Goal: Task Accomplishment & Management: Manage account settings

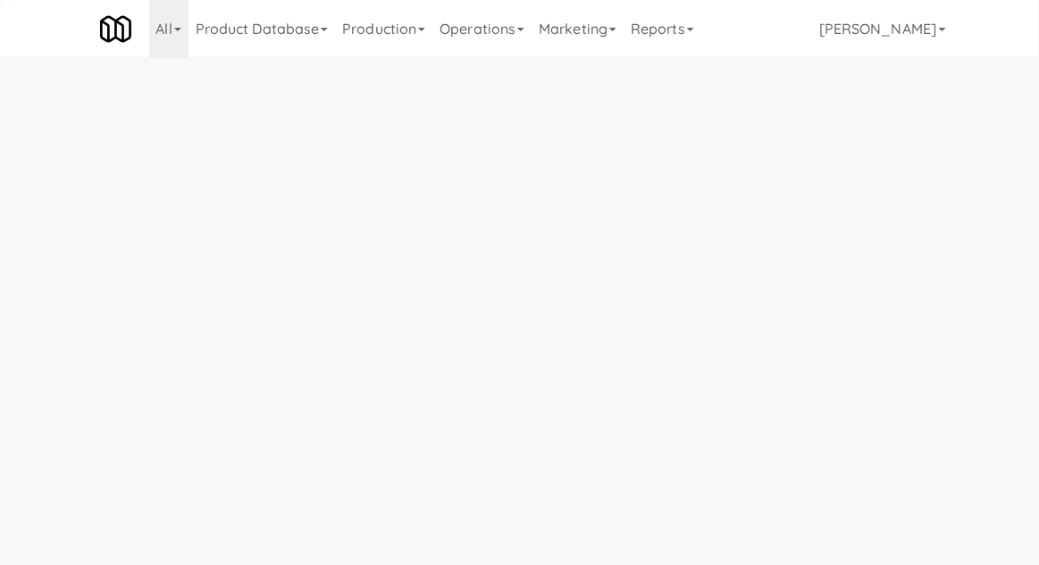
scroll to position [57, 0]
click at [505, 46] on link "Operations" at bounding box center [481, 28] width 99 height 57
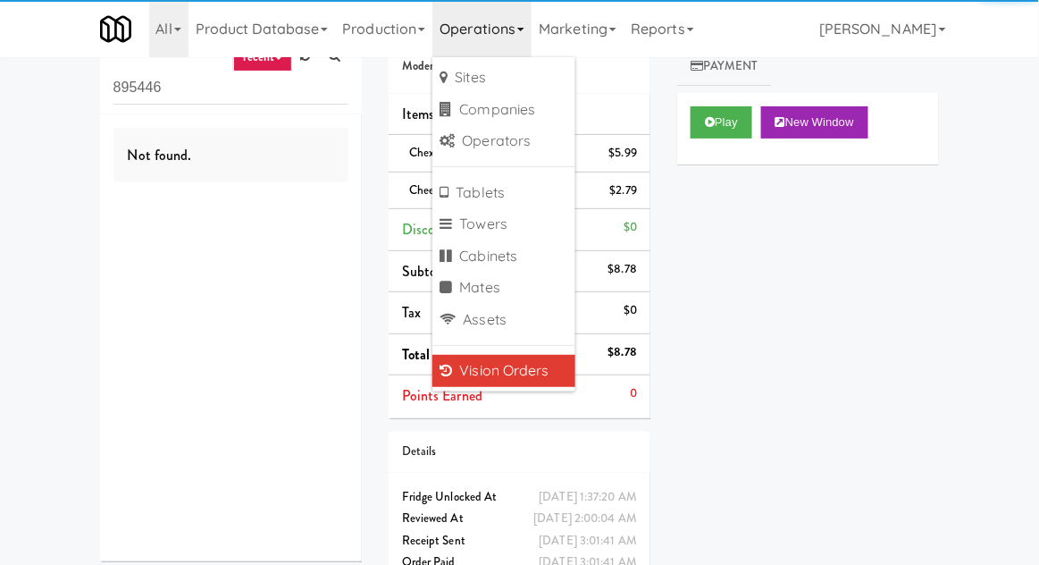
click at [28, 86] on div "inbox reviewed recent all unclear take inventory issue suspicious failed recent…" at bounding box center [519, 303] width 1039 height 593
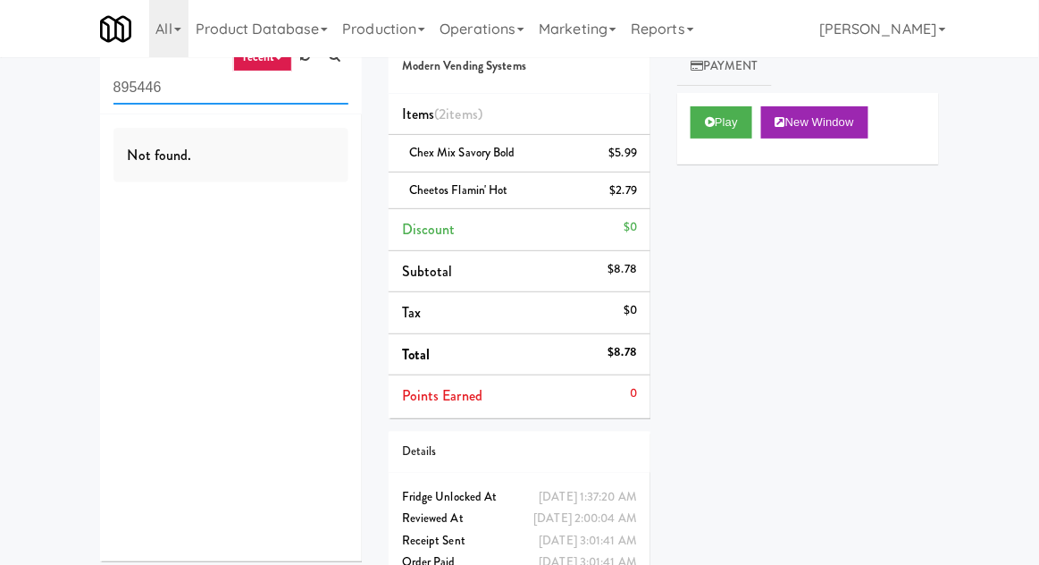
click at [120, 90] on input "895446" at bounding box center [230, 87] width 235 height 33
click at [121, 95] on input "895446" at bounding box center [230, 87] width 235 height 33
type input "Fridge"
click at [23, 140] on div "inbox reviewed recent all unclear take inventory issue suspicious failed recent…" at bounding box center [519, 303] width 1039 height 593
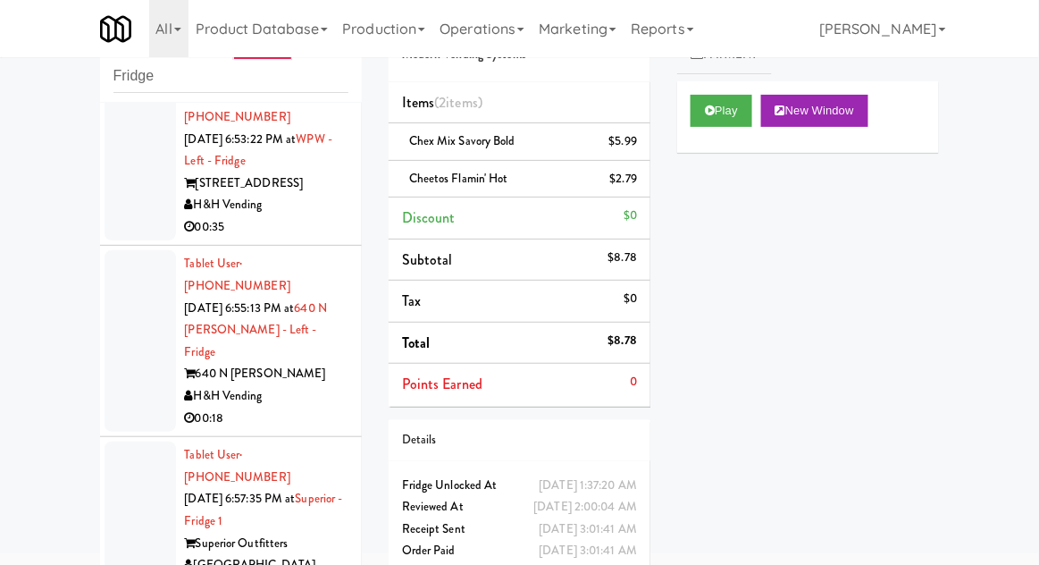
scroll to position [0, 0]
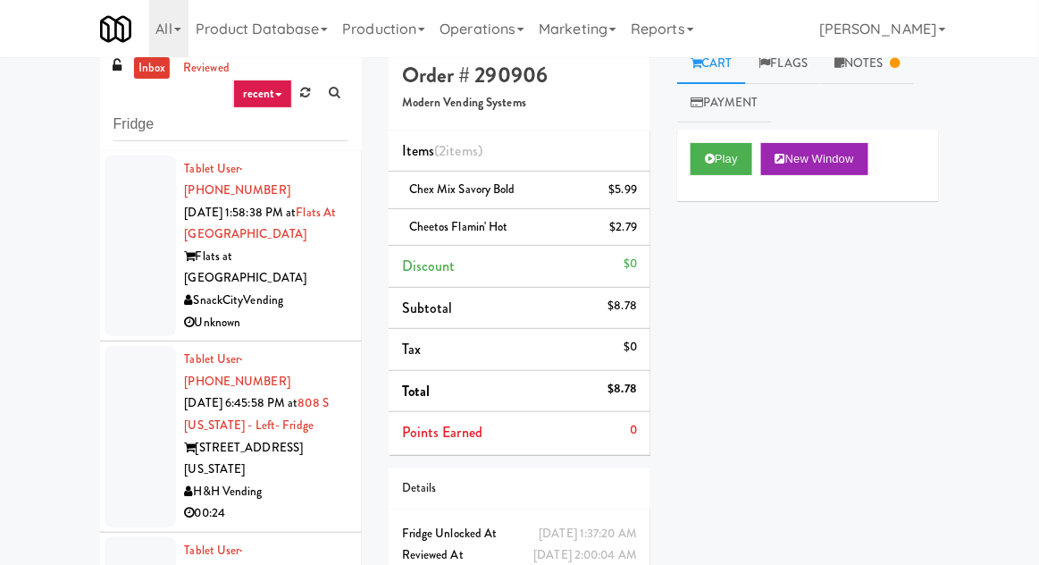
click at [113, 368] on div at bounding box center [140, 436] width 71 height 181
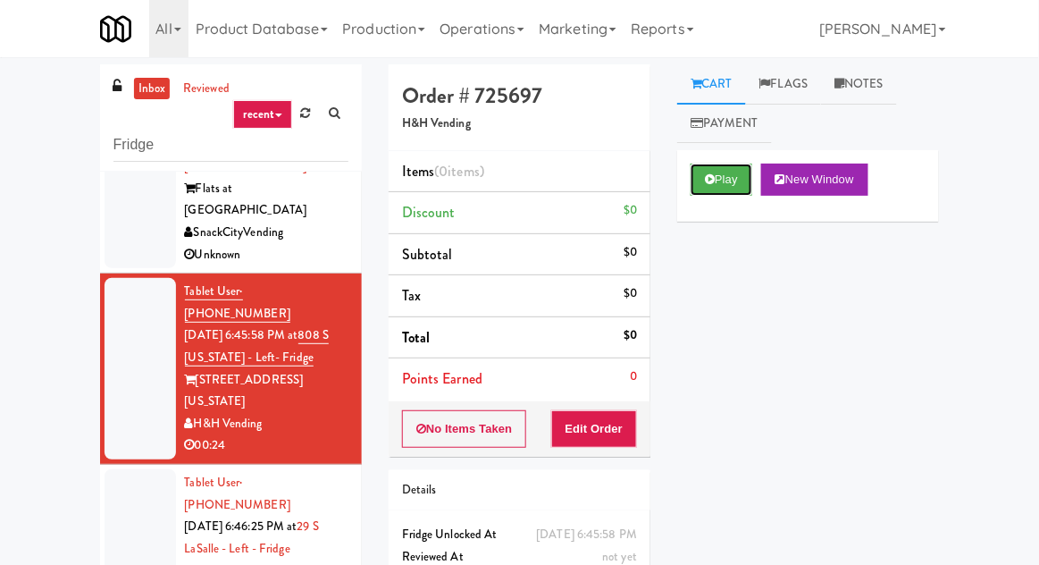
click at [743, 189] on button "Play" at bounding box center [722, 180] width 62 height 32
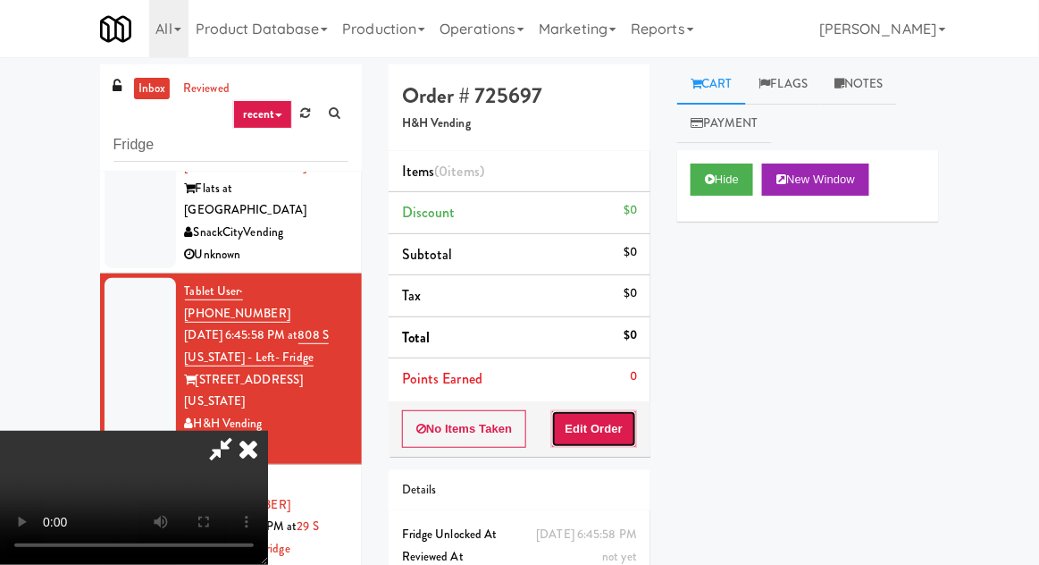
click at [616, 428] on button "Edit Order" at bounding box center [594, 429] width 87 height 38
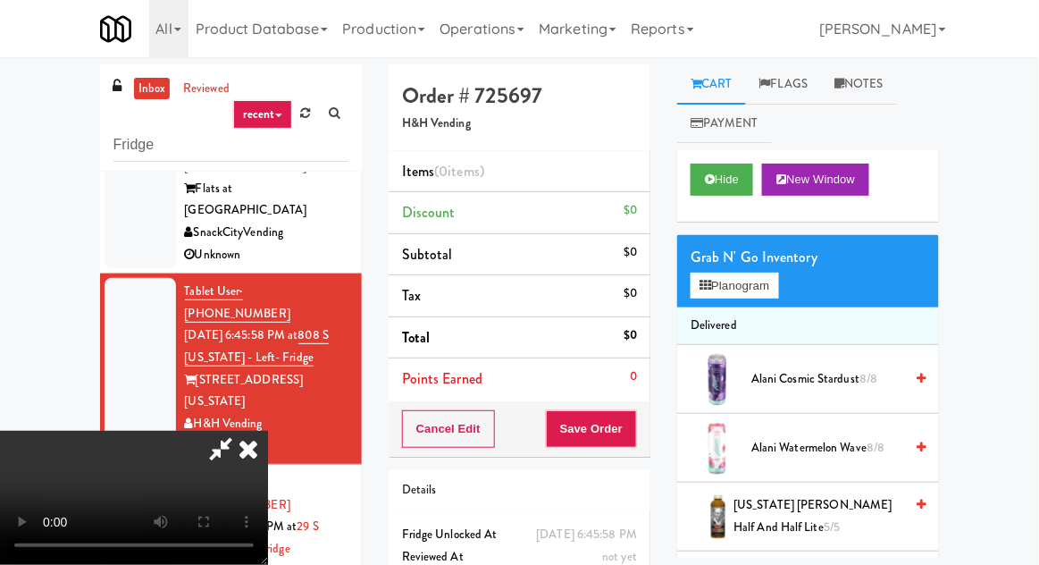
scroll to position [65, 0]
click at [768, 273] on button "Planogram" at bounding box center [735, 286] width 88 height 27
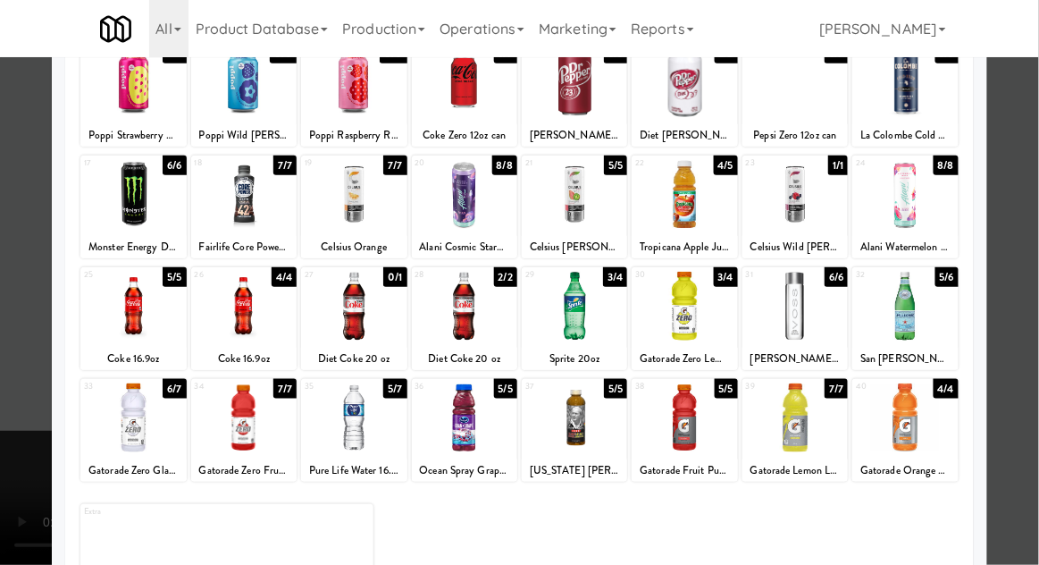
scroll to position [244, 0]
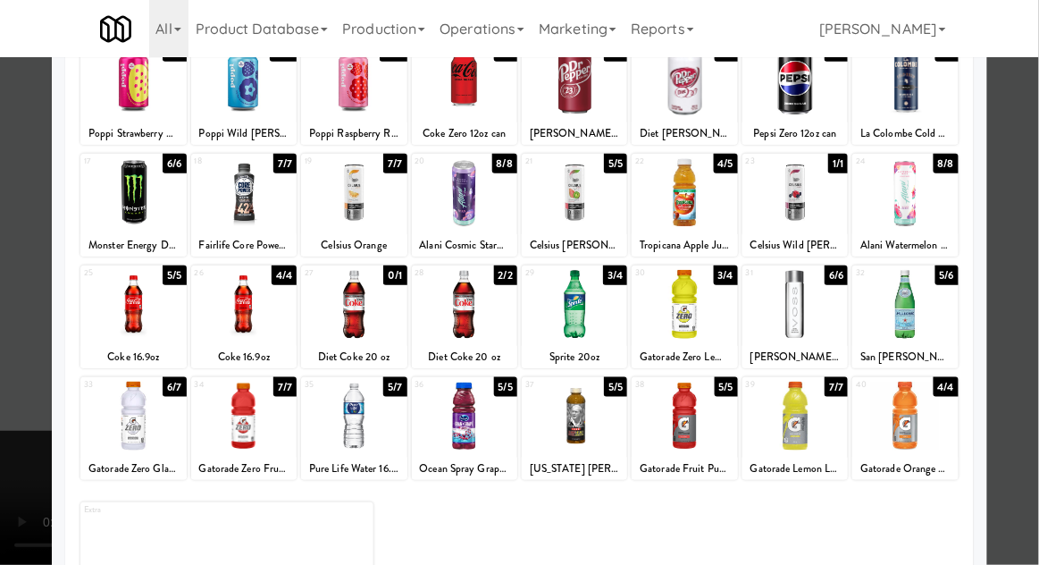
click at [255, 285] on div at bounding box center [243, 304] width 105 height 69
click at [1029, 250] on div at bounding box center [519, 282] width 1039 height 565
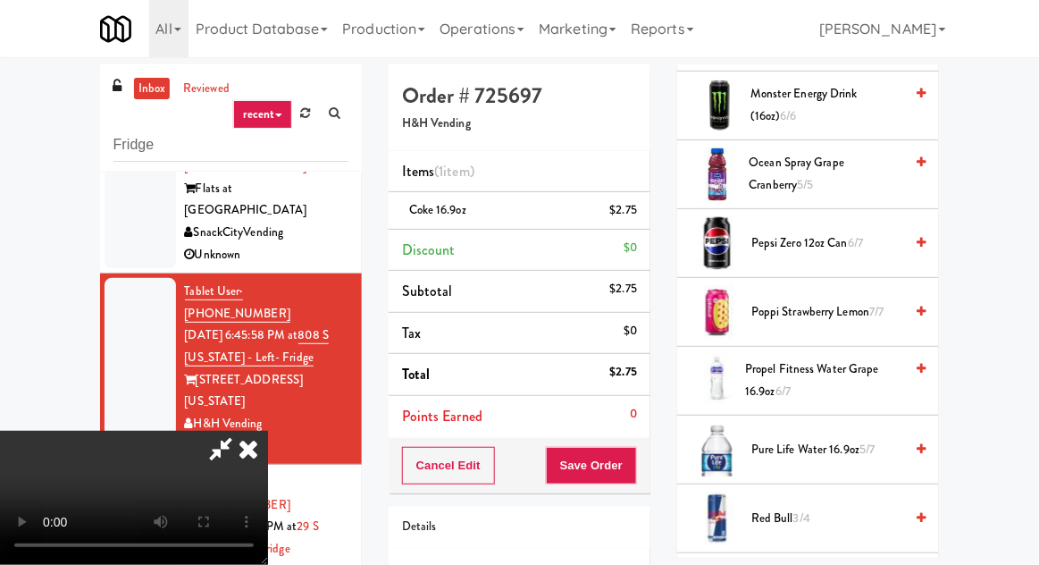
scroll to position [1856, 0]
click at [828, 439] on span "Pure Life Water 16.9oz 5/7" at bounding box center [828, 450] width 152 height 22
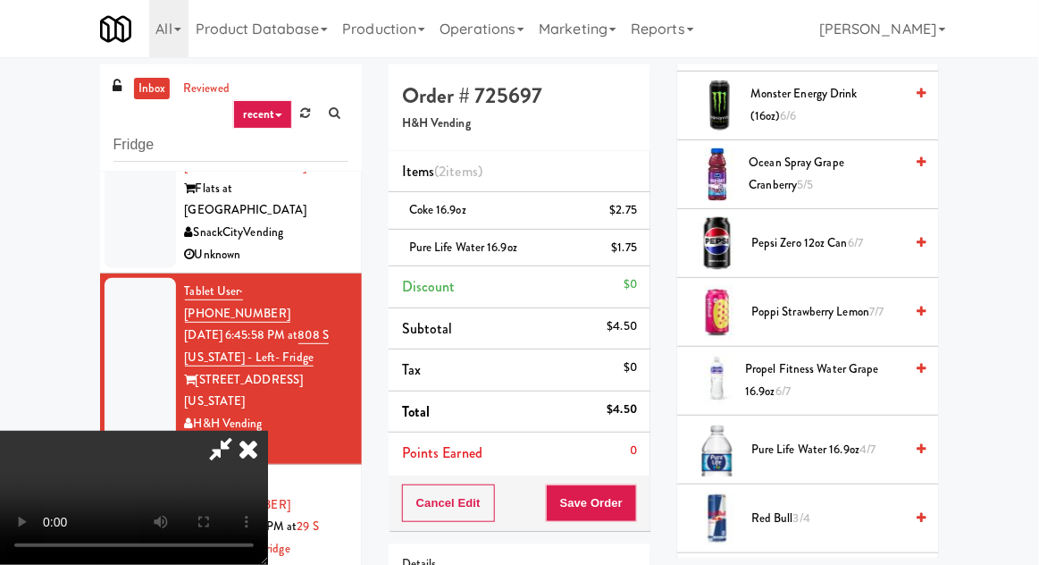
scroll to position [81, 0]
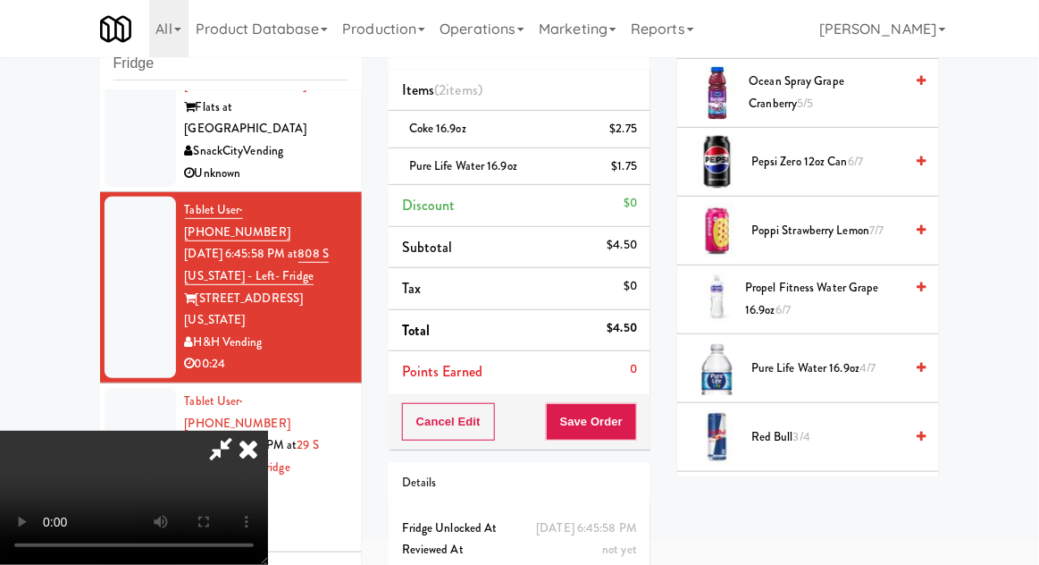
click at [830, 359] on span "Pure Life Water 16.9oz 4/7" at bounding box center [828, 368] width 152 height 22
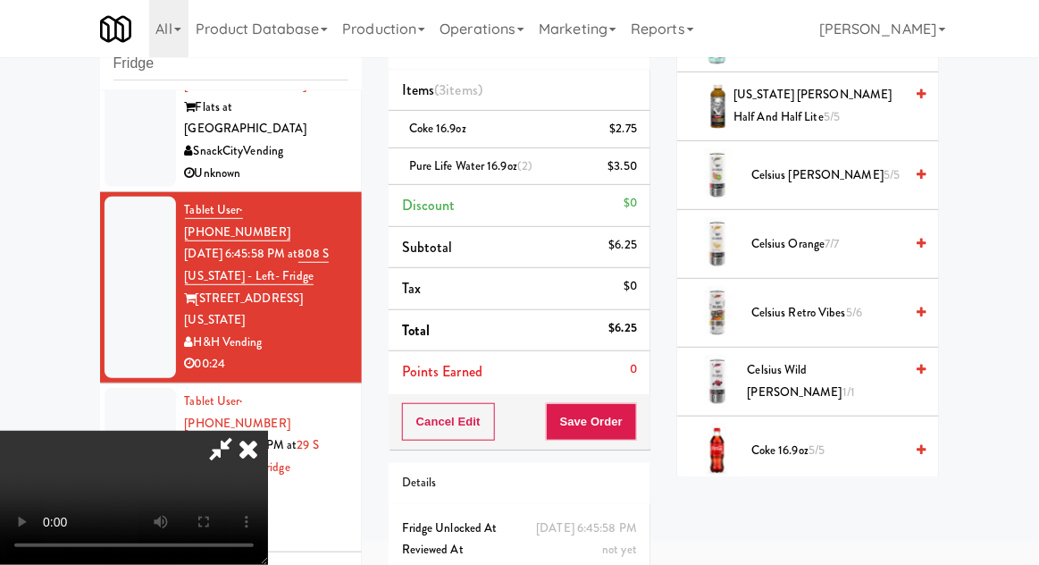
scroll to position [0, 0]
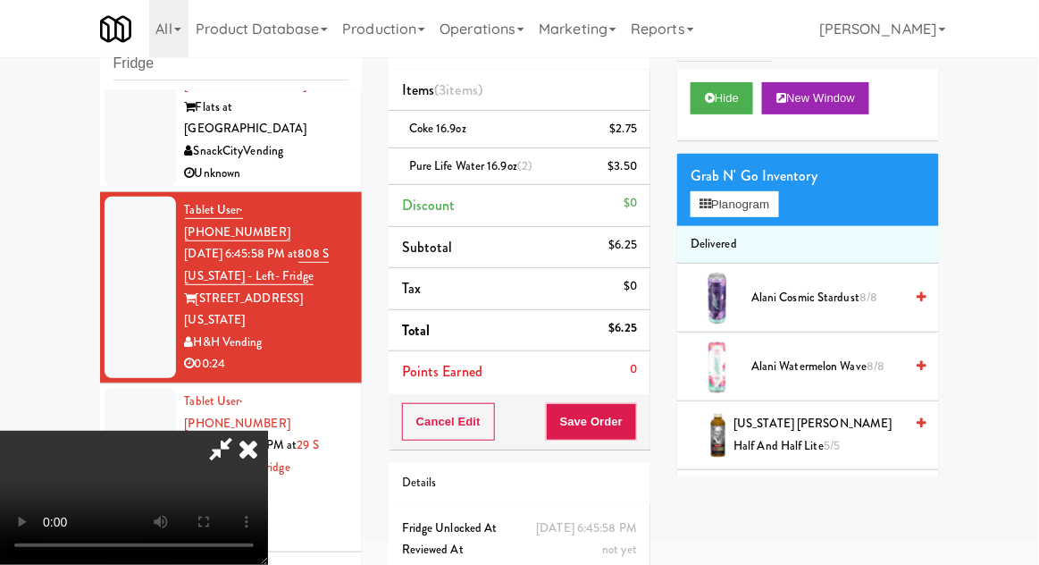
click at [824, 441] on span "5/5" at bounding box center [832, 445] width 16 height 17
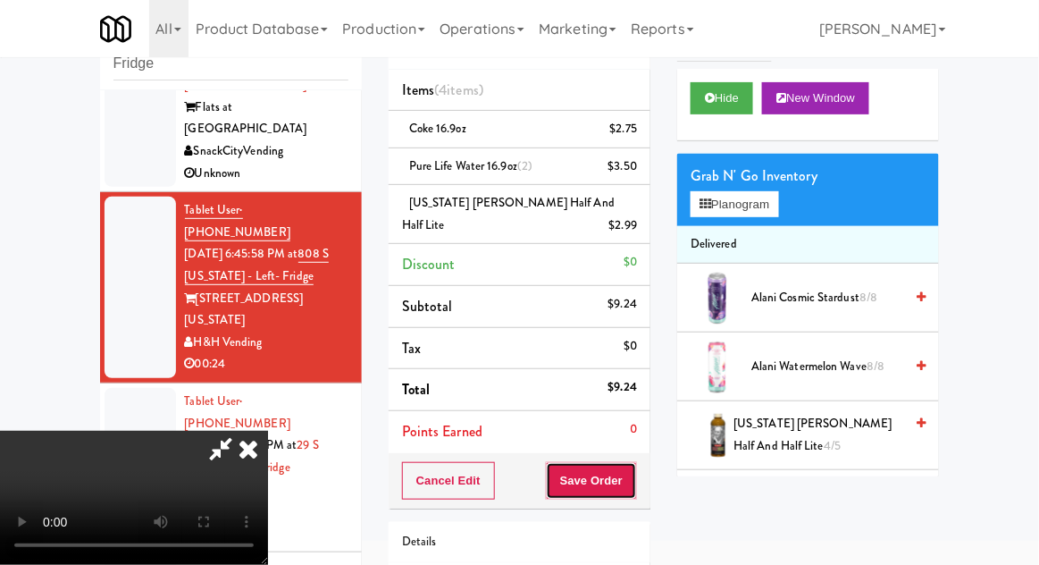
click at [637, 483] on button "Save Order" at bounding box center [591, 481] width 91 height 38
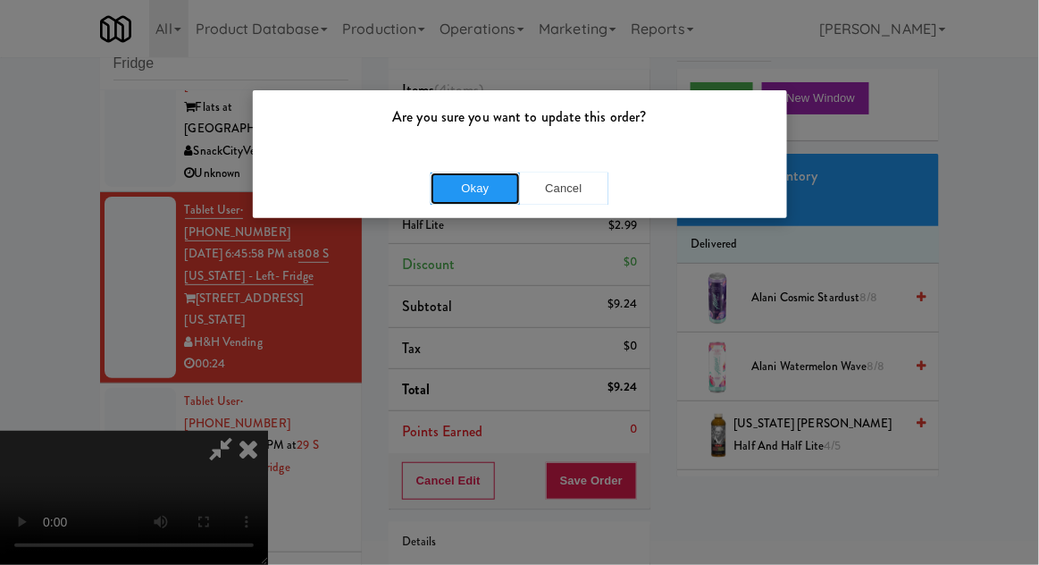
click at [469, 196] on button "Okay" at bounding box center [475, 188] width 89 height 32
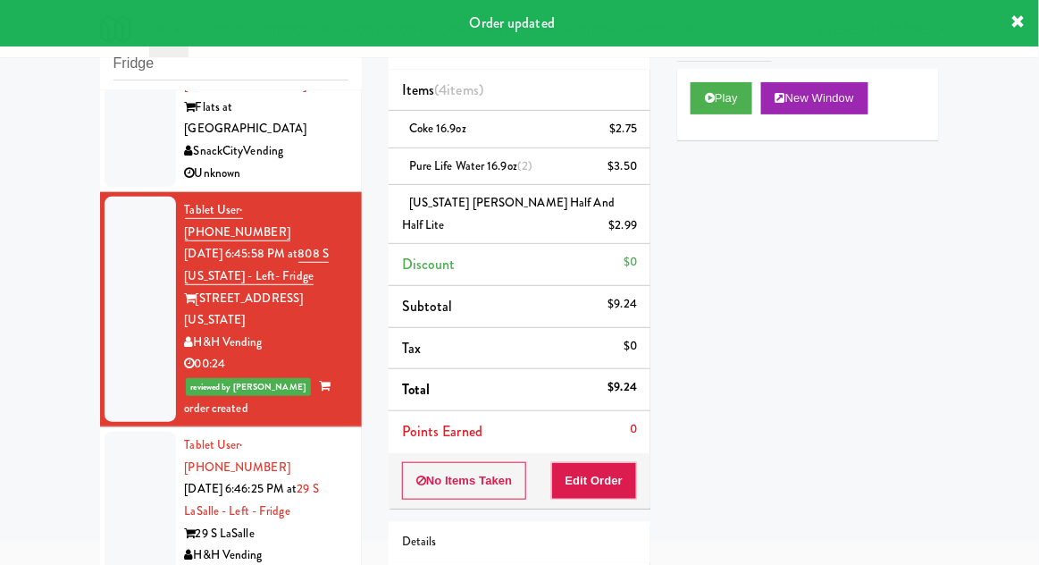
click at [112, 432] on div at bounding box center [140, 511] width 71 height 159
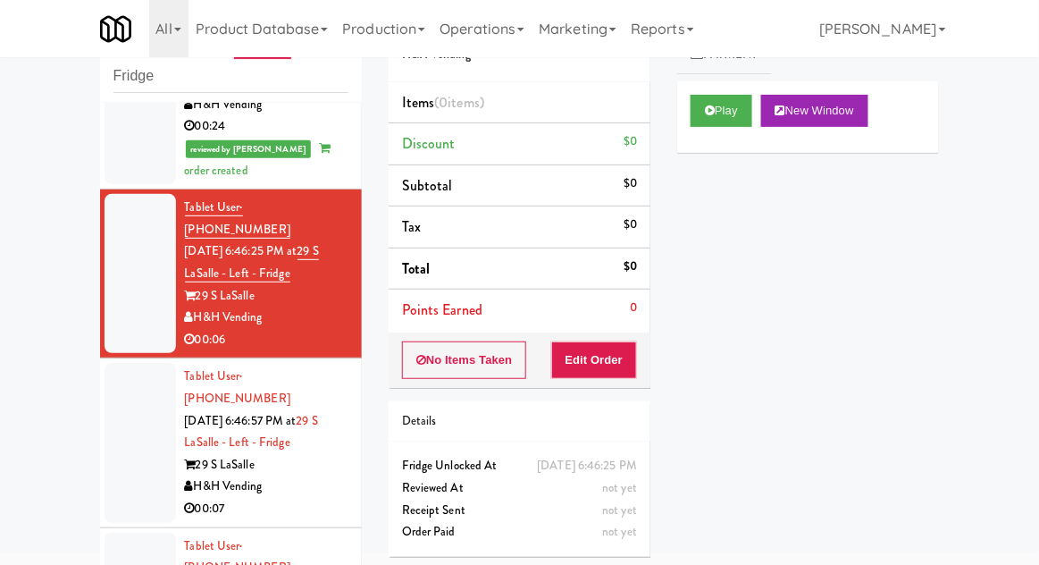
scroll to position [340, 0]
click at [734, 118] on button "Play" at bounding box center [722, 111] width 62 height 32
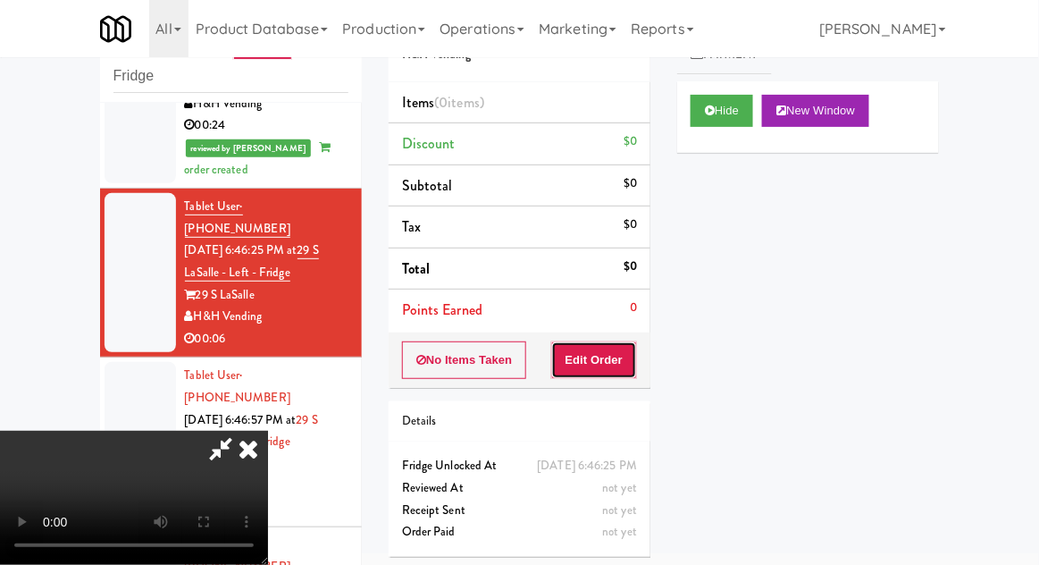
click at [609, 373] on button "Edit Order" at bounding box center [594, 360] width 87 height 38
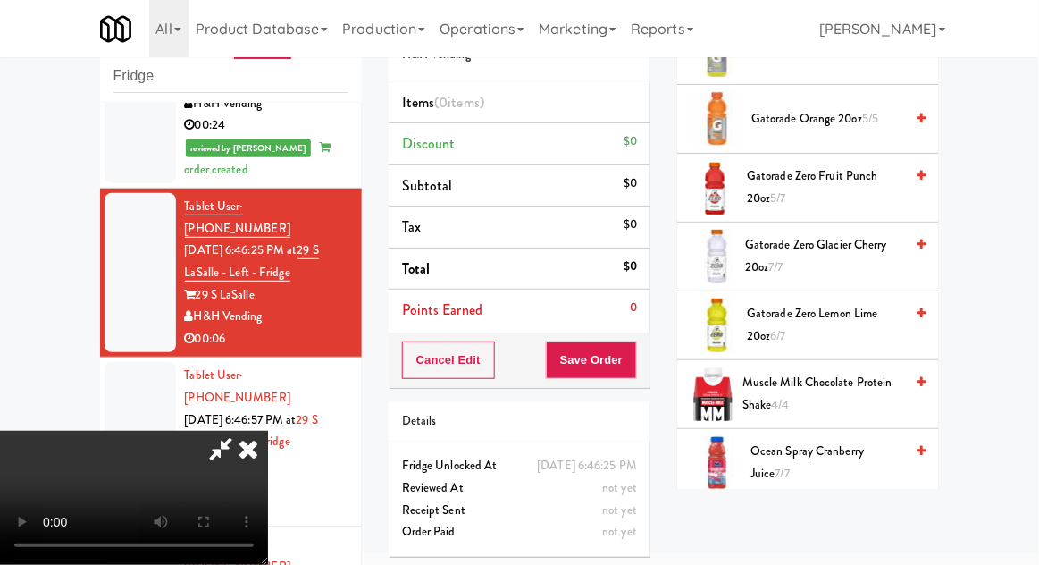
scroll to position [1142, 0]
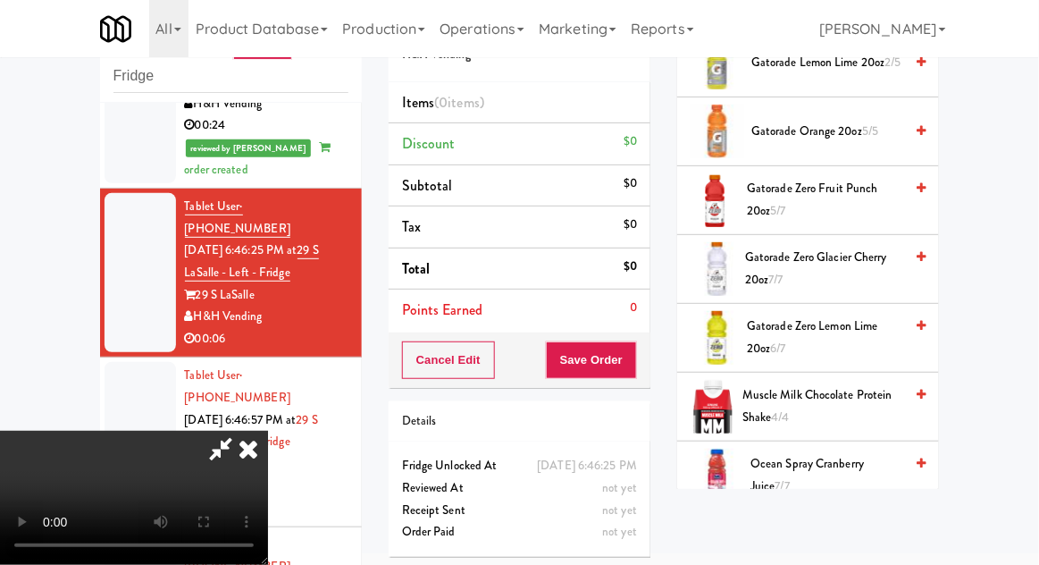
click at [831, 340] on span "Gatorade Zero Lemon Lime 20oz 6/7" at bounding box center [825, 337] width 156 height 44
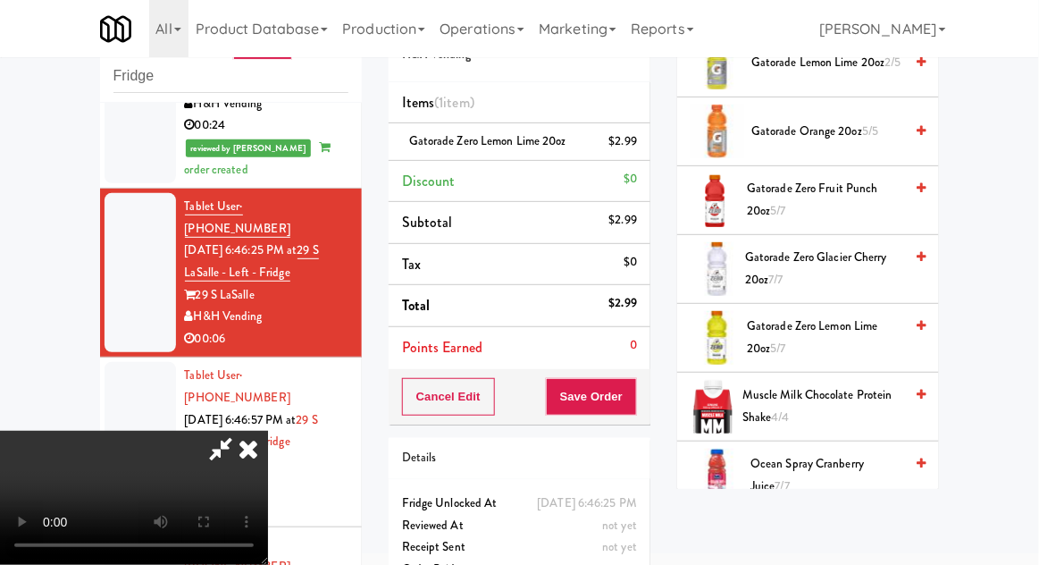
scroll to position [65, 0]
click at [631, 401] on button "Save Order" at bounding box center [591, 397] width 91 height 38
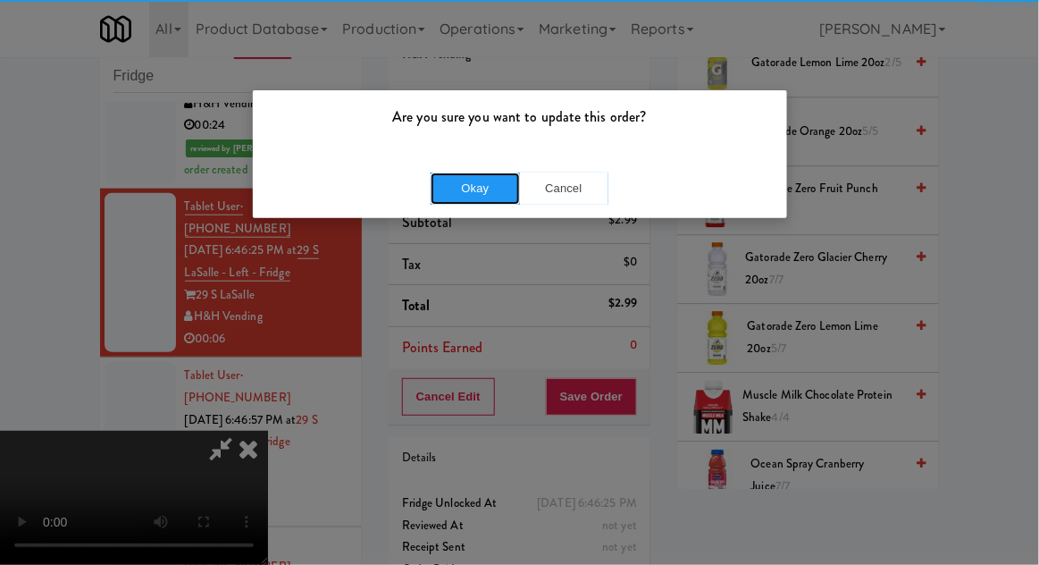
click at [466, 198] on button "Okay" at bounding box center [475, 188] width 89 height 32
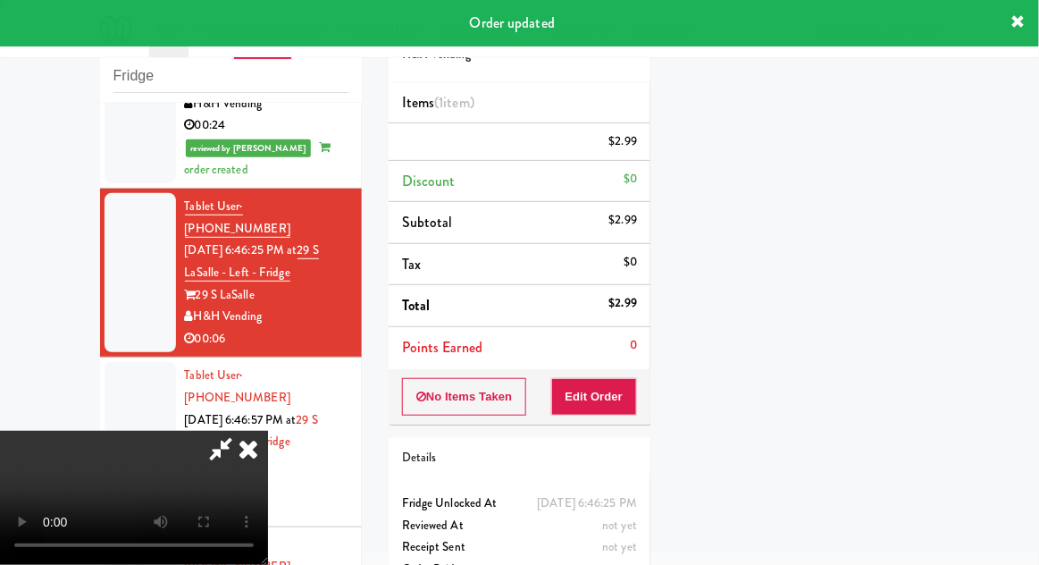
scroll to position [0, 0]
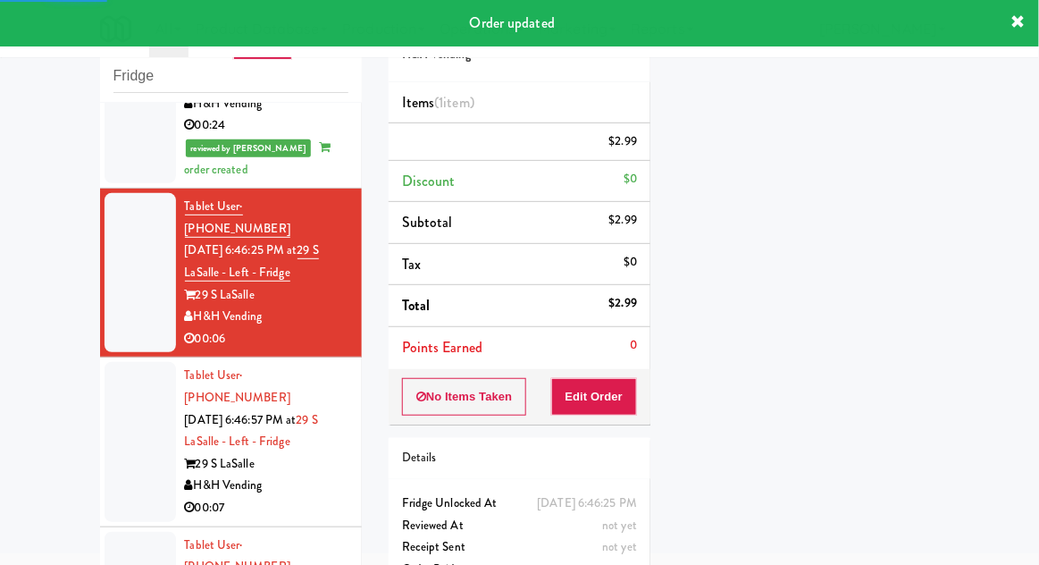
click at [116, 376] on div at bounding box center [140, 441] width 71 height 159
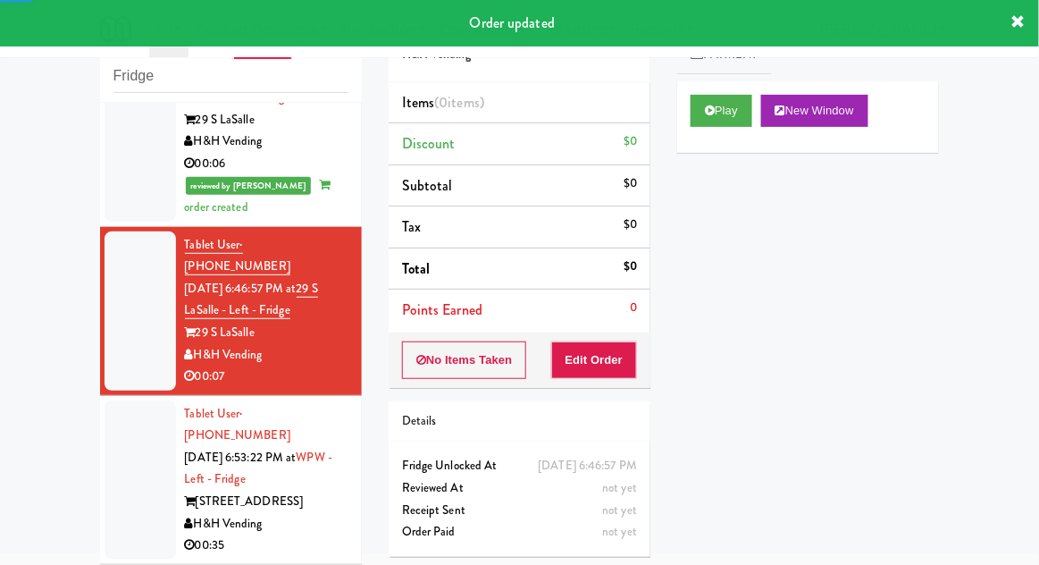
scroll to position [515, 0]
click at [740, 102] on button "Play" at bounding box center [722, 111] width 62 height 32
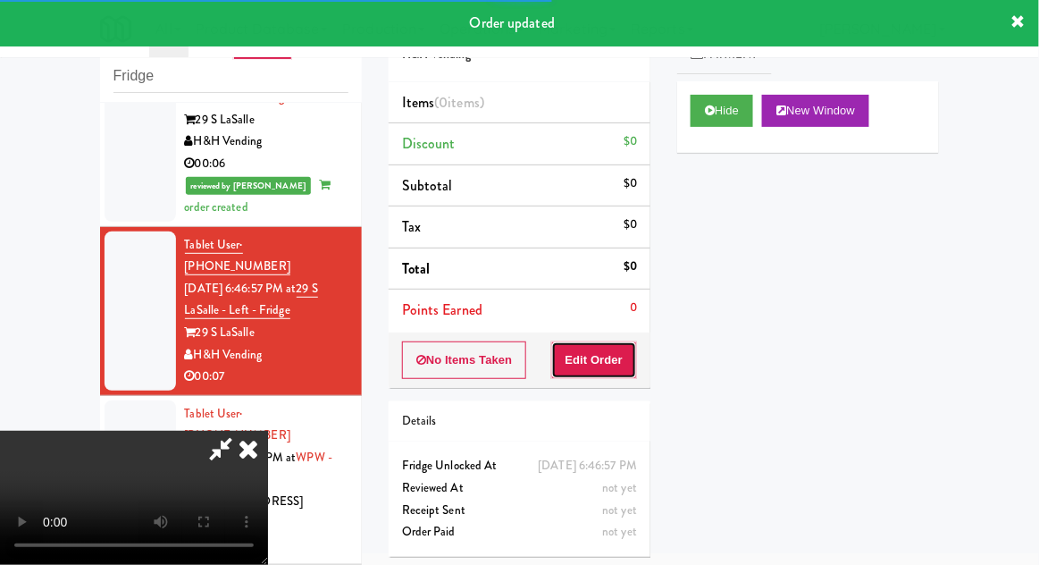
click at [603, 373] on button "Edit Order" at bounding box center [594, 360] width 87 height 38
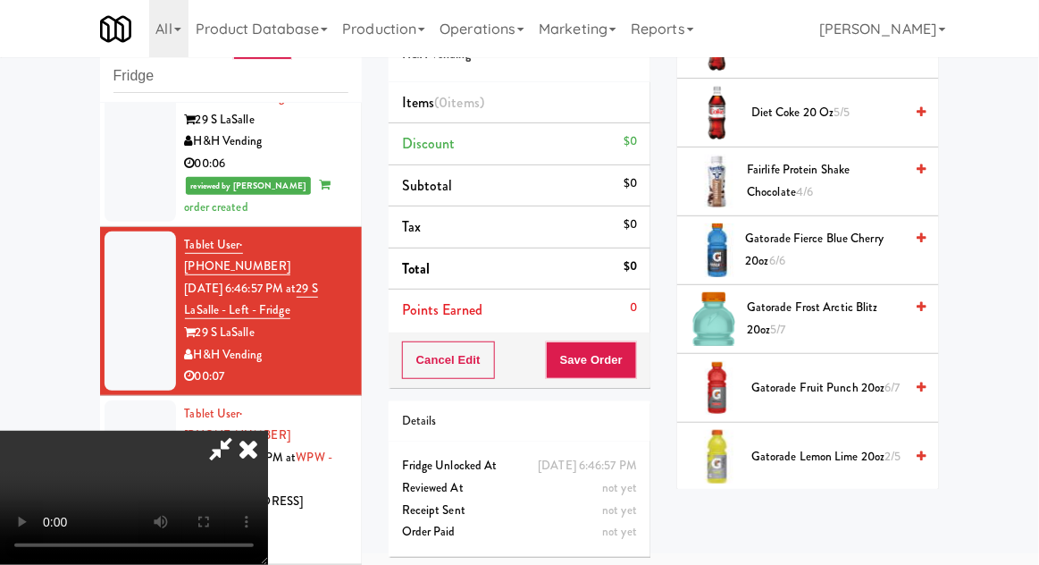
scroll to position [749, 0]
click at [865, 319] on span "Gatorade Frost Arctic Blitz 20oz 5/7" at bounding box center [825, 318] width 156 height 44
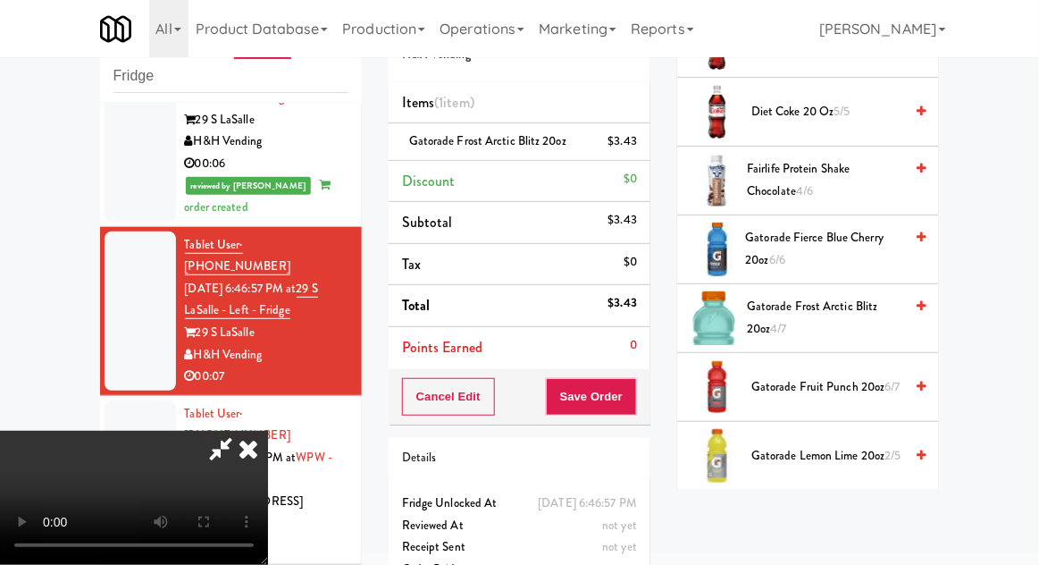
scroll to position [65, 0]
click at [629, 405] on button "Save Order" at bounding box center [591, 397] width 91 height 38
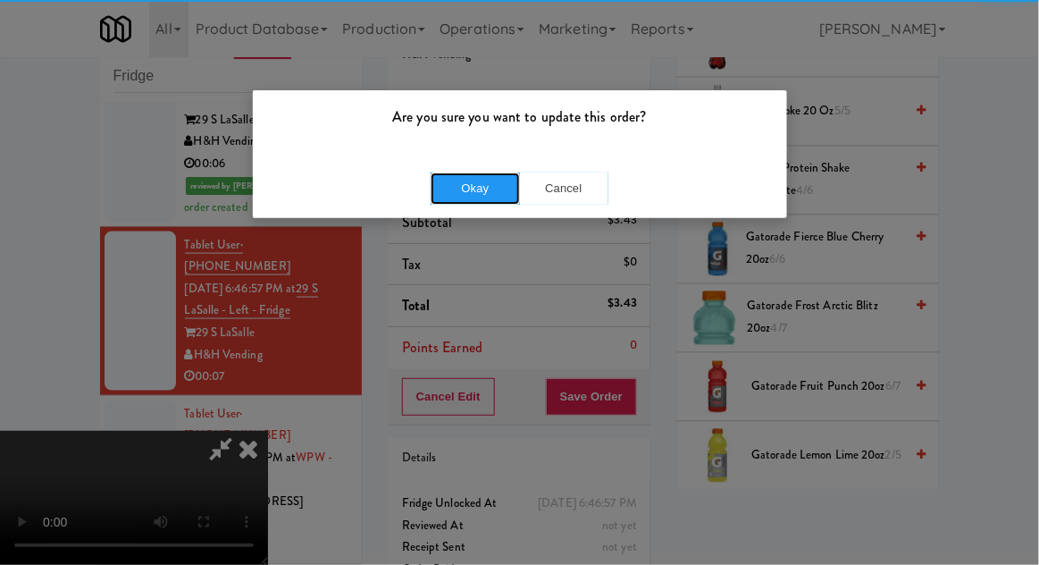
click at [454, 189] on button "Okay" at bounding box center [475, 188] width 89 height 32
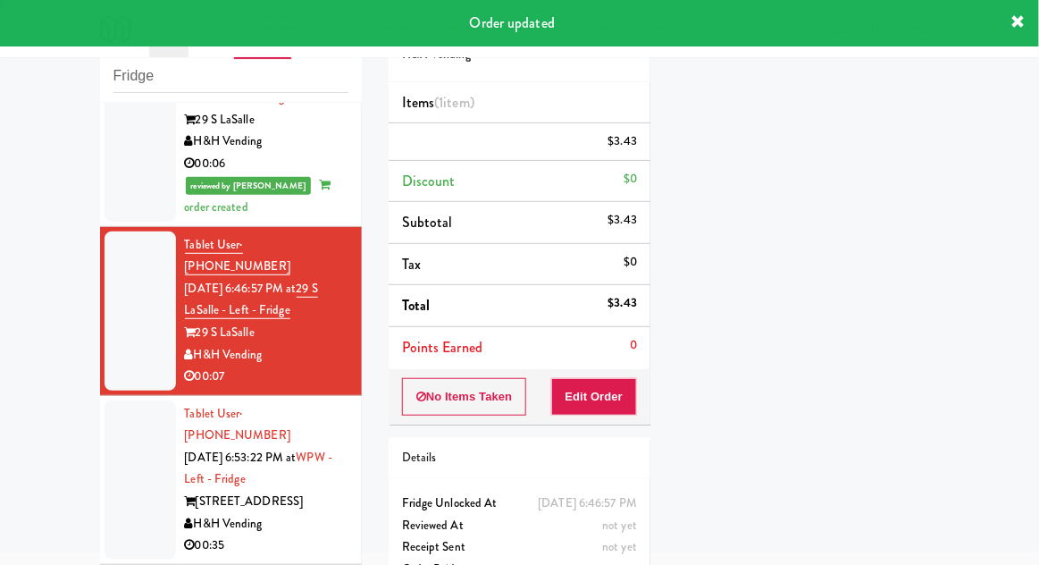
scroll to position [0, 0]
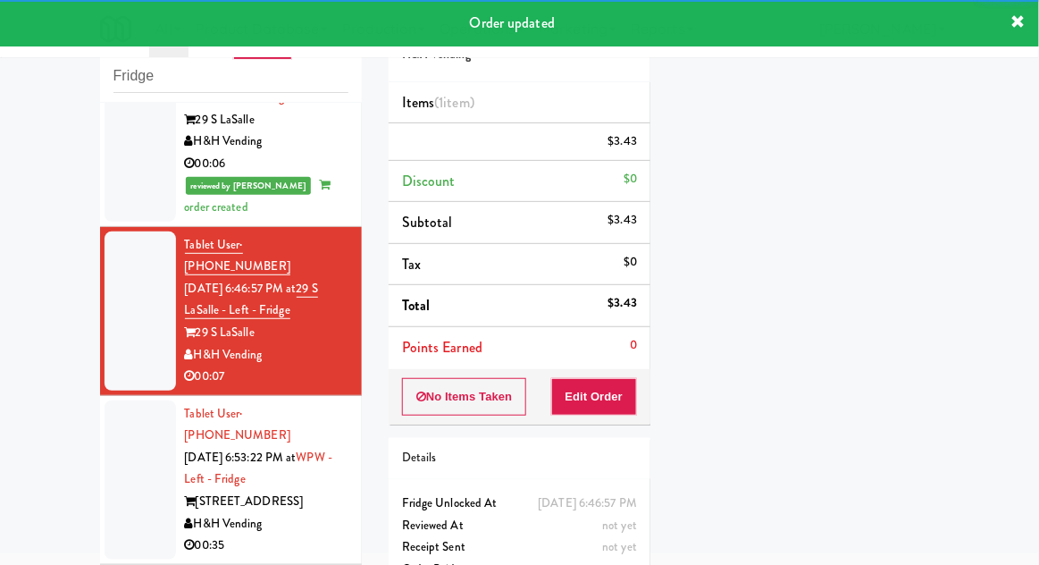
click at [119, 400] on div at bounding box center [140, 479] width 71 height 159
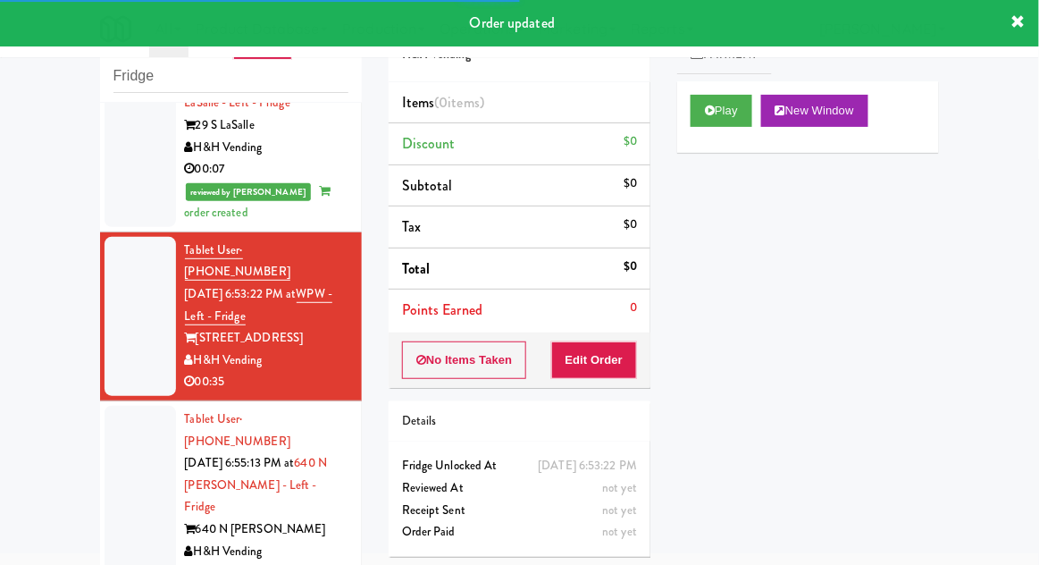
scroll to position [723, 0]
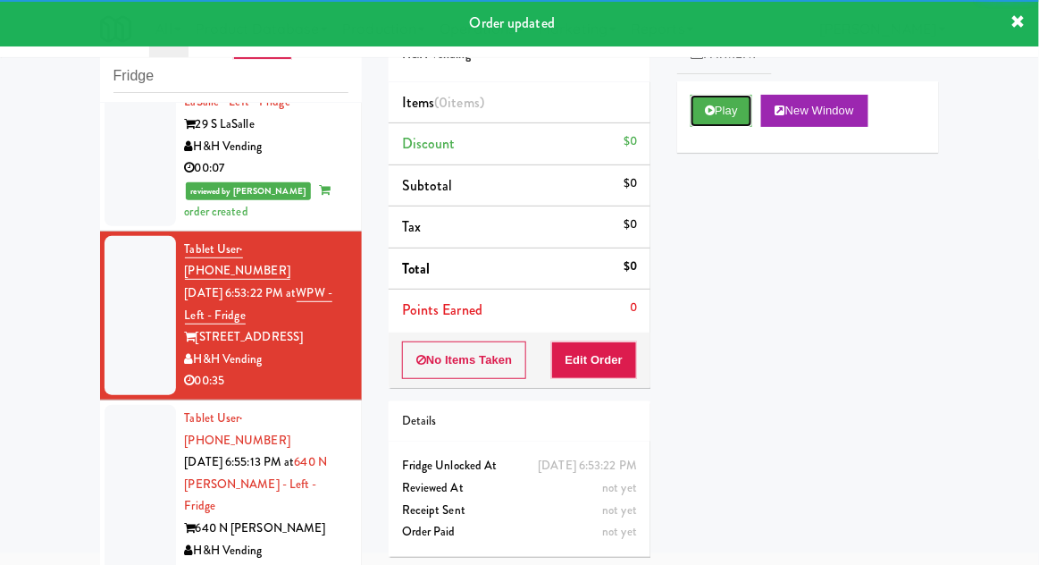
click at [722, 116] on button "Play" at bounding box center [722, 111] width 62 height 32
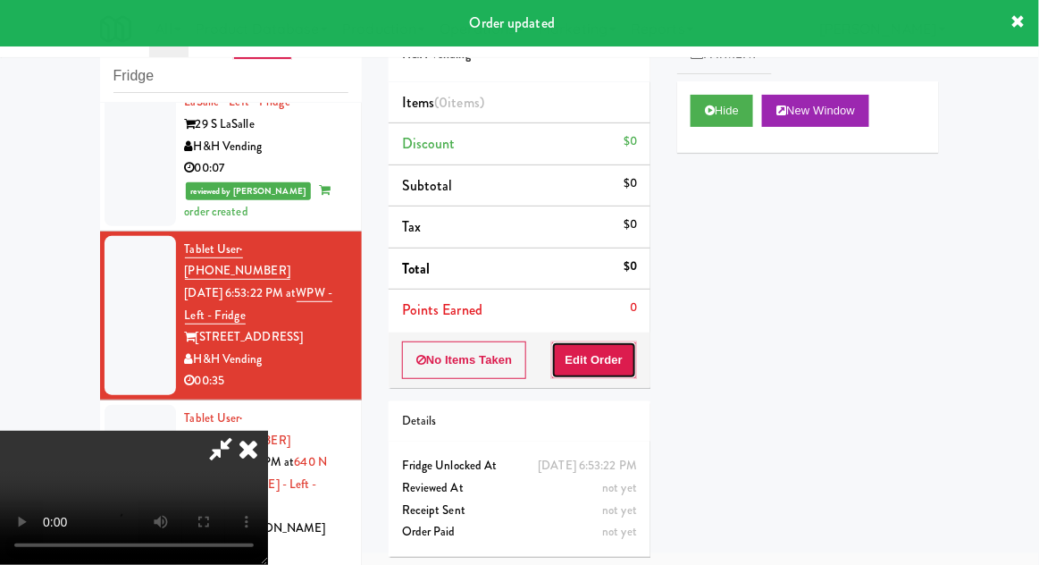
click at [609, 341] on button "Edit Order" at bounding box center [594, 360] width 87 height 38
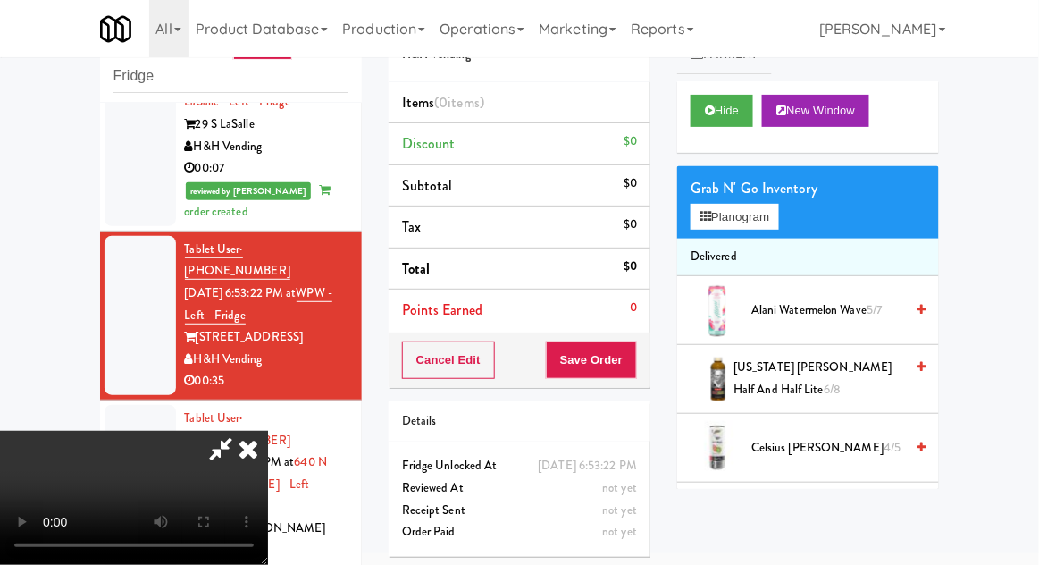
scroll to position [69, 0]
click at [776, 227] on button "Planogram" at bounding box center [735, 217] width 88 height 27
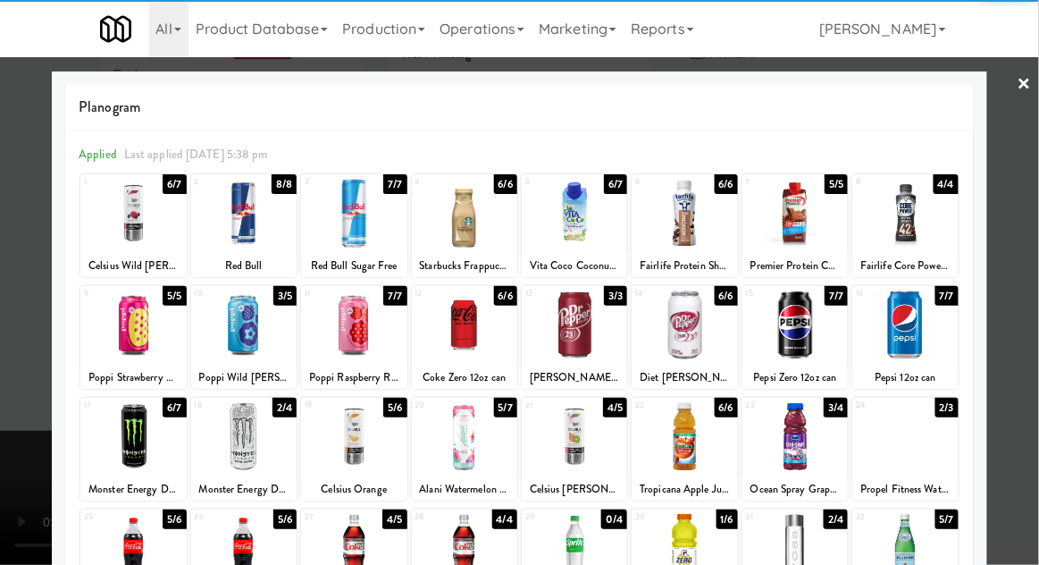
click at [820, 454] on div at bounding box center [795, 436] width 105 height 69
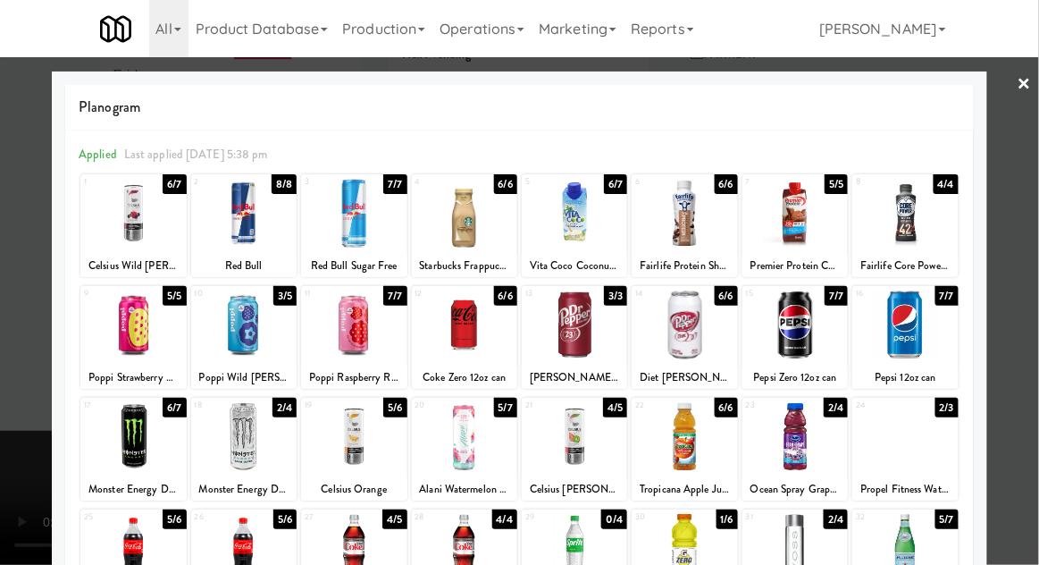
click at [1029, 408] on div at bounding box center [519, 282] width 1039 height 565
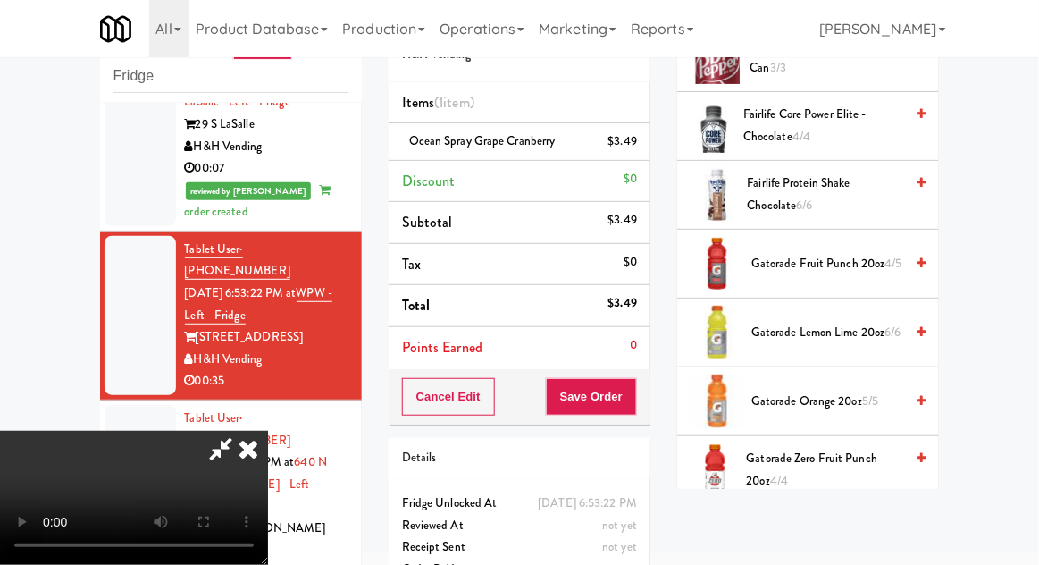
scroll to position [982, 0]
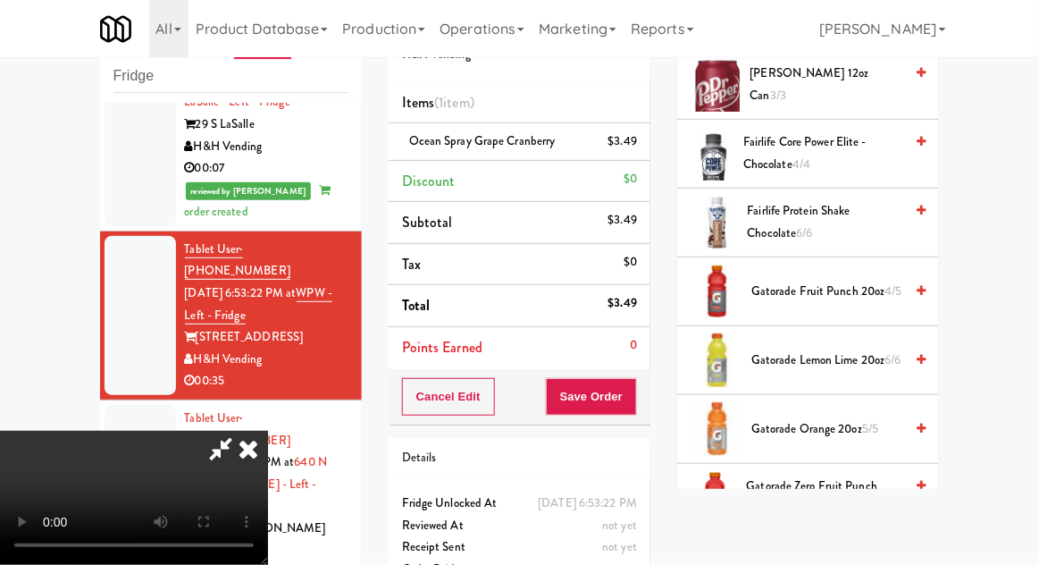
click at [859, 293] on span "Gatorade Fruit Punch 20oz 4/5" at bounding box center [828, 292] width 152 height 22
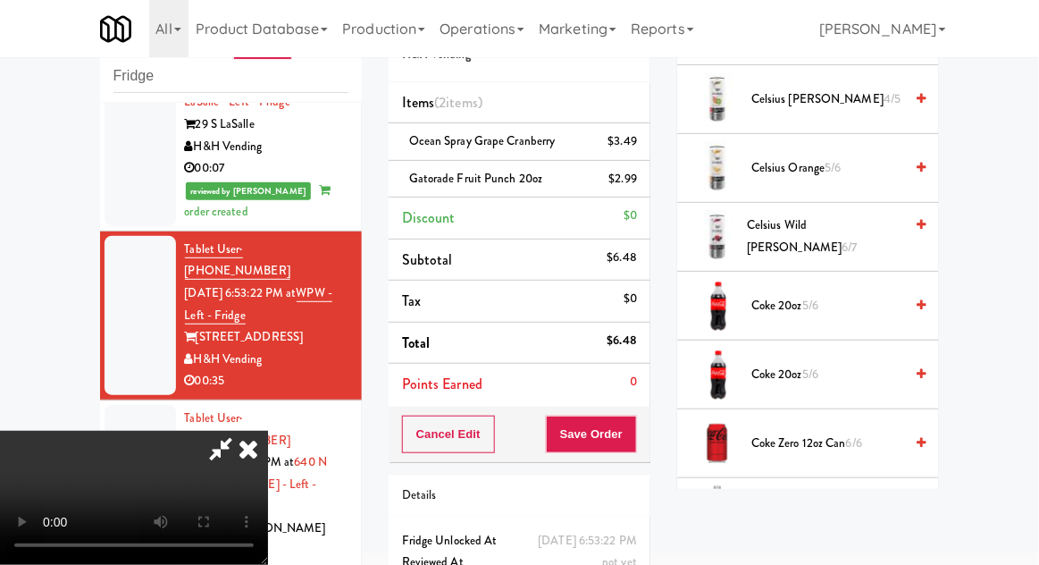
scroll to position [303, 0]
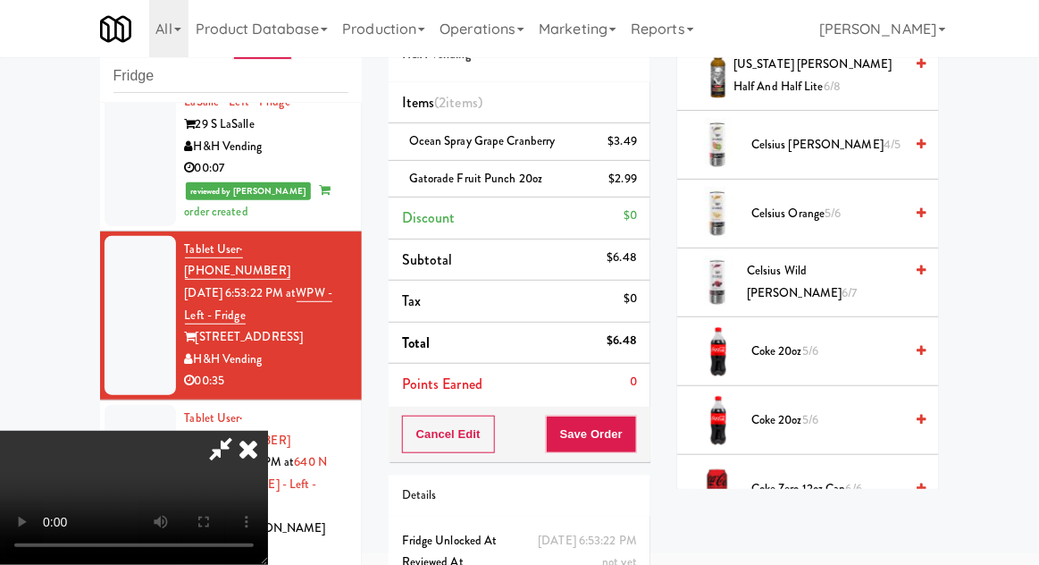
click at [811, 419] on span "5/6" at bounding box center [810, 419] width 16 height 17
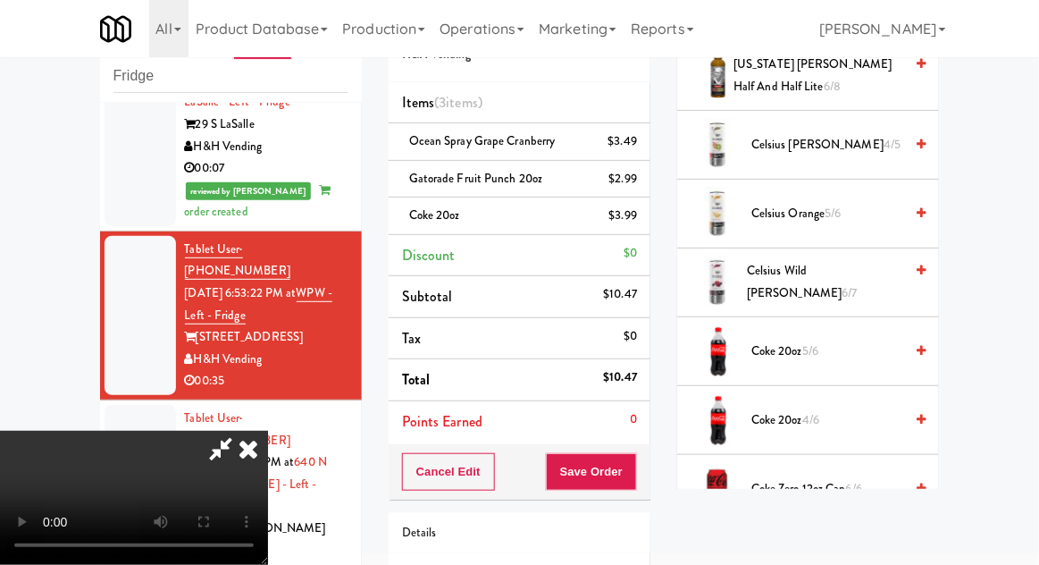
click at [629, 229] on li "Coke 20oz $3.99" at bounding box center [520, 216] width 262 height 38
click at [637, 229] on link at bounding box center [635, 223] width 16 height 22
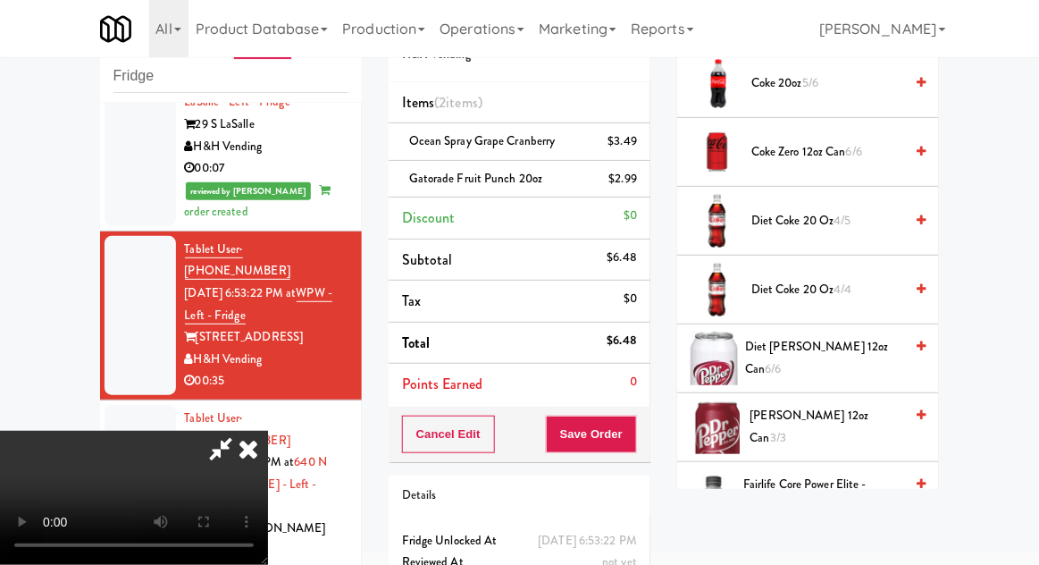
scroll to position [642, 0]
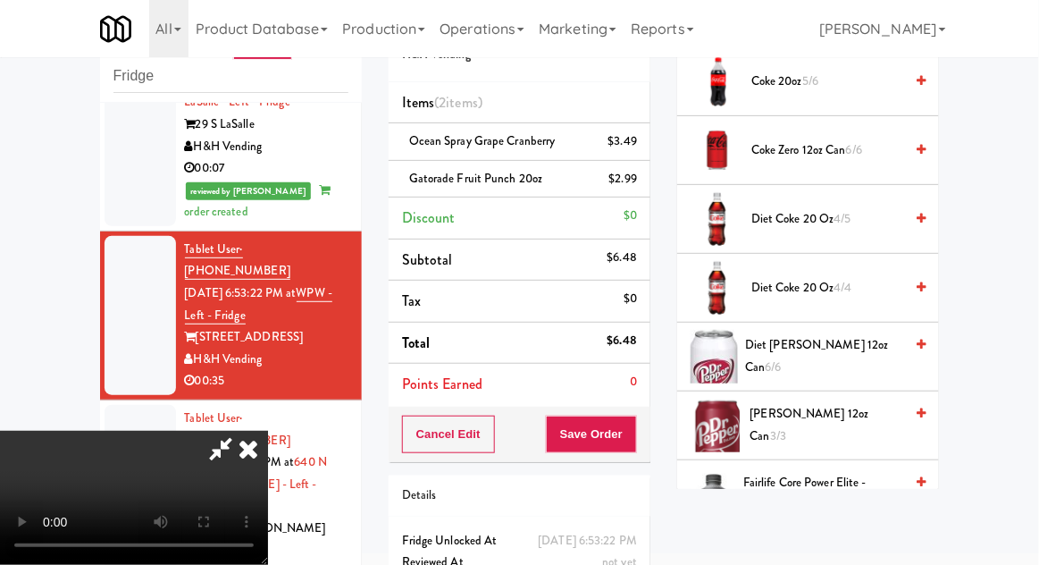
click at [872, 412] on span "[PERSON_NAME] 12oz can 3/3" at bounding box center [828, 425] width 154 height 44
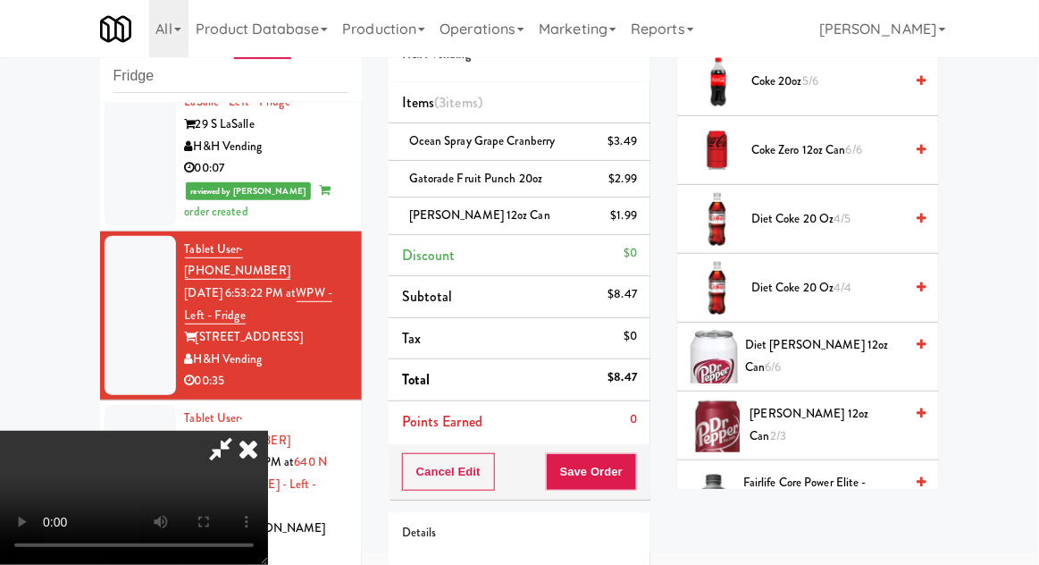
click at [636, 478] on button "Save Order" at bounding box center [591, 472] width 91 height 38
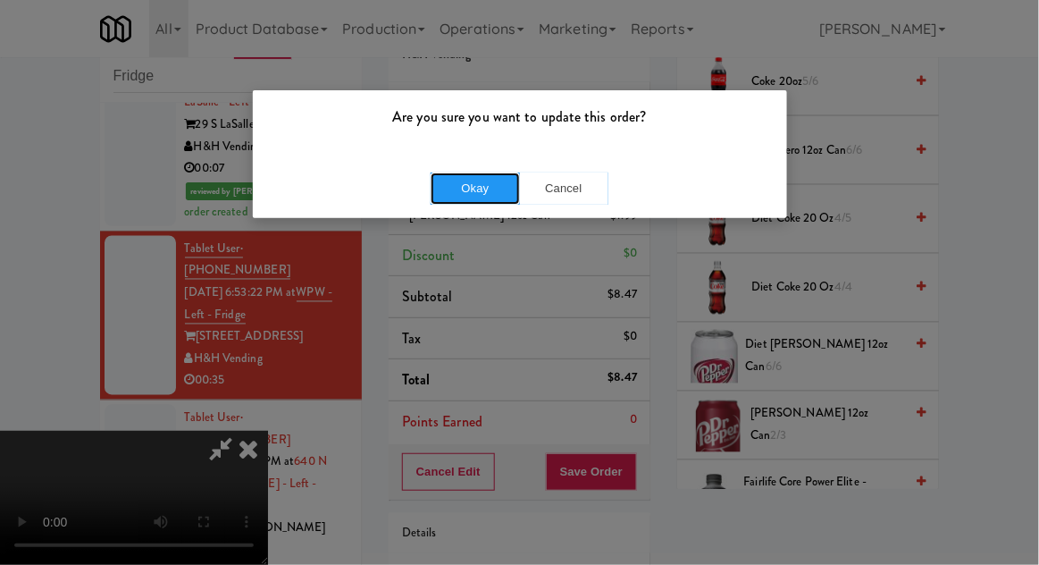
click at [441, 180] on button "Okay" at bounding box center [475, 188] width 89 height 32
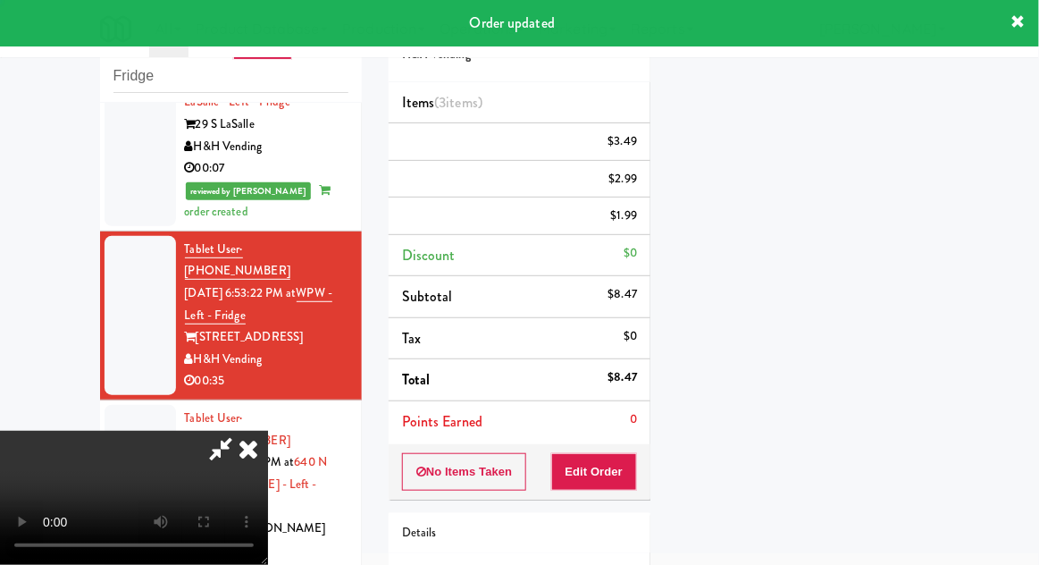
scroll to position [176, 0]
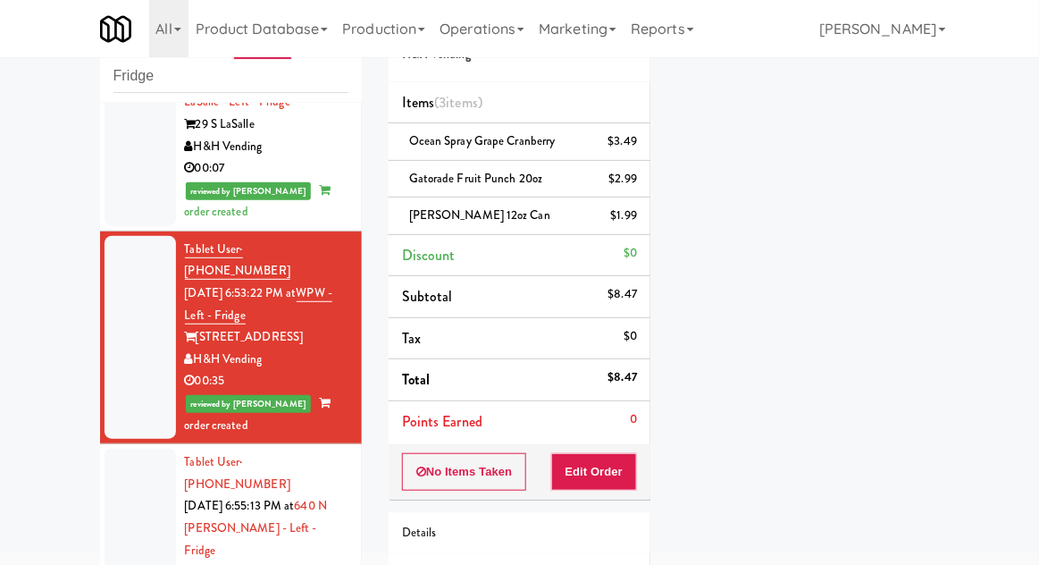
click at [112, 449] on div at bounding box center [140, 539] width 71 height 181
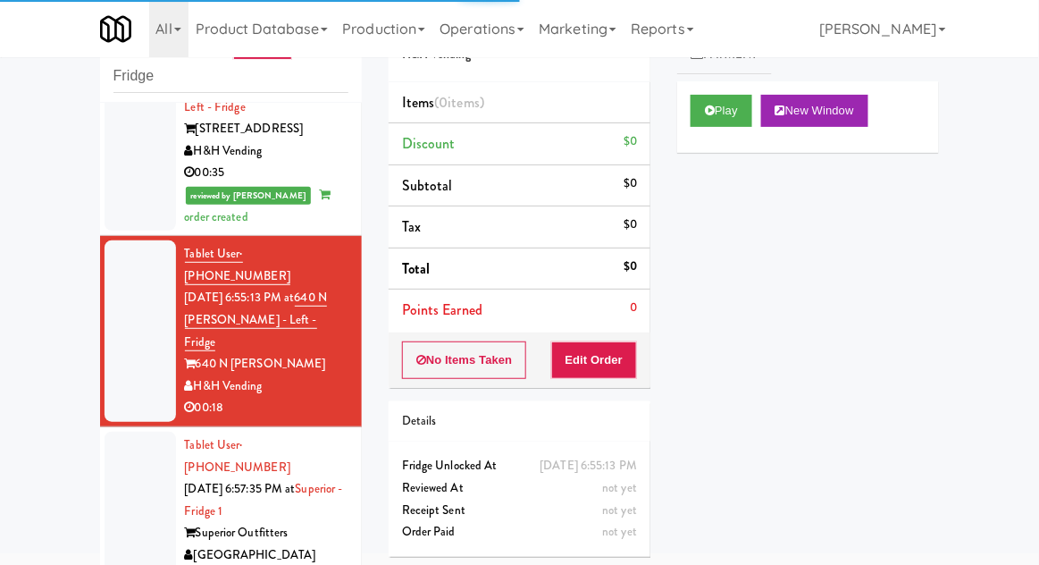
scroll to position [936, 0]
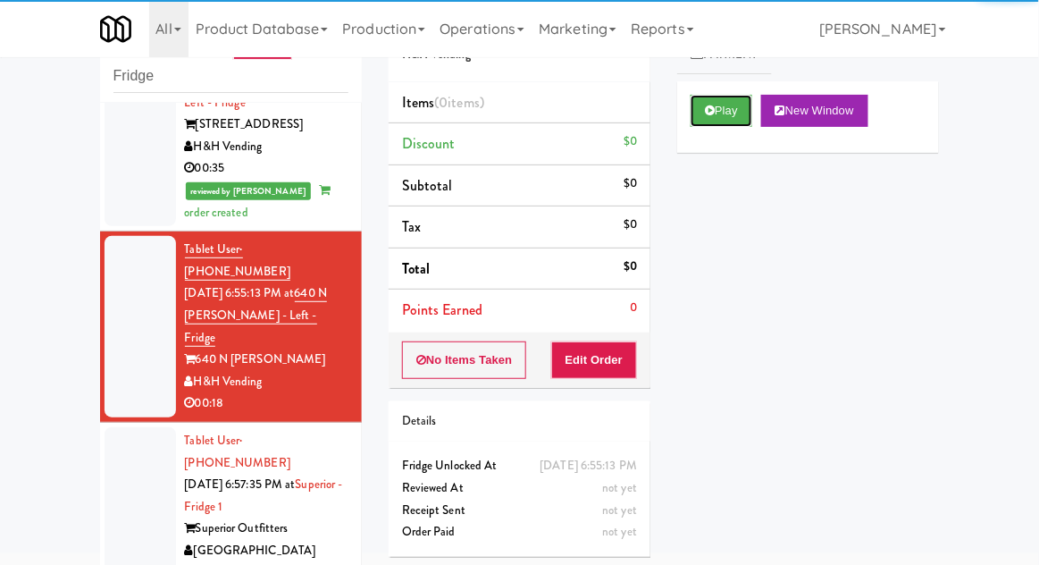
click at [718, 112] on button "Play" at bounding box center [722, 111] width 62 height 32
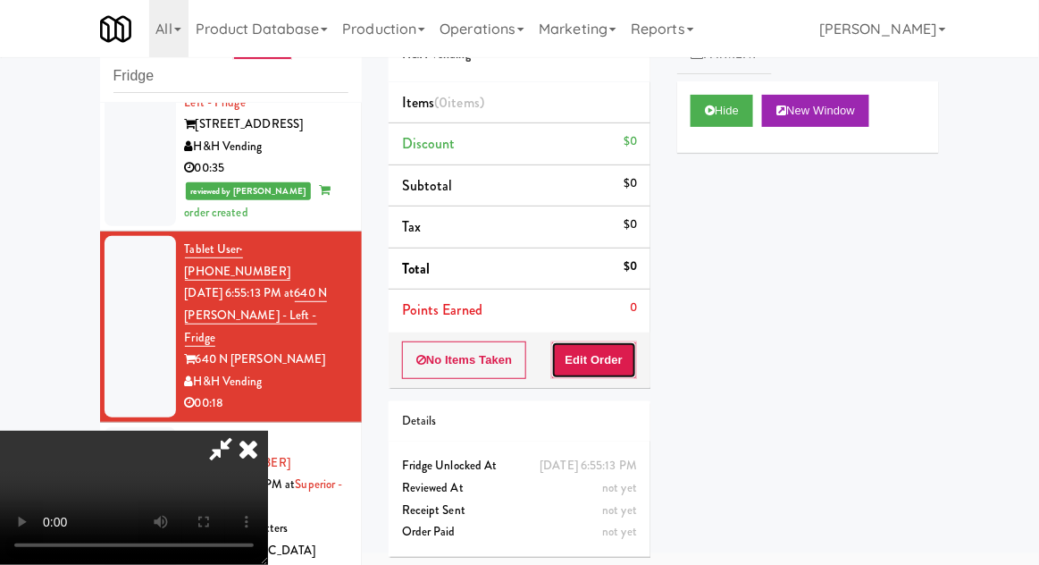
click at [609, 365] on button "Edit Order" at bounding box center [594, 360] width 87 height 38
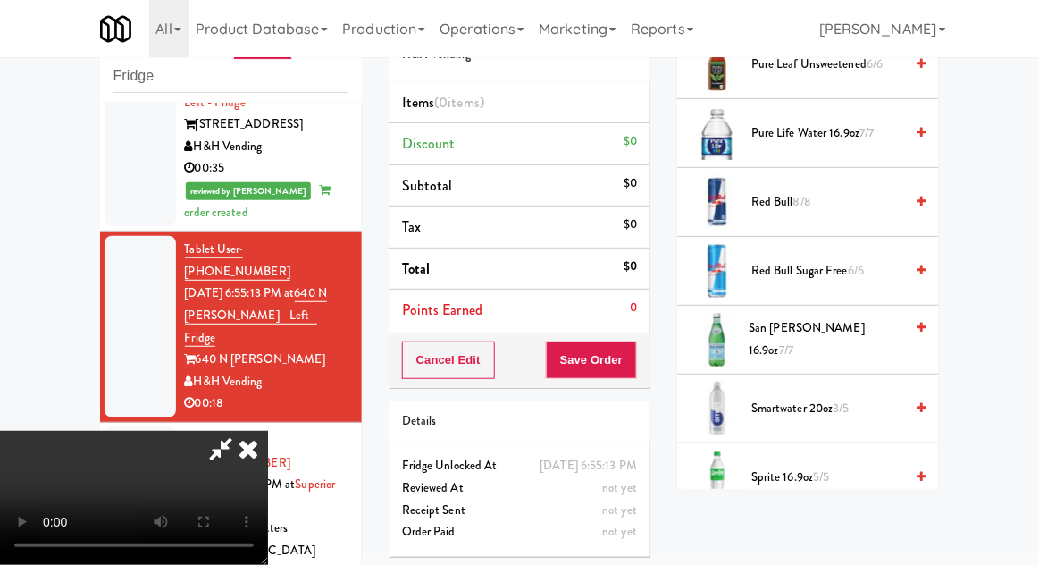
scroll to position [2013, 0]
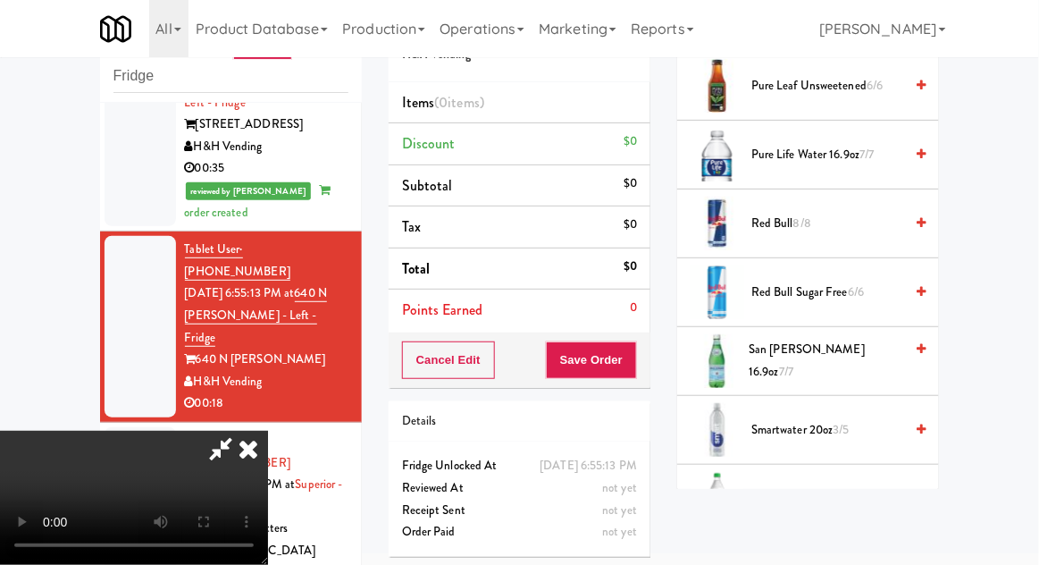
click at [794, 363] on span "7/7" at bounding box center [786, 371] width 14 height 17
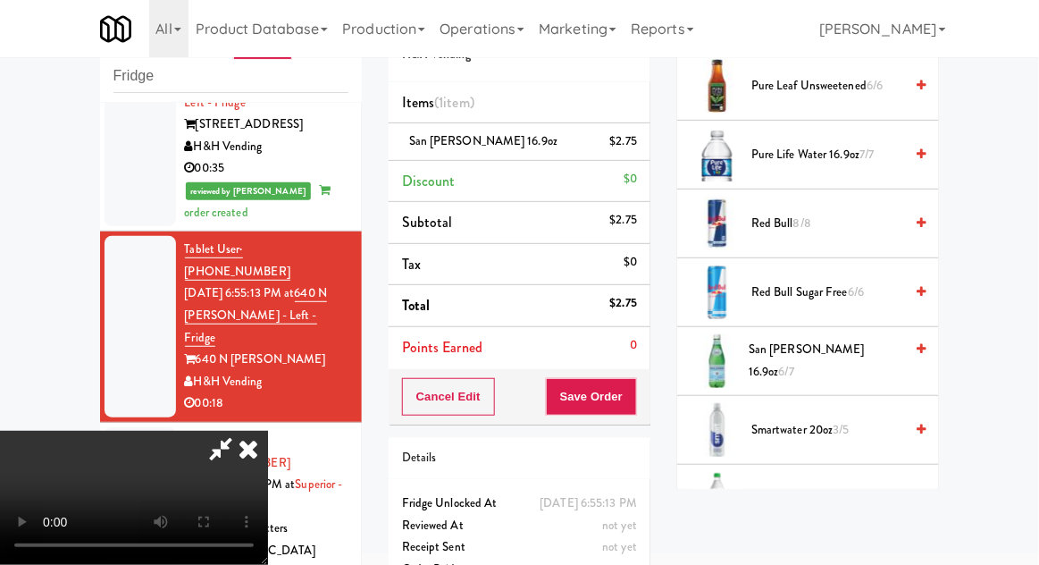
click at [794, 363] on span "6/7" at bounding box center [786, 371] width 15 height 17
click at [794, 363] on span "5/7" at bounding box center [786, 371] width 15 height 17
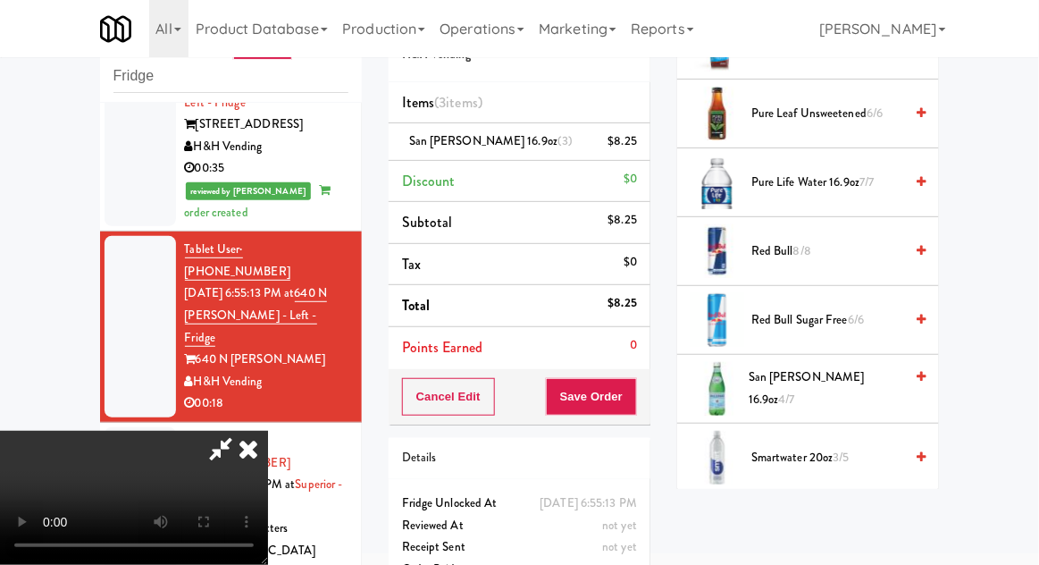
scroll to position [1989, 0]
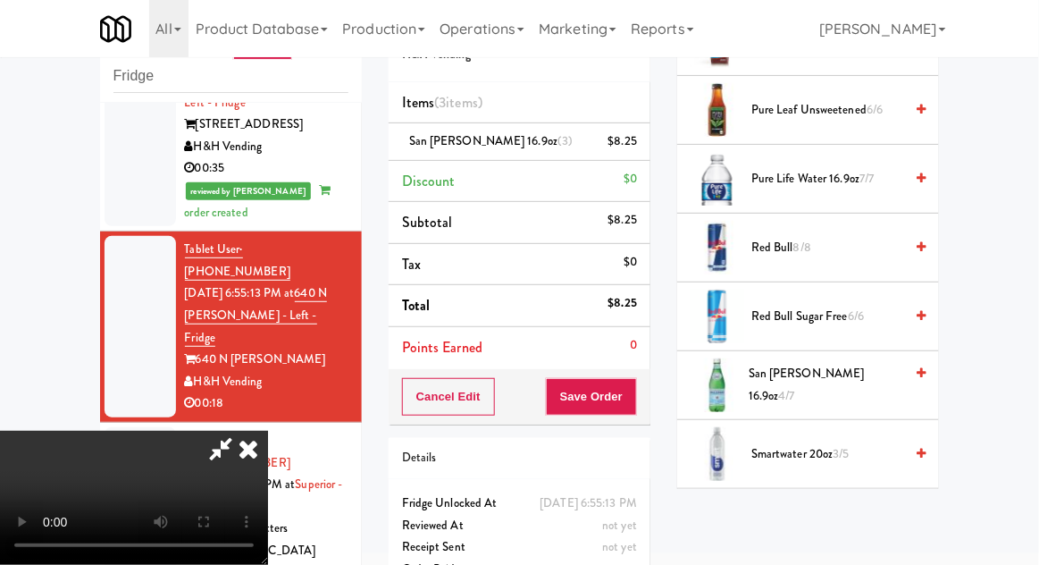
click at [851, 312] on span "6/6" at bounding box center [856, 315] width 16 height 17
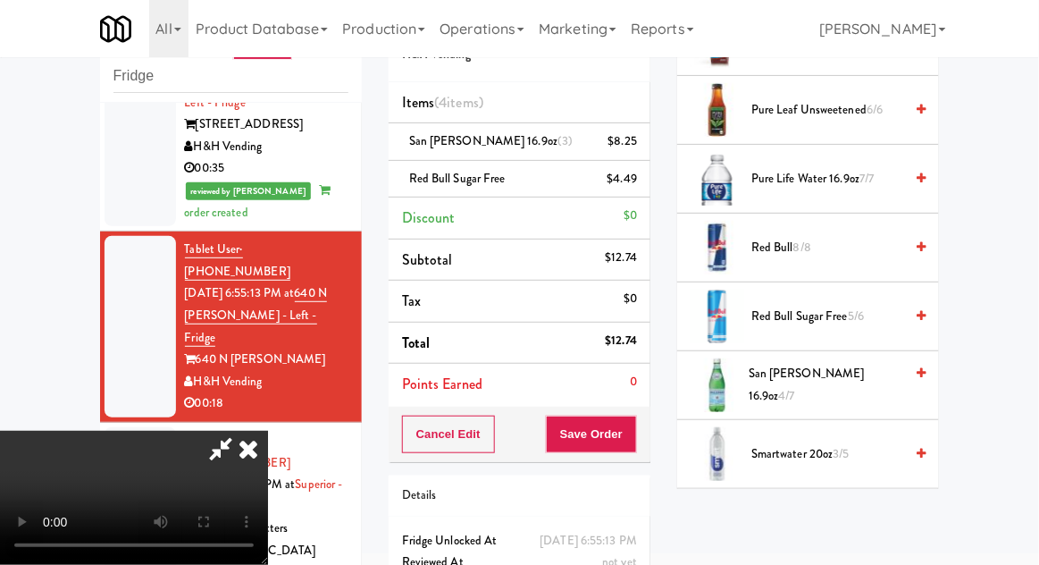
scroll to position [65, 0]
click at [635, 442] on button "Save Order" at bounding box center [591, 435] width 91 height 38
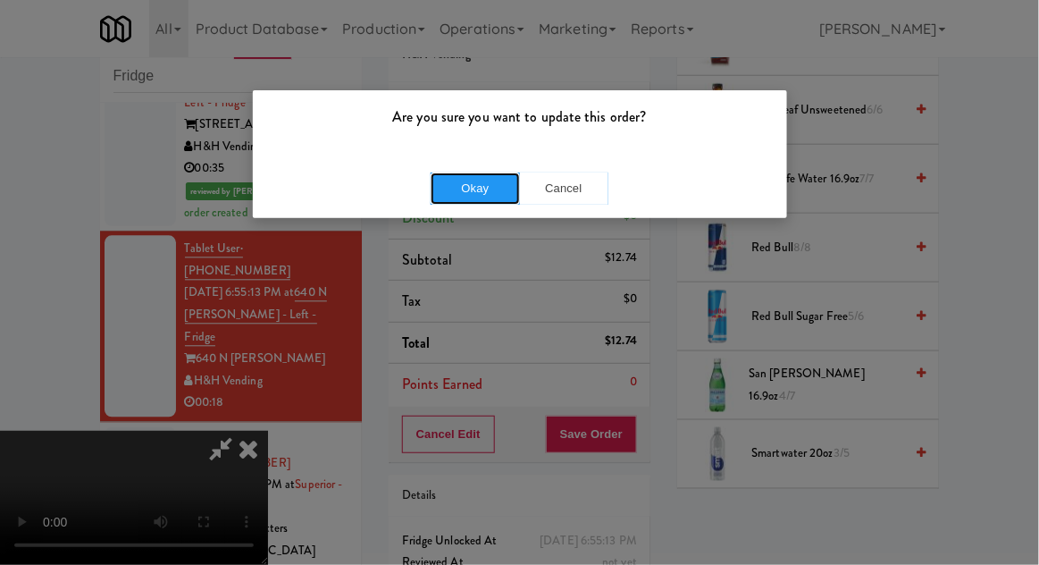
click at [456, 198] on button "Okay" at bounding box center [475, 188] width 89 height 32
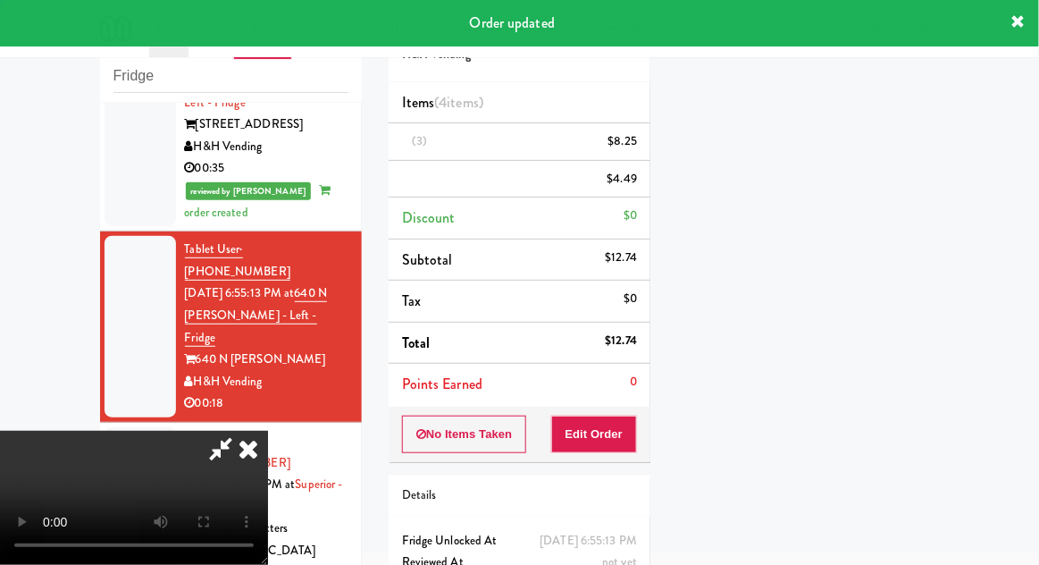
scroll to position [0, 0]
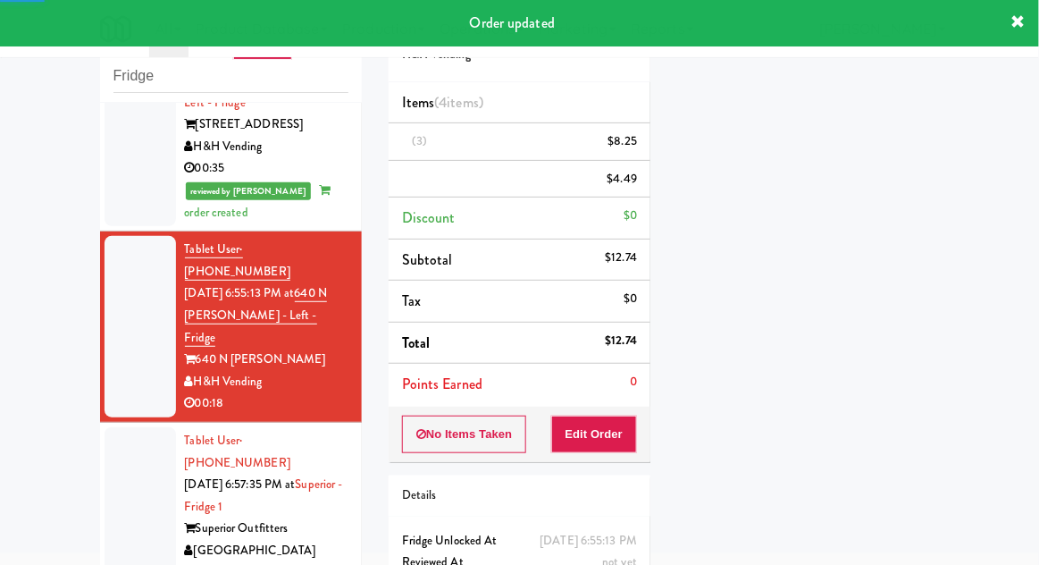
click at [114, 427] on div at bounding box center [140, 506] width 71 height 159
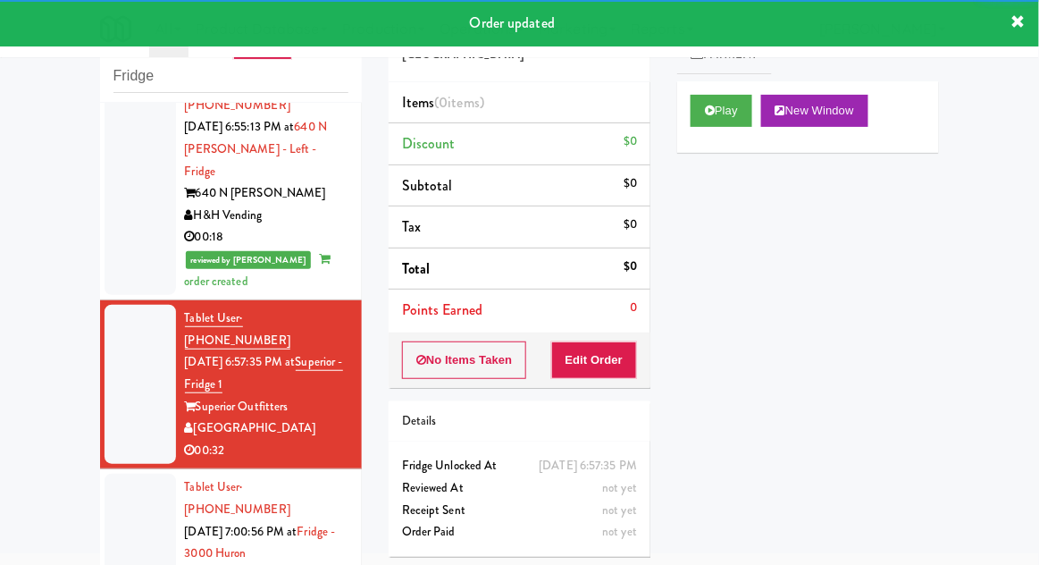
scroll to position [1103, 0]
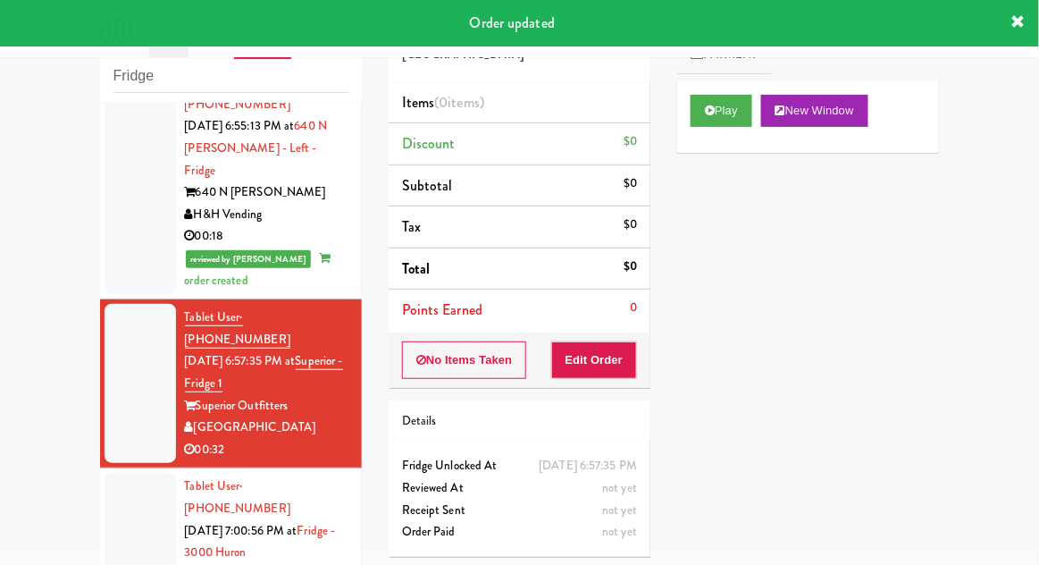
click at [738, 122] on button "Play" at bounding box center [722, 111] width 62 height 32
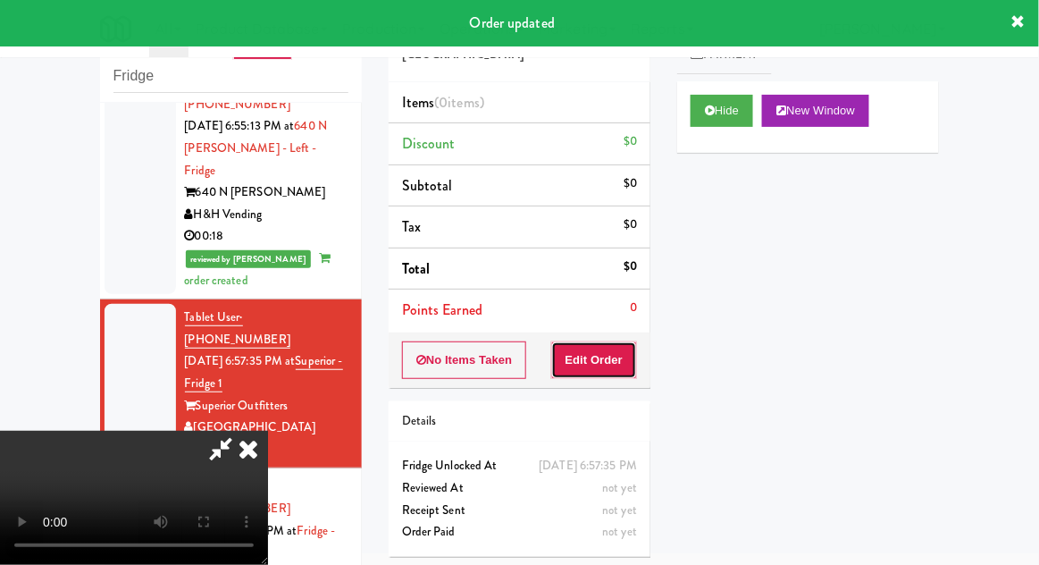
click at [615, 350] on button "Edit Order" at bounding box center [594, 360] width 87 height 38
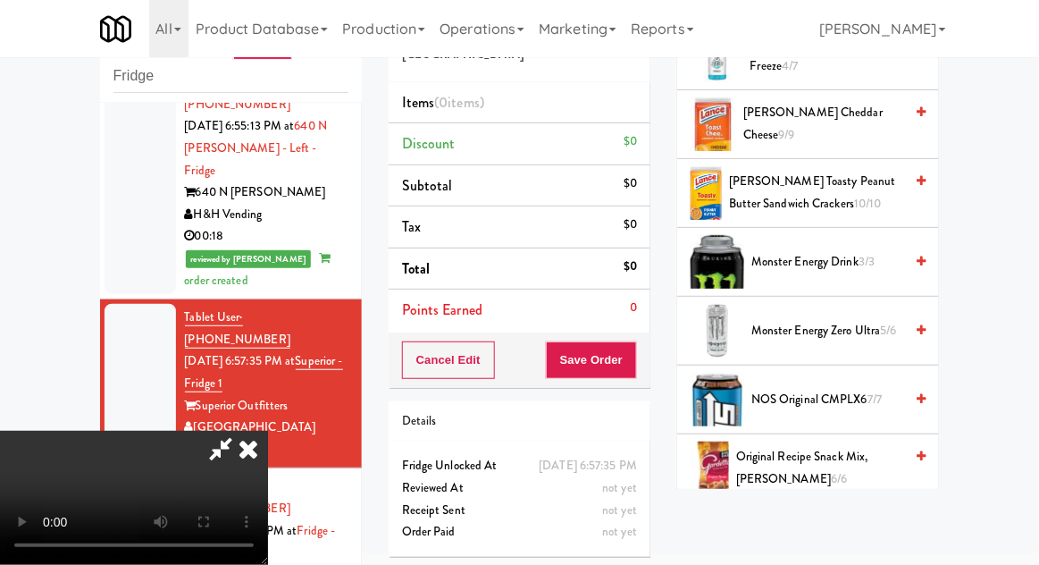
scroll to position [1163, 0]
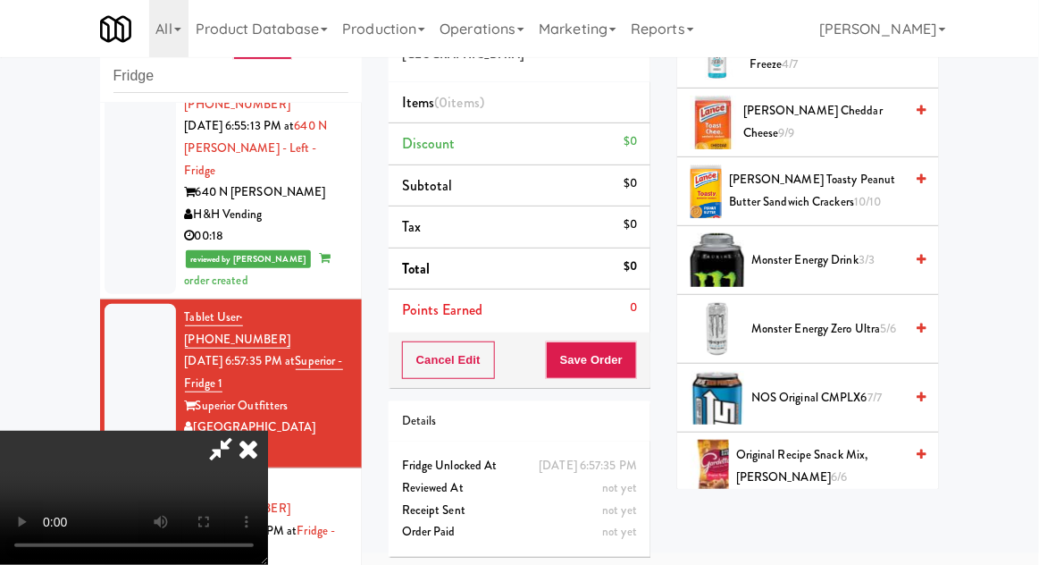
click at [874, 318] on span "Monster Energy Zero Ultra 5/6" at bounding box center [828, 329] width 152 height 22
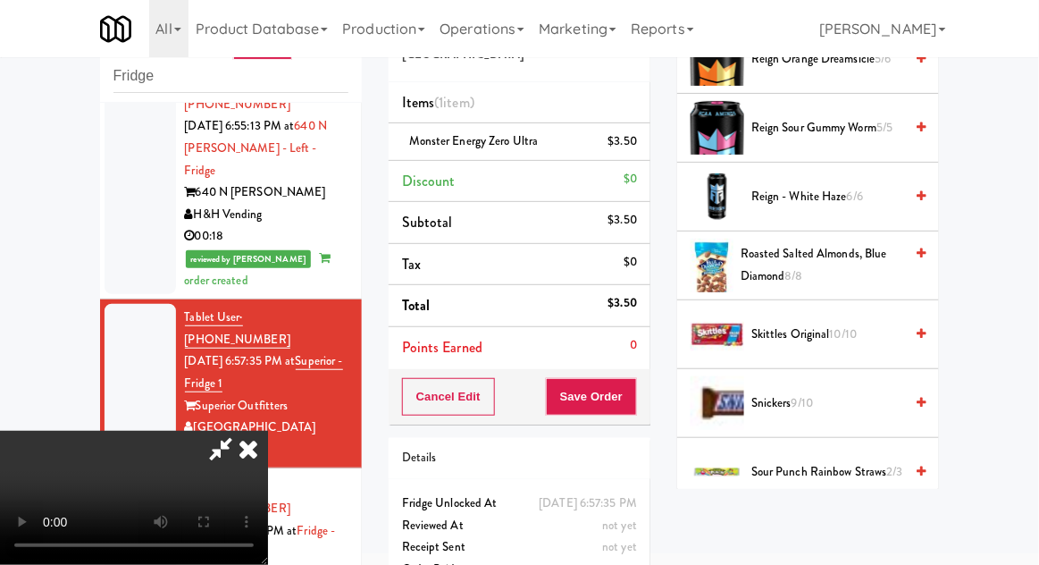
click at [844, 325] on span "10/10" at bounding box center [844, 333] width 28 height 17
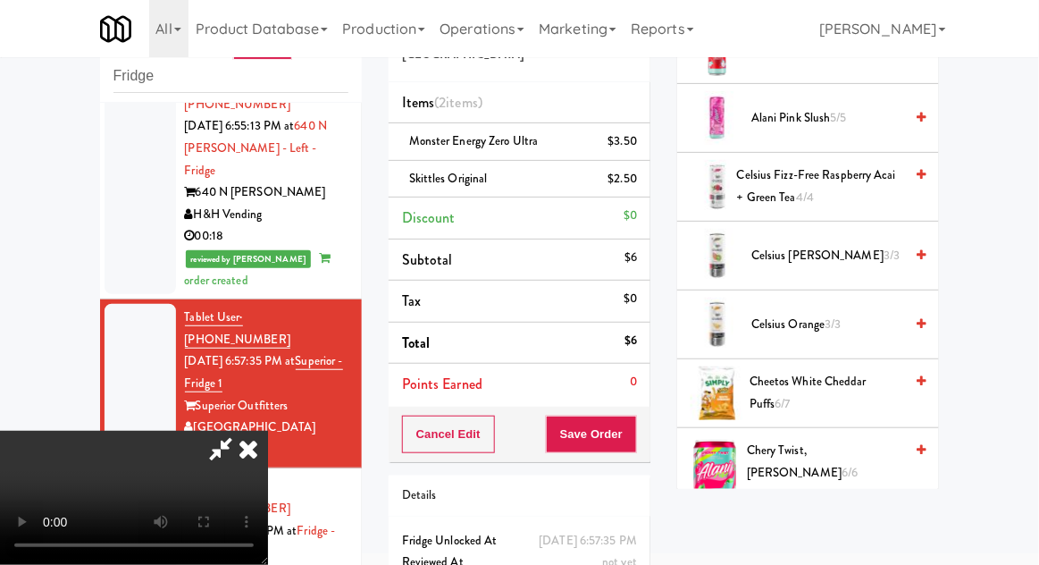
scroll to position [0, 0]
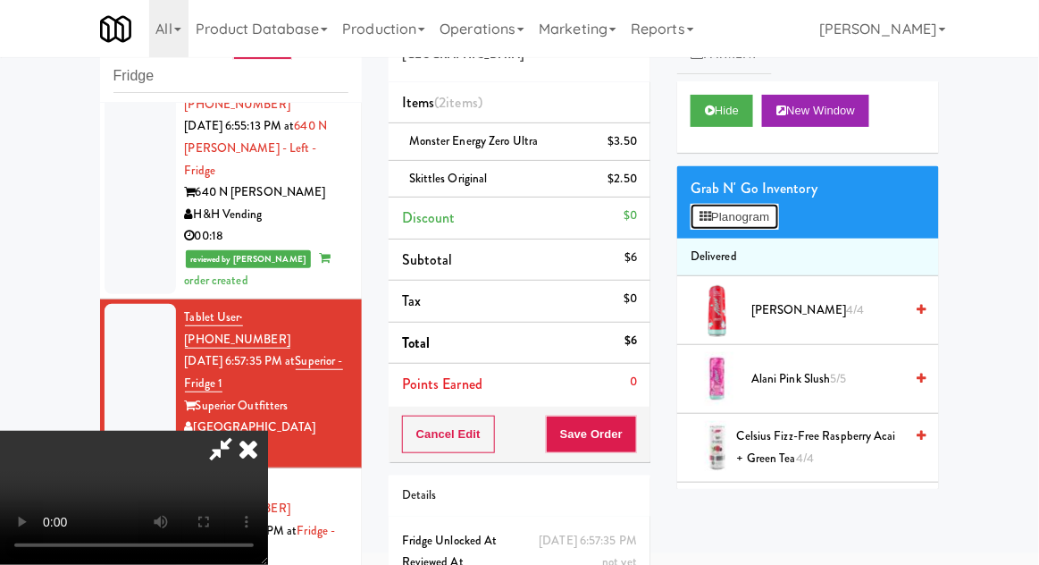
click at [768, 218] on button "Planogram" at bounding box center [735, 217] width 88 height 27
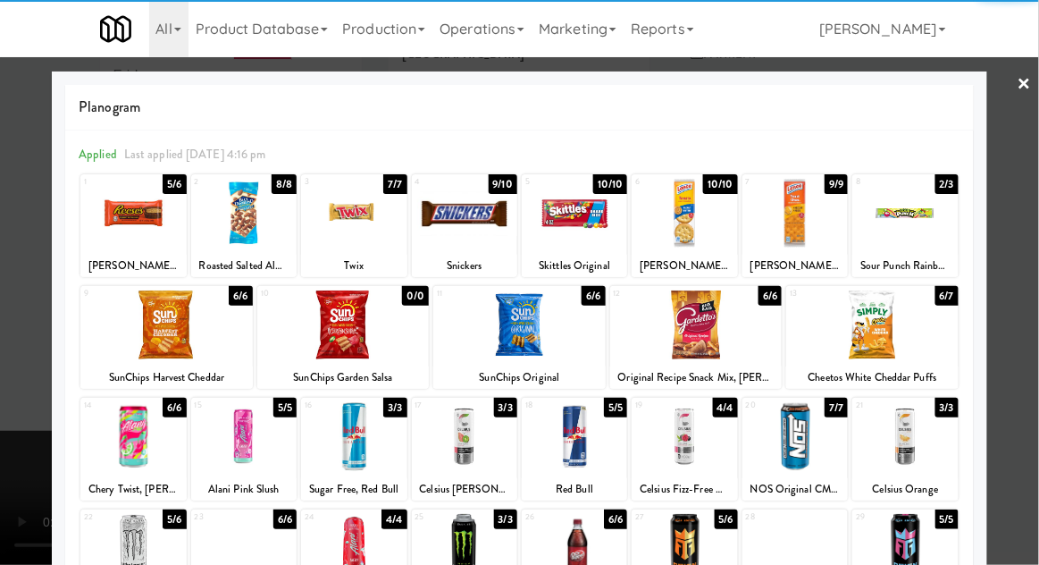
click at [1030, 309] on div at bounding box center [519, 282] width 1039 height 565
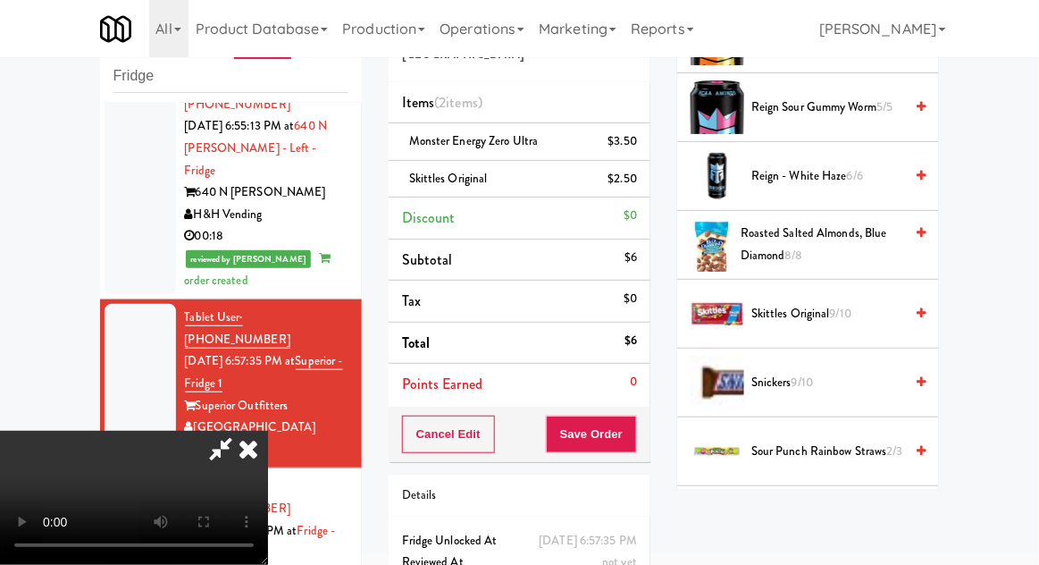
scroll to position [1892, 0]
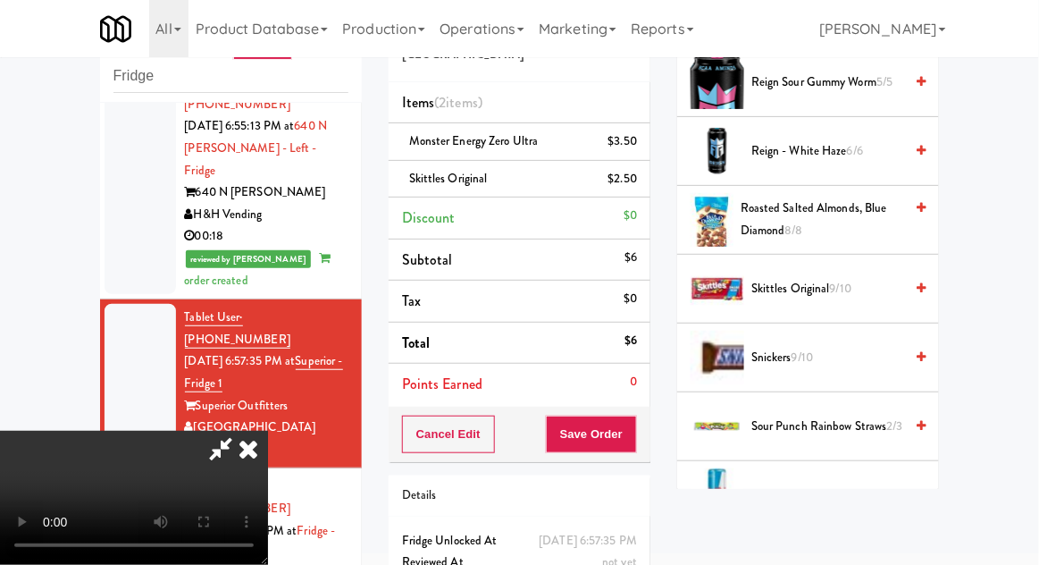
click at [838, 347] on span "Snickers 9/10" at bounding box center [828, 358] width 152 height 22
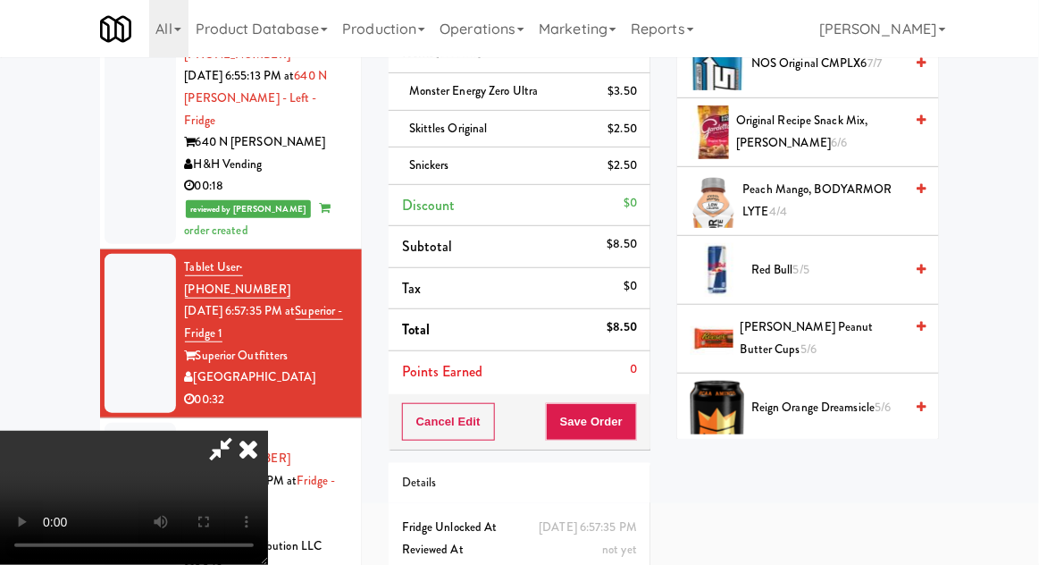
scroll to position [1453, 0]
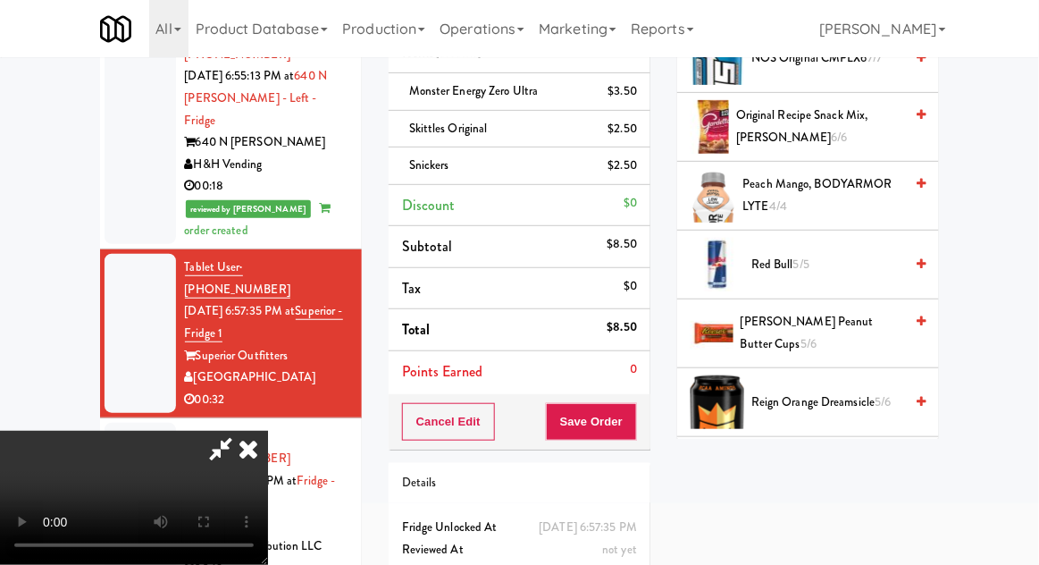
click at [868, 313] on span "[PERSON_NAME] Peanut Butter Cups 5/6" at bounding box center [822, 333] width 163 height 44
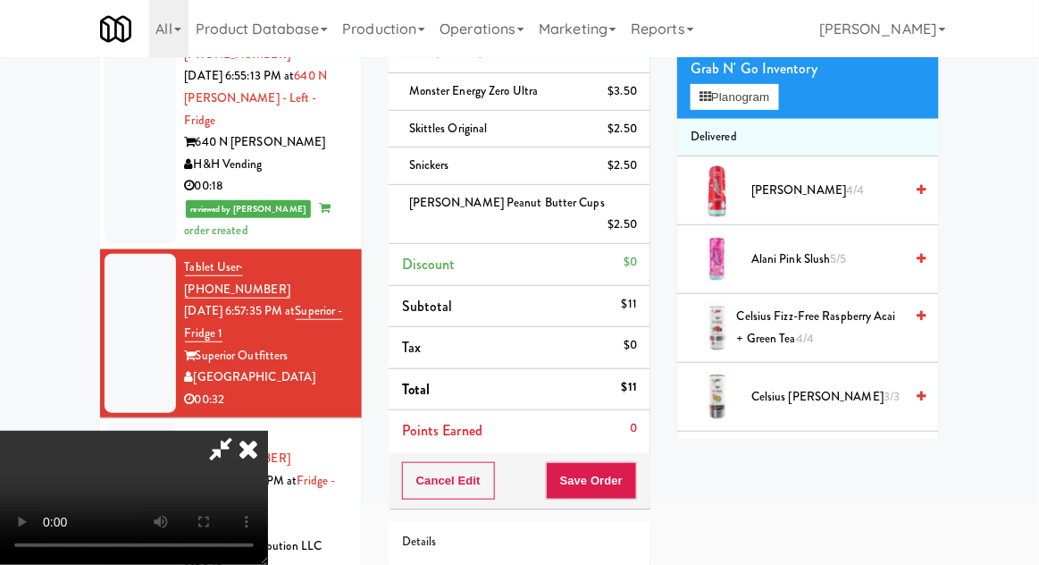
scroll to position [0, 0]
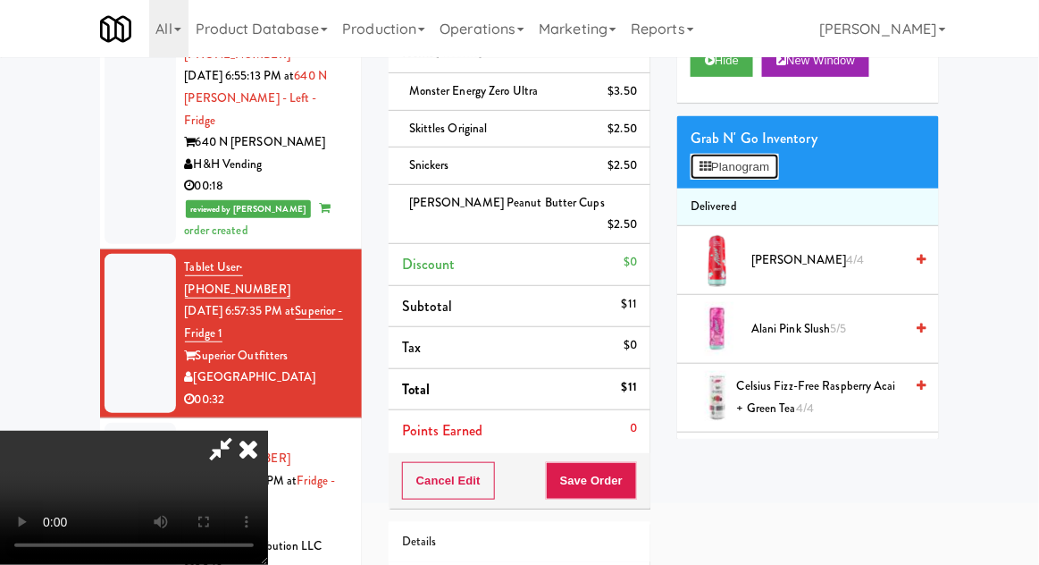
click at [766, 173] on button "Planogram" at bounding box center [735, 167] width 88 height 27
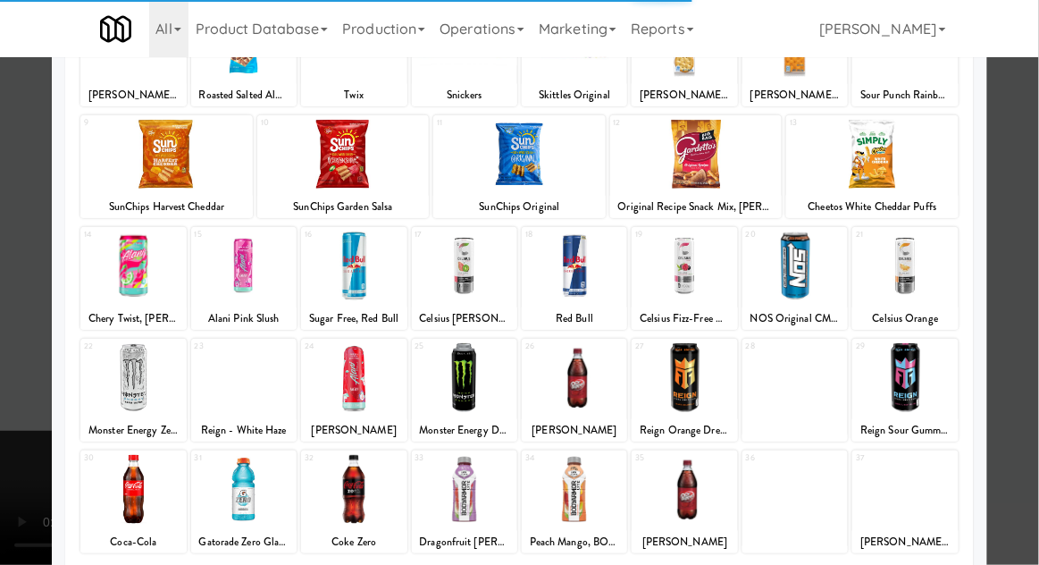
scroll to position [226, 0]
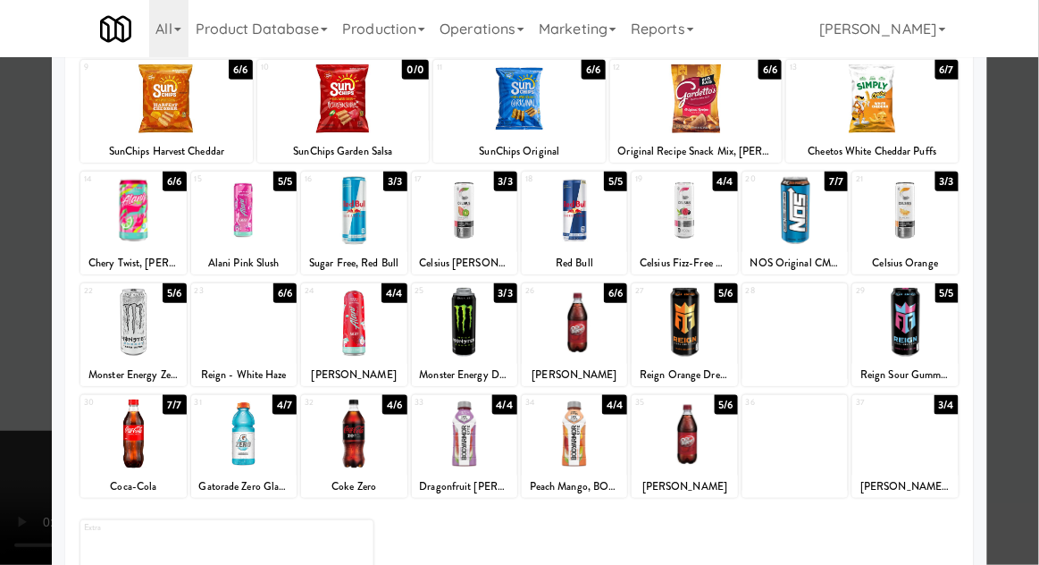
click at [920, 454] on div at bounding box center [904, 433] width 105 height 69
click at [1017, 422] on div at bounding box center [519, 282] width 1039 height 565
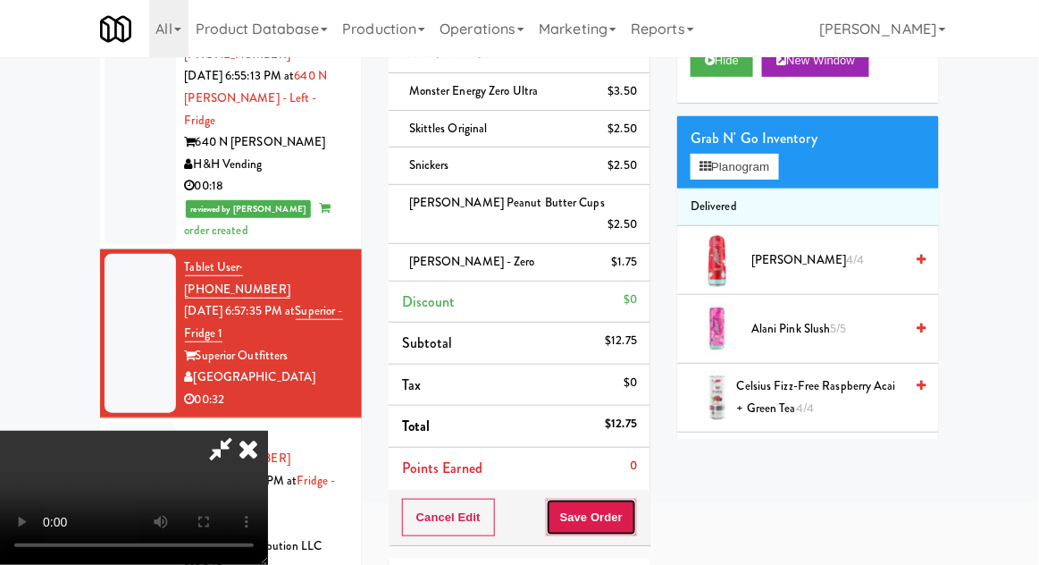
click at [630, 509] on button "Save Order" at bounding box center [591, 518] width 91 height 38
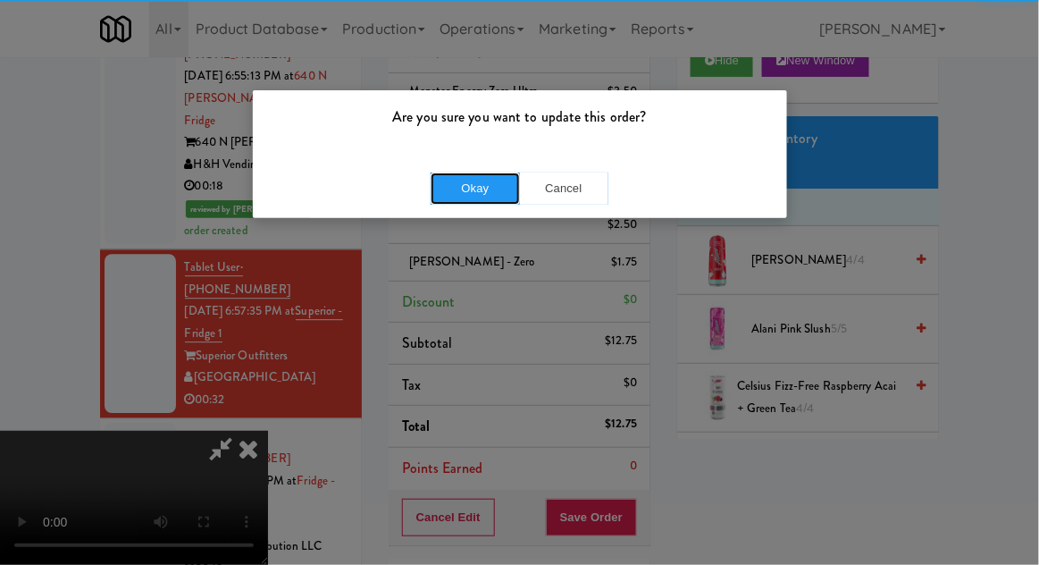
click at [441, 189] on button "Okay" at bounding box center [475, 188] width 89 height 32
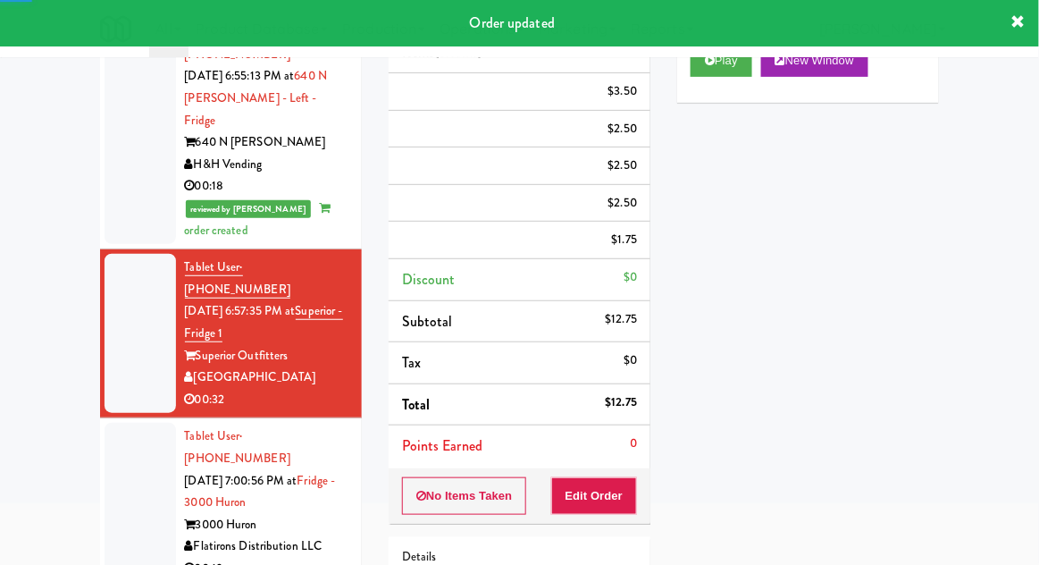
click at [118, 423] on div at bounding box center [140, 502] width 71 height 159
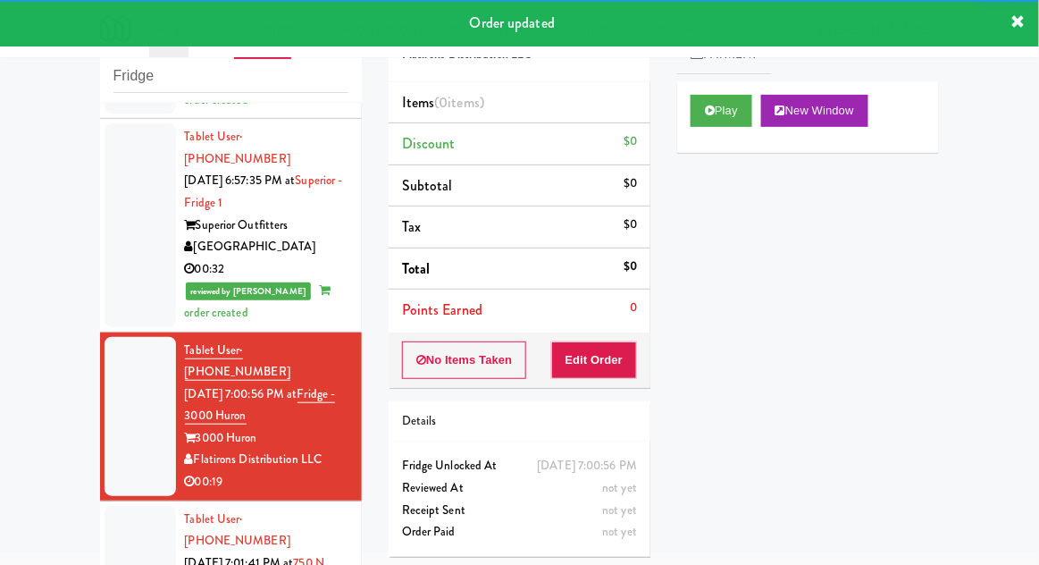
scroll to position [1284, 0]
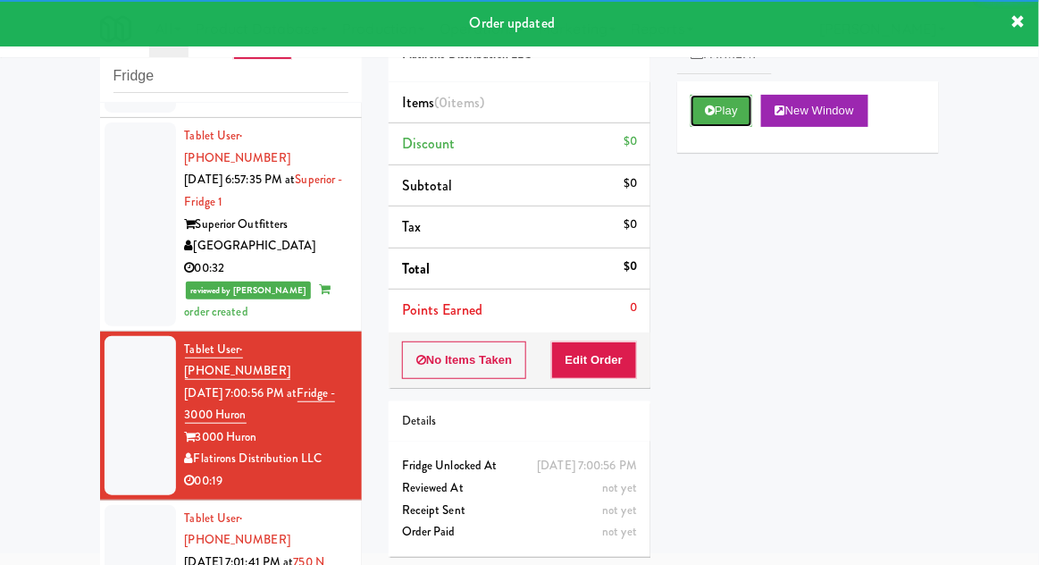
click at [725, 115] on button "Play" at bounding box center [722, 111] width 62 height 32
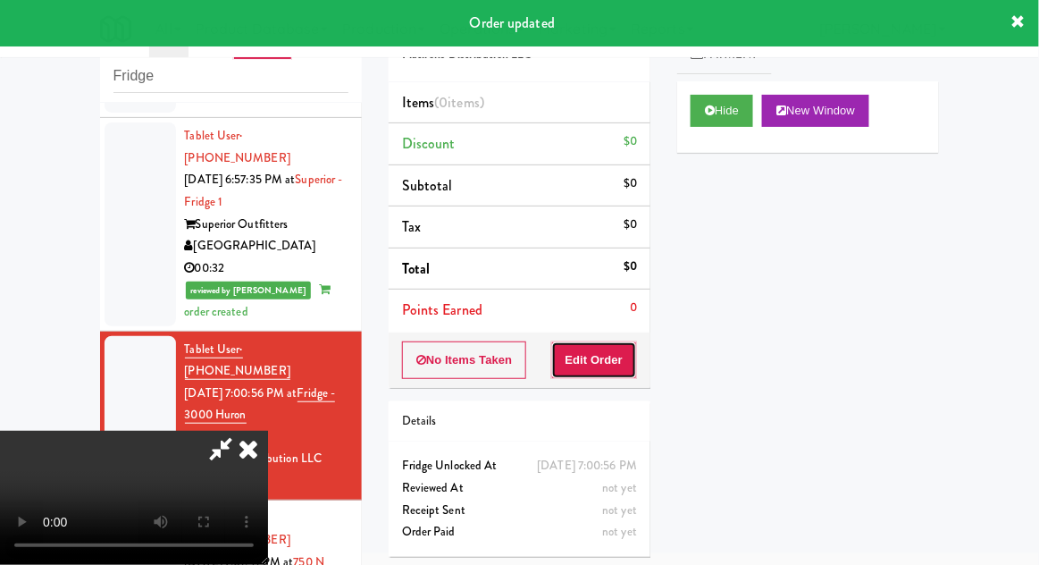
click at [606, 365] on button "Edit Order" at bounding box center [594, 360] width 87 height 38
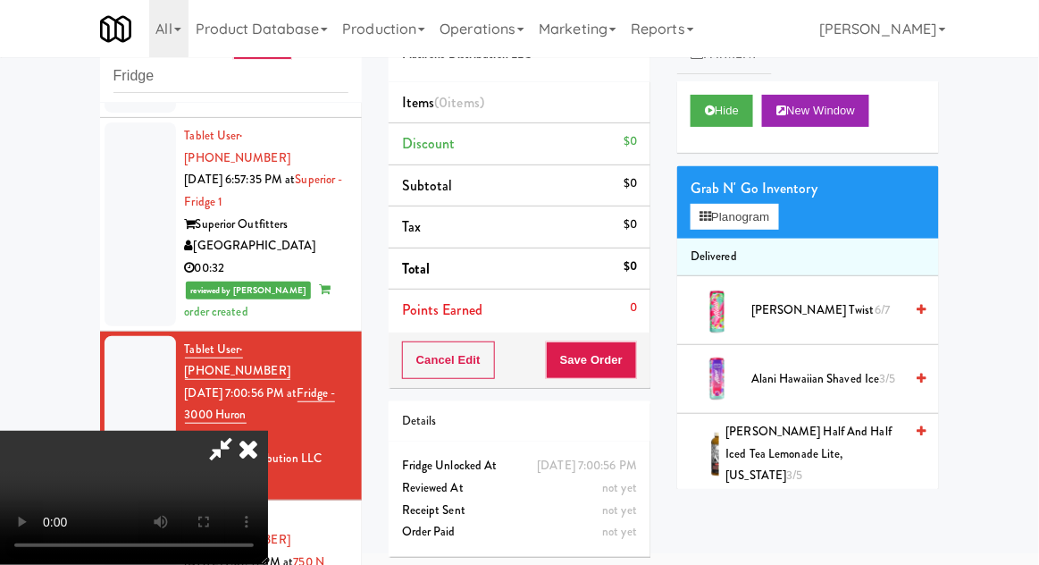
click at [752, 239] on li "Delivered" at bounding box center [808, 258] width 262 height 38
click at [778, 213] on button "Planogram" at bounding box center [735, 217] width 88 height 27
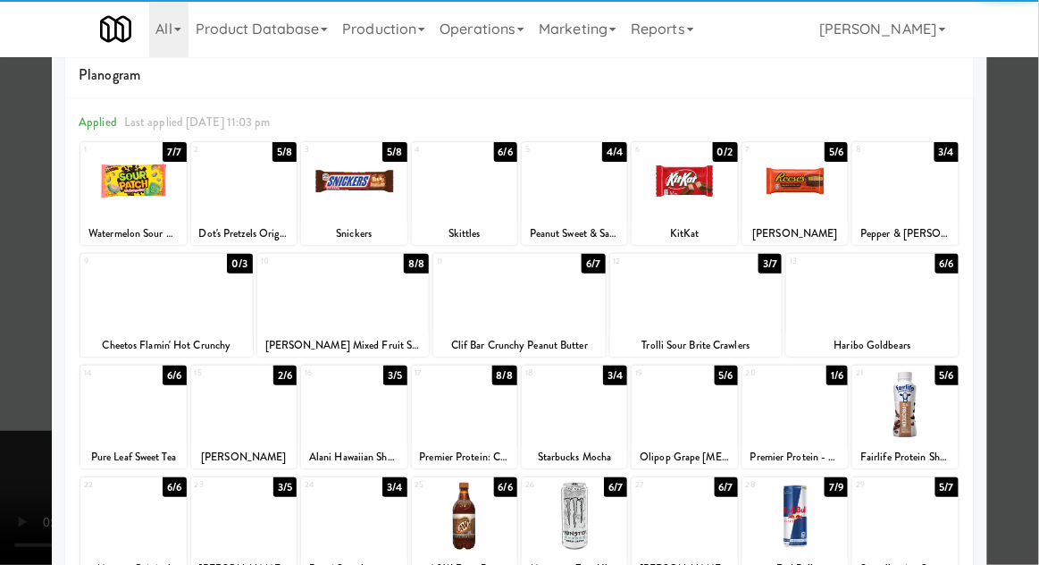
scroll to position [38, 0]
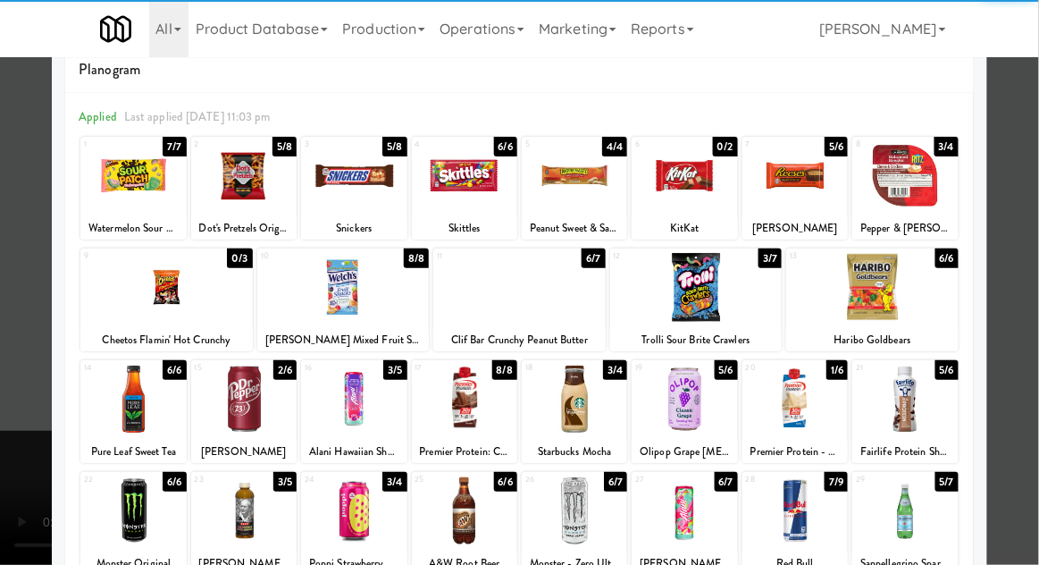
click at [696, 421] on div at bounding box center [684, 399] width 105 height 69
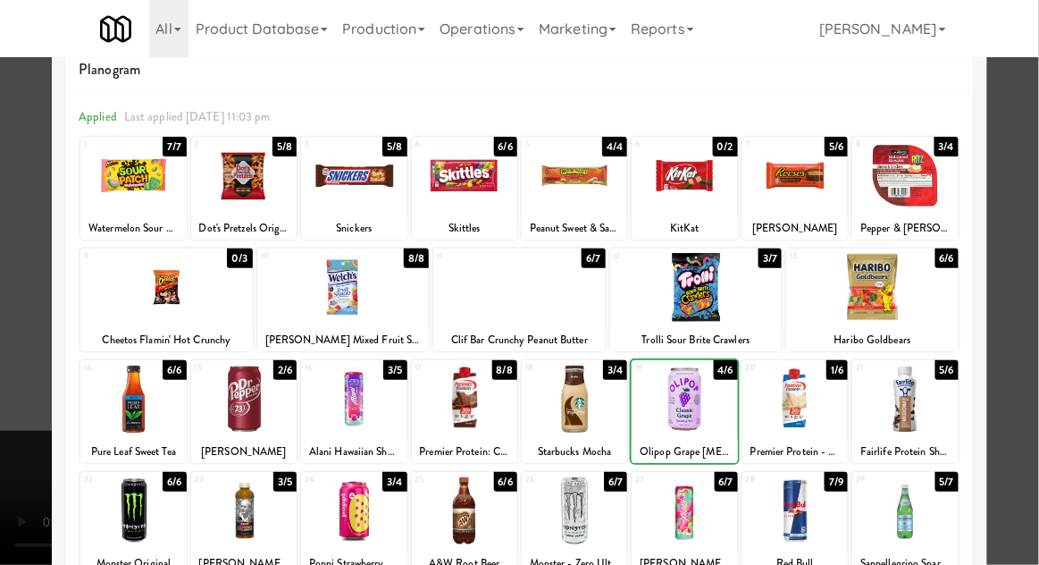
click at [1033, 366] on div at bounding box center [519, 282] width 1039 height 565
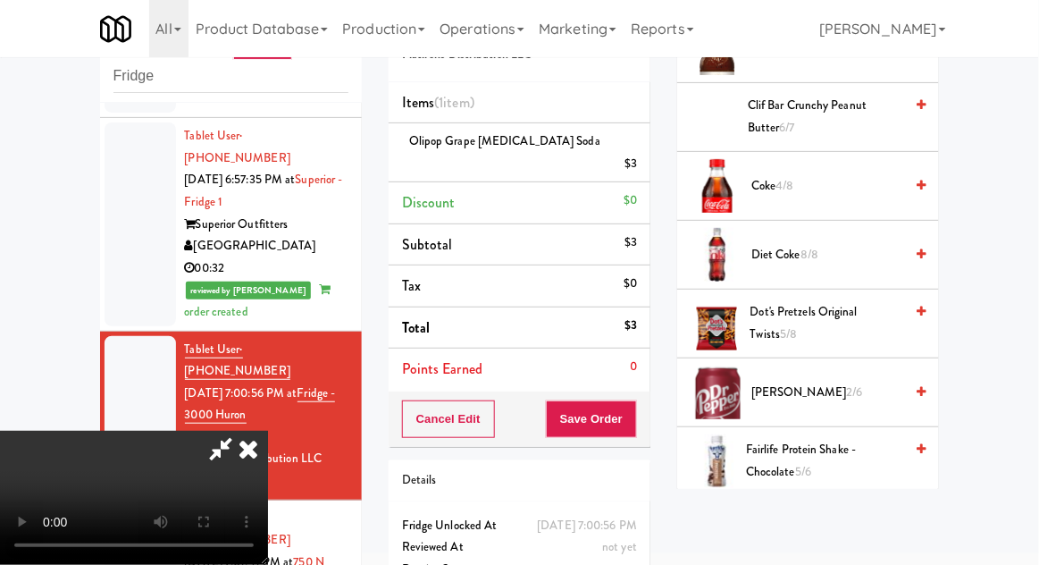
scroll to position [483, 0]
click at [846, 382] on span "2/6" at bounding box center [854, 390] width 16 height 17
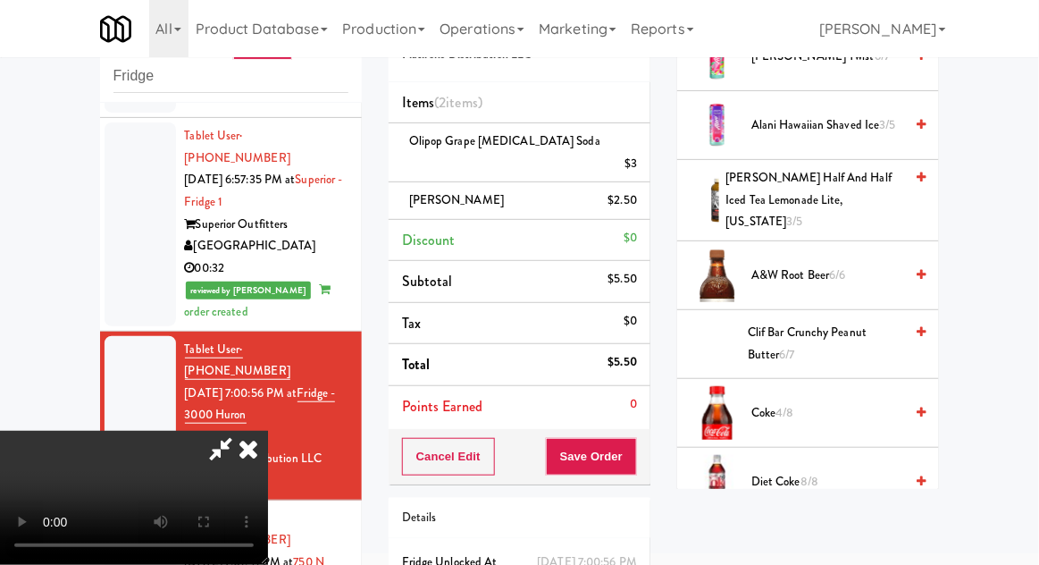
scroll to position [0, 0]
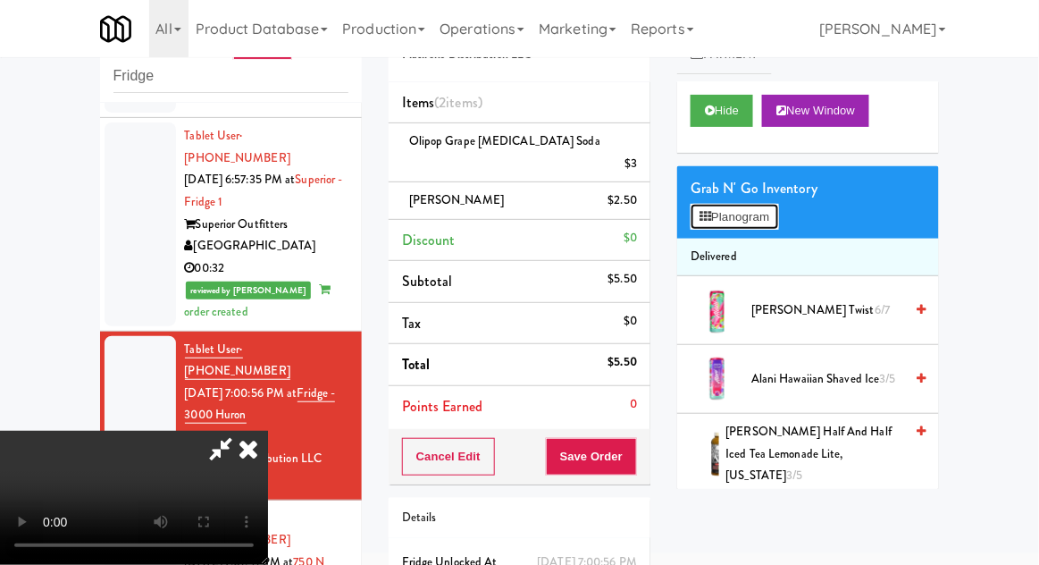
click at [760, 214] on button "Planogram" at bounding box center [735, 217] width 88 height 27
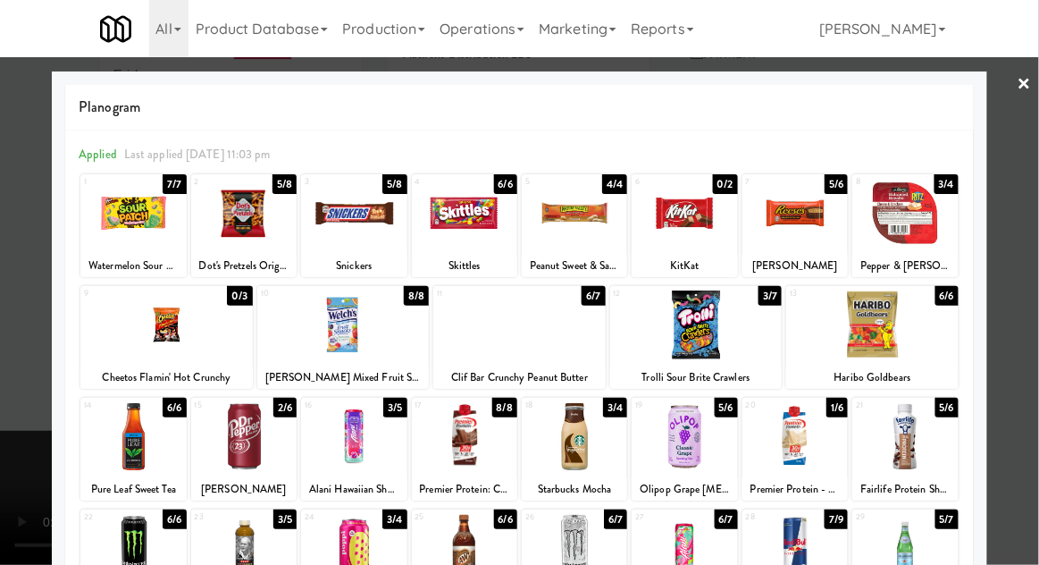
click at [495, 222] on div at bounding box center [464, 213] width 105 height 69
click at [1037, 224] on div at bounding box center [519, 282] width 1039 height 565
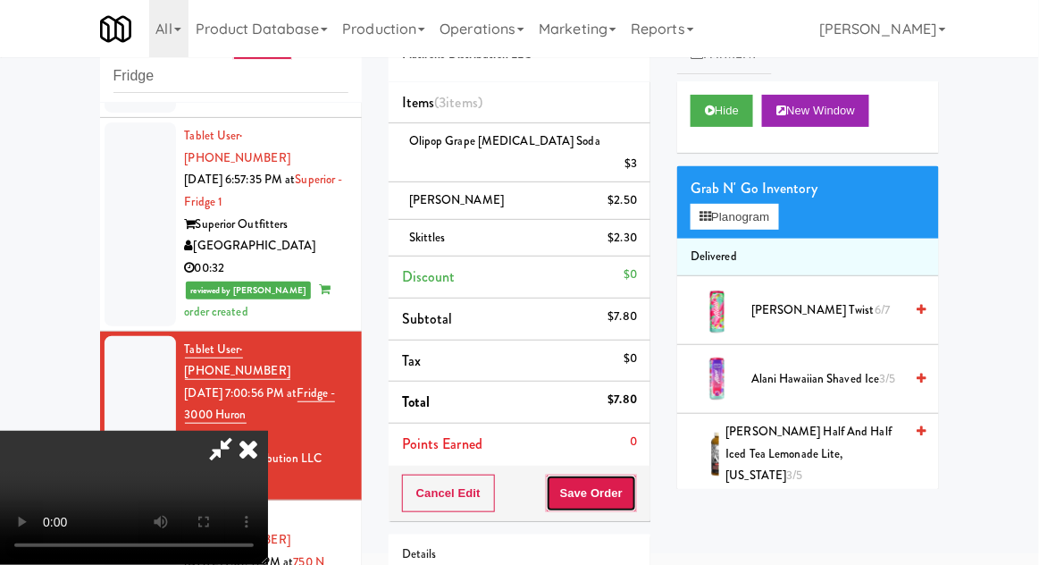
click at [634, 481] on button "Save Order" at bounding box center [591, 493] width 91 height 38
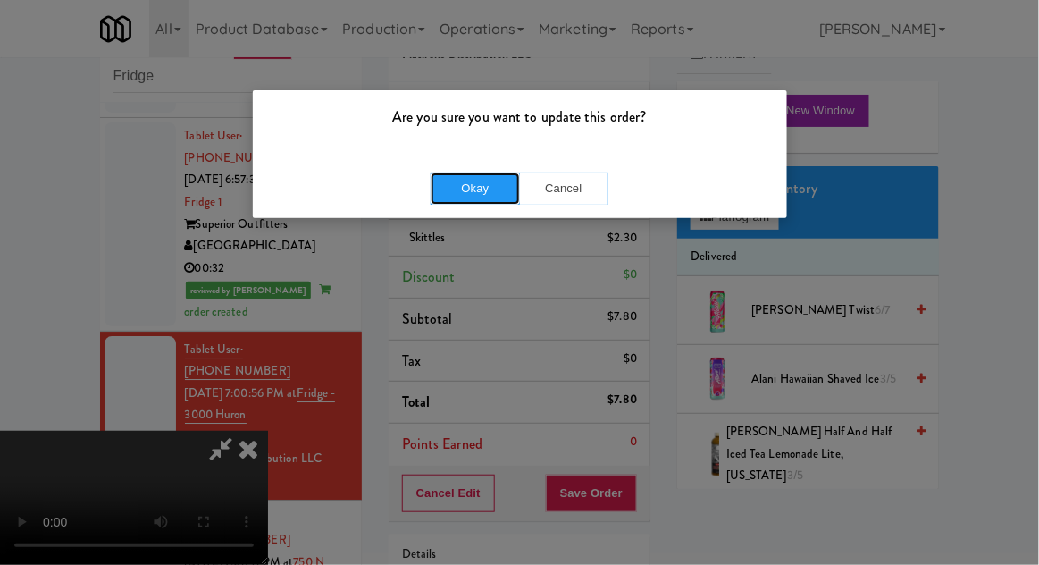
click at [448, 203] on button "Okay" at bounding box center [475, 188] width 89 height 32
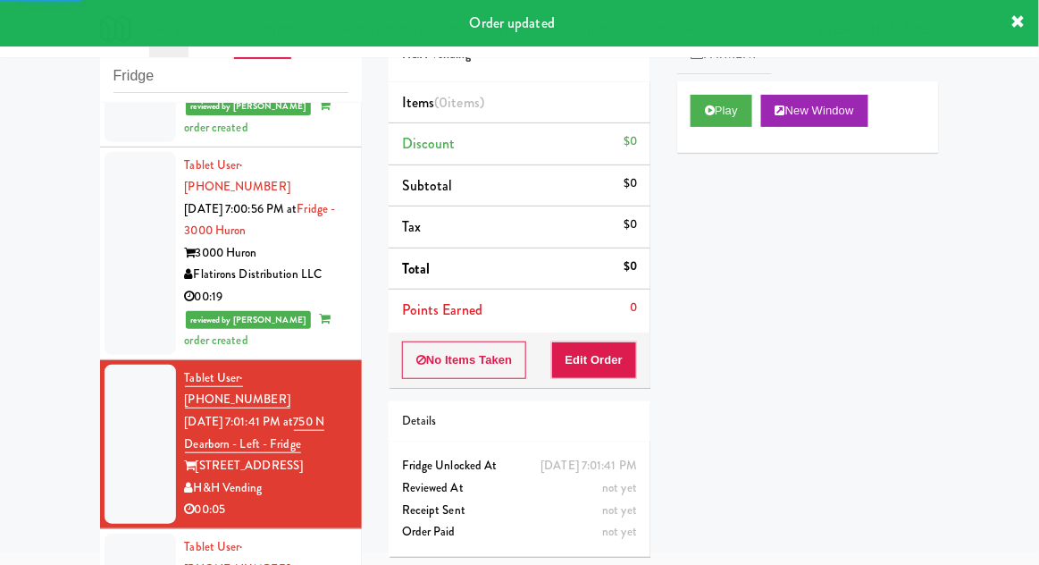
scroll to position [1477, 0]
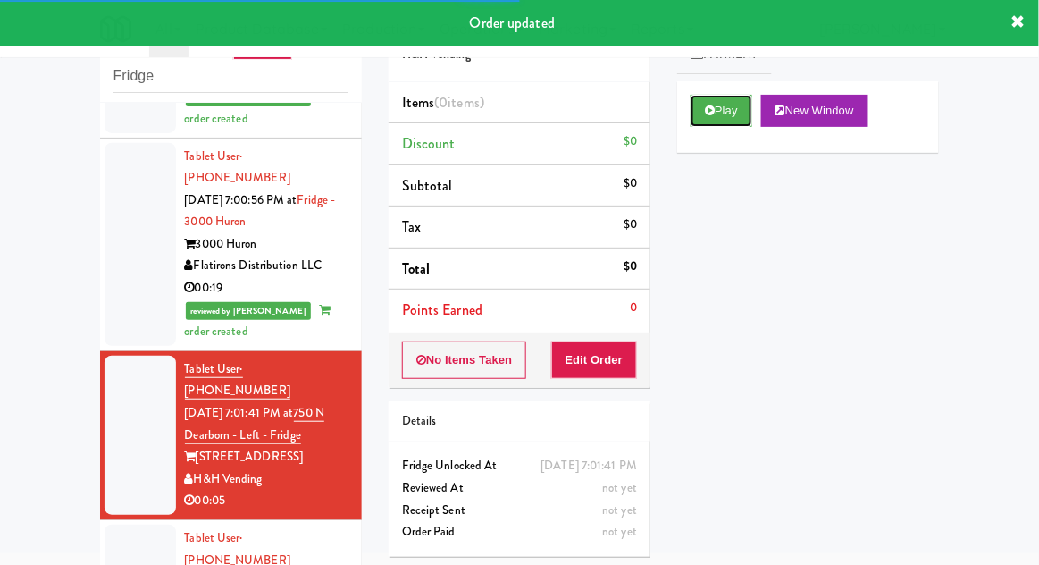
click at [729, 122] on button "Play" at bounding box center [722, 111] width 62 height 32
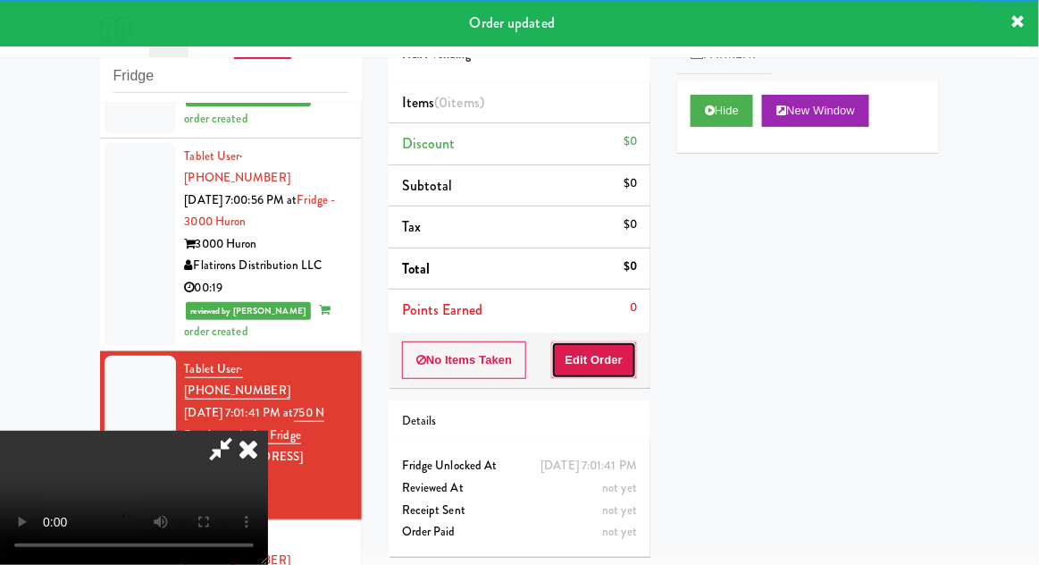
click at [614, 356] on button "Edit Order" at bounding box center [594, 360] width 87 height 38
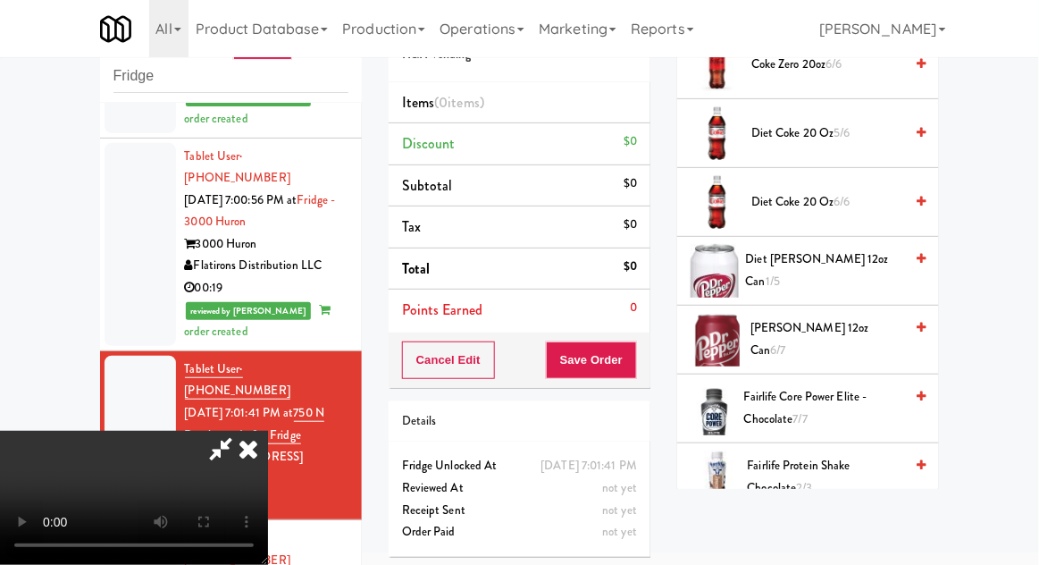
scroll to position [730, 0]
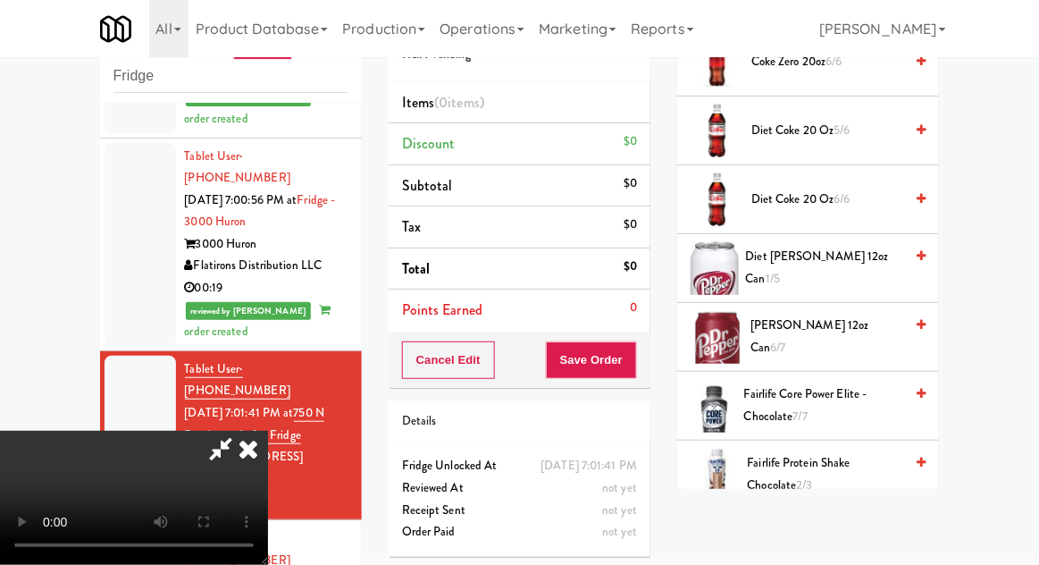
click at [836, 408] on span "Fairlife Core Power Elite - Chocolate 7/7" at bounding box center [823, 405] width 159 height 44
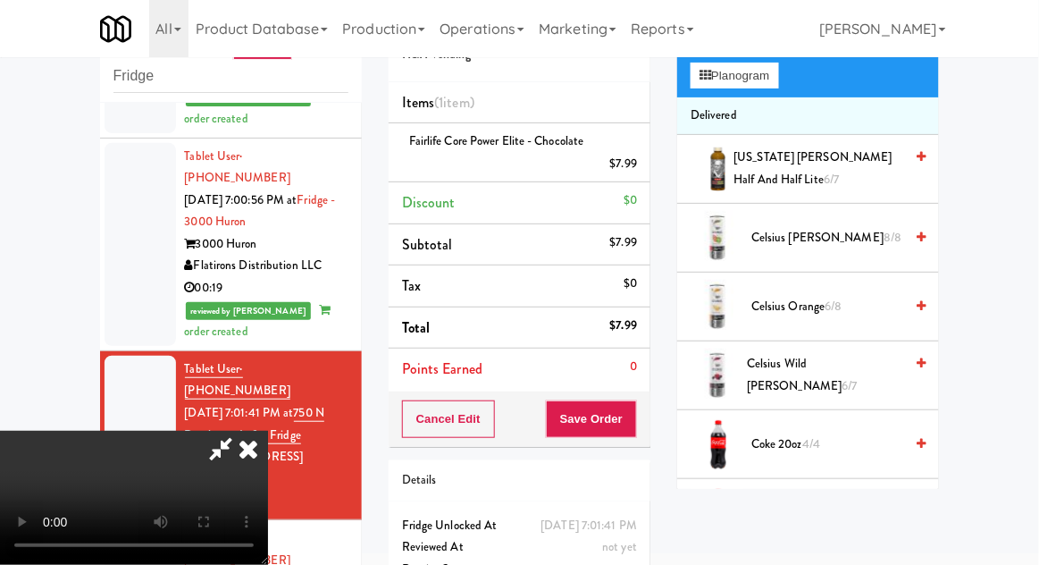
scroll to position [0, 0]
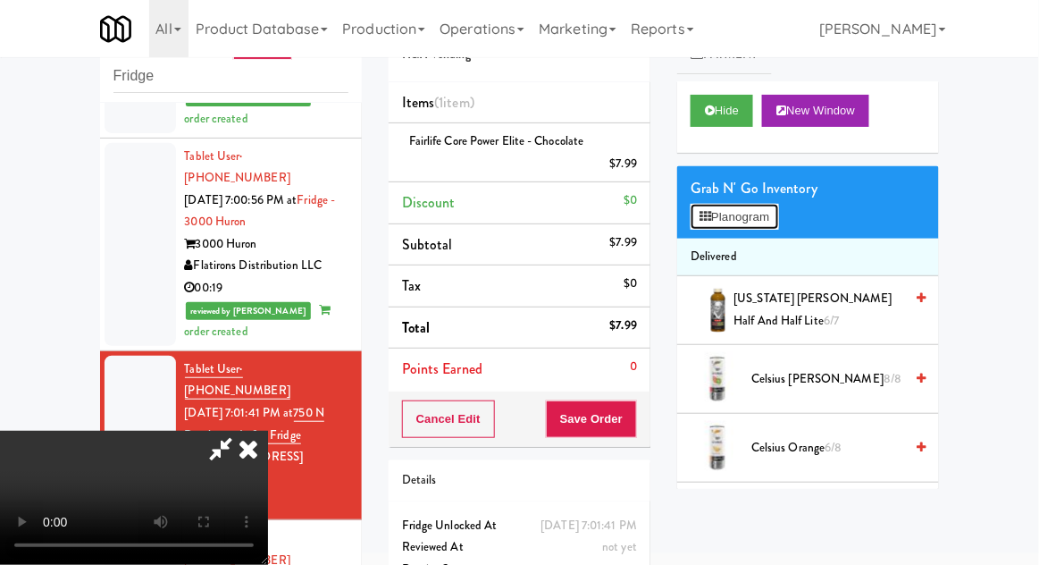
click at [747, 208] on button "Planogram" at bounding box center [735, 217] width 88 height 27
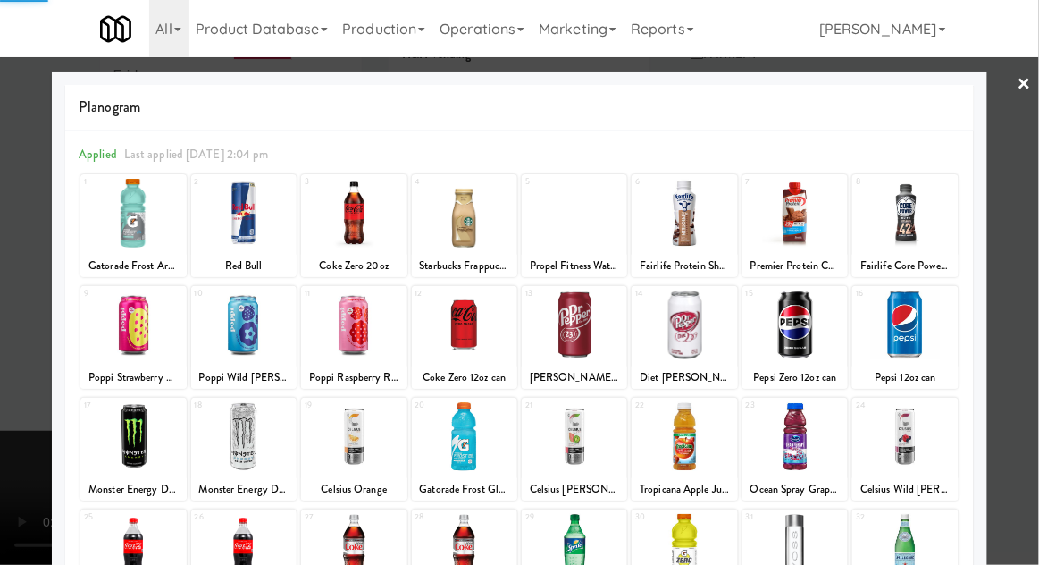
click at [1029, 316] on div at bounding box center [519, 282] width 1039 height 565
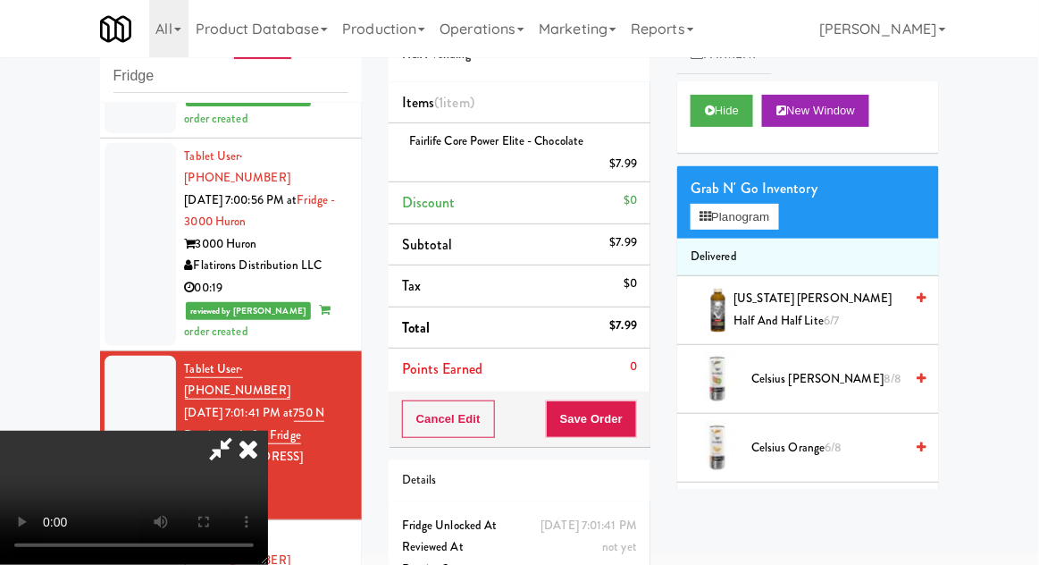
scroll to position [65, 0]
click at [634, 418] on button "Save Order" at bounding box center [591, 419] width 91 height 38
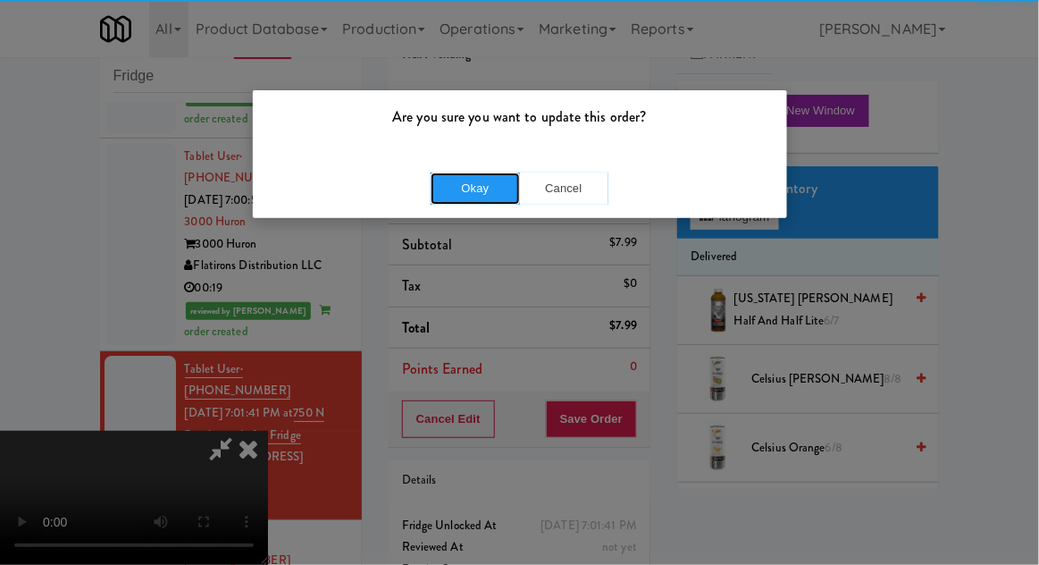
click at [441, 191] on button "Okay" at bounding box center [475, 188] width 89 height 32
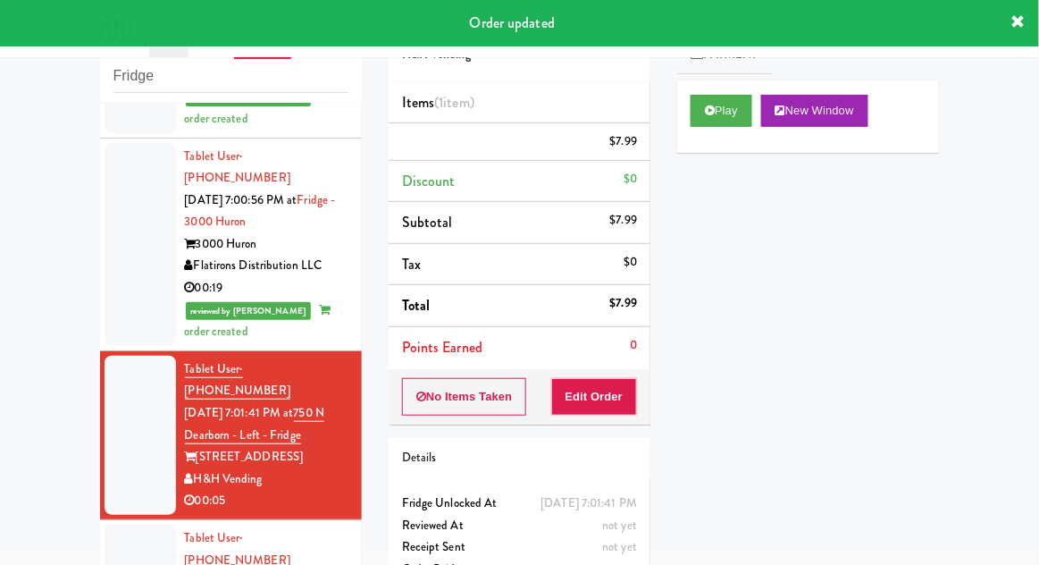
scroll to position [0, 0]
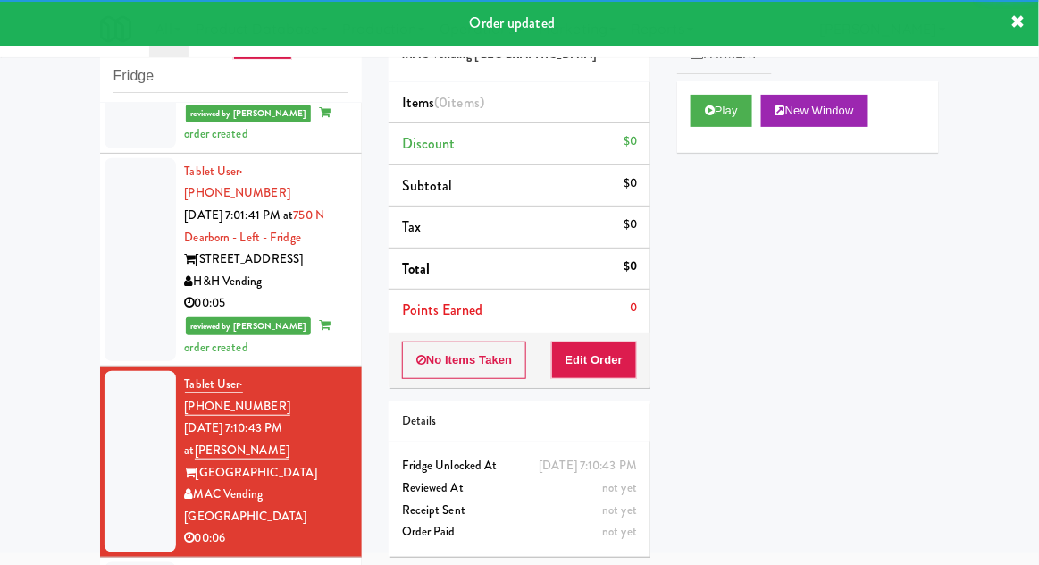
scroll to position [1677, 0]
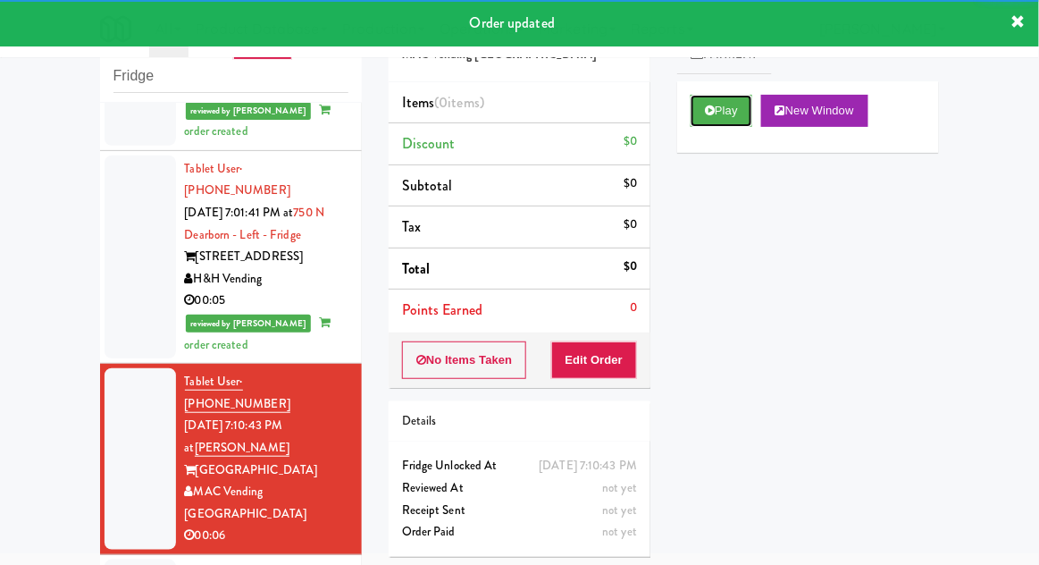
click at [739, 103] on button "Play" at bounding box center [722, 111] width 62 height 32
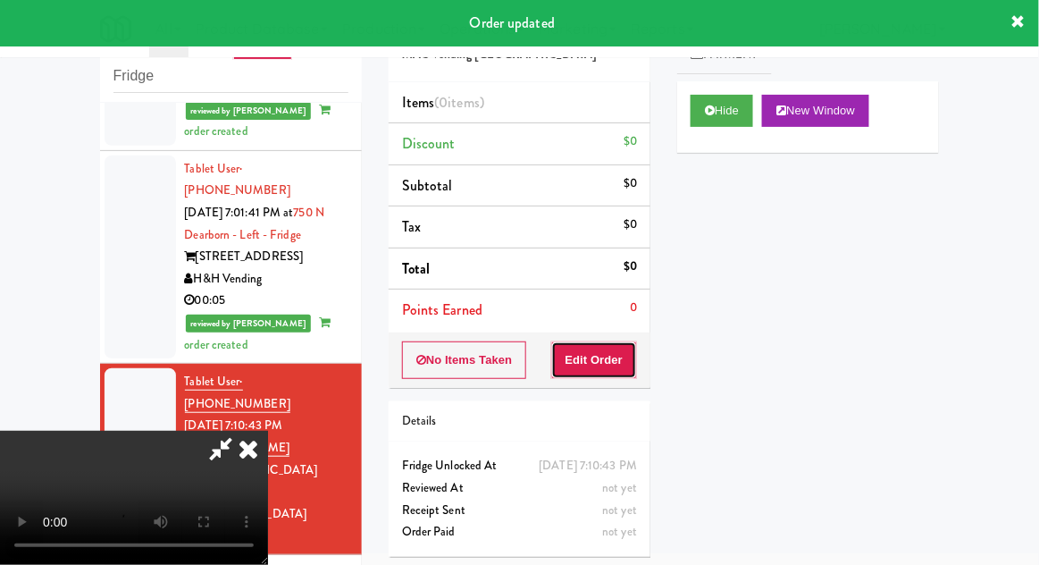
click at [604, 363] on button "Edit Order" at bounding box center [594, 360] width 87 height 38
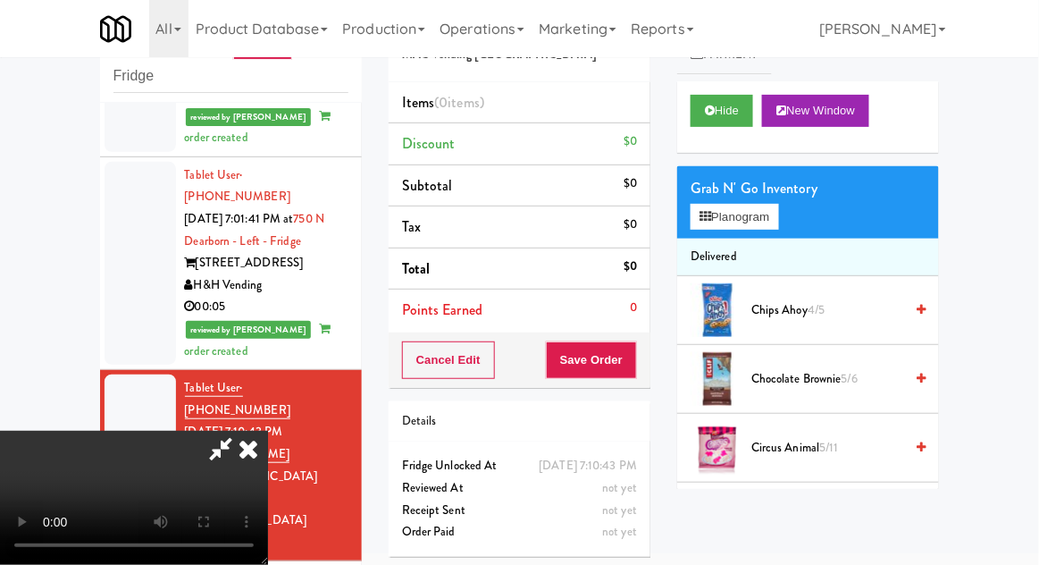
scroll to position [1672, 0]
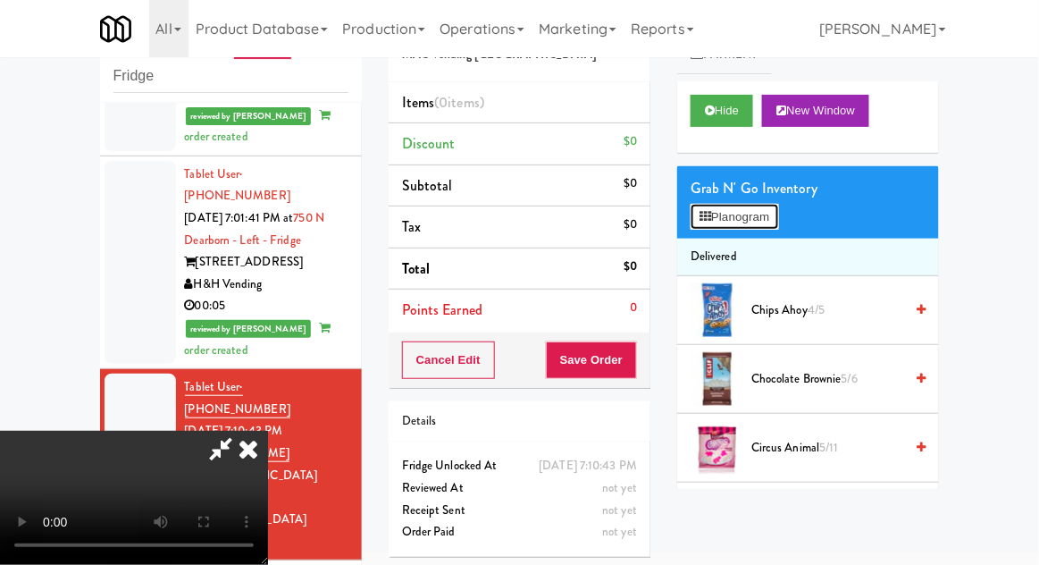
click at [756, 228] on button "Planogram" at bounding box center [735, 217] width 88 height 27
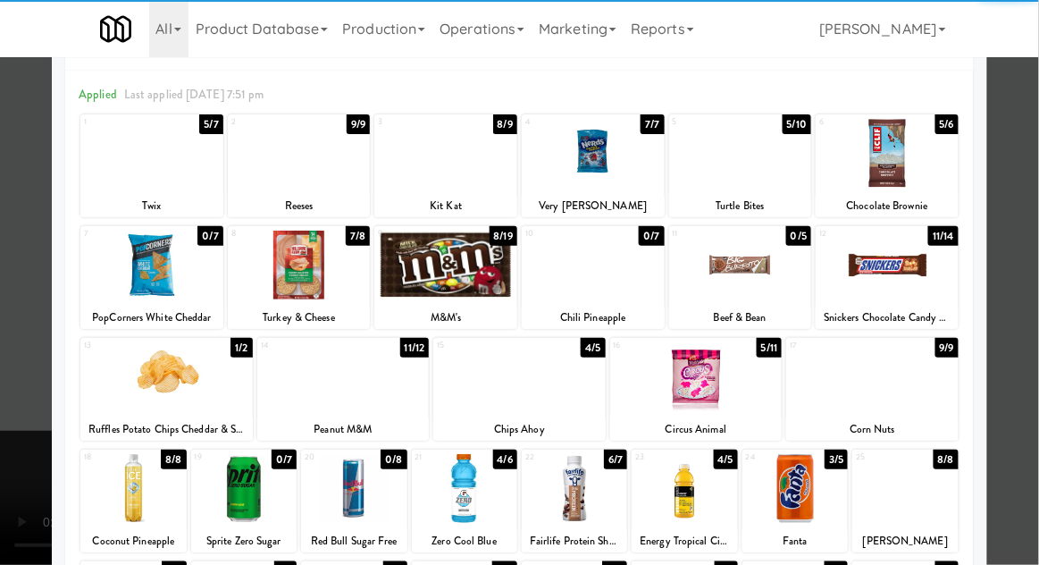
scroll to position [115, 0]
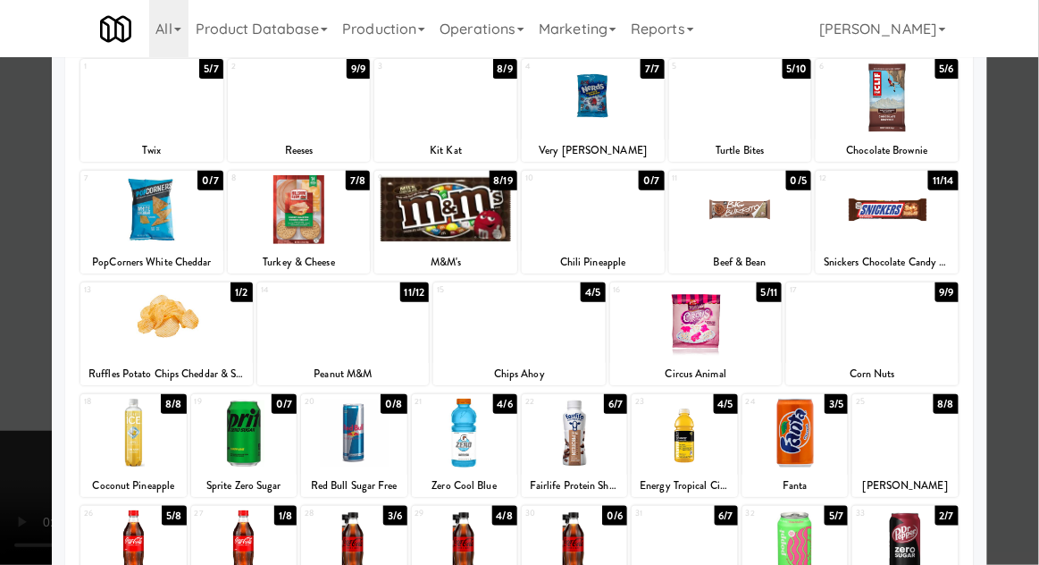
click at [344, 518] on div "28" at bounding box center [329, 513] width 49 height 15
click at [1018, 391] on div at bounding box center [519, 282] width 1039 height 565
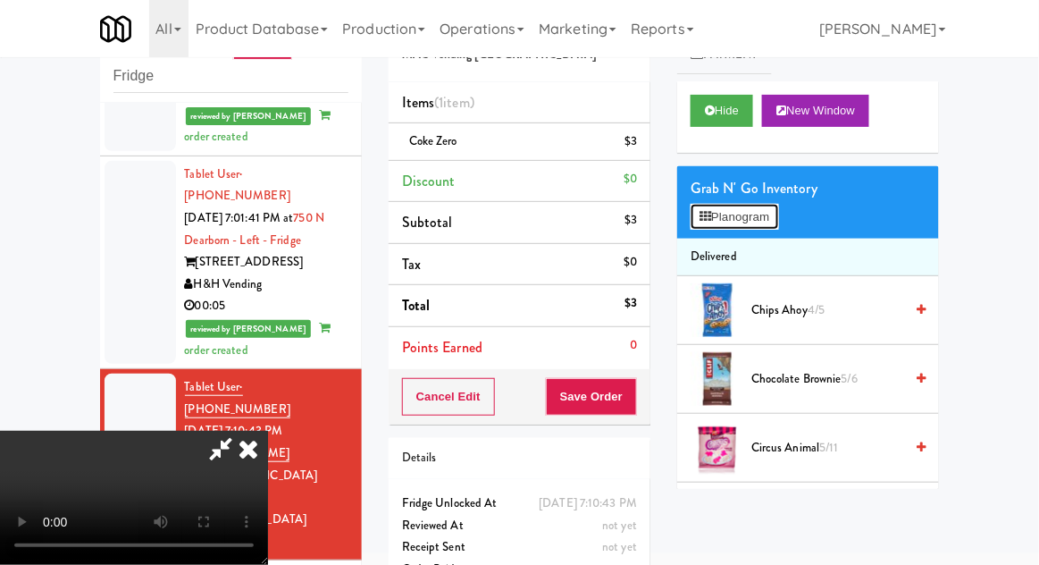
click at [733, 204] on button "Planogram" at bounding box center [735, 217] width 88 height 27
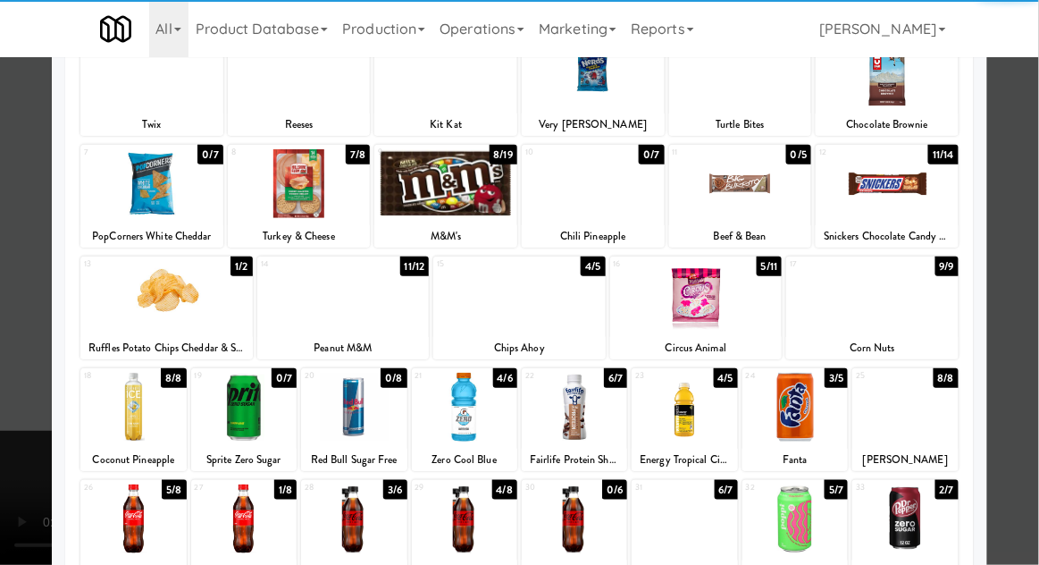
scroll to position [226, 0]
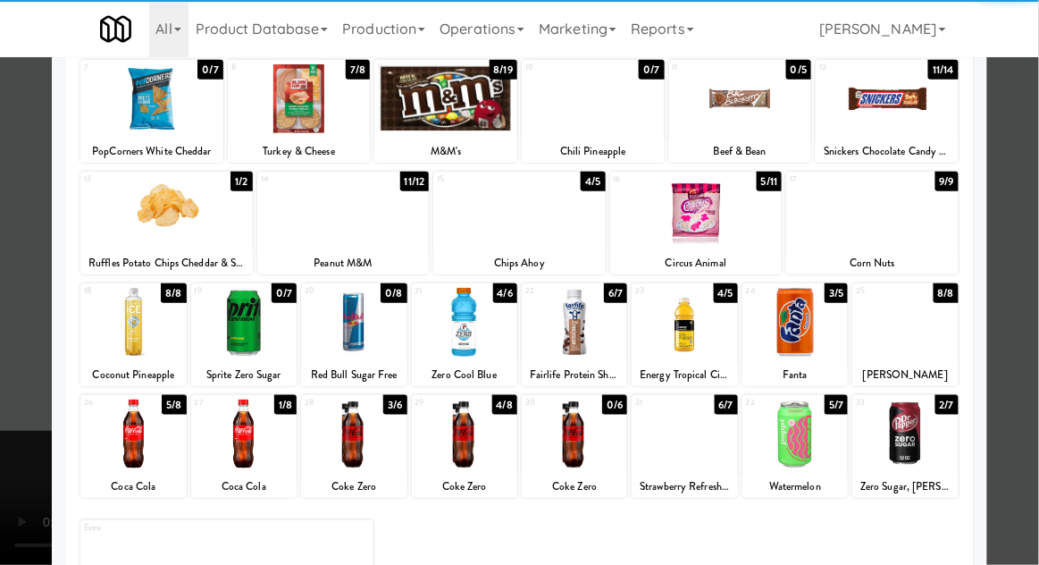
click at [930, 444] on div at bounding box center [904, 433] width 105 height 69
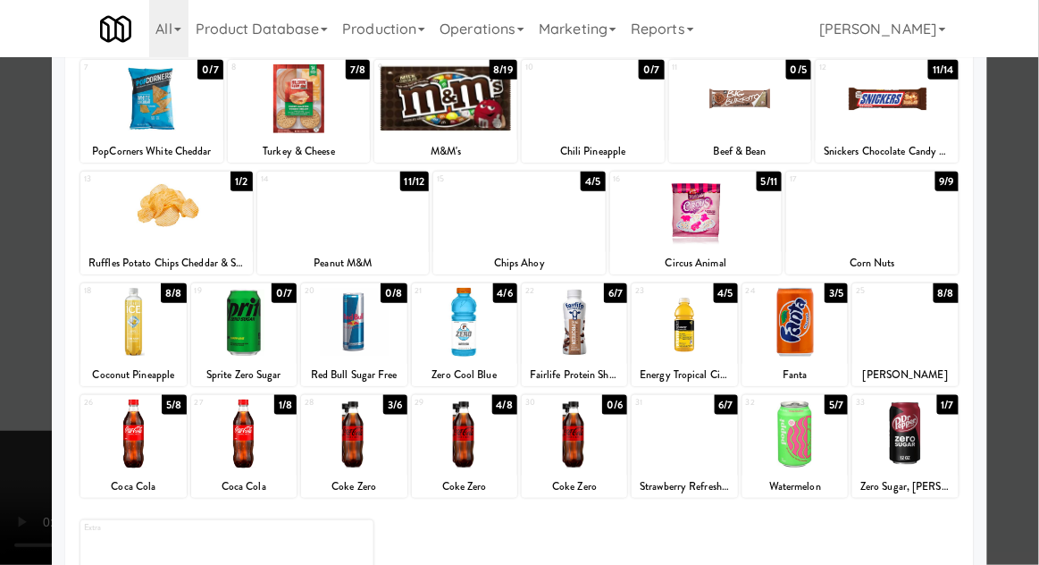
click at [1027, 419] on div at bounding box center [519, 282] width 1039 height 565
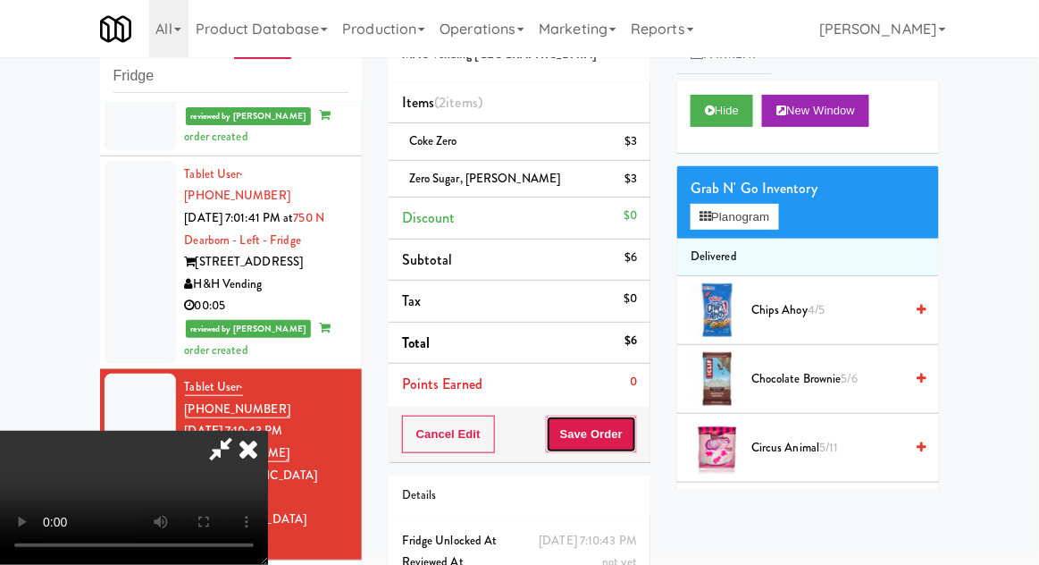
click at [633, 443] on button "Save Order" at bounding box center [591, 435] width 91 height 38
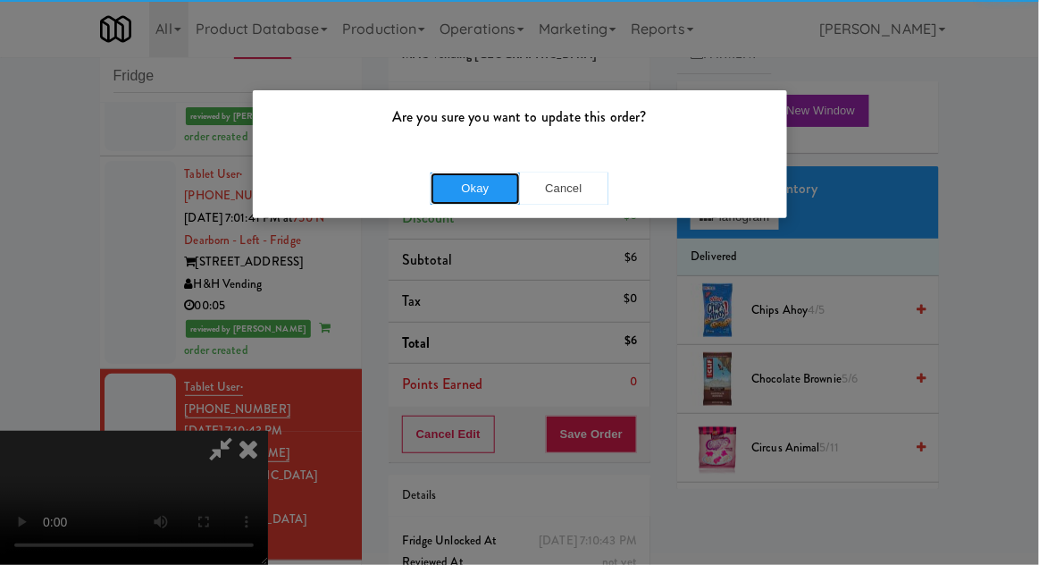
click at [454, 180] on button "Okay" at bounding box center [475, 188] width 89 height 32
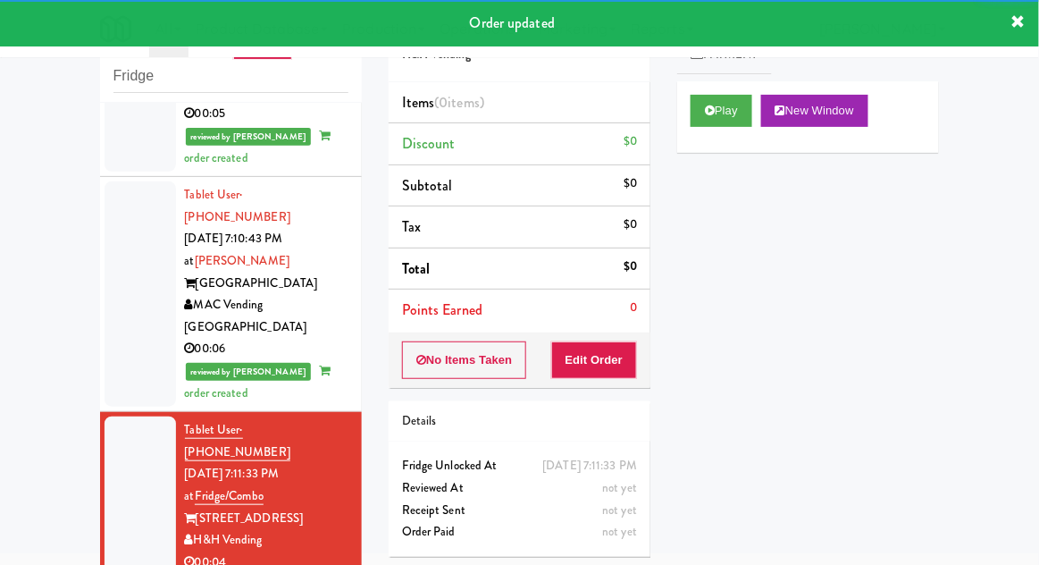
scroll to position [1864, 0]
click at [731, 113] on button "Play" at bounding box center [722, 111] width 62 height 32
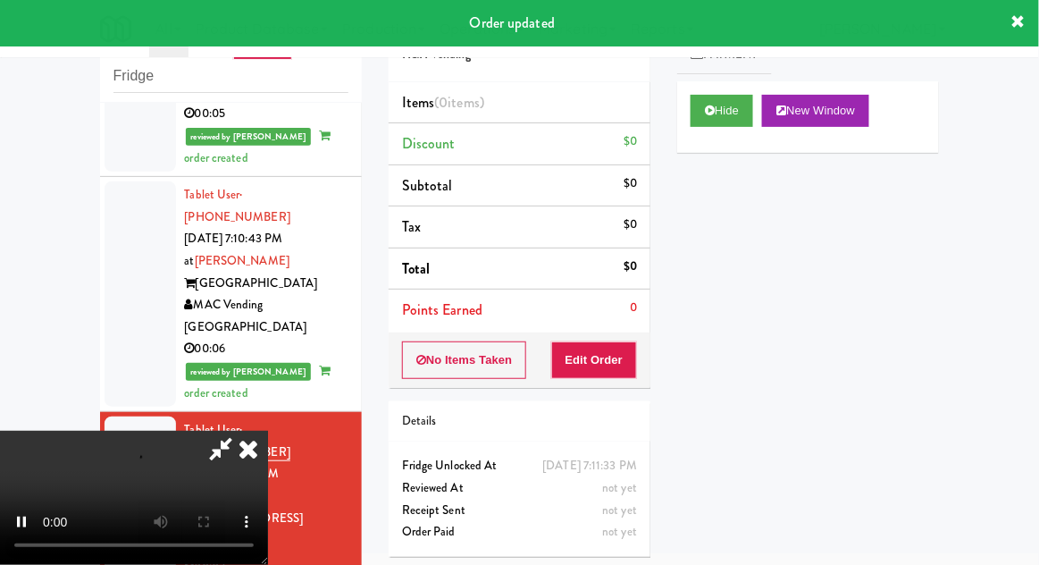
click at [612, 390] on div "Order # 653042 H&H Vending Items (0 items ) Discount $0 Subtotal $0 Tax $0 Tota…" at bounding box center [519, 283] width 289 height 575
click at [609, 371] on button "Edit Order" at bounding box center [594, 360] width 87 height 38
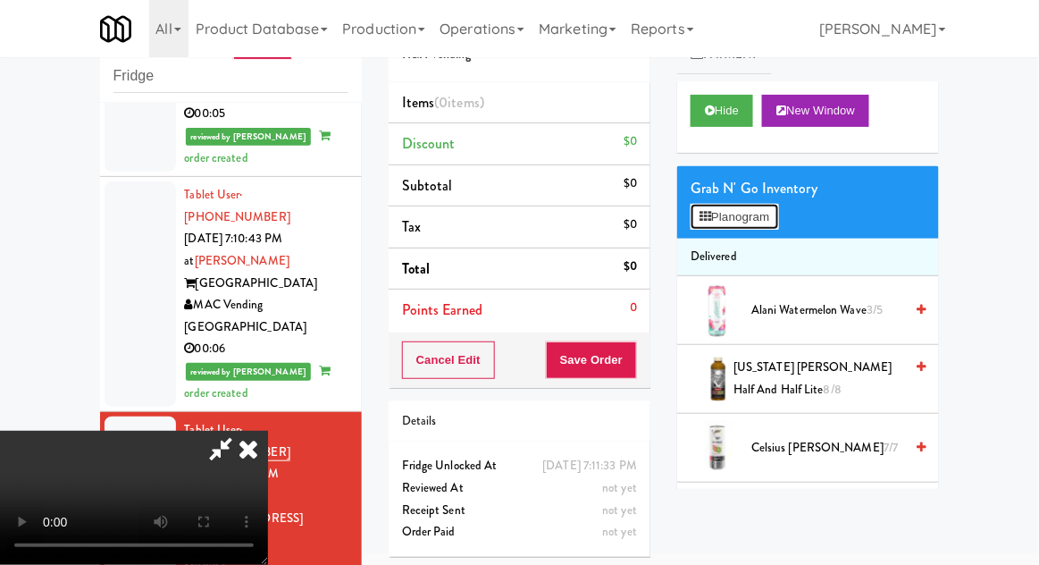
click at [732, 220] on button "Planogram" at bounding box center [735, 217] width 88 height 27
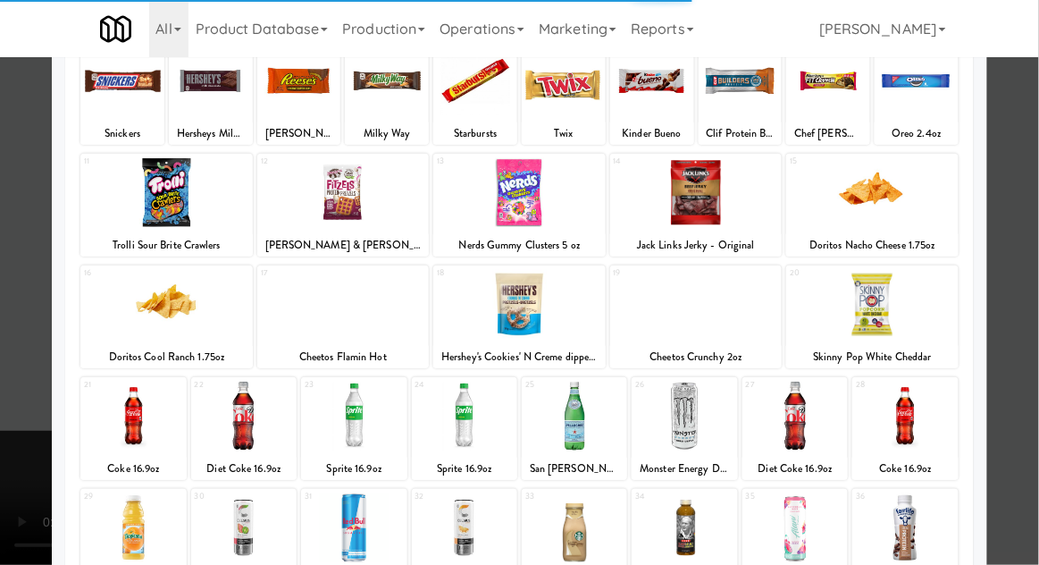
scroll to position [226, 0]
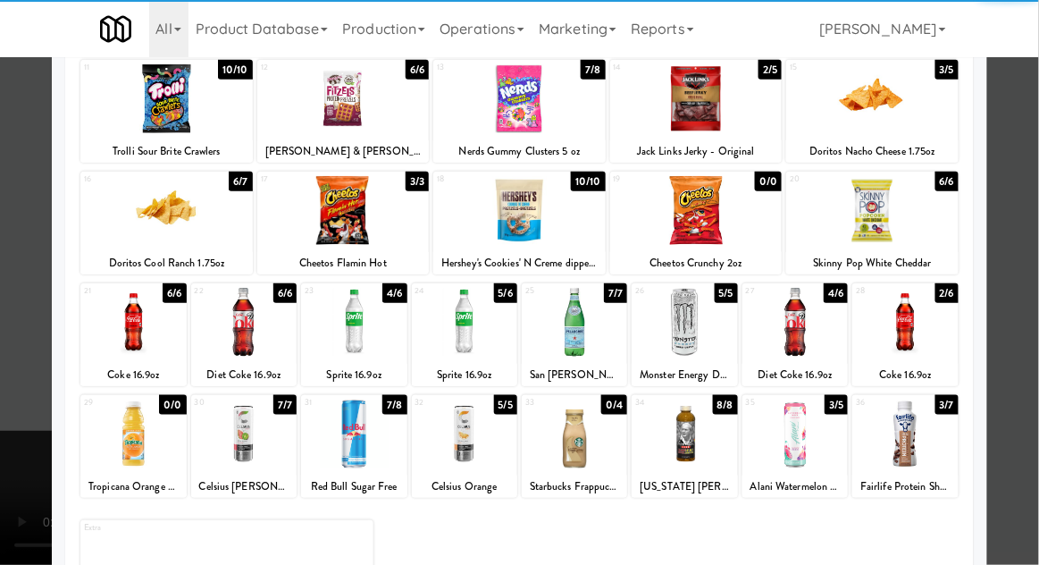
click at [335, 448] on div at bounding box center [353, 433] width 105 height 69
click at [1009, 410] on div at bounding box center [519, 282] width 1039 height 565
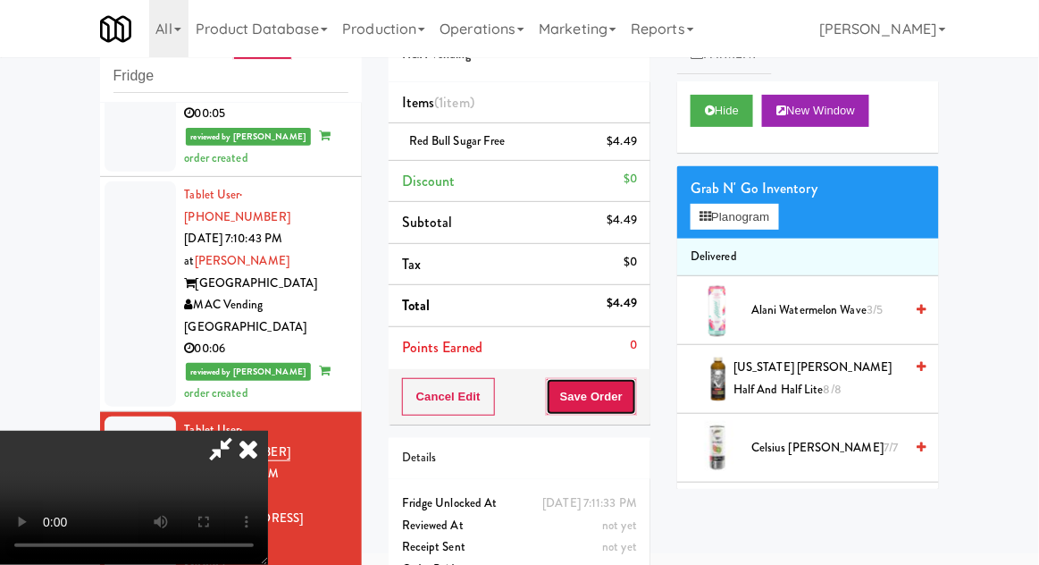
click at [630, 409] on button "Save Order" at bounding box center [591, 397] width 91 height 38
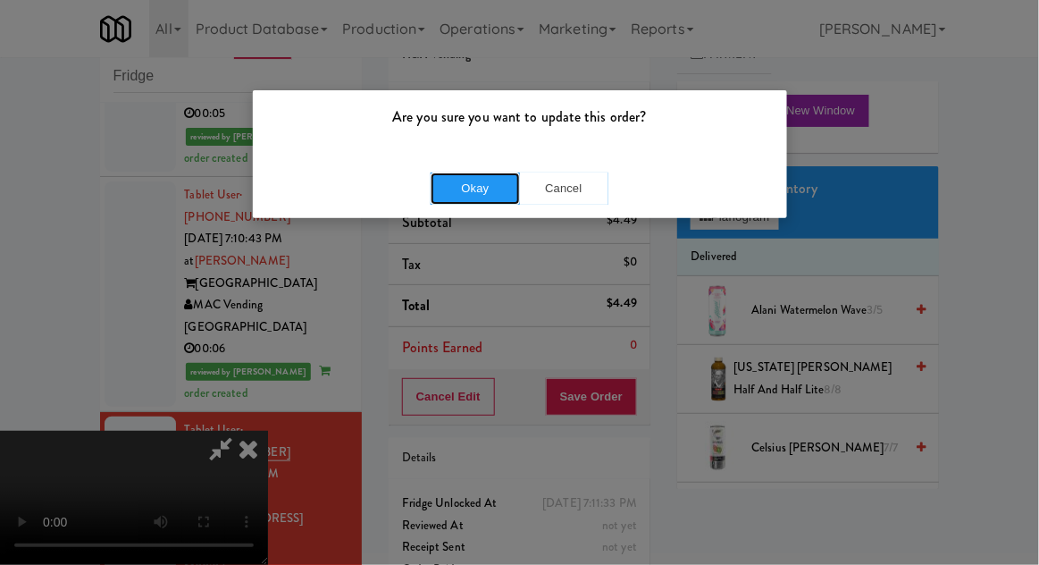
click at [448, 180] on button "Okay" at bounding box center [475, 188] width 89 height 32
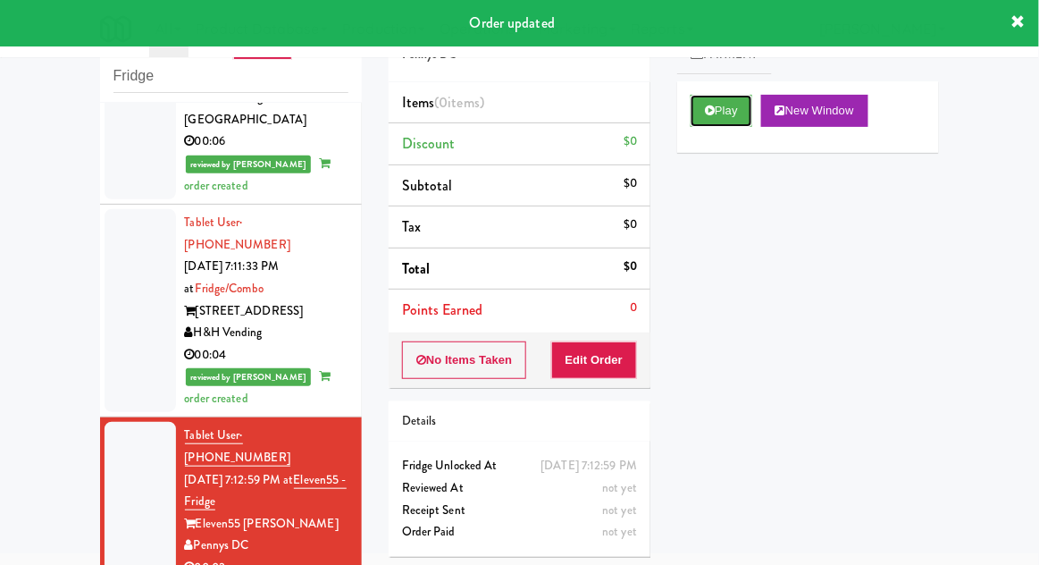
click at [726, 105] on button "Play" at bounding box center [722, 111] width 62 height 32
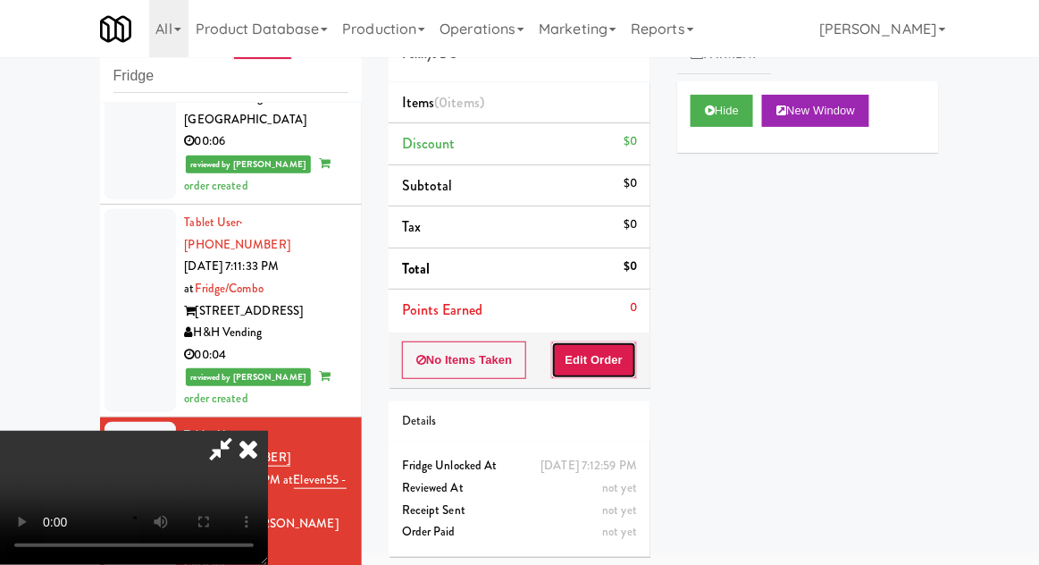
click at [616, 341] on button "Edit Order" at bounding box center [594, 360] width 87 height 38
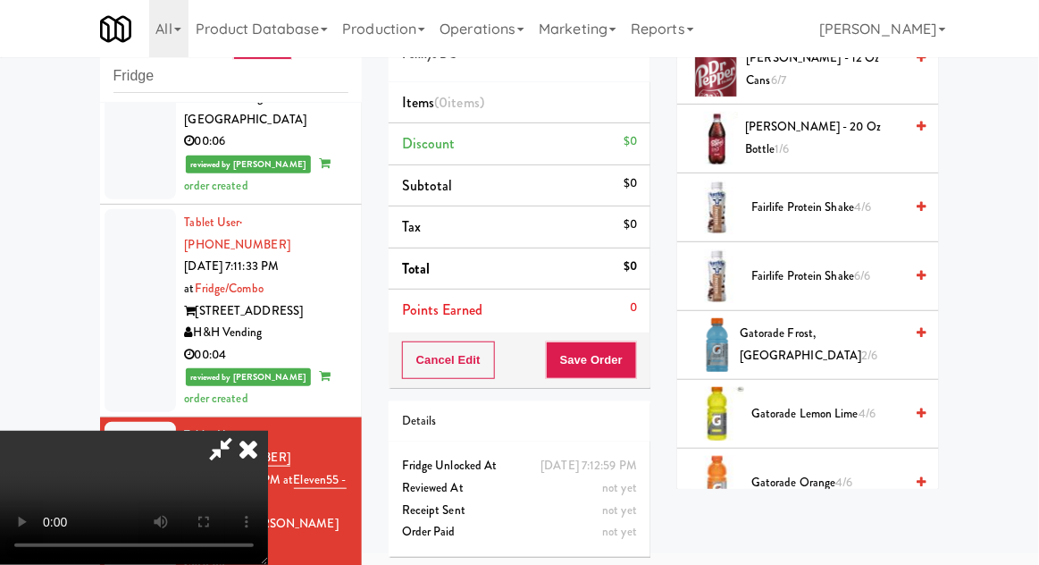
scroll to position [967, 0]
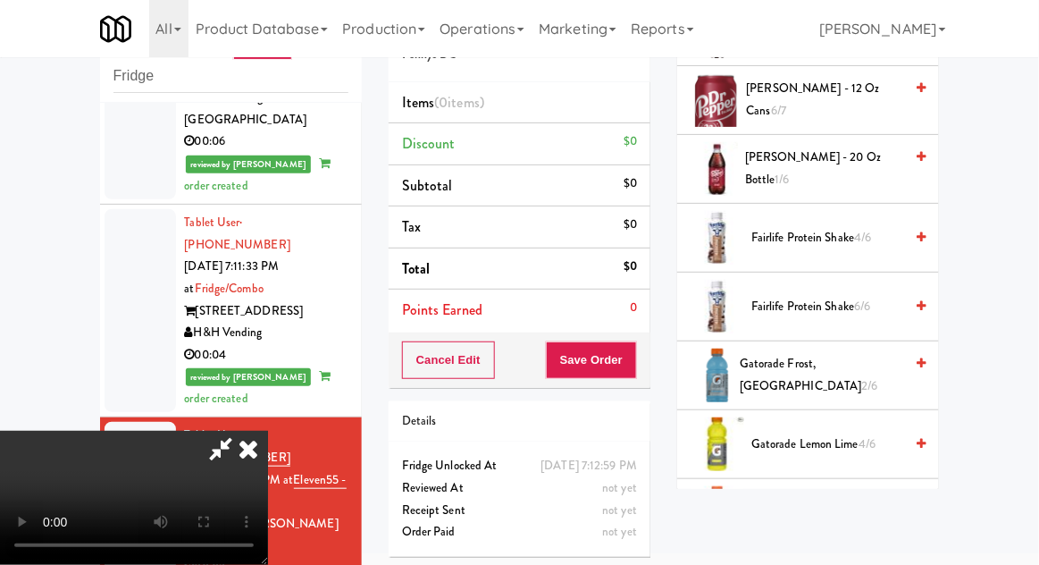
click at [835, 361] on span "Gatorade Frost, Glacier Freeze 2/6" at bounding box center [822, 375] width 164 height 44
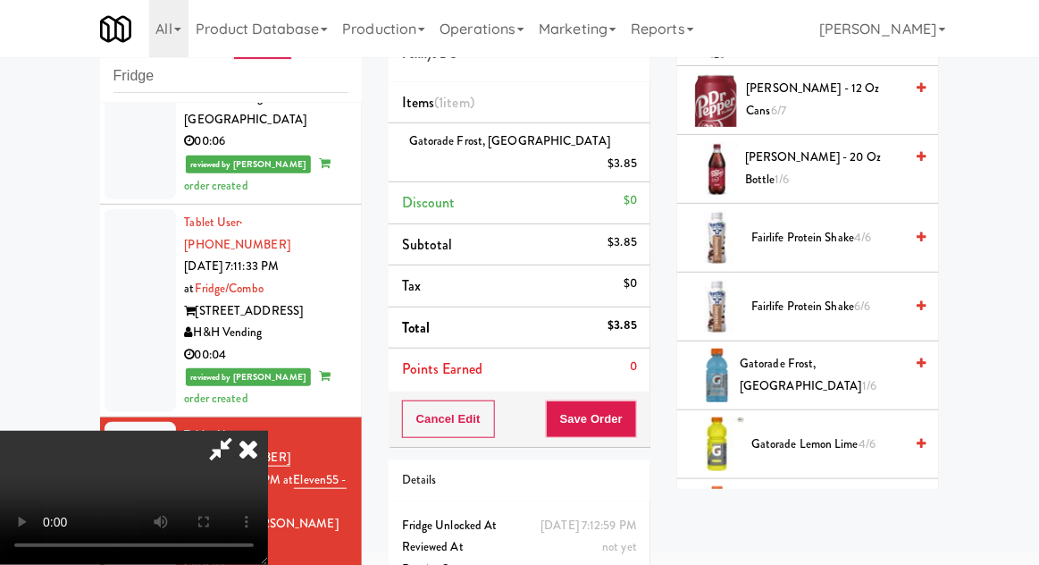
scroll to position [65, 0]
click at [636, 411] on button "Save Order" at bounding box center [591, 419] width 91 height 38
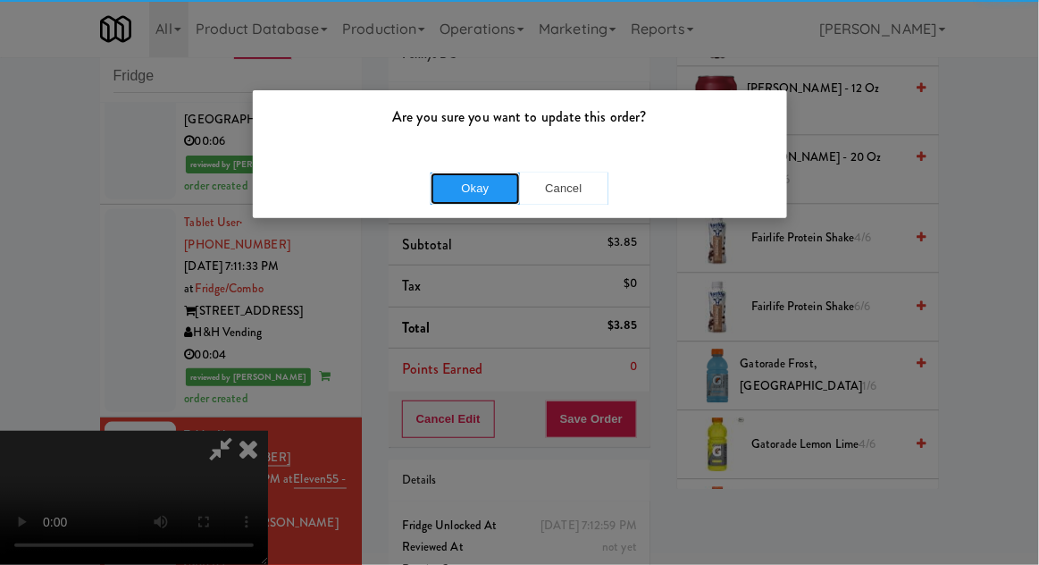
click at [434, 191] on button "Okay" at bounding box center [475, 188] width 89 height 32
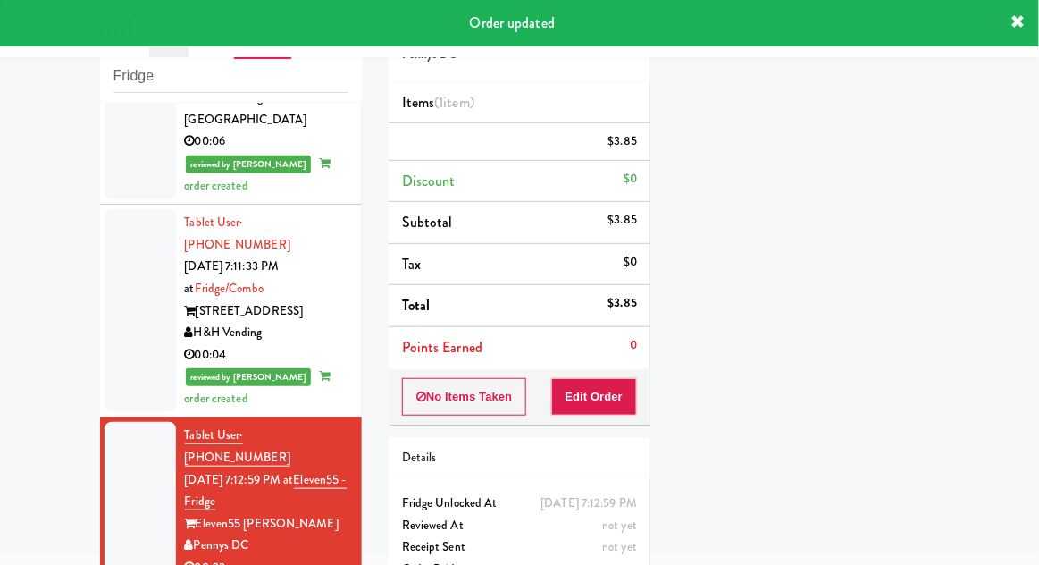
scroll to position [0, 0]
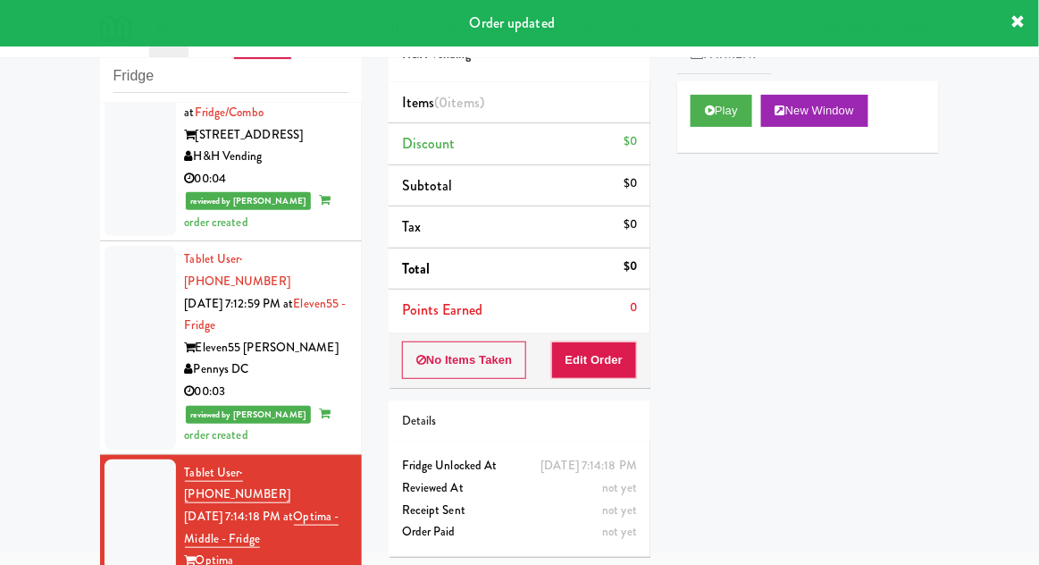
scroll to position [2240, 0]
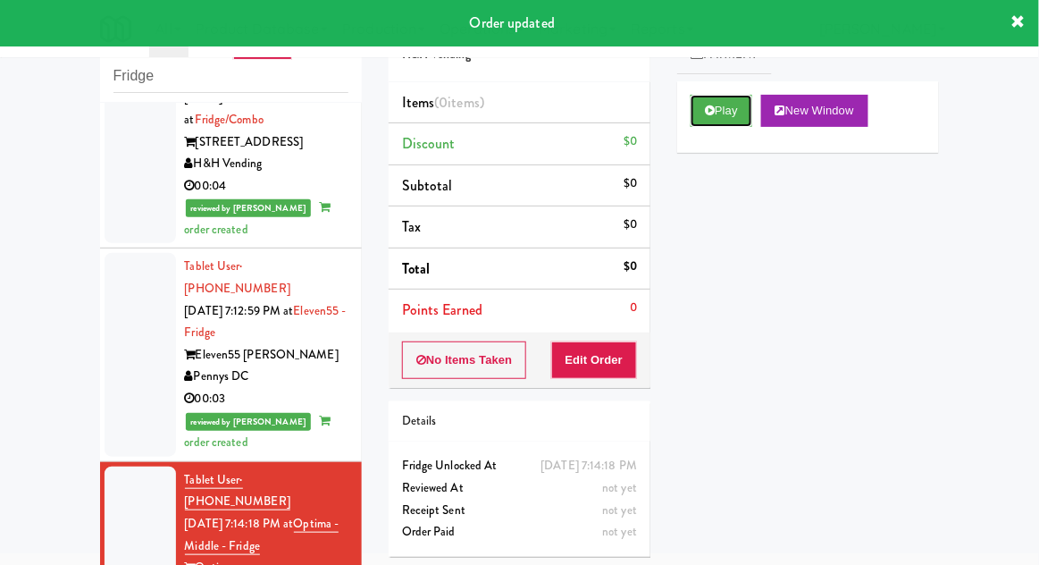
click at [739, 111] on button "Play" at bounding box center [722, 111] width 62 height 32
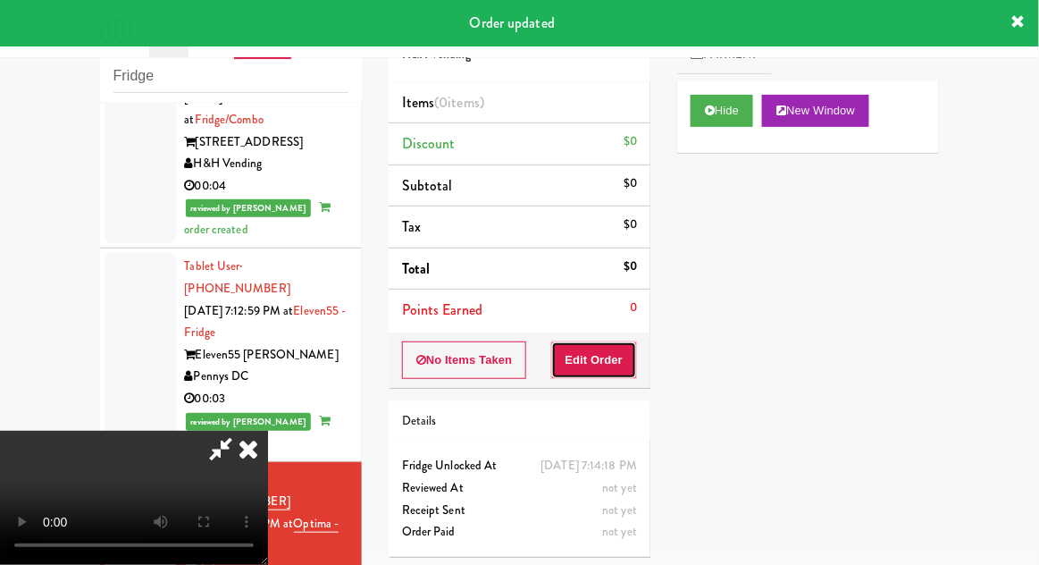
click at [613, 374] on button "Edit Order" at bounding box center [594, 360] width 87 height 38
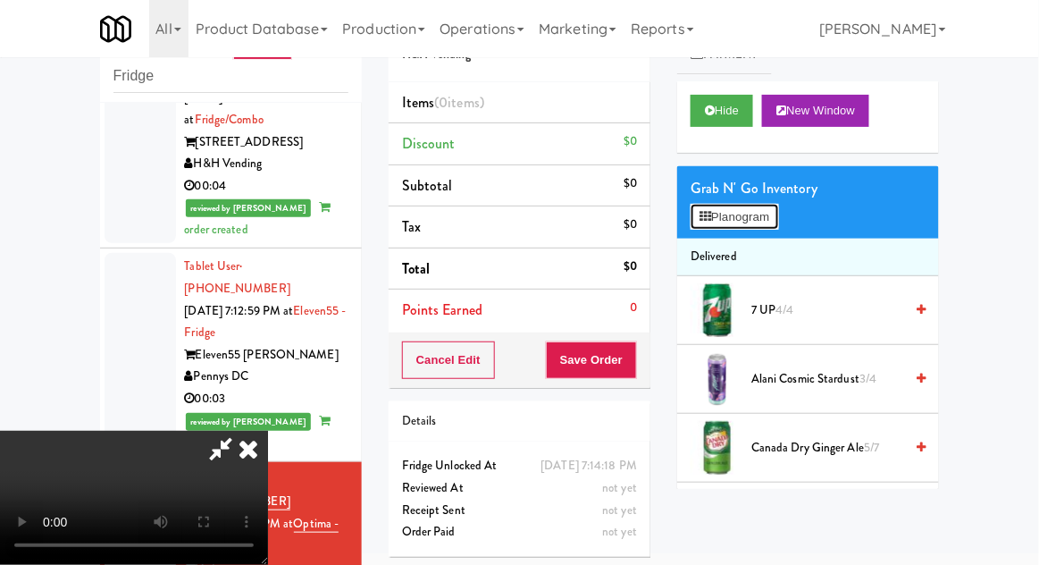
click at [767, 205] on button "Planogram" at bounding box center [735, 217] width 88 height 27
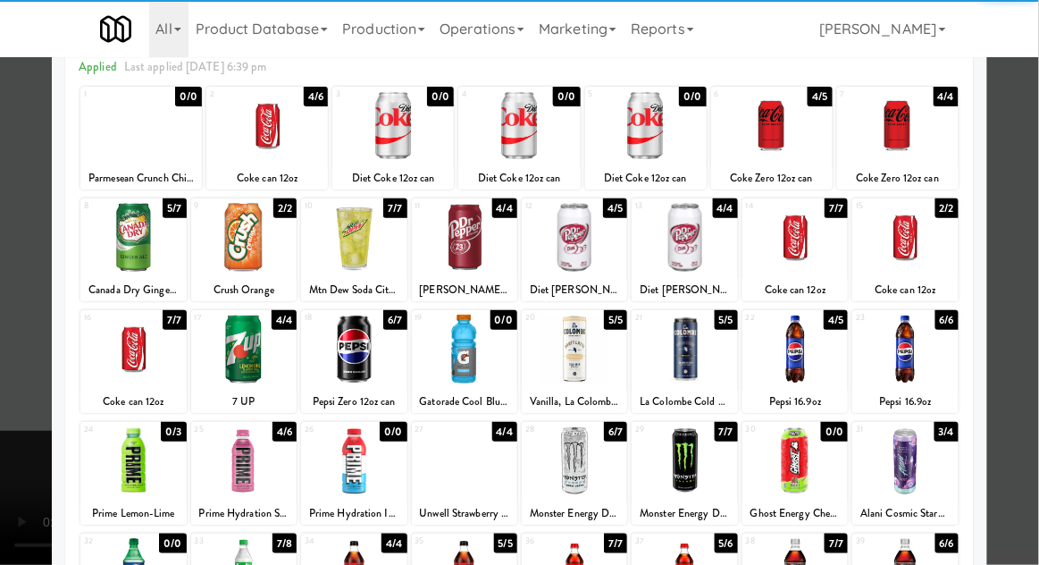
scroll to position [91, 0]
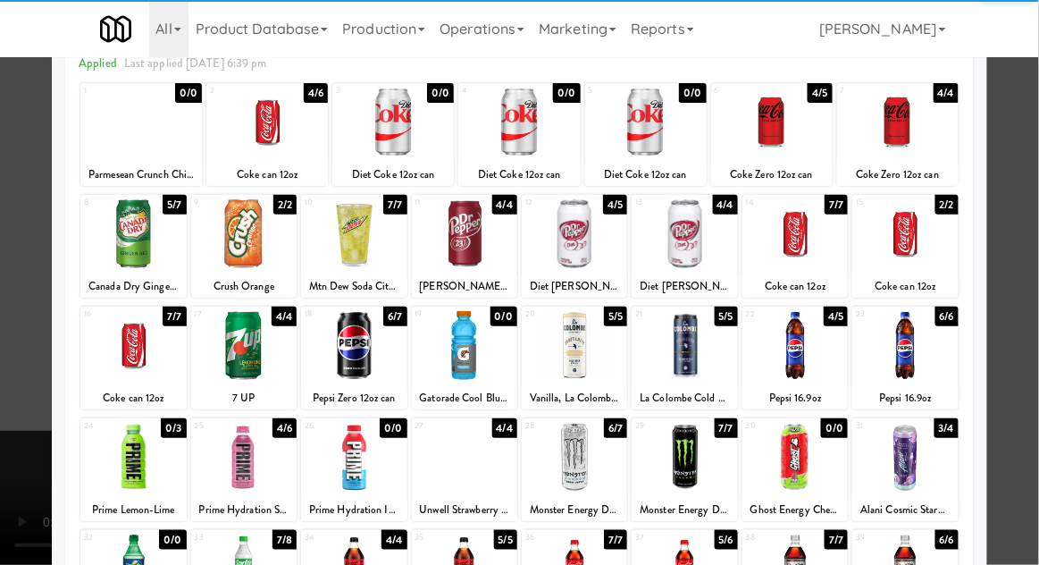
click at [338, 358] on div at bounding box center [353, 345] width 105 height 69
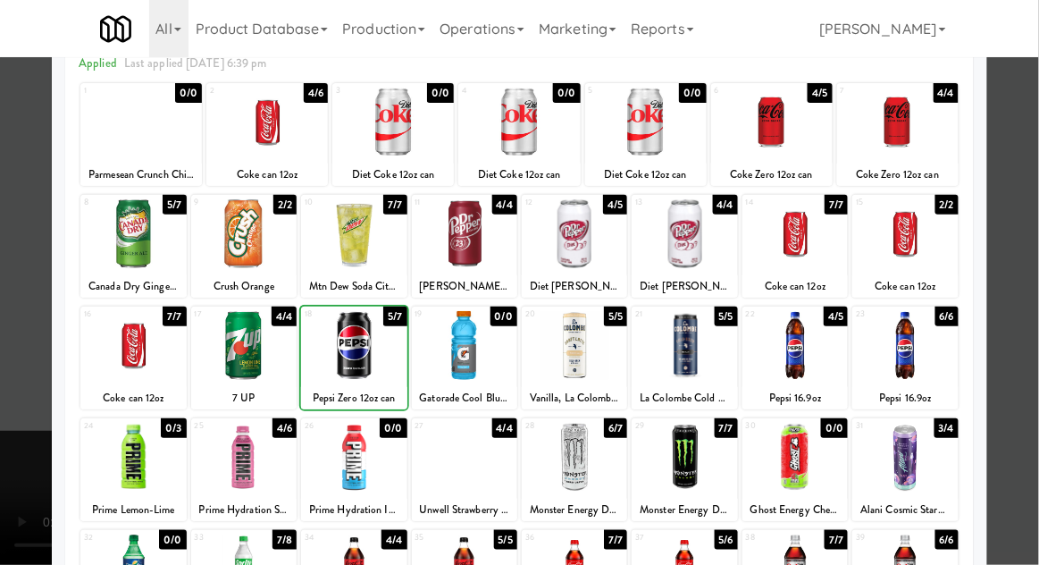
click at [1019, 385] on div at bounding box center [519, 282] width 1039 height 565
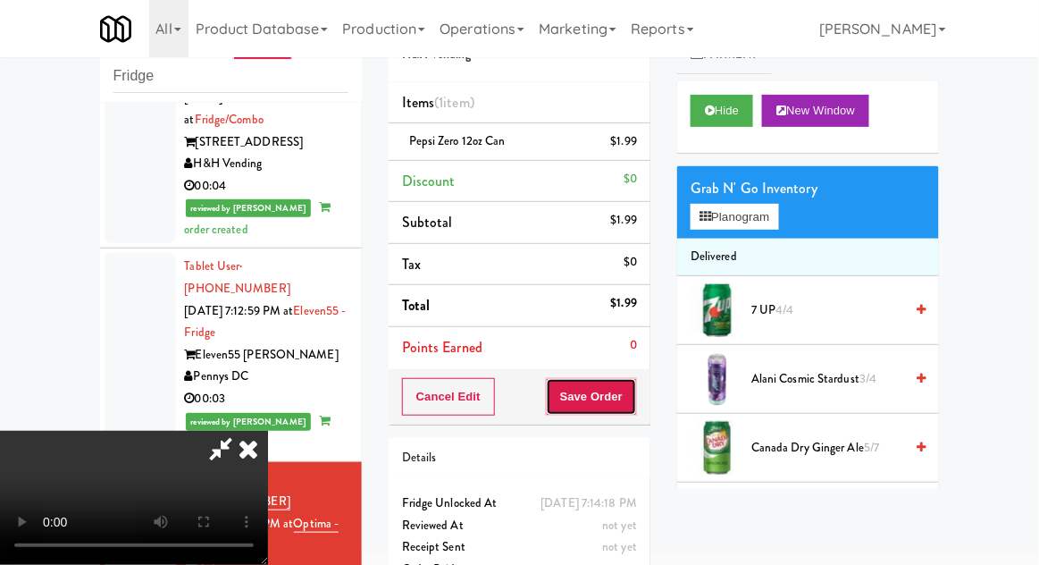
click at [636, 409] on button "Save Order" at bounding box center [591, 397] width 91 height 38
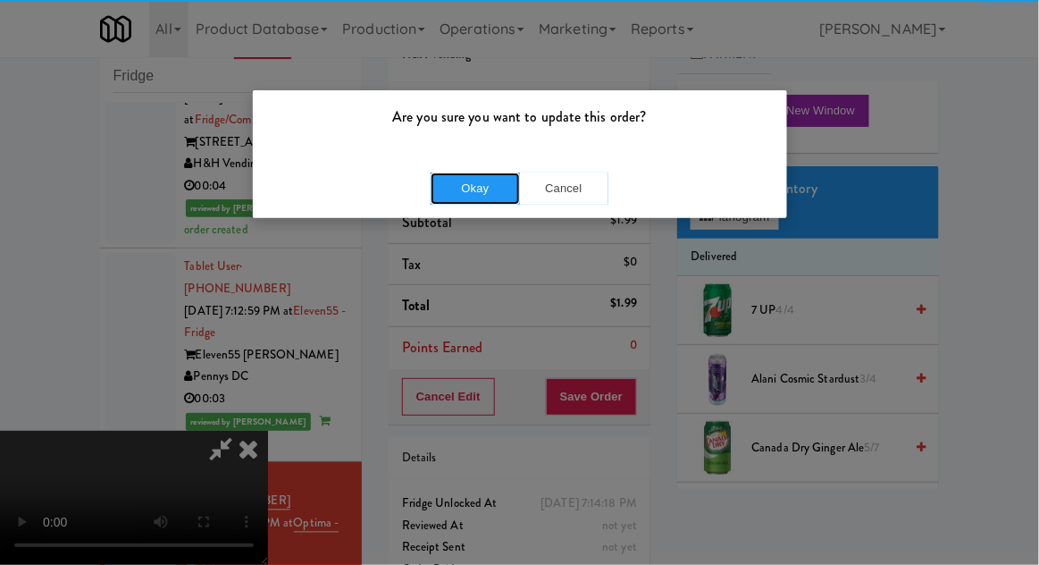
click at [449, 200] on button "Okay" at bounding box center [475, 188] width 89 height 32
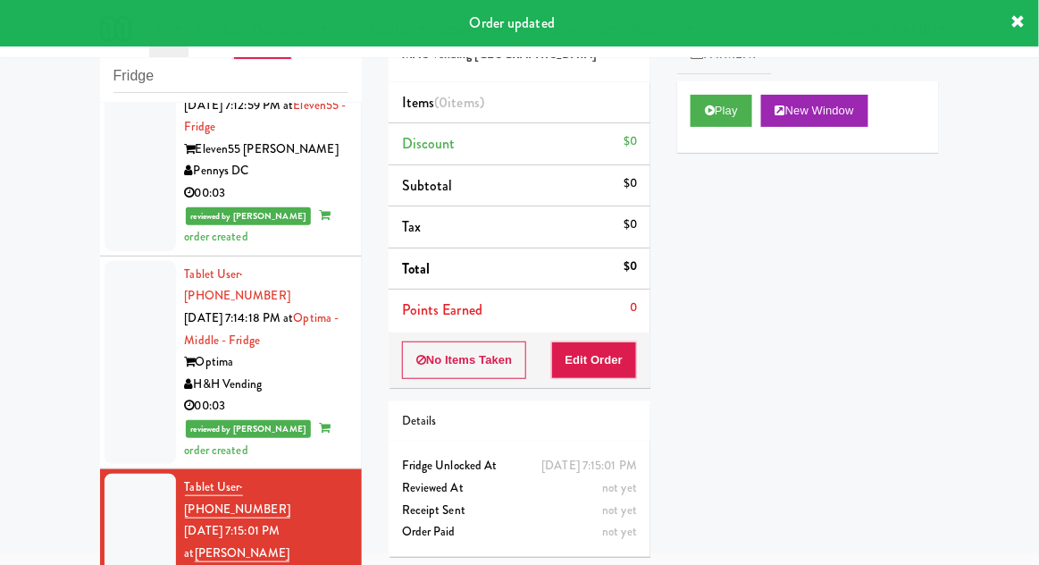
scroll to position [2443, 0]
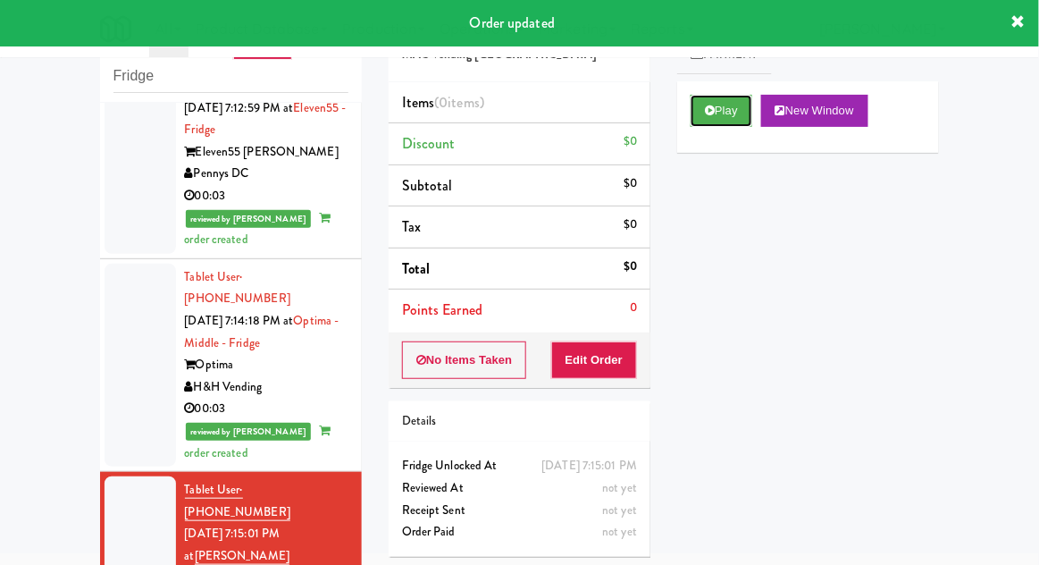
click at [729, 114] on button "Play" at bounding box center [722, 111] width 62 height 32
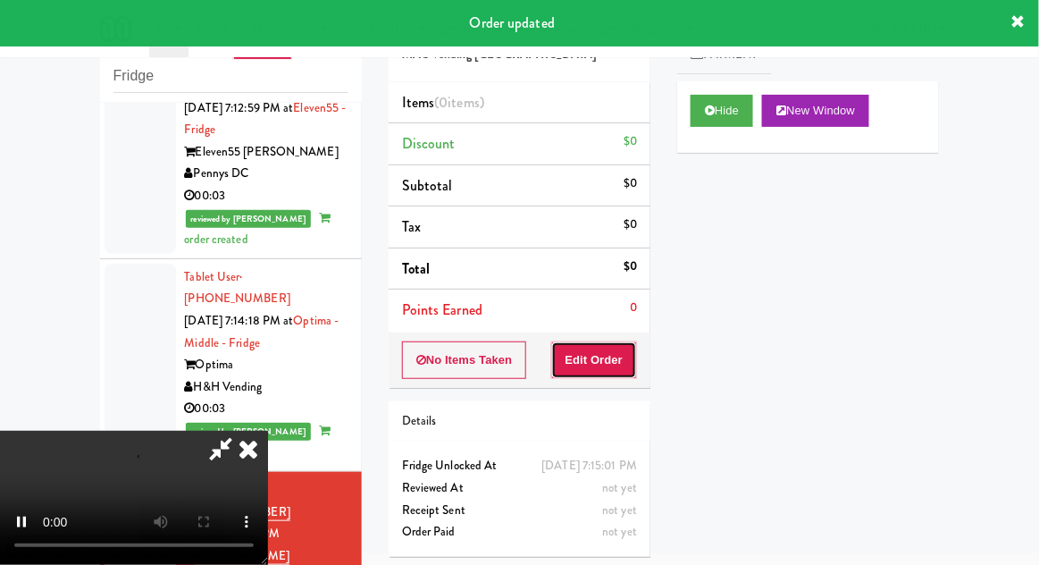
click at [608, 346] on button "Edit Order" at bounding box center [594, 360] width 87 height 38
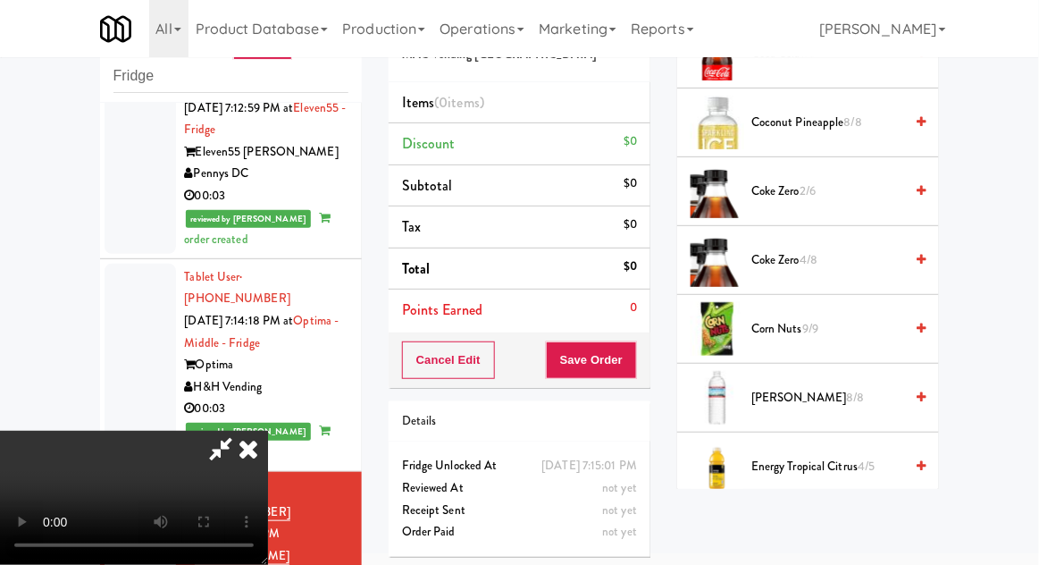
scroll to position [0, 0]
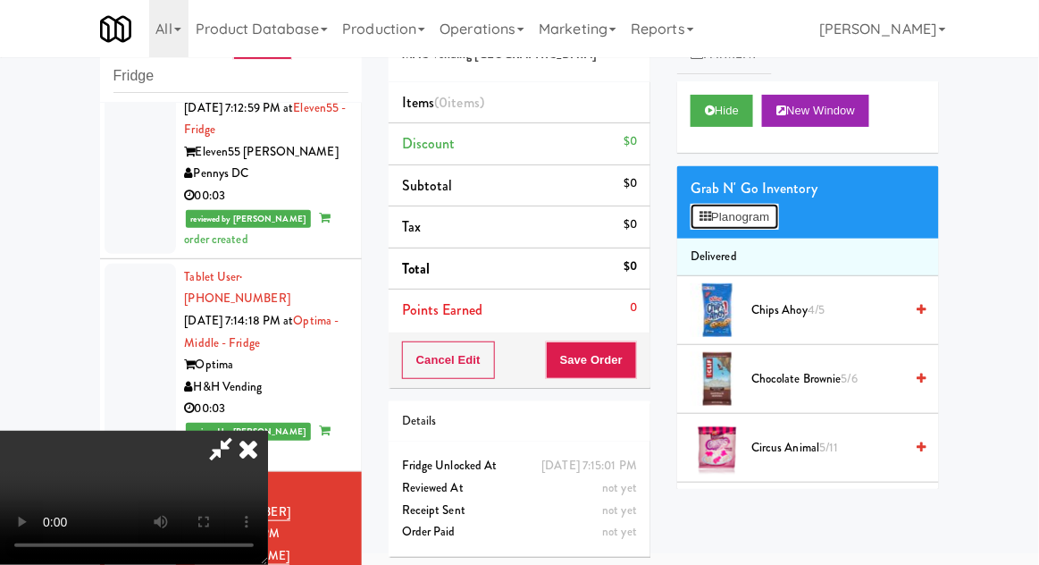
click at [761, 211] on button "Planogram" at bounding box center [735, 217] width 88 height 27
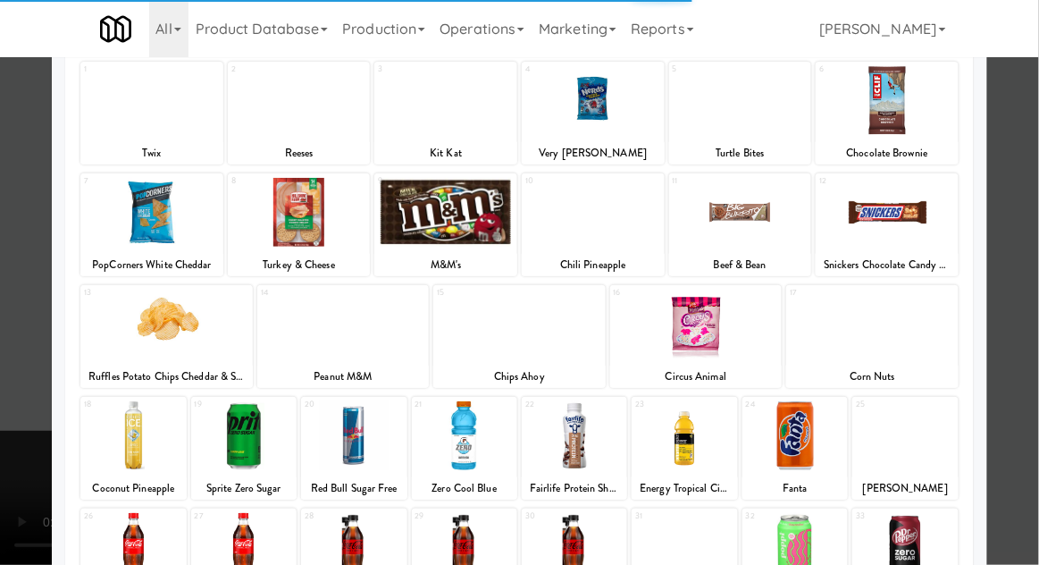
scroll to position [226, 0]
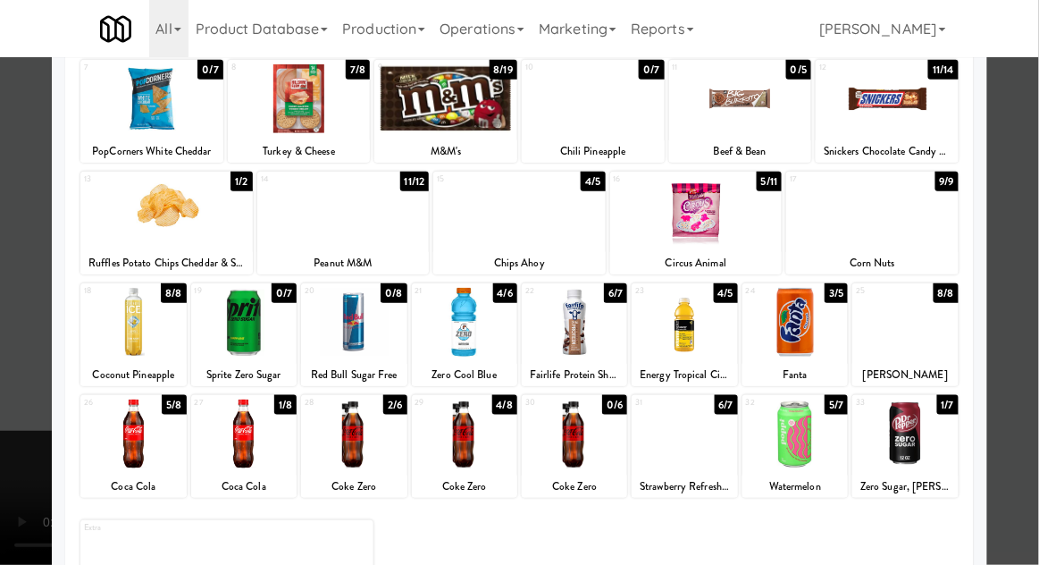
click at [497, 331] on div at bounding box center [464, 322] width 105 height 69
click at [14, 408] on div at bounding box center [519, 282] width 1039 height 565
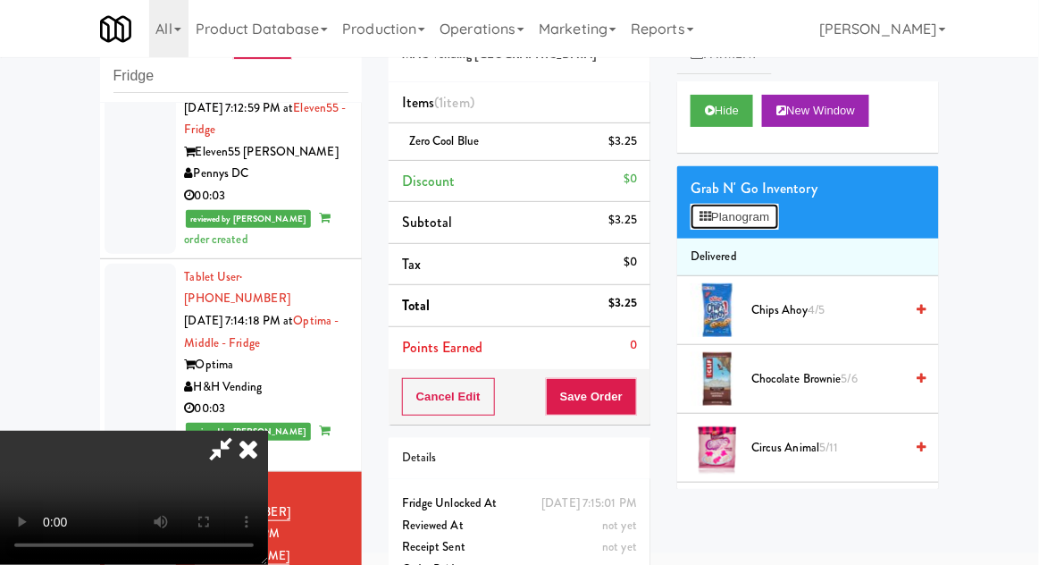
click at [752, 223] on button "Planogram" at bounding box center [735, 217] width 88 height 27
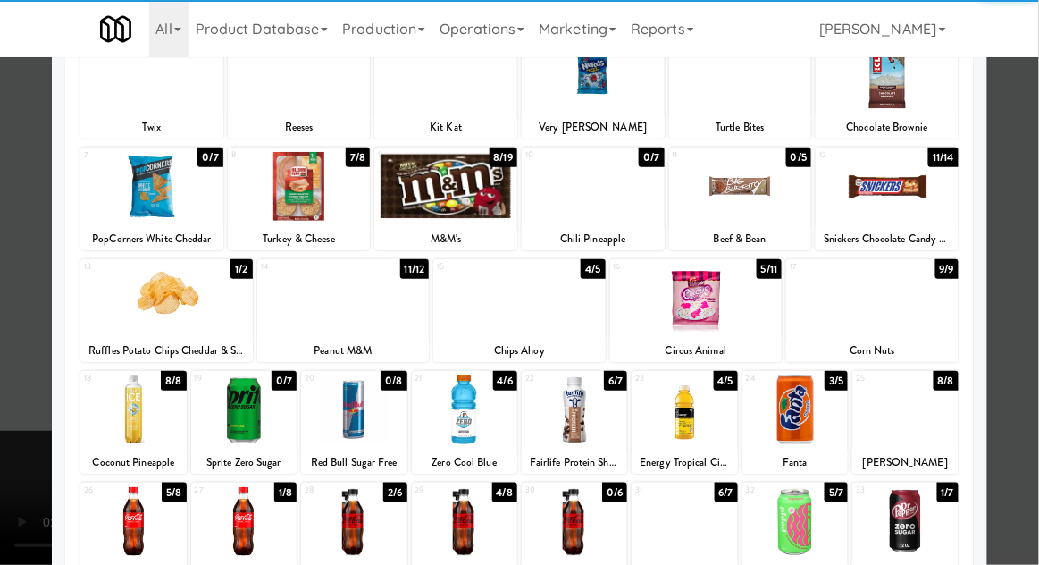
scroll to position [139, 0]
click at [1034, 424] on div at bounding box center [519, 282] width 1039 height 565
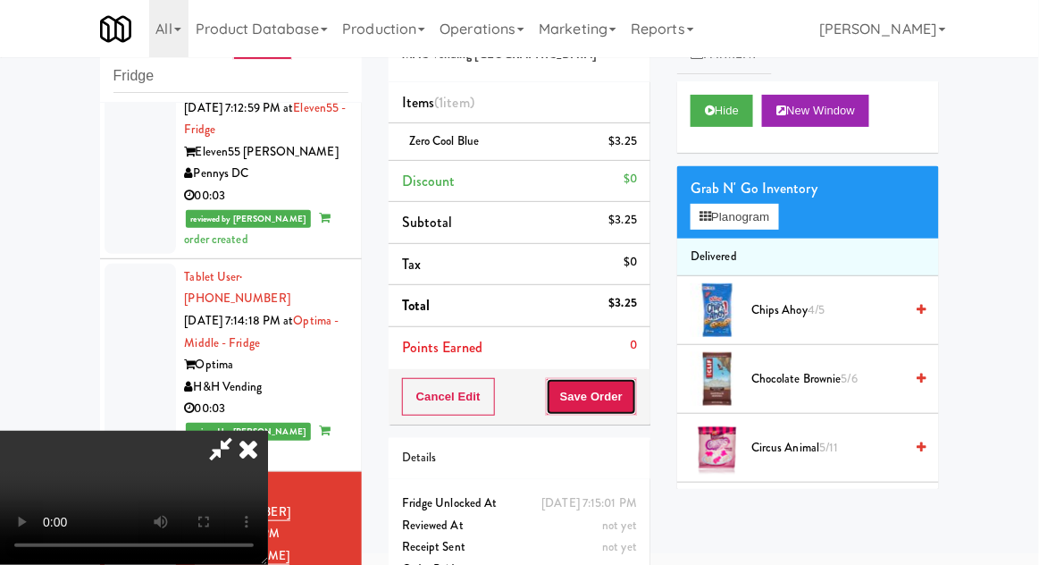
click at [631, 409] on button "Save Order" at bounding box center [591, 397] width 91 height 38
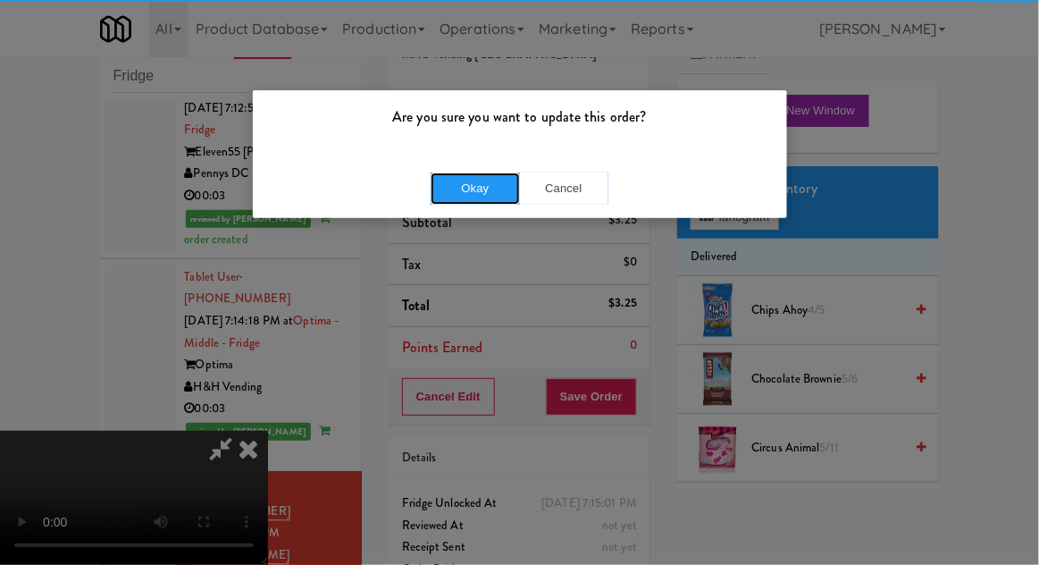
click at [437, 197] on button "Okay" at bounding box center [475, 188] width 89 height 32
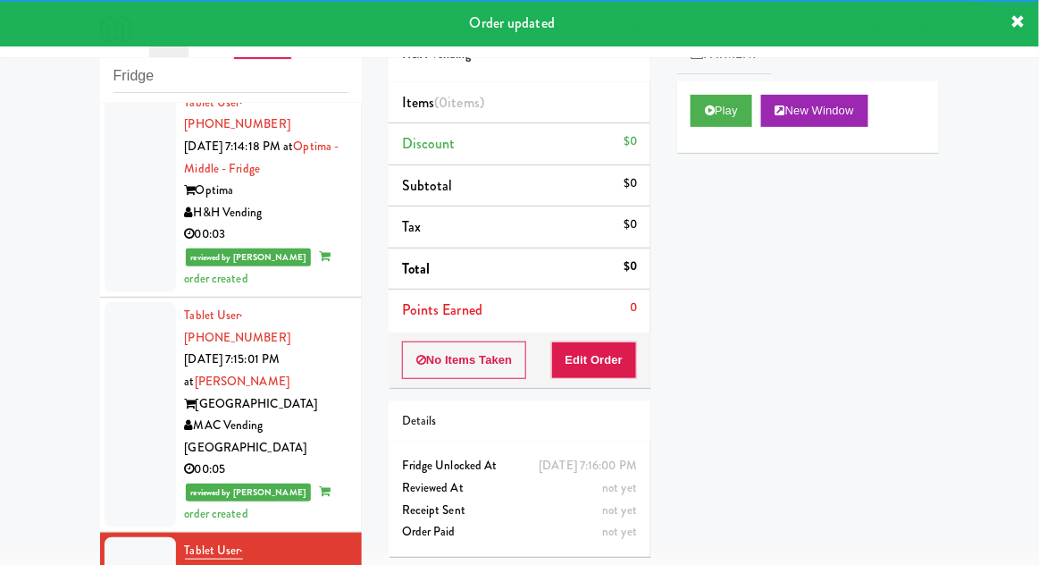
scroll to position [2618, 0]
click at [732, 115] on button "Play" at bounding box center [722, 111] width 62 height 32
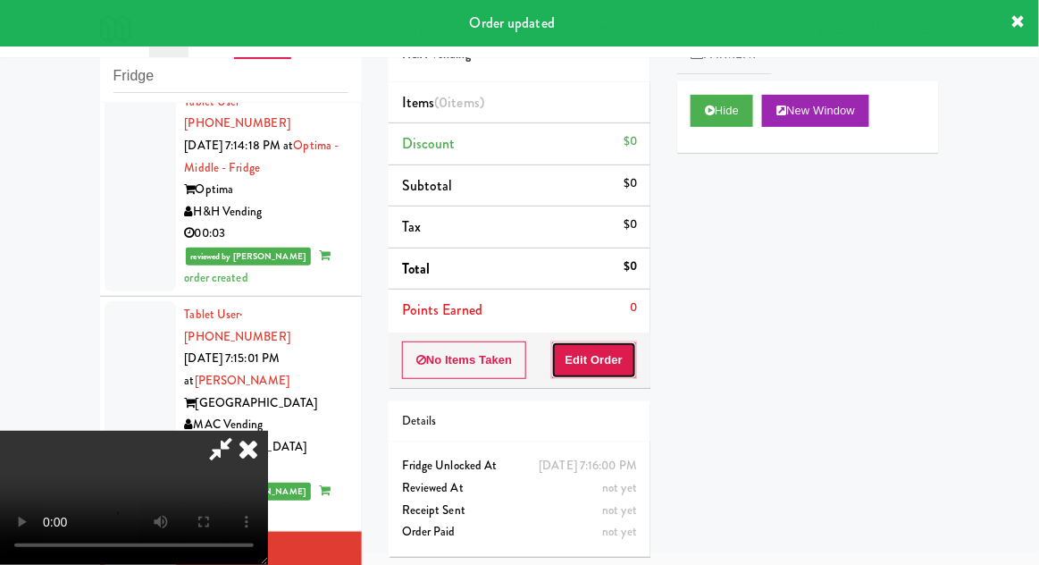
click at [600, 358] on button "Edit Order" at bounding box center [594, 360] width 87 height 38
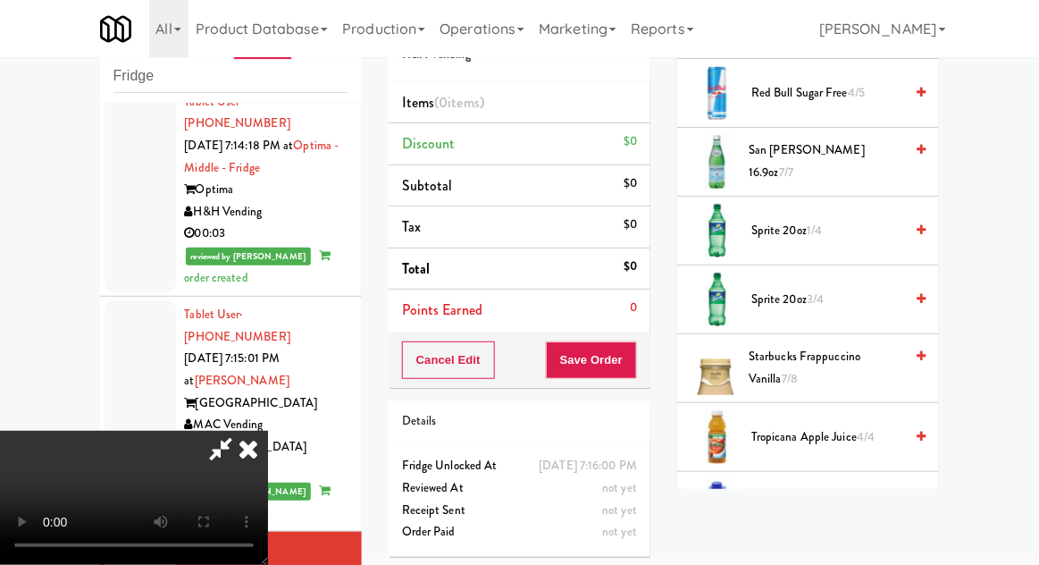
scroll to position [2285, 0]
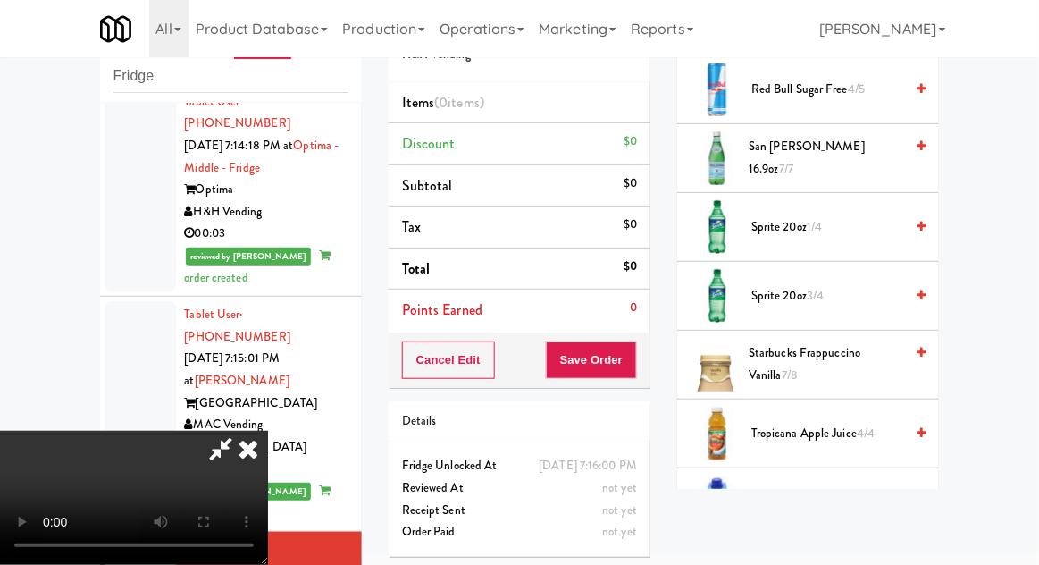
click at [878, 562] on span "5/5" at bounding box center [886, 570] width 16 height 17
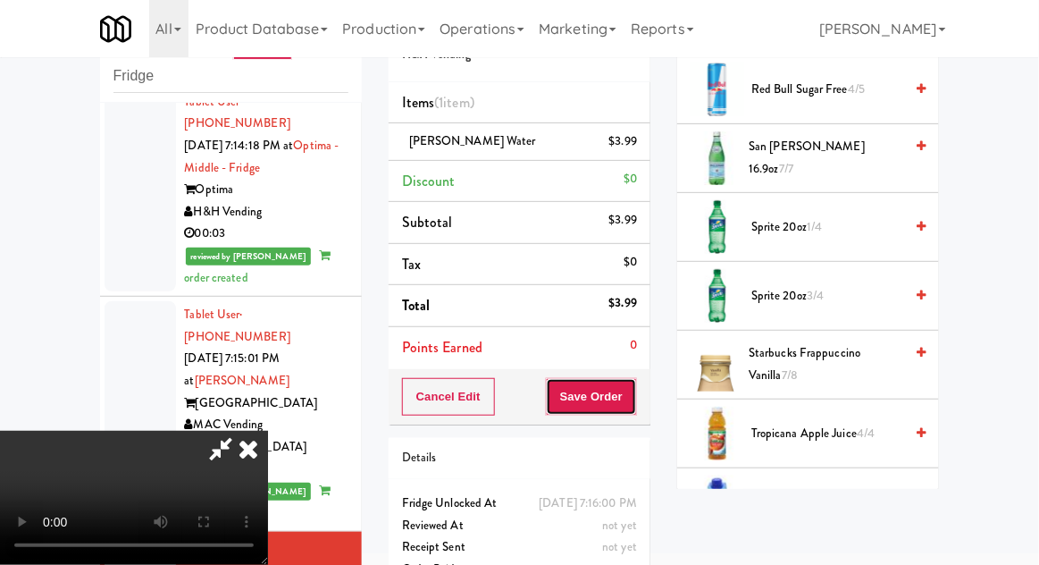
click at [637, 393] on button "Save Order" at bounding box center [591, 397] width 91 height 38
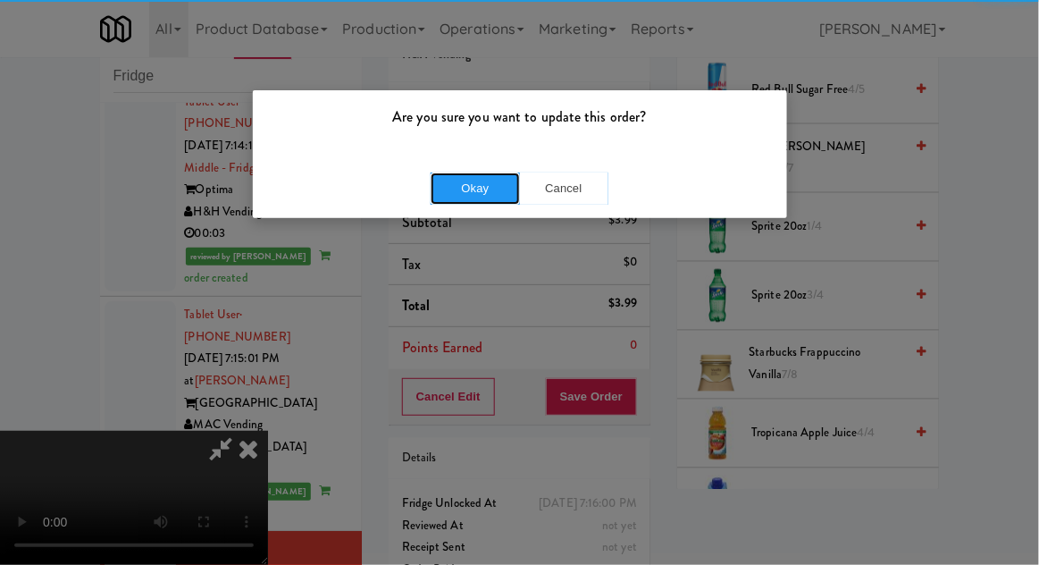
click at [447, 184] on button "Okay" at bounding box center [475, 188] width 89 height 32
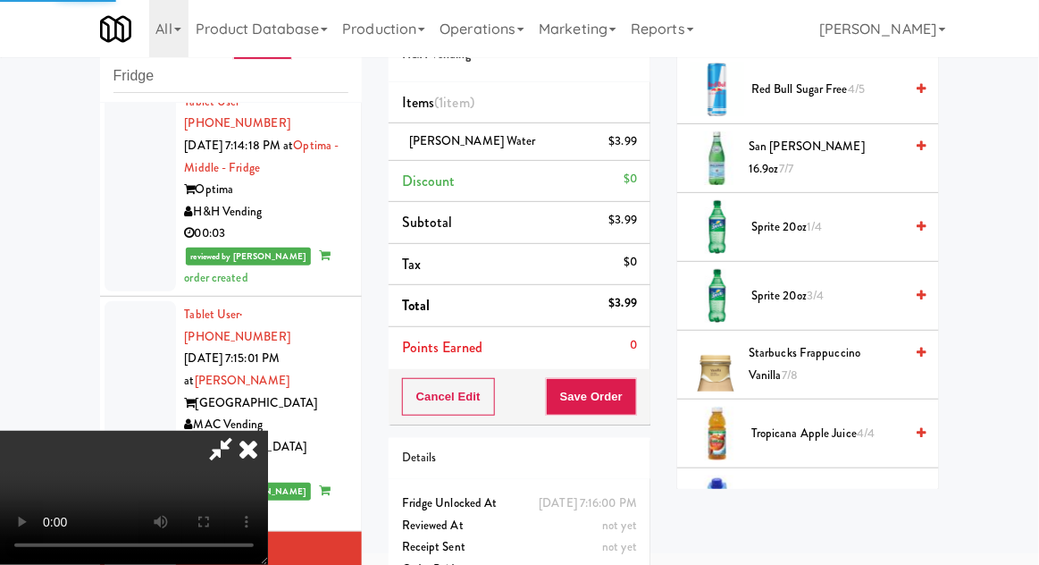
scroll to position [176, 0]
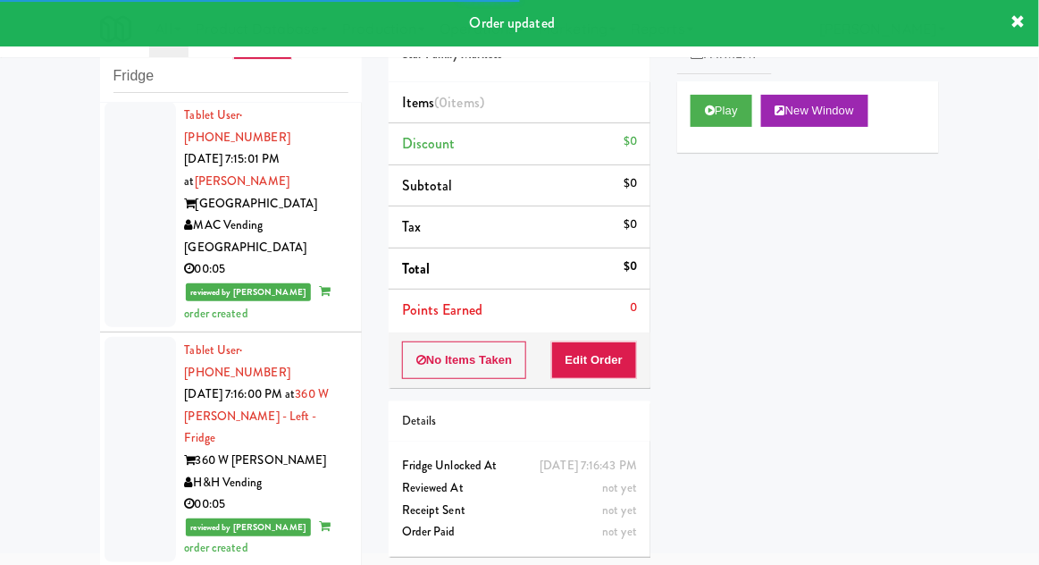
scroll to position [2826, 0]
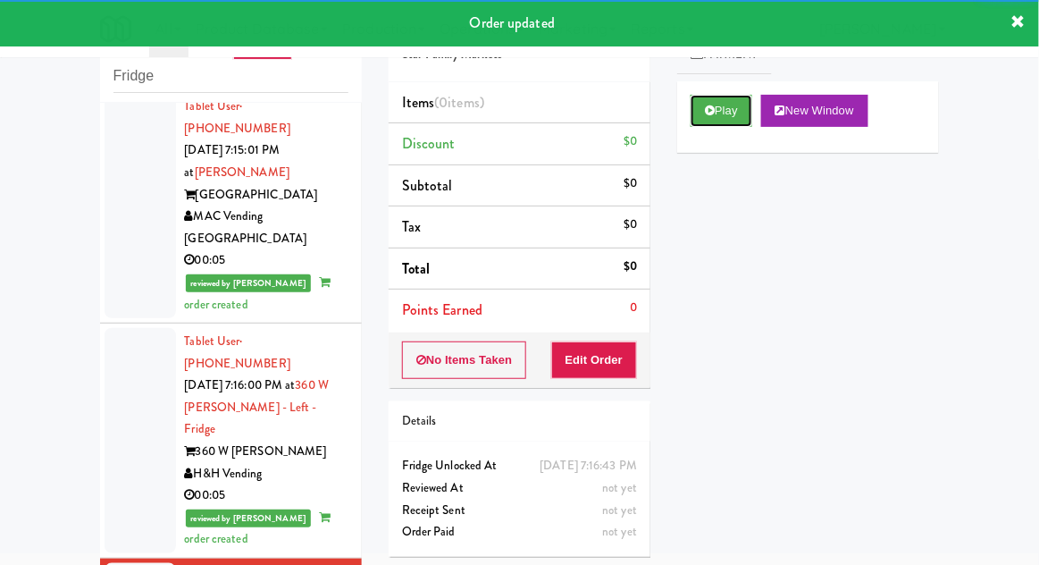
click at [742, 111] on button "Play" at bounding box center [722, 111] width 62 height 32
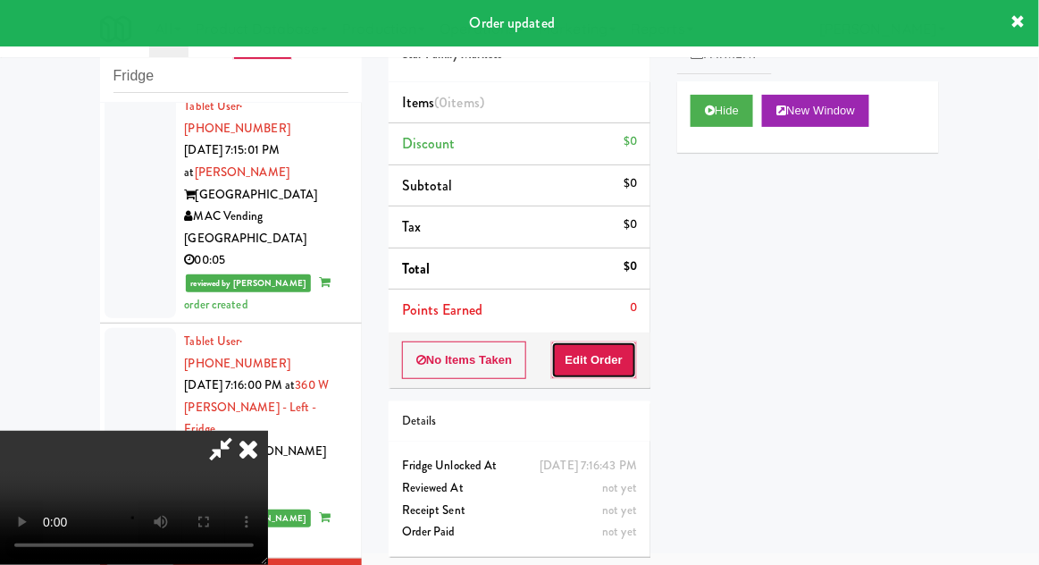
click at [616, 365] on button "Edit Order" at bounding box center [594, 360] width 87 height 38
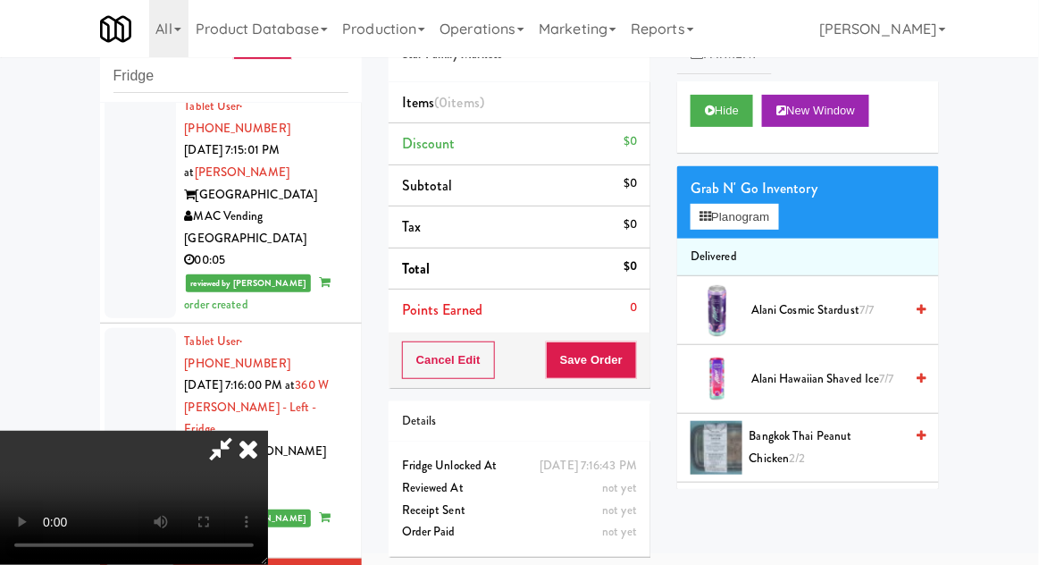
scroll to position [0, 0]
click at [754, 211] on button "Planogram" at bounding box center [735, 217] width 88 height 27
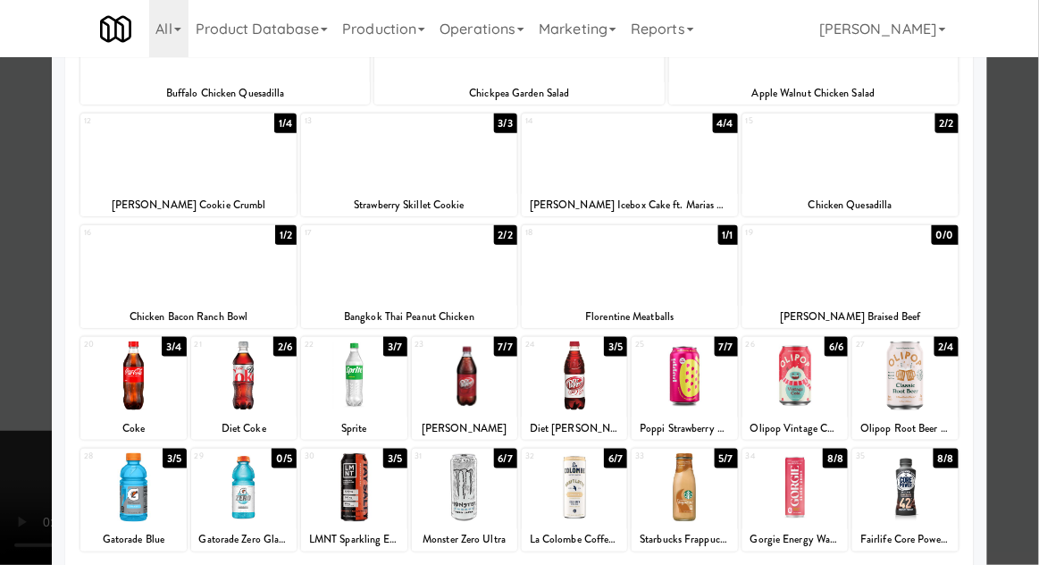
scroll to position [287, 0]
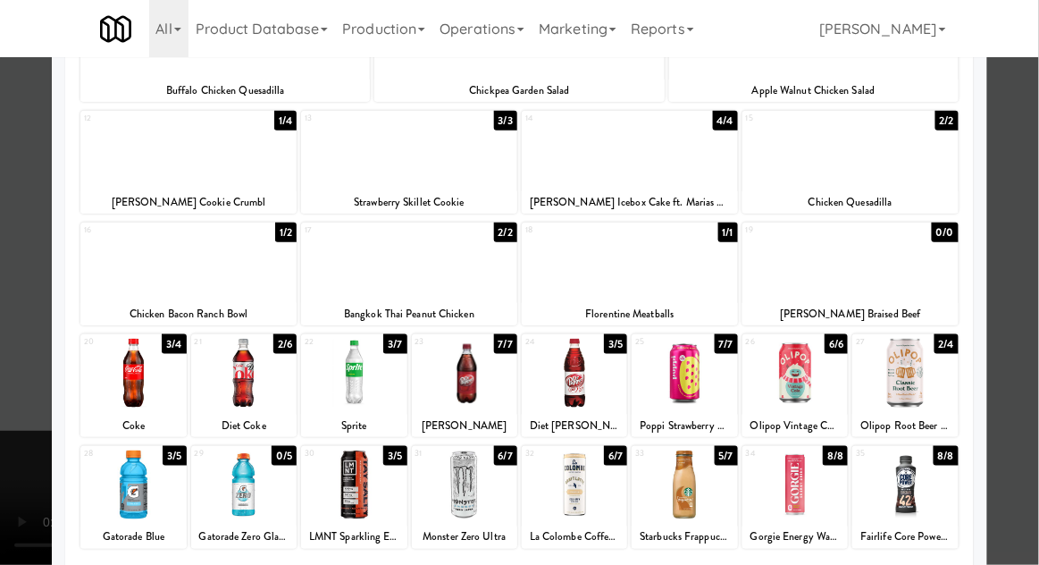
click at [1030, 378] on div at bounding box center [519, 282] width 1039 height 565
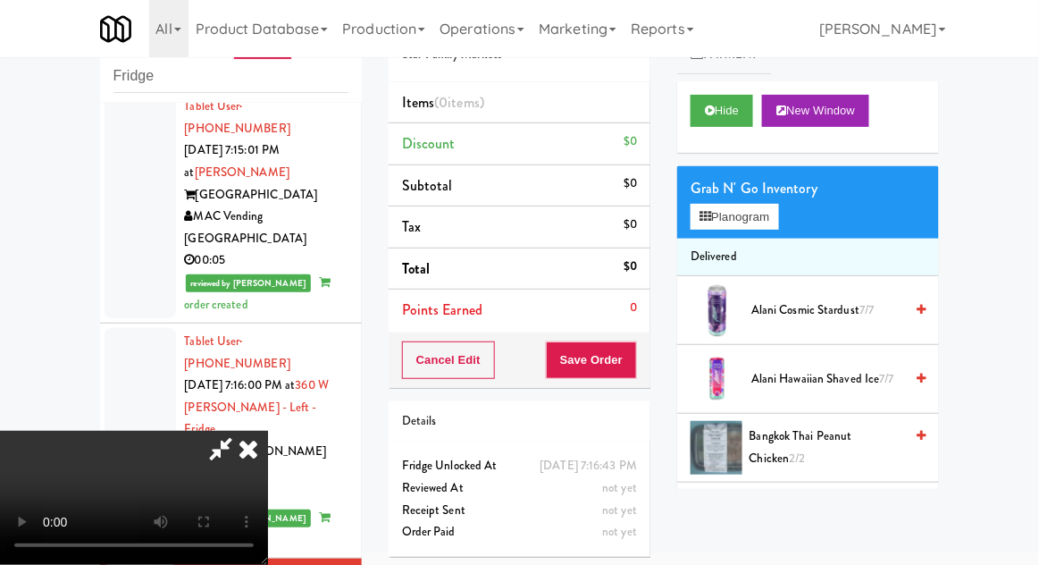
scroll to position [65, 0]
click at [750, 211] on button "Planogram" at bounding box center [735, 217] width 88 height 27
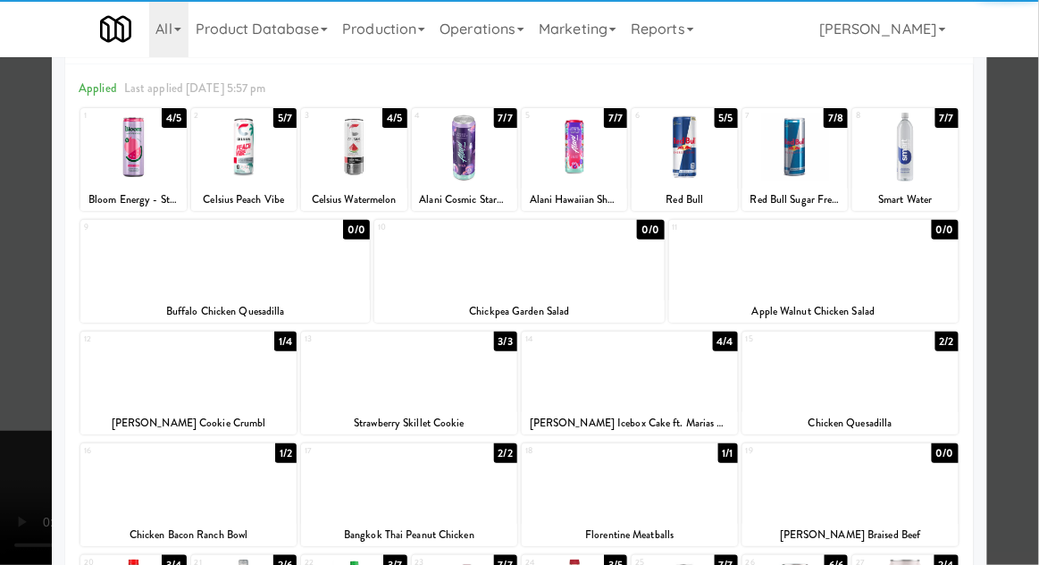
scroll to position [88, 0]
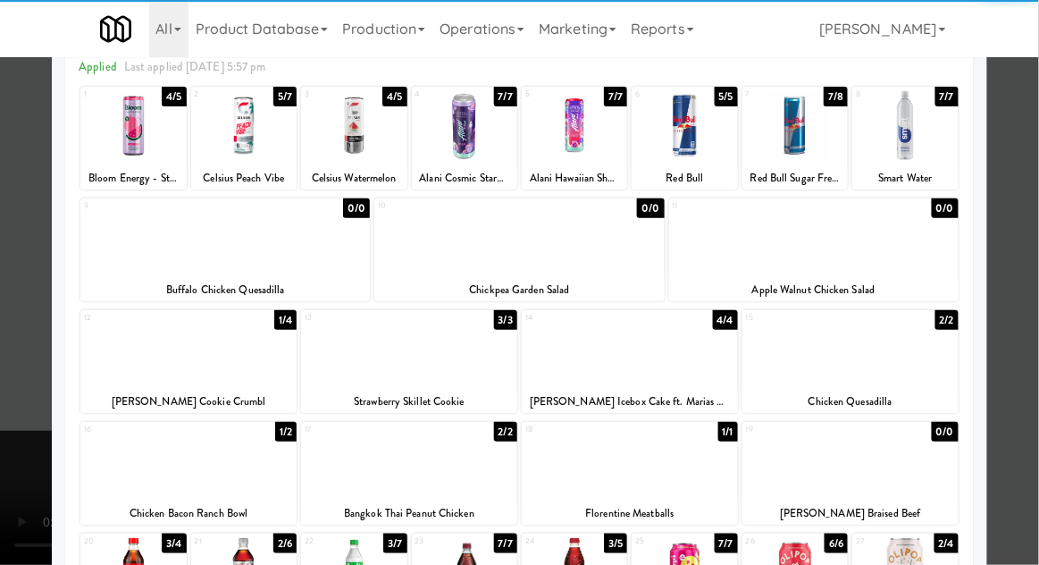
click at [699, 486] on div at bounding box center [630, 460] width 216 height 69
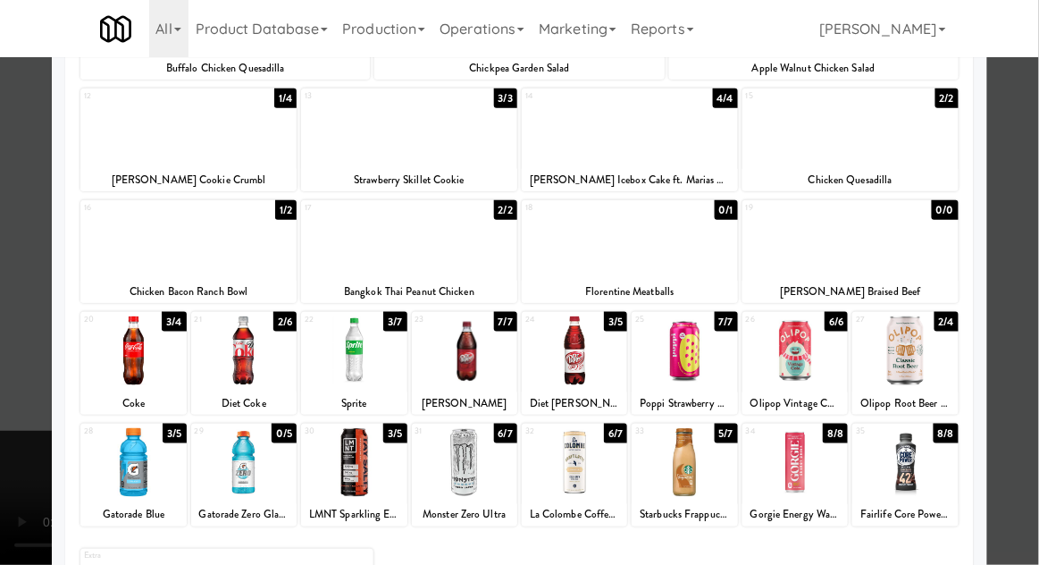
scroll to position [309, 0]
click at [233, 354] on div at bounding box center [243, 350] width 105 height 69
click at [1029, 416] on div at bounding box center [519, 282] width 1039 height 565
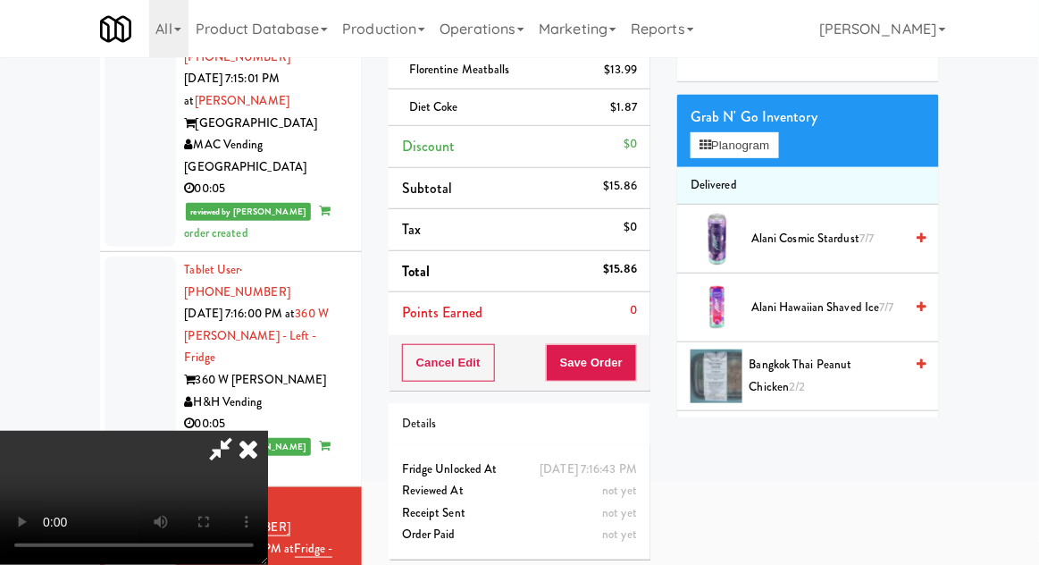
scroll to position [65, 0]
click at [741, 138] on button "Planogram" at bounding box center [735, 145] width 88 height 27
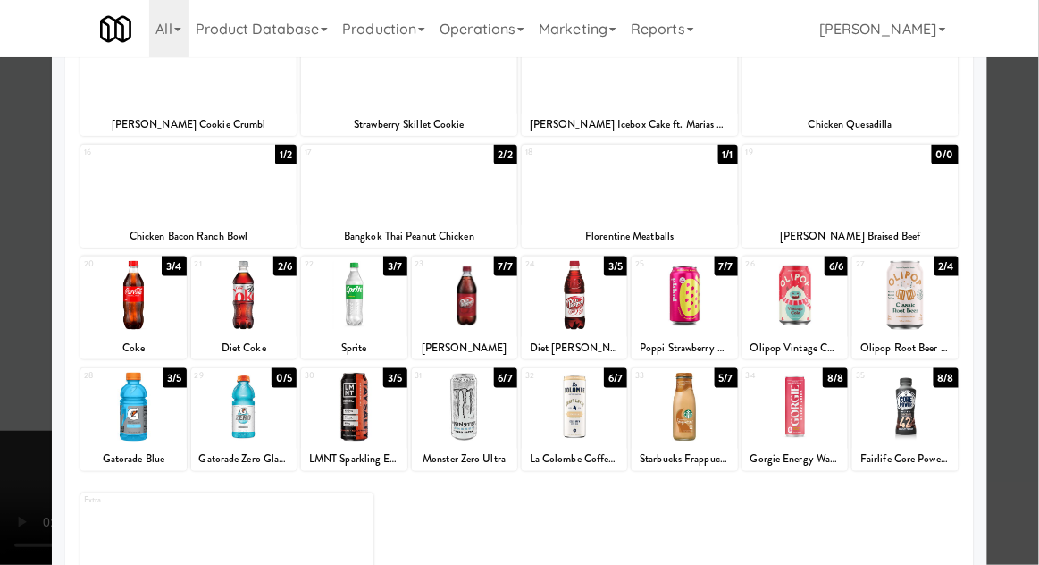
scroll to position [372, 0]
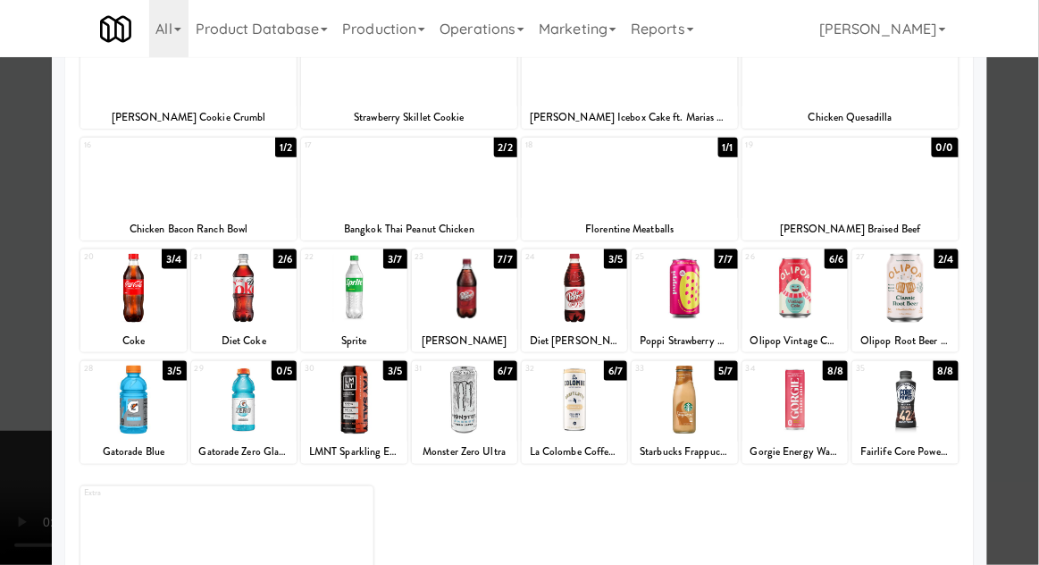
click at [1037, 340] on div at bounding box center [519, 282] width 1039 height 565
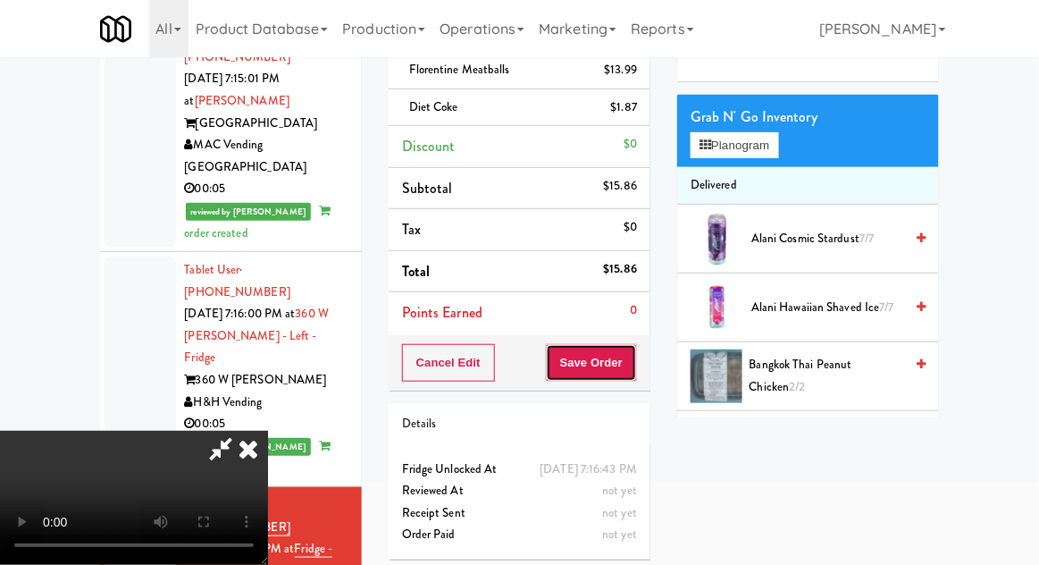
click at [634, 357] on button "Save Order" at bounding box center [591, 363] width 91 height 38
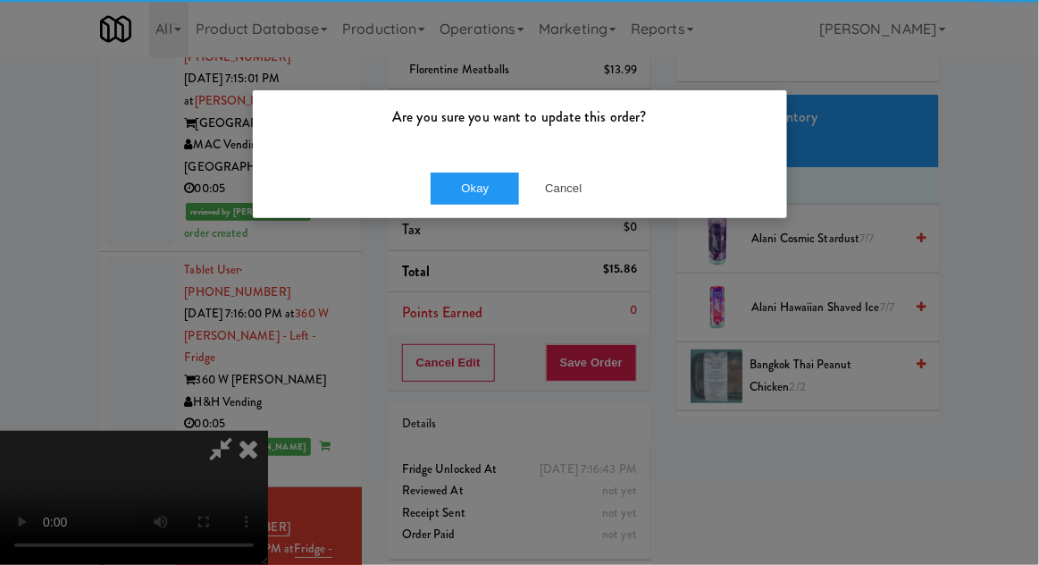
click at [467, 118] on p "Are you sure you want to update this order?" at bounding box center [520, 117] width 508 height 27
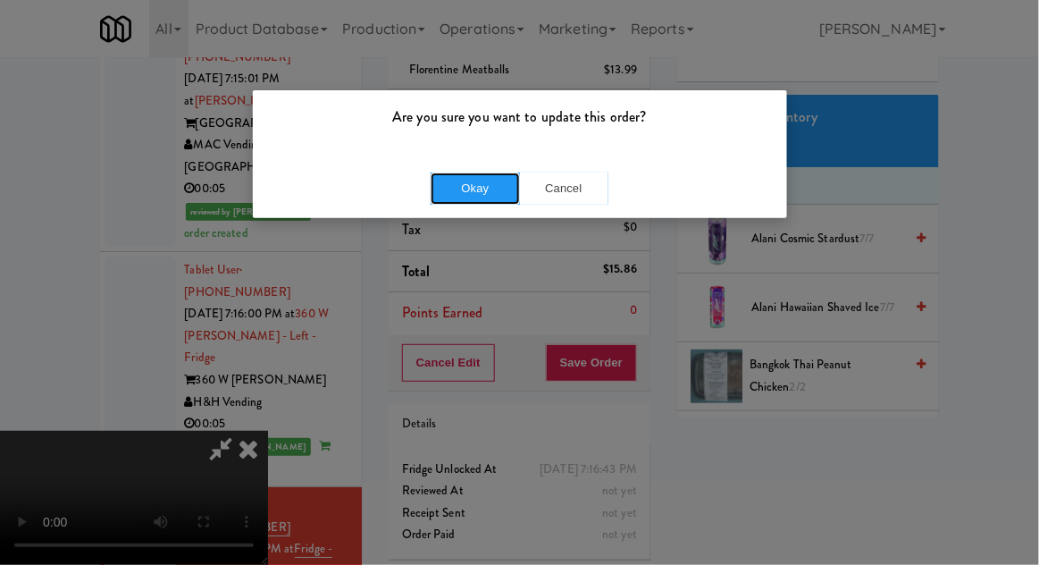
click at [466, 173] on button "Okay" at bounding box center [475, 188] width 89 height 32
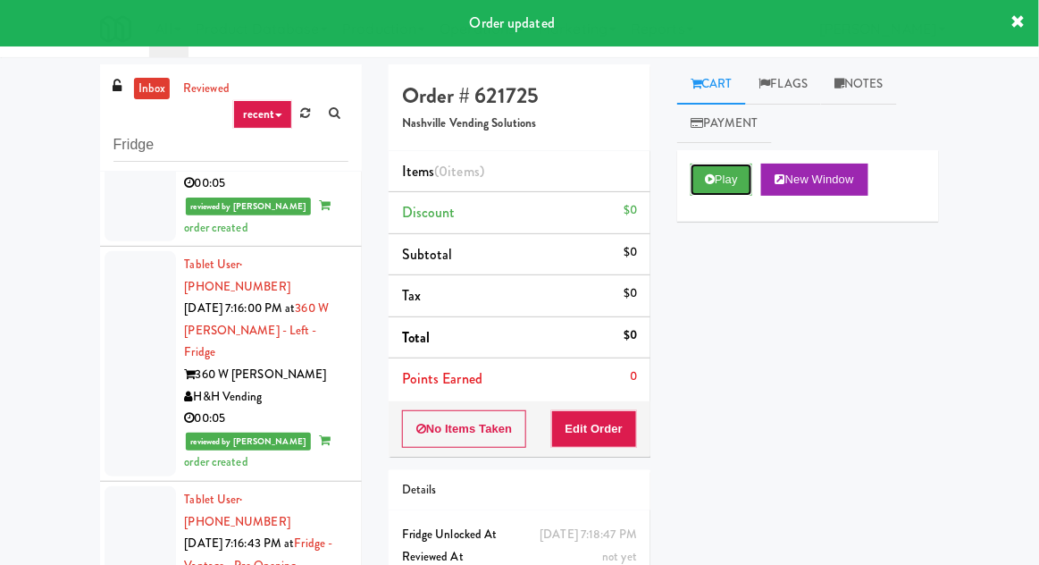
click at [739, 175] on button "Play" at bounding box center [722, 180] width 62 height 32
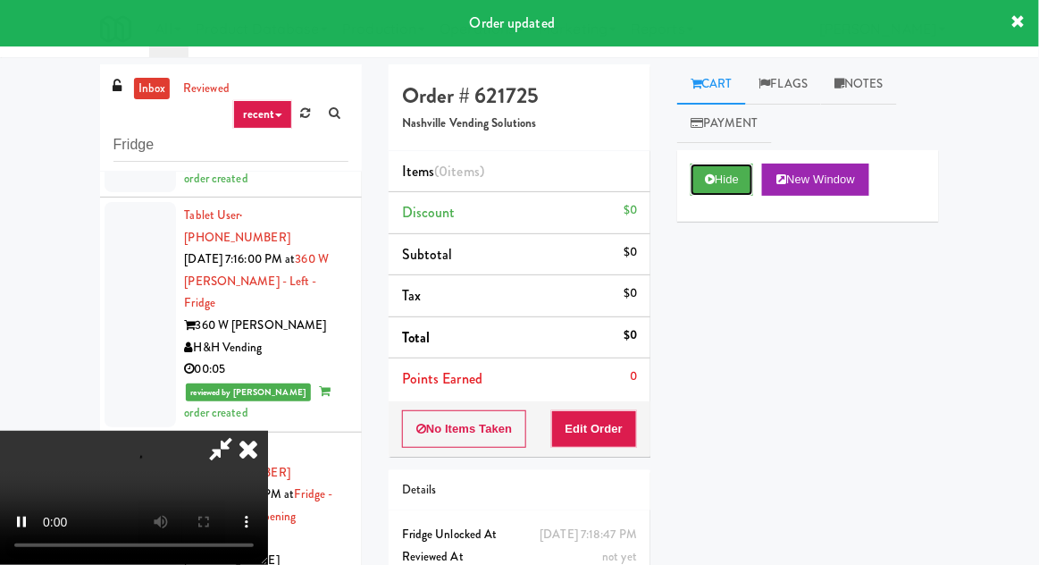
scroll to position [3022, 0]
click at [625, 420] on button "Edit Order" at bounding box center [594, 429] width 87 height 38
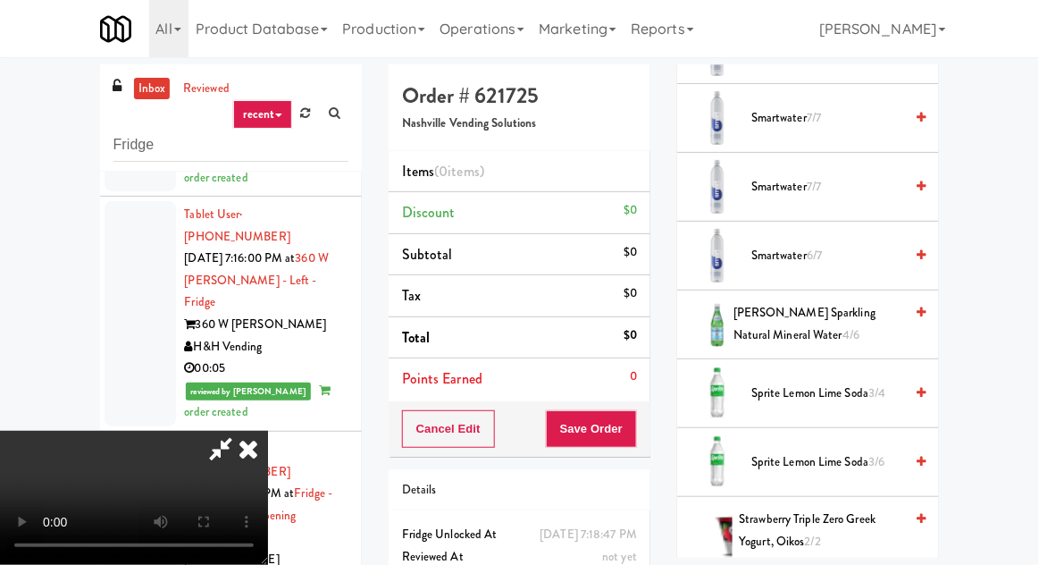
scroll to position [1502, 0]
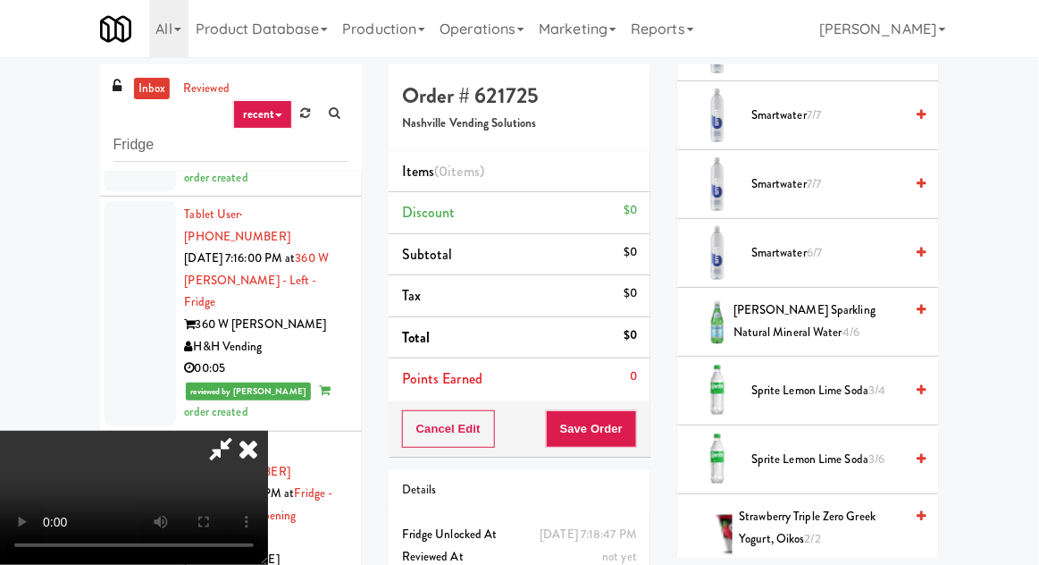
click at [861, 383] on span "Sprite Lemon Lime Soda 3/4" at bounding box center [828, 391] width 152 height 22
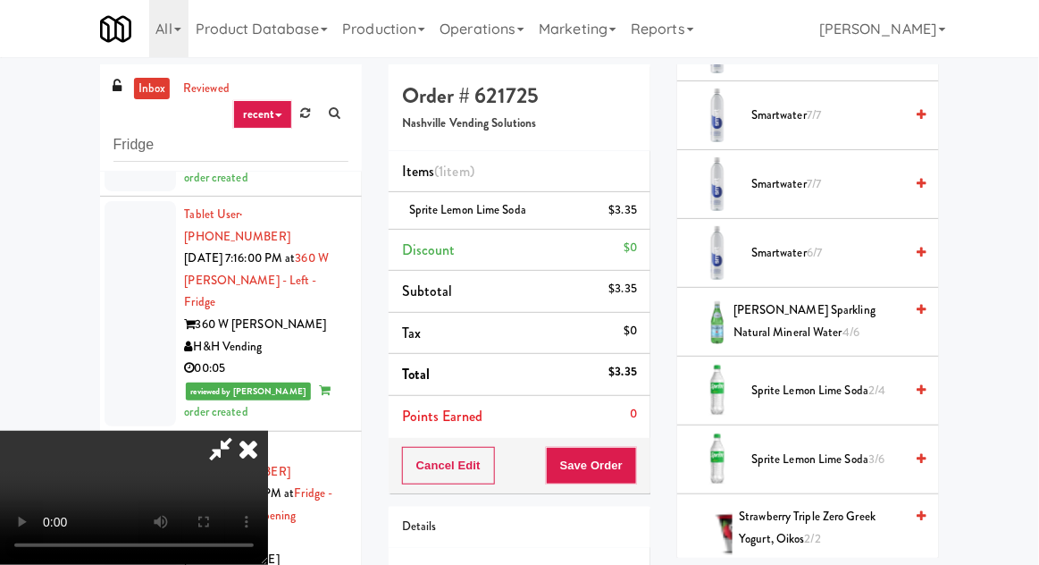
click at [648, 219] on li "Sprite Lemon Lime Soda $3.35" at bounding box center [520, 211] width 262 height 38
click at [642, 216] on icon at bounding box center [638, 217] width 9 height 12
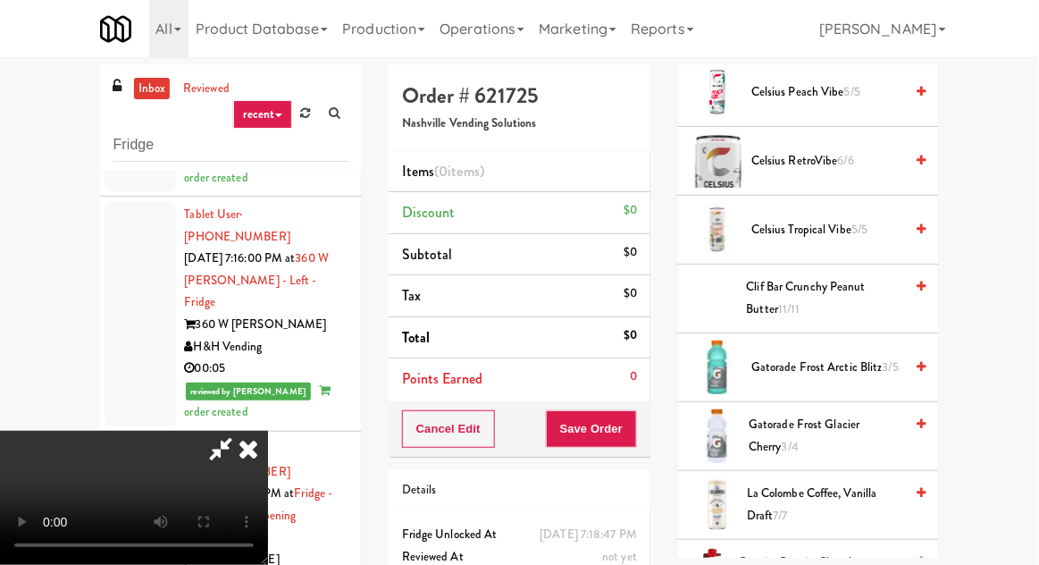
scroll to position [0, 0]
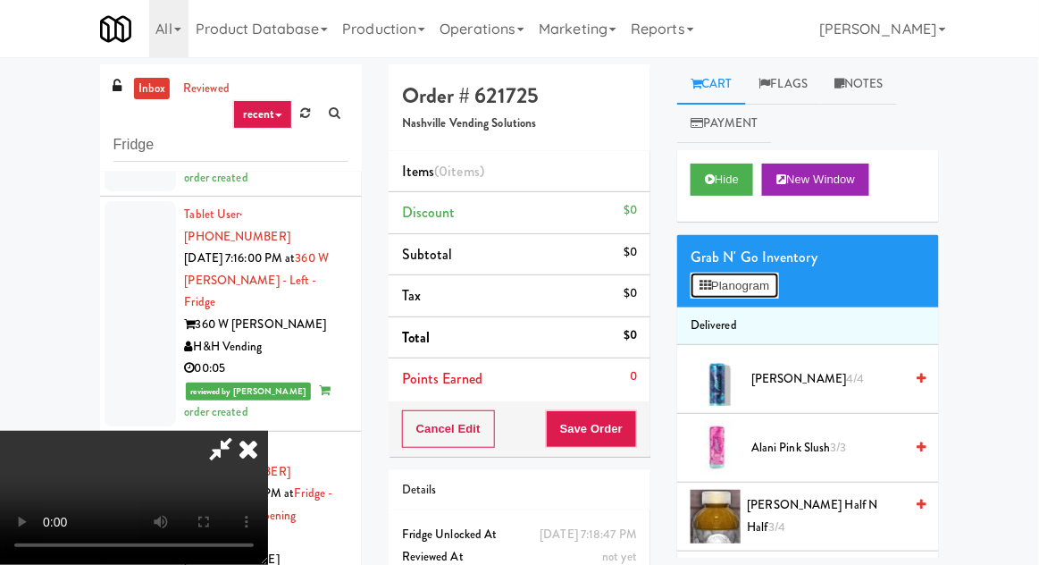
click at [768, 280] on button "Planogram" at bounding box center [735, 286] width 88 height 27
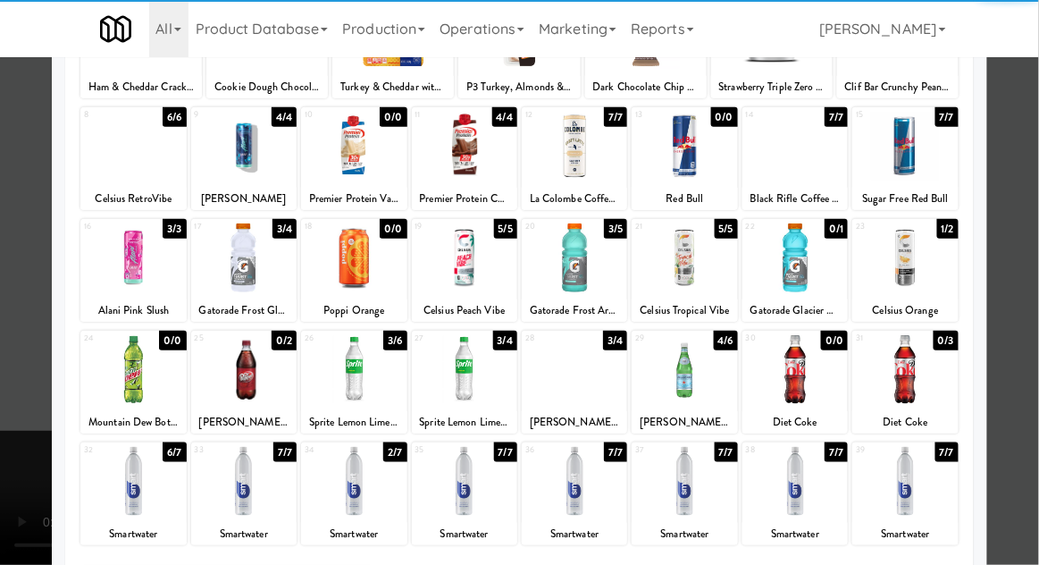
scroll to position [312, 0]
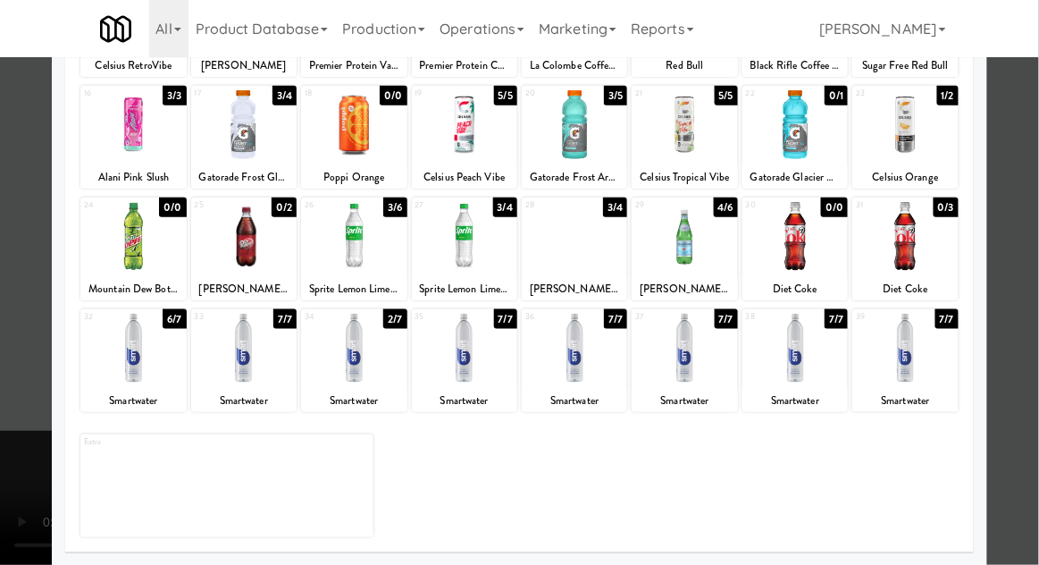
click at [355, 256] on div at bounding box center [353, 236] width 105 height 69
click at [1029, 290] on div at bounding box center [519, 282] width 1039 height 565
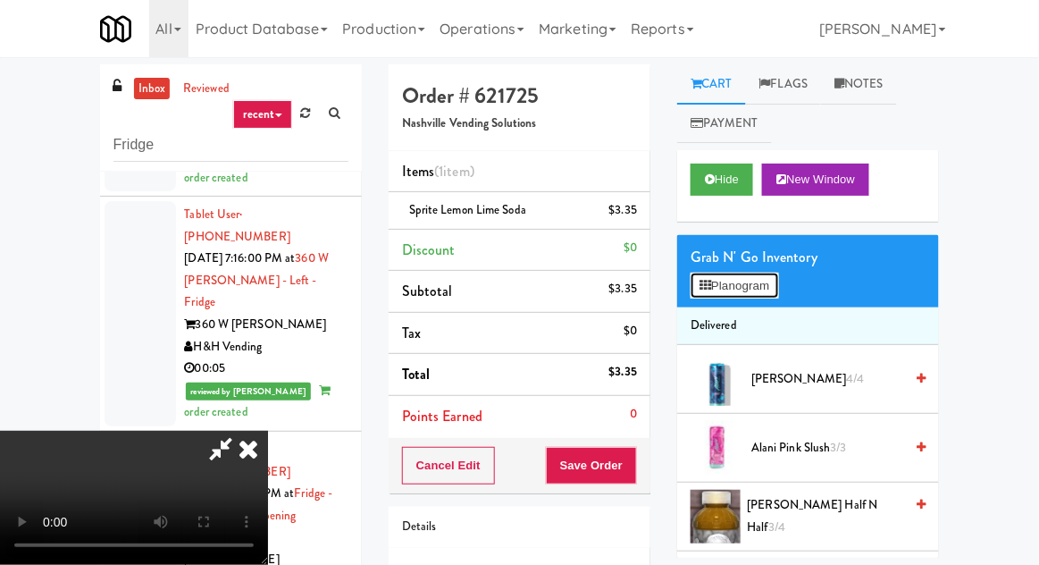
click at [721, 277] on button "Planogram" at bounding box center [735, 286] width 88 height 27
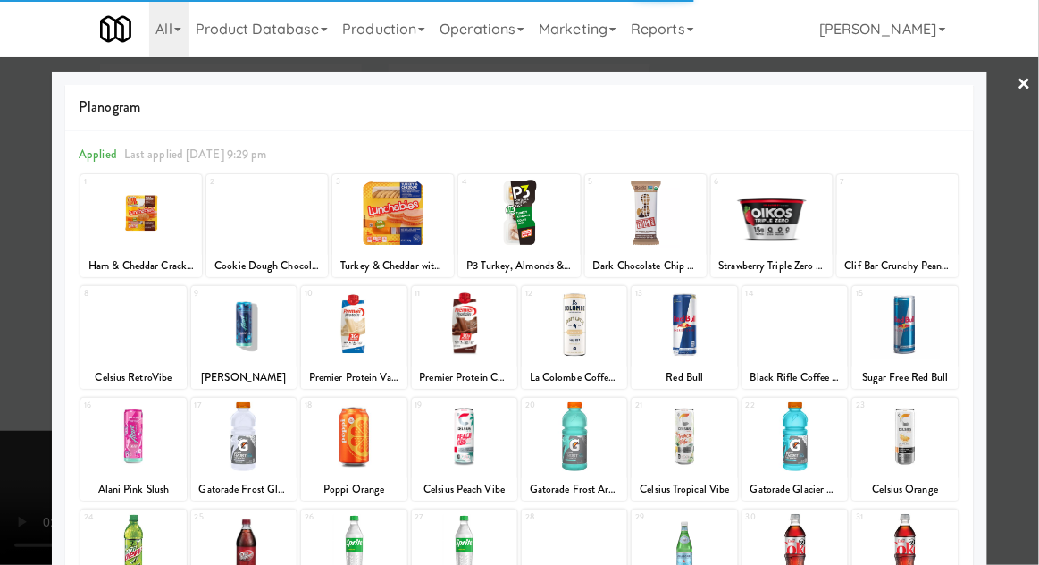
scroll to position [29, 0]
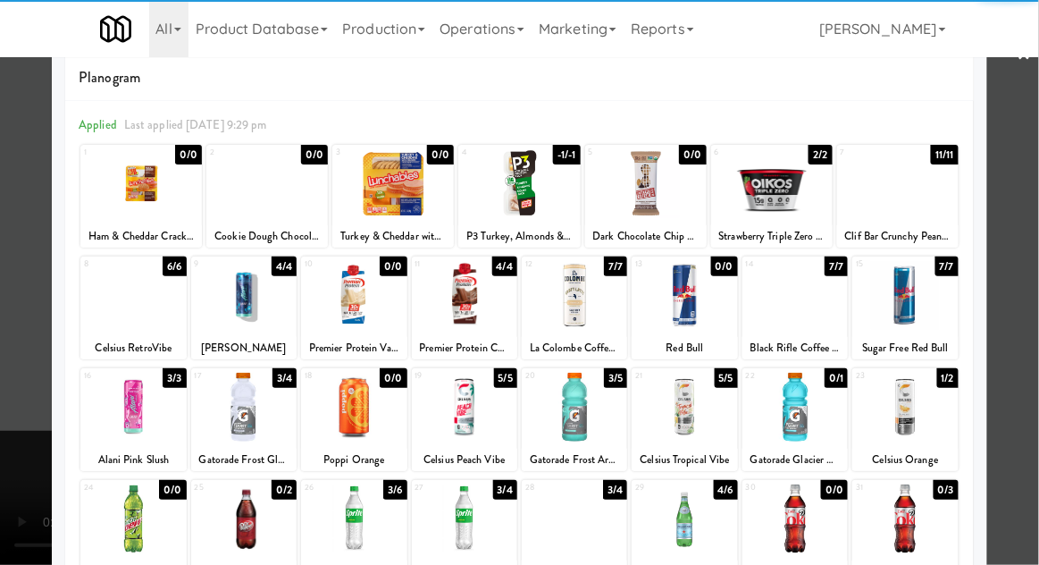
click at [363, 523] on div at bounding box center [353, 518] width 105 height 69
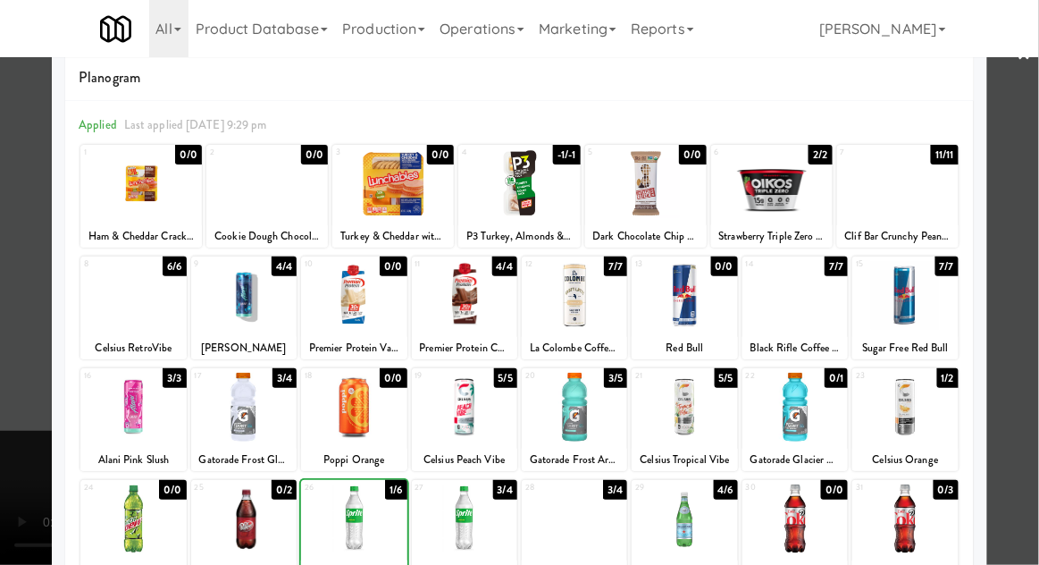
click at [1026, 420] on div at bounding box center [519, 282] width 1039 height 565
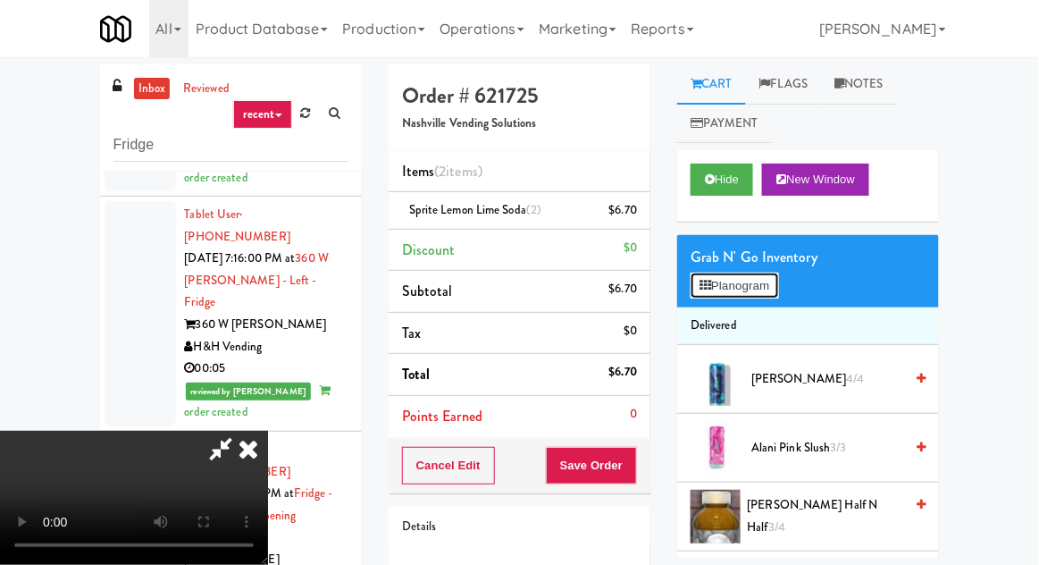
click at [767, 295] on button "Planogram" at bounding box center [735, 286] width 88 height 27
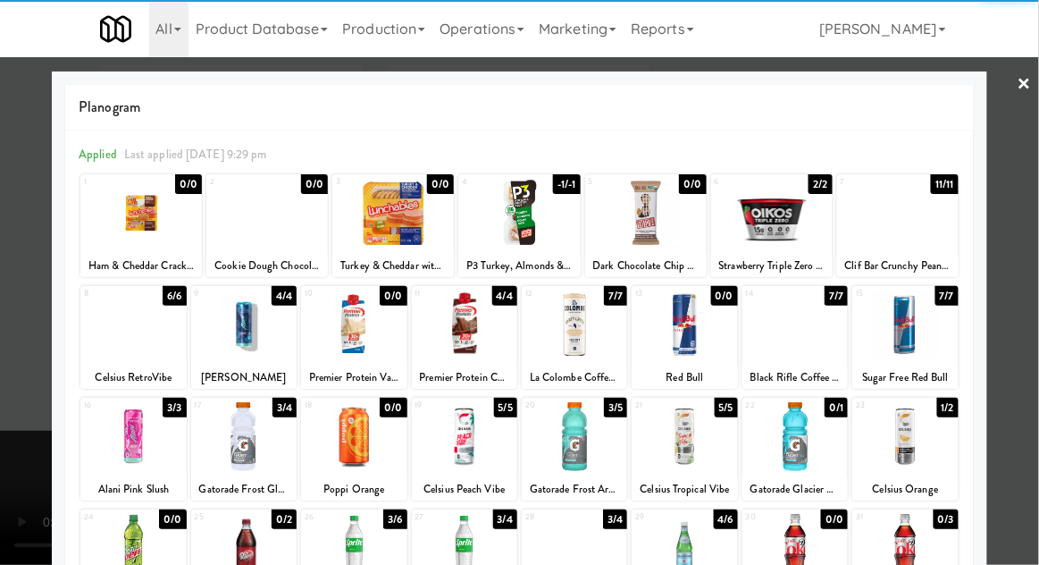
click at [334, 550] on div at bounding box center [353, 548] width 105 height 69
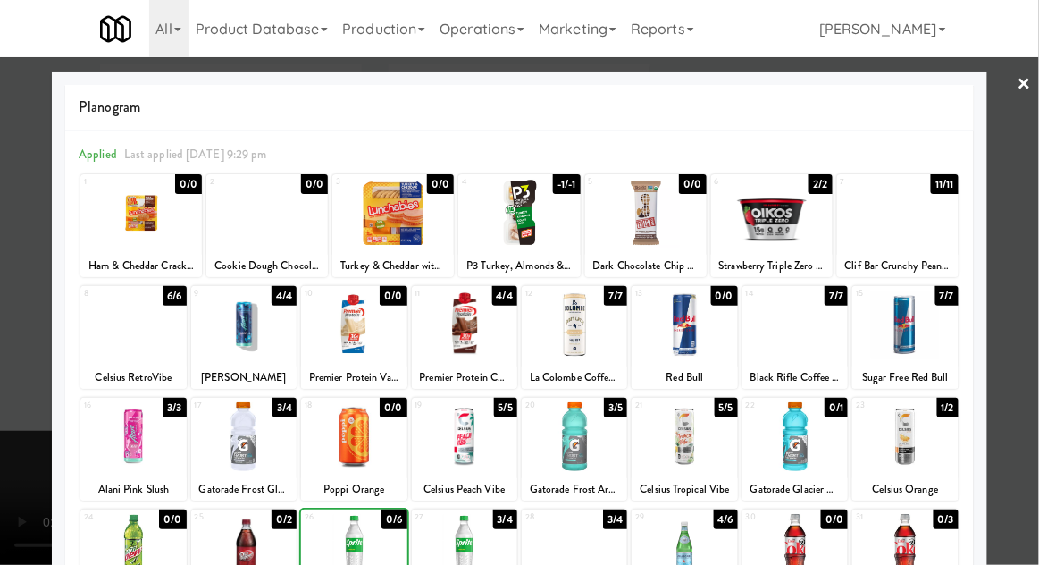
click at [1037, 399] on div at bounding box center [519, 282] width 1039 height 565
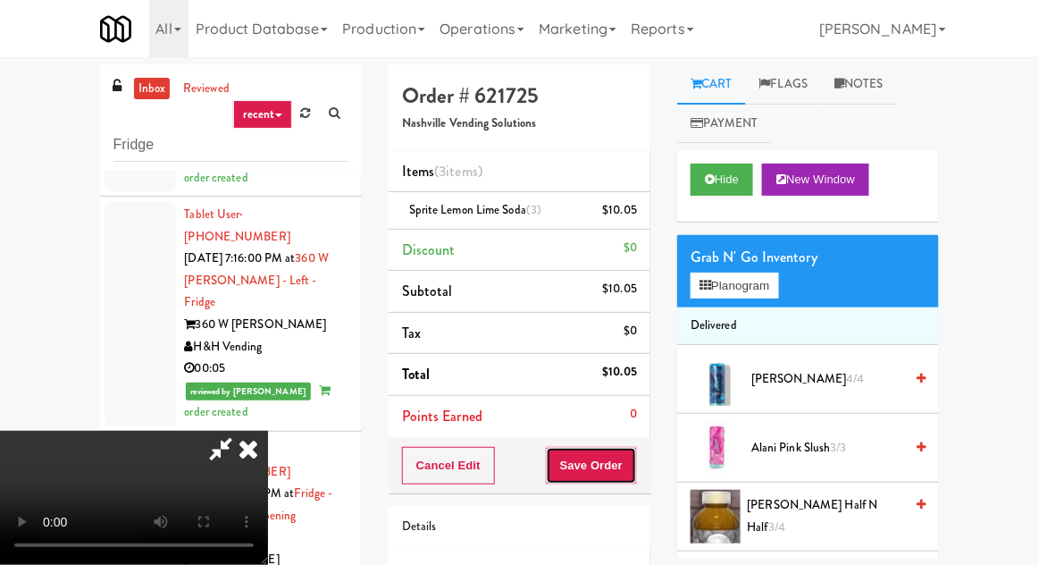
click at [634, 473] on button "Save Order" at bounding box center [591, 466] width 91 height 38
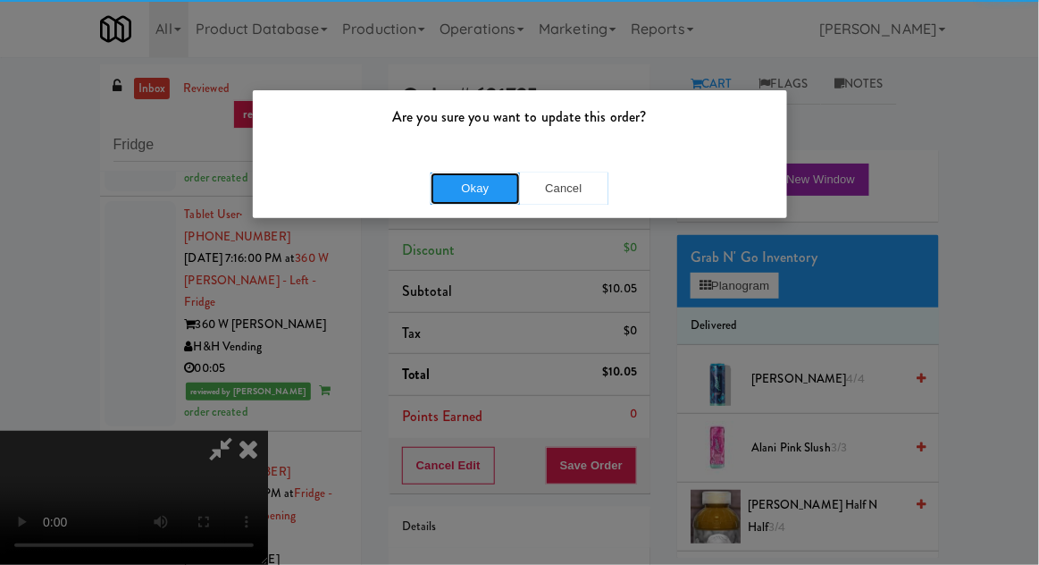
click at [458, 186] on button "Okay" at bounding box center [475, 188] width 89 height 32
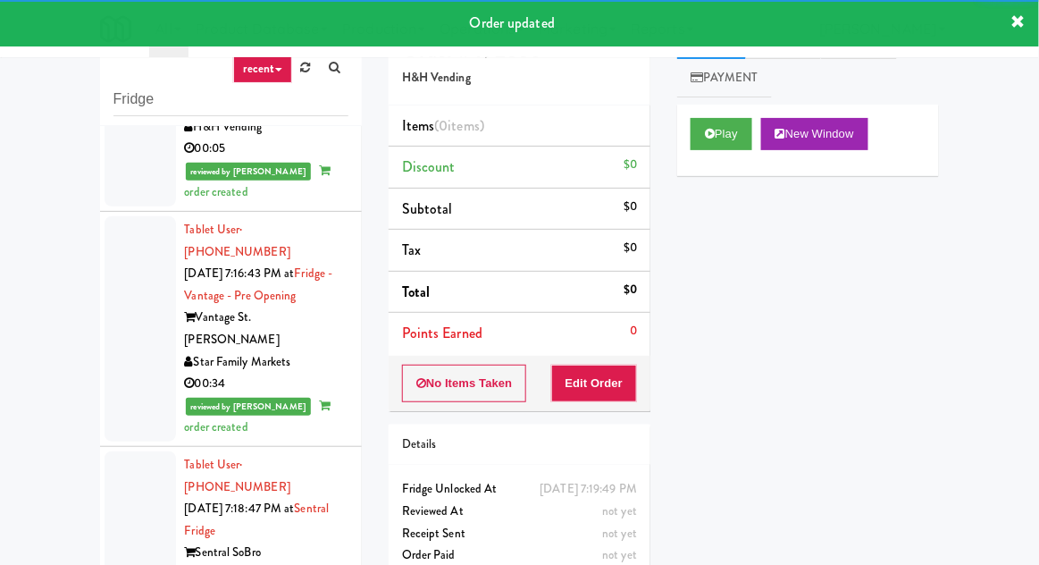
scroll to position [69, 0]
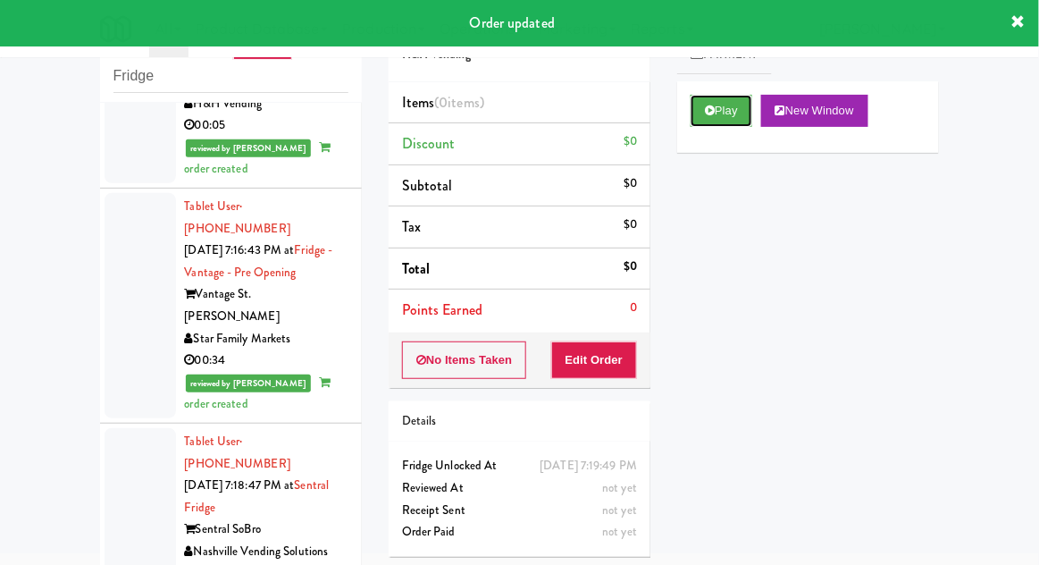
click at [740, 126] on button "Play" at bounding box center [722, 111] width 62 height 32
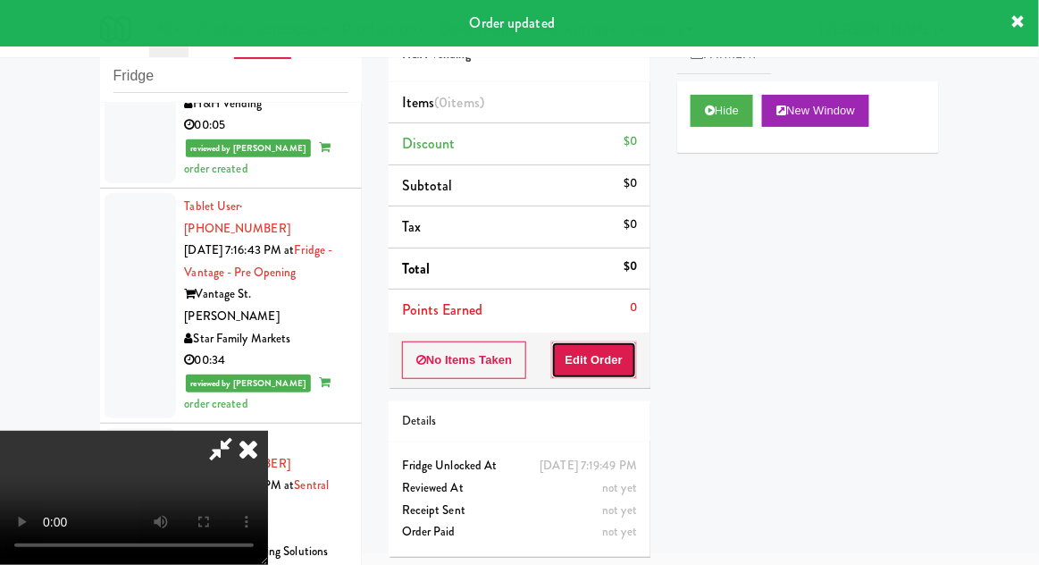
click at [620, 348] on button "Edit Order" at bounding box center [594, 360] width 87 height 38
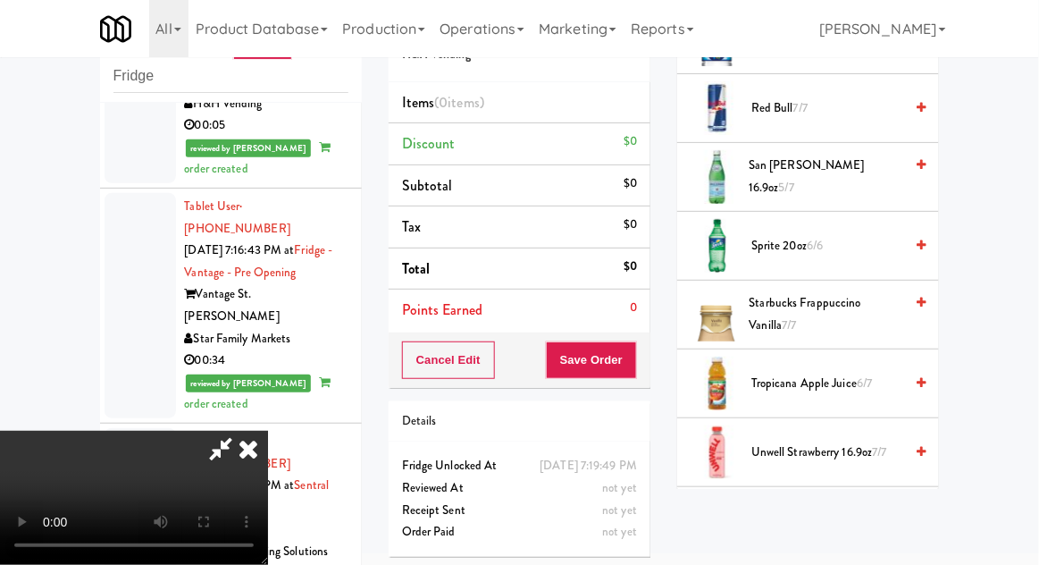
scroll to position [2204, 0]
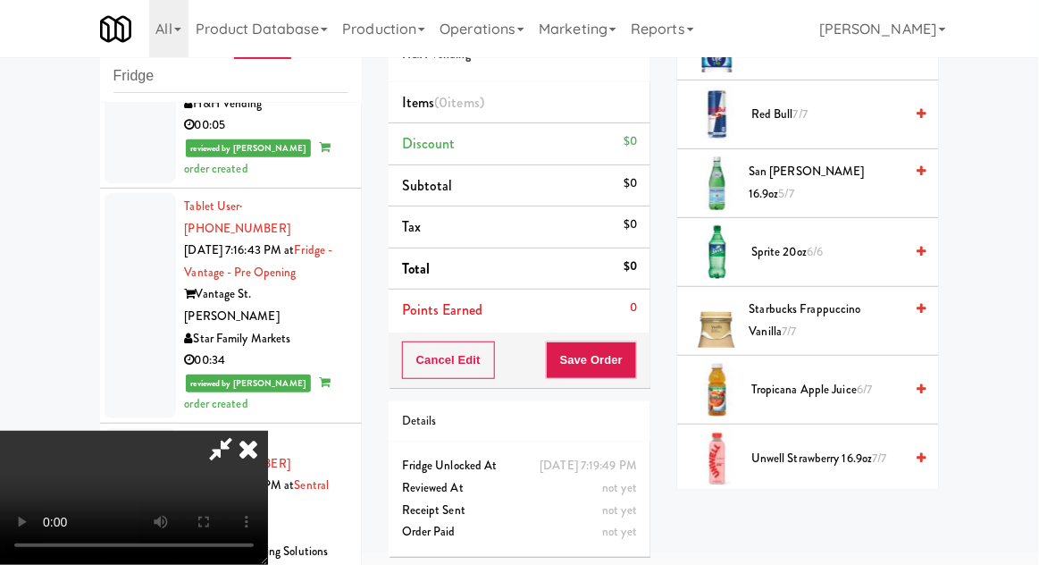
click at [861, 381] on span "6/7" at bounding box center [864, 389] width 15 height 17
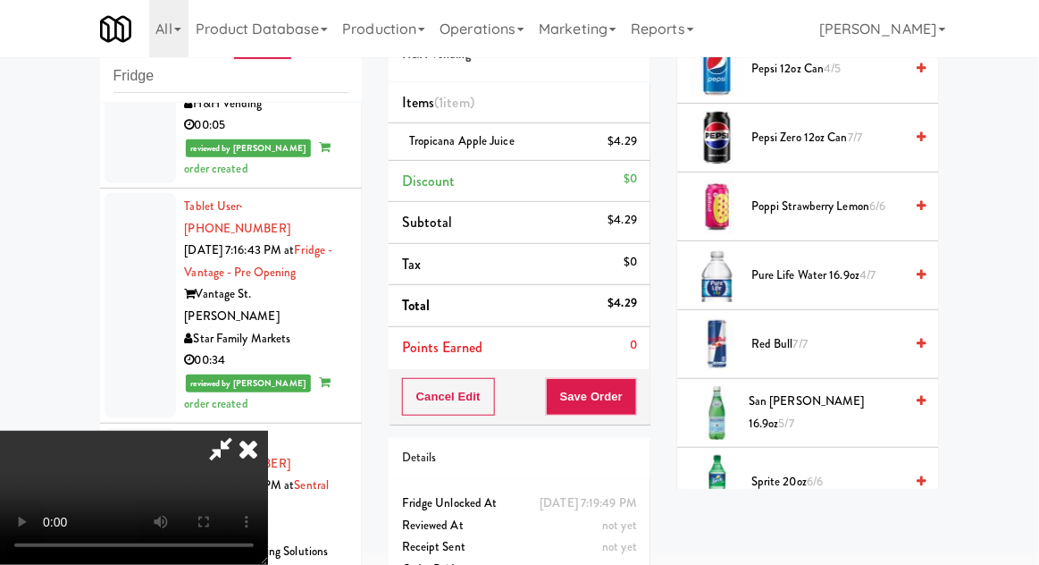
scroll to position [1977, 0]
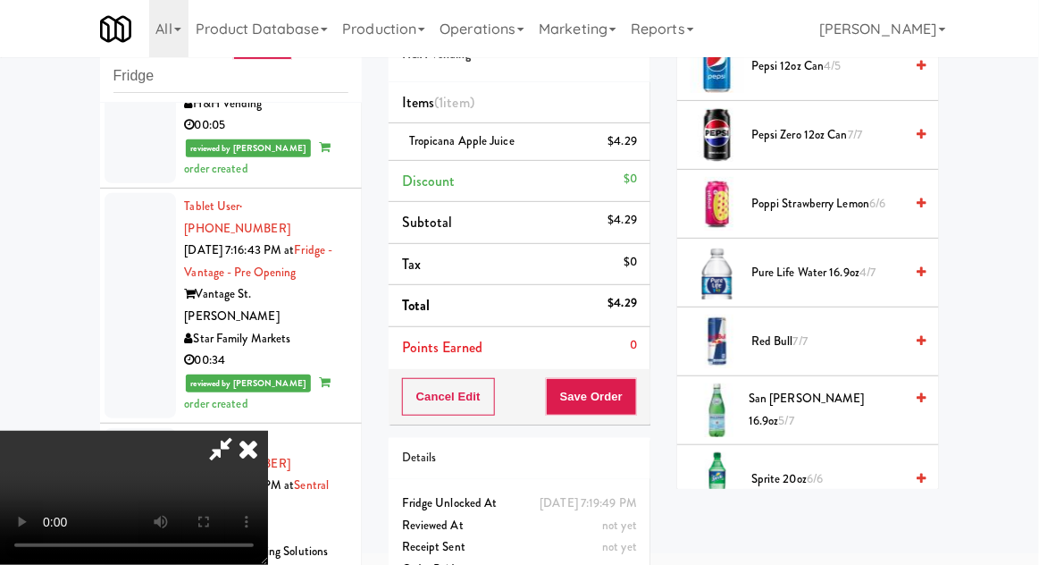
click at [794, 412] on span "5/7" at bounding box center [786, 420] width 15 height 17
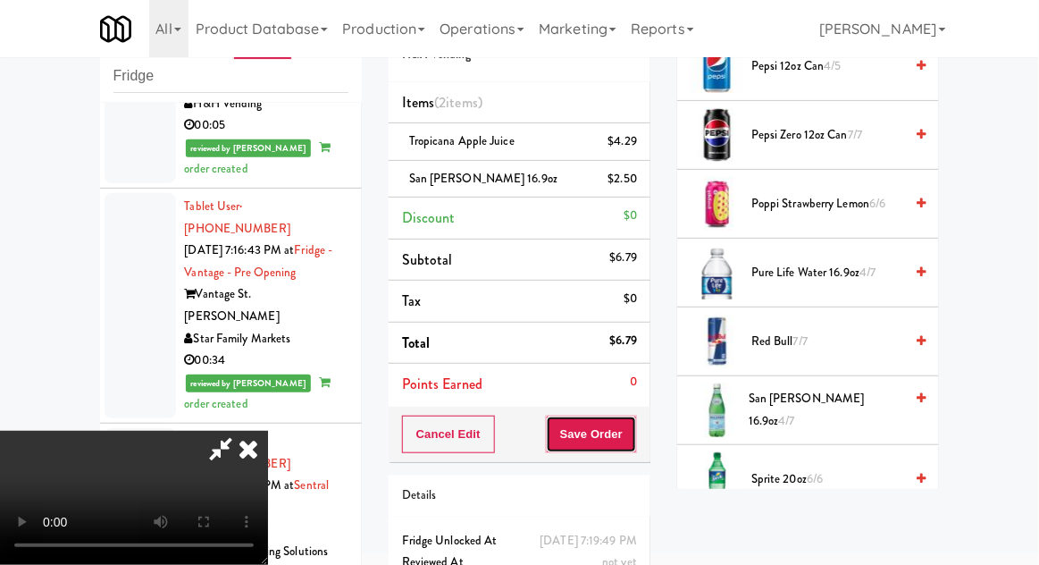
click at [637, 437] on button "Save Order" at bounding box center [591, 435] width 91 height 38
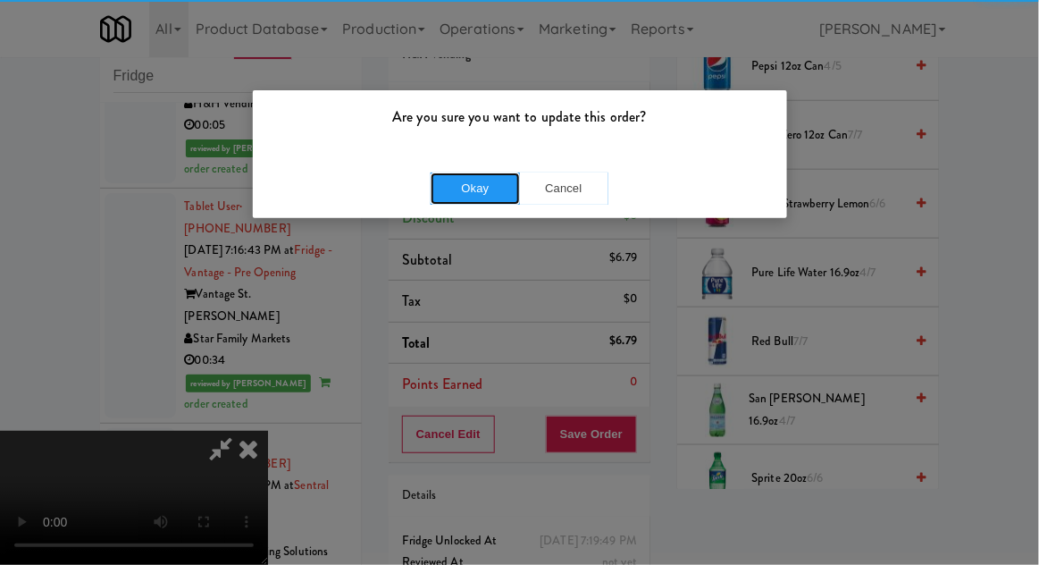
click at [452, 188] on button "Okay" at bounding box center [475, 188] width 89 height 32
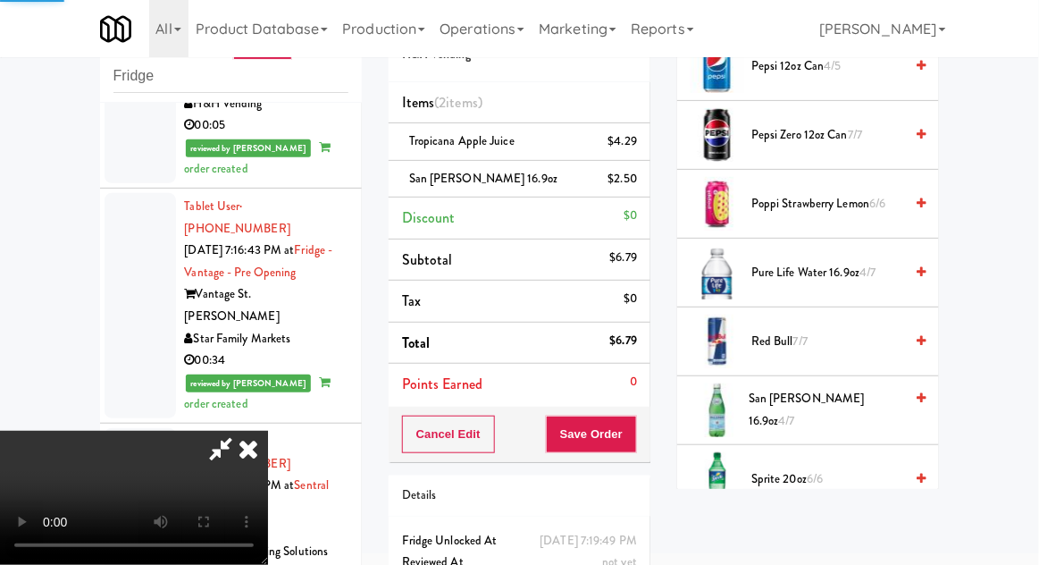
scroll to position [176, 0]
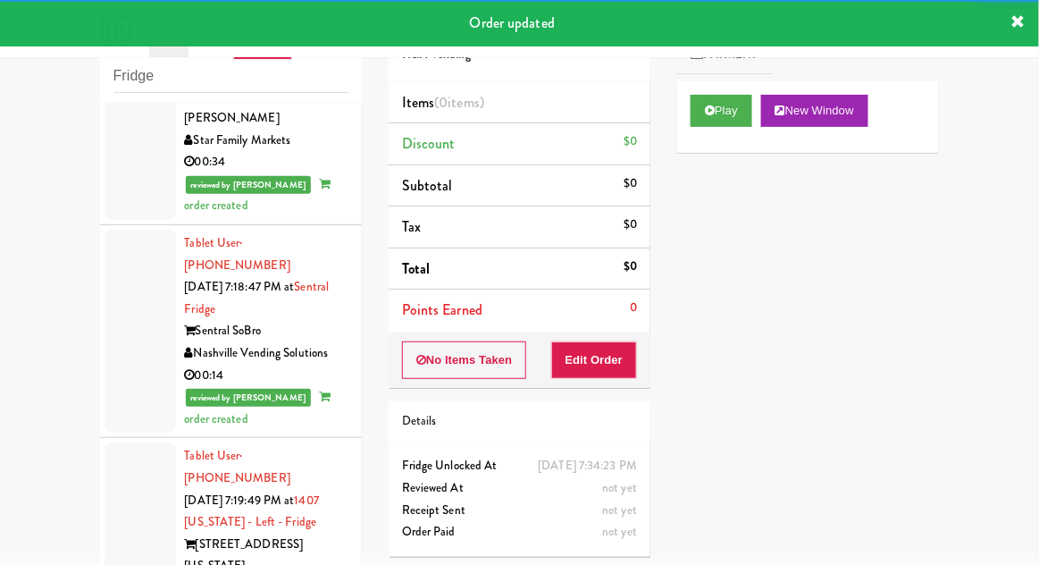
scroll to position [3380, 0]
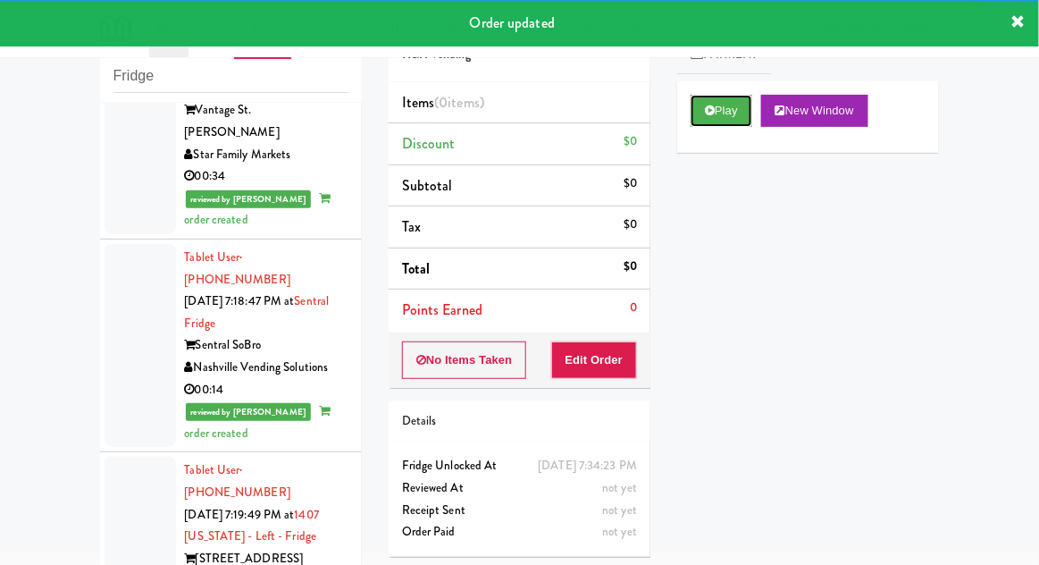
click at [736, 97] on button "Play" at bounding box center [722, 111] width 62 height 32
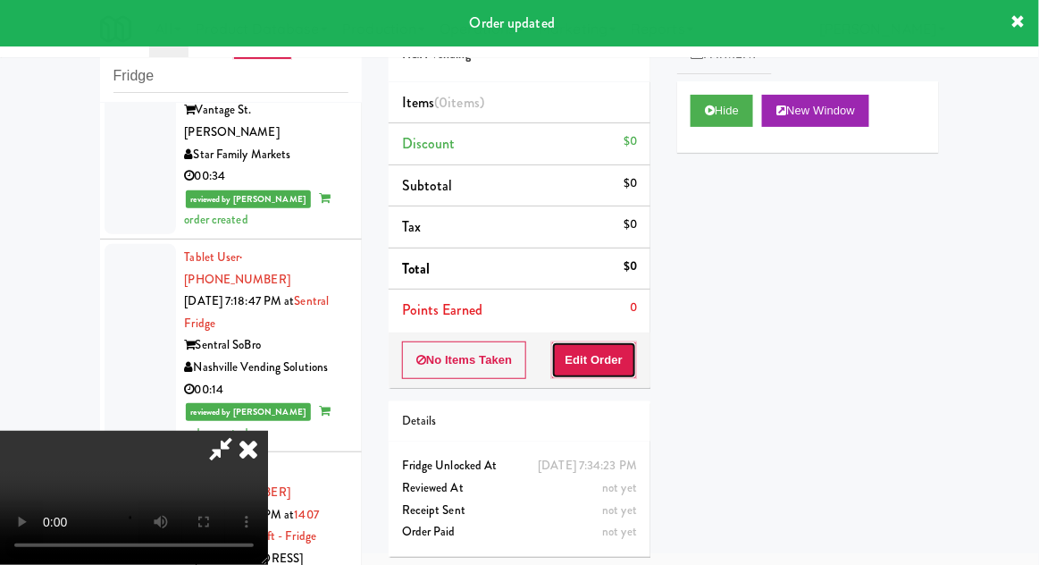
click at [609, 359] on button "Edit Order" at bounding box center [594, 360] width 87 height 38
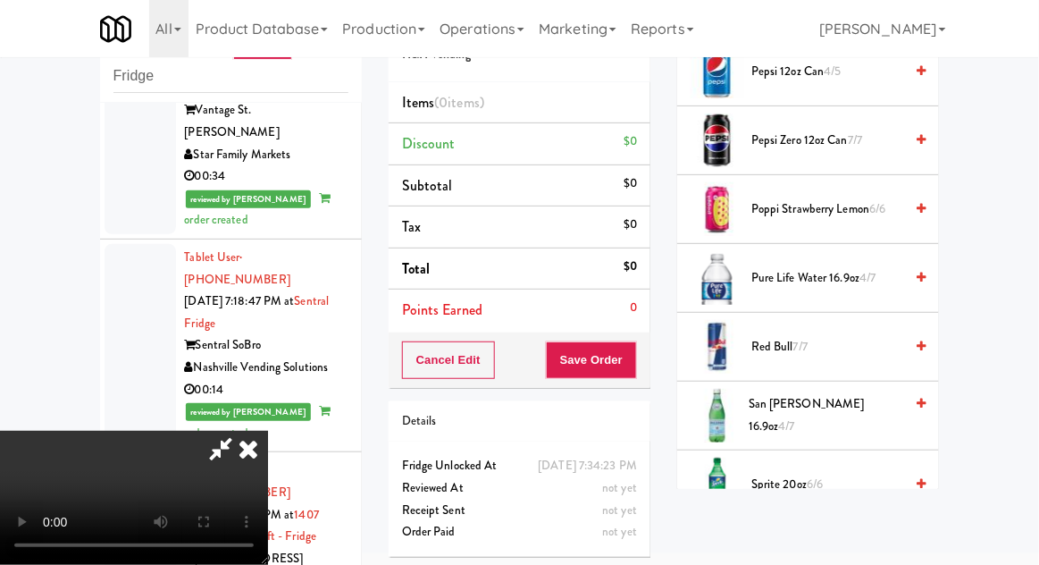
scroll to position [1987, 0]
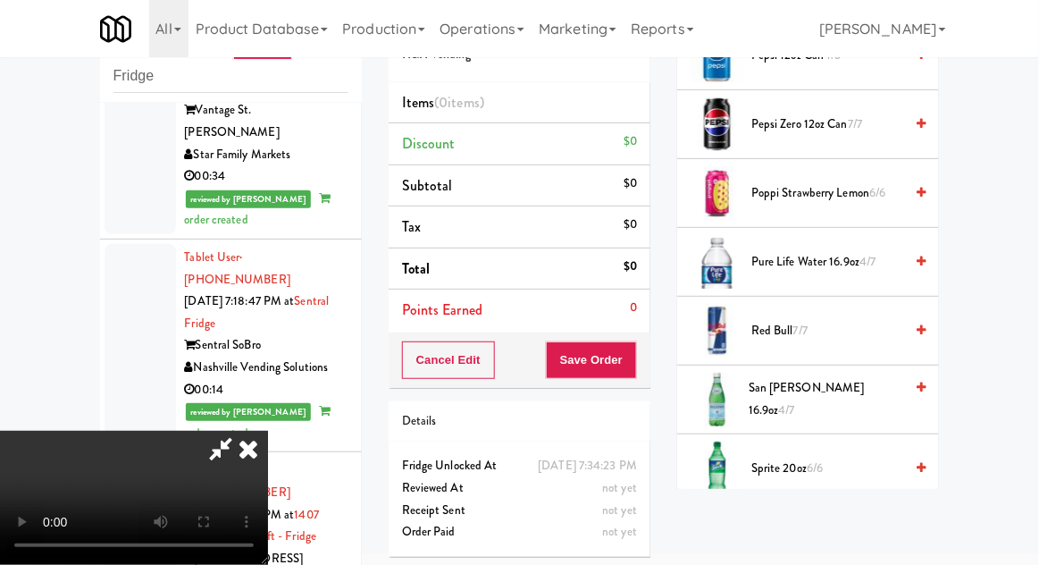
click at [795, 401] on span "4/7" at bounding box center [787, 409] width 16 height 17
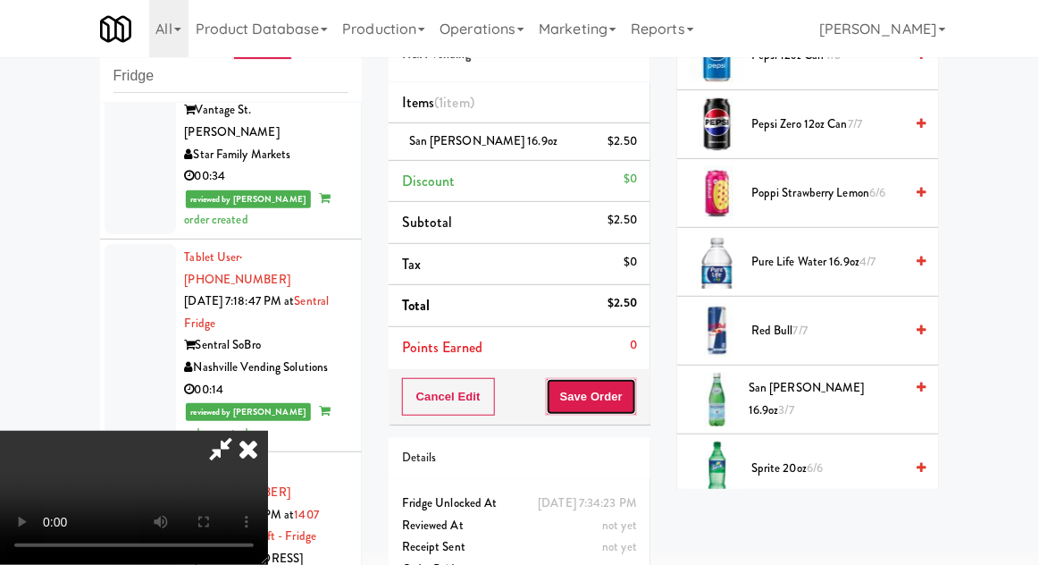
click at [629, 406] on button "Save Order" at bounding box center [591, 397] width 91 height 38
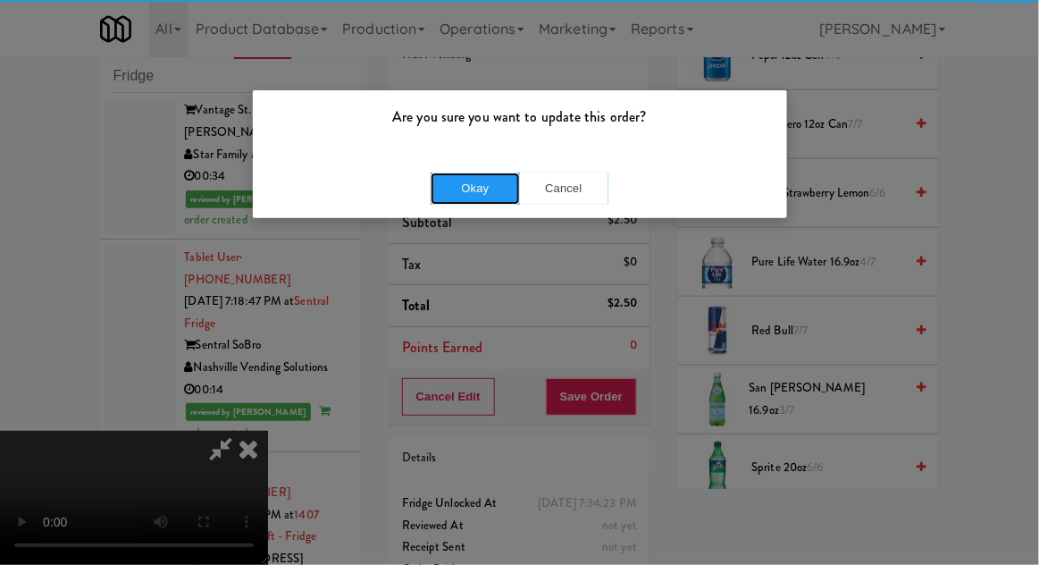
click at [435, 182] on button "Okay" at bounding box center [475, 188] width 89 height 32
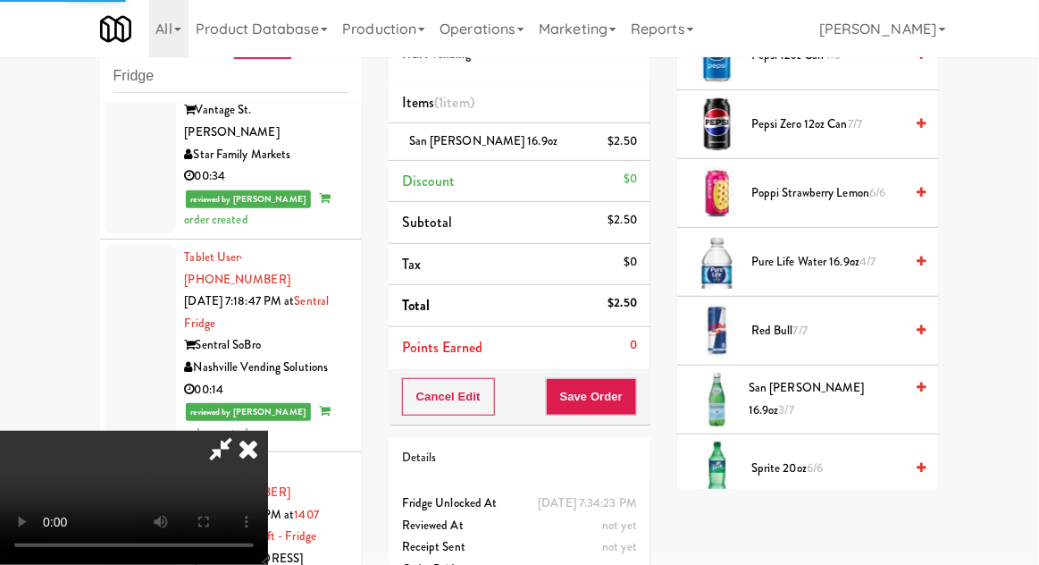
scroll to position [176, 0]
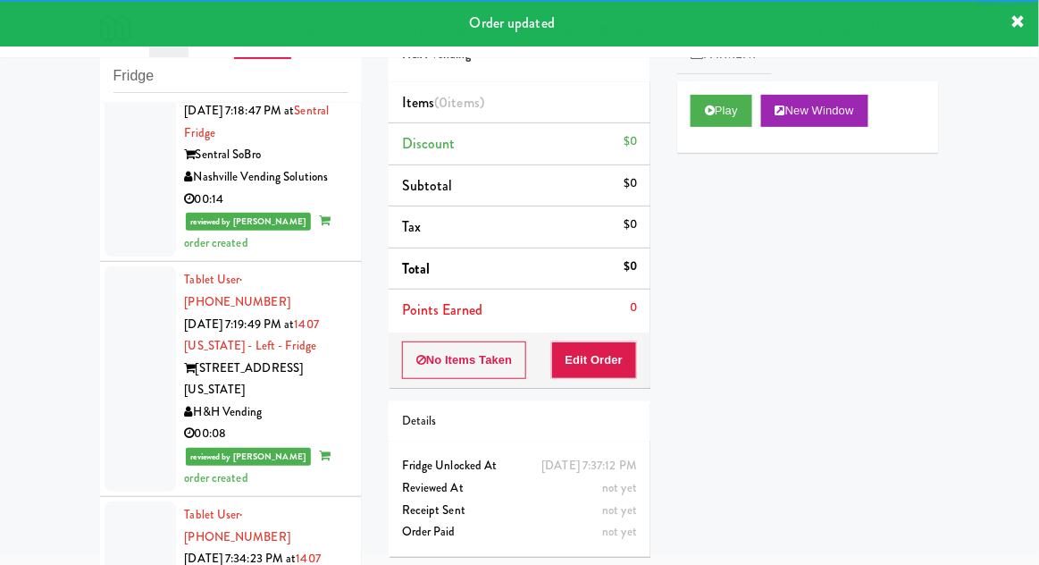
scroll to position [3581, 0]
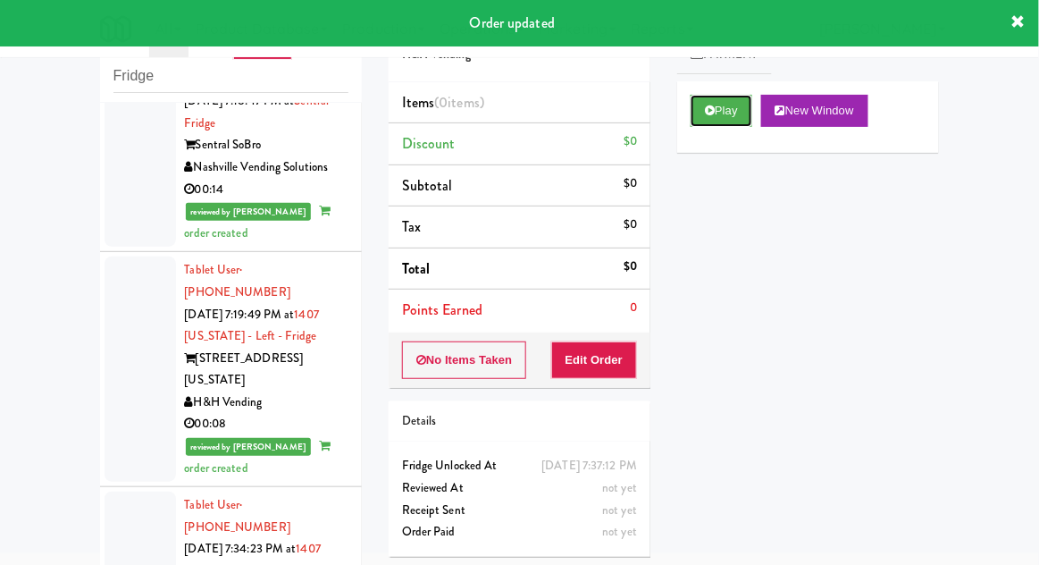
click at [729, 106] on button "Play" at bounding box center [722, 111] width 62 height 32
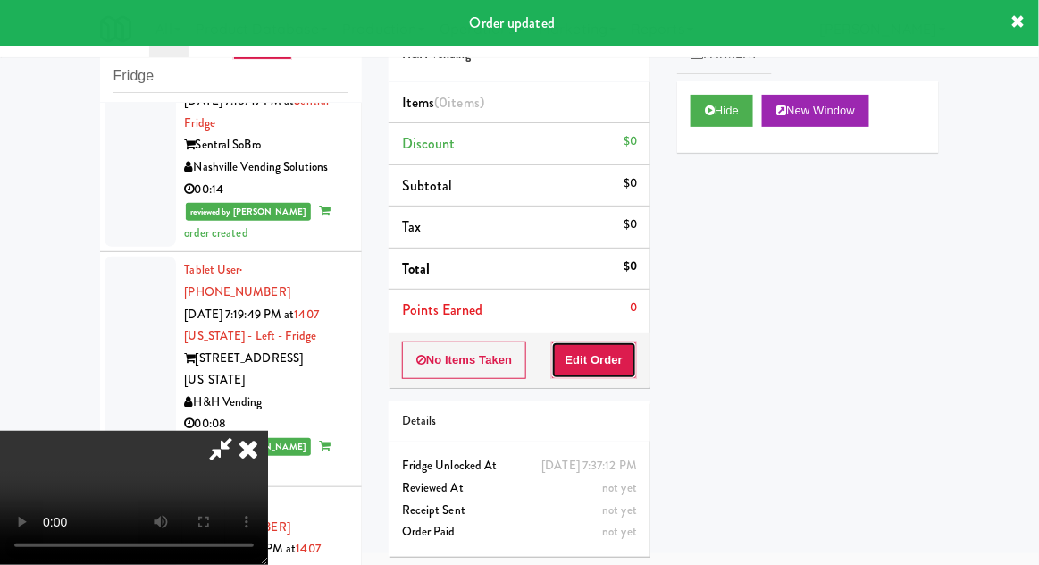
click at [593, 355] on button "Edit Order" at bounding box center [594, 360] width 87 height 38
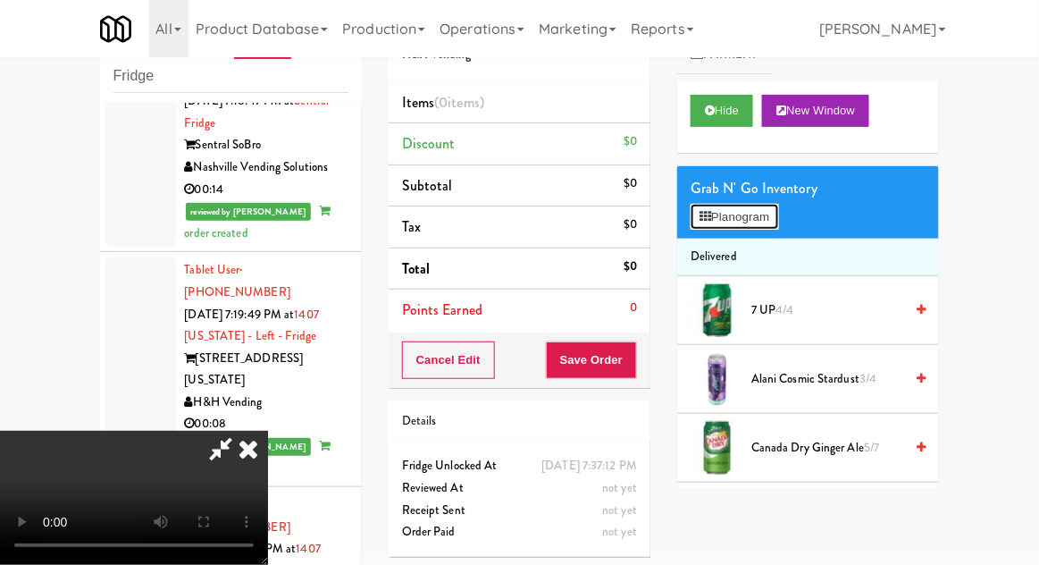
click at [758, 225] on button "Planogram" at bounding box center [735, 217] width 88 height 27
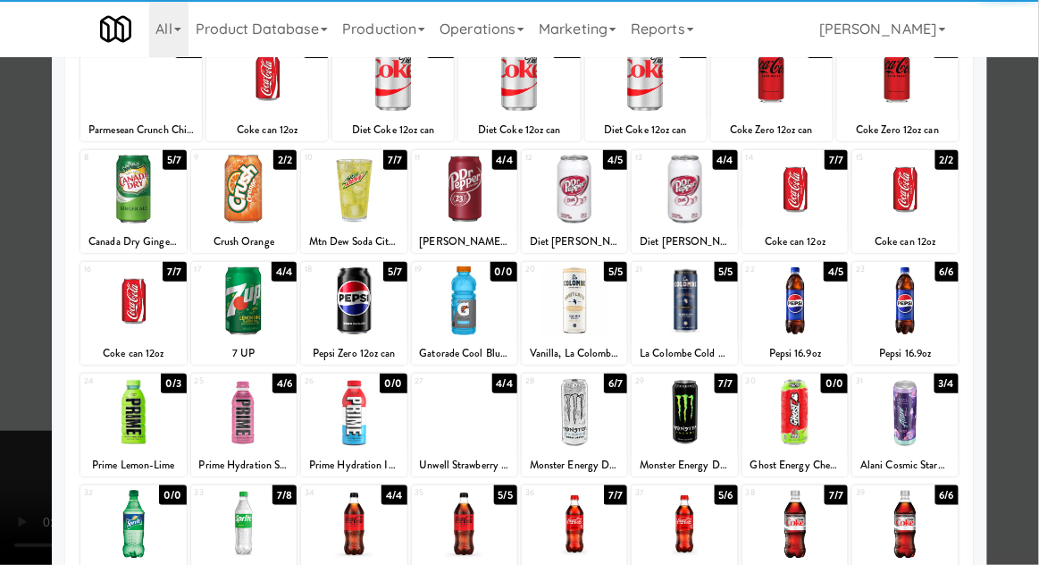
scroll to position [138, 0]
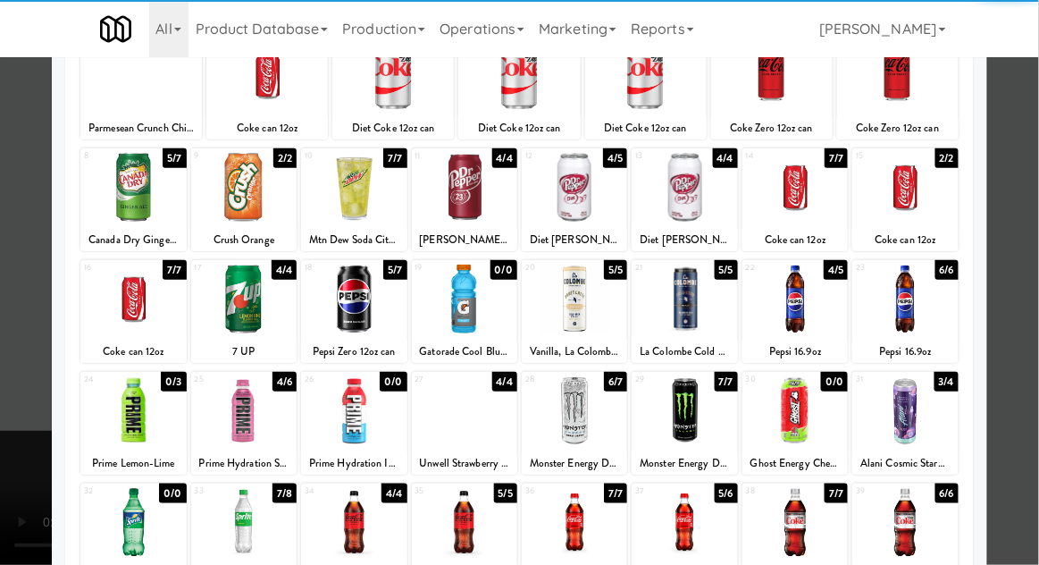
click at [814, 521] on div at bounding box center [795, 522] width 105 height 69
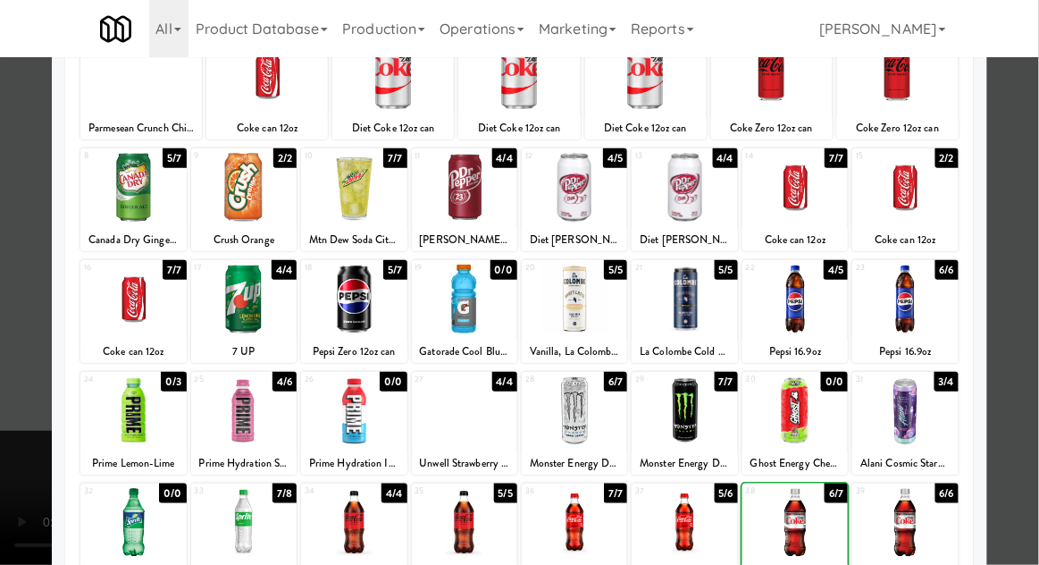
click at [1020, 425] on div at bounding box center [519, 282] width 1039 height 565
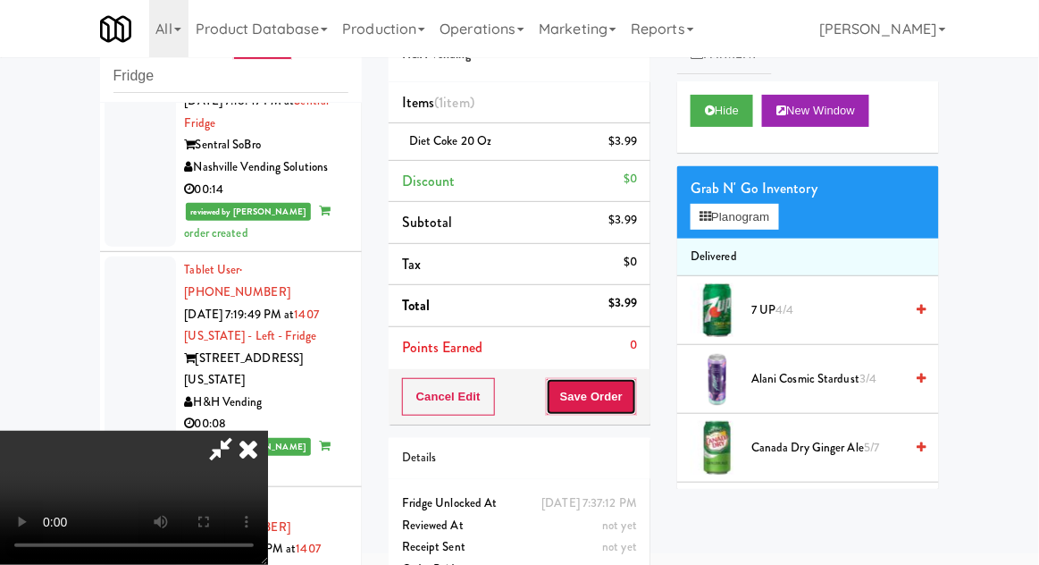
click at [630, 405] on button "Save Order" at bounding box center [591, 397] width 91 height 38
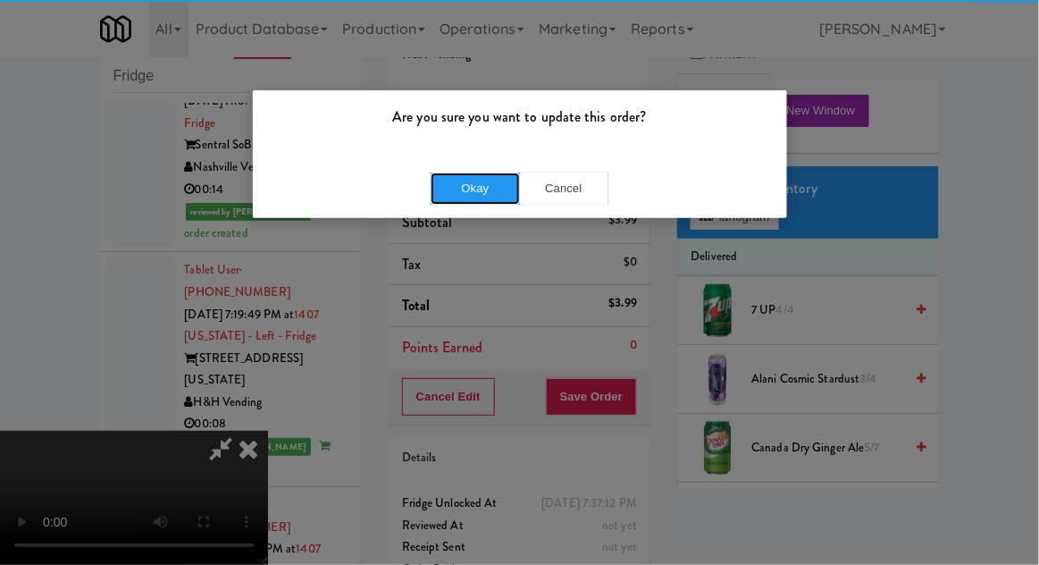
click at [446, 181] on button "Okay" at bounding box center [475, 188] width 89 height 32
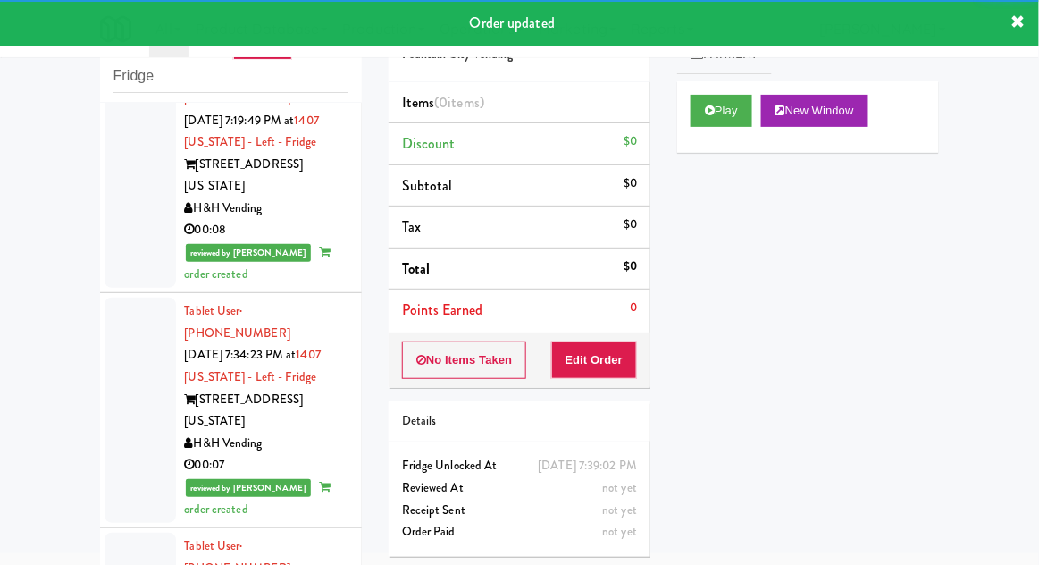
scroll to position [3767, 0]
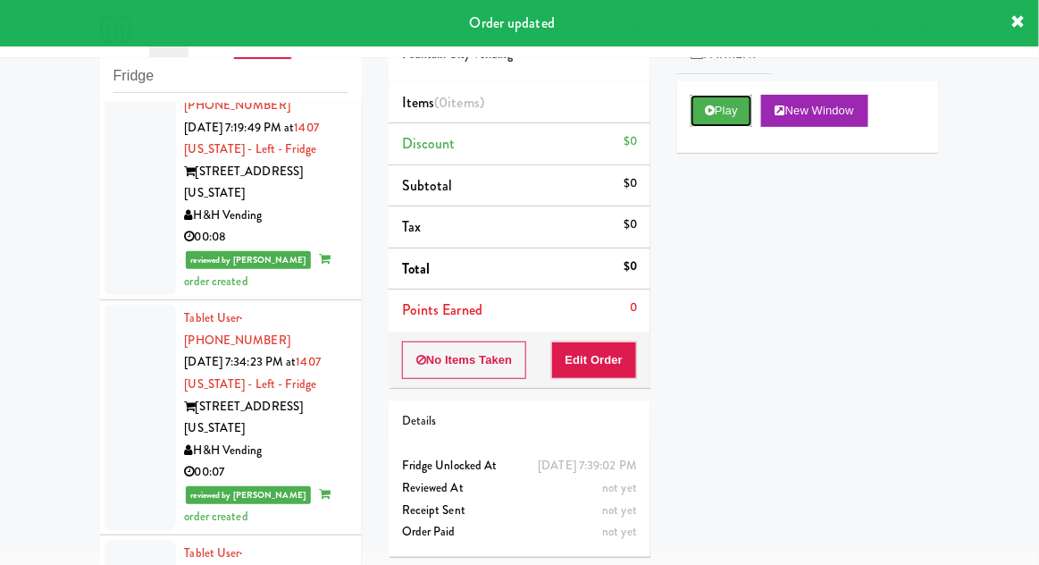
click at [740, 122] on button "Play" at bounding box center [722, 111] width 62 height 32
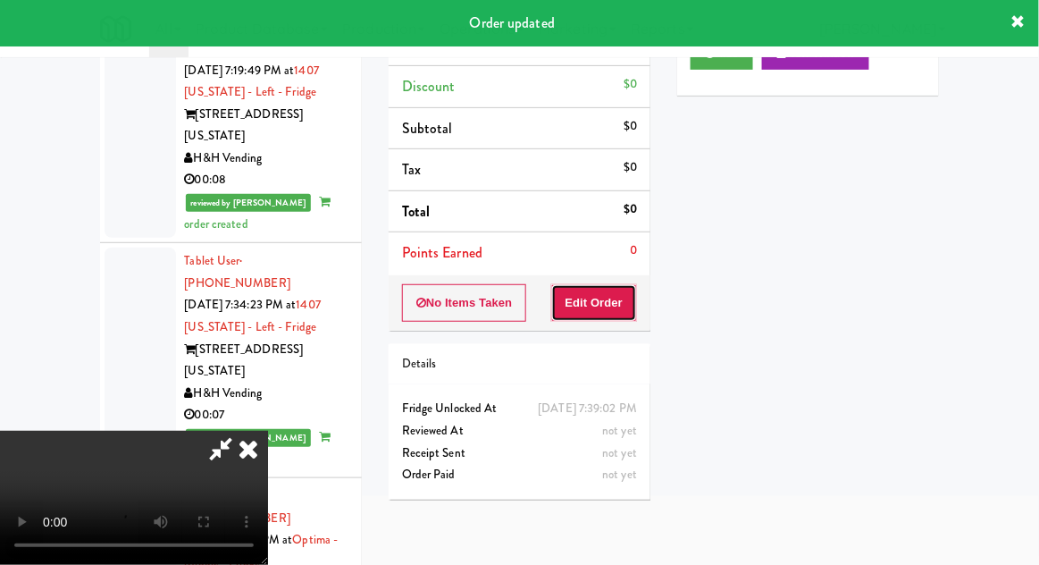
click at [625, 305] on button "Edit Order" at bounding box center [594, 303] width 87 height 38
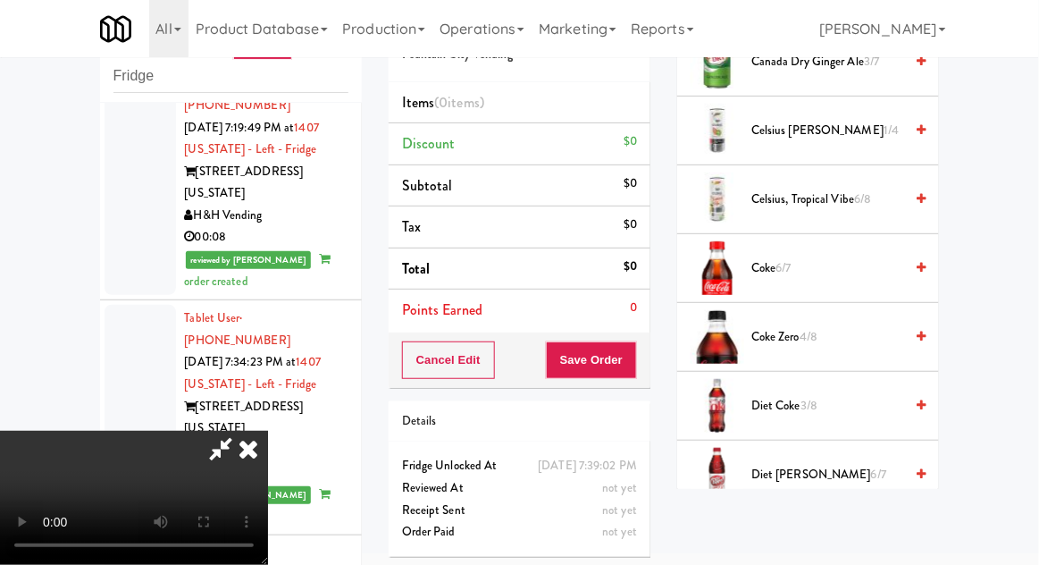
scroll to position [674, 0]
click at [831, 395] on span "Diet Coke 3/8" at bounding box center [828, 406] width 152 height 22
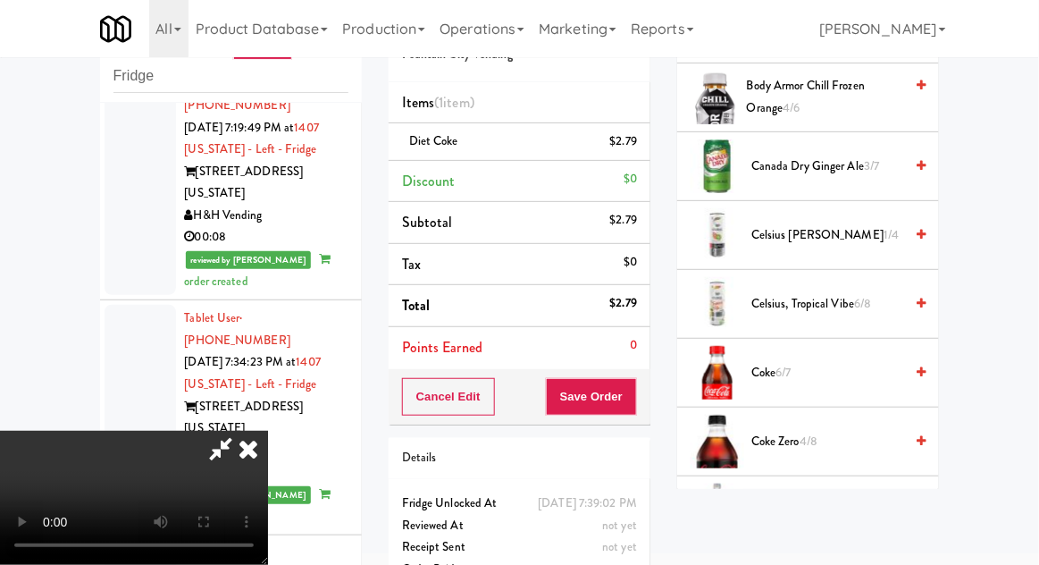
scroll to position [567, 0]
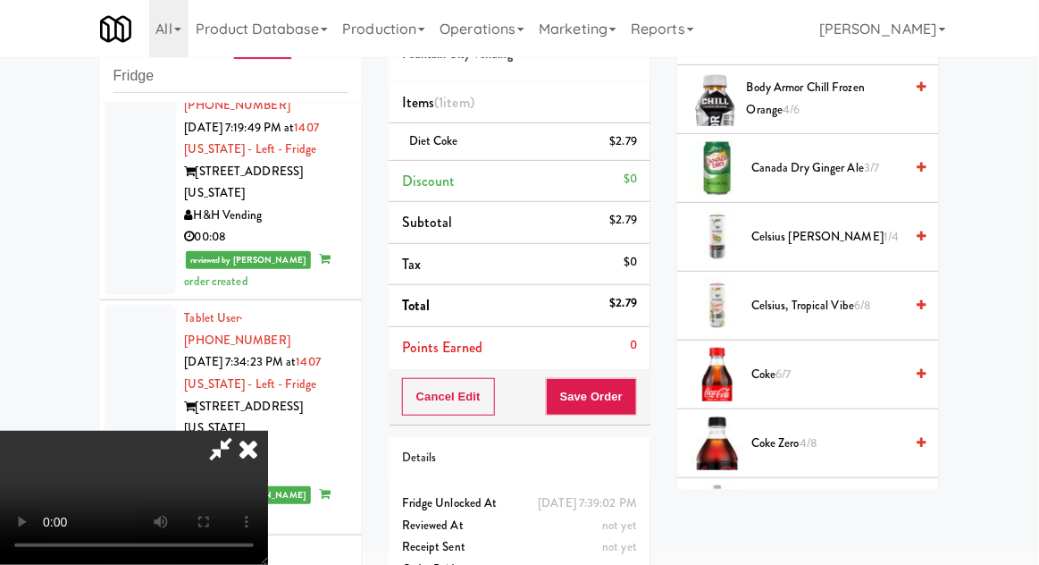
click at [812, 366] on span "Coke 6/7" at bounding box center [828, 375] width 152 height 22
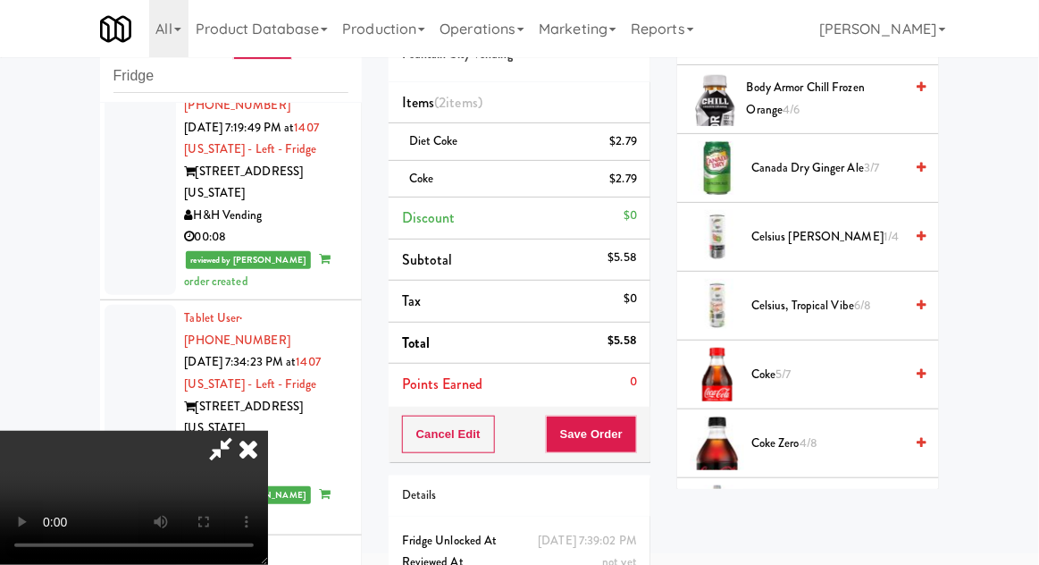
scroll to position [65, 0]
click at [634, 442] on button "Save Order" at bounding box center [591, 435] width 91 height 38
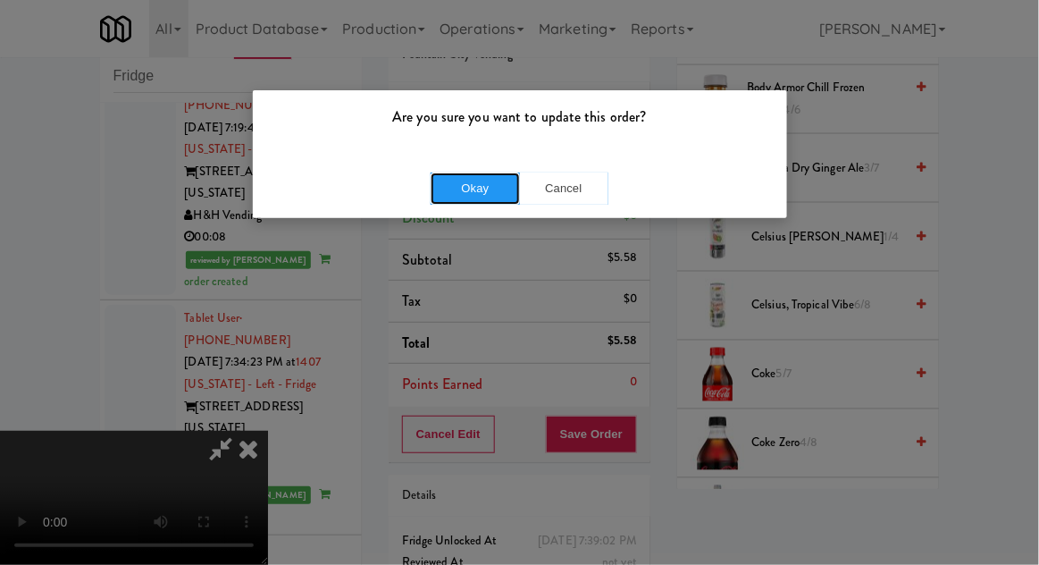
click at [458, 202] on button "Okay" at bounding box center [475, 188] width 89 height 32
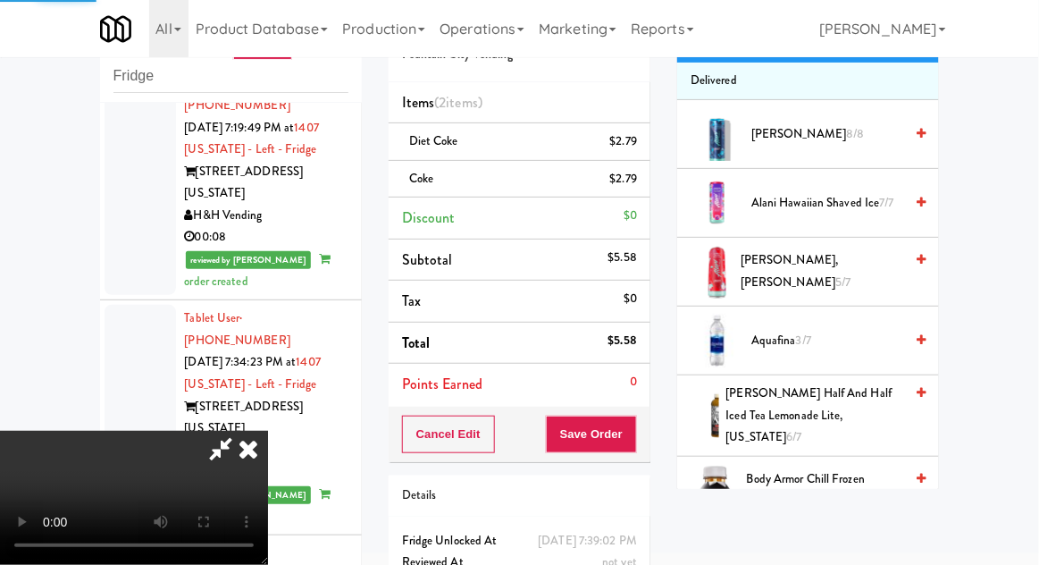
scroll to position [0, 0]
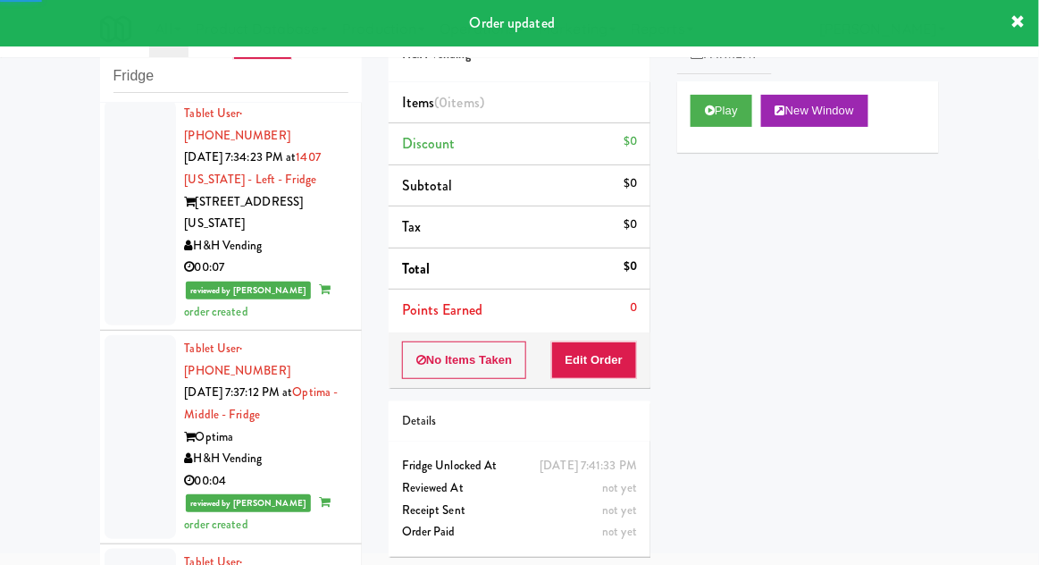
scroll to position [3973, 0]
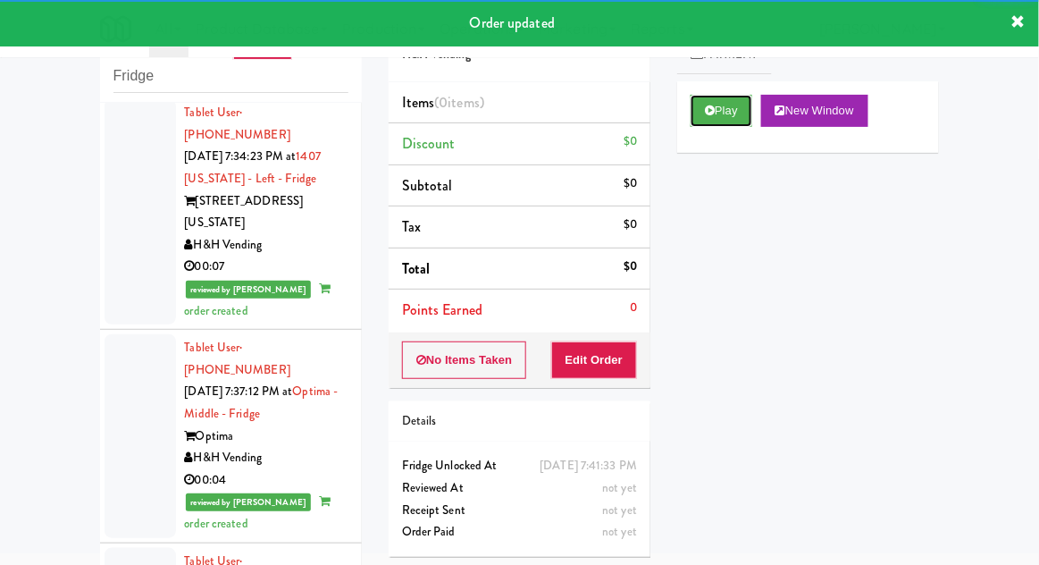
click at [741, 111] on button "Play" at bounding box center [722, 111] width 62 height 32
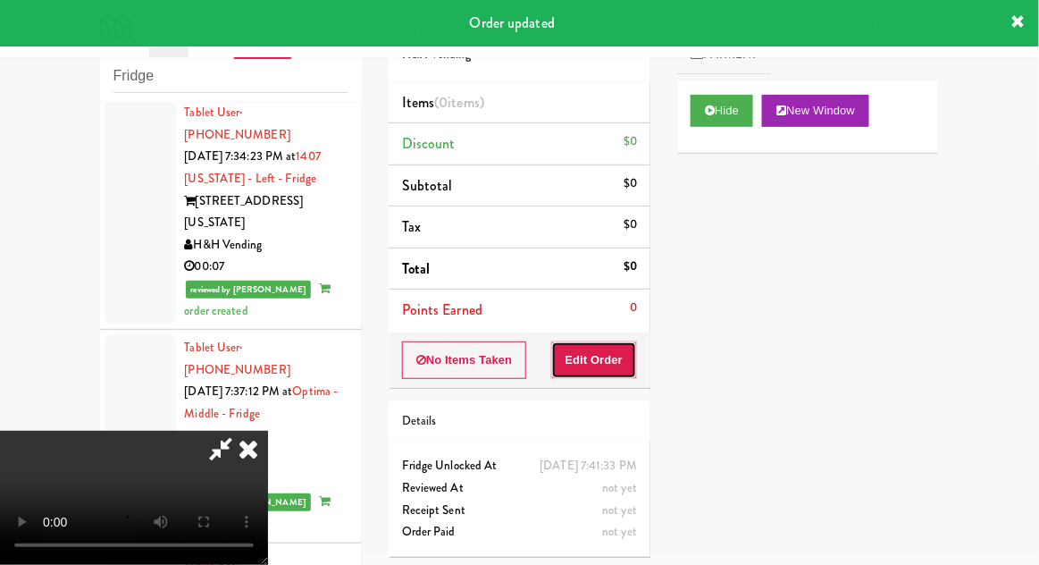
click at [622, 356] on button "Edit Order" at bounding box center [594, 360] width 87 height 38
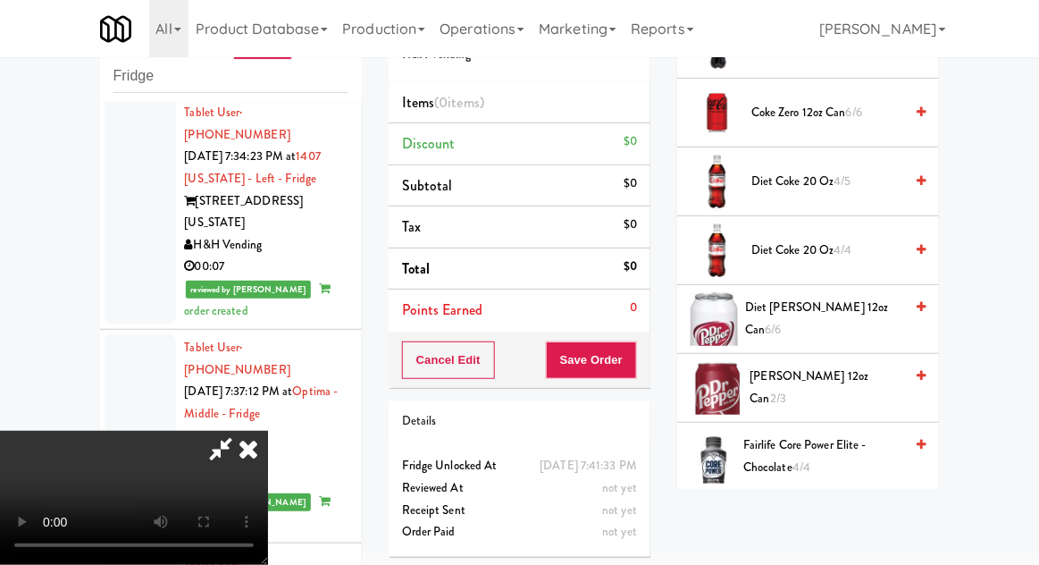
scroll to position [699, 0]
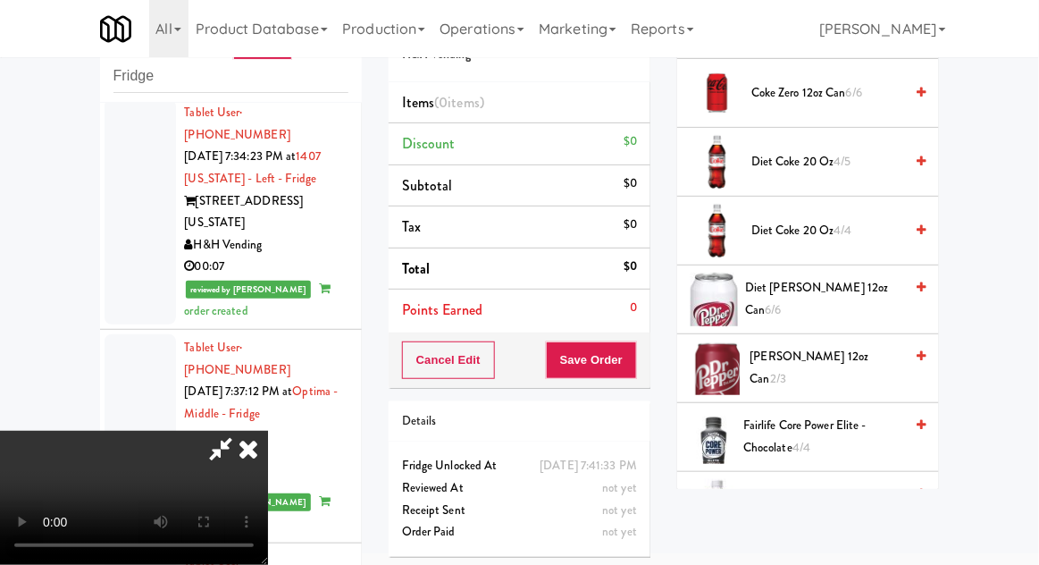
click at [827, 493] on span "Fairlife Protein Shake Chocolate 6/6" at bounding box center [826, 505] width 156 height 44
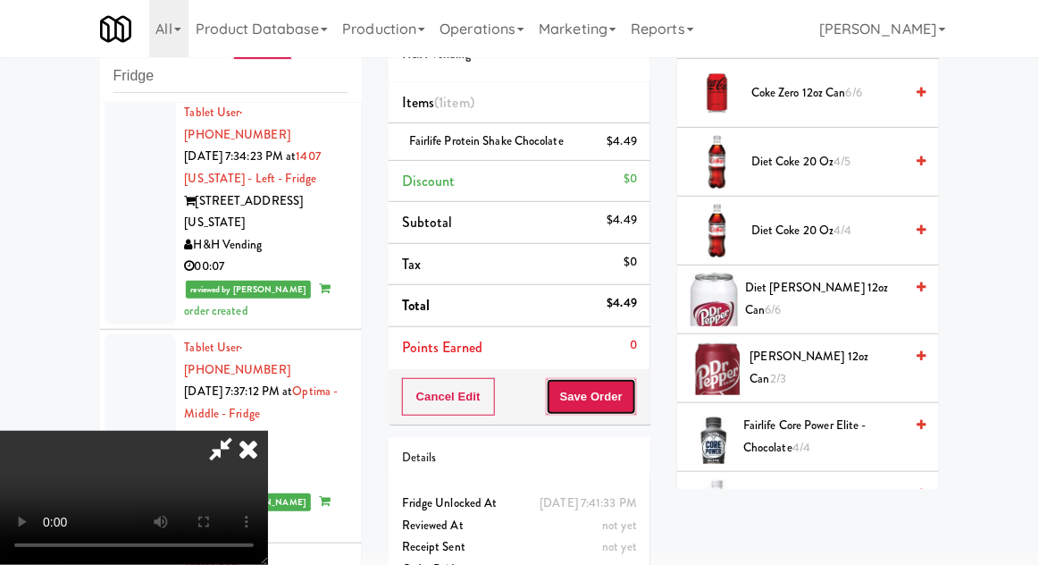
click at [634, 405] on button "Save Order" at bounding box center [591, 397] width 91 height 38
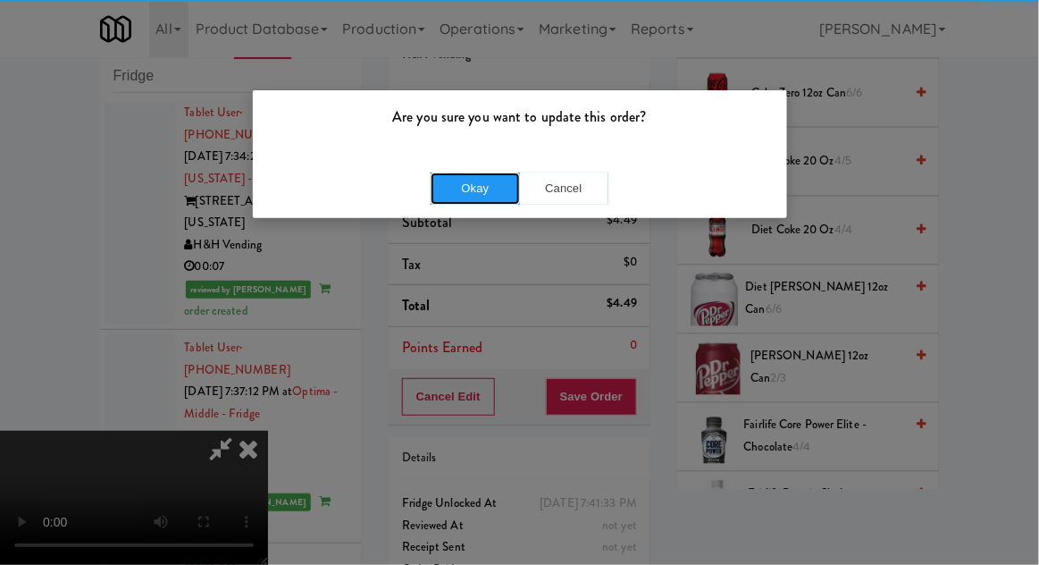
click at [446, 172] on button "Okay" at bounding box center [475, 188] width 89 height 32
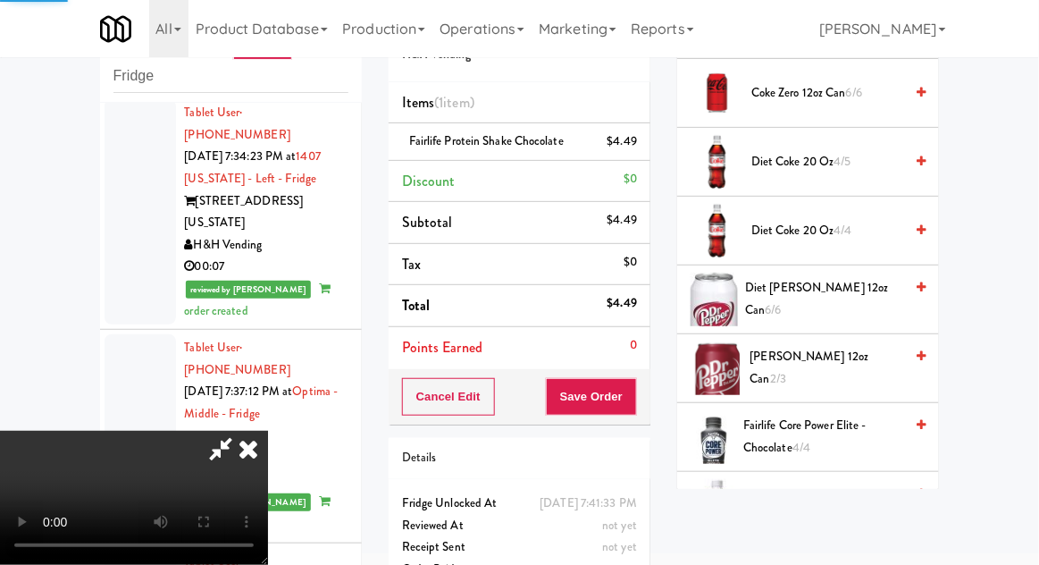
scroll to position [176, 0]
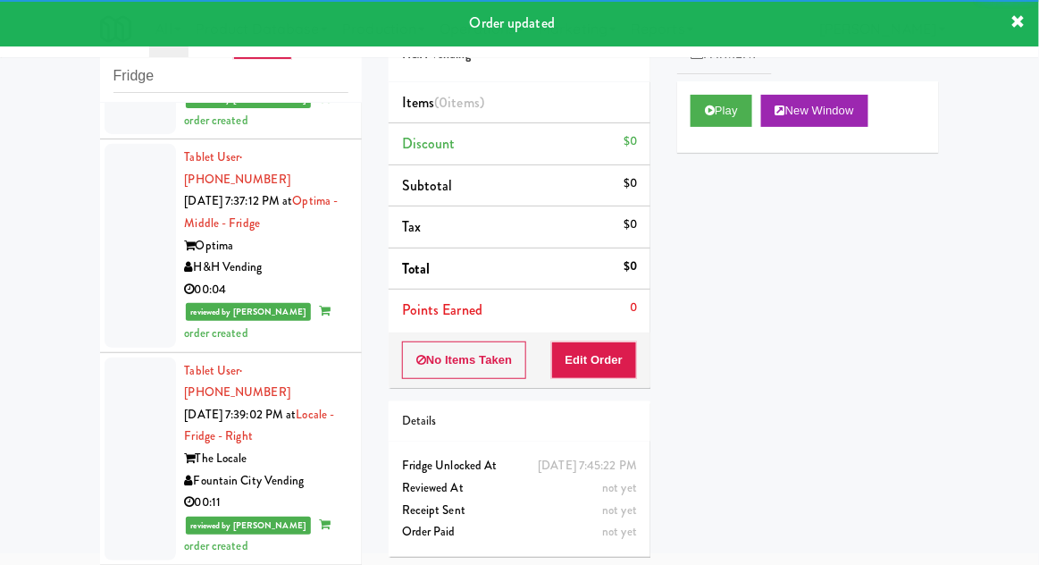
scroll to position [4166, 0]
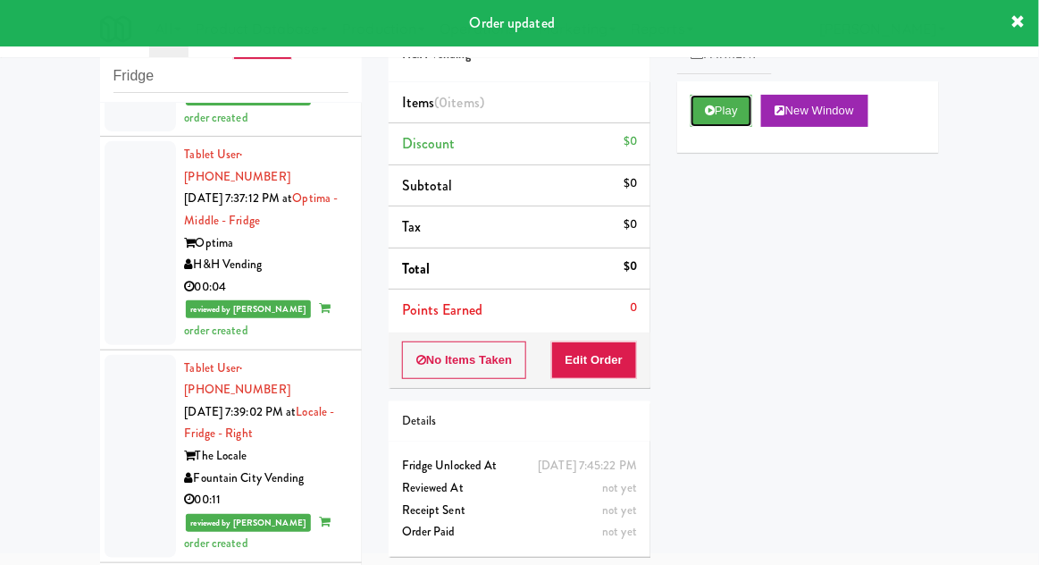
click at [731, 119] on button "Play" at bounding box center [722, 111] width 62 height 32
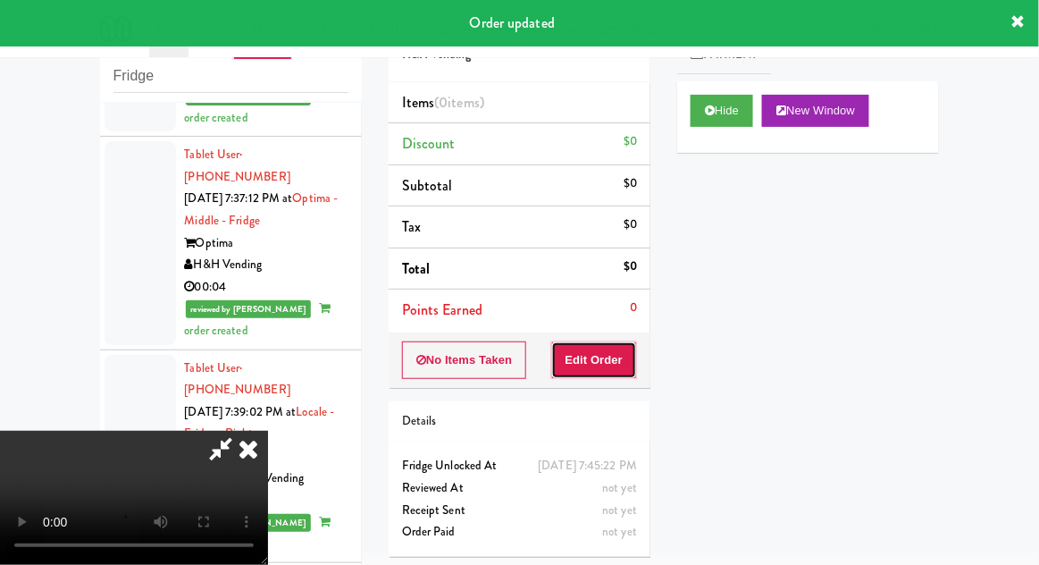
click at [613, 373] on button "Edit Order" at bounding box center [594, 360] width 87 height 38
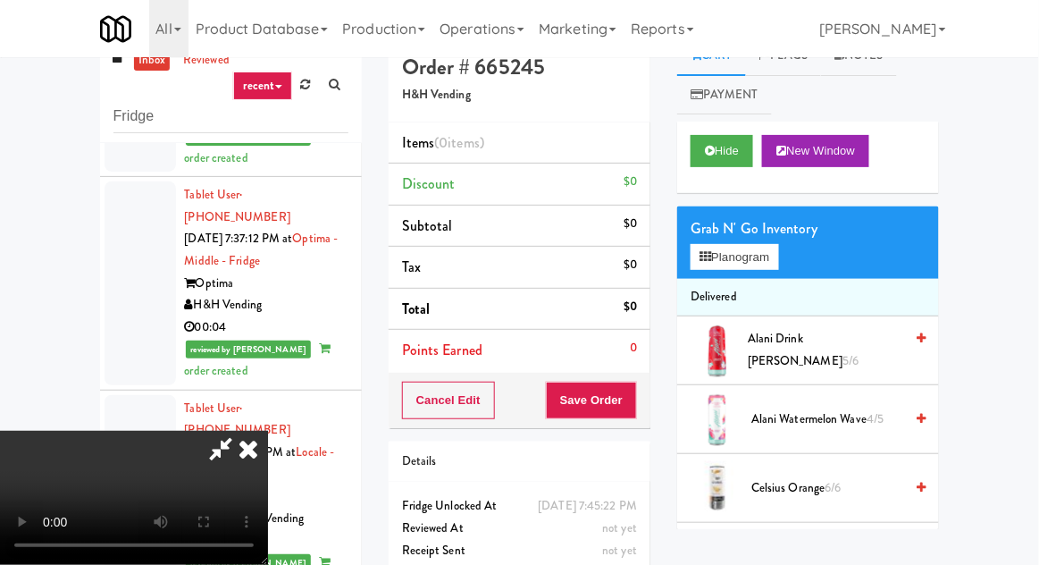
scroll to position [0, 0]
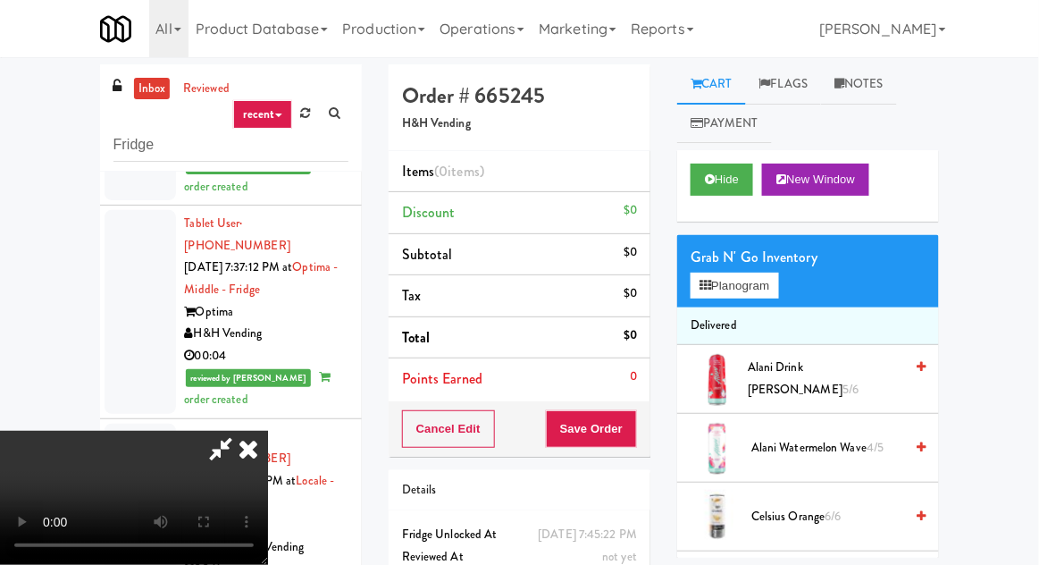
click at [748, 308] on li "Delivered" at bounding box center [808, 326] width 262 height 38
click at [777, 277] on button "Planogram" at bounding box center [735, 286] width 88 height 27
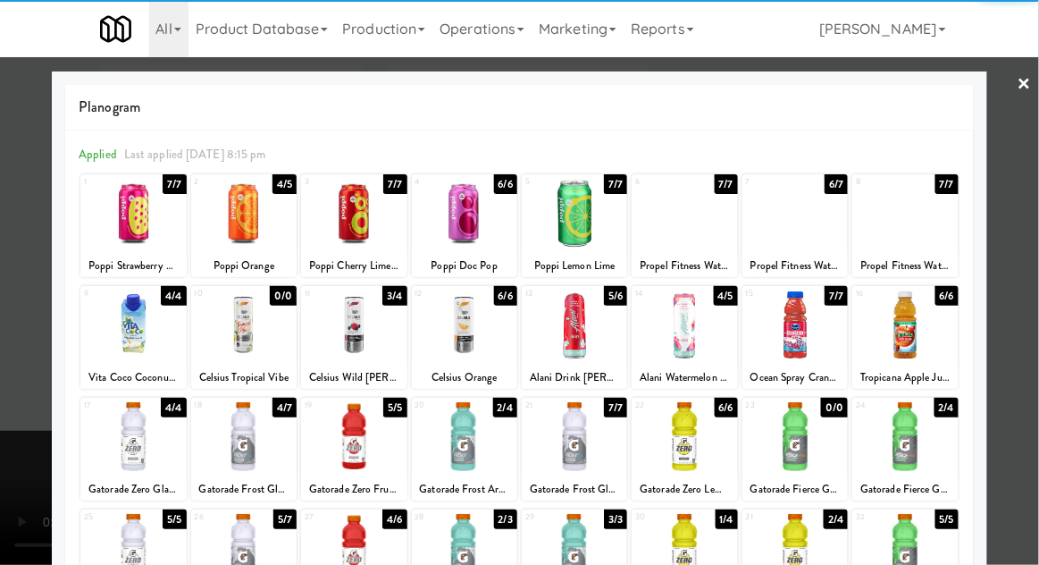
click at [813, 238] on div at bounding box center [795, 213] width 105 height 69
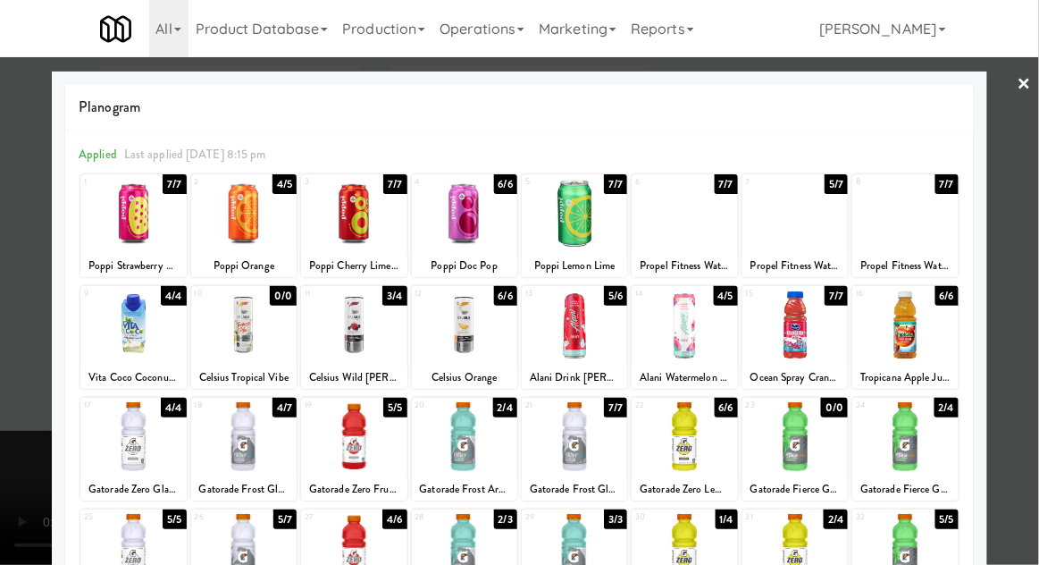
click at [1037, 227] on div at bounding box center [519, 282] width 1039 height 565
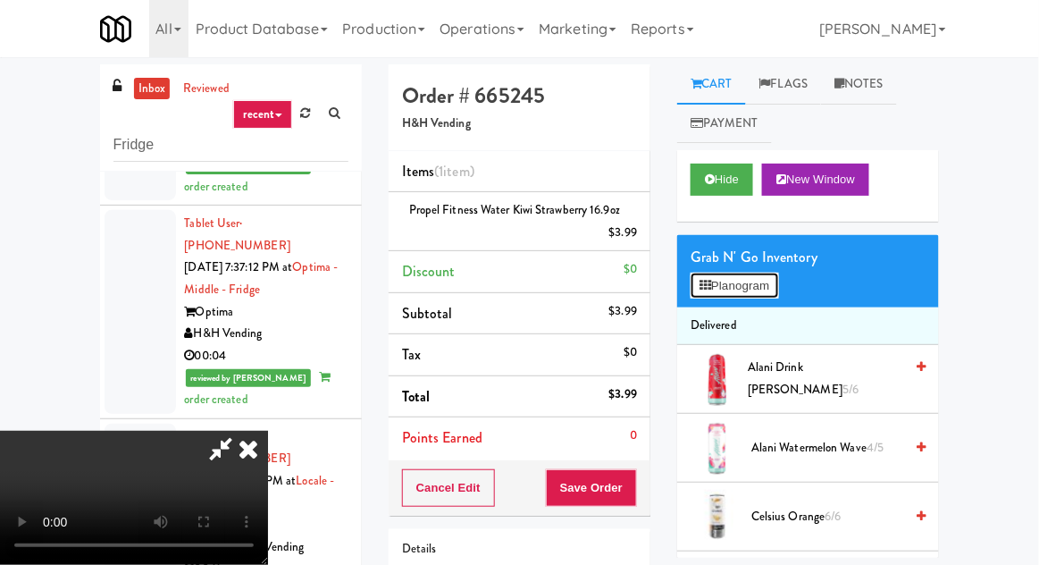
click at [735, 289] on button "Planogram" at bounding box center [735, 286] width 88 height 27
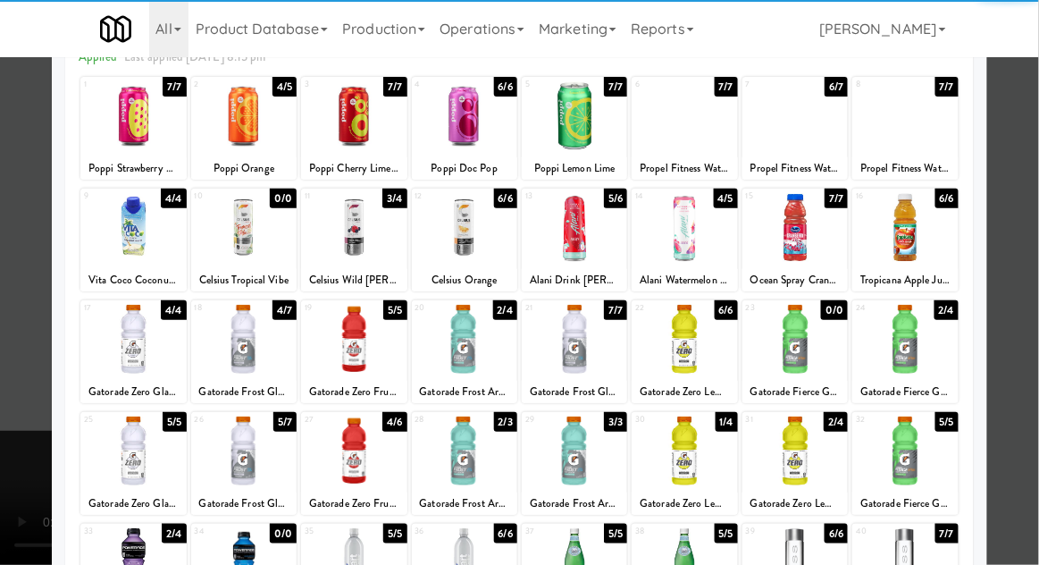
scroll to position [312, 0]
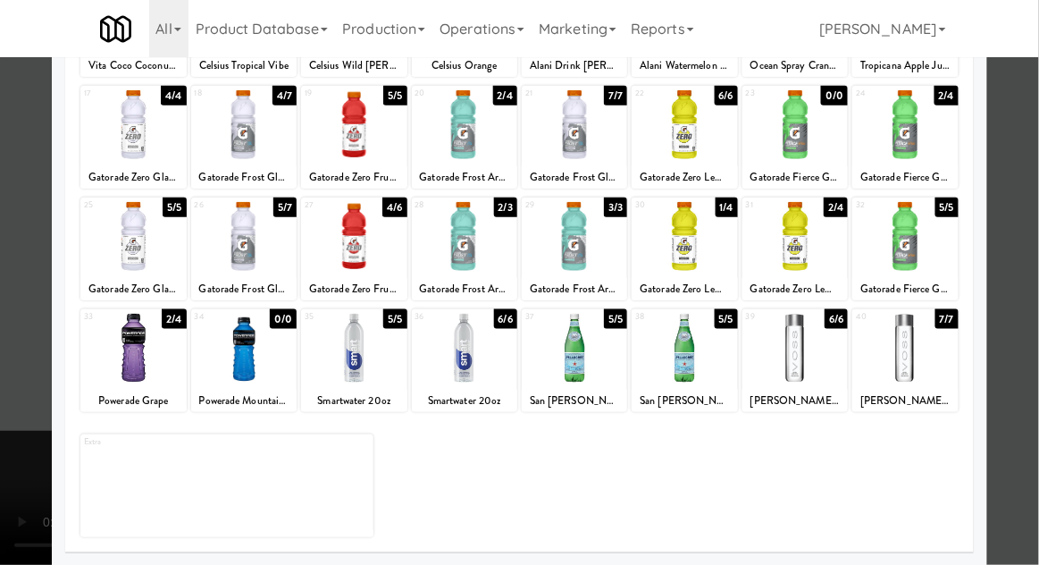
click at [342, 373] on div at bounding box center [353, 348] width 105 height 69
click at [1015, 292] on div at bounding box center [519, 282] width 1039 height 565
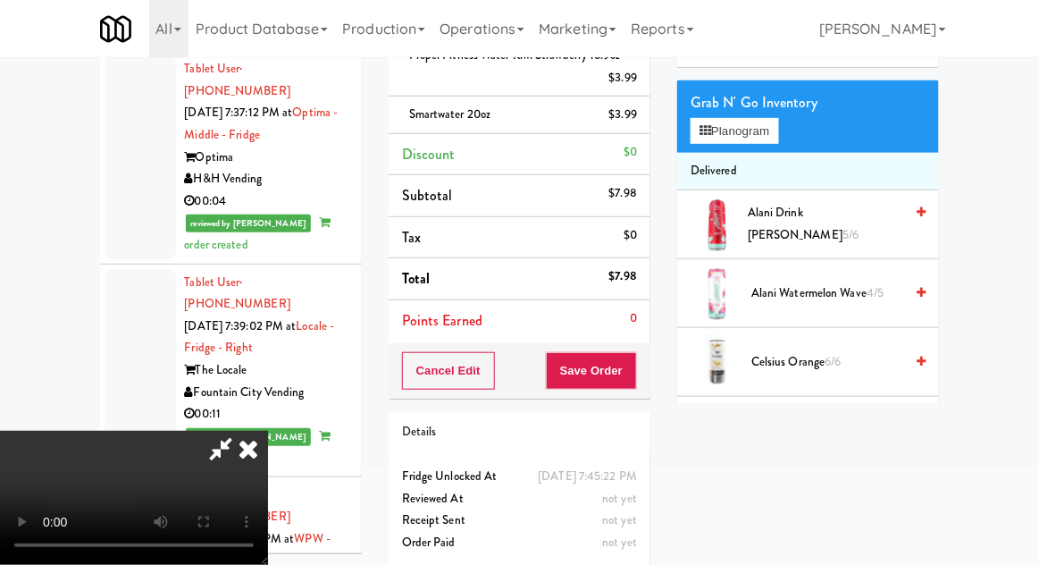
scroll to position [189, 0]
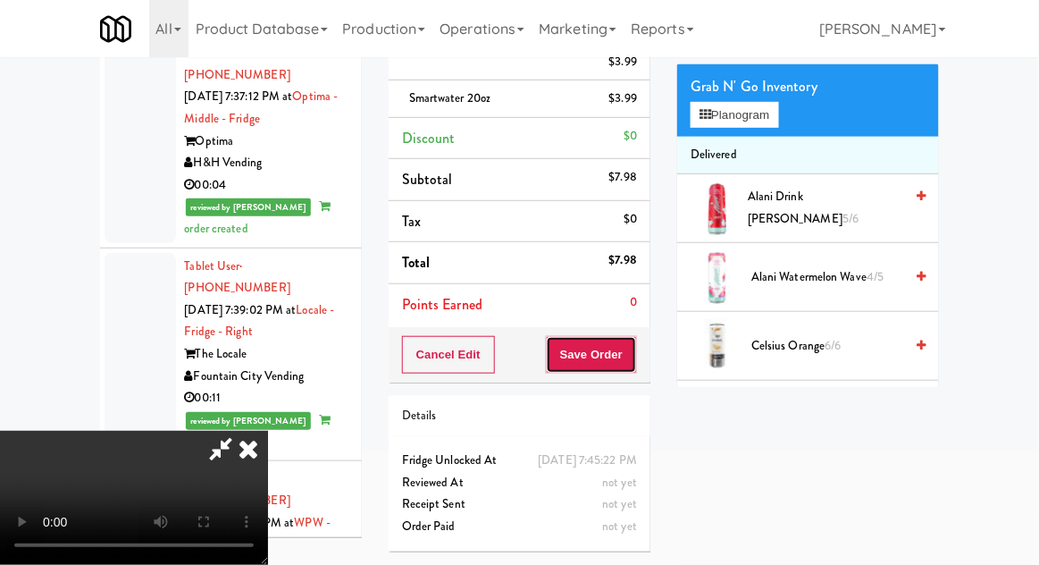
click at [634, 344] on button "Save Order" at bounding box center [591, 355] width 91 height 38
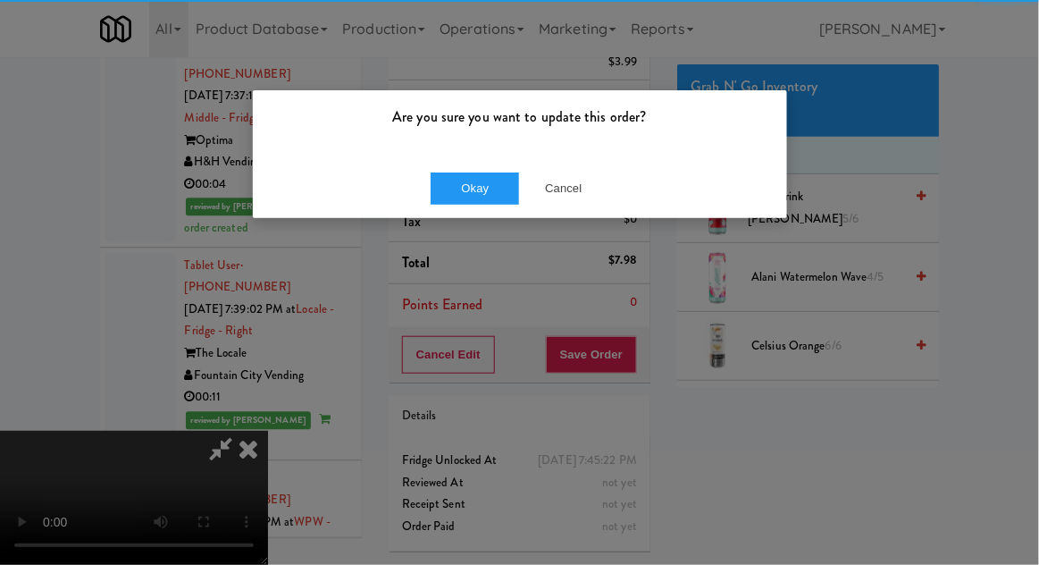
click at [452, 140] on div "Are you sure you want to update this order?" at bounding box center [520, 124] width 534 height 68
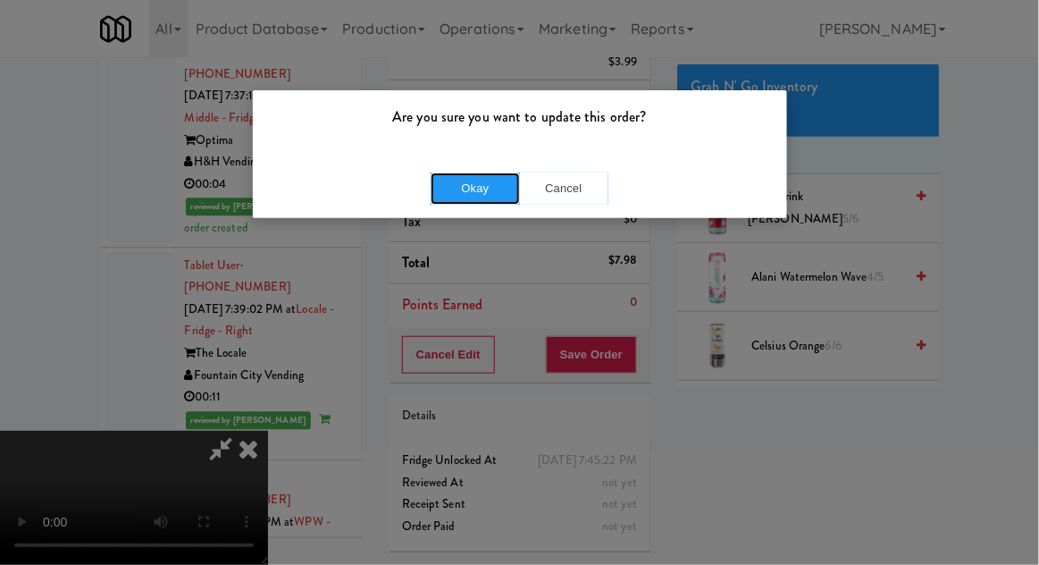
click at [456, 180] on button "Okay" at bounding box center [475, 188] width 89 height 32
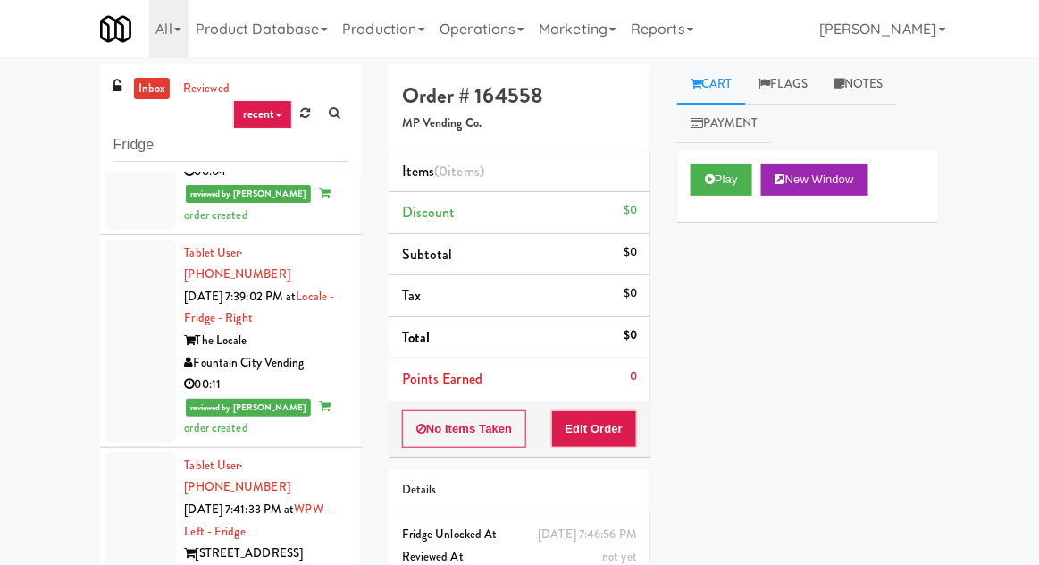
scroll to position [4352, 0]
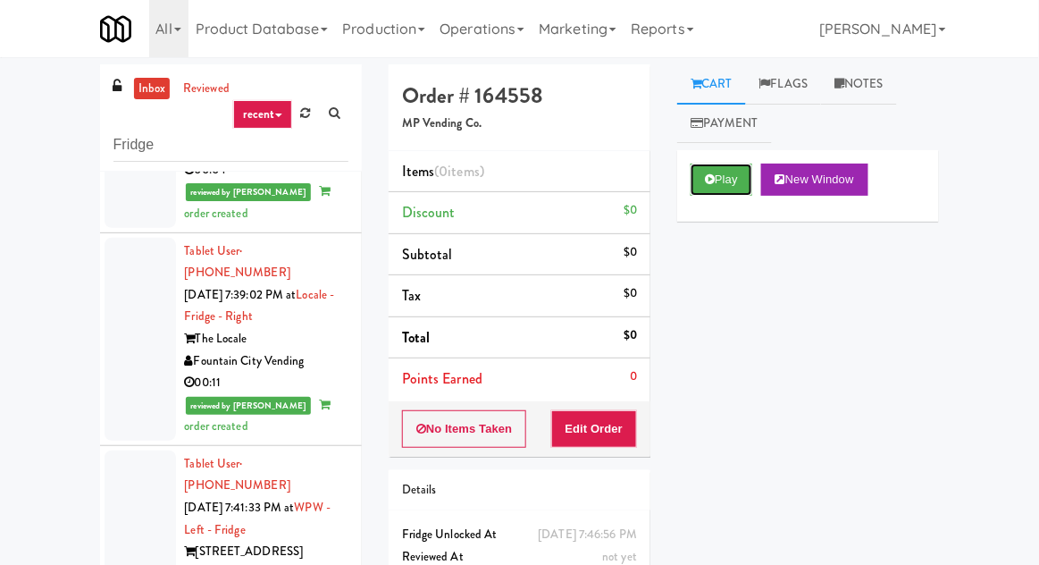
click at [738, 191] on button "Play" at bounding box center [722, 180] width 62 height 32
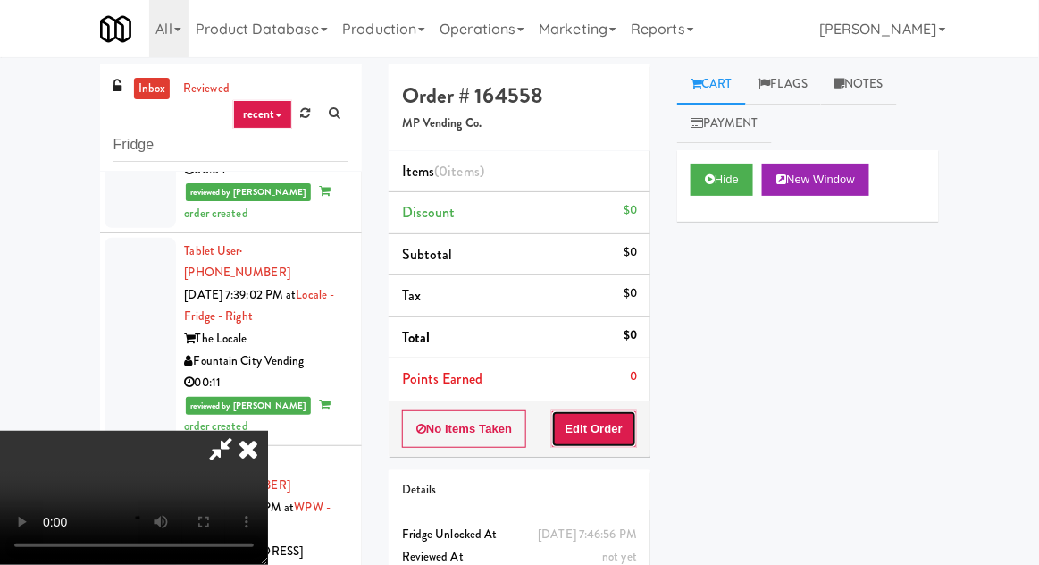
click at [607, 432] on button "Edit Order" at bounding box center [594, 429] width 87 height 38
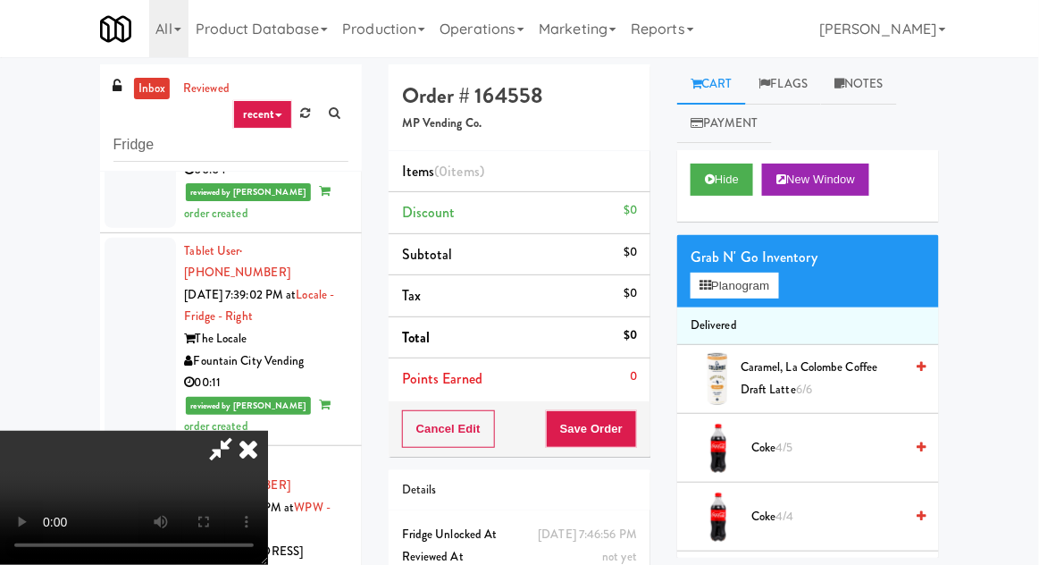
scroll to position [69, 0]
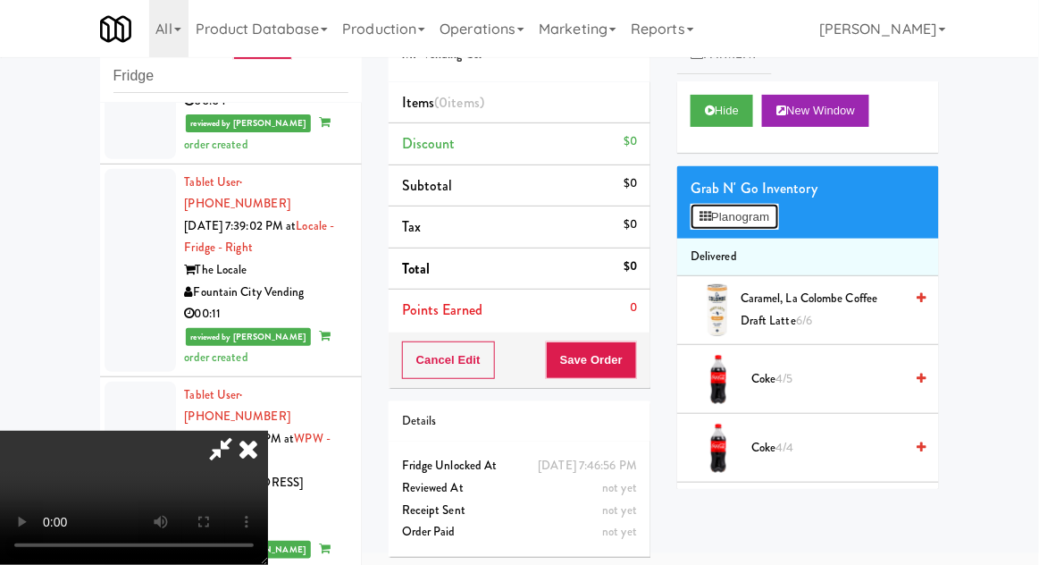
click at [771, 226] on button "Planogram" at bounding box center [735, 217] width 88 height 27
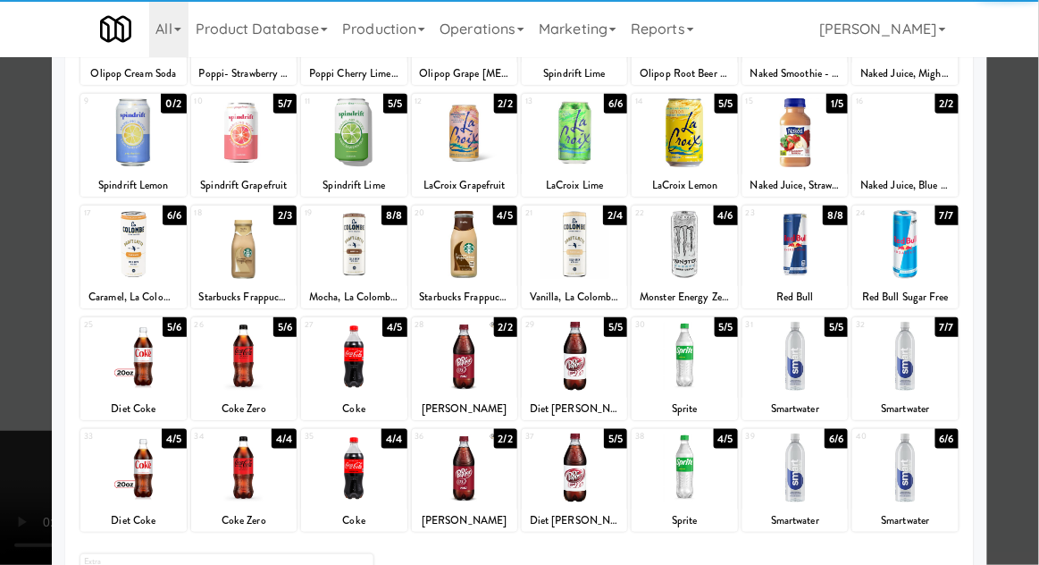
scroll to position [226, 0]
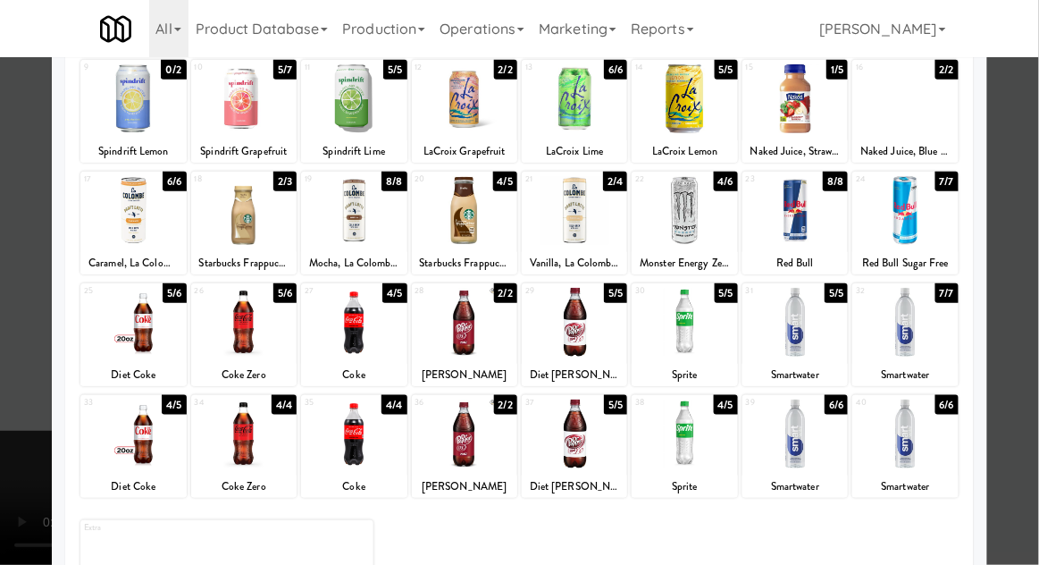
click at [122, 354] on div at bounding box center [132, 322] width 105 height 69
click at [1029, 352] on div at bounding box center [519, 282] width 1039 height 565
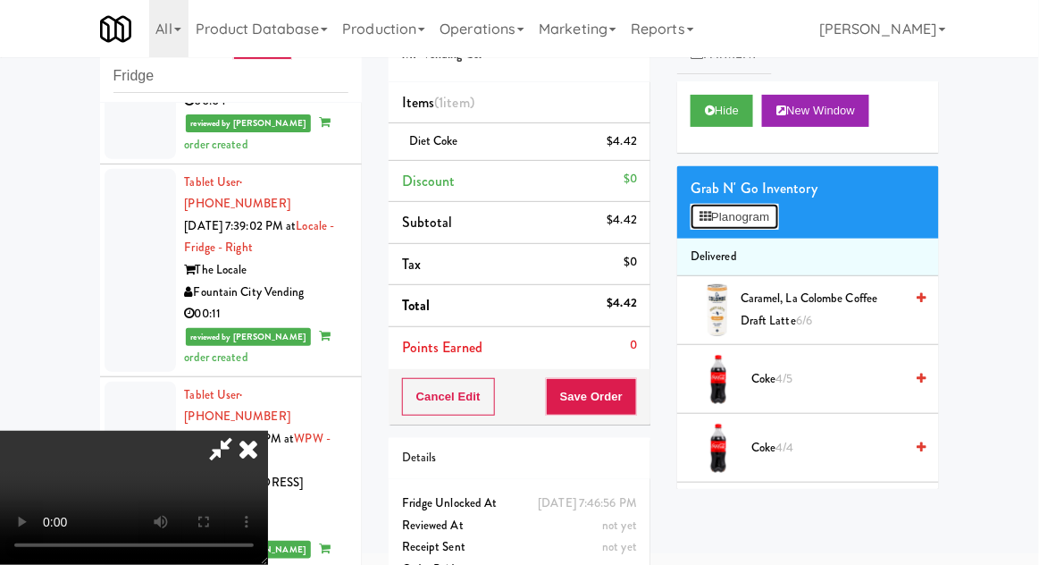
click at [753, 206] on button "Planogram" at bounding box center [735, 217] width 88 height 27
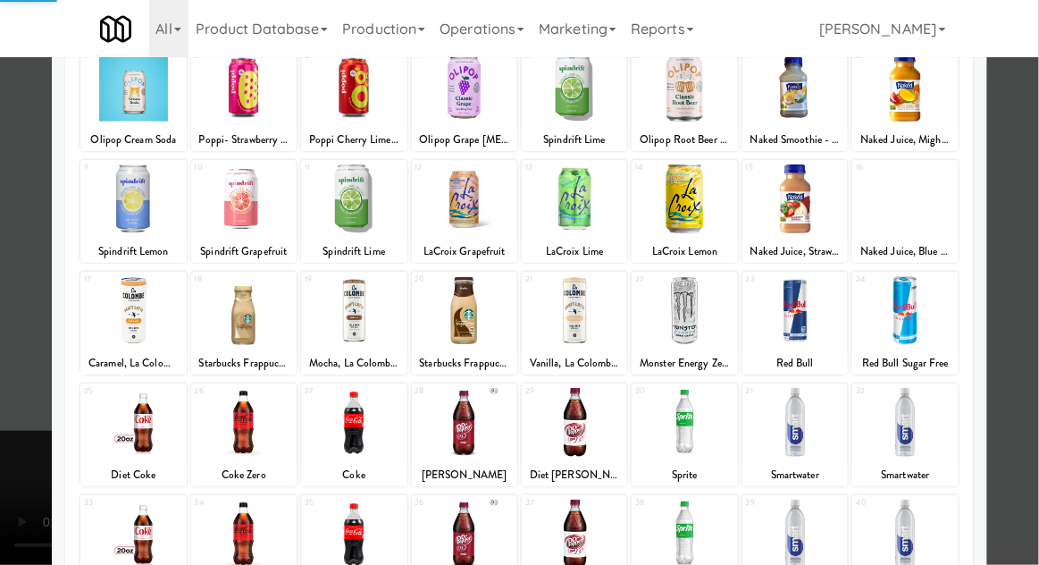
scroll to position [226, 0]
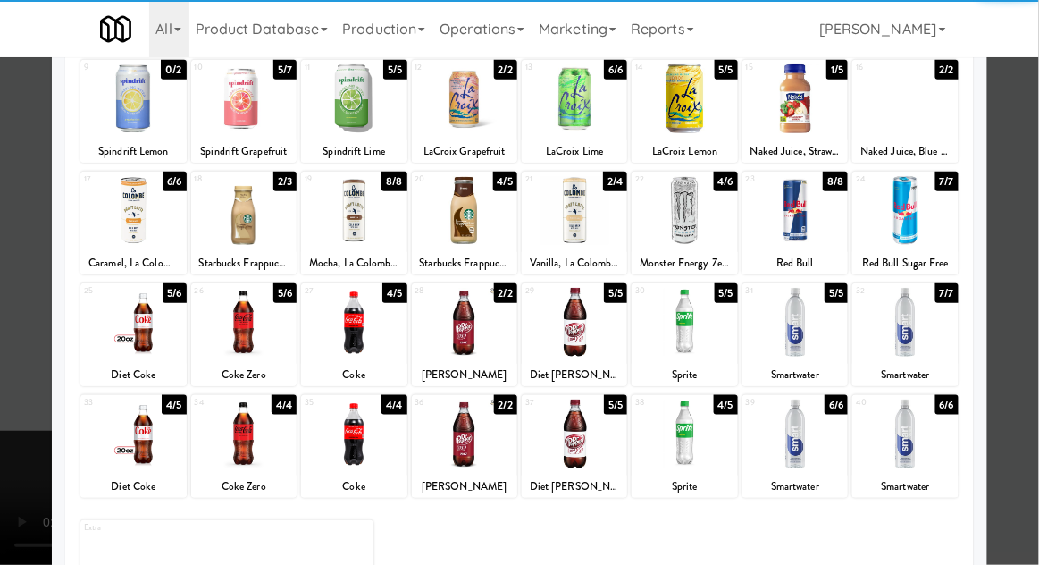
click at [338, 448] on div at bounding box center [353, 433] width 105 height 69
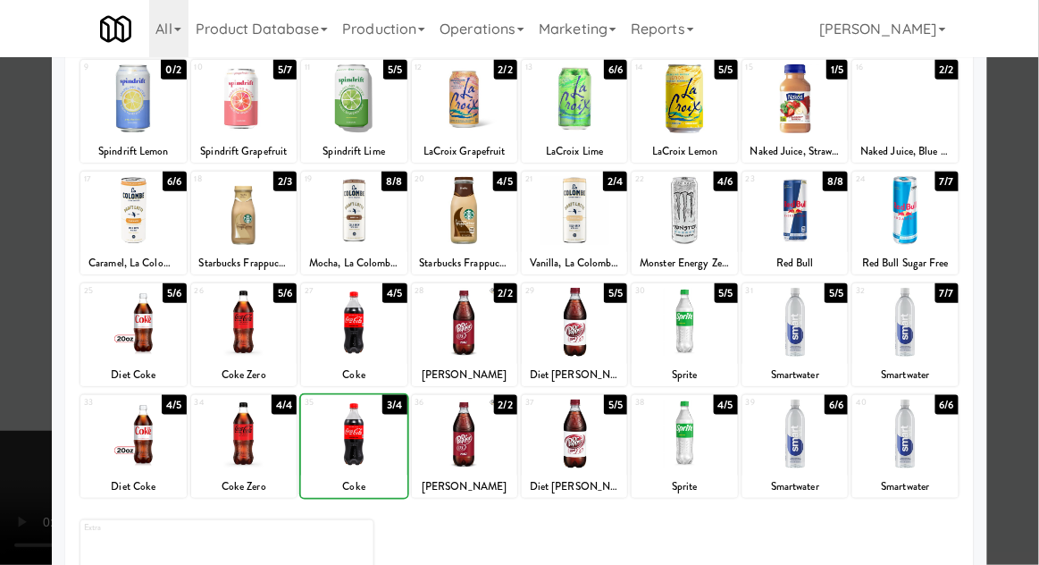
click at [1022, 366] on div at bounding box center [519, 282] width 1039 height 565
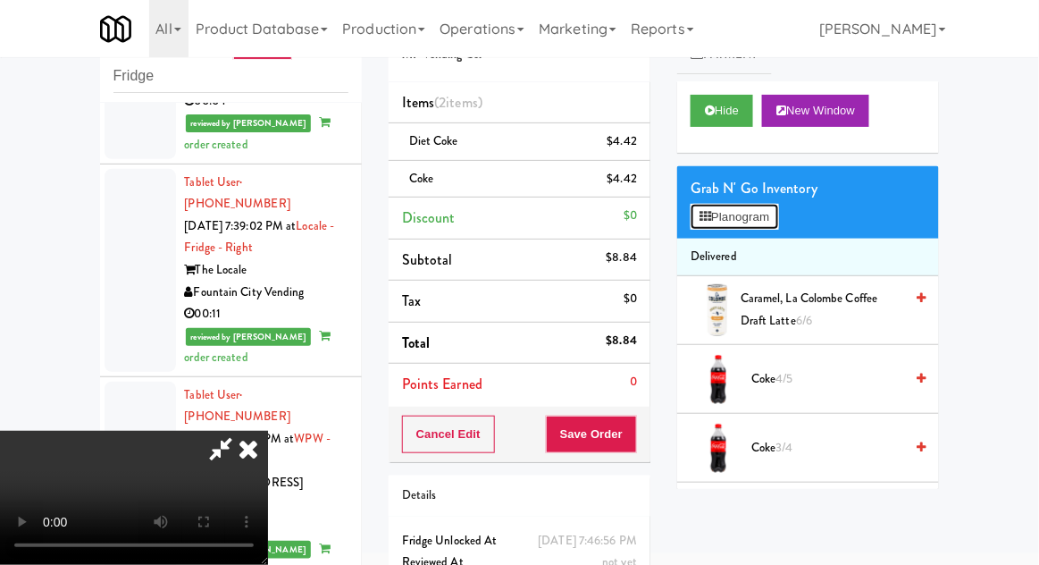
click at [756, 228] on button "Planogram" at bounding box center [735, 217] width 88 height 27
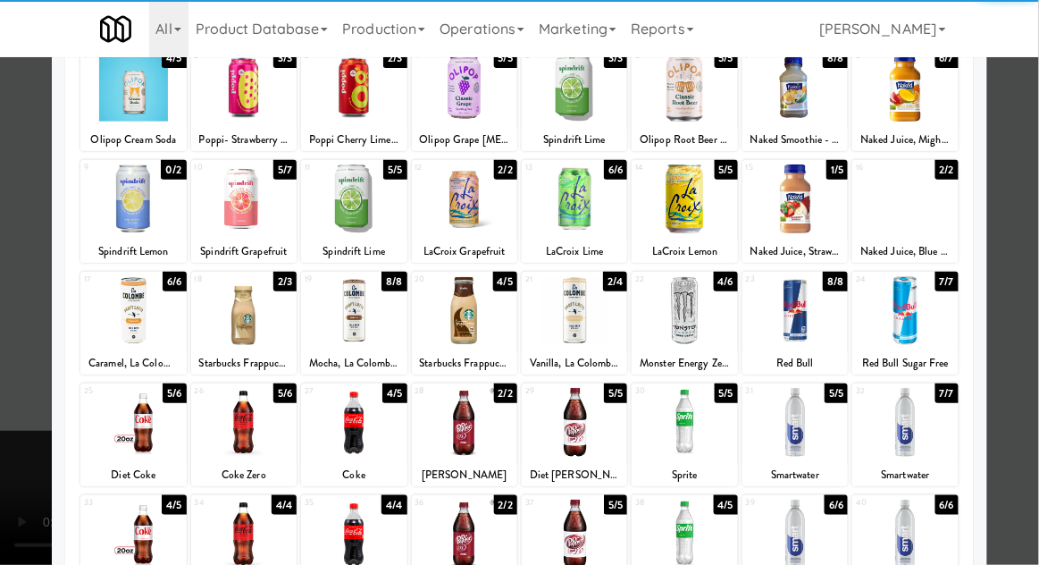
scroll to position [226, 0]
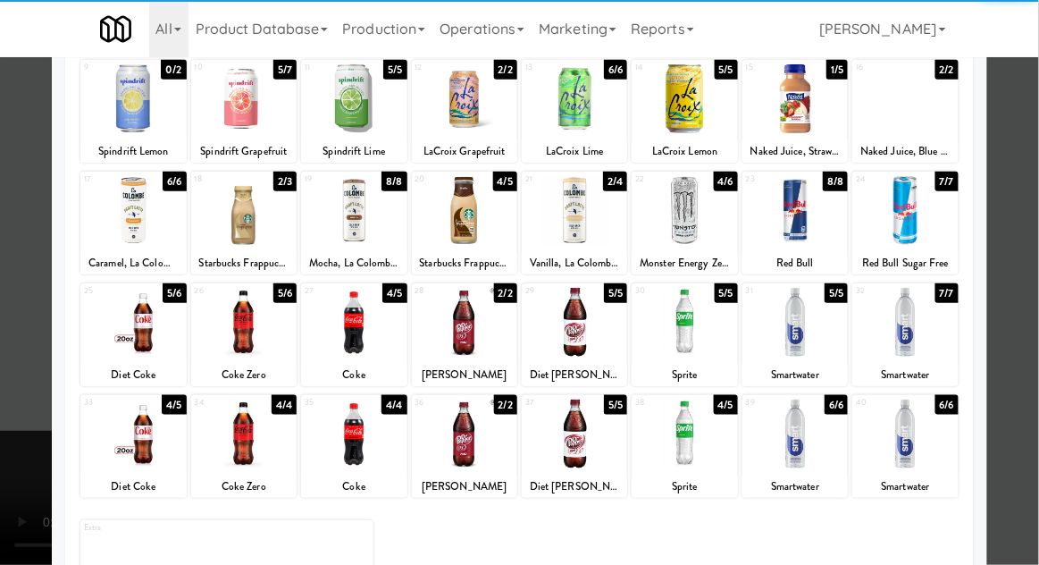
click at [226, 441] on div at bounding box center [243, 433] width 105 height 69
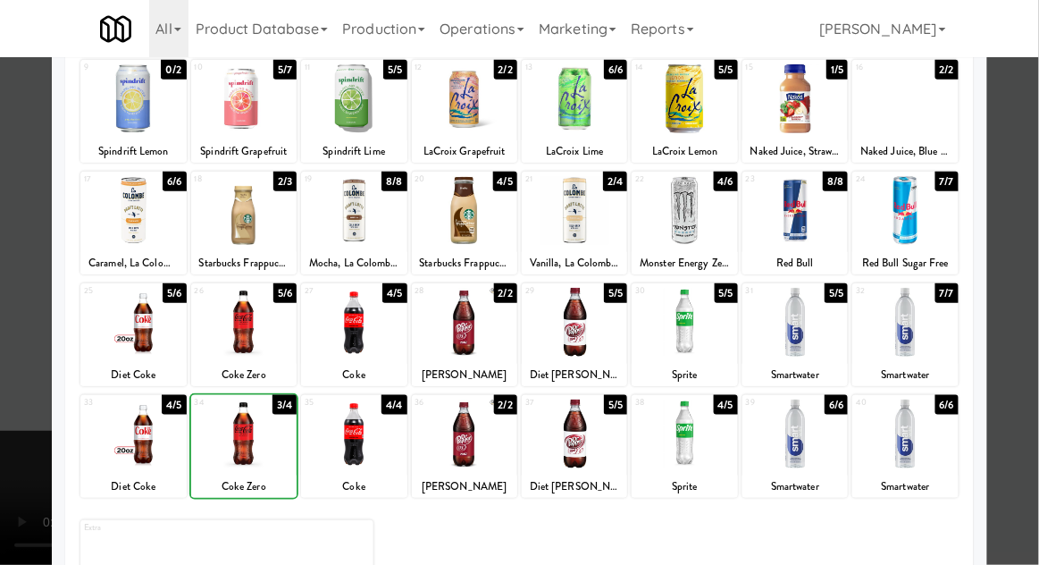
click at [1029, 365] on div at bounding box center [519, 282] width 1039 height 565
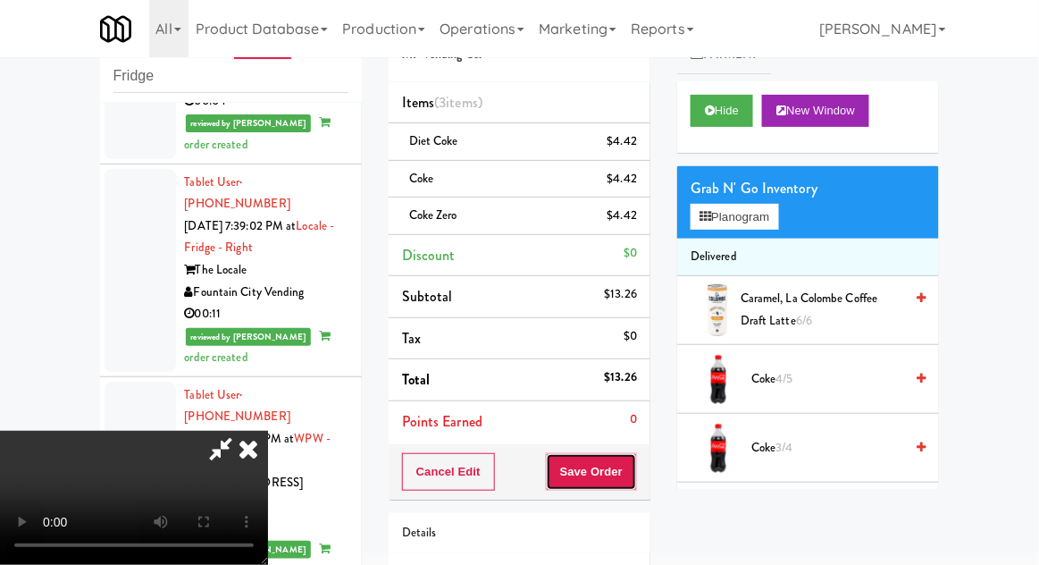
click at [634, 475] on button "Save Order" at bounding box center [591, 472] width 91 height 38
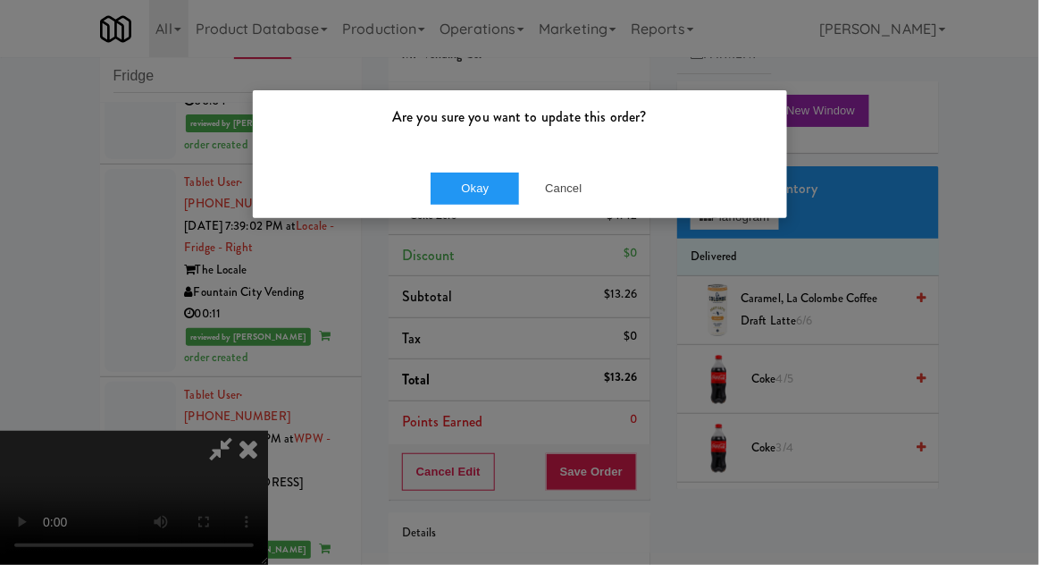
click at [448, 213] on div "Okay Cancel" at bounding box center [520, 188] width 534 height 60
click at [432, 183] on button "Okay" at bounding box center [475, 188] width 89 height 32
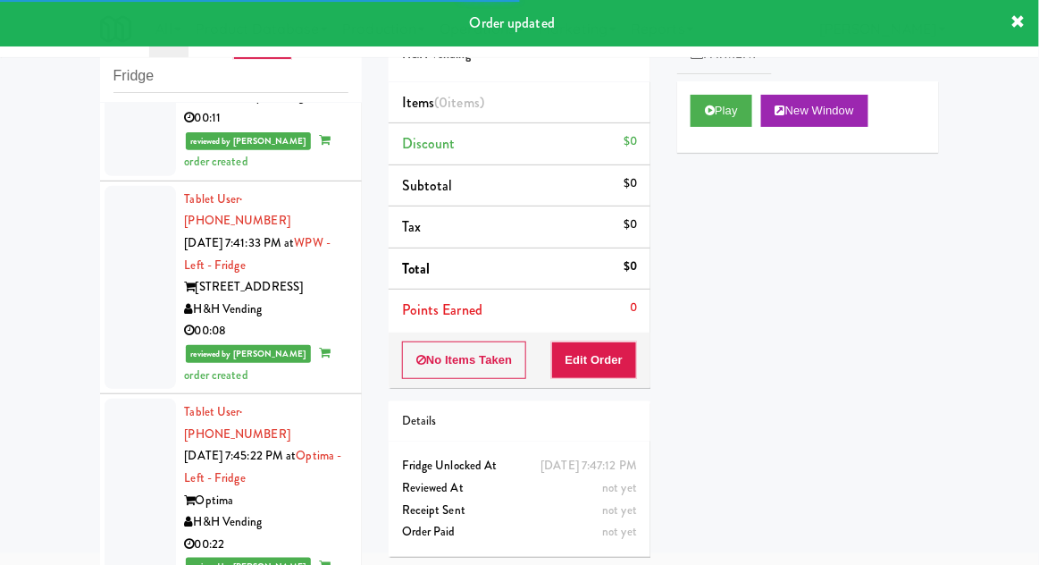
scroll to position [4529, 0]
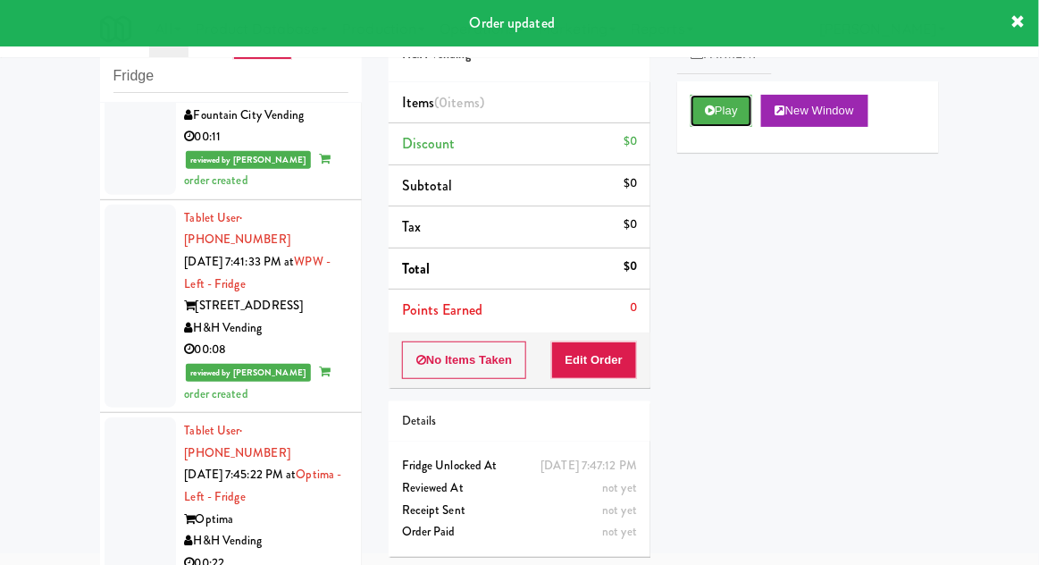
click at [741, 118] on button "Play" at bounding box center [722, 111] width 62 height 32
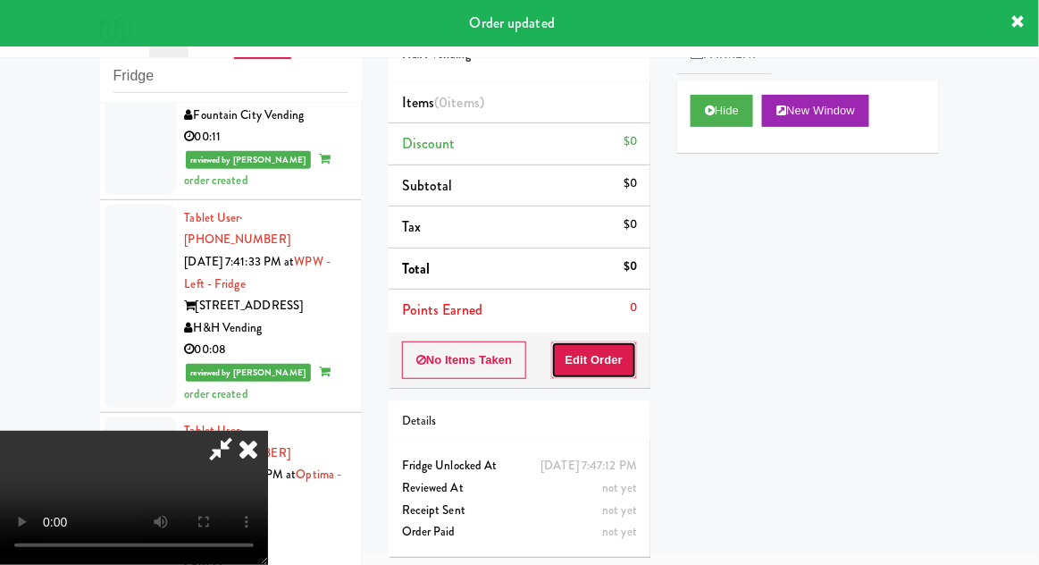
click at [609, 365] on button "Edit Order" at bounding box center [594, 360] width 87 height 38
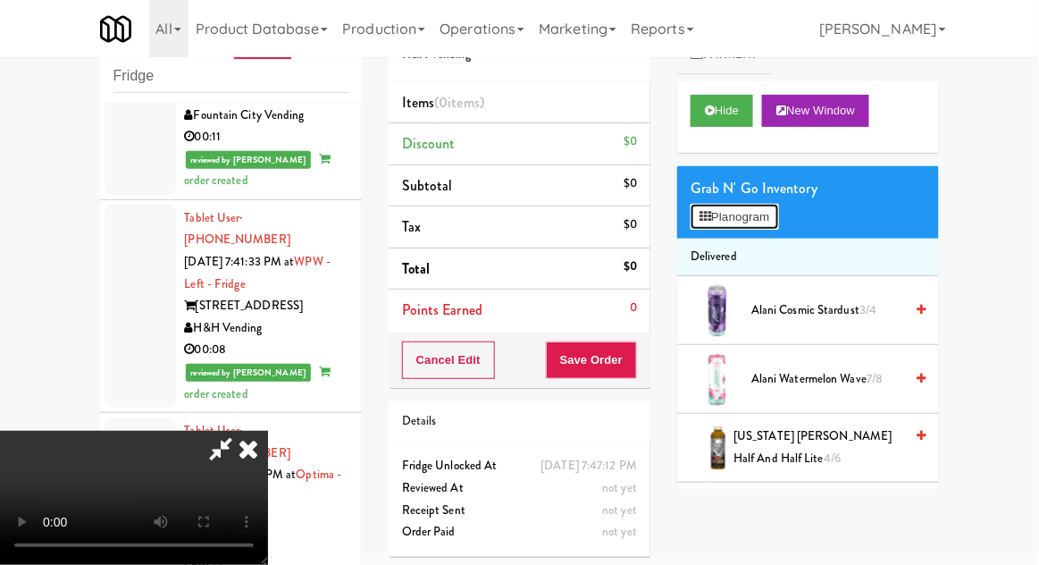
click at [743, 212] on button "Planogram" at bounding box center [735, 217] width 88 height 27
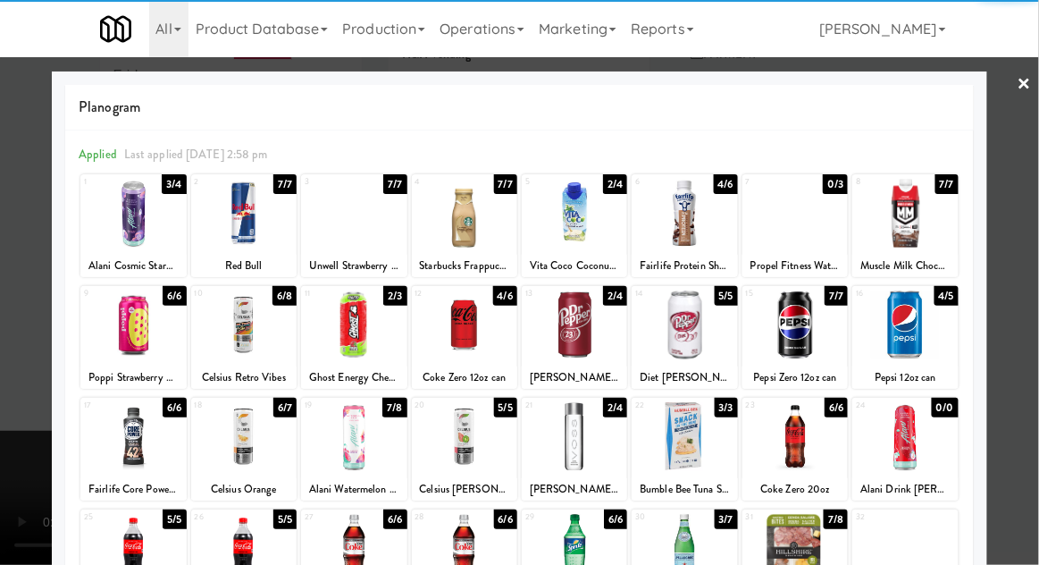
click at [357, 257] on div "Unwell Strawberry 16.9oz" at bounding box center [354, 266] width 100 height 22
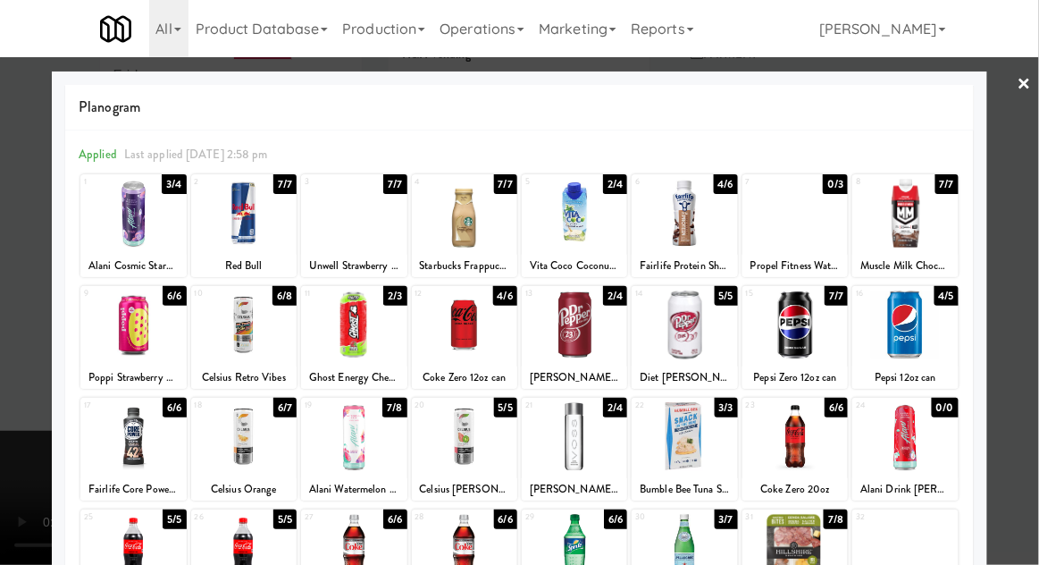
click at [1018, 314] on div at bounding box center [519, 282] width 1039 height 565
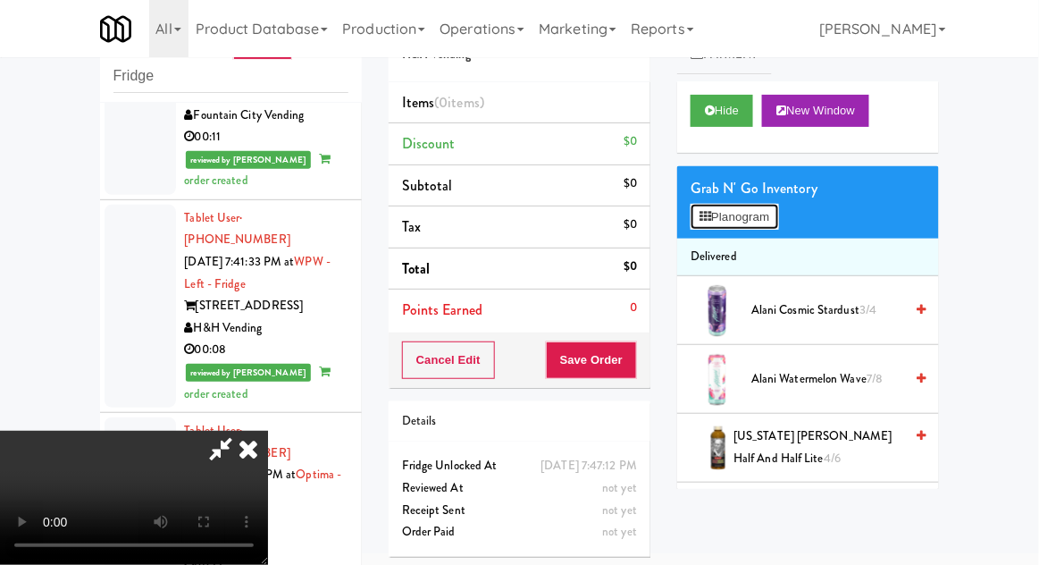
click at [744, 218] on button "Planogram" at bounding box center [735, 217] width 88 height 27
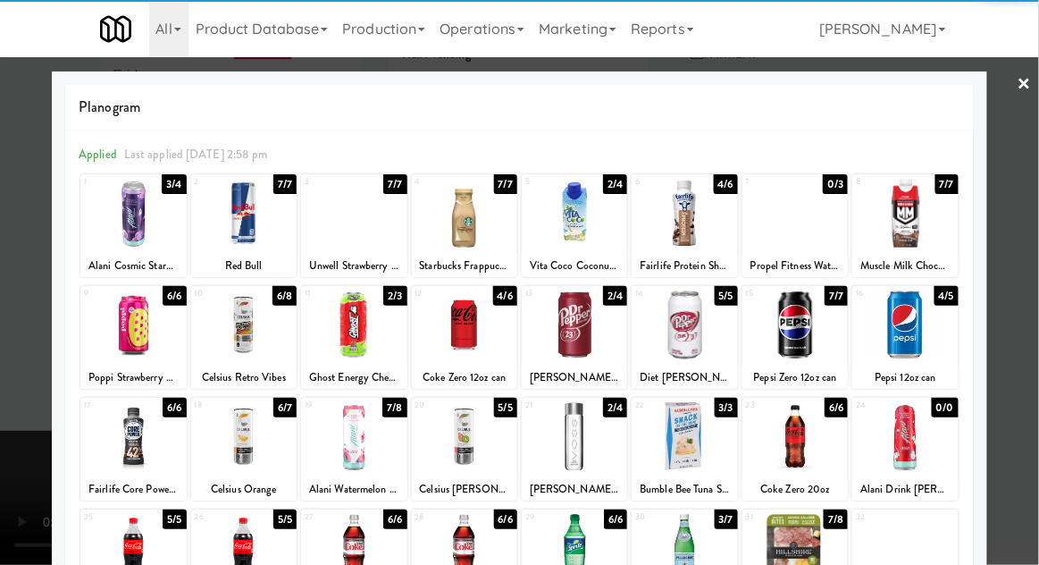
click at [332, 239] on div at bounding box center [353, 213] width 105 height 69
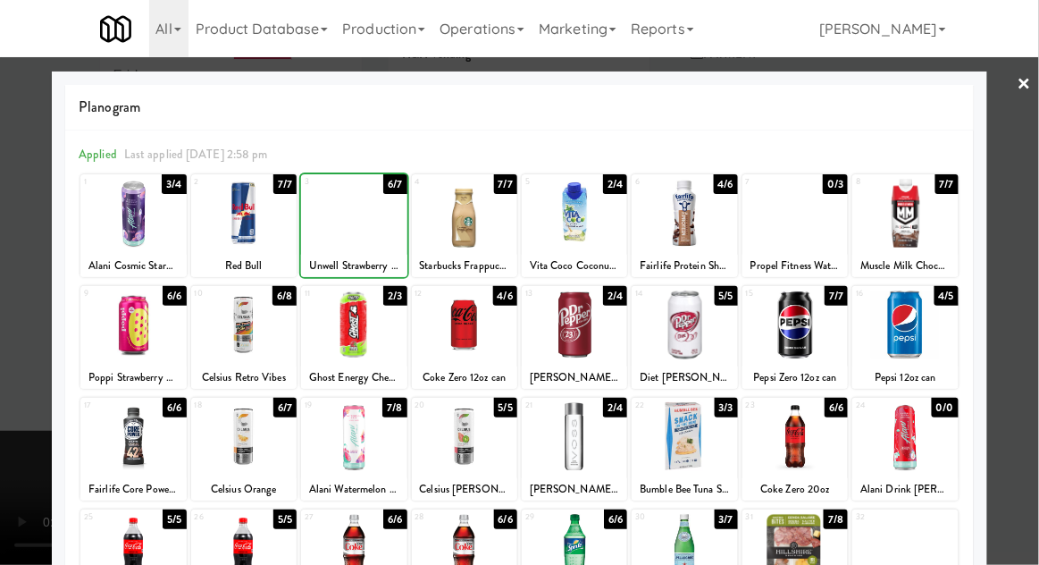
click at [1020, 357] on div at bounding box center [519, 282] width 1039 height 565
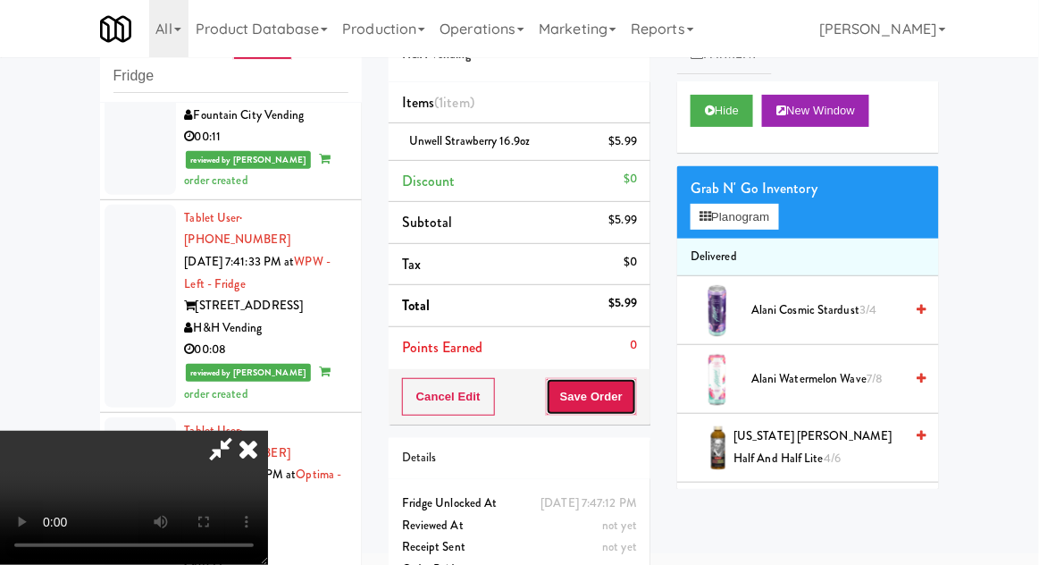
click at [635, 407] on button "Save Order" at bounding box center [591, 397] width 91 height 38
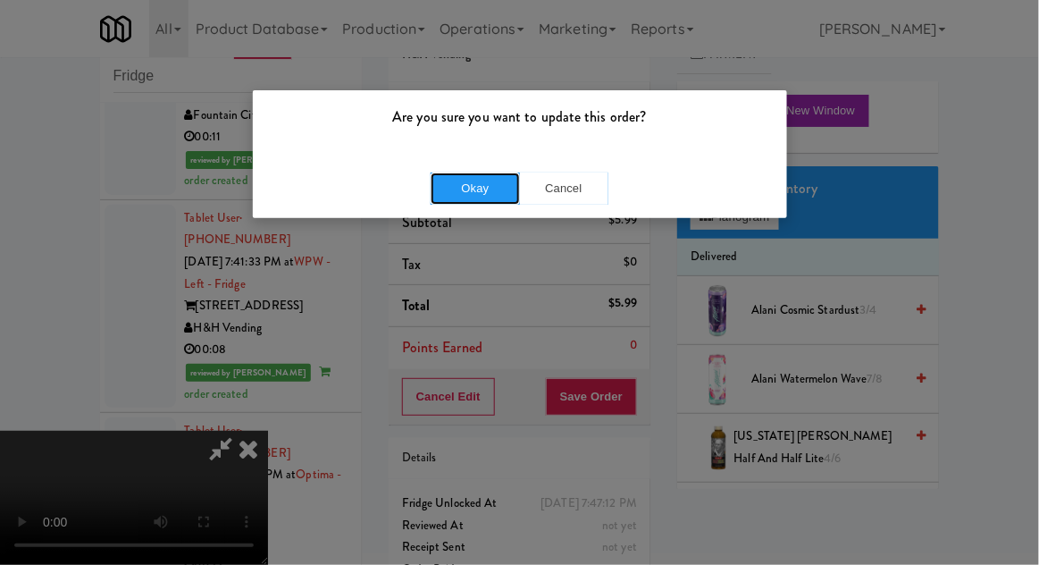
click at [441, 198] on button "Okay" at bounding box center [475, 188] width 89 height 32
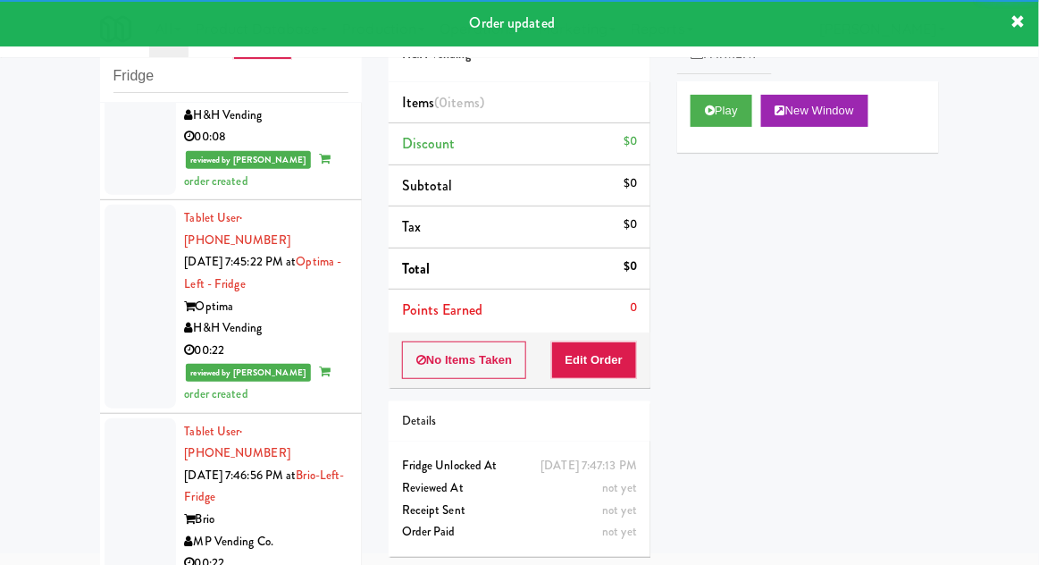
scroll to position [4743, 0]
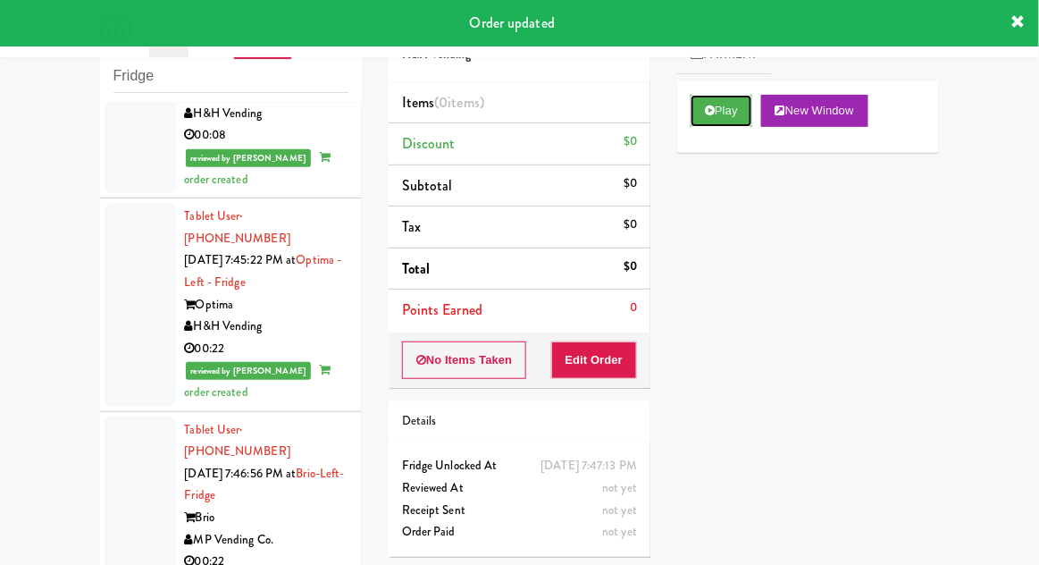
click at [727, 97] on button "Play" at bounding box center [722, 111] width 62 height 32
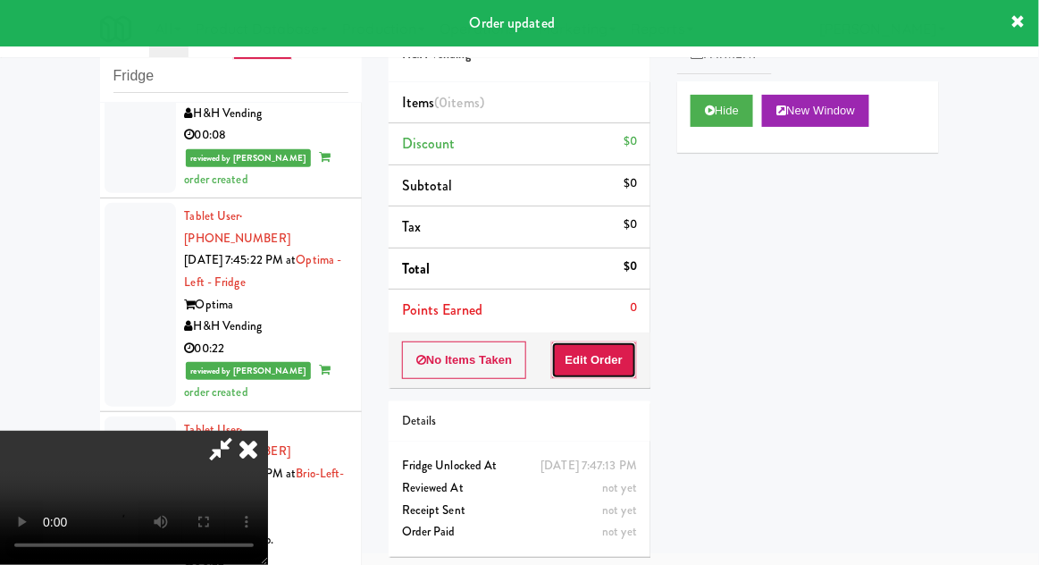
click at [609, 347] on button "Edit Order" at bounding box center [594, 360] width 87 height 38
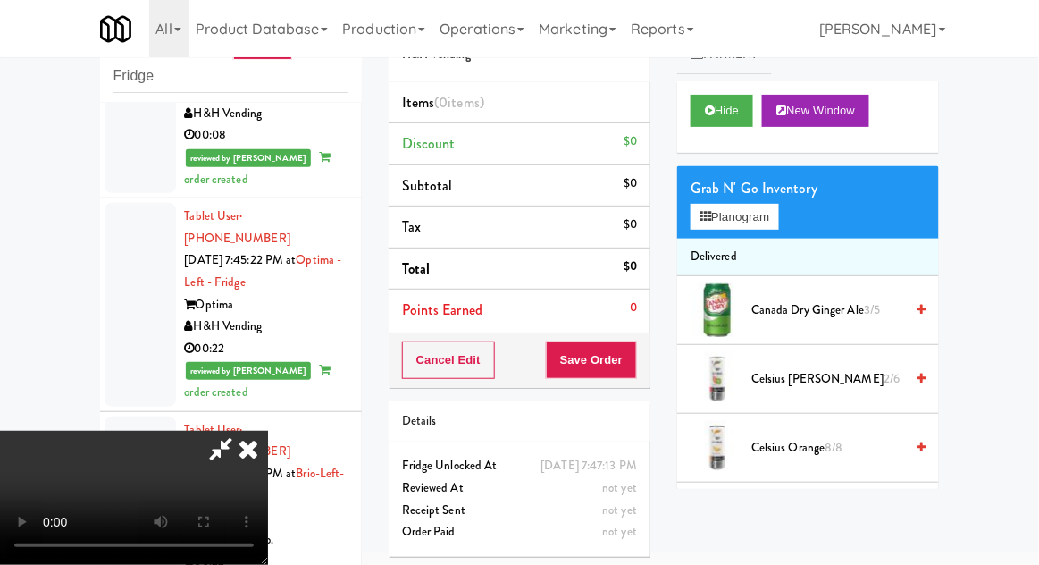
scroll to position [0, 0]
click at [756, 211] on button "Planogram" at bounding box center [735, 217] width 88 height 27
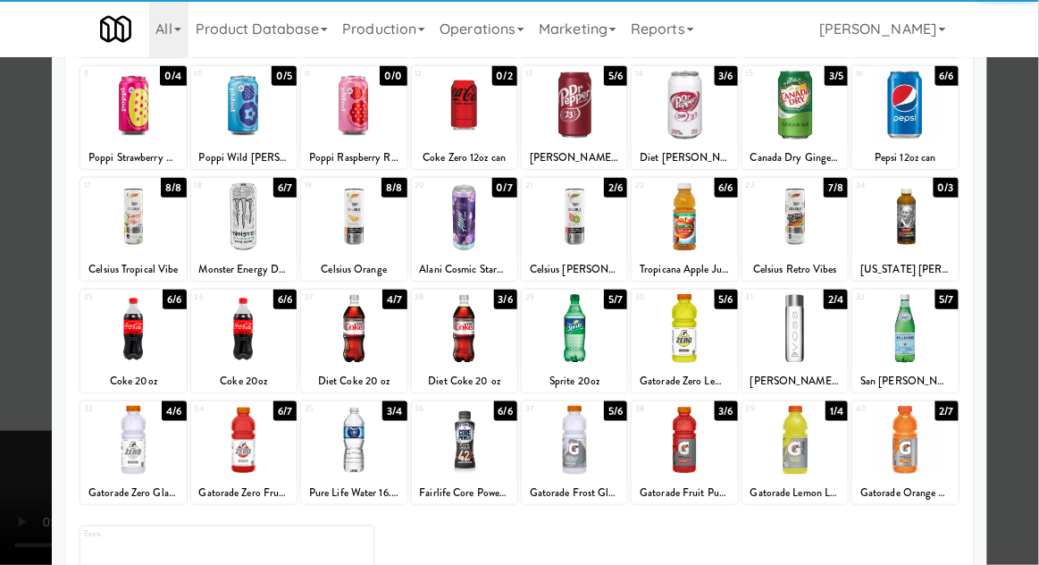
scroll to position [219, 0]
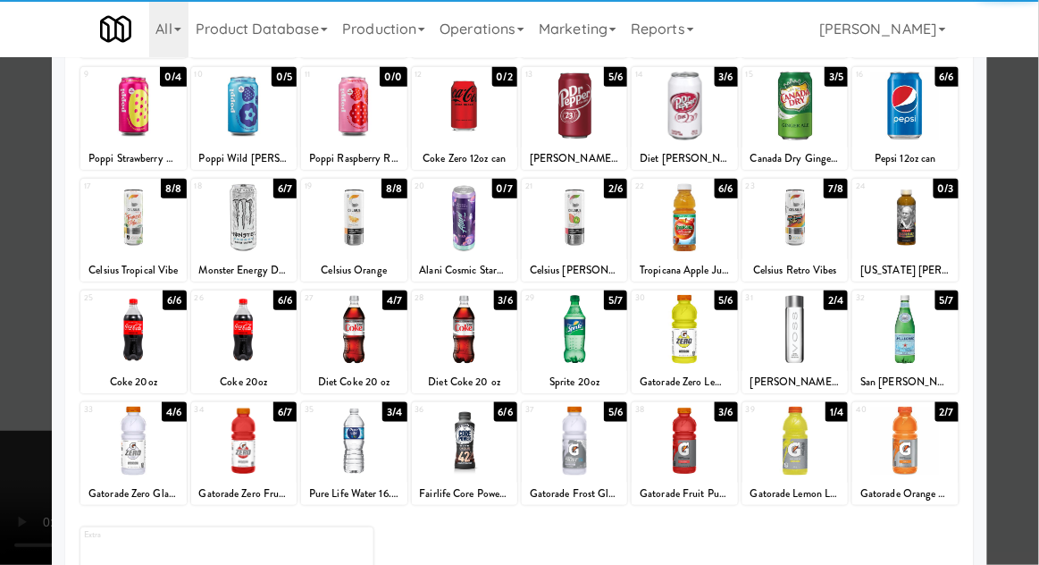
click at [223, 340] on div at bounding box center [243, 329] width 105 height 69
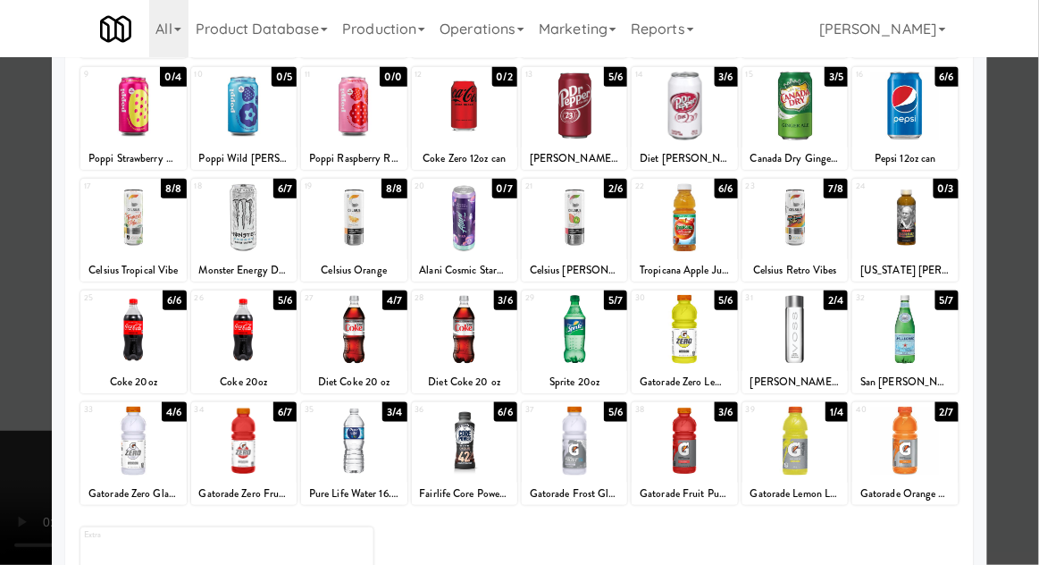
click at [1020, 374] on div at bounding box center [519, 282] width 1039 height 565
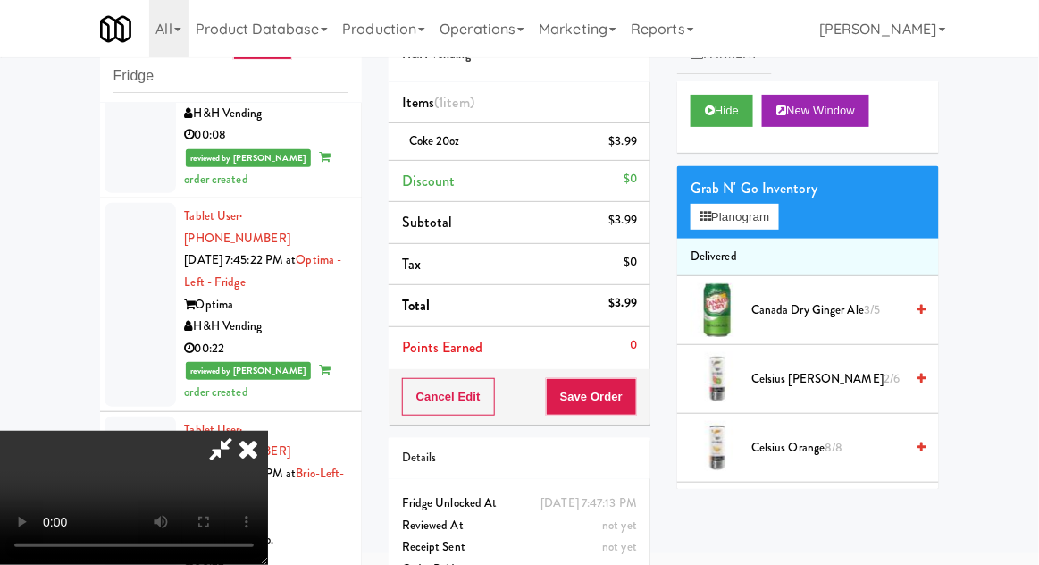
scroll to position [65, 0]
click at [634, 396] on button "Save Order" at bounding box center [591, 397] width 91 height 38
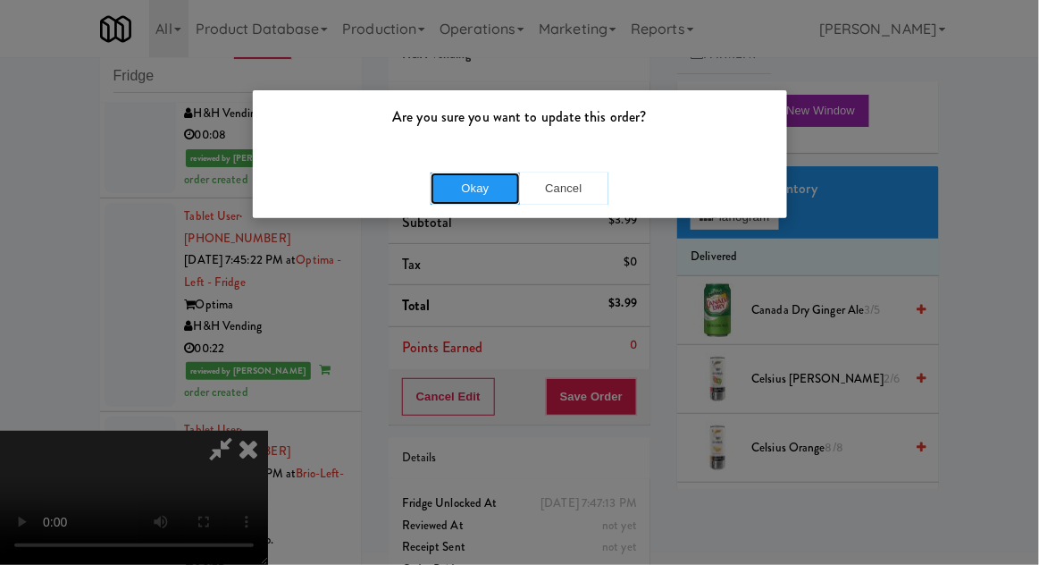
click at [435, 190] on button "Okay" at bounding box center [475, 188] width 89 height 32
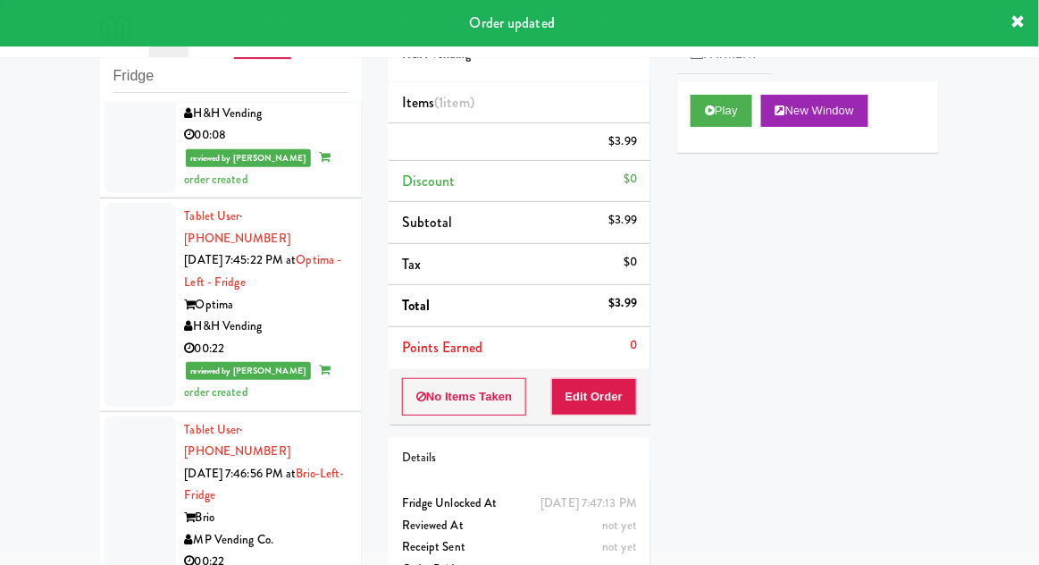
scroll to position [0, 0]
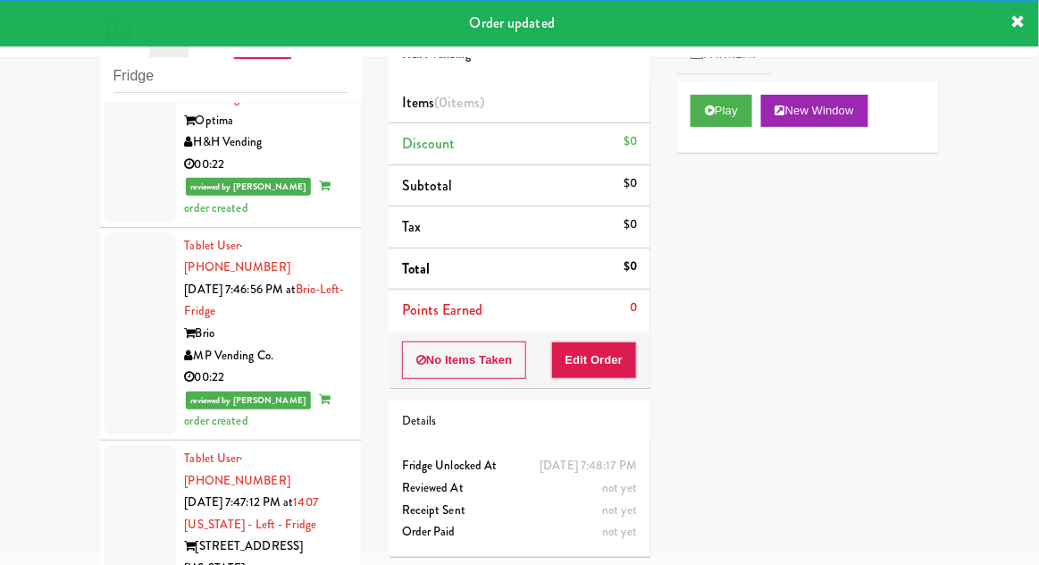
scroll to position [4928, 0]
click at [745, 113] on button "Play" at bounding box center [722, 111] width 62 height 32
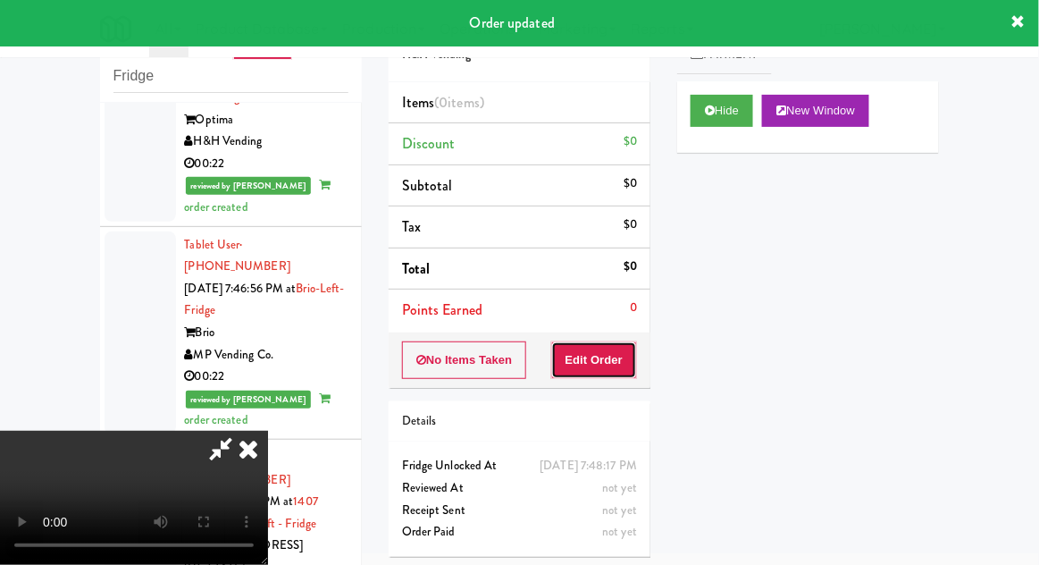
click at [614, 361] on button "Edit Order" at bounding box center [594, 360] width 87 height 38
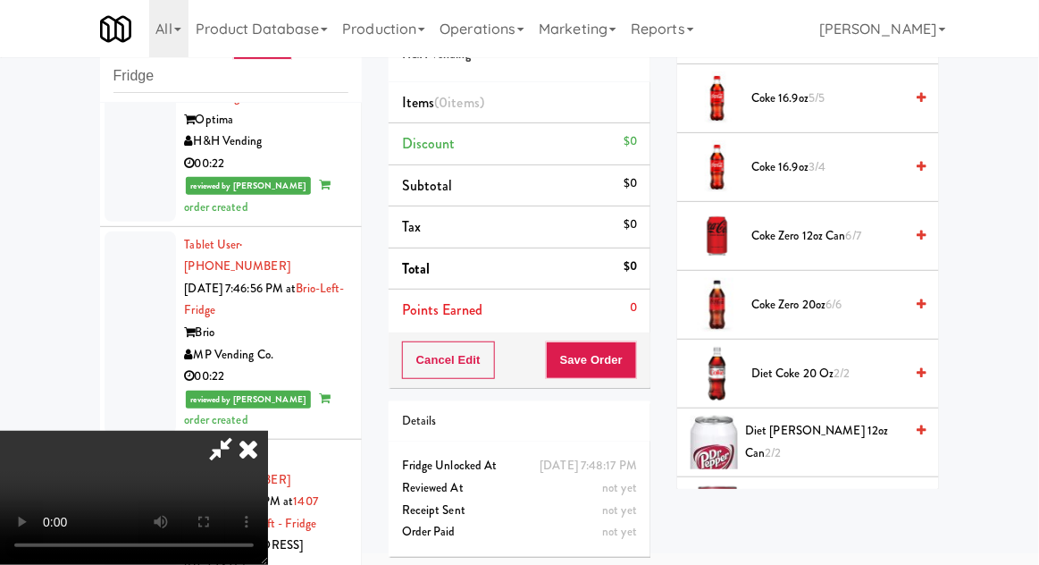
scroll to position [694, 0]
click at [844, 511] on span "[PERSON_NAME] 12oz can 5/5" at bounding box center [828, 510] width 154 height 44
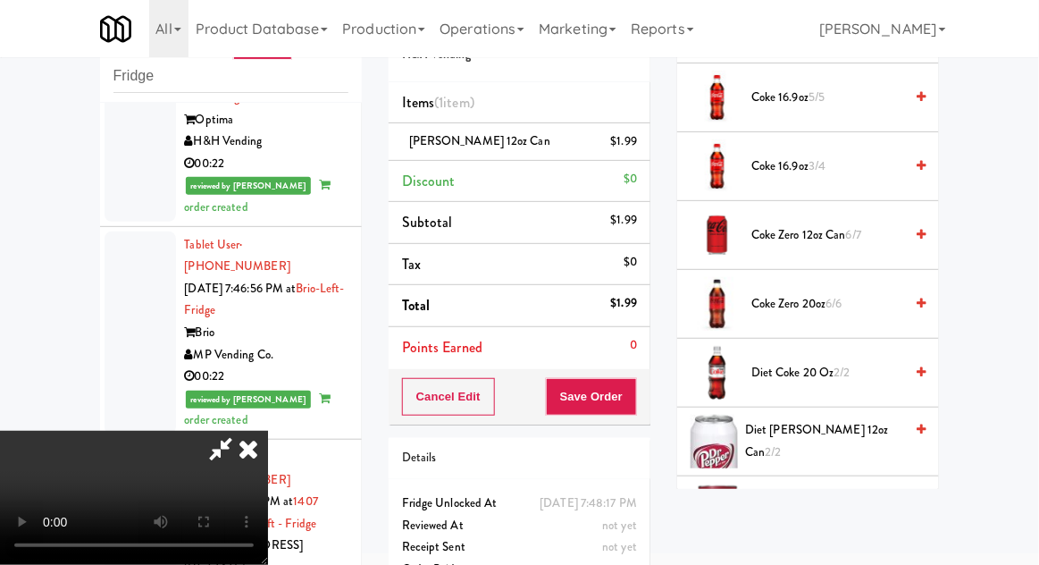
scroll to position [0, 0]
click at [829, 511] on span "[PERSON_NAME] 12oz can 4/5" at bounding box center [828, 510] width 154 height 44
click at [635, 396] on button "Save Order" at bounding box center [591, 397] width 91 height 38
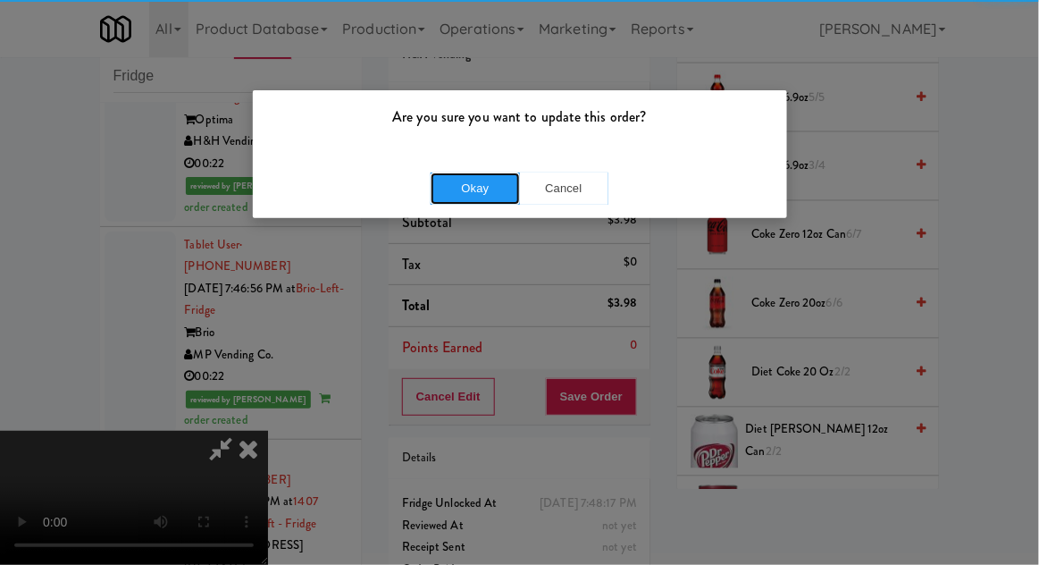
click at [436, 191] on button "Okay" at bounding box center [475, 188] width 89 height 32
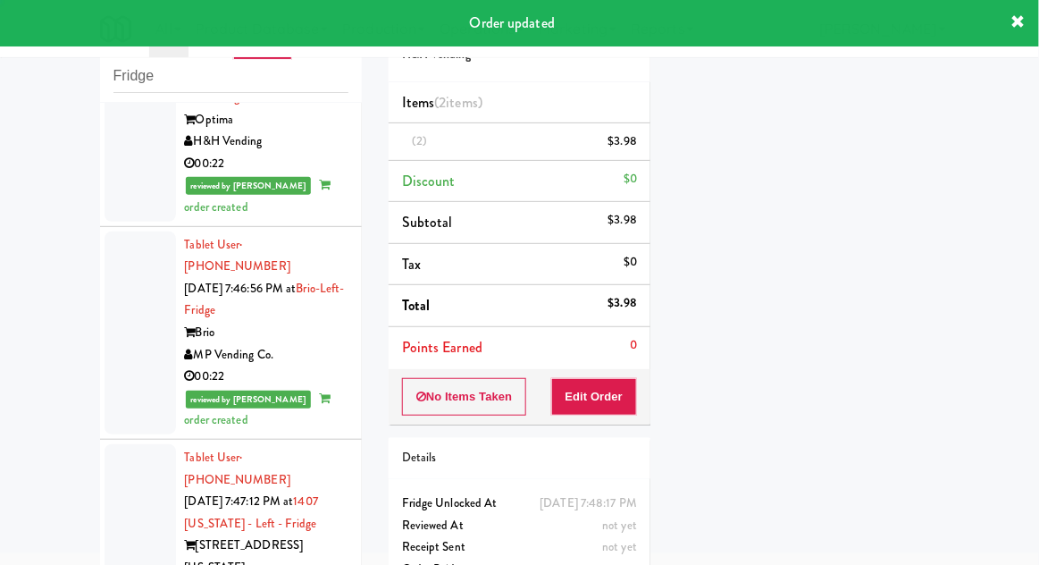
scroll to position [0, 0]
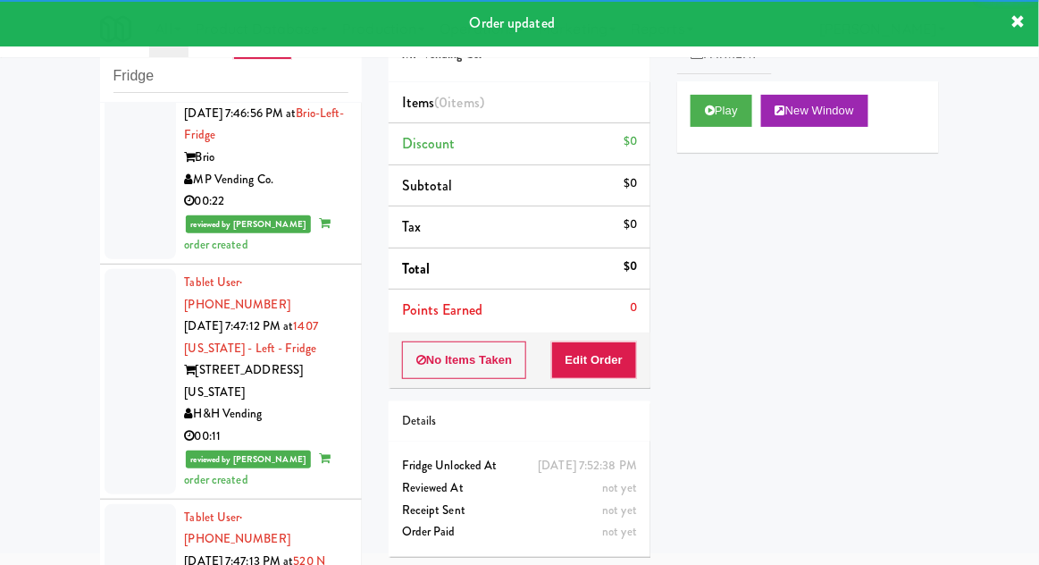
scroll to position [5106, 0]
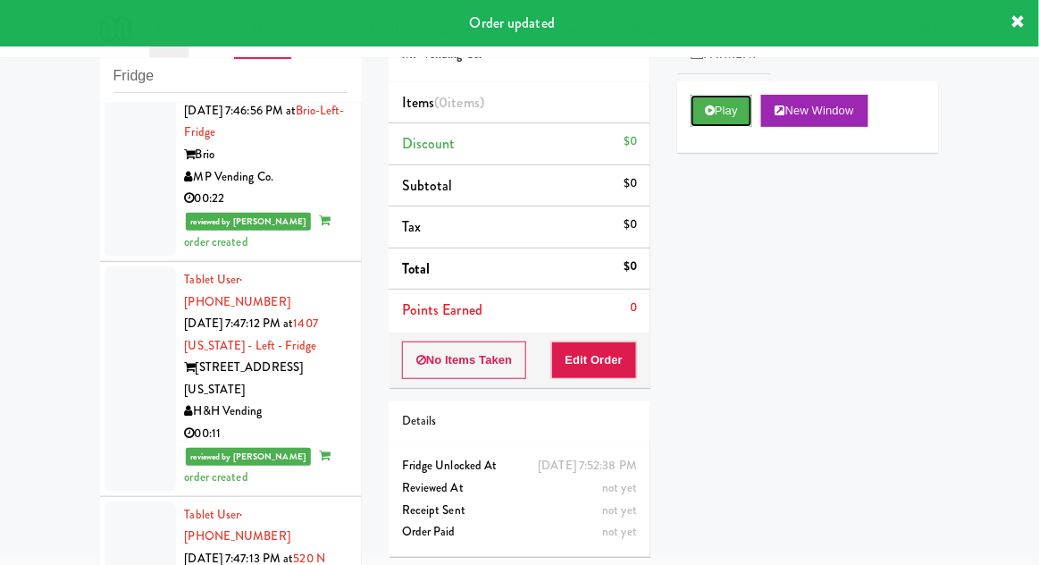
click at [726, 112] on button "Play" at bounding box center [722, 111] width 62 height 32
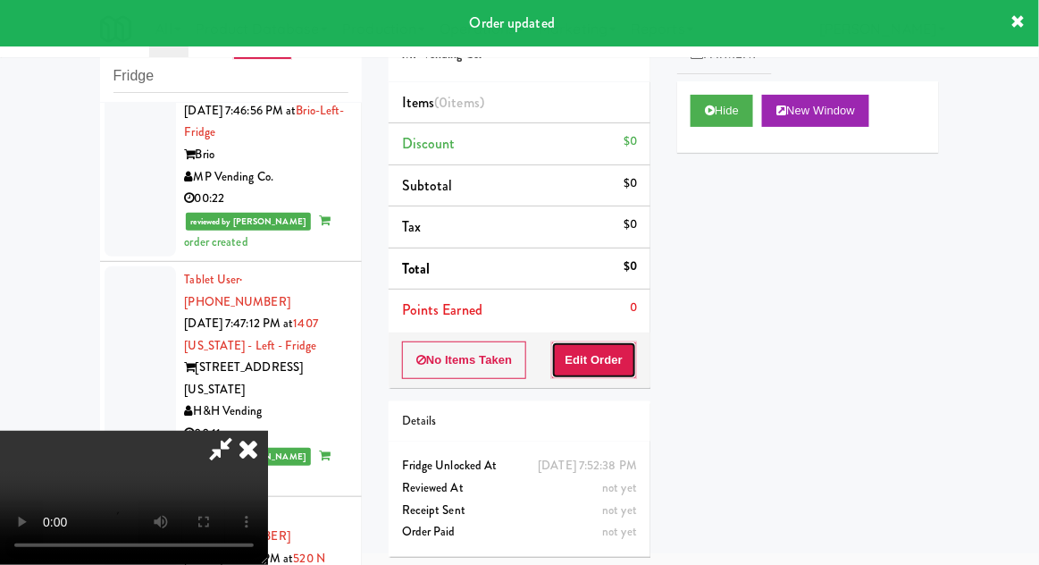
click at [620, 357] on button "Edit Order" at bounding box center [594, 360] width 87 height 38
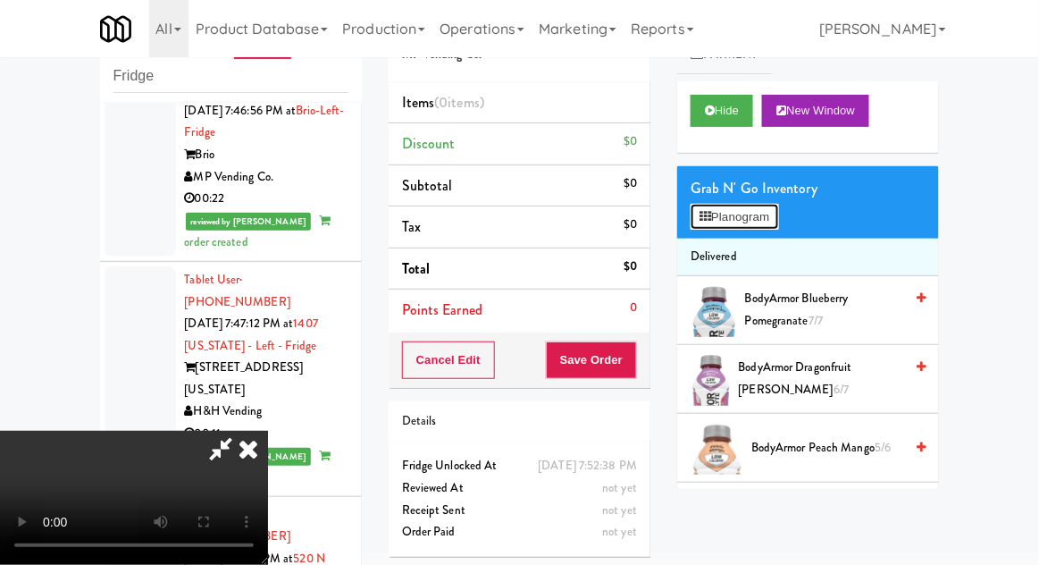
click at [751, 216] on button "Planogram" at bounding box center [735, 217] width 88 height 27
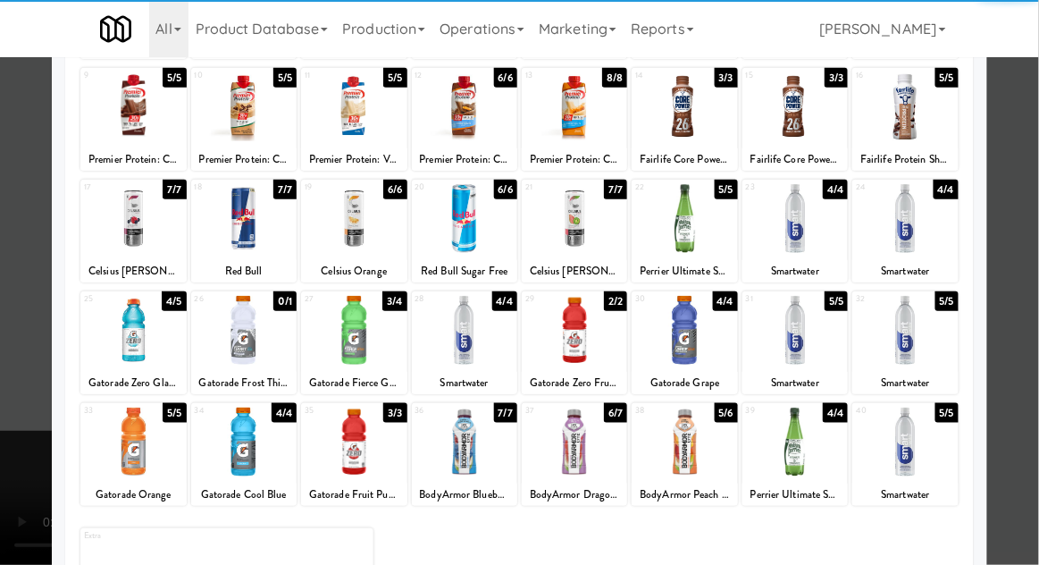
scroll to position [226, 0]
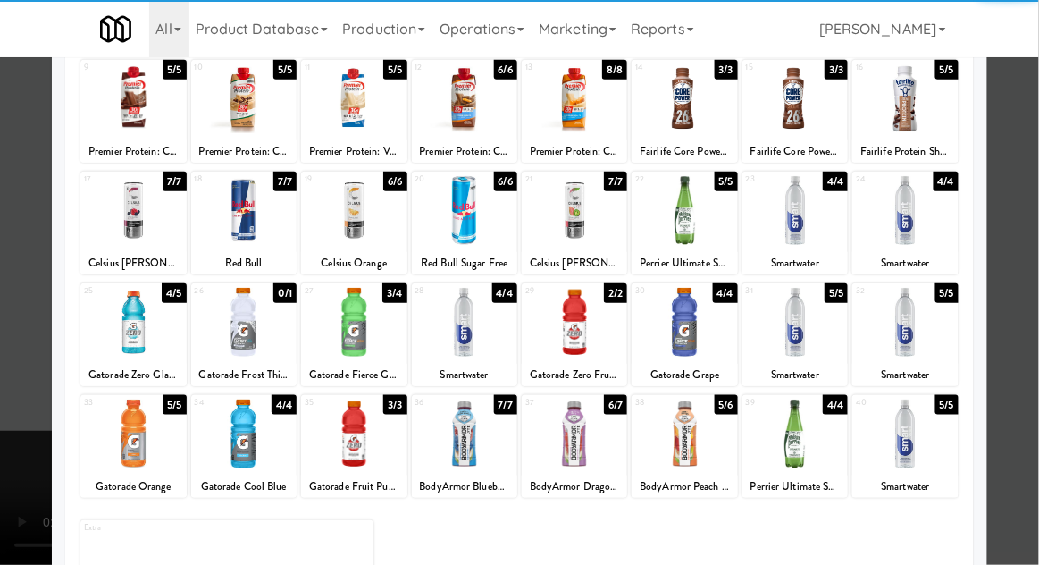
click at [700, 458] on div at bounding box center [684, 433] width 105 height 69
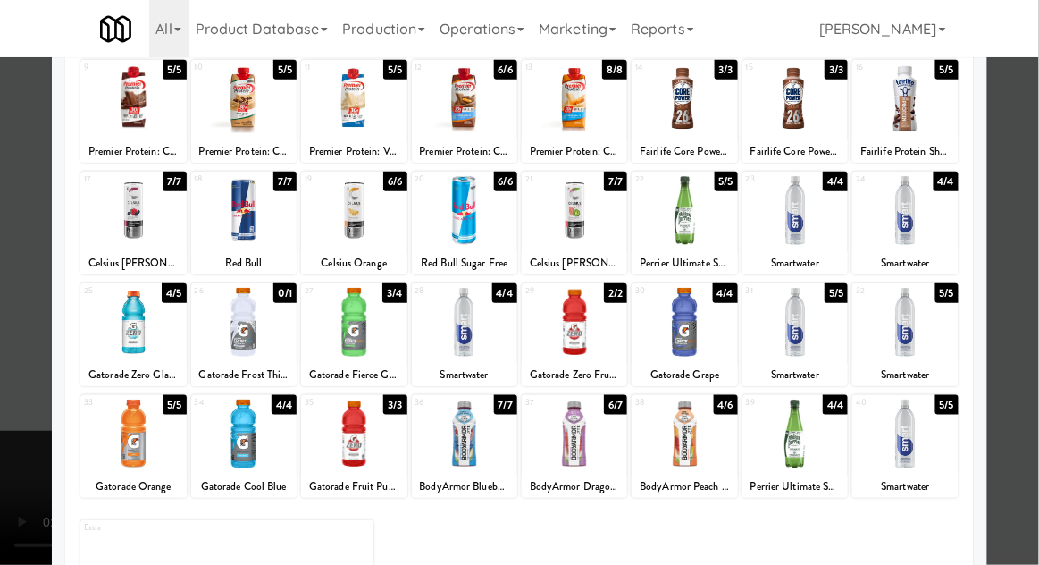
click at [1033, 416] on div at bounding box center [519, 282] width 1039 height 565
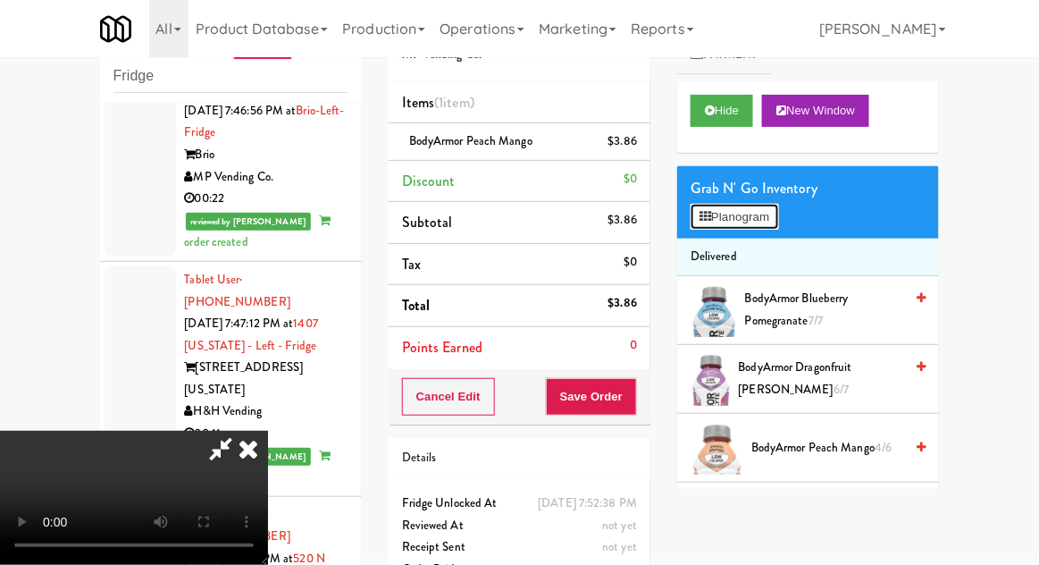
click at [760, 224] on button "Planogram" at bounding box center [735, 217] width 88 height 27
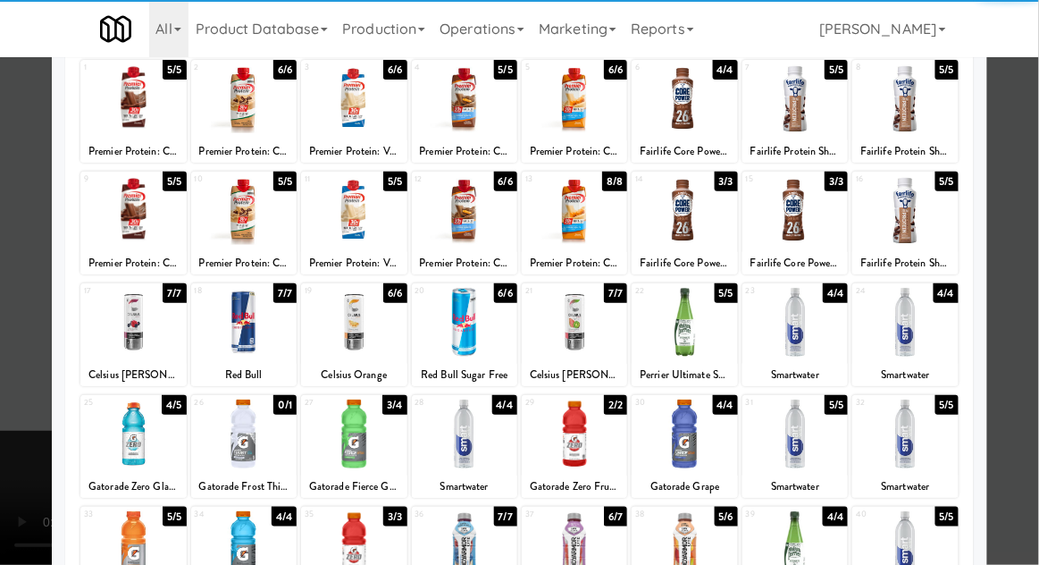
scroll to position [226, 0]
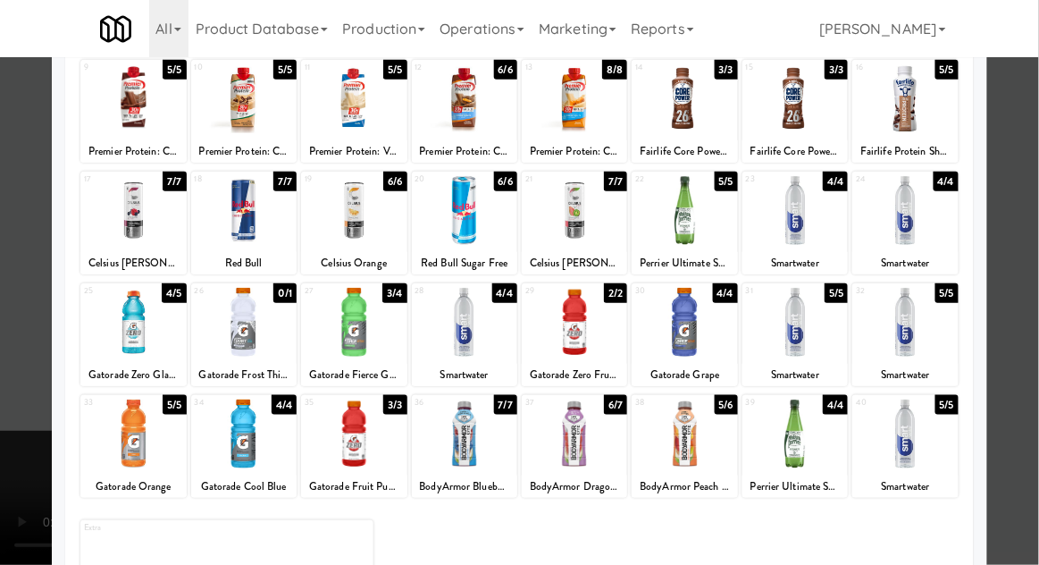
click at [12, 407] on div at bounding box center [519, 282] width 1039 height 565
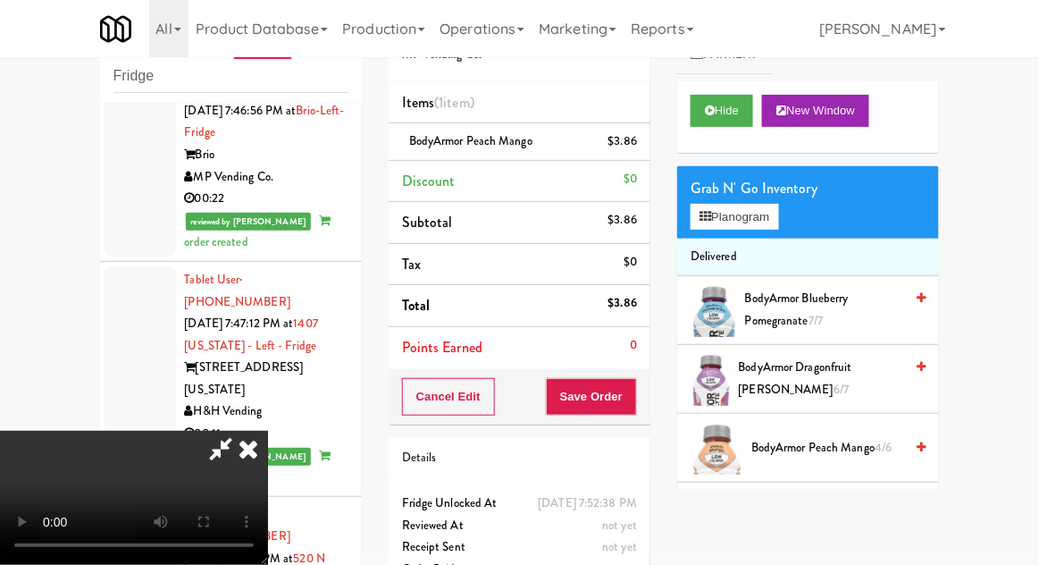
click at [648, 401] on div "Cancel Edit Save Order" at bounding box center [520, 396] width 262 height 55
click at [634, 407] on button "Save Order" at bounding box center [591, 397] width 91 height 38
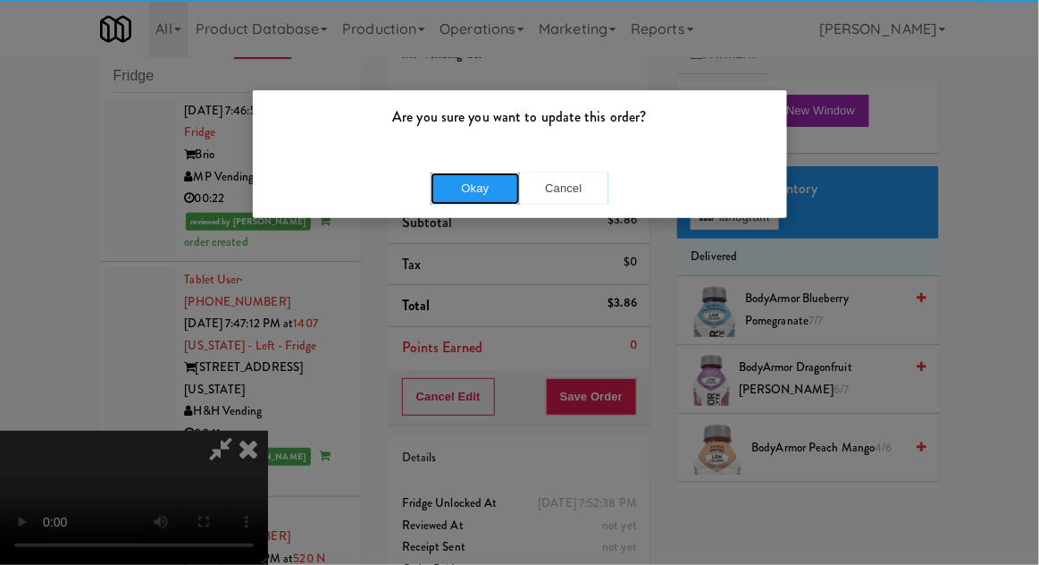
click at [441, 193] on button "Okay" at bounding box center [475, 188] width 89 height 32
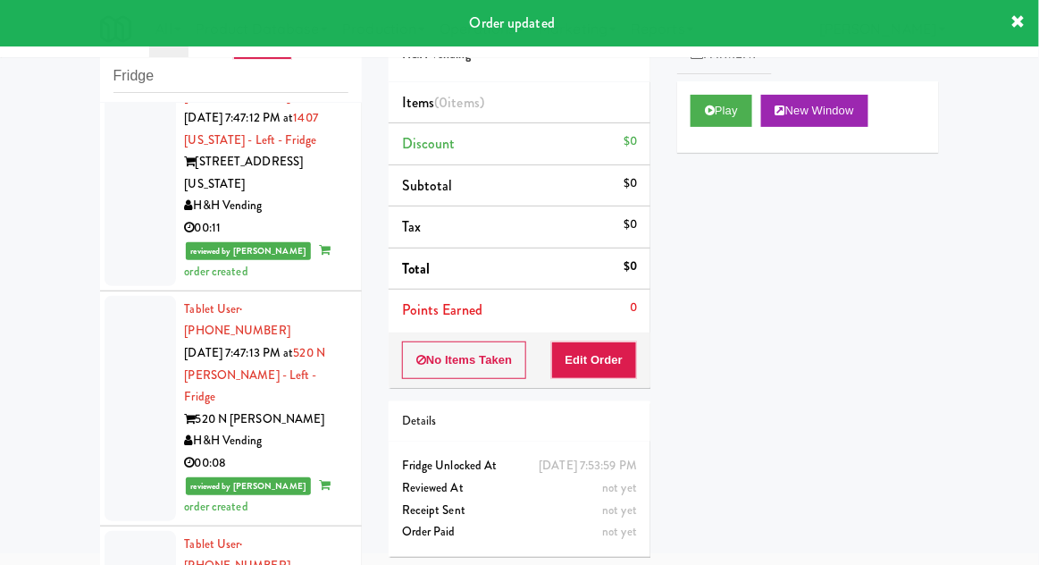
scroll to position [5311, 0]
click at [743, 115] on button "Play" at bounding box center [722, 111] width 62 height 32
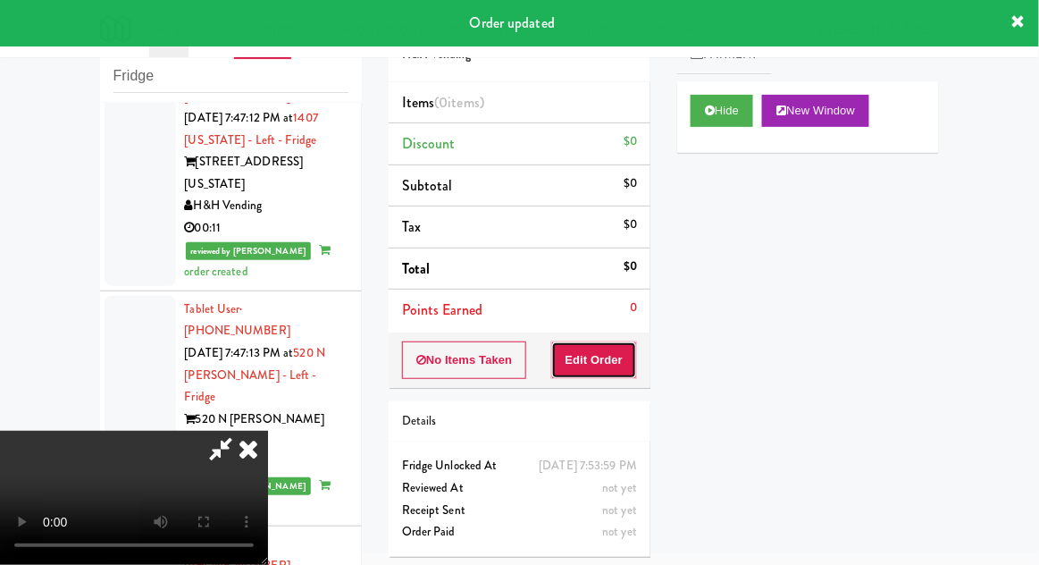
click at [613, 352] on button "Edit Order" at bounding box center [594, 360] width 87 height 38
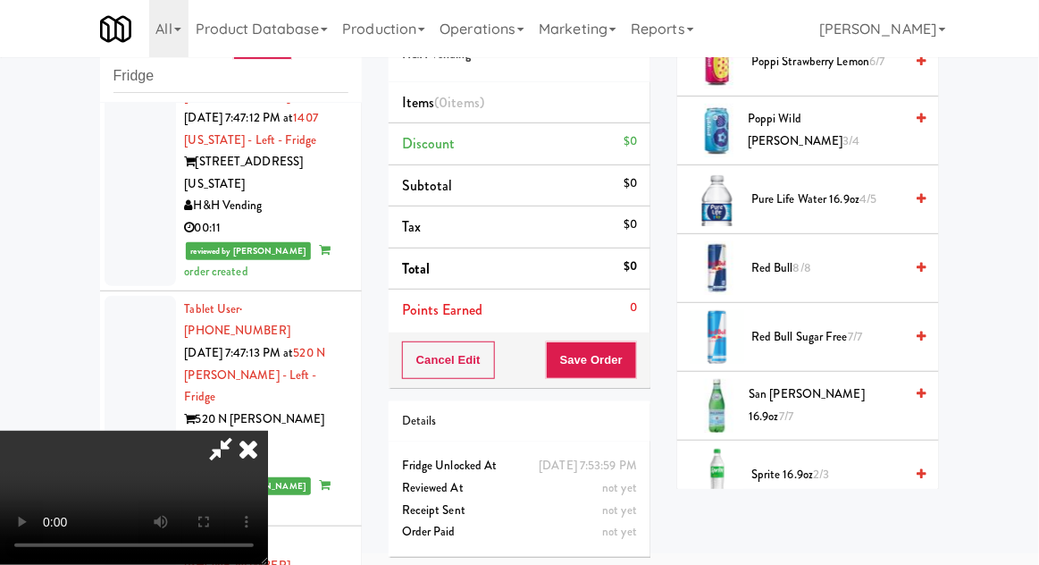
scroll to position [2201, 0]
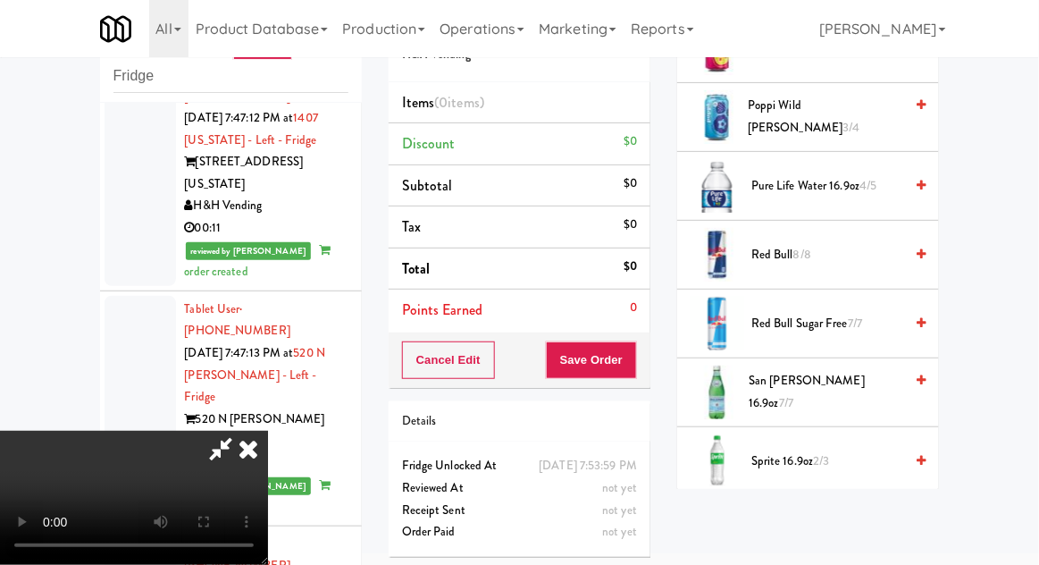
click at [794, 394] on span "7/7" at bounding box center [786, 402] width 14 height 17
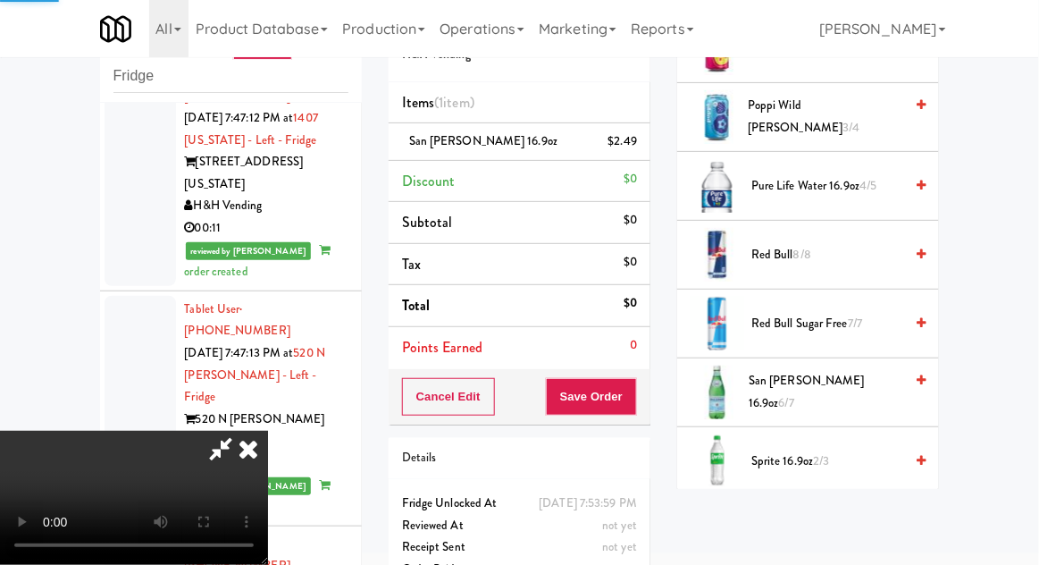
scroll to position [65, 0]
click at [632, 405] on button "Save Order" at bounding box center [591, 397] width 91 height 38
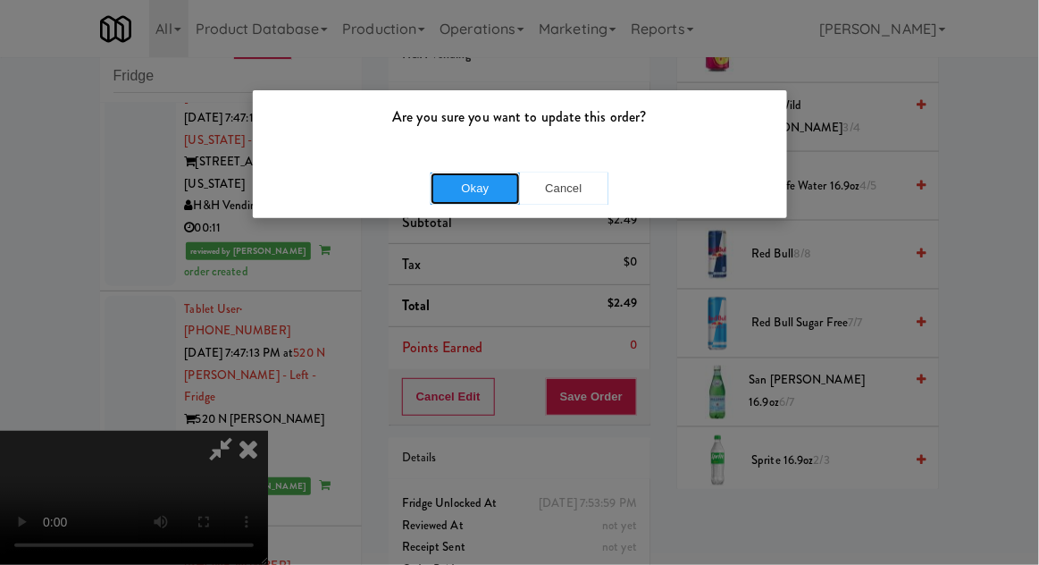
click at [444, 190] on button "Okay" at bounding box center [475, 188] width 89 height 32
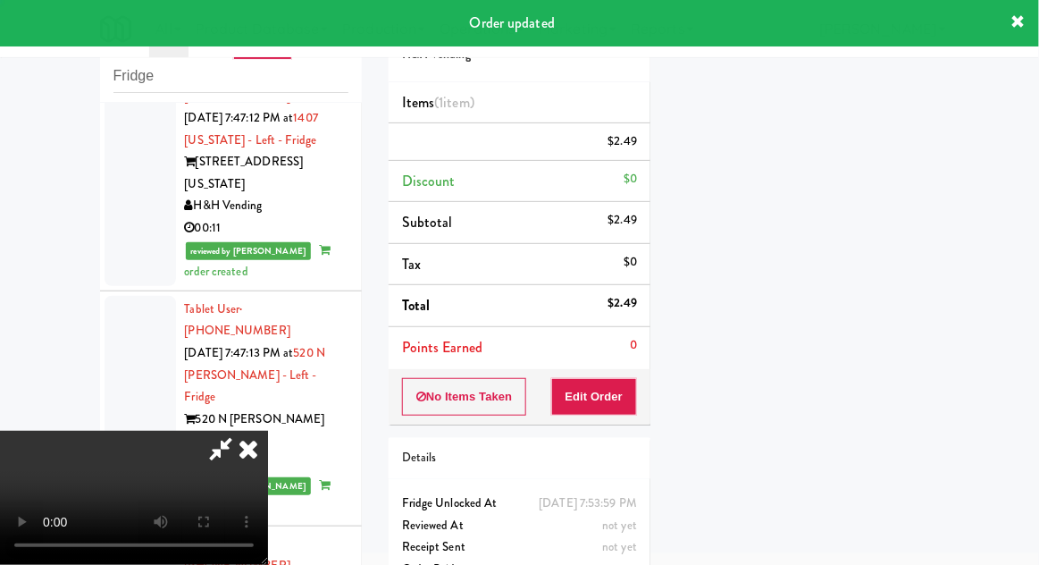
scroll to position [0, 0]
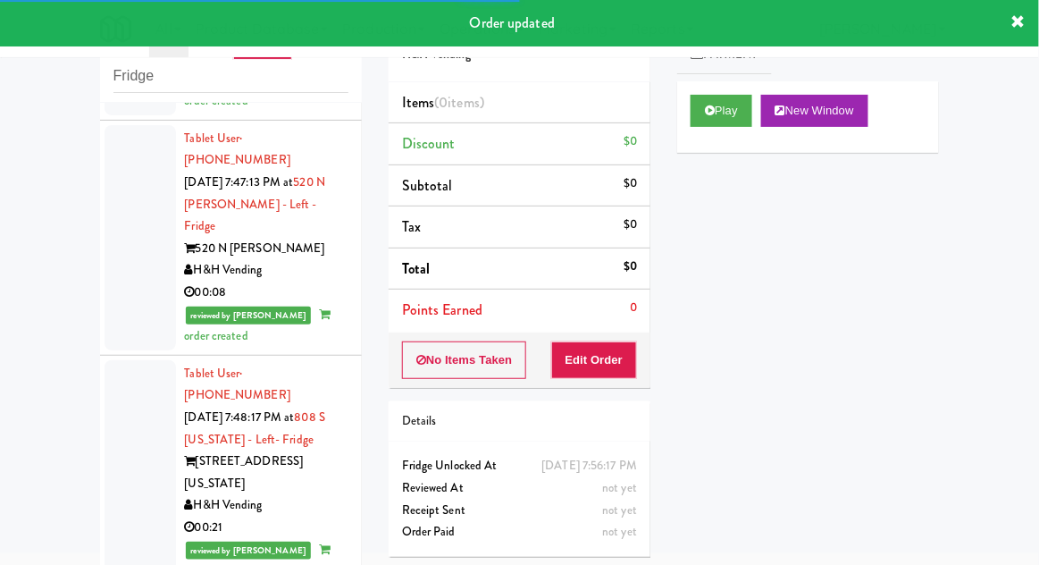
scroll to position [5488, 0]
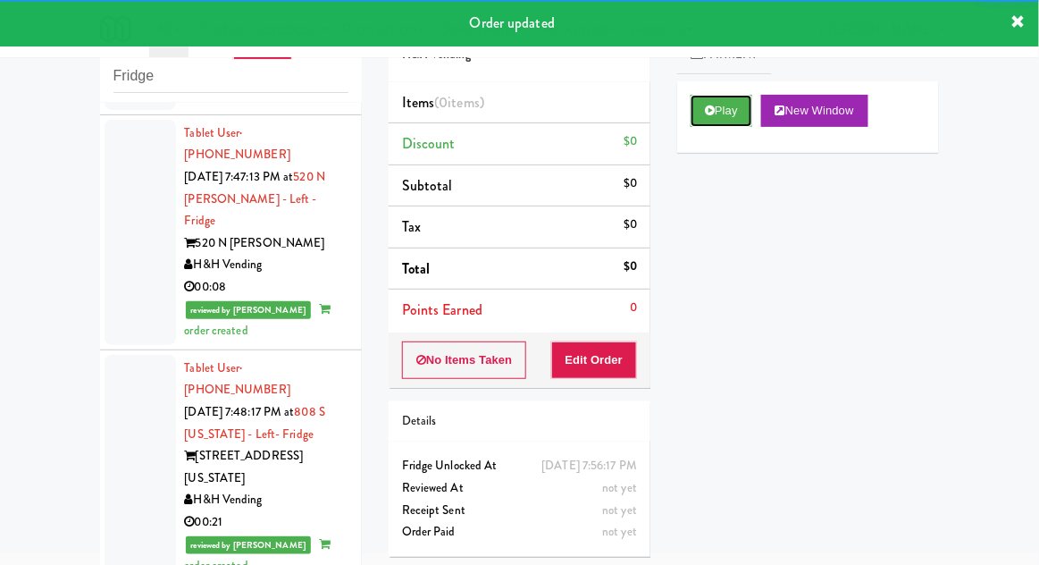
click at [736, 114] on button "Play" at bounding box center [722, 111] width 62 height 32
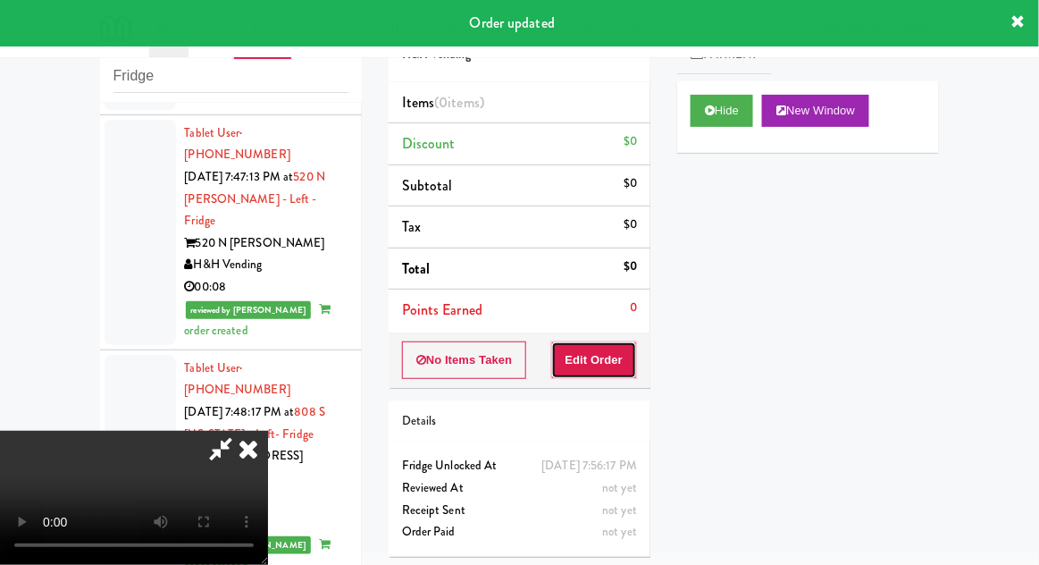
click at [610, 341] on button "Edit Order" at bounding box center [594, 360] width 87 height 38
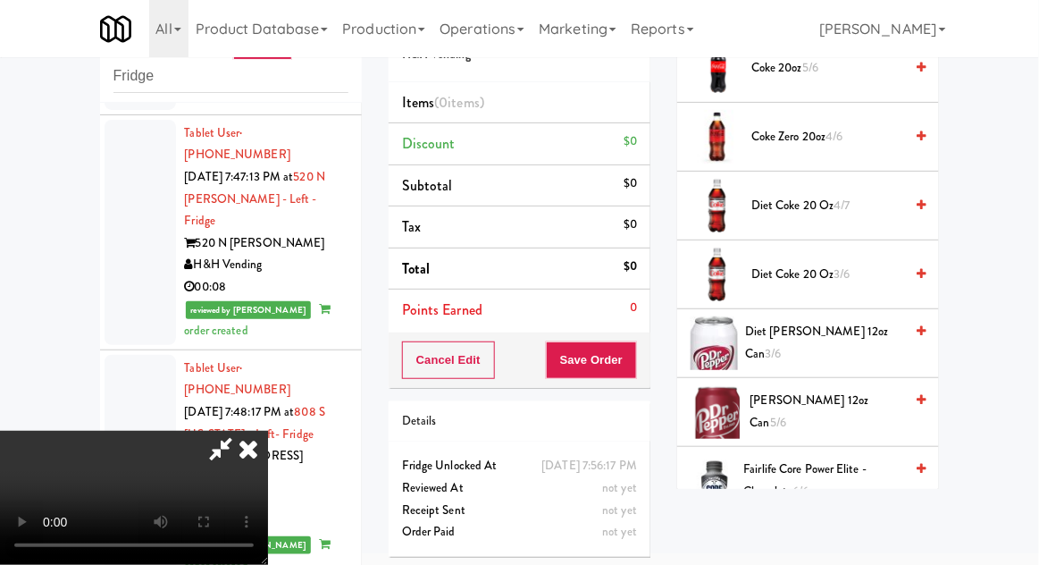
scroll to position [732, 0]
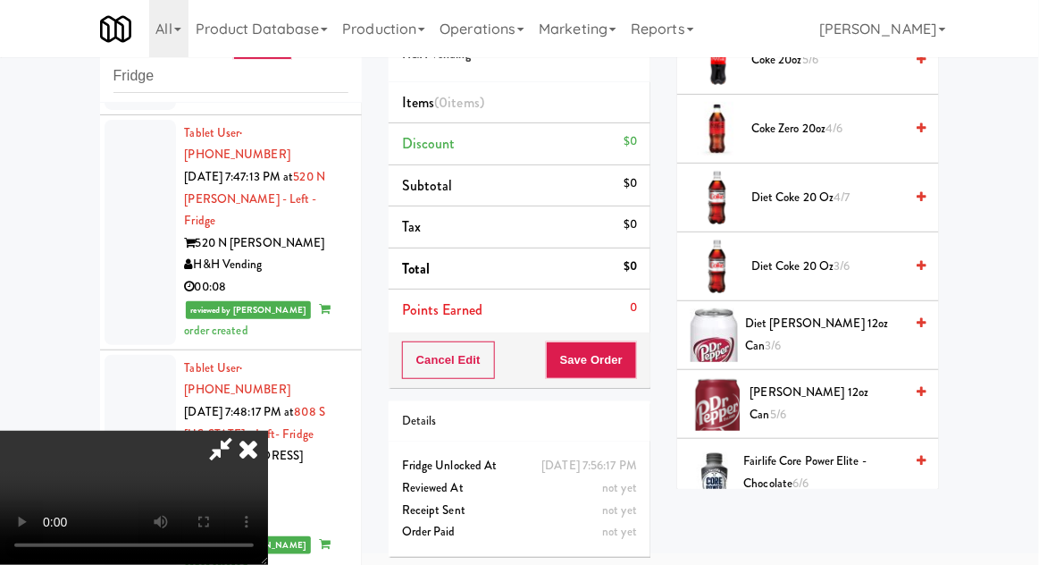
click at [848, 336] on span "Diet [PERSON_NAME] 12oz can 3/6" at bounding box center [824, 335] width 158 height 44
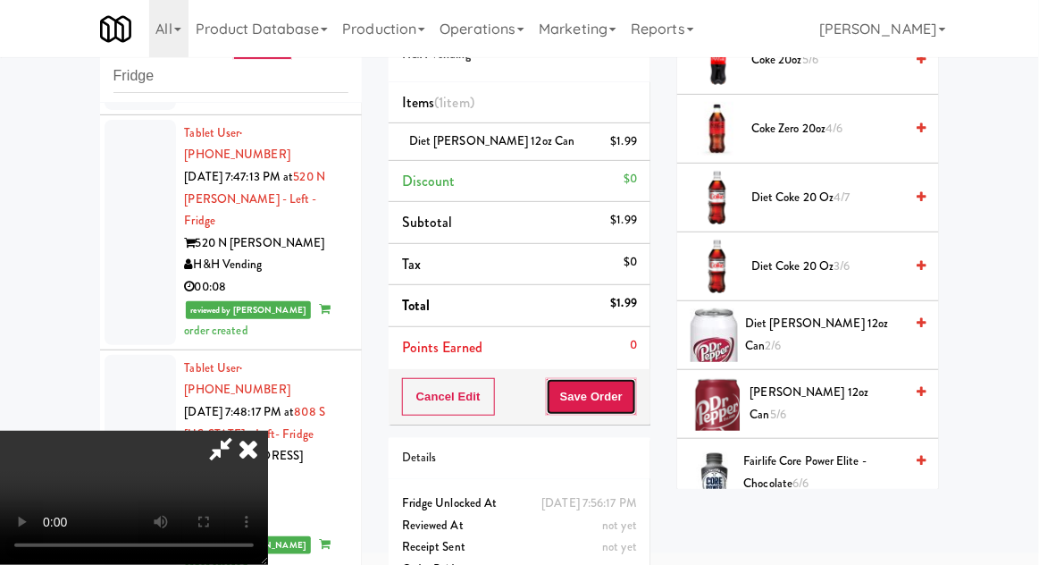
click at [635, 410] on button "Save Order" at bounding box center [591, 397] width 91 height 38
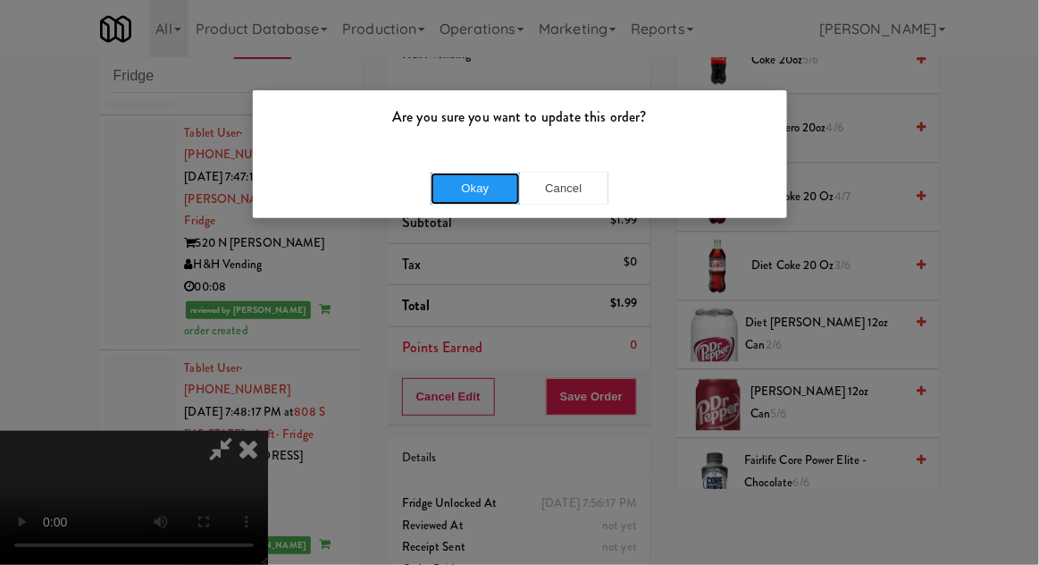
click at [442, 196] on button "Okay" at bounding box center [475, 188] width 89 height 32
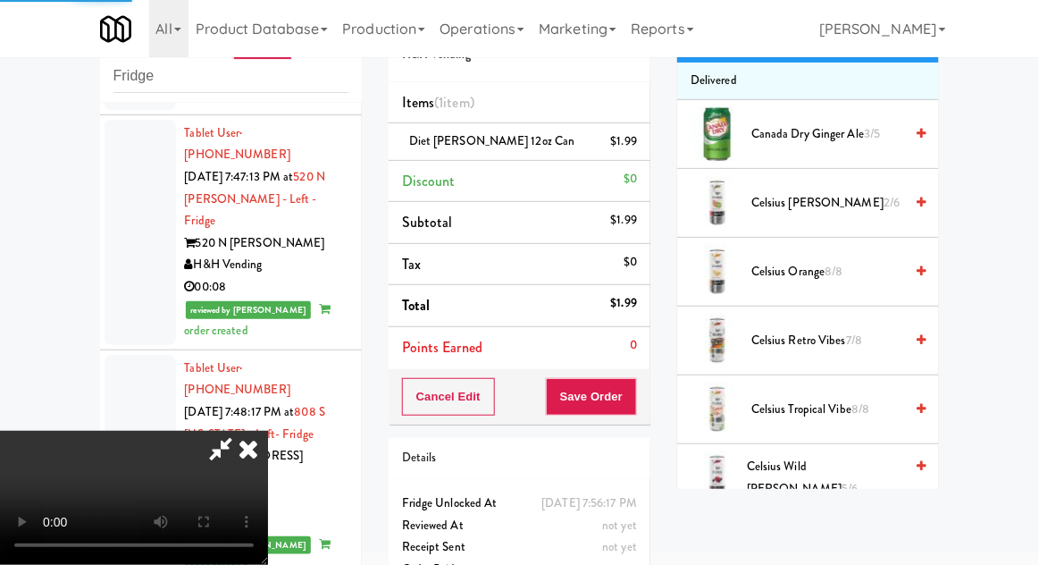
scroll to position [0, 0]
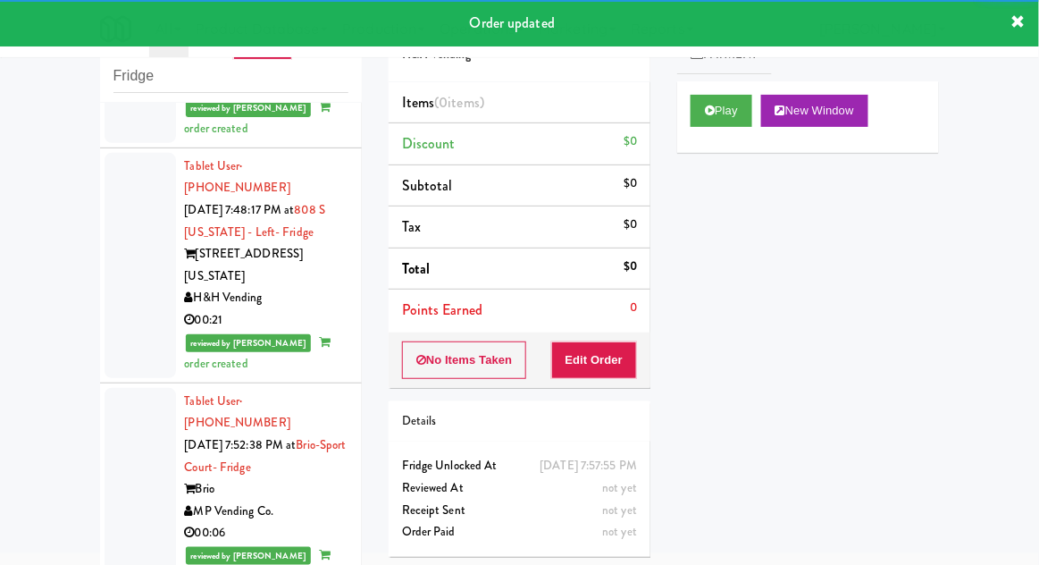
scroll to position [5688, 0]
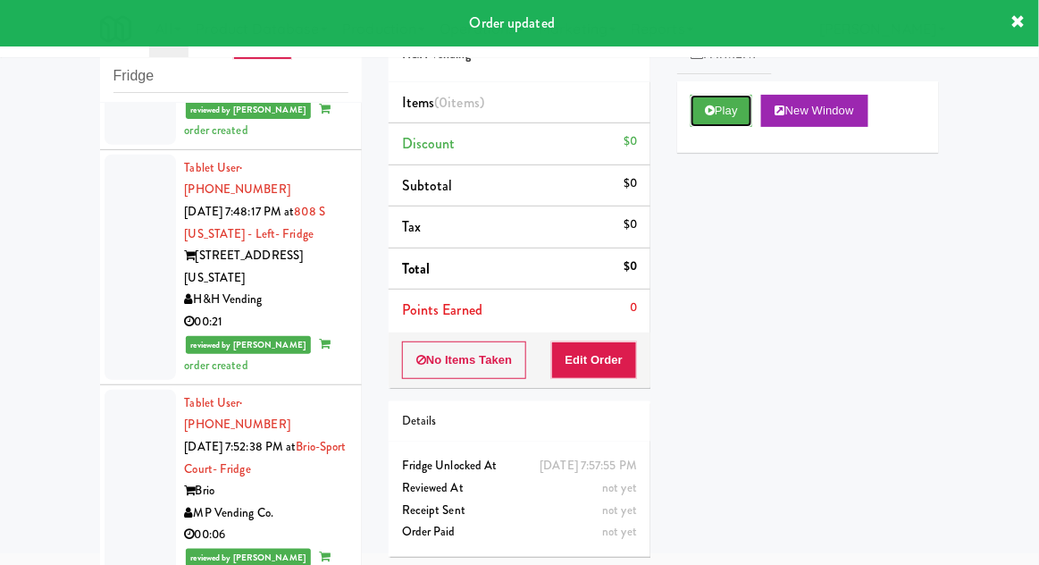
click at [738, 122] on button "Play" at bounding box center [722, 111] width 62 height 32
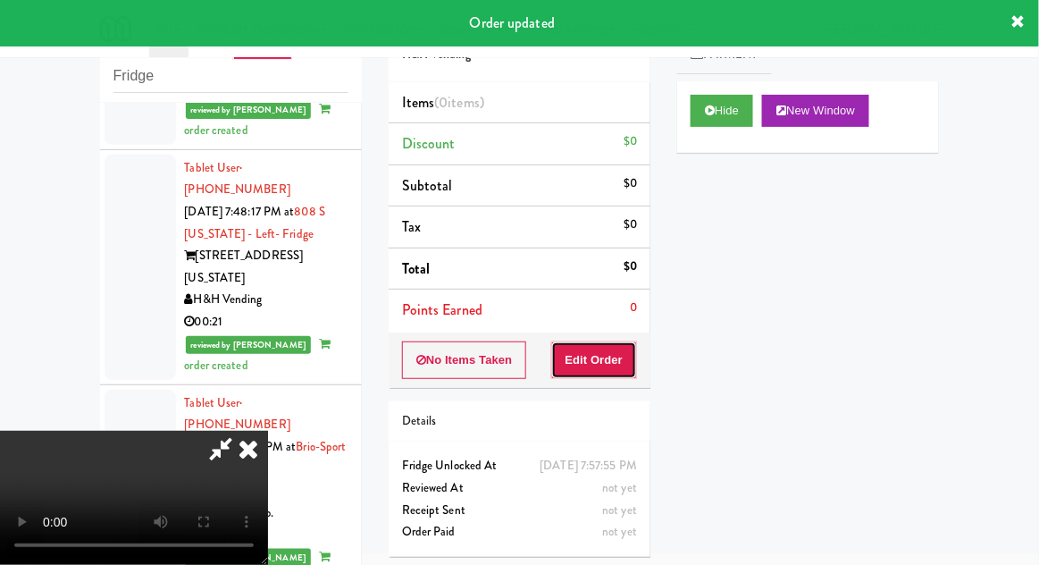
click at [613, 353] on button "Edit Order" at bounding box center [594, 360] width 87 height 38
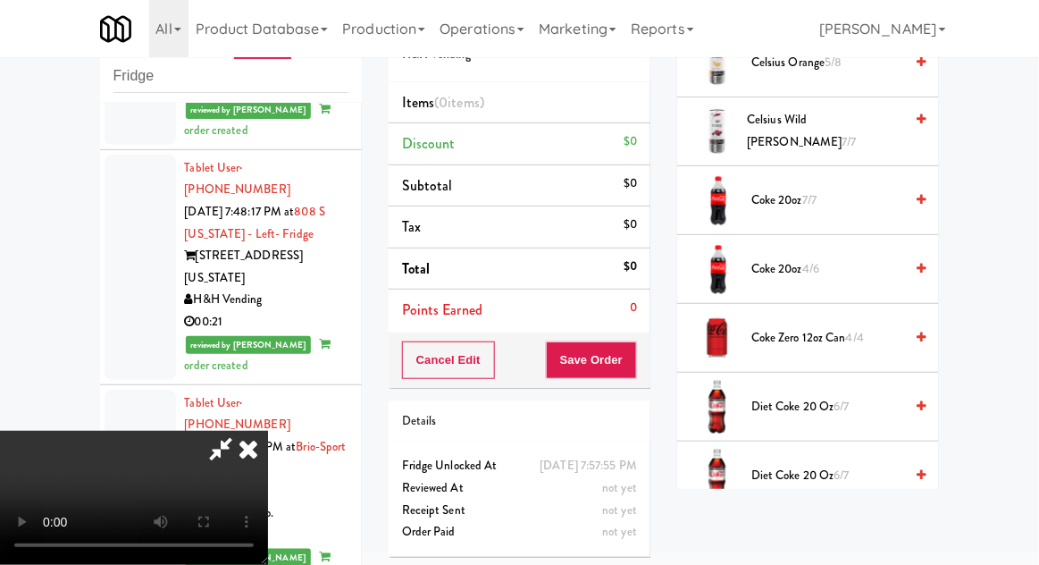
scroll to position [464, 0]
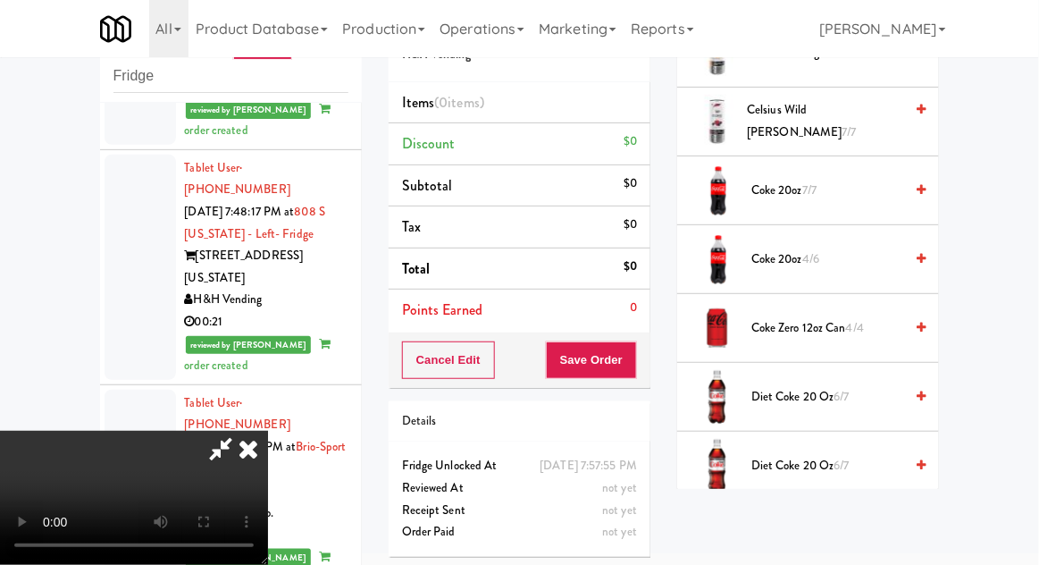
click at [843, 390] on span "6/7" at bounding box center [842, 396] width 15 height 17
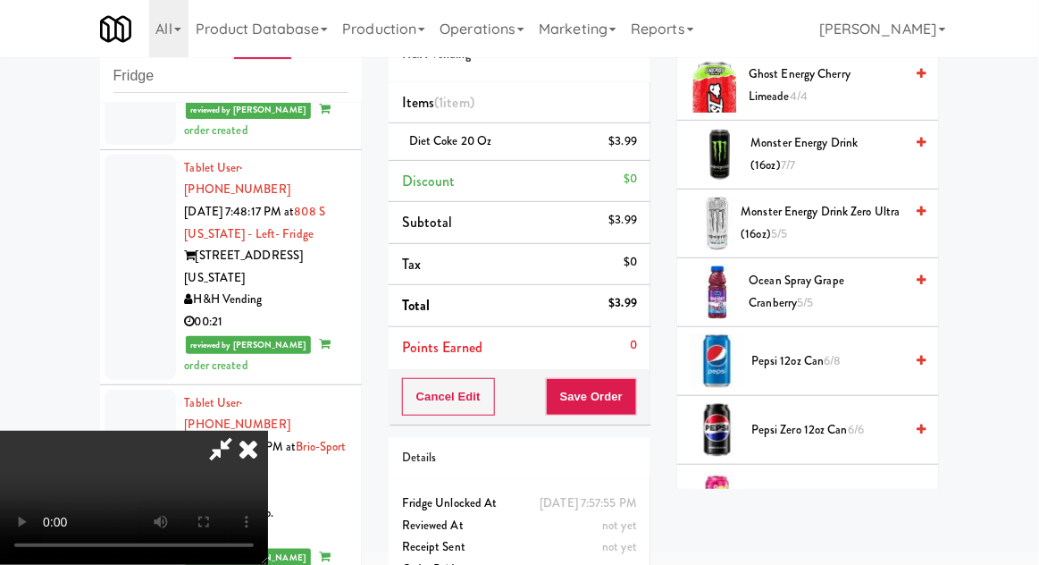
scroll to position [1527, 0]
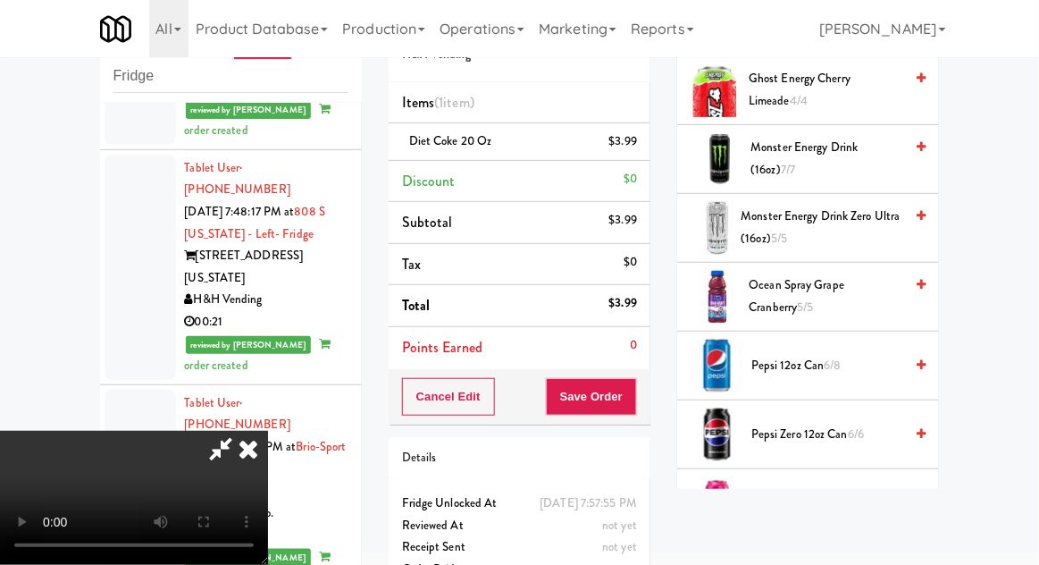
click at [835, 357] on span "6/8" at bounding box center [833, 365] width 17 height 17
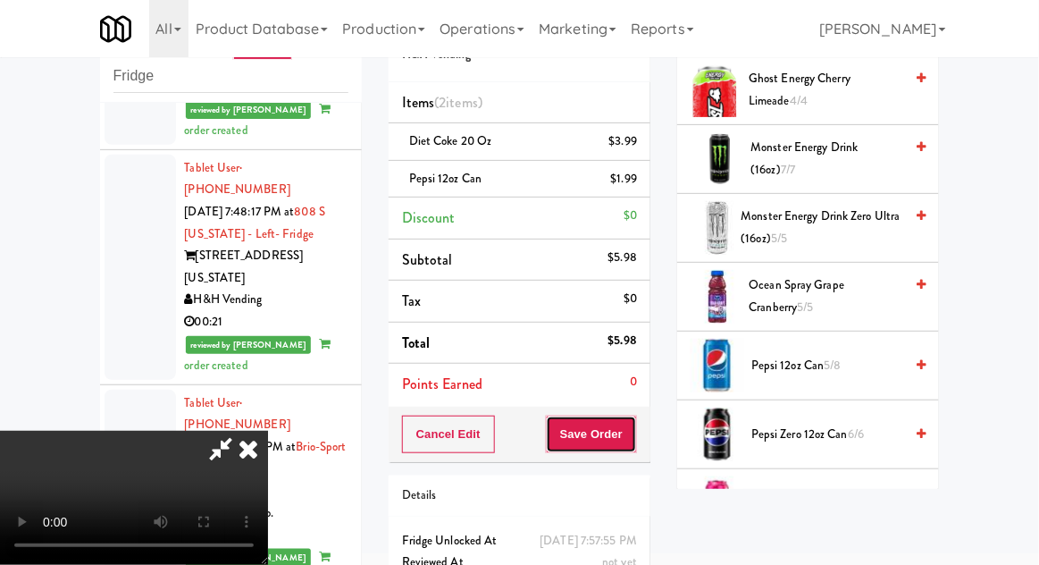
click at [629, 434] on button "Save Order" at bounding box center [591, 435] width 91 height 38
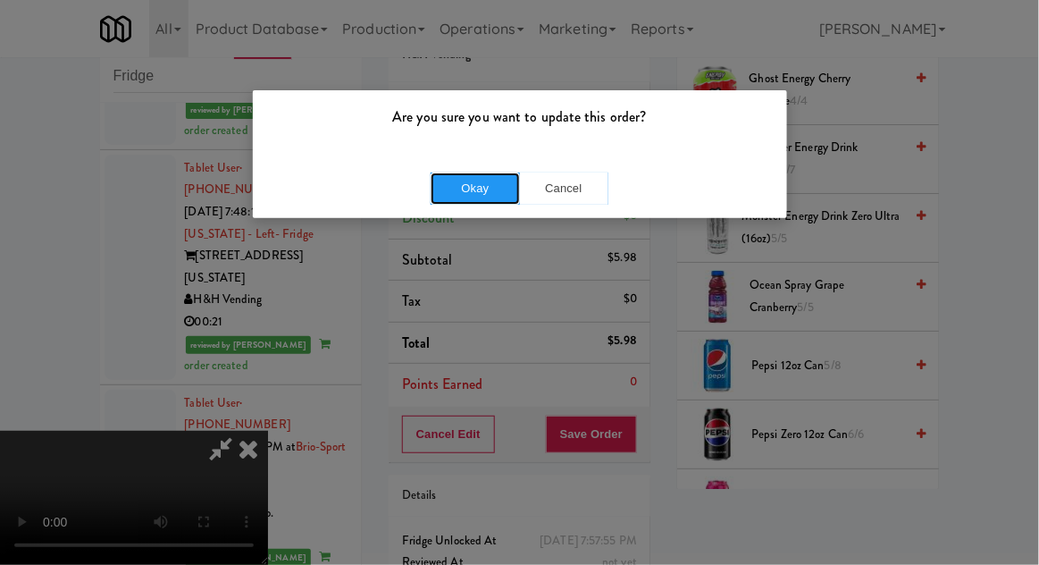
click at [450, 181] on button "Okay" at bounding box center [475, 188] width 89 height 32
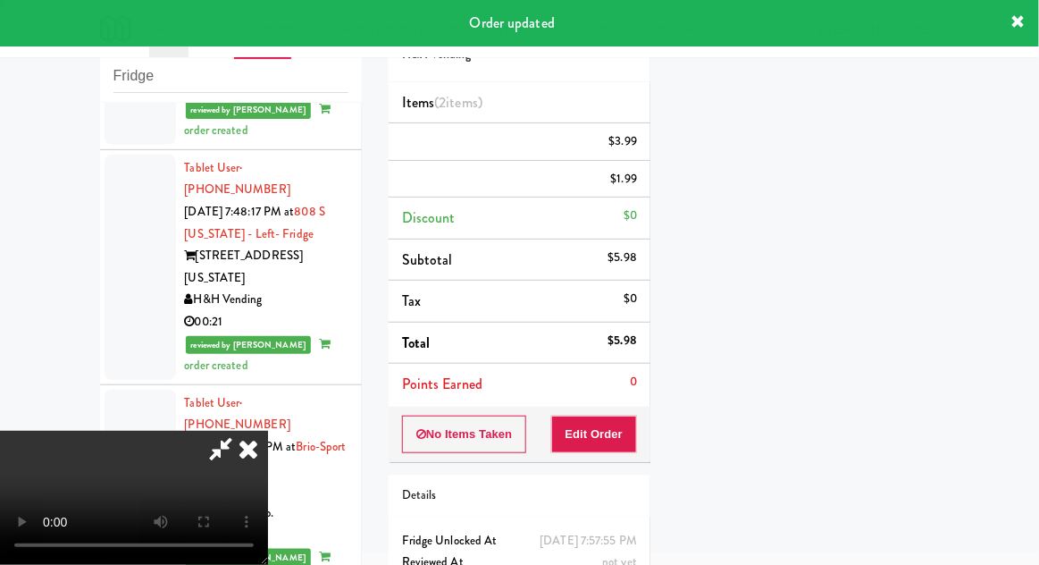
scroll to position [176, 0]
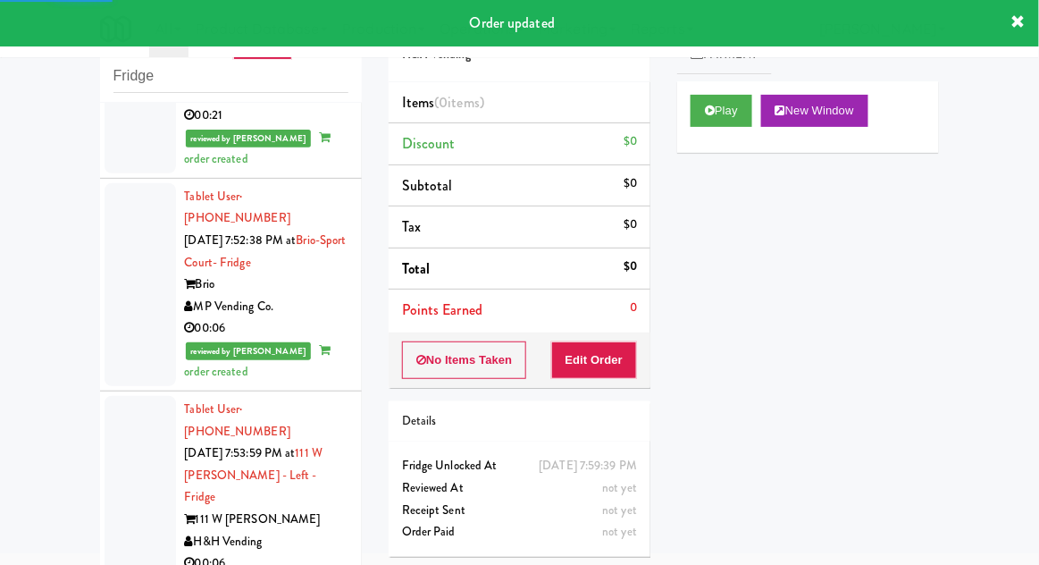
scroll to position [5906, 0]
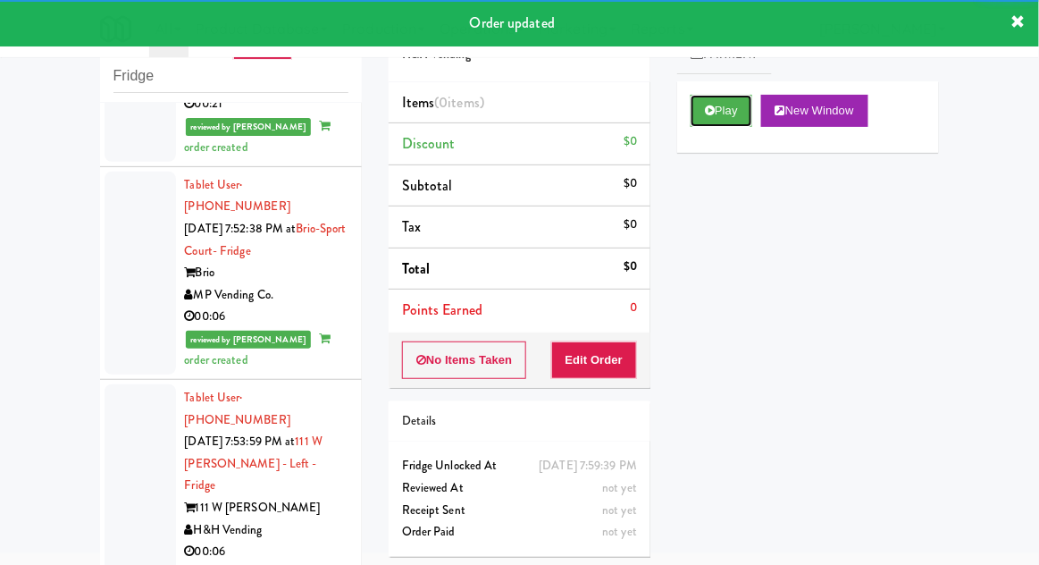
click at [733, 110] on button "Play" at bounding box center [722, 111] width 62 height 32
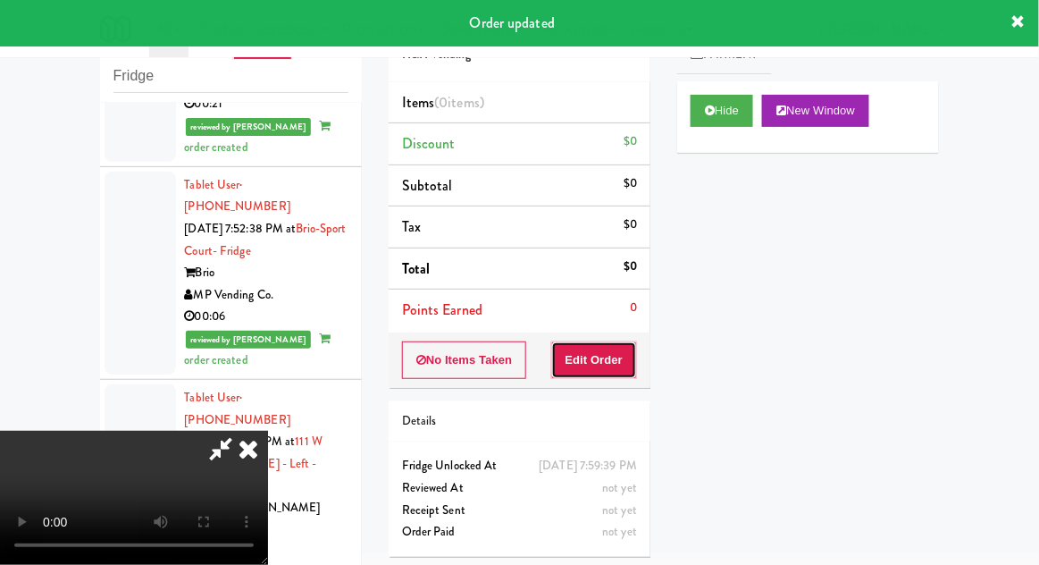
click at [601, 355] on button "Edit Order" at bounding box center [594, 360] width 87 height 38
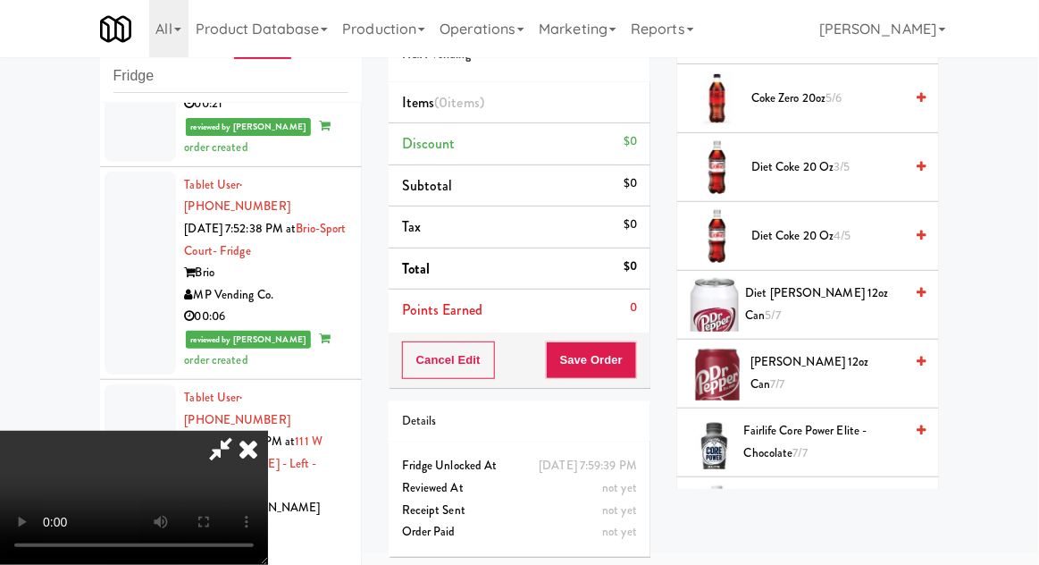
scroll to position [759, 0]
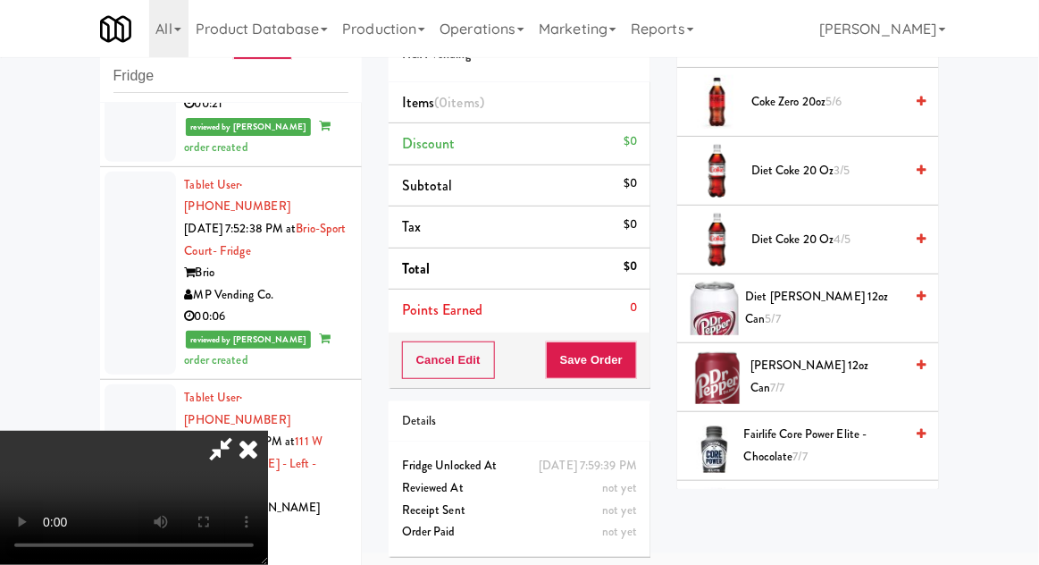
click at [785, 379] on span "7/7" at bounding box center [778, 387] width 14 height 17
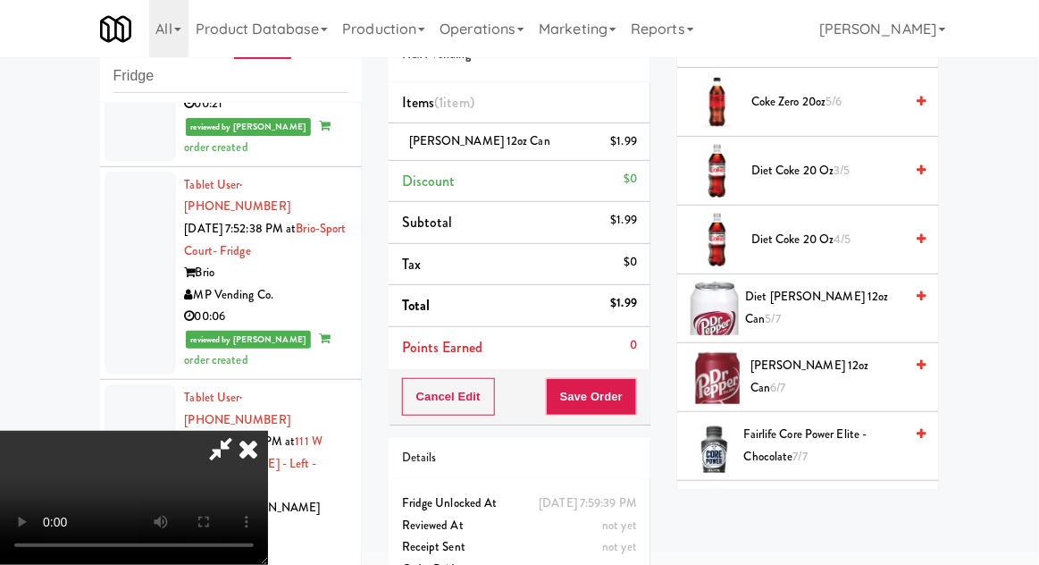
scroll to position [65, 0]
click at [628, 406] on button "Save Order" at bounding box center [591, 397] width 91 height 38
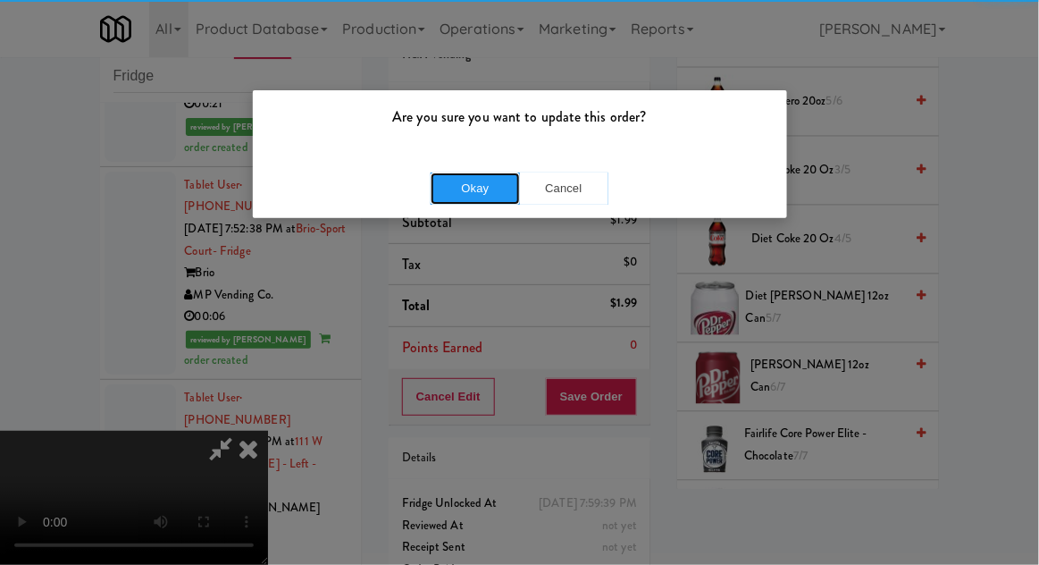
click at [443, 175] on button "Okay" at bounding box center [475, 188] width 89 height 32
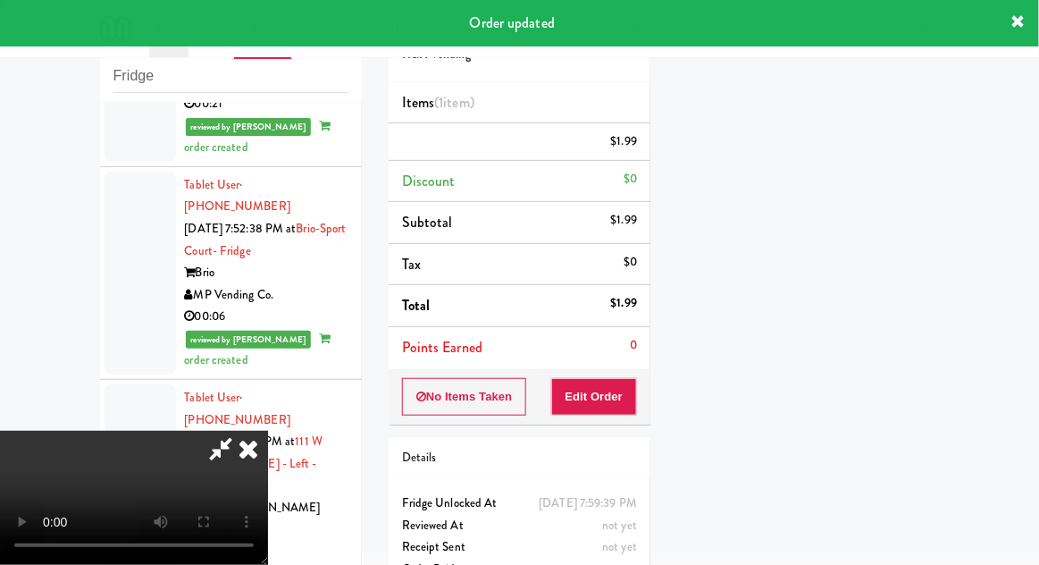
scroll to position [0, 0]
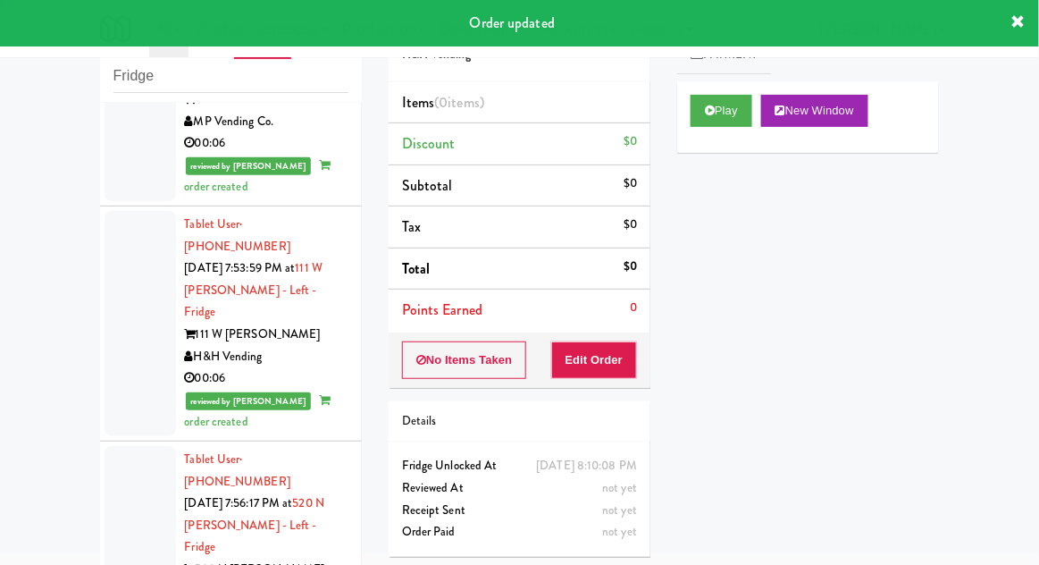
scroll to position [6159, 0]
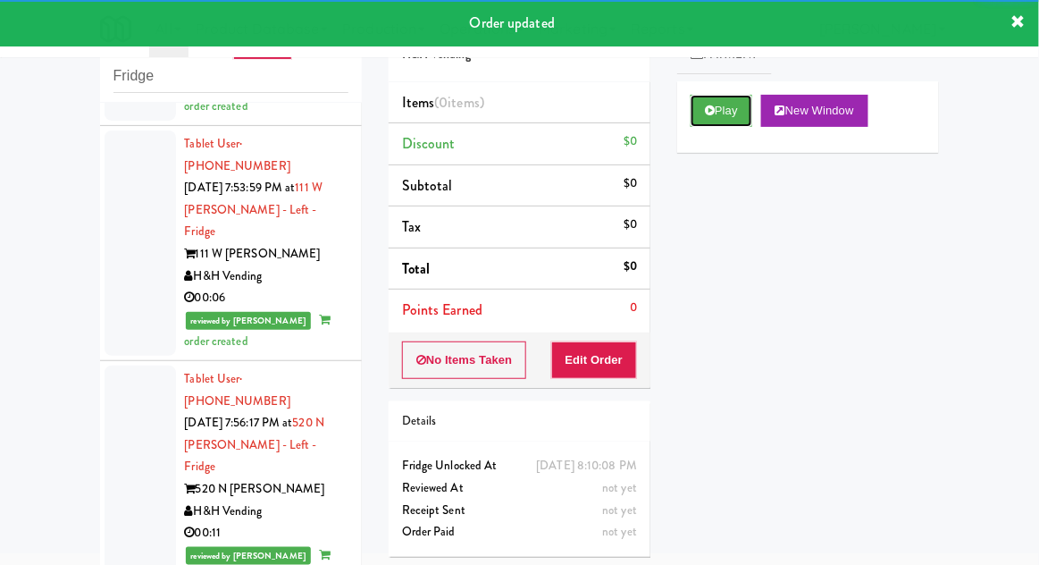
click at [736, 126] on button "Play" at bounding box center [722, 111] width 62 height 32
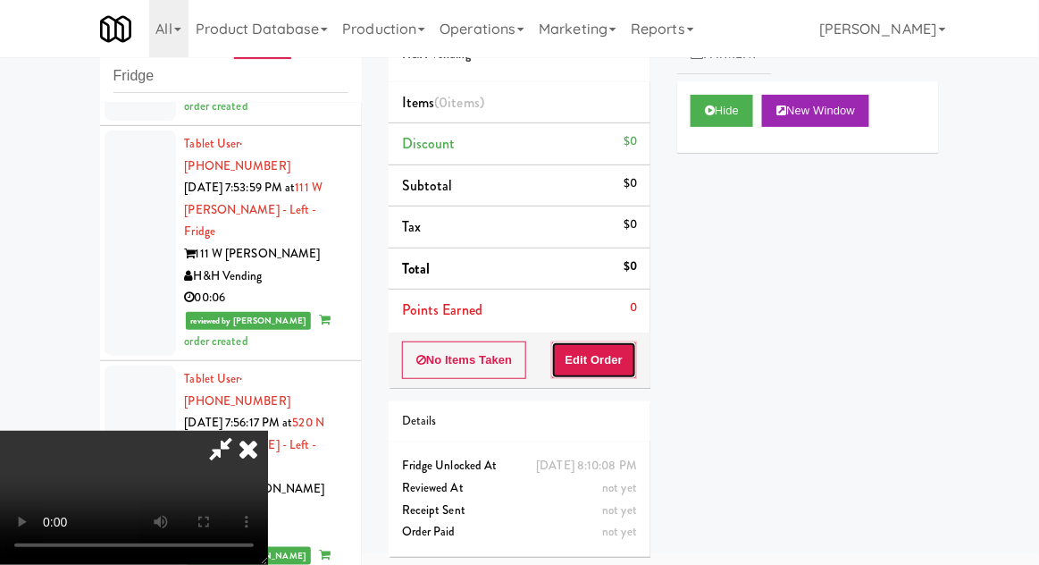
click at [619, 361] on button "Edit Order" at bounding box center [594, 360] width 87 height 38
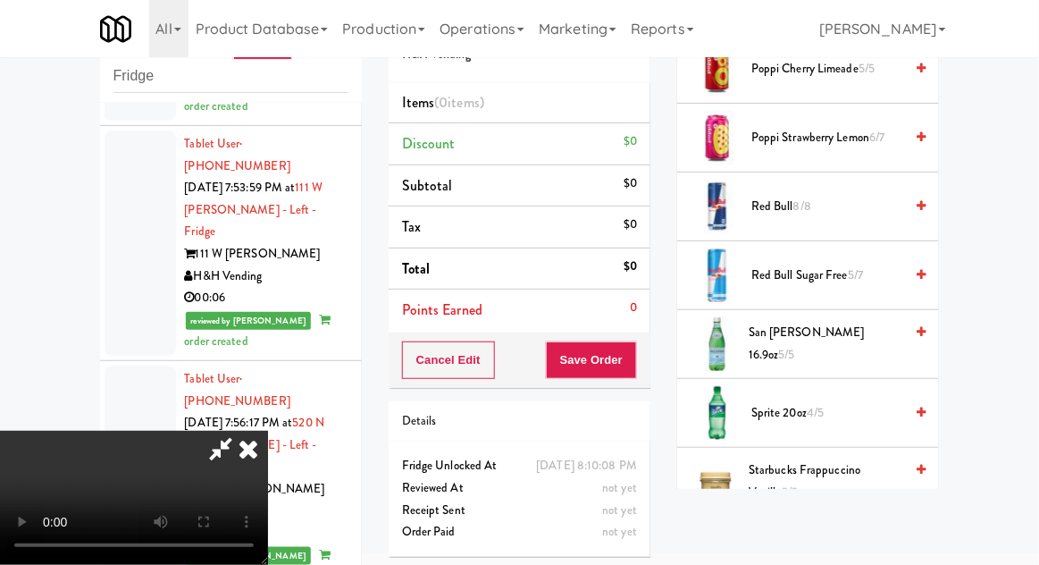
scroll to position [2092, 0]
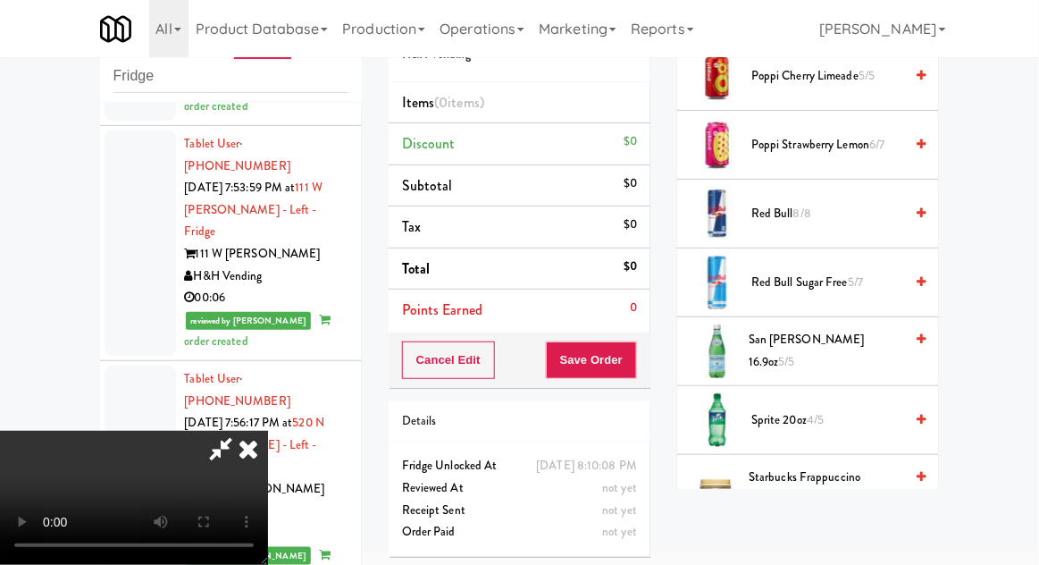
click at [813, 411] on span "4/5" at bounding box center [815, 419] width 17 height 17
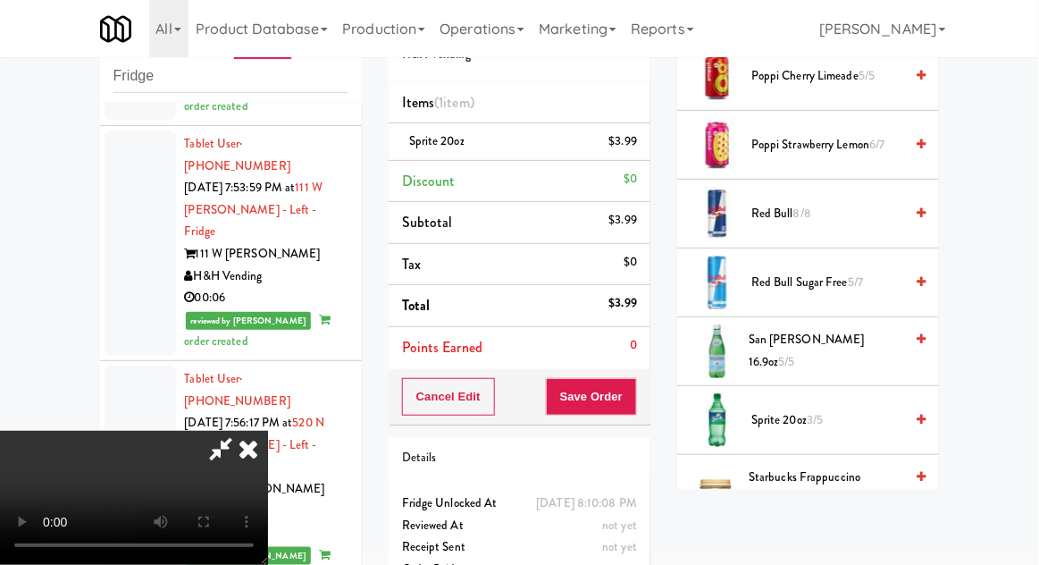
scroll to position [0, 0]
click at [842, 144] on span "Poppi Strawberry Lemon 6/7" at bounding box center [828, 145] width 152 height 22
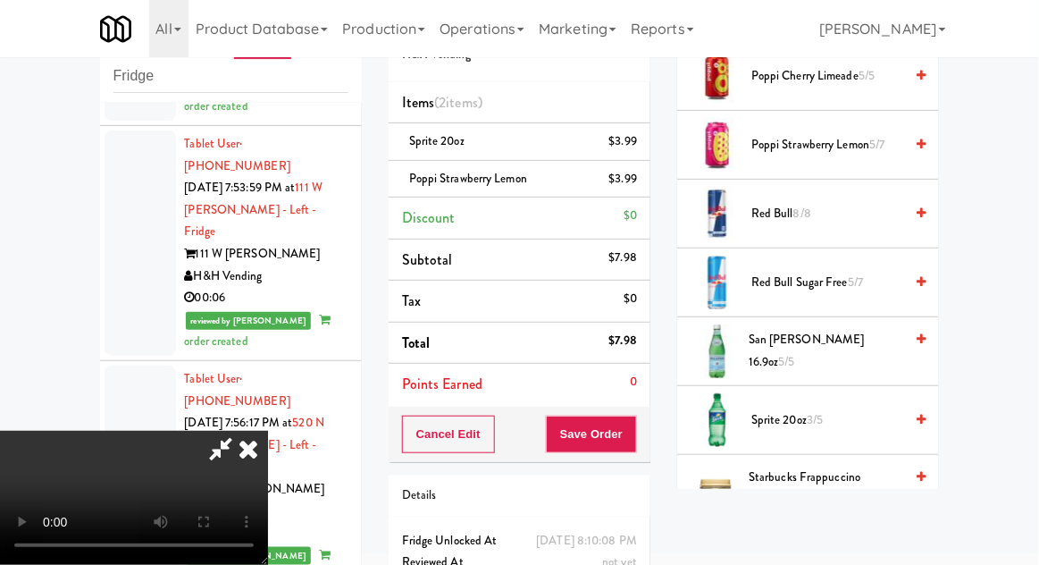
scroll to position [65, 0]
click at [819, 411] on span "3/5" at bounding box center [815, 419] width 16 height 17
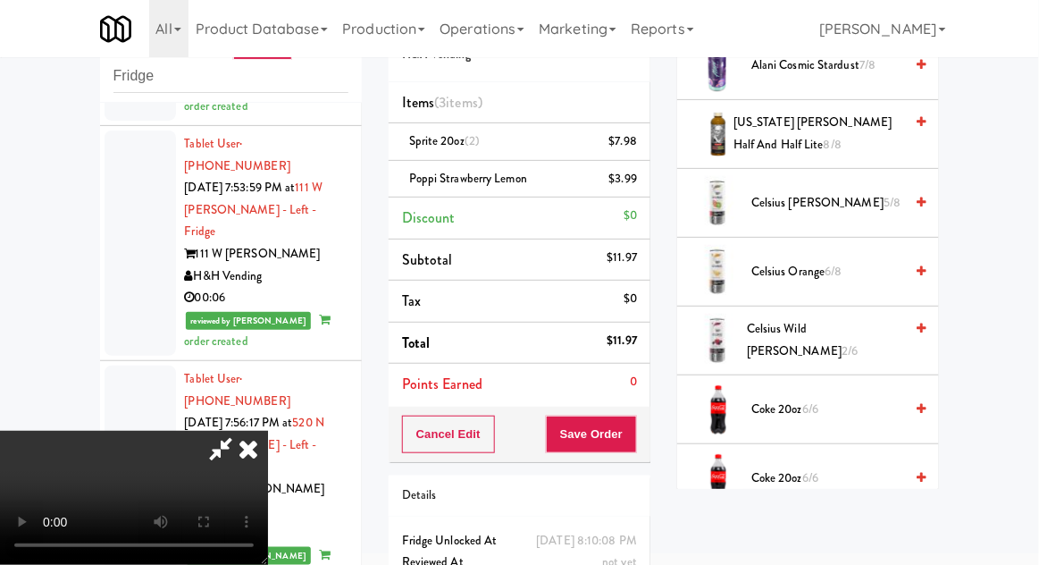
scroll to position [0, 0]
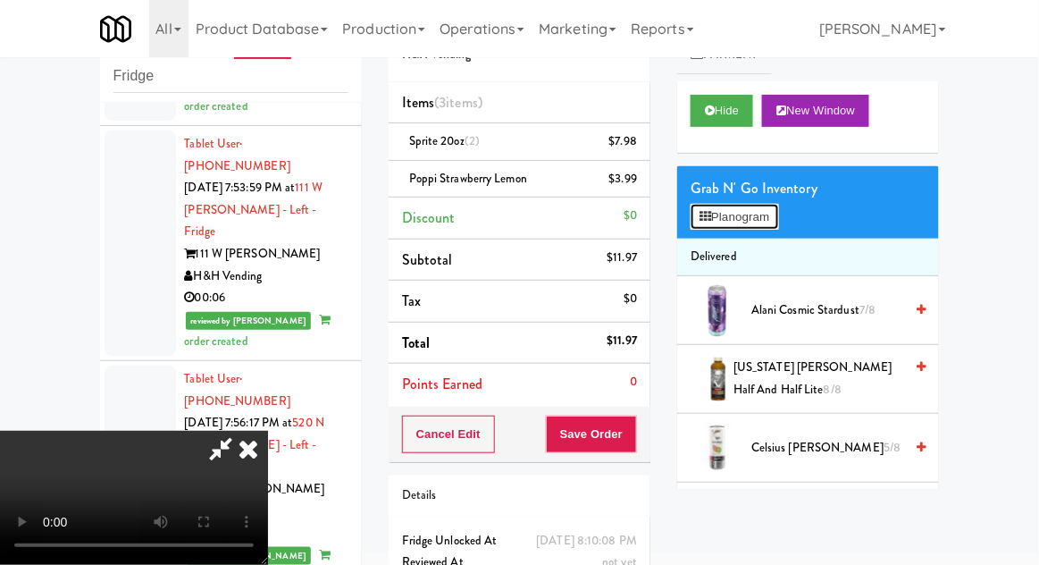
click at [777, 220] on button "Planogram" at bounding box center [735, 217] width 88 height 27
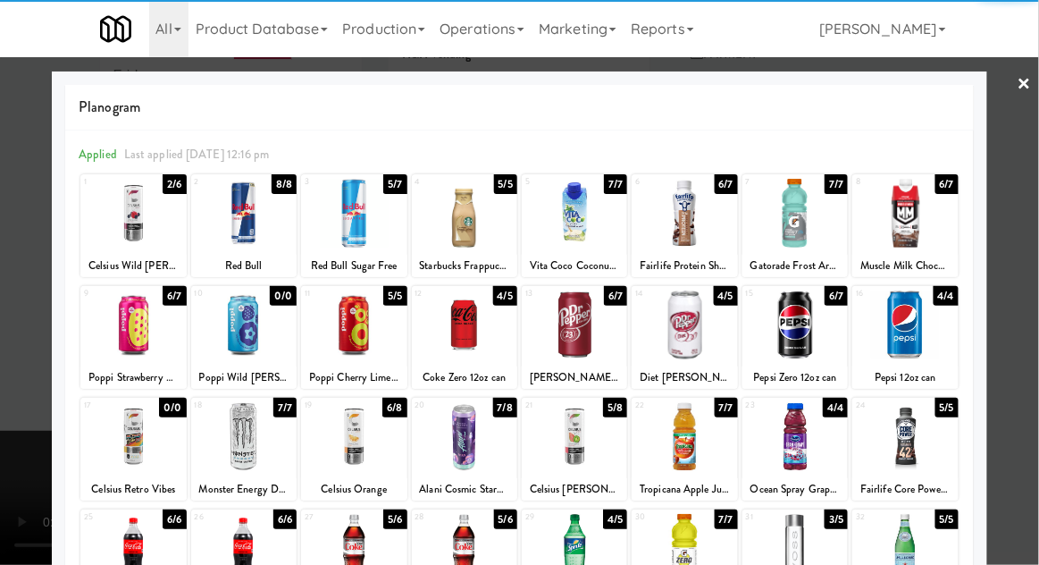
click at [826, 446] on div at bounding box center [795, 436] width 105 height 69
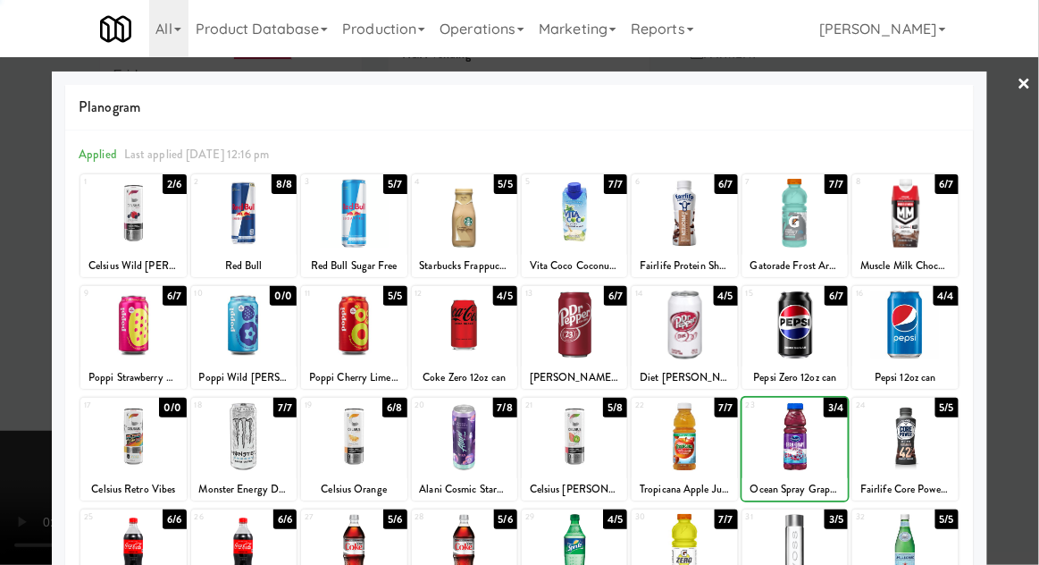
click at [1023, 396] on div at bounding box center [519, 282] width 1039 height 565
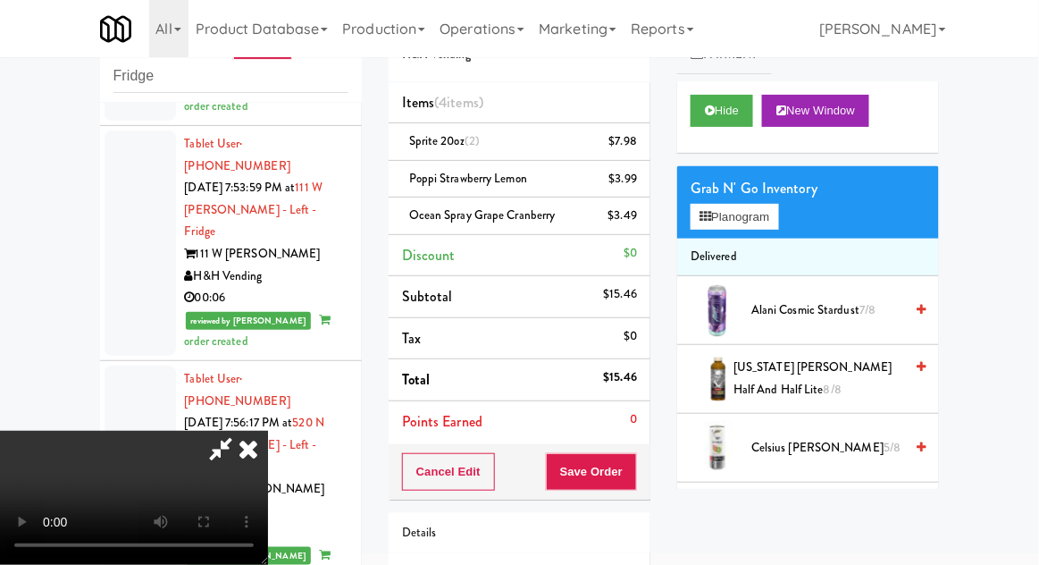
click at [241, 431] on icon at bounding box center [220, 449] width 41 height 36
click at [636, 223] on div "$3.49" at bounding box center [623, 216] width 29 height 22
click at [639, 219] on icon at bounding box center [638, 222] width 9 height 12
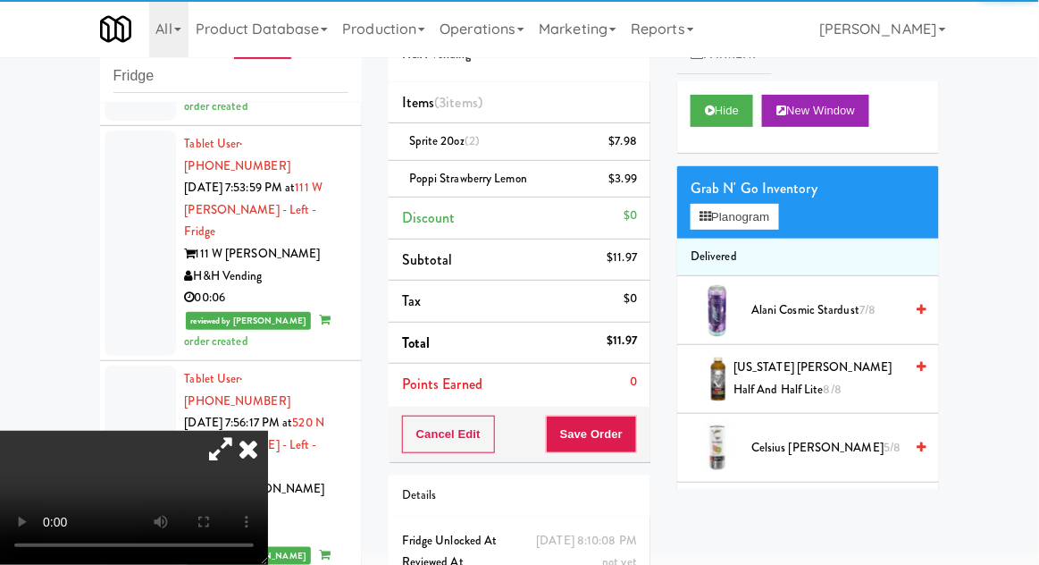
click at [241, 431] on icon at bounding box center [220, 449] width 41 height 36
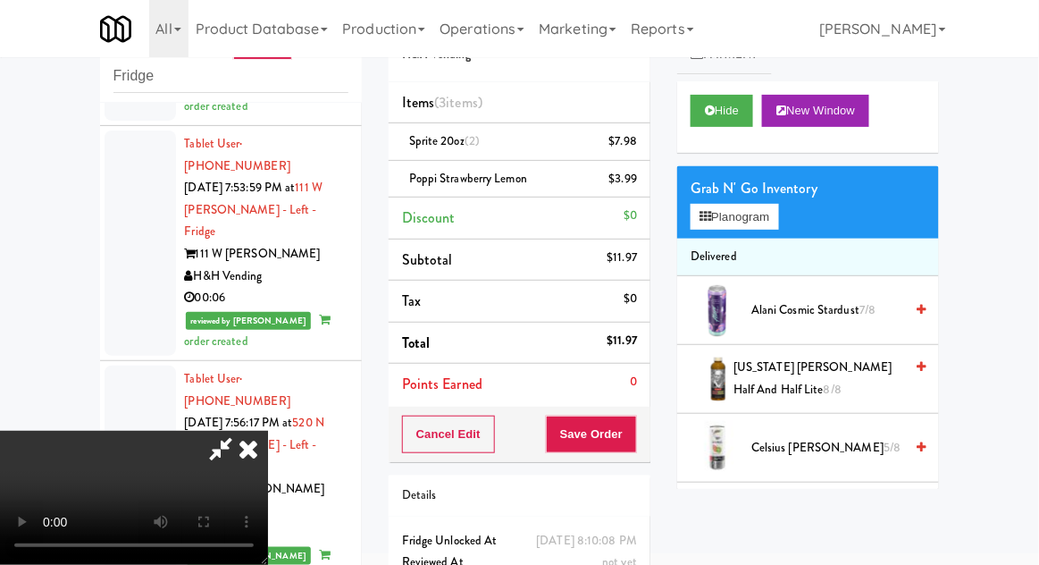
scroll to position [65, 0]
click at [744, 227] on button "Planogram" at bounding box center [735, 217] width 88 height 27
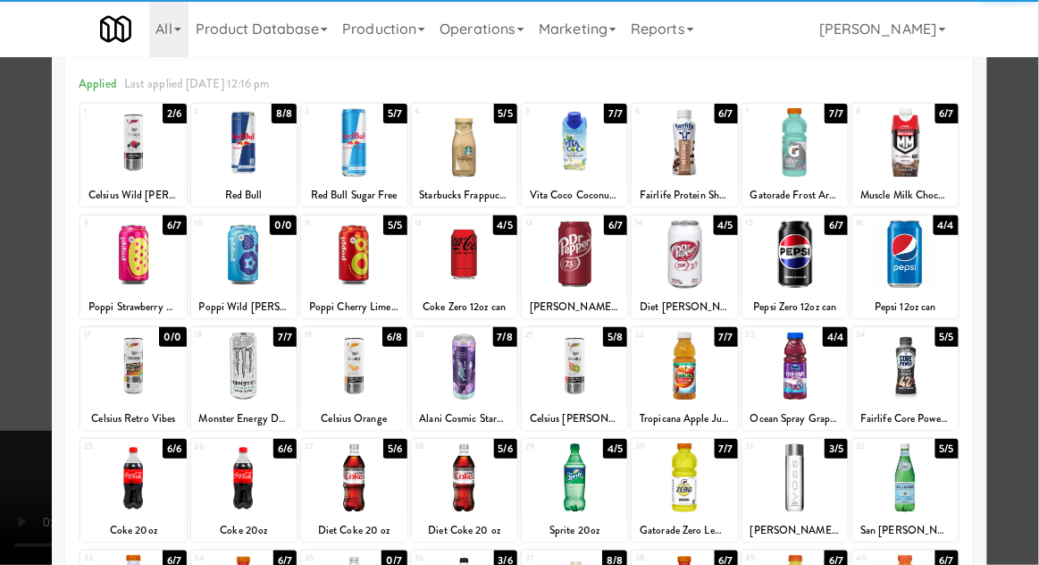
scroll to position [226, 0]
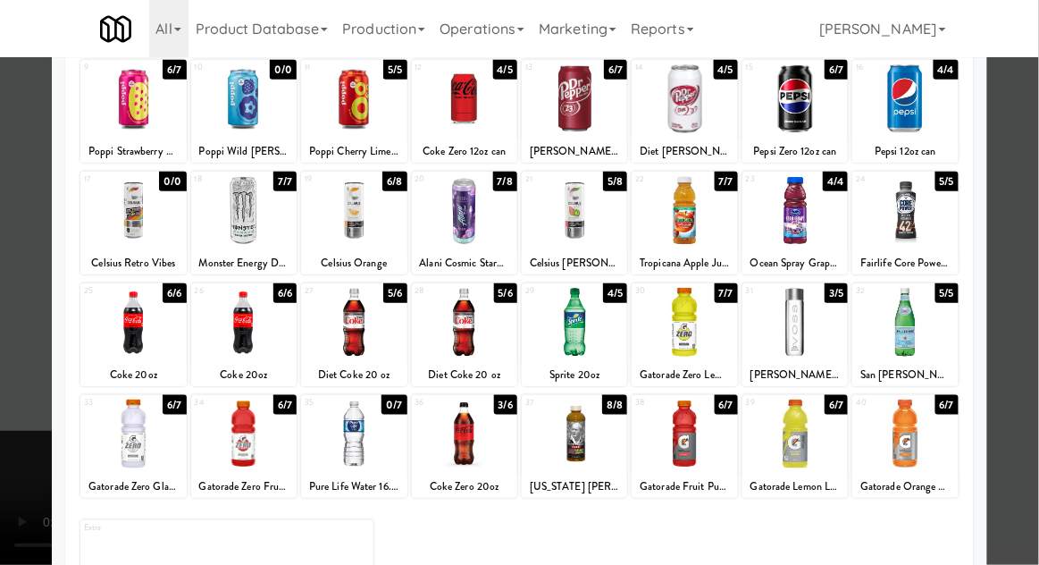
click at [598, 447] on div at bounding box center [574, 433] width 105 height 69
click at [594, 443] on div at bounding box center [574, 433] width 105 height 69
click at [1037, 367] on div at bounding box center [519, 282] width 1039 height 565
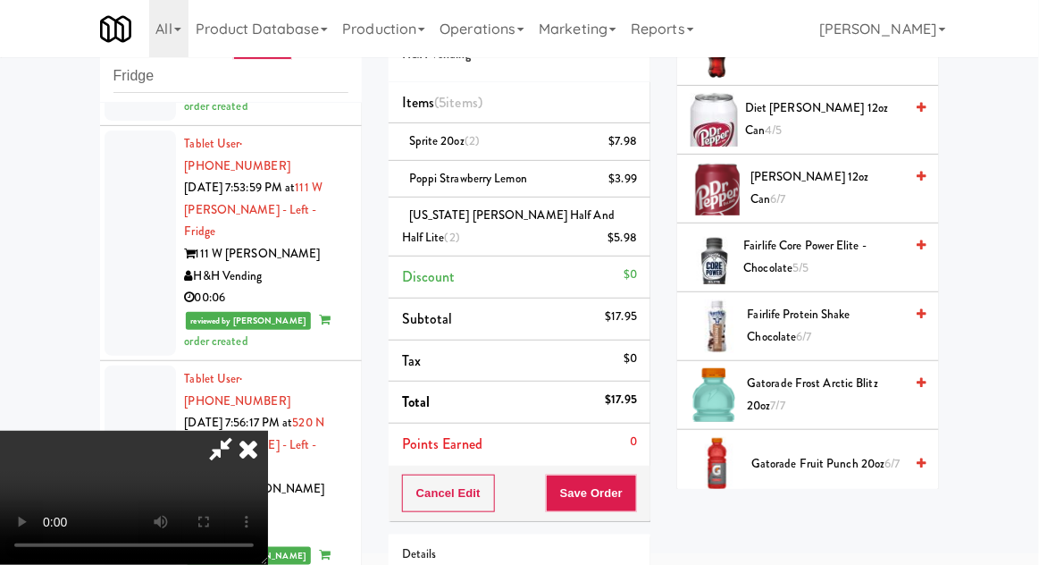
scroll to position [916, 0]
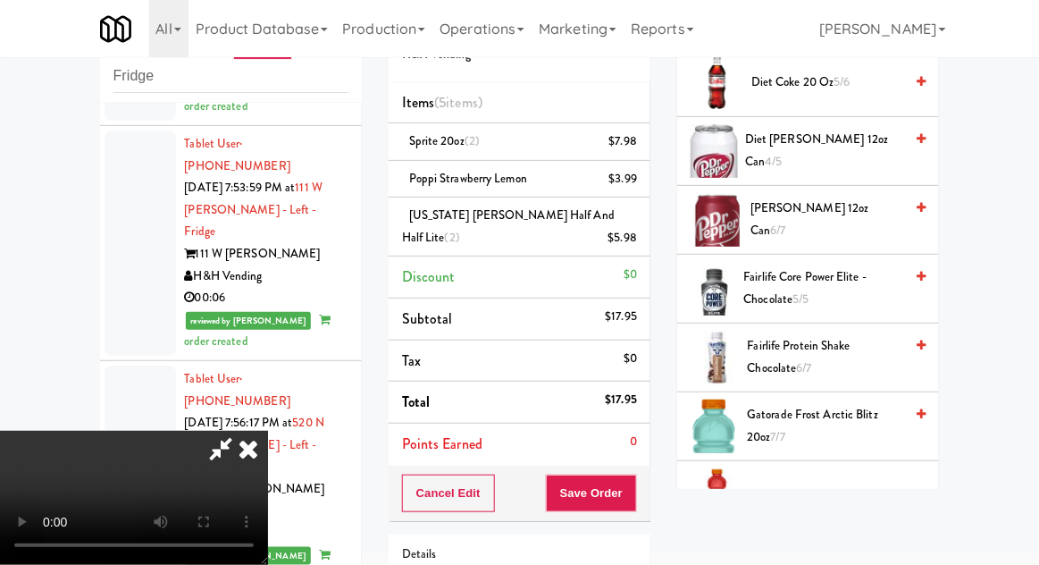
click at [839, 416] on span "Gatorade Frost Arctic Blitz 20oz 7/7" at bounding box center [825, 426] width 156 height 44
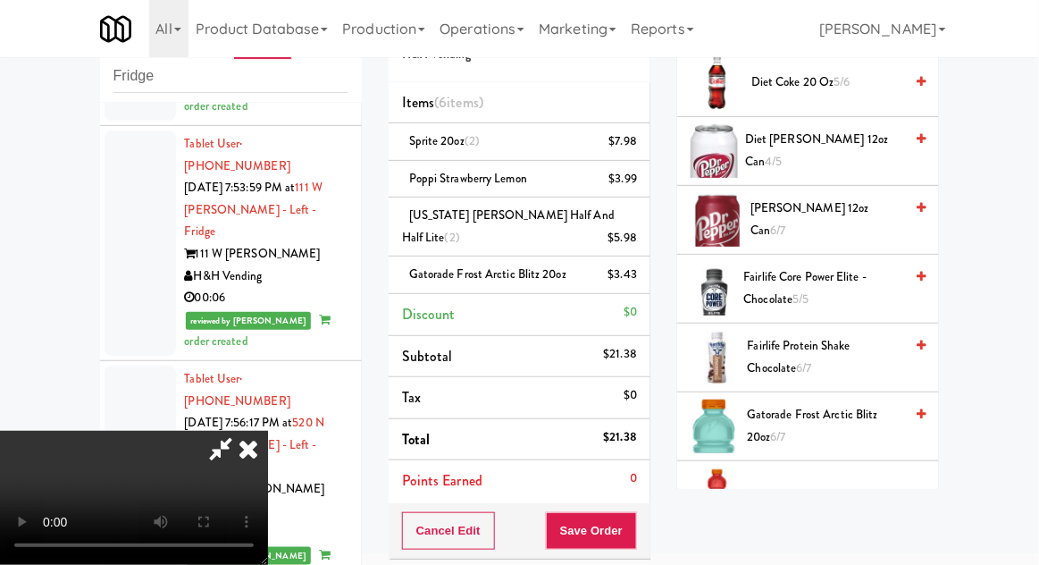
scroll to position [65, 0]
click at [635, 537] on button "Save Order" at bounding box center [591, 531] width 91 height 38
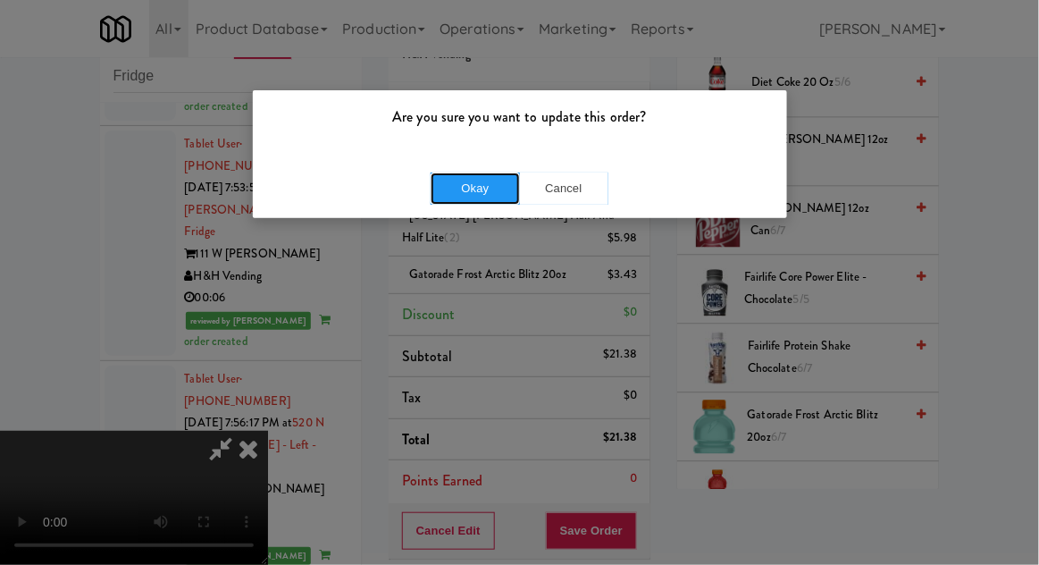
click at [445, 181] on button "Okay" at bounding box center [475, 188] width 89 height 32
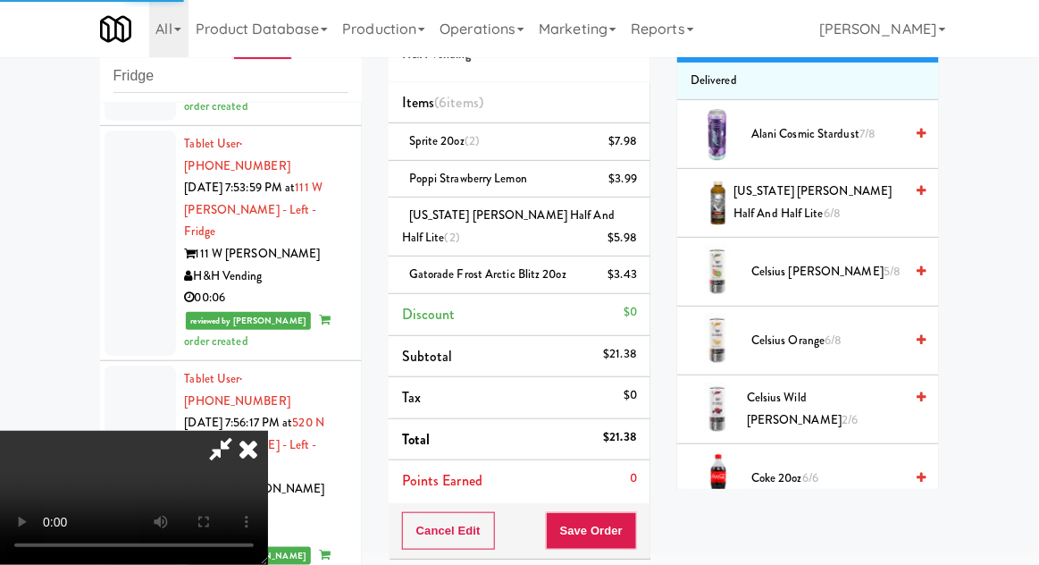
scroll to position [0, 0]
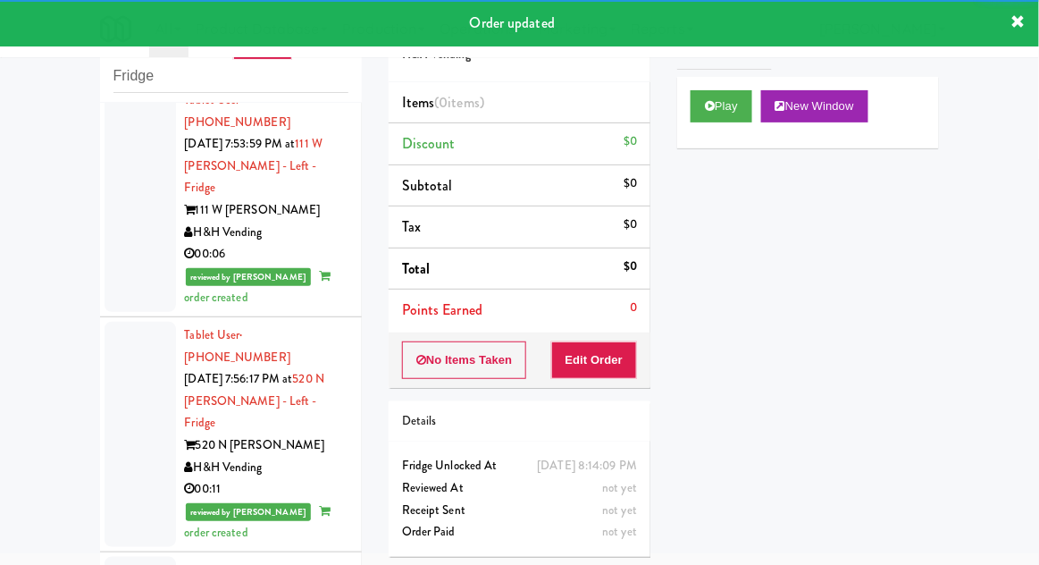
scroll to position [4, 0]
click at [730, 97] on button "Play" at bounding box center [722, 106] width 62 height 32
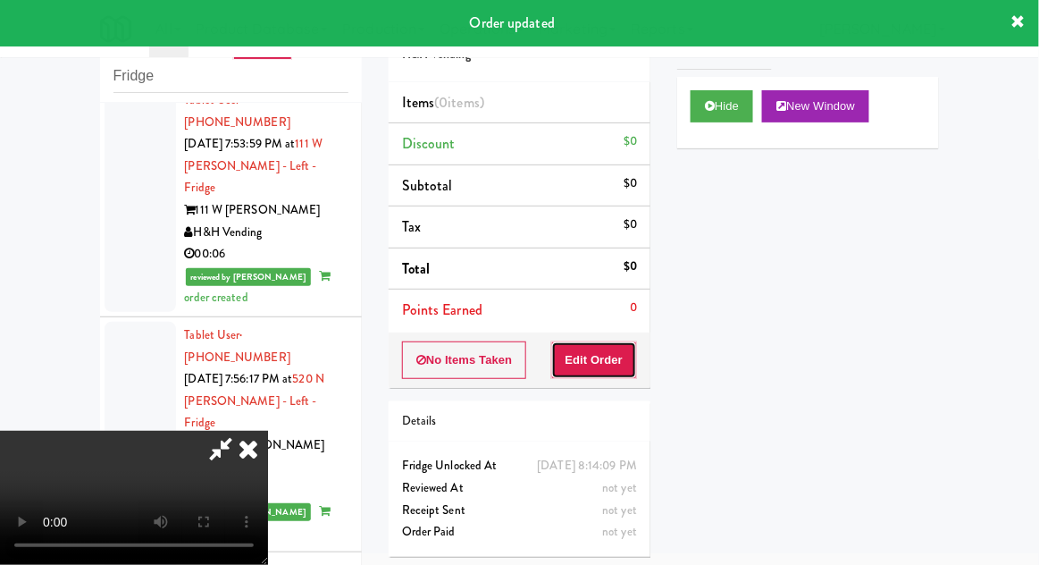
click at [613, 358] on button "Edit Order" at bounding box center [594, 360] width 87 height 38
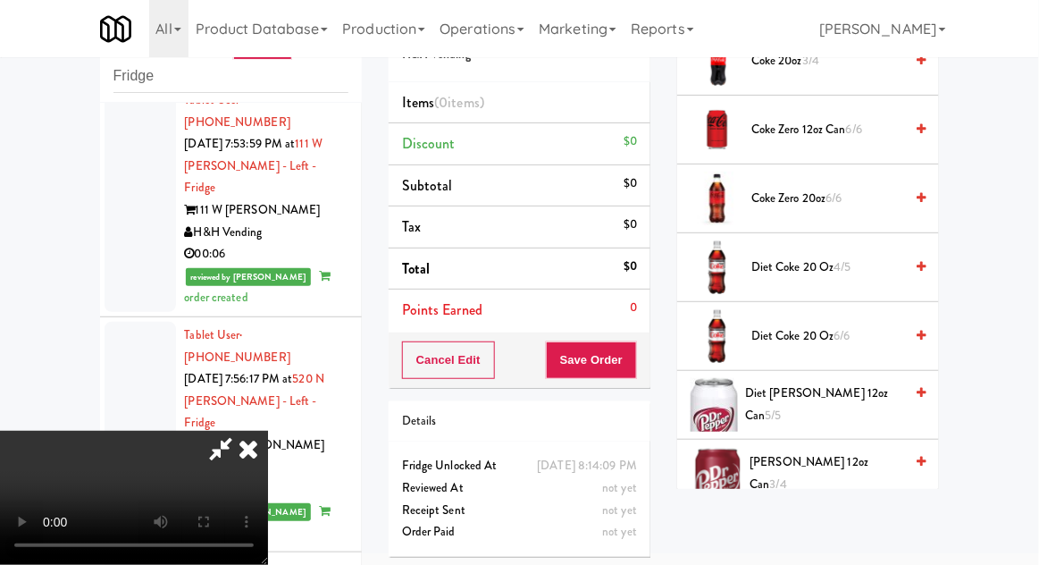
scroll to position [0, 0]
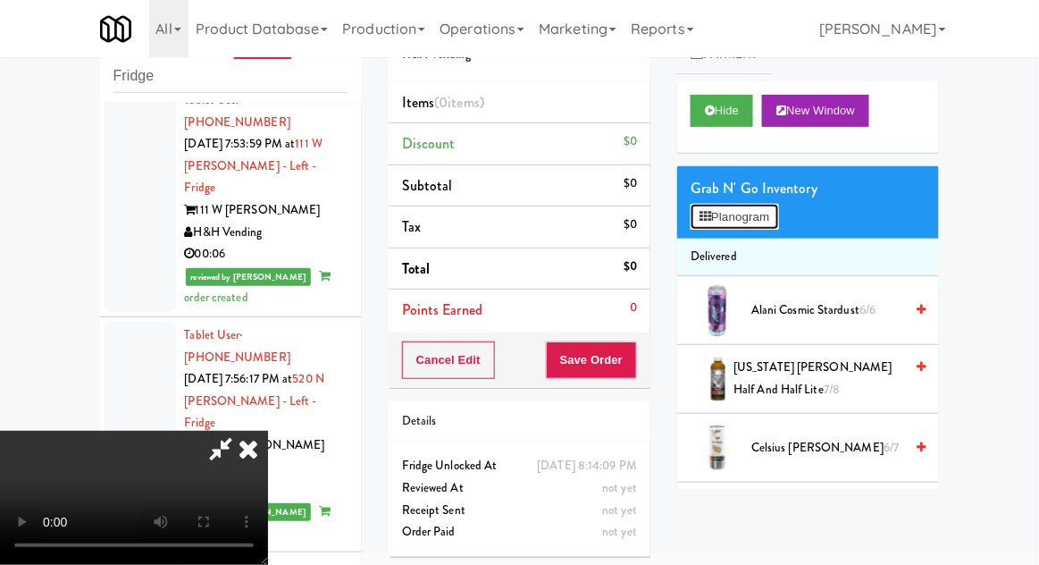
click at [776, 225] on button "Planogram" at bounding box center [735, 217] width 88 height 27
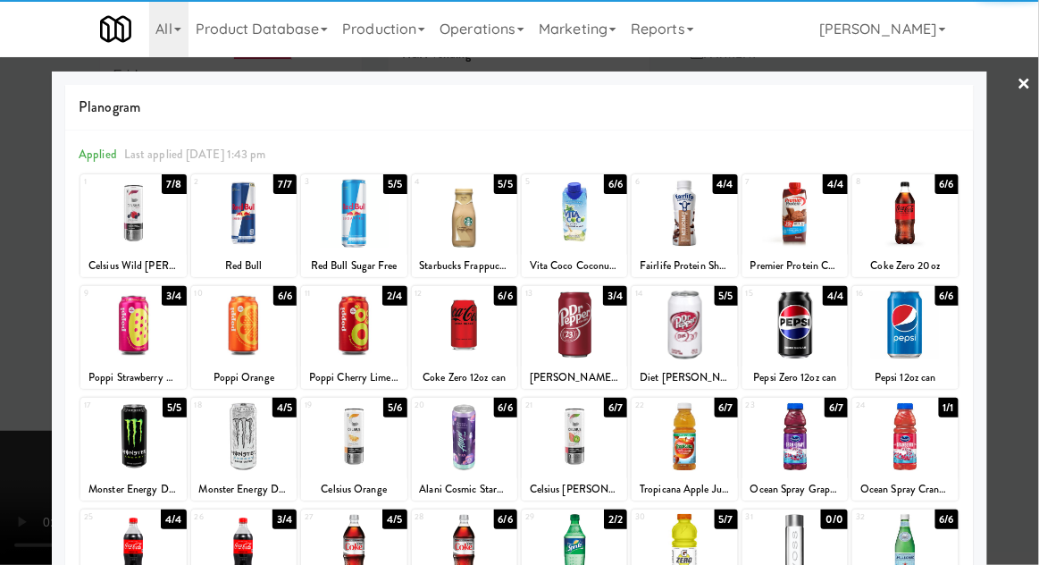
click at [934, 234] on div at bounding box center [904, 213] width 105 height 69
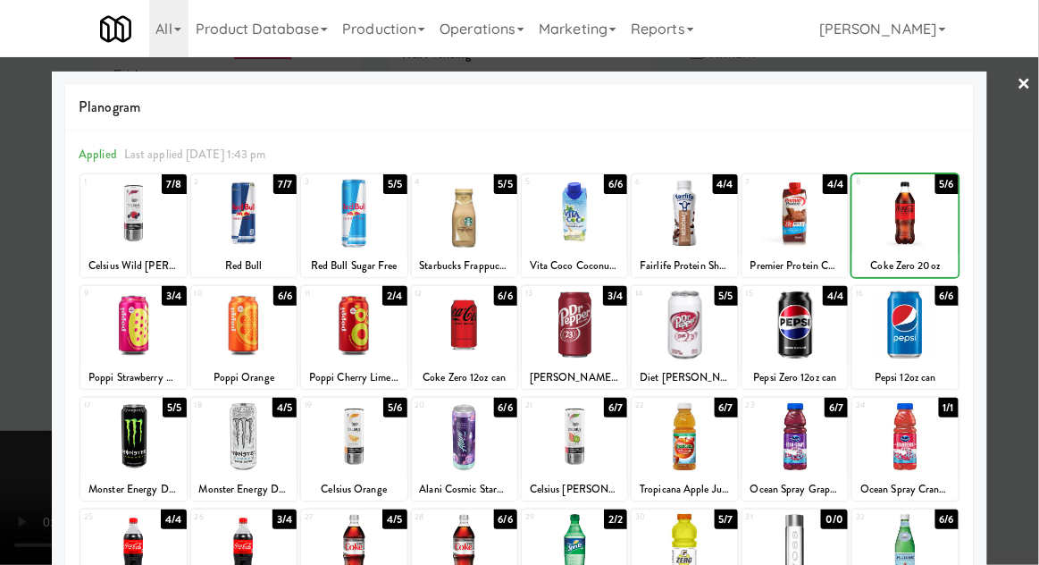
click at [1022, 250] on div at bounding box center [519, 282] width 1039 height 565
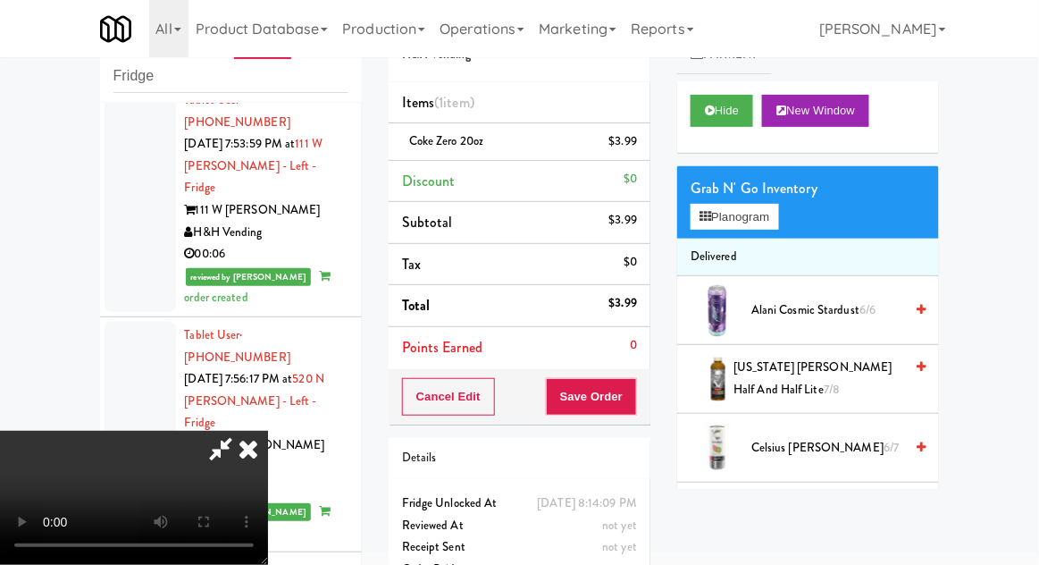
scroll to position [65, 0]
click at [636, 395] on button "Save Order" at bounding box center [591, 397] width 91 height 38
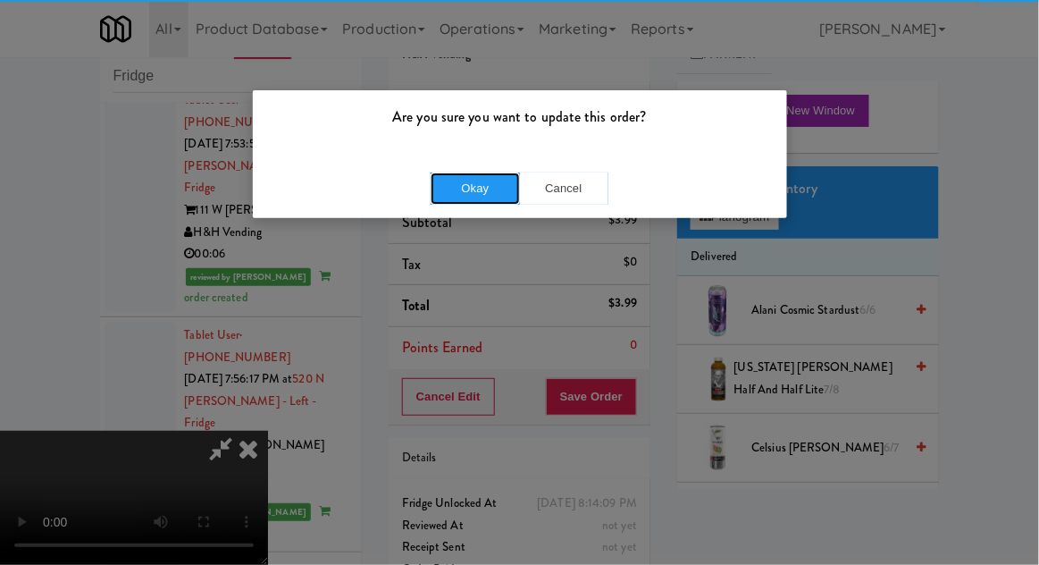
click at [445, 197] on button "Okay" at bounding box center [475, 188] width 89 height 32
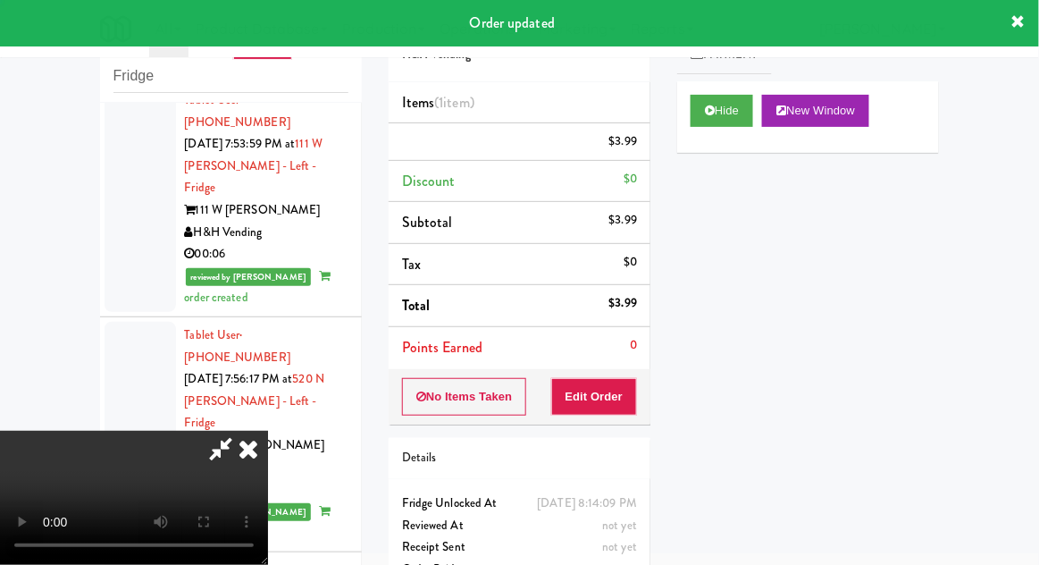
scroll to position [0, 0]
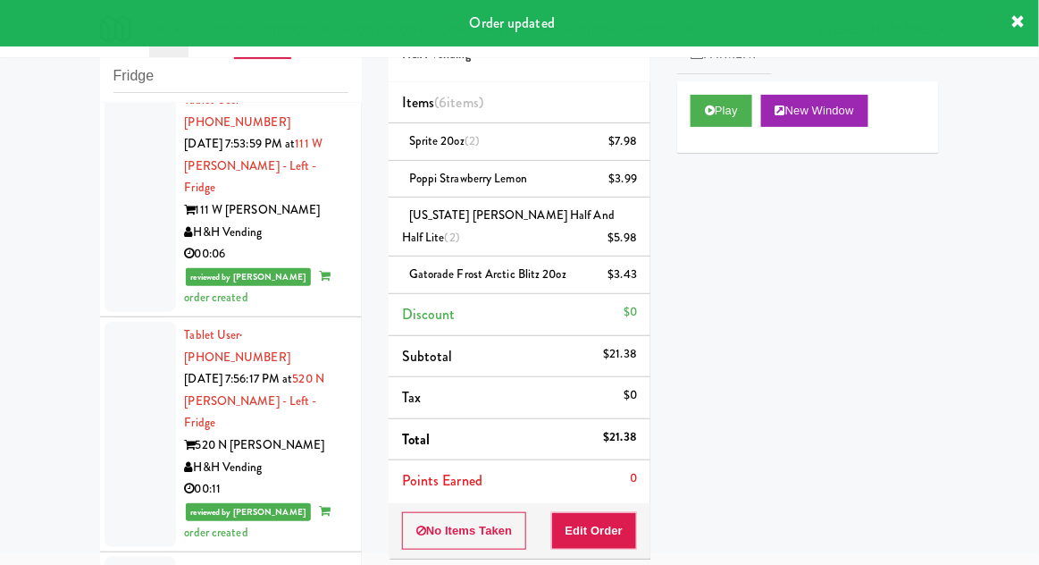
scroll to position [6247, 0]
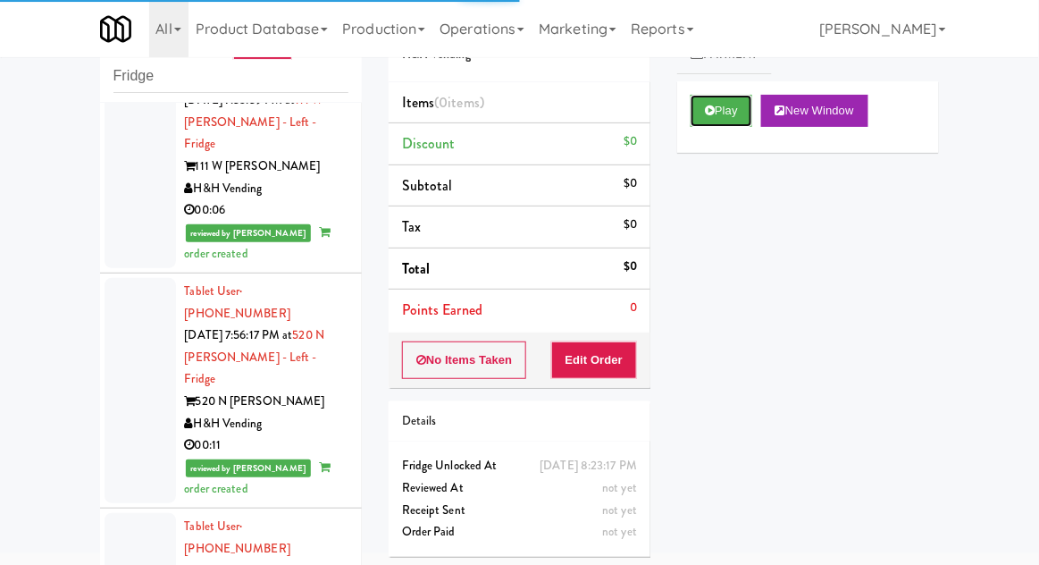
click at [741, 109] on button "Play" at bounding box center [722, 111] width 62 height 32
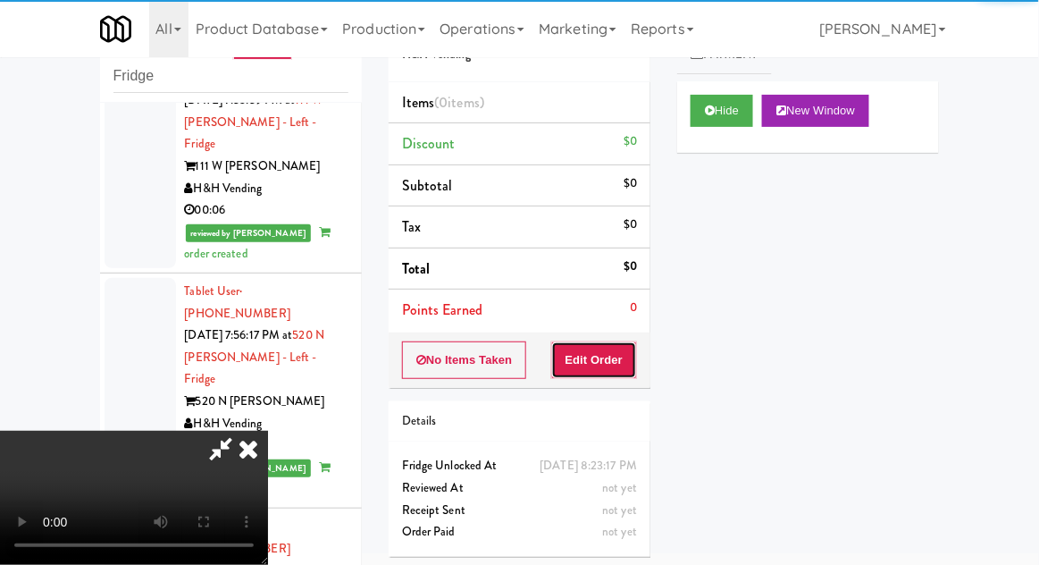
click at [608, 341] on button "Edit Order" at bounding box center [594, 360] width 87 height 38
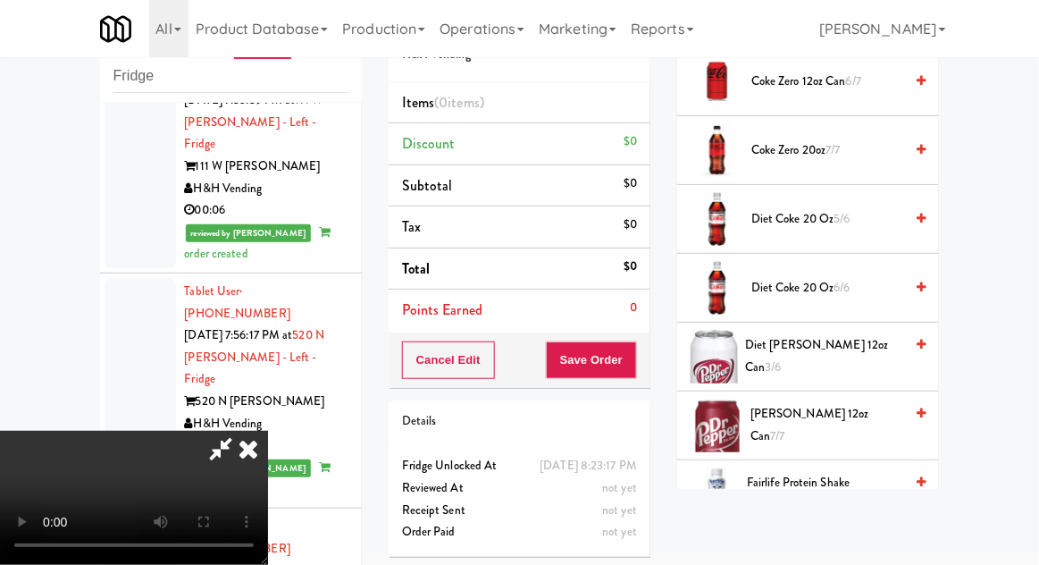
scroll to position [775, 0]
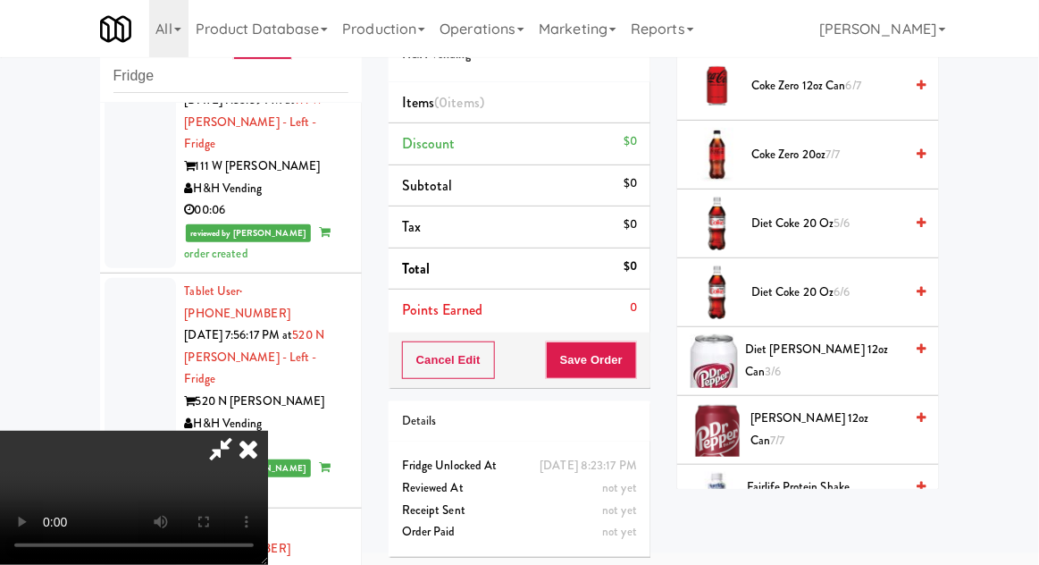
click at [782, 363] on span "3/6" at bounding box center [774, 371] width 16 height 17
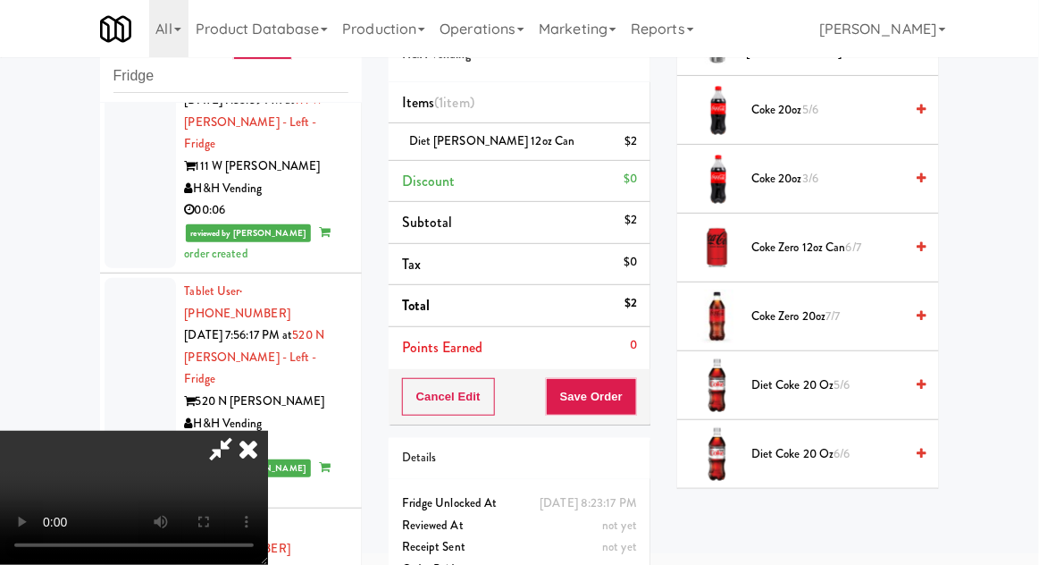
scroll to position [0, 0]
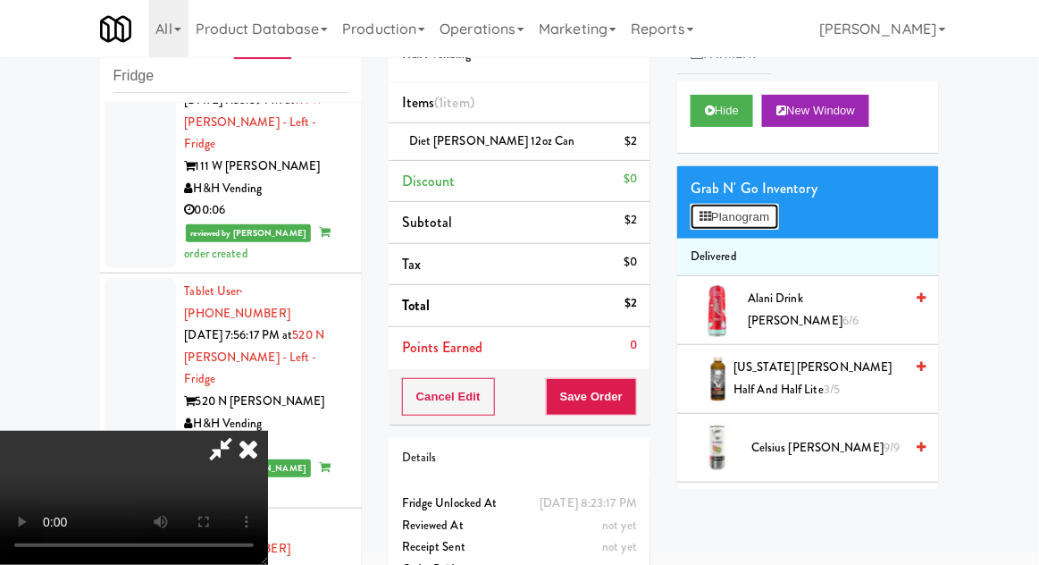
click at [750, 228] on button "Planogram" at bounding box center [735, 217] width 88 height 27
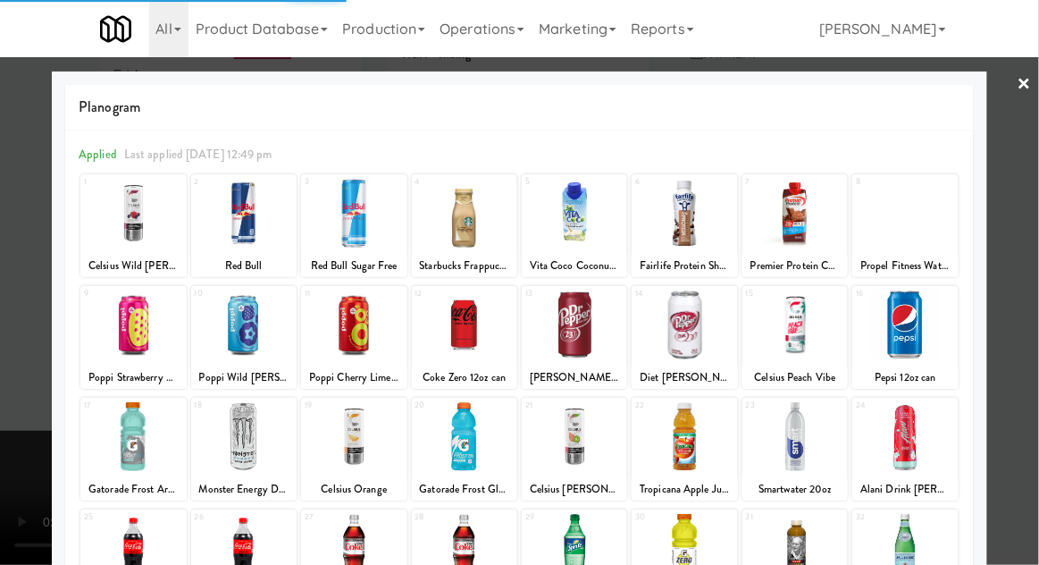
click at [341, 231] on div at bounding box center [353, 213] width 105 height 69
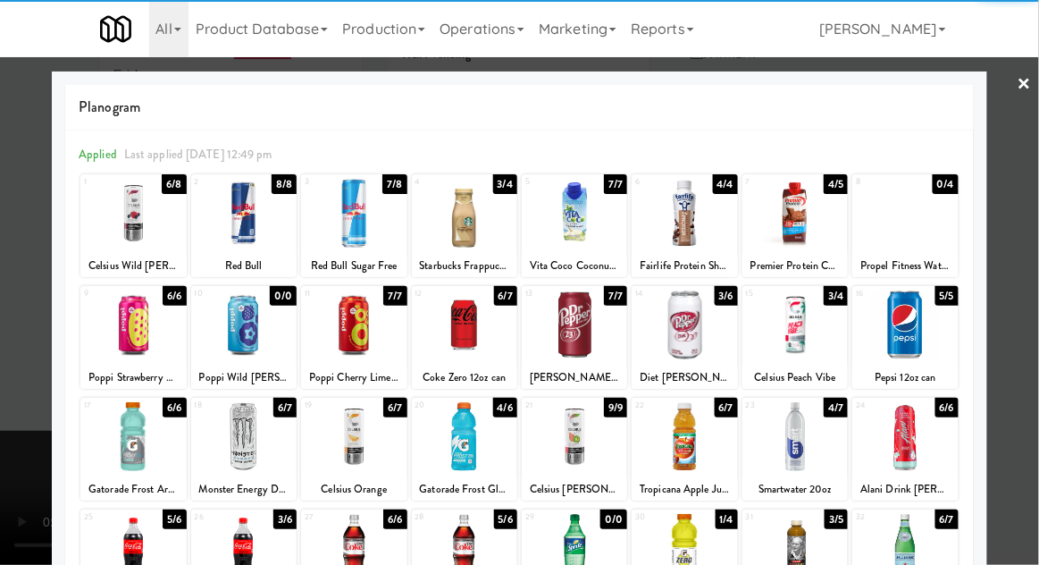
click at [1029, 315] on div at bounding box center [519, 282] width 1039 height 565
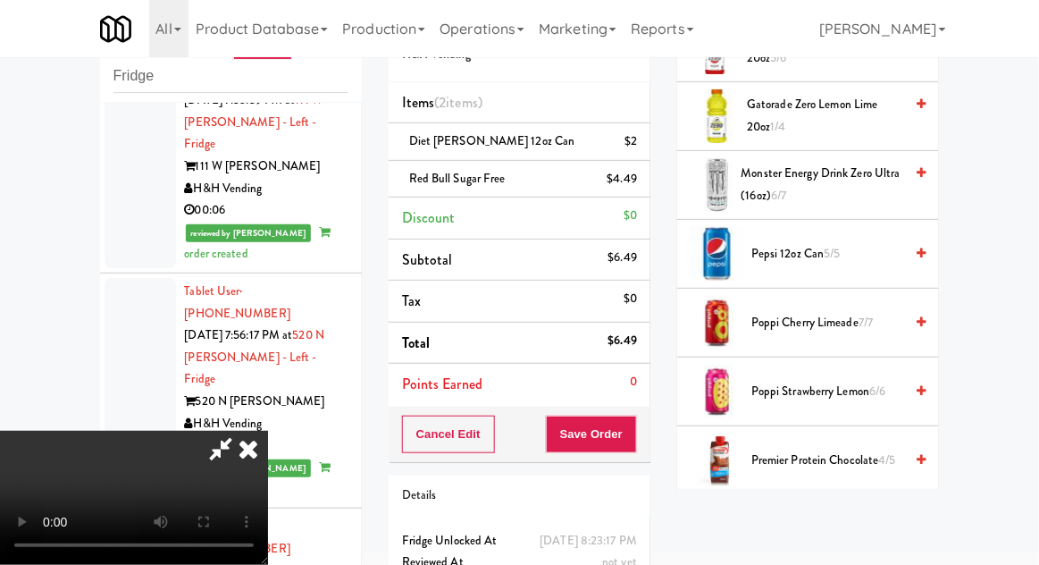
click at [878, 320] on span "Poppi Cherry Limeade 7/7" at bounding box center [828, 323] width 152 height 22
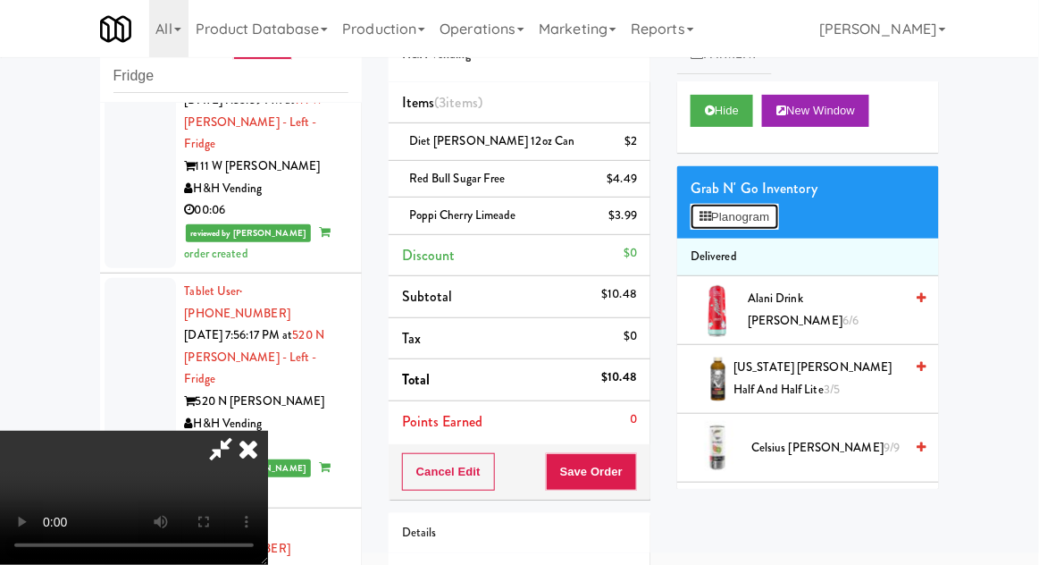
click at [772, 226] on button "Planogram" at bounding box center [735, 217] width 88 height 27
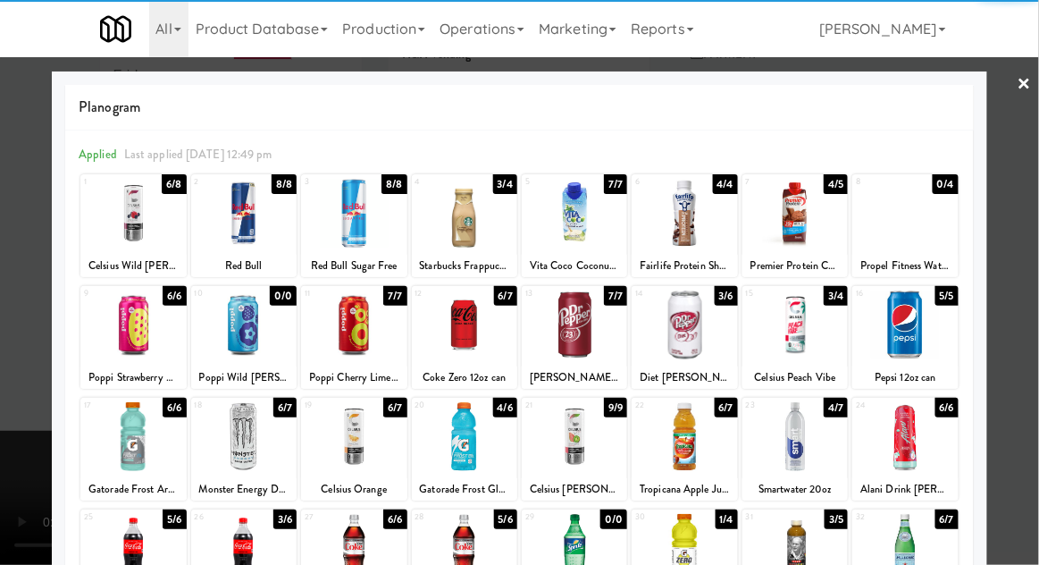
click at [1021, 337] on div at bounding box center [519, 282] width 1039 height 565
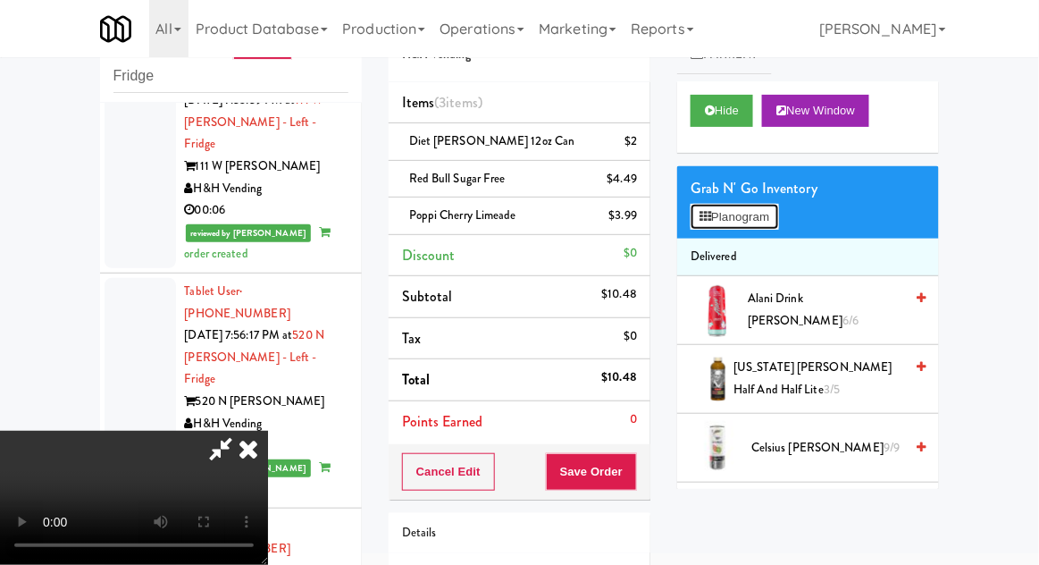
click at [766, 212] on button "Planogram" at bounding box center [735, 217] width 88 height 27
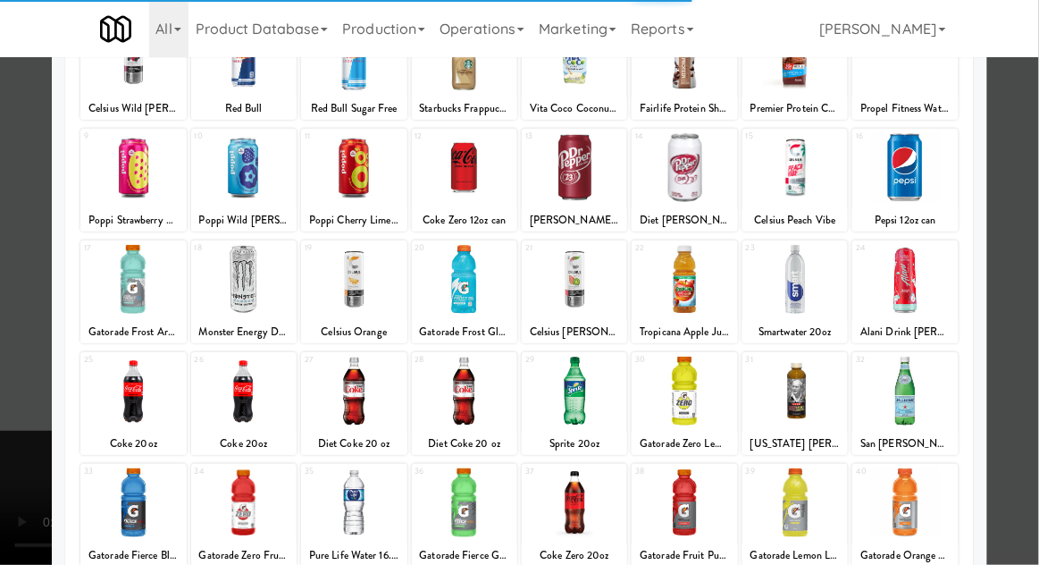
scroll to position [226, 0]
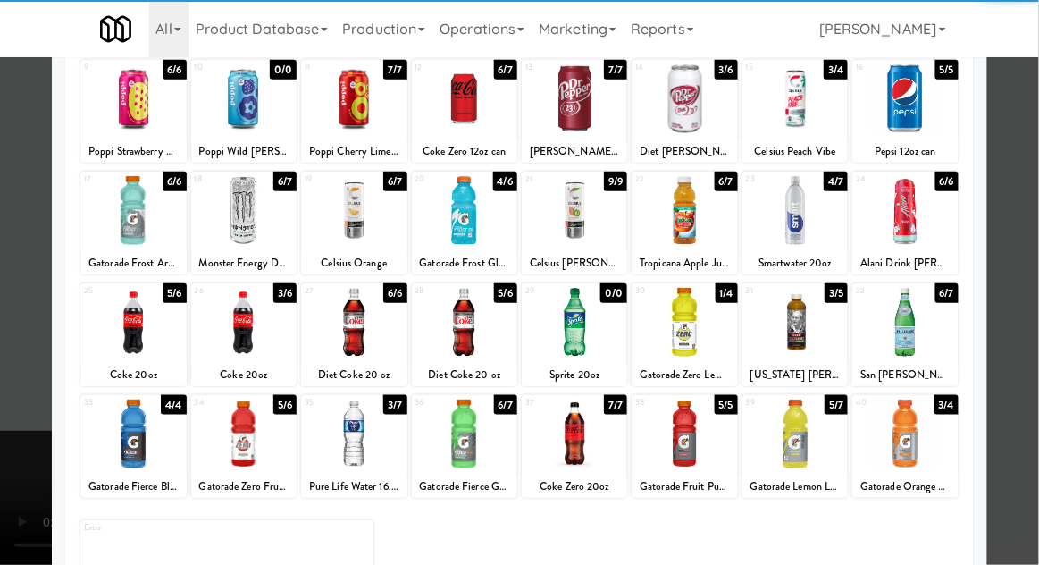
click at [453, 322] on div at bounding box center [464, 322] width 105 height 69
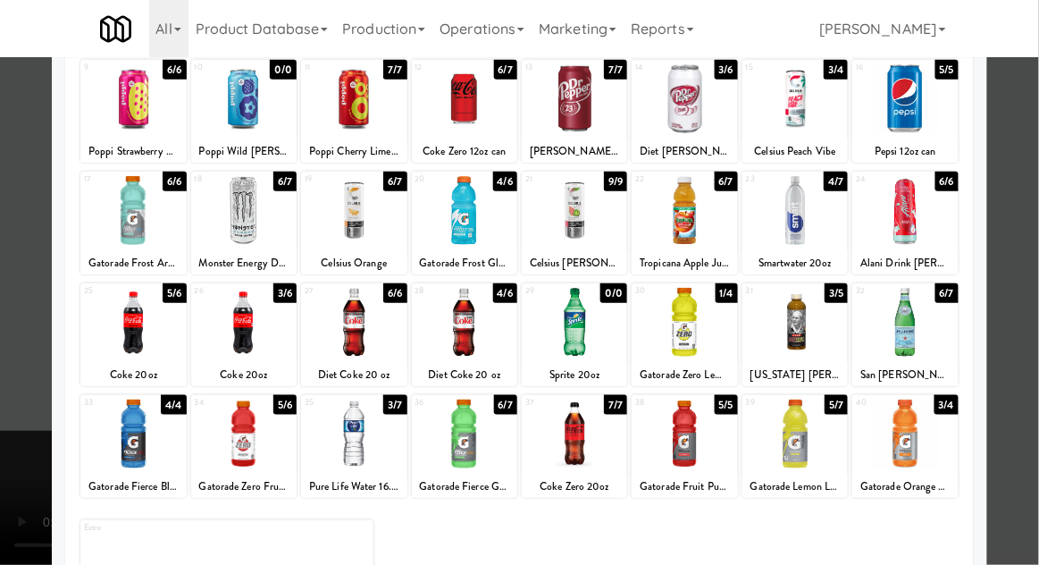
click at [1029, 353] on div at bounding box center [519, 282] width 1039 height 565
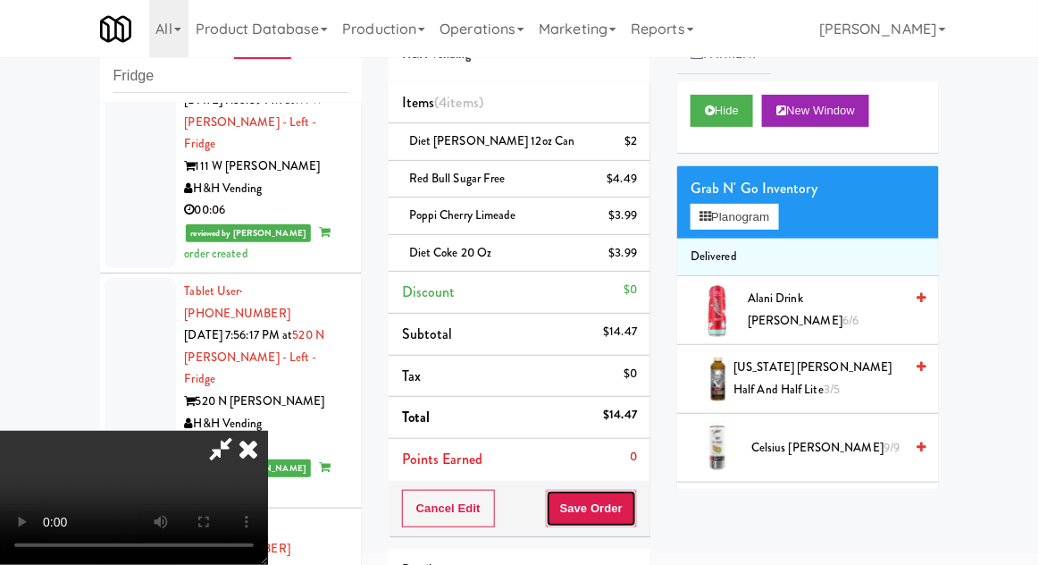
click at [634, 515] on button "Save Order" at bounding box center [591, 509] width 91 height 38
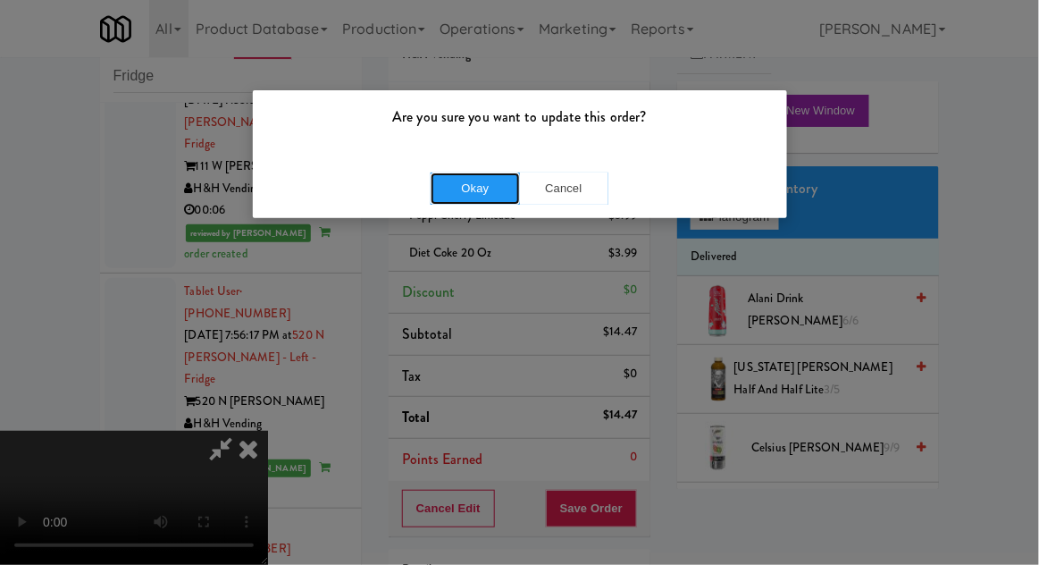
click at [460, 183] on button "Okay" at bounding box center [475, 188] width 89 height 32
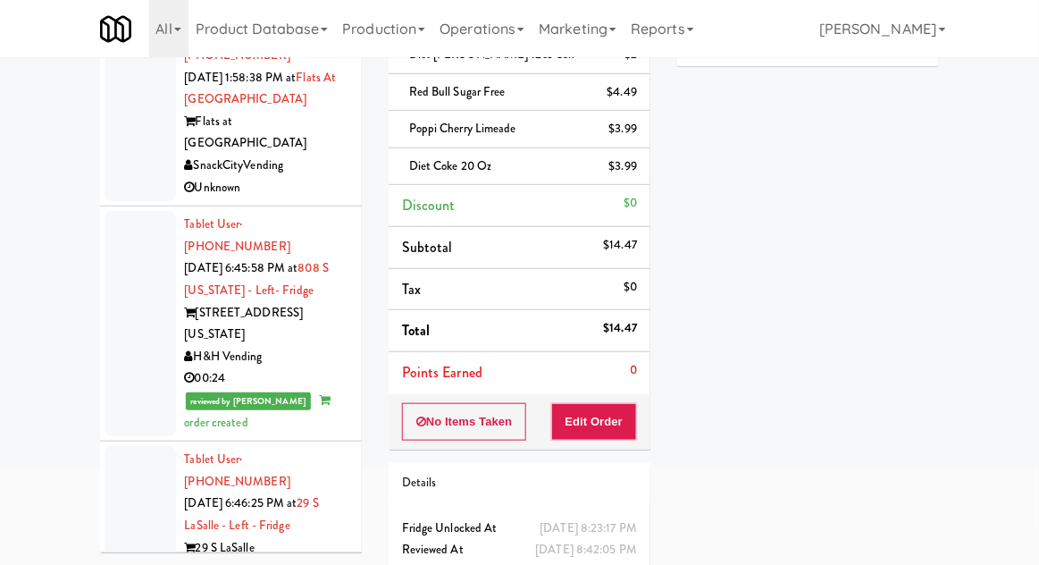
click at [130, 318] on div at bounding box center [140, 323] width 71 height 225
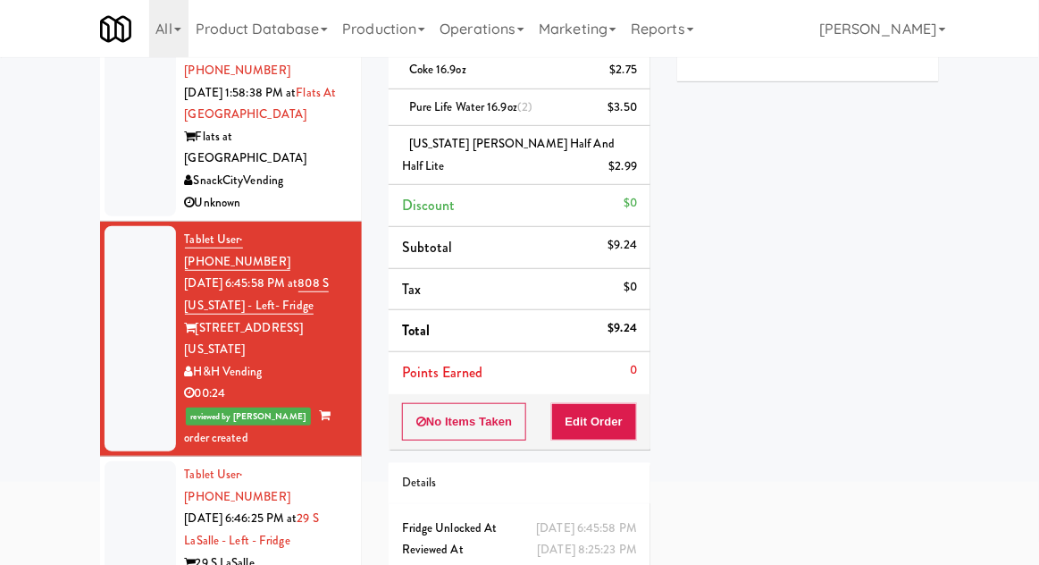
click at [121, 312] on div at bounding box center [140, 338] width 71 height 225
click at [127, 463] on div at bounding box center [140, 562] width 71 height 203
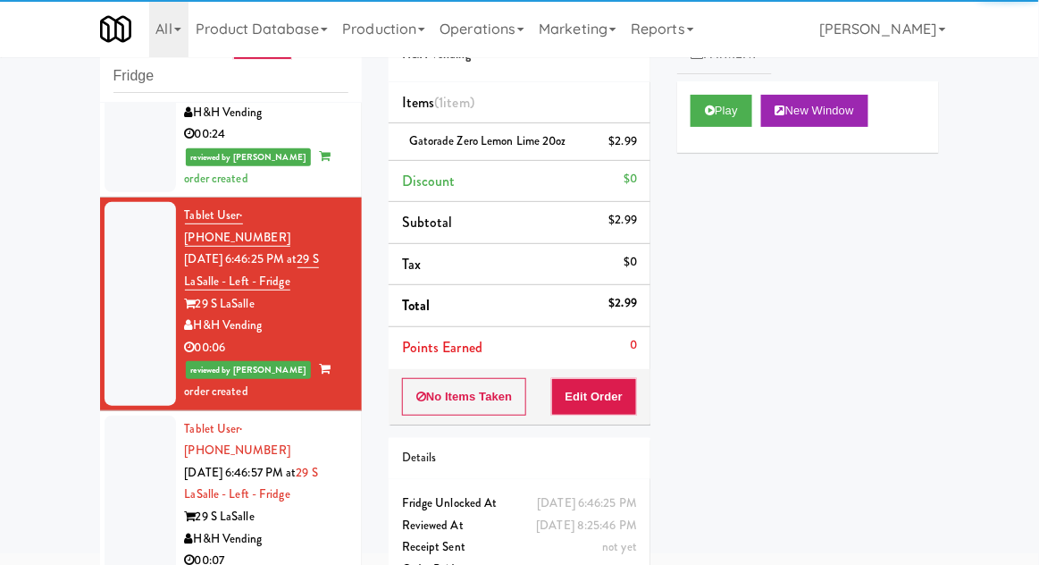
click at [144, 416] on div at bounding box center [140, 517] width 71 height 203
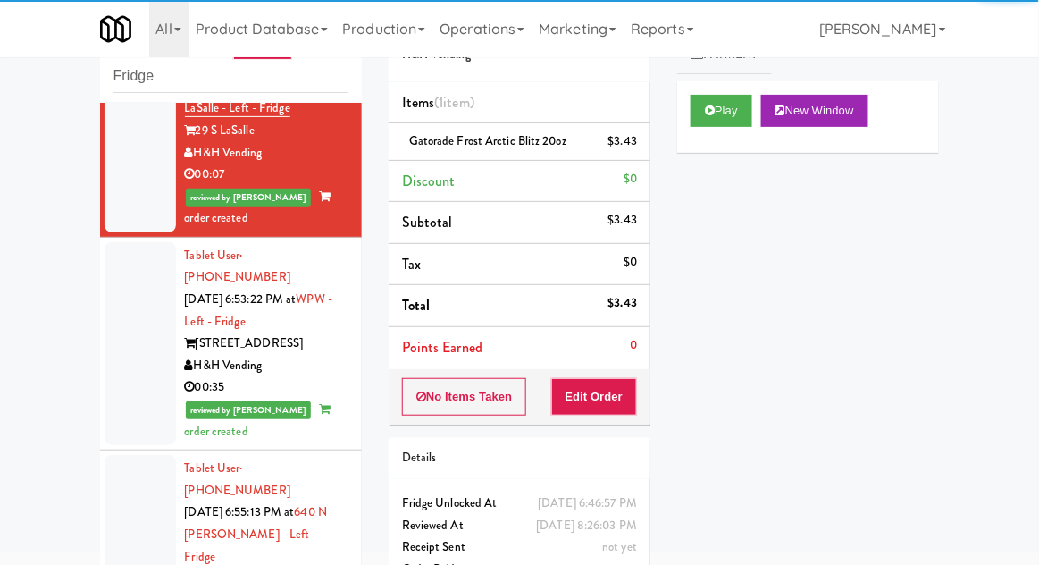
click at [136, 256] on div at bounding box center [140, 343] width 71 height 203
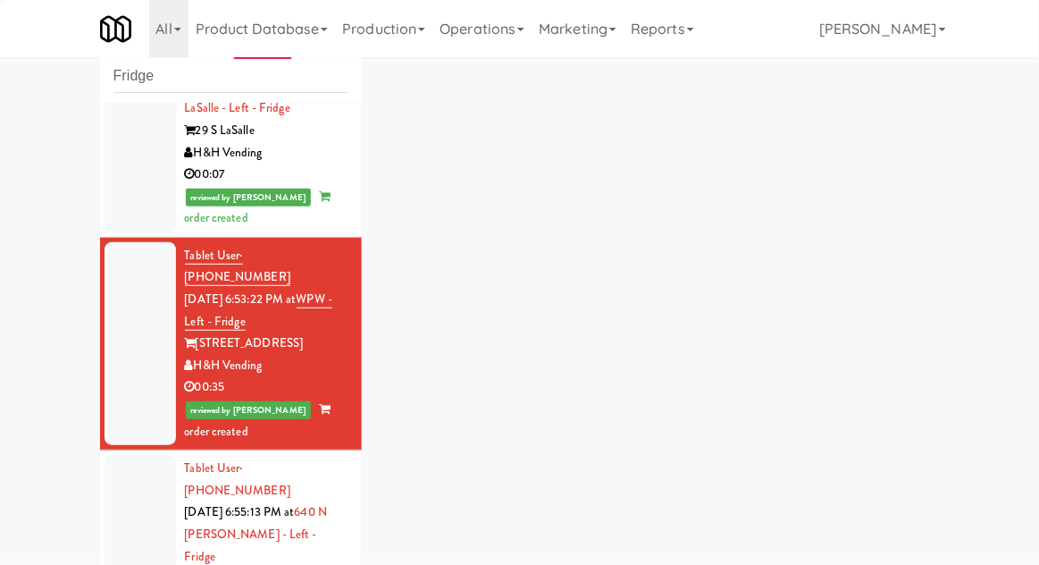
click at [148, 455] on div at bounding box center [140, 567] width 71 height 225
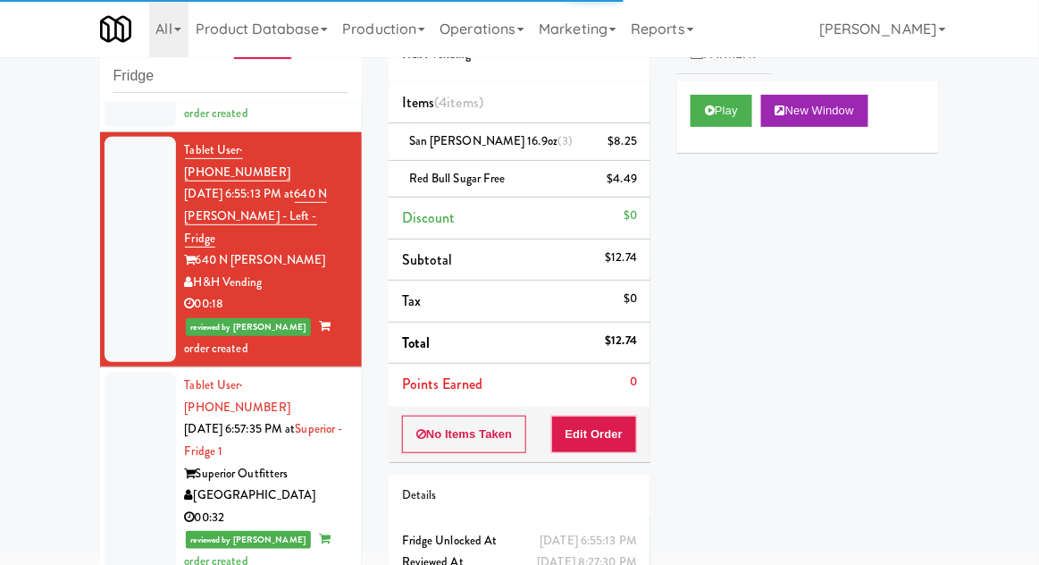
click at [138, 372] on div at bounding box center [140, 473] width 71 height 203
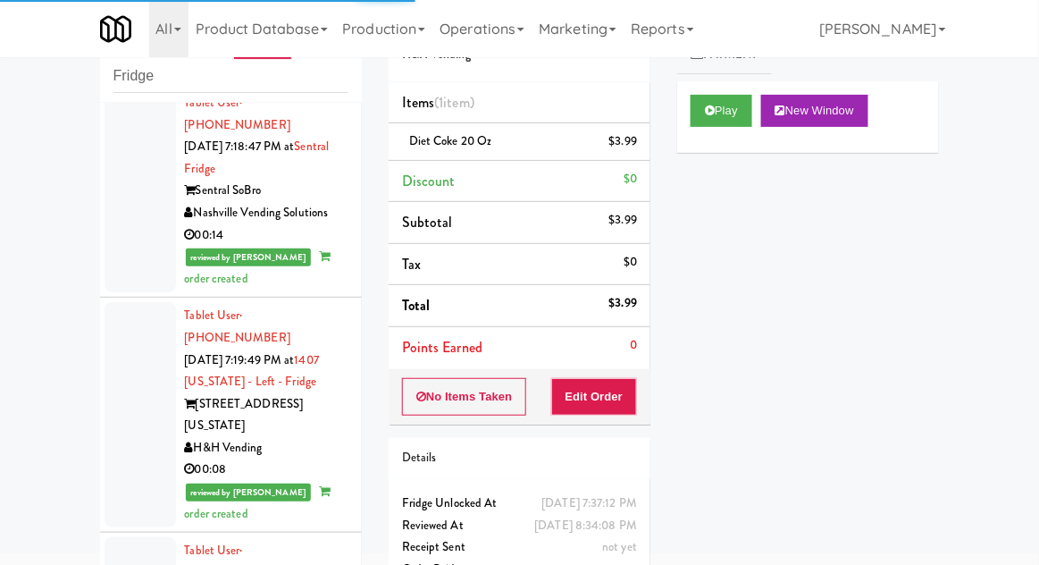
scroll to position [3550, 0]
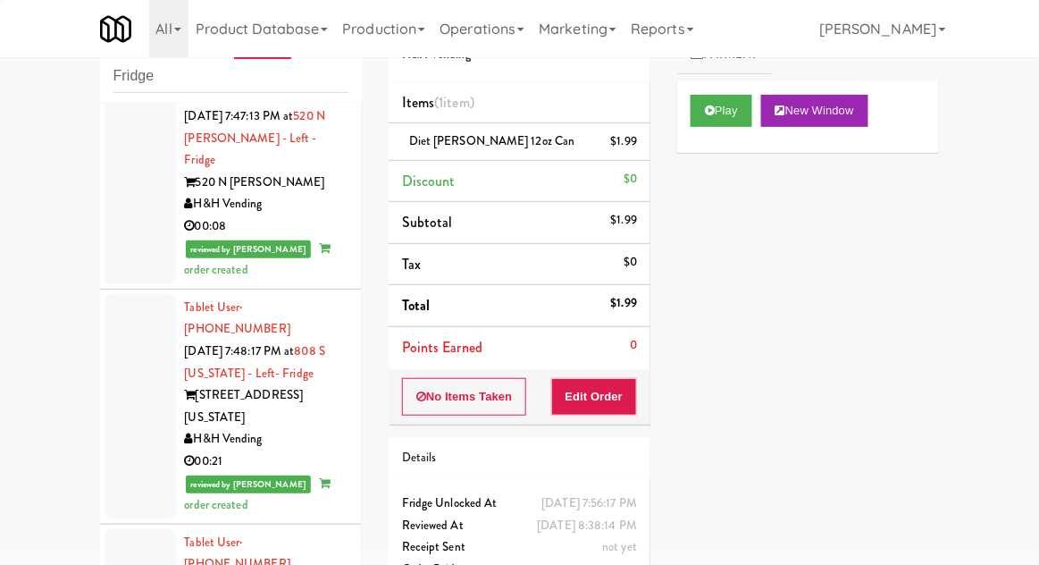
scroll to position [5551, 0]
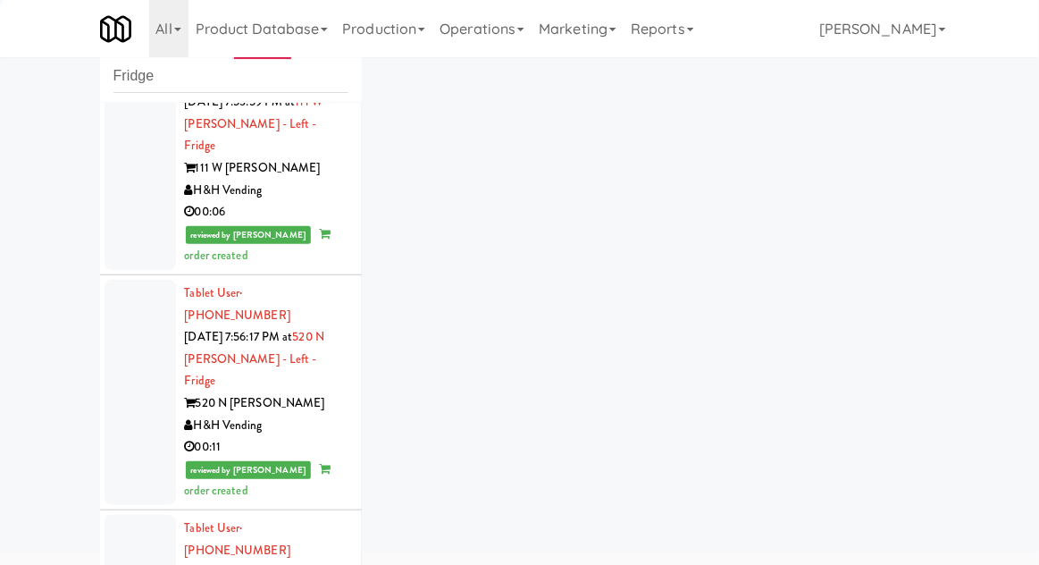
scroll to position [6292, 0]
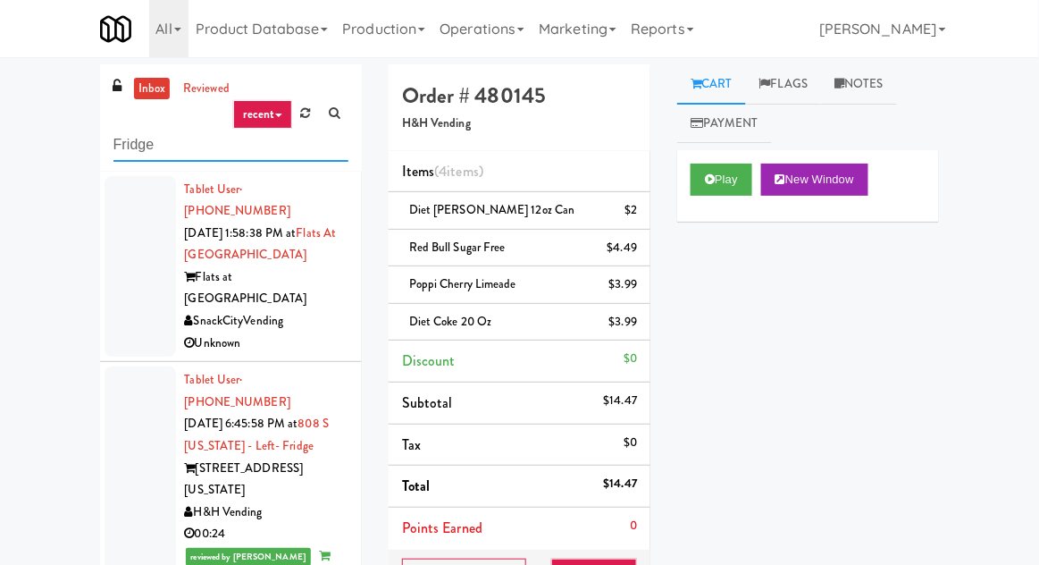
click at [130, 152] on input "Fridge" at bounding box center [230, 145] width 235 height 33
click at [122, 147] on input "Fridge" at bounding box center [230, 145] width 235 height 33
click at [120, 143] on input "Fridge" at bounding box center [230, 145] width 235 height 33
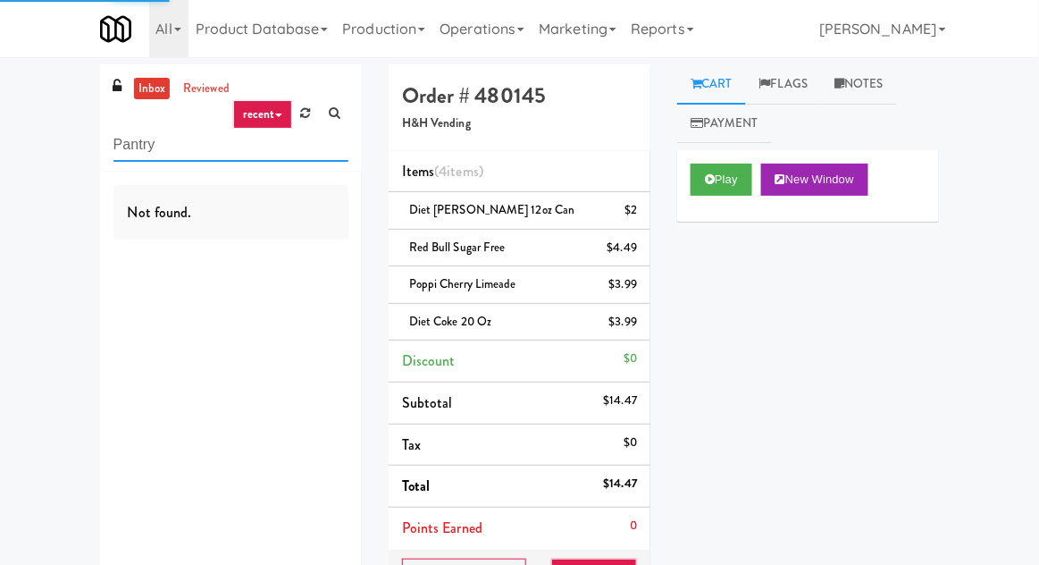
type input "Pantry"
click at [40, 130] on div "inbox reviewed recent all unclear take inventory issue suspicious failed recent…" at bounding box center [519, 425] width 1039 height 723
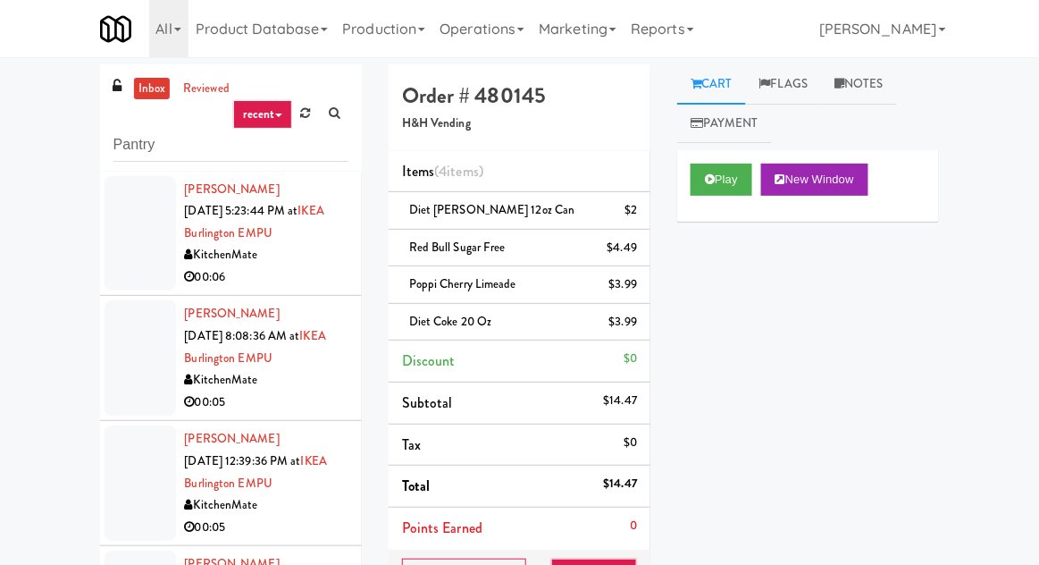
click at [145, 80] on link "inbox" at bounding box center [152, 89] width 37 height 22
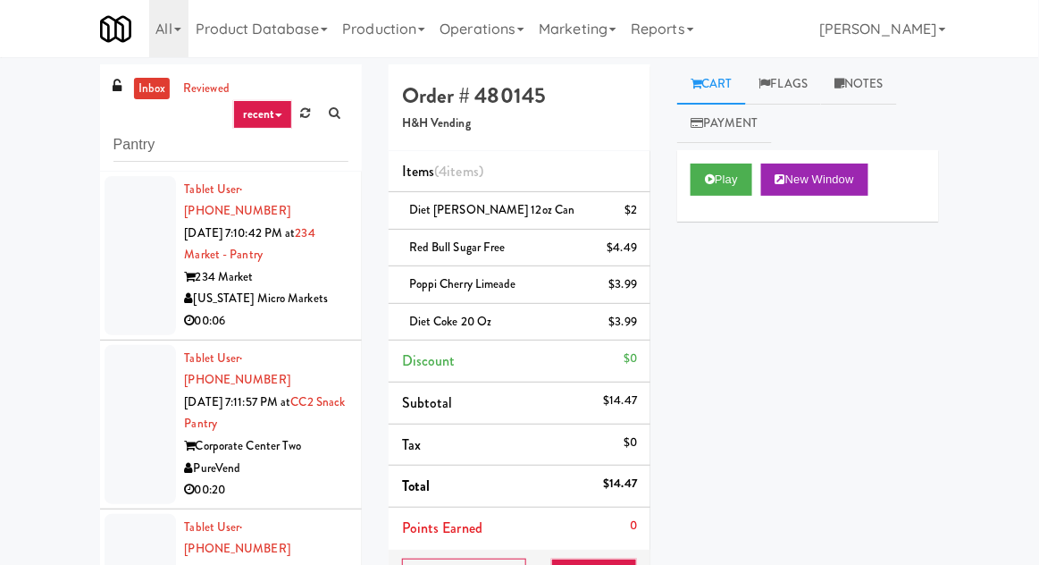
click at [119, 237] on div at bounding box center [140, 255] width 71 height 159
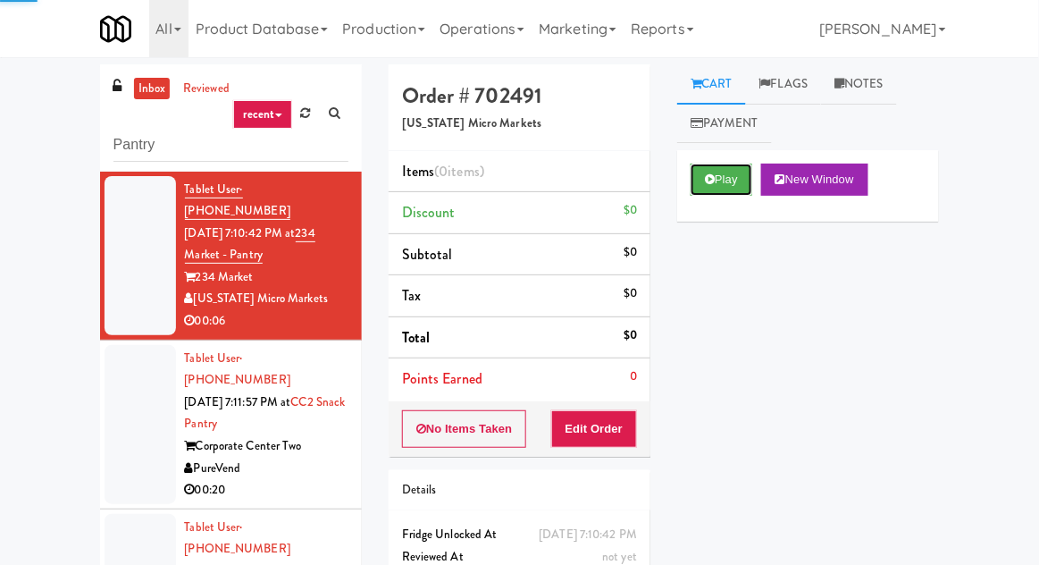
click at [731, 181] on button "Play" at bounding box center [722, 180] width 62 height 32
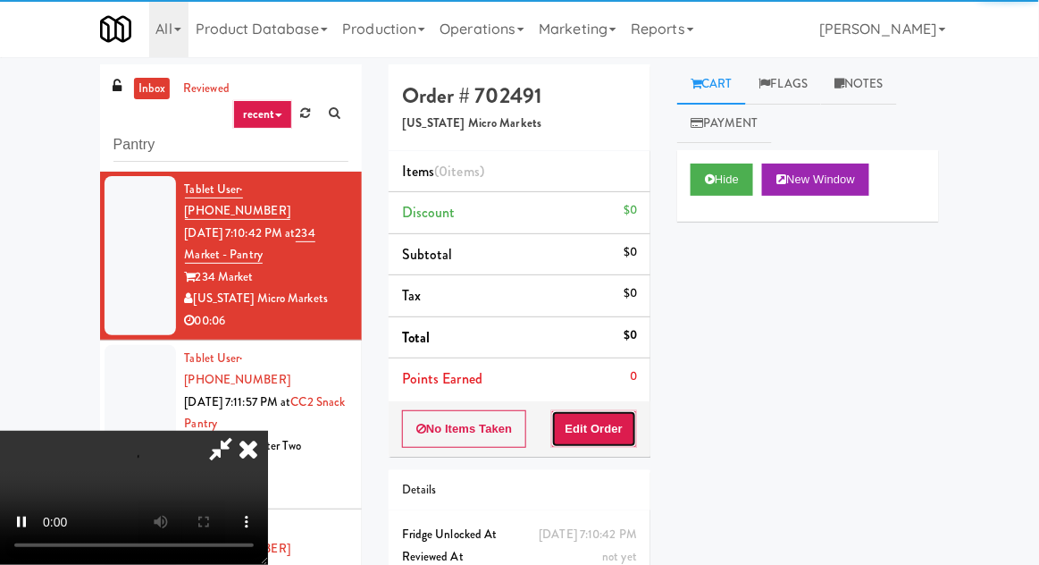
click at [591, 411] on button "Edit Order" at bounding box center [594, 429] width 87 height 38
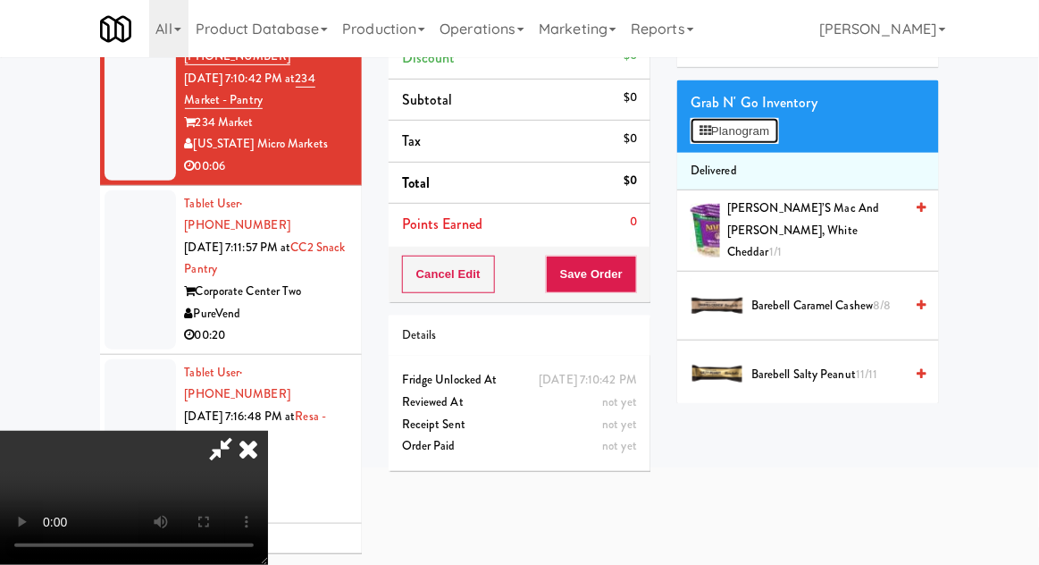
click at [760, 138] on button "Planogram" at bounding box center [735, 131] width 88 height 27
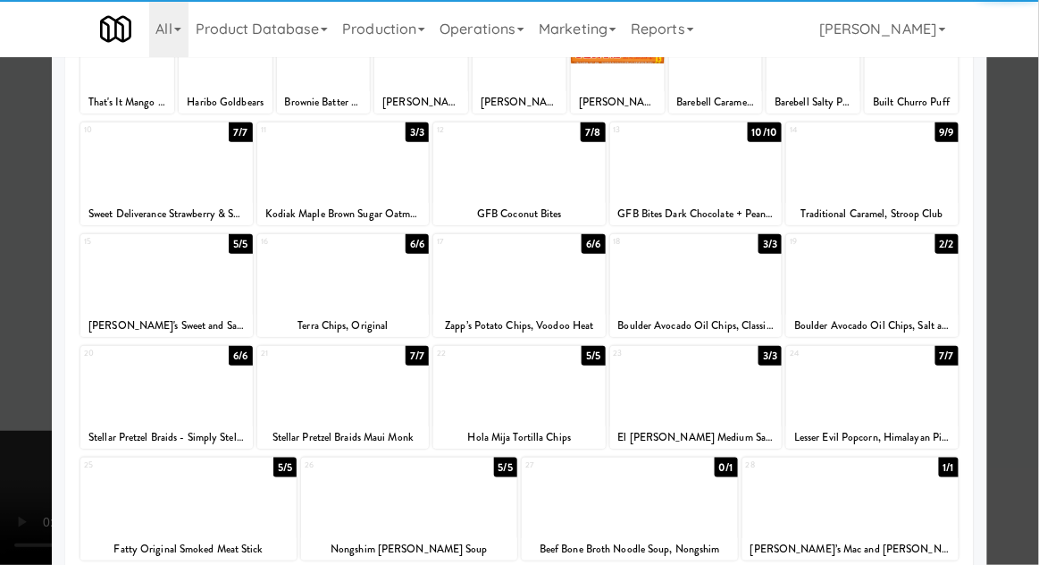
scroll to position [312, 0]
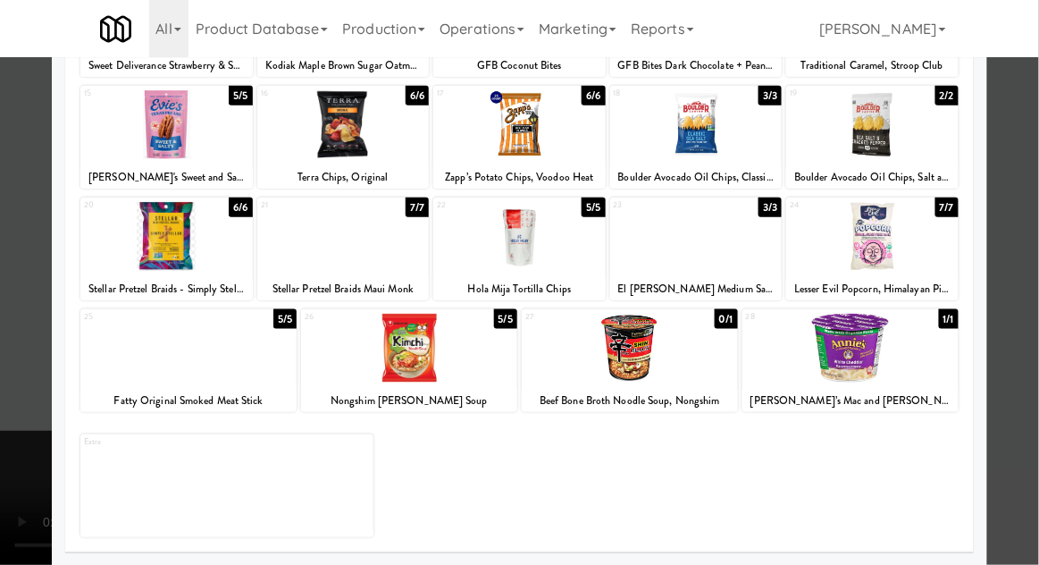
click at [150, 362] on div at bounding box center [188, 348] width 216 height 69
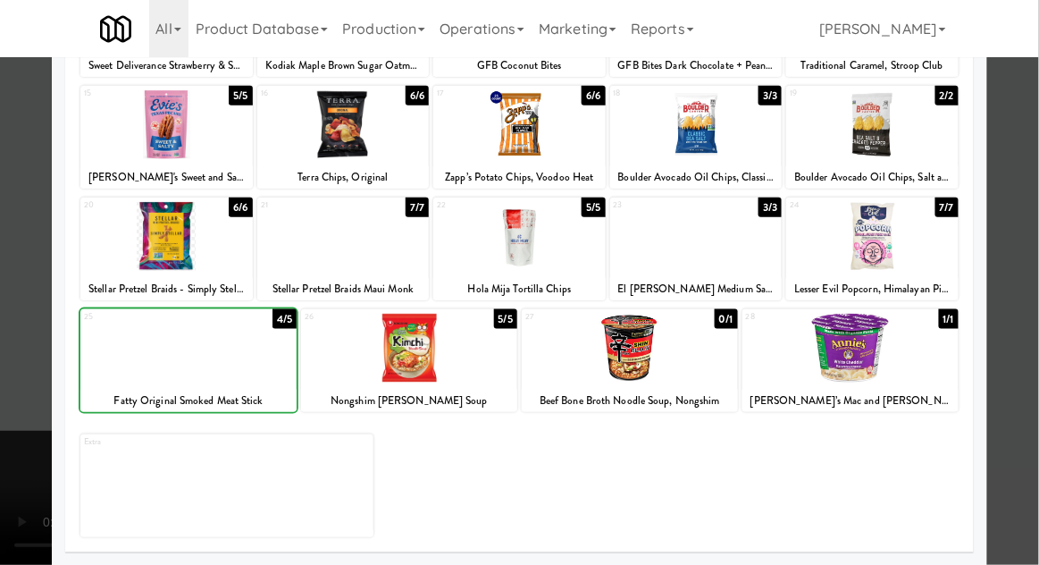
click at [25, 280] on div at bounding box center [519, 282] width 1039 height 565
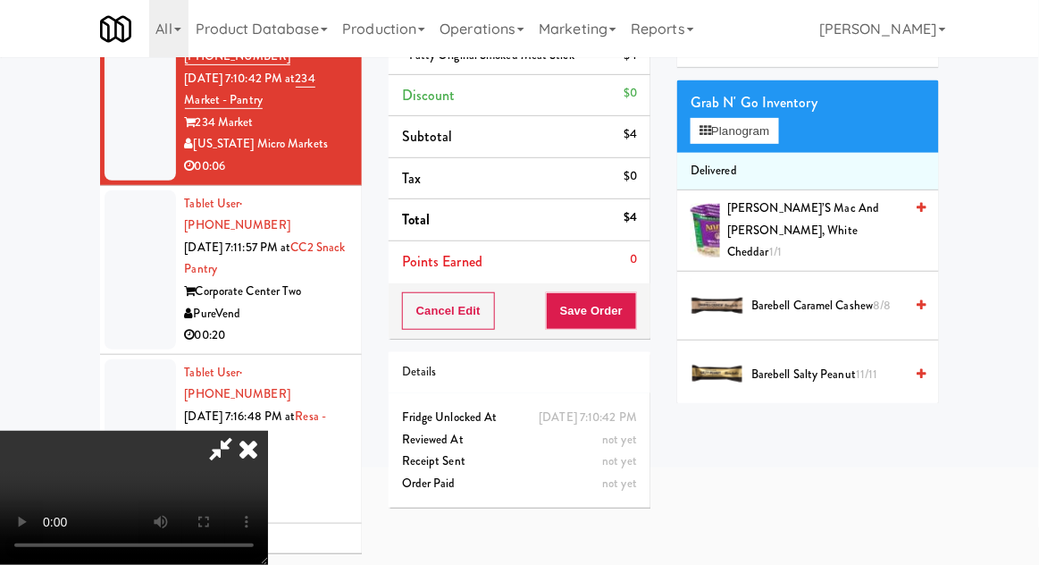
click at [770, 158] on li "Delivered" at bounding box center [808, 172] width 262 height 38
click at [756, 141] on button "Planogram" at bounding box center [735, 131] width 88 height 27
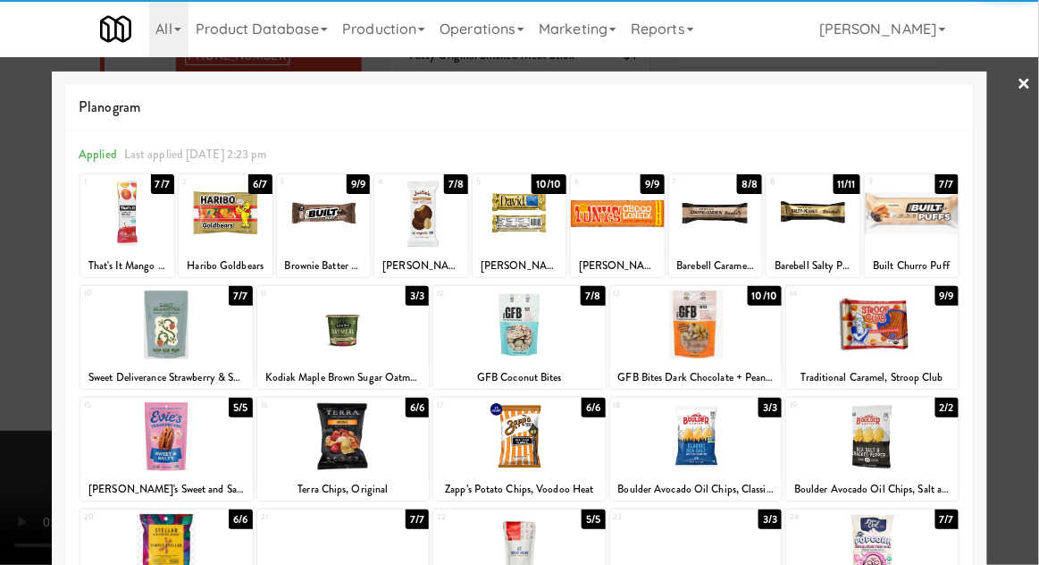
click at [708, 369] on div "GFB Bites Dark Chocolate + Peanut Butter" at bounding box center [696, 377] width 167 height 22
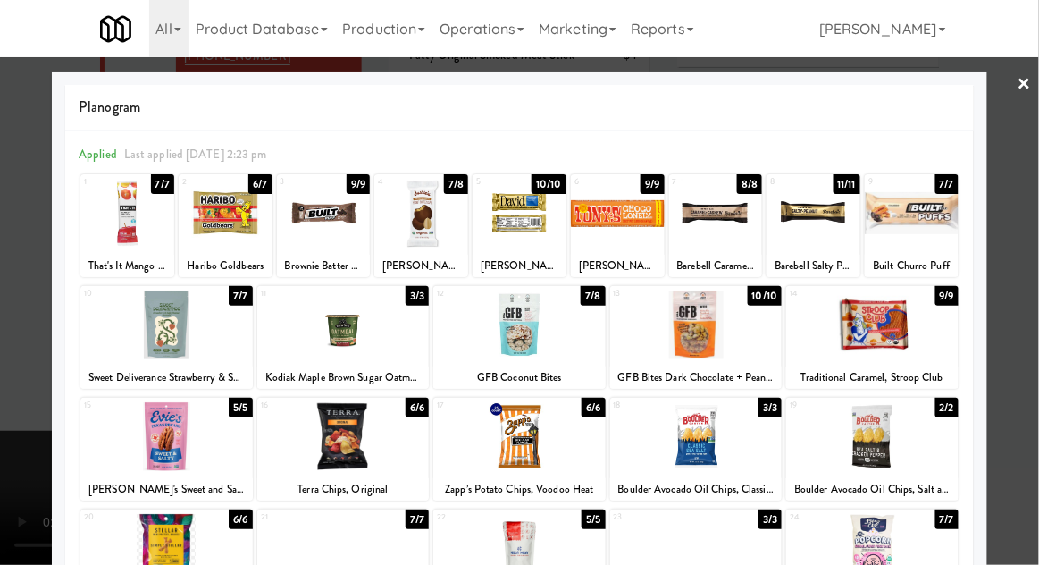
click at [760, 325] on div at bounding box center [696, 324] width 172 height 69
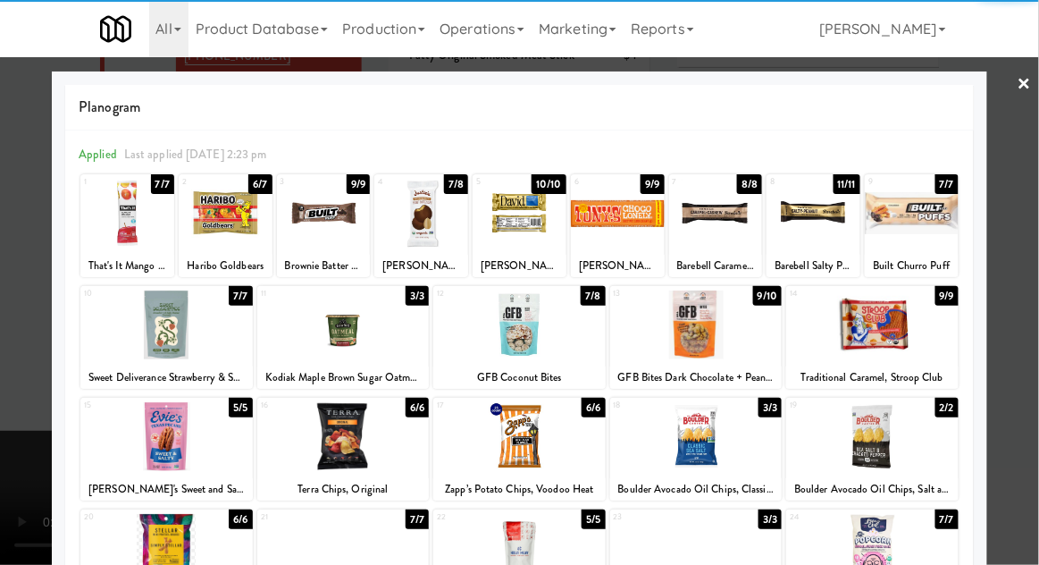
click at [1037, 279] on div at bounding box center [519, 282] width 1039 height 565
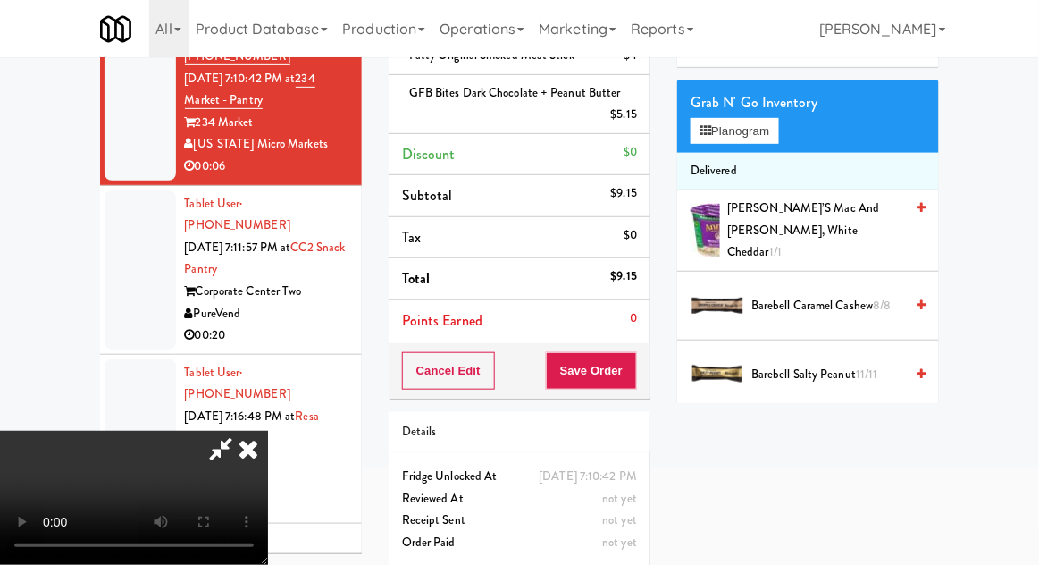
scroll to position [65, 0]
click at [637, 352] on button "Save Order" at bounding box center [591, 371] width 91 height 38
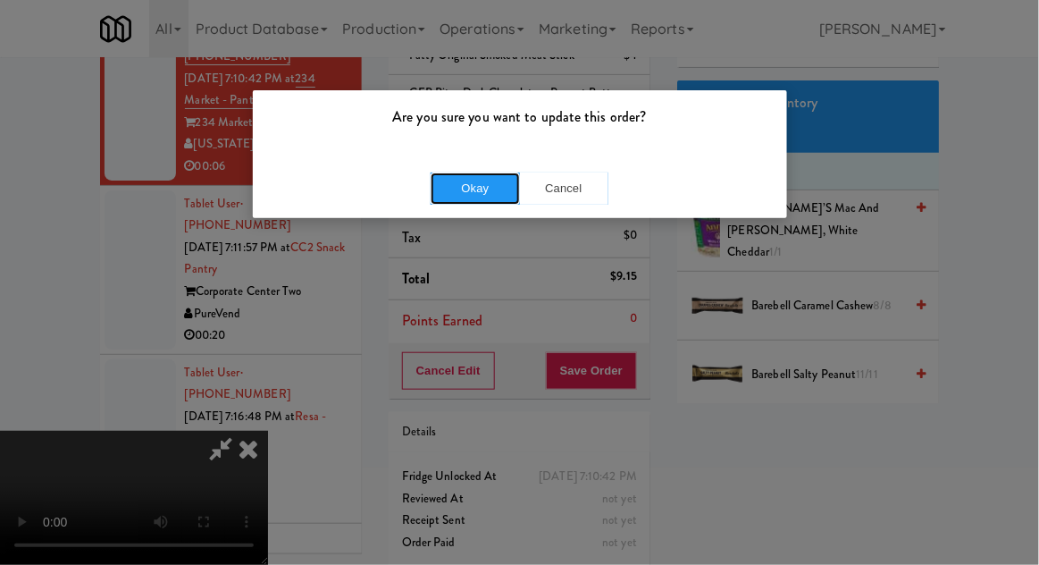
click at [454, 198] on button "Okay" at bounding box center [475, 188] width 89 height 32
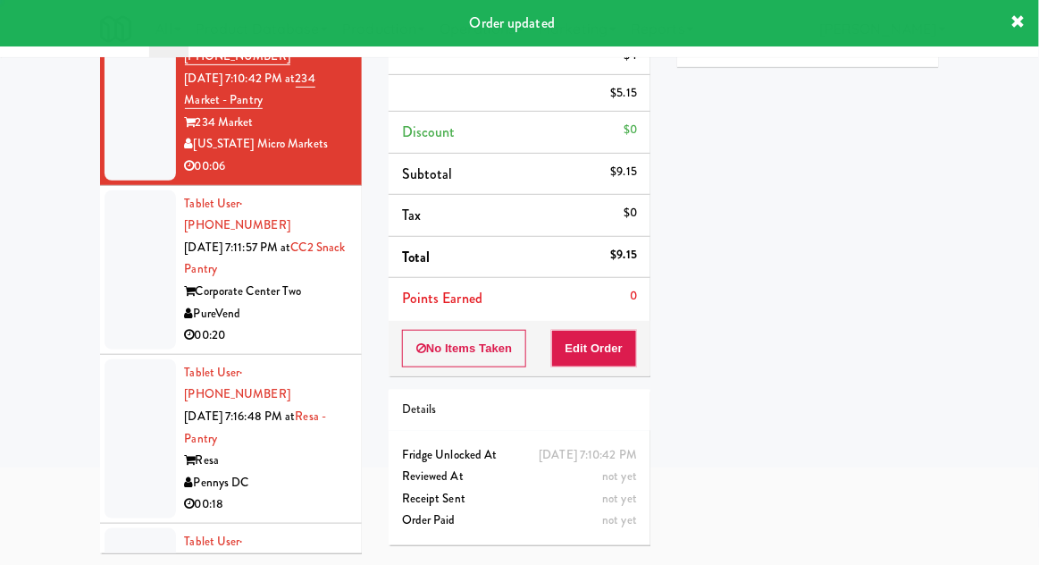
scroll to position [0, 0]
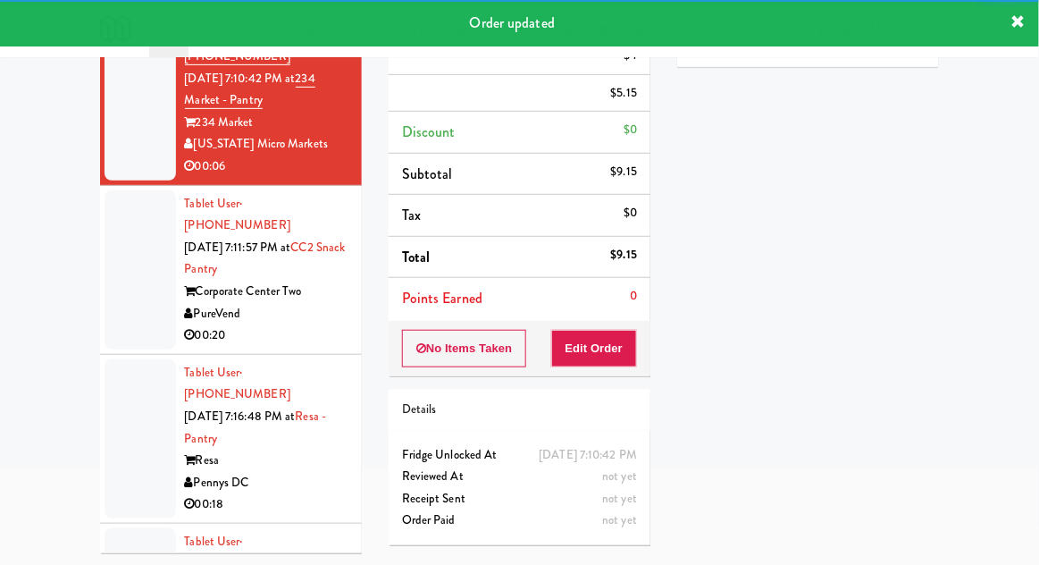
click at [105, 273] on div at bounding box center [140, 269] width 71 height 159
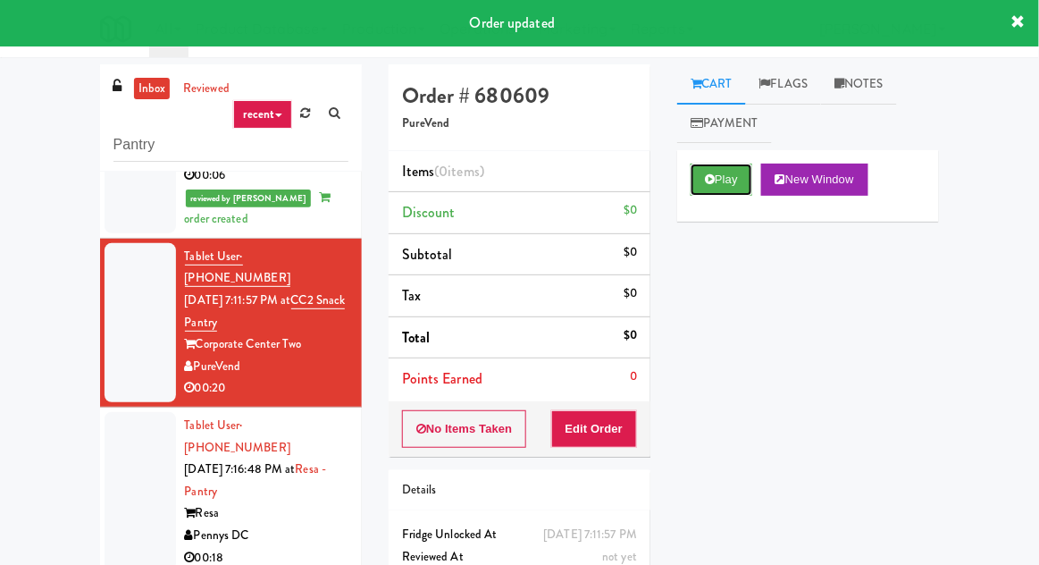
click at [739, 185] on button "Play" at bounding box center [722, 180] width 62 height 32
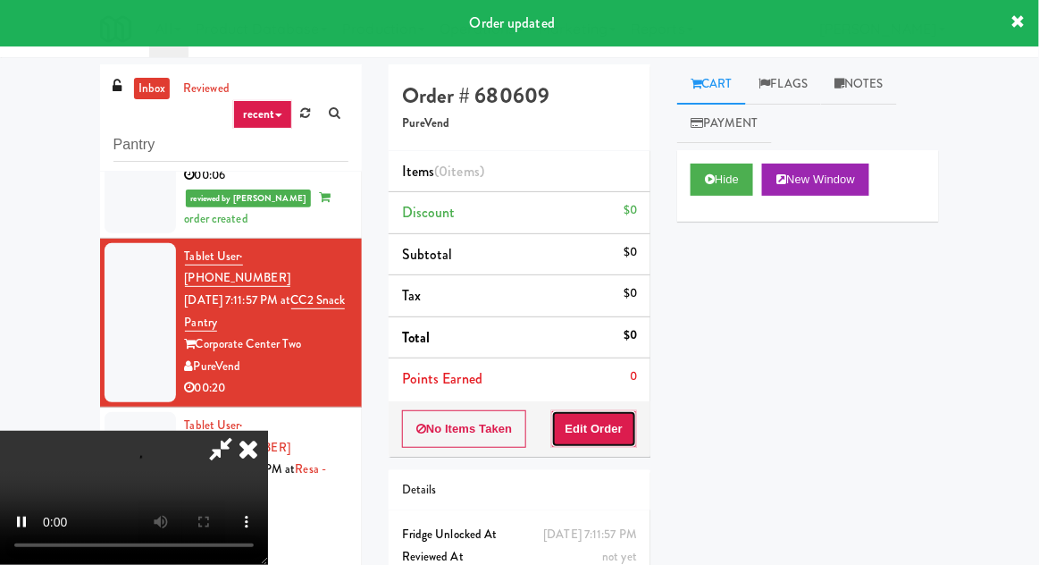
click at [616, 411] on button "Edit Order" at bounding box center [594, 429] width 87 height 38
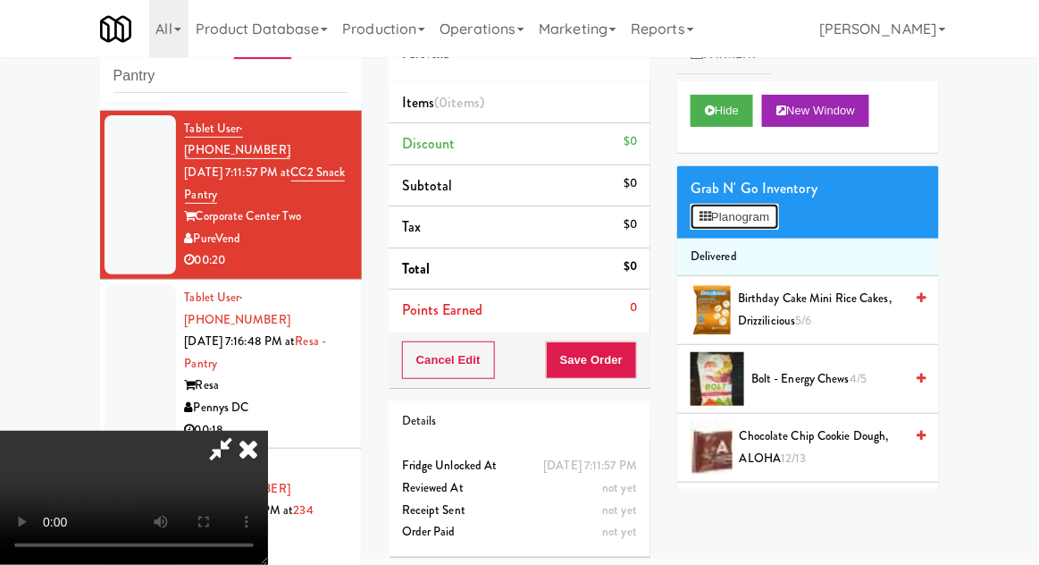
click at [758, 223] on button "Planogram" at bounding box center [735, 217] width 88 height 27
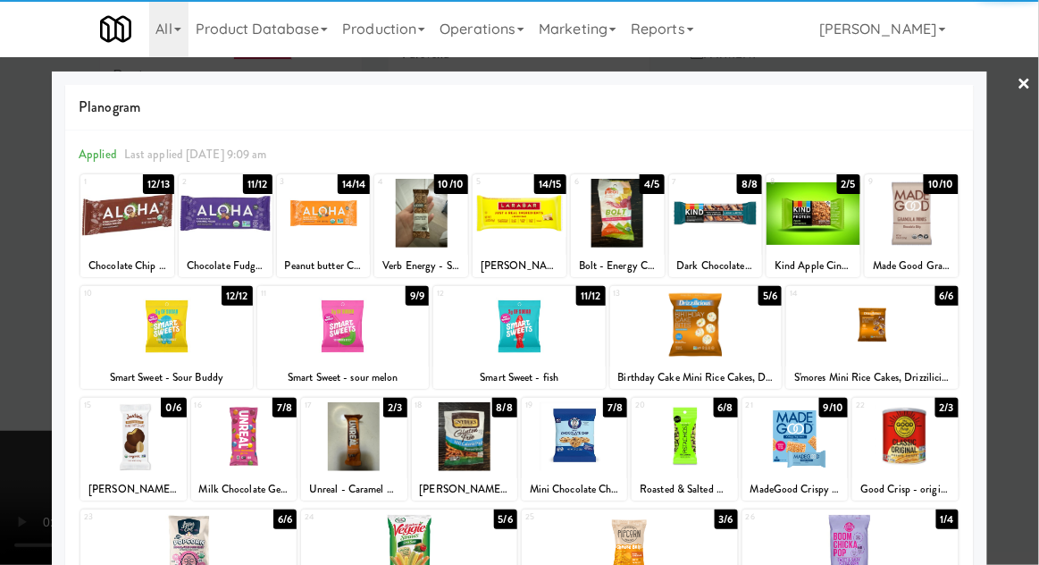
click at [910, 355] on div at bounding box center [872, 324] width 172 height 69
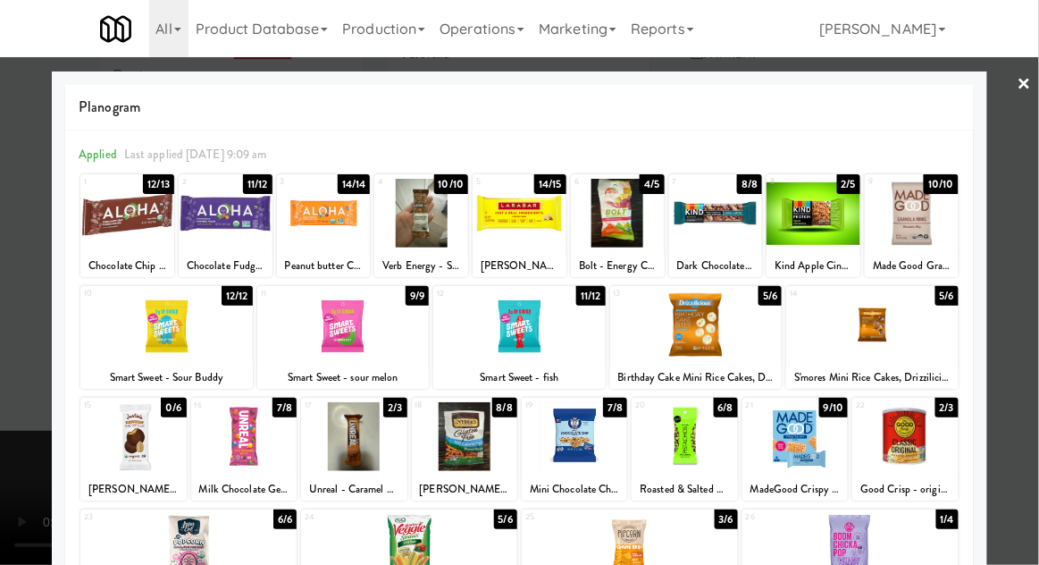
click at [1026, 348] on div at bounding box center [519, 282] width 1039 height 565
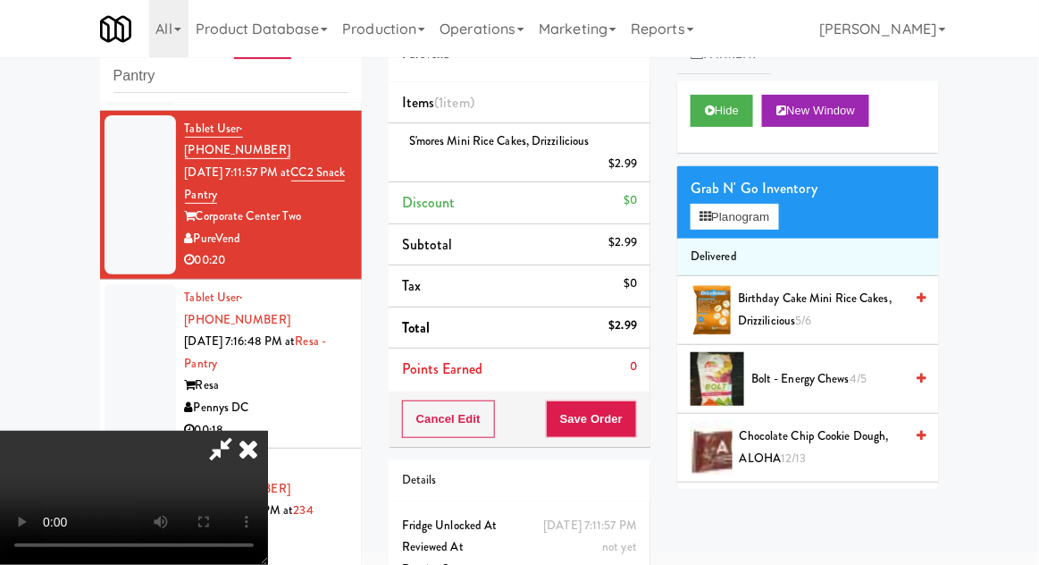
scroll to position [65, 0]
click at [769, 225] on button "Planogram" at bounding box center [735, 217] width 88 height 27
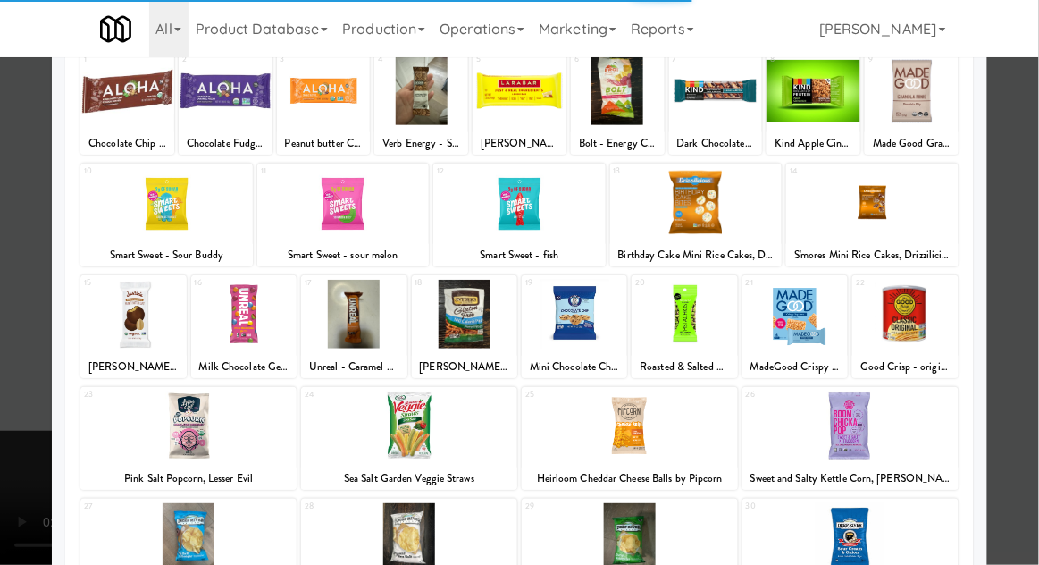
scroll to position [226, 0]
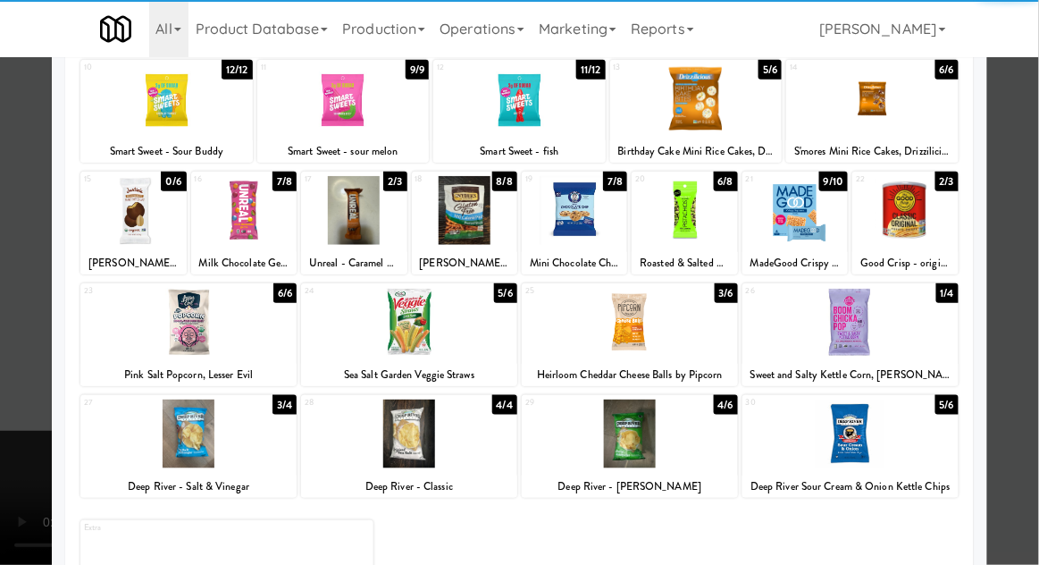
click at [869, 445] on div at bounding box center [851, 433] width 216 height 69
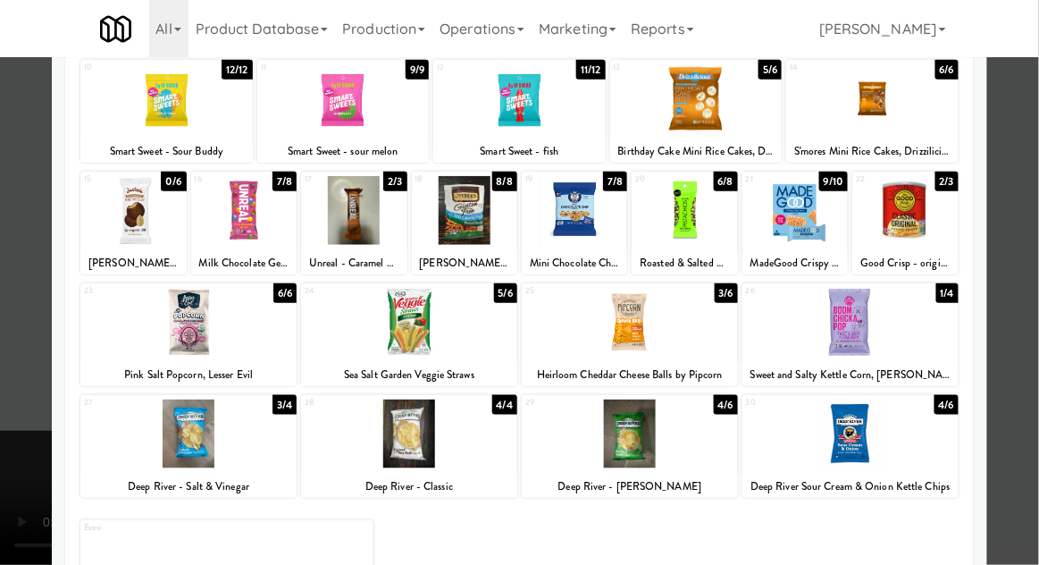
click at [1022, 400] on div at bounding box center [519, 282] width 1039 height 565
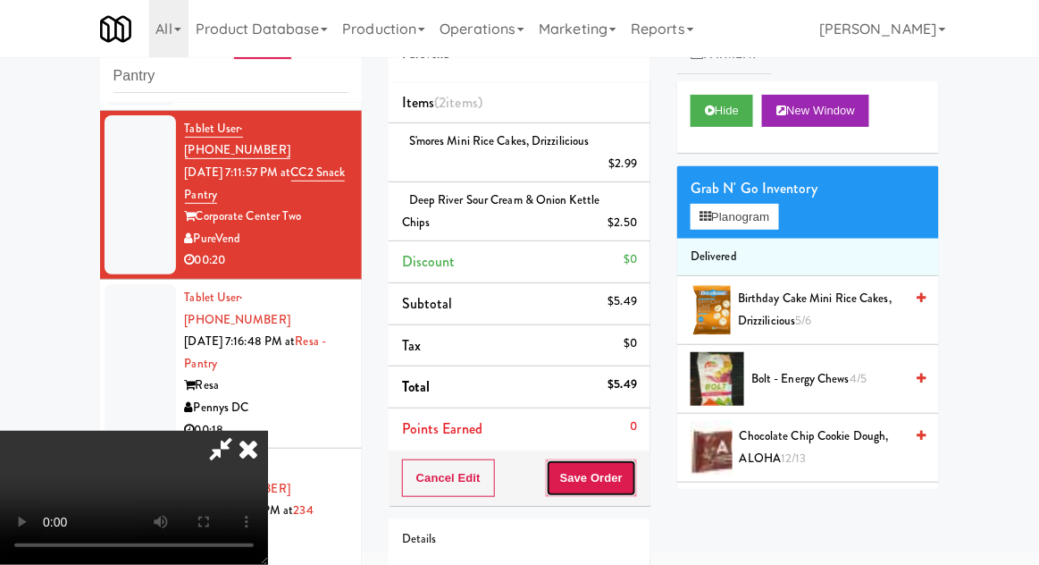
click at [633, 469] on button "Save Order" at bounding box center [591, 478] width 91 height 38
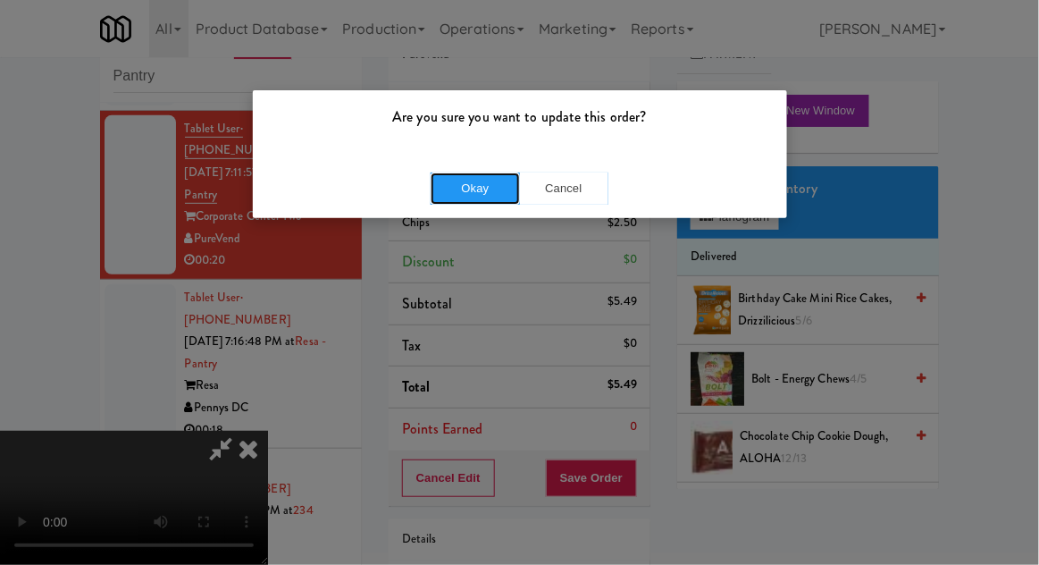
click at [458, 186] on button "Okay" at bounding box center [475, 188] width 89 height 32
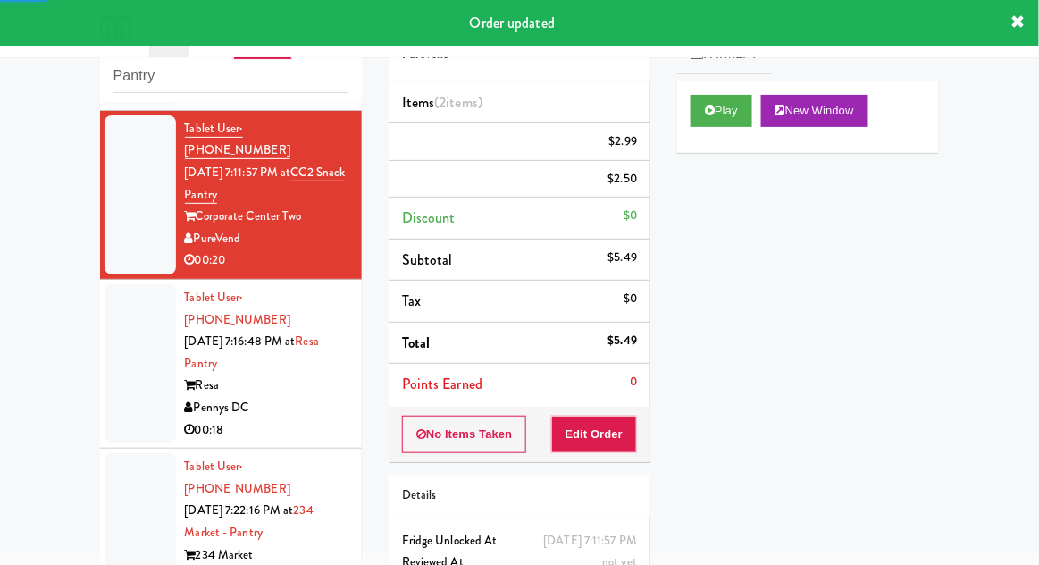
click at [124, 357] on div at bounding box center [140, 363] width 71 height 159
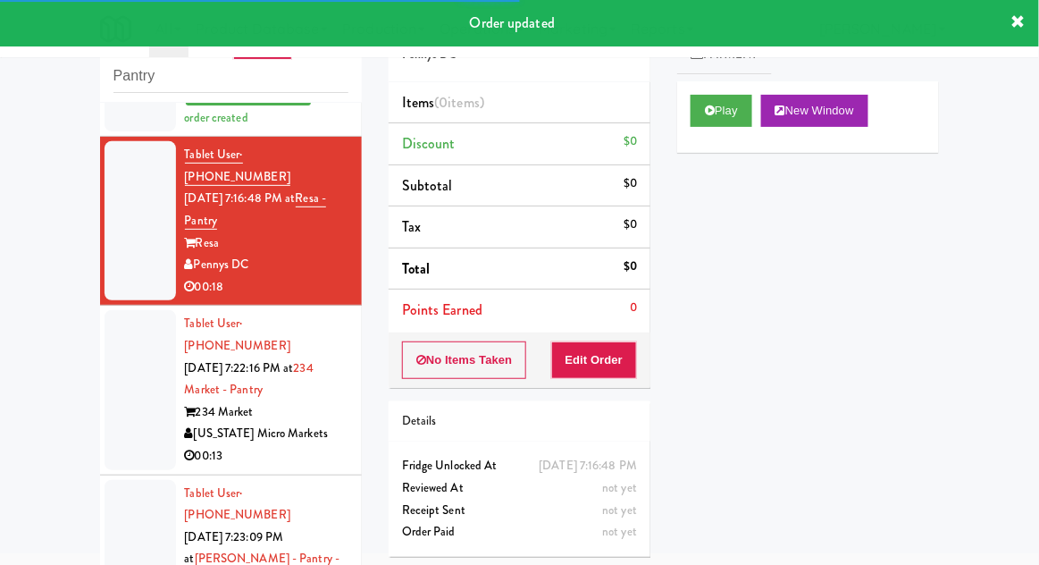
scroll to position [392, 0]
click at [731, 119] on button "Play" at bounding box center [722, 111] width 62 height 32
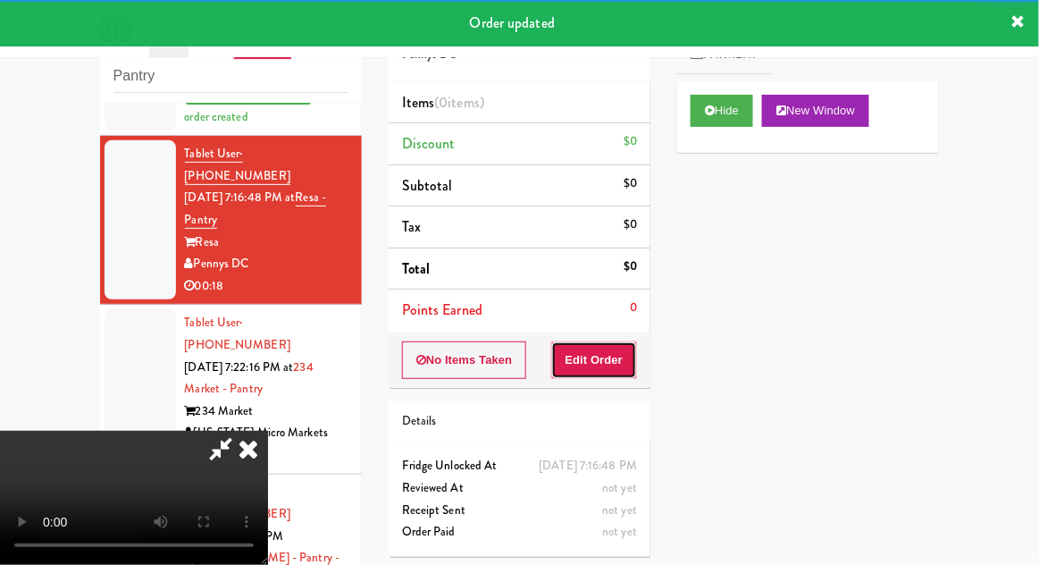
click at [605, 349] on button "Edit Order" at bounding box center [594, 360] width 87 height 38
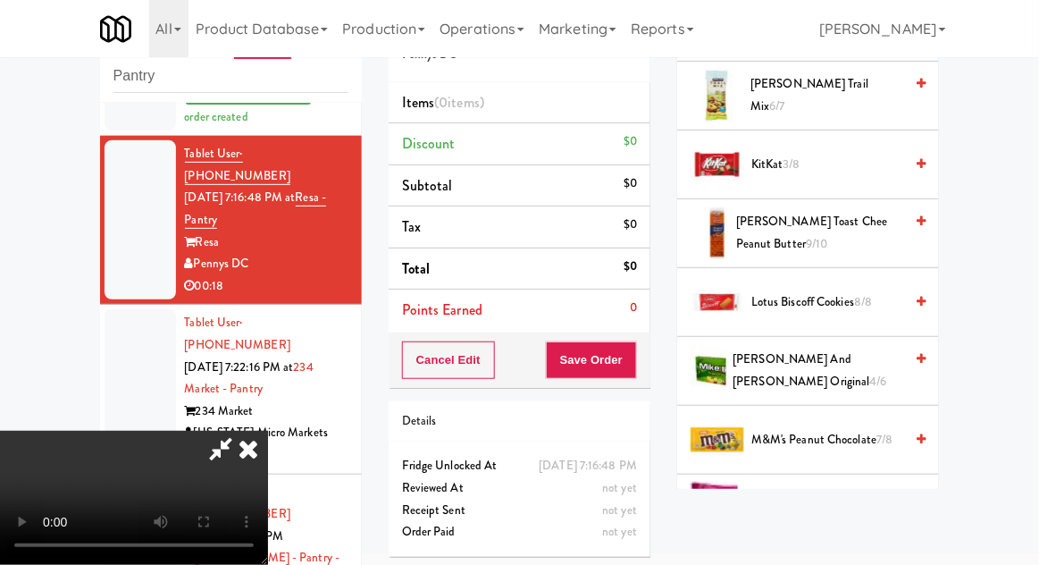
scroll to position [908, 0]
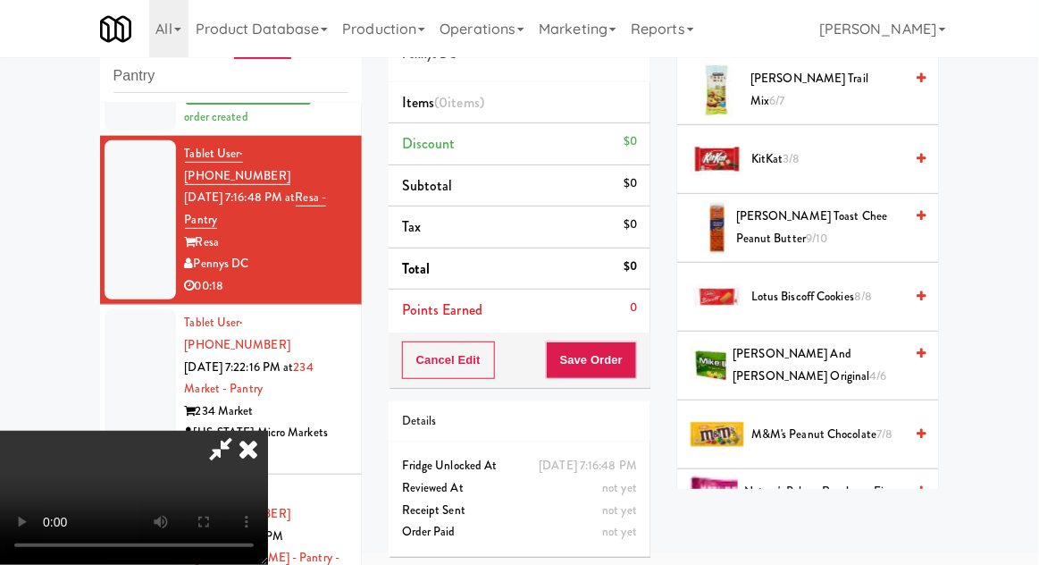
click at [834, 496] on span "Nature's Bakery Raspberry Fig Bar 9/10" at bounding box center [824, 503] width 159 height 44
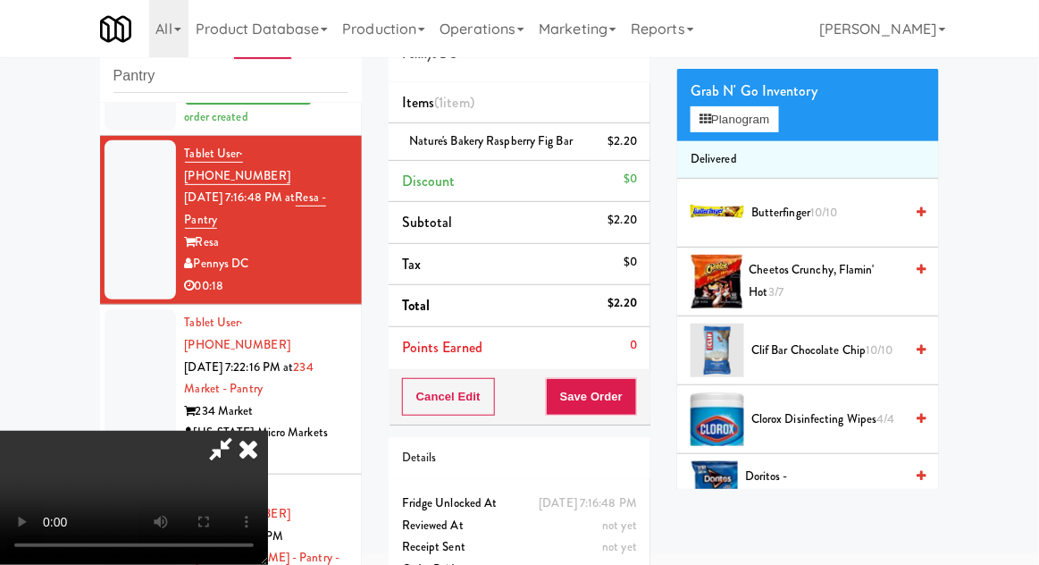
scroll to position [0, 0]
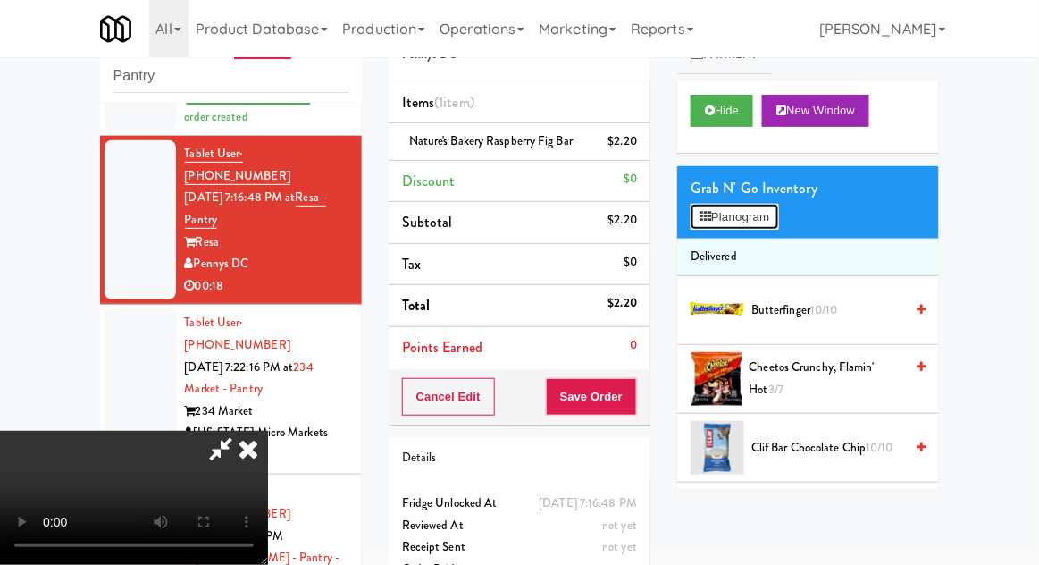
click at [767, 225] on button "Planogram" at bounding box center [735, 217] width 88 height 27
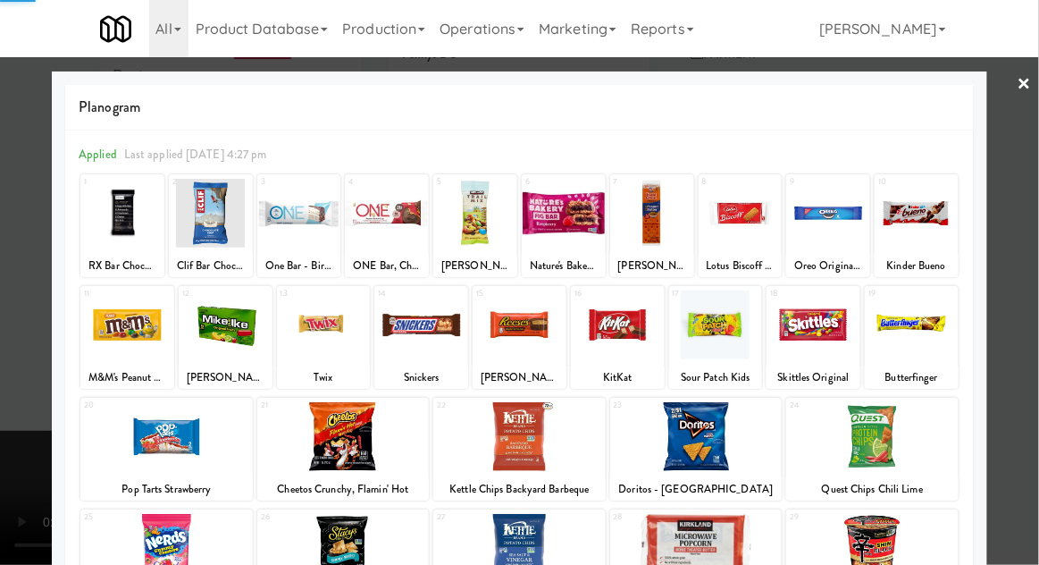
click at [1028, 365] on div at bounding box center [519, 282] width 1039 height 565
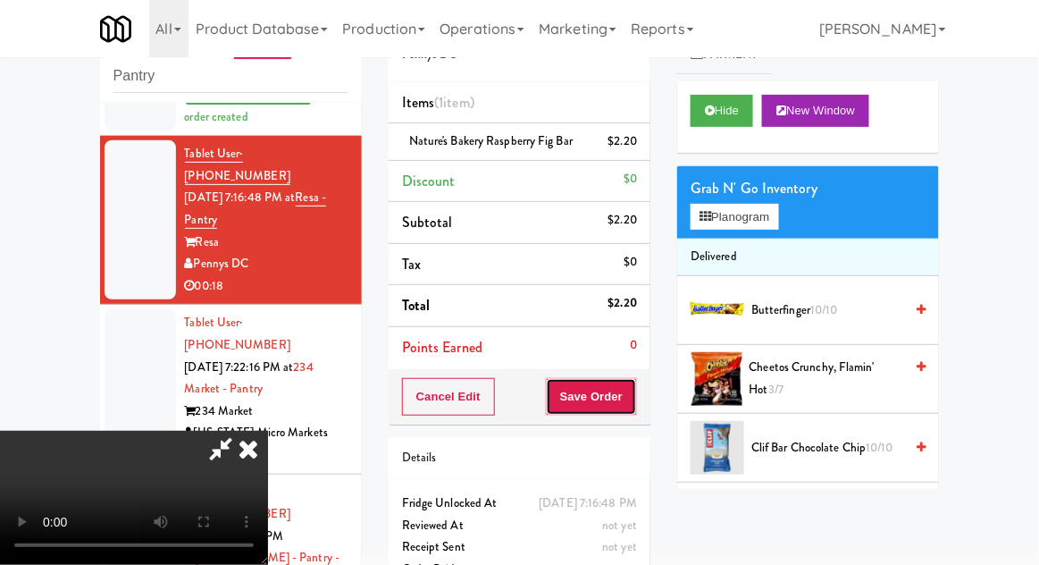
click at [634, 402] on button "Save Order" at bounding box center [591, 397] width 91 height 38
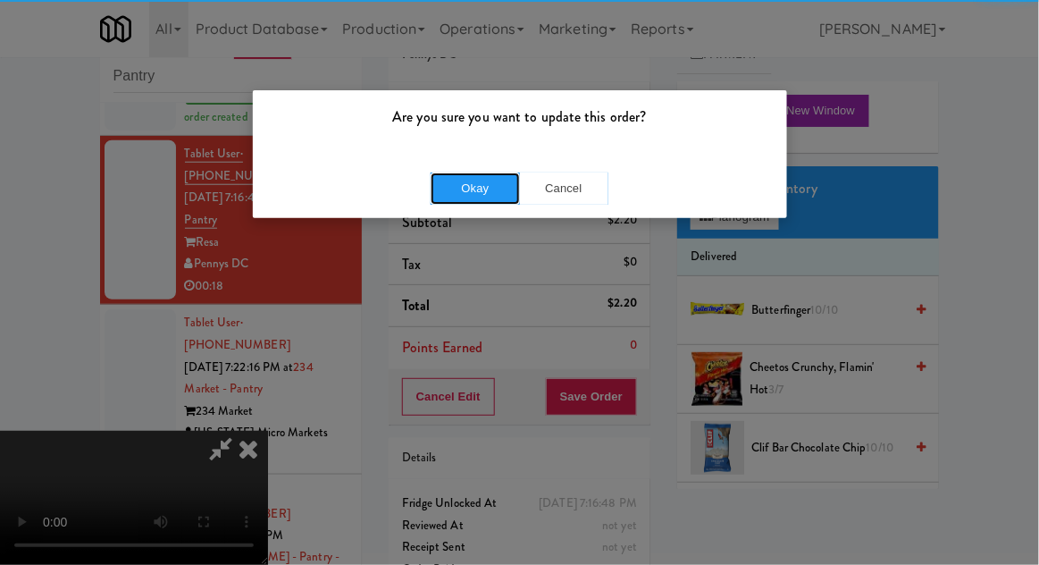
click at [455, 194] on button "Okay" at bounding box center [475, 188] width 89 height 32
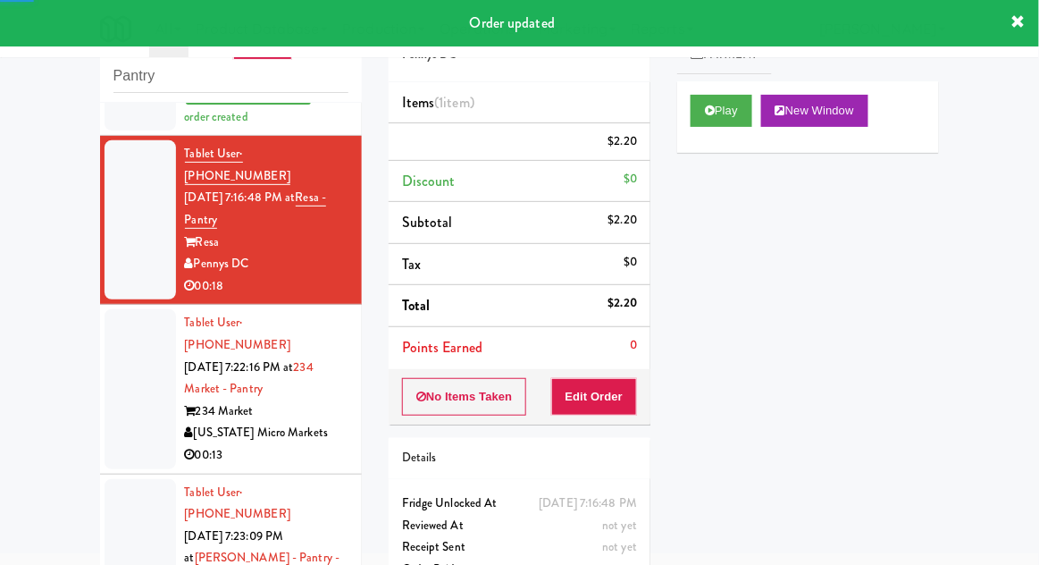
click at [105, 332] on div at bounding box center [140, 388] width 71 height 159
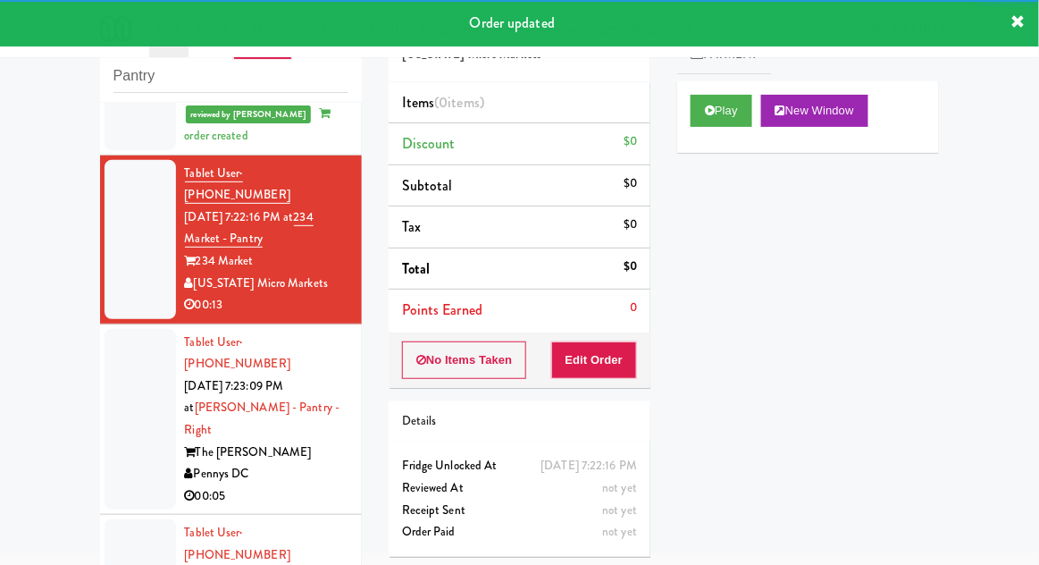
scroll to position [575, 0]
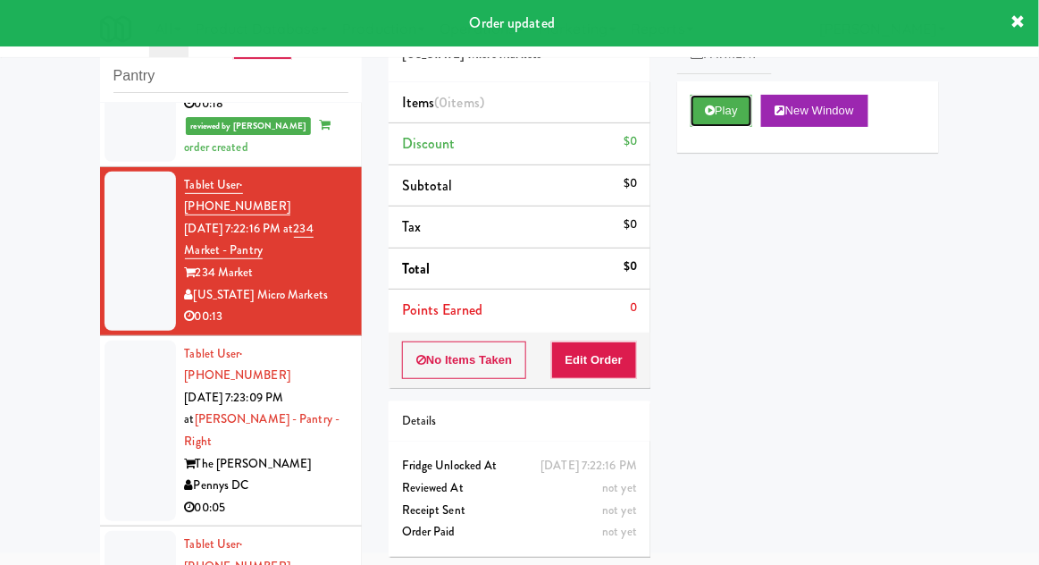
click at [731, 123] on button "Play" at bounding box center [722, 111] width 62 height 32
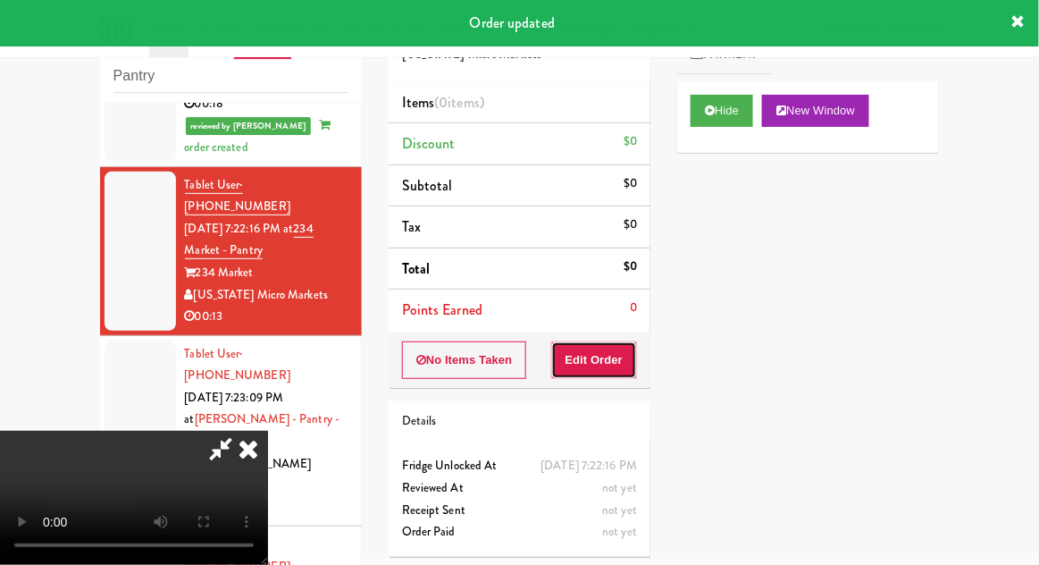
click at [622, 355] on button "Edit Order" at bounding box center [594, 360] width 87 height 38
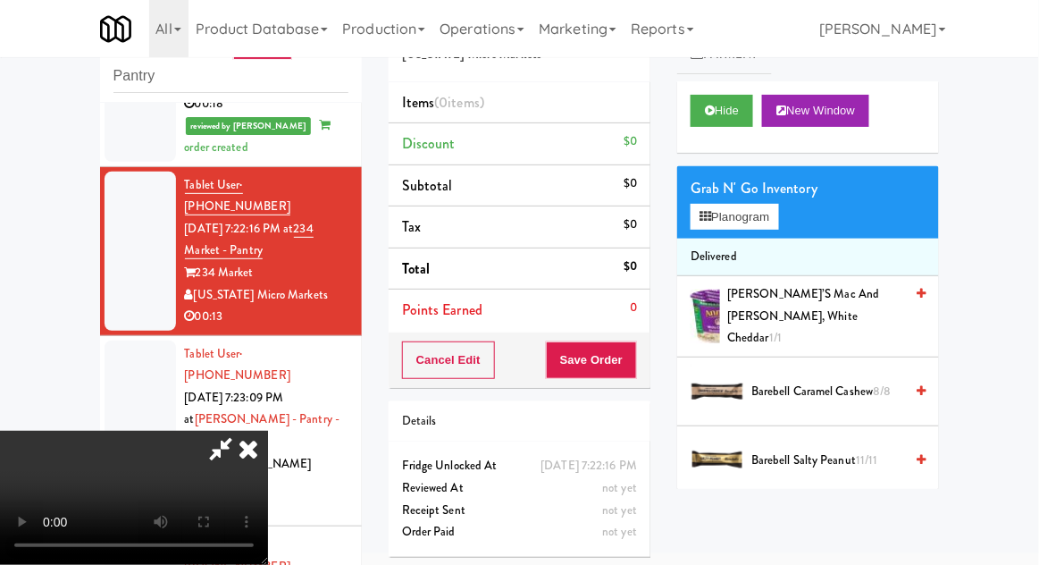
scroll to position [65, 0]
click at [746, 212] on button "Planogram" at bounding box center [735, 217] width 88 height 27
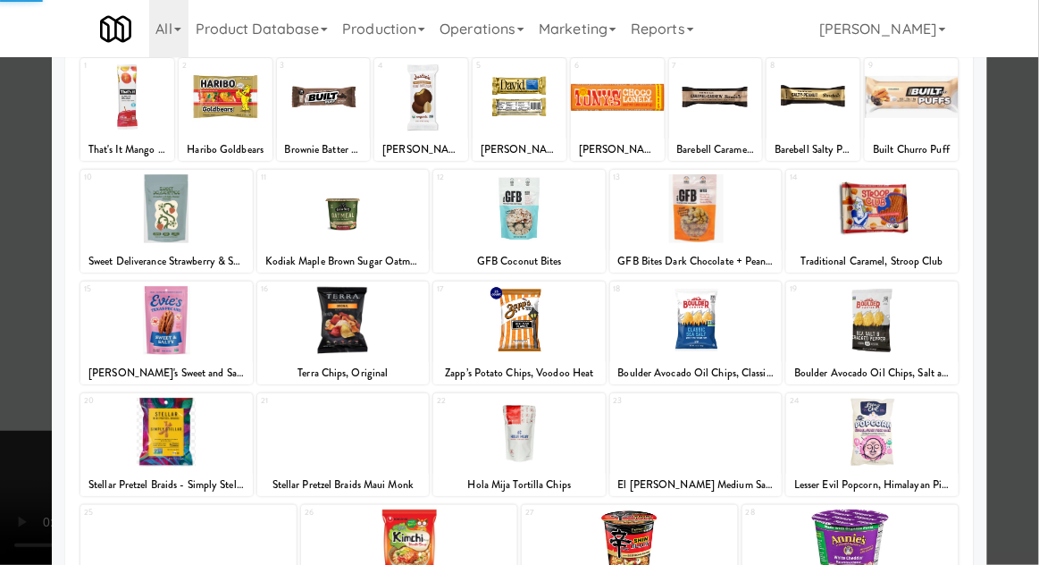
scroll to position [226, 0]
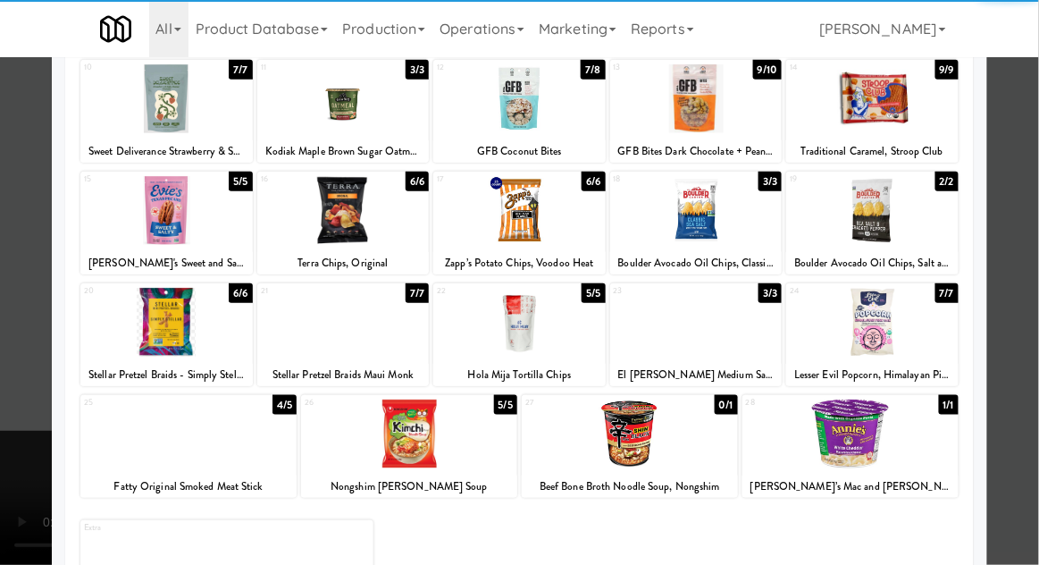
click at [333, 446] on div at bounding box center [409, 433] width 216 height 69
click at [1012, 380] on div at bounding box center [519, 282] width 1039 height 565
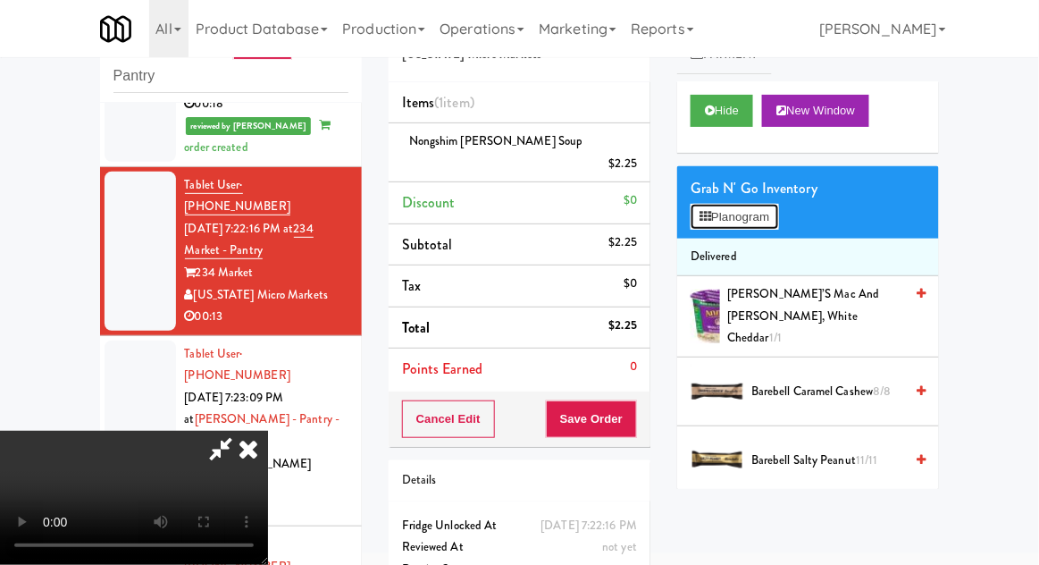
click at [774, 212] on button "Planogram" at bounding box center [735, 217] width 88 height 27
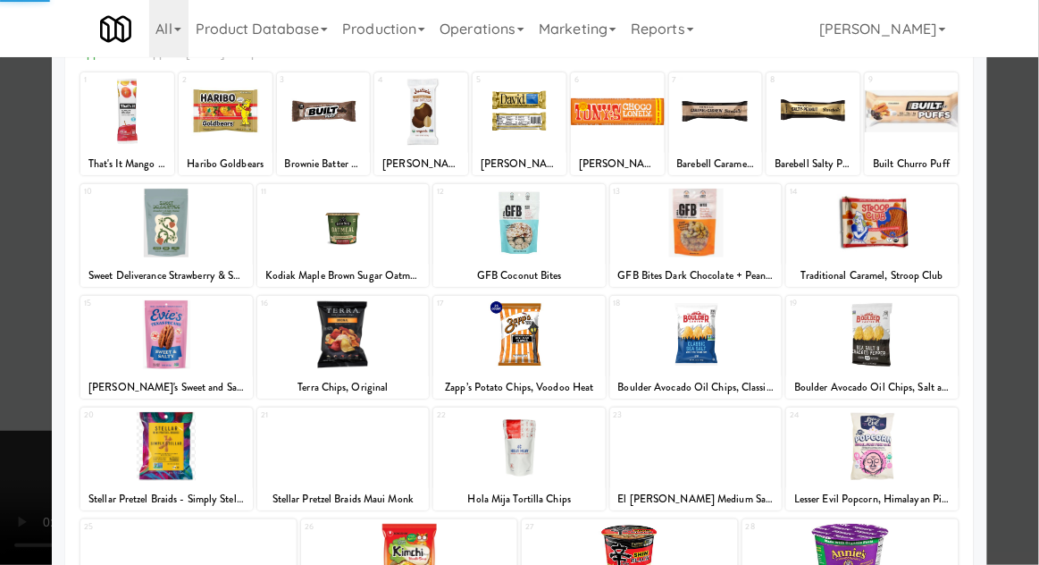
scroll to position [226, 0]
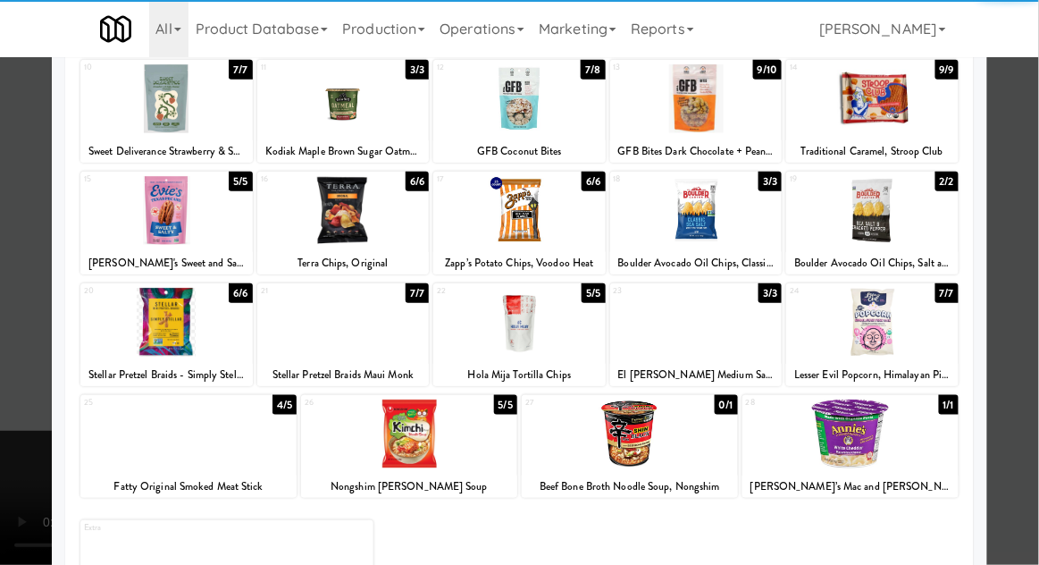
click at [898, 447] on div at bounding box center [851, 433] width 216 height 69
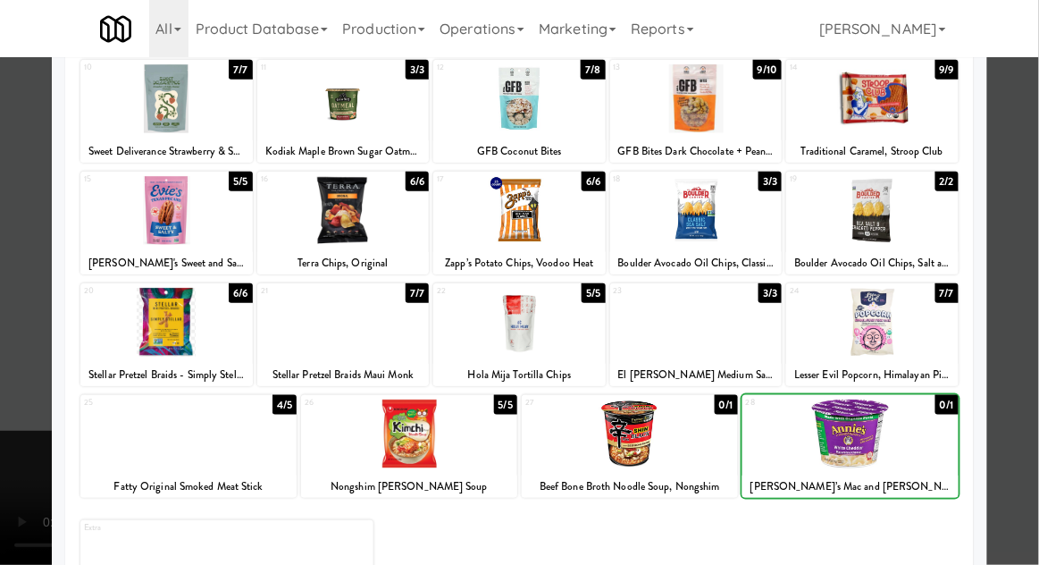
click at [1027, 418] on div at bounding box center [519, 282] width 1039 height 565
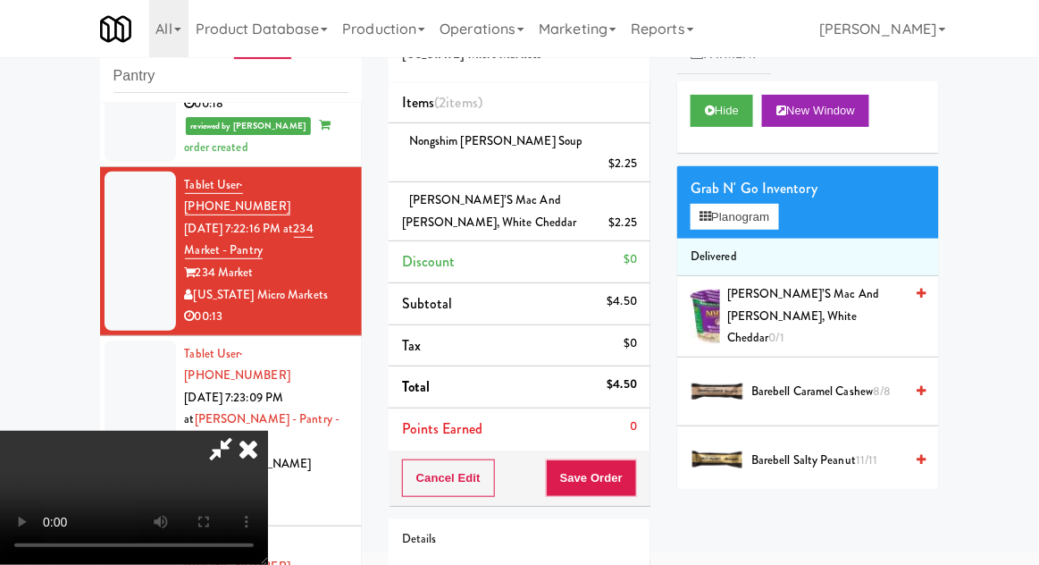
scroll to position [65, 0]
click at [631, 480] on button "Save Order" at bounding box center [591, 478] width 91 height 38
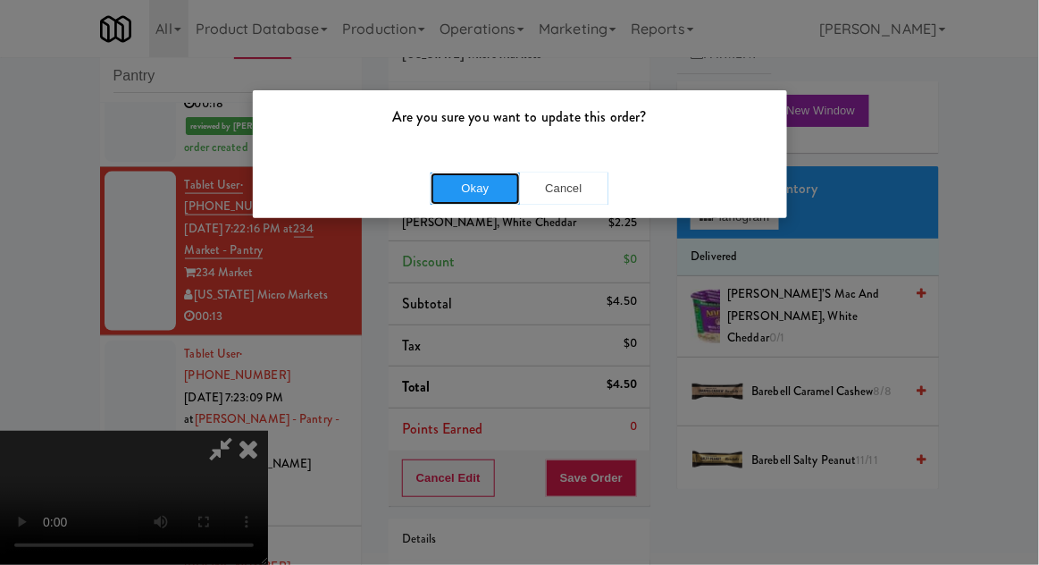
click at [433, 184] on button "Okay" at bounding box center [475, 188] width 89 height 32
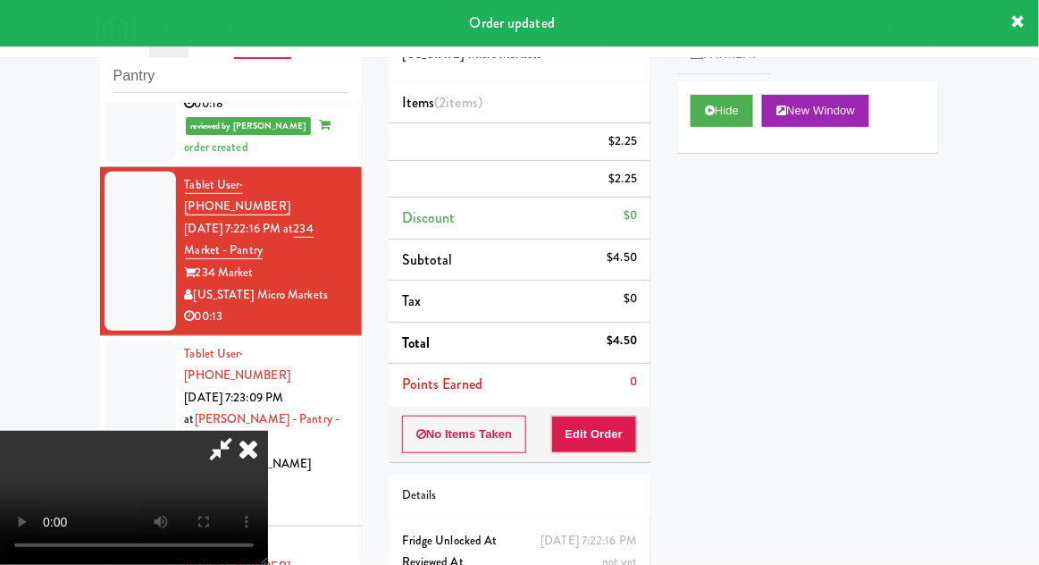
scroll to position [0, 0]
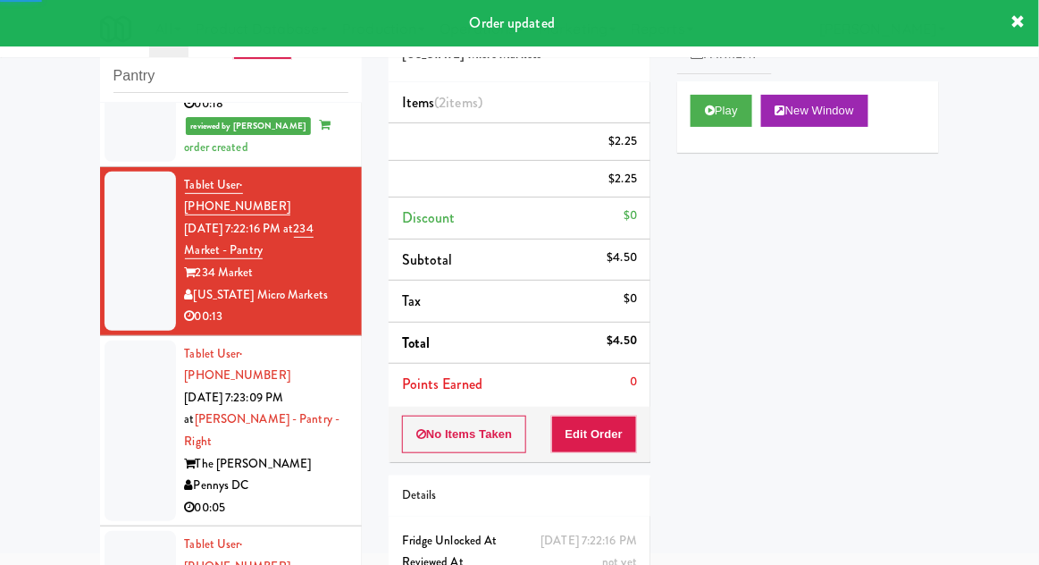
click at [113, 340] on div at bounding box center [140, 430] width 71 height 181
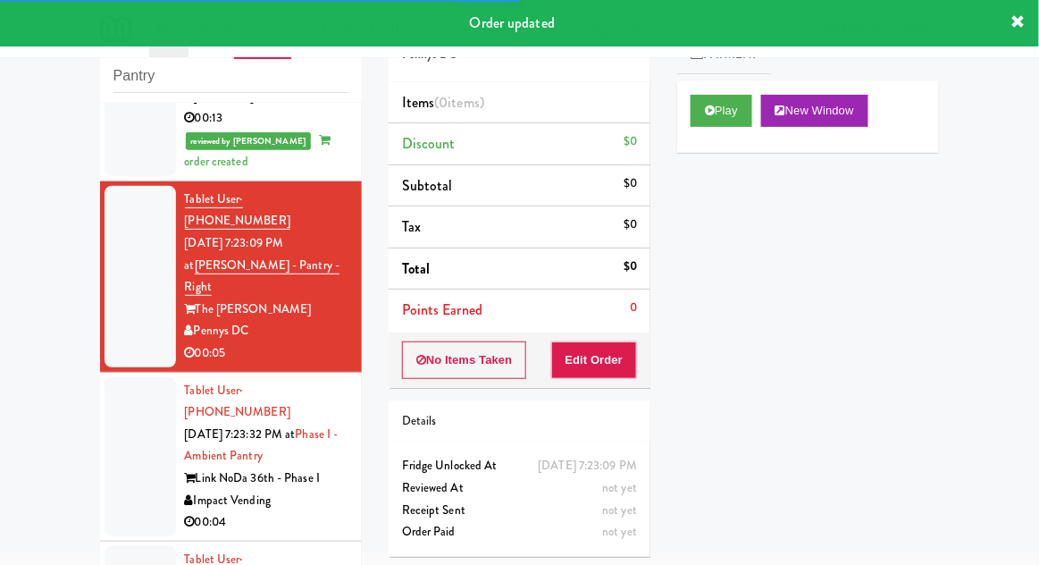
scroll to position [764, 0]
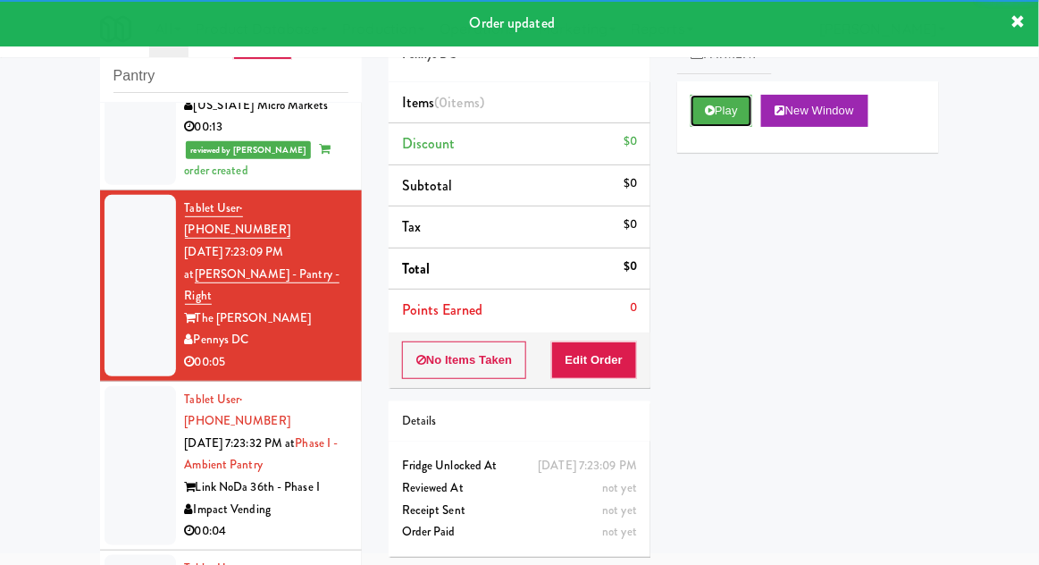
click at [721, 122] on button "Play" at bounding box center [722, 111] width 62 height 32
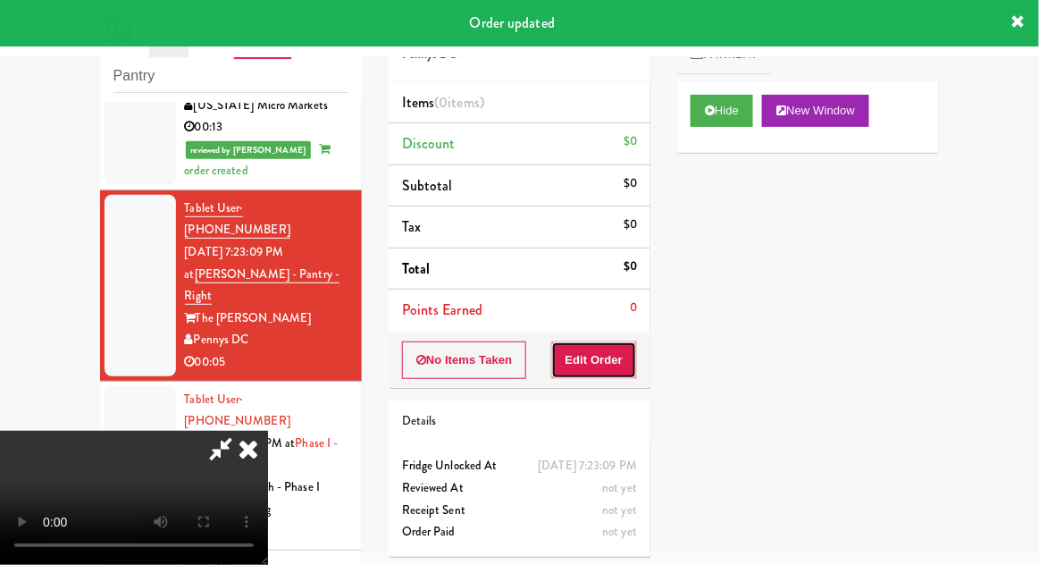
click at [606, 366] on button "Edit Order" at bounding box center [594, 360] width 87 height 38
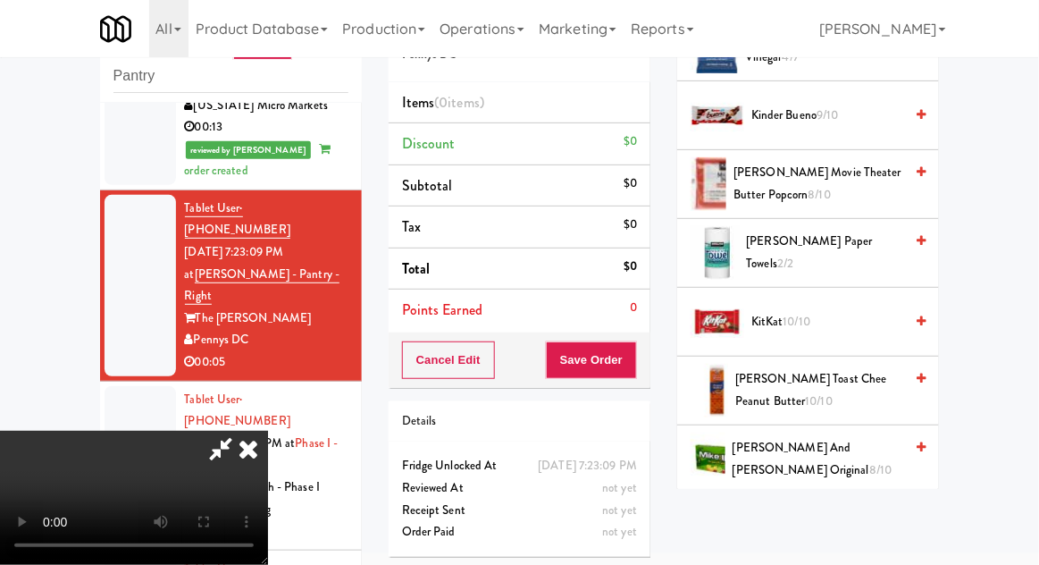
scroll to position [747, 0]
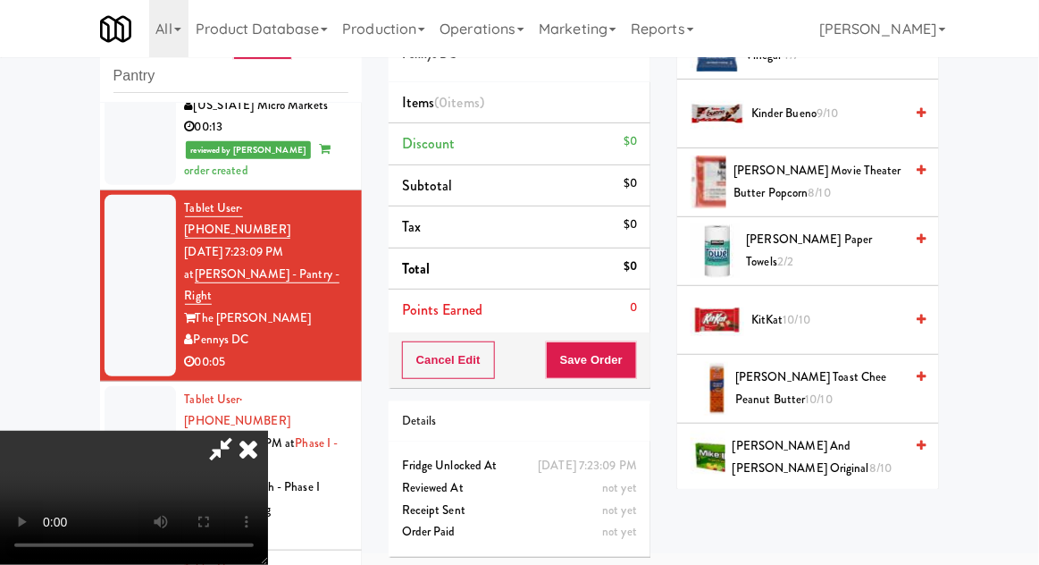
click at [845, 453] on span "[PERSON_NAME] and [PERSON_NAME] Original 8/10" at bounding box center [818, 457] width 171 height 44
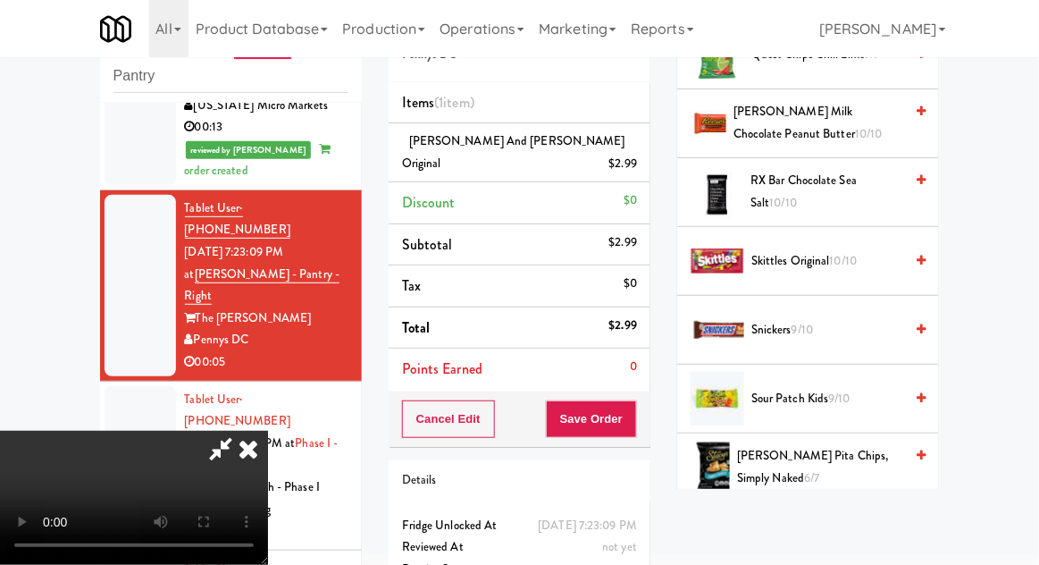
scroll to position [1839, 0]
click at [850, 395] on span "9/10" at bounding box center [839, 397] width 21 height 17
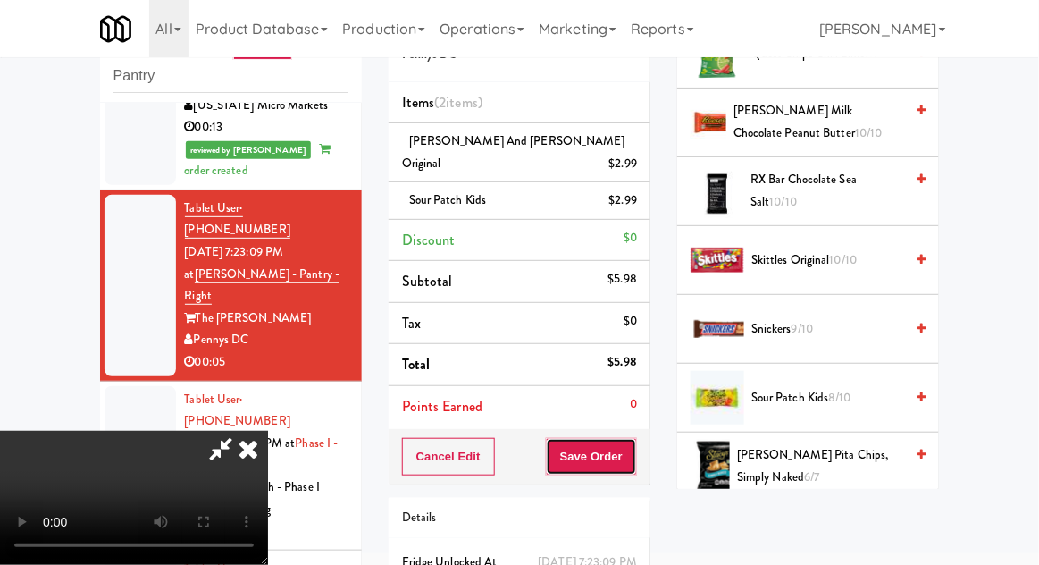
click at [632, 438] on button "Save Order" at bounding box center [591, 457] width 91 height 38
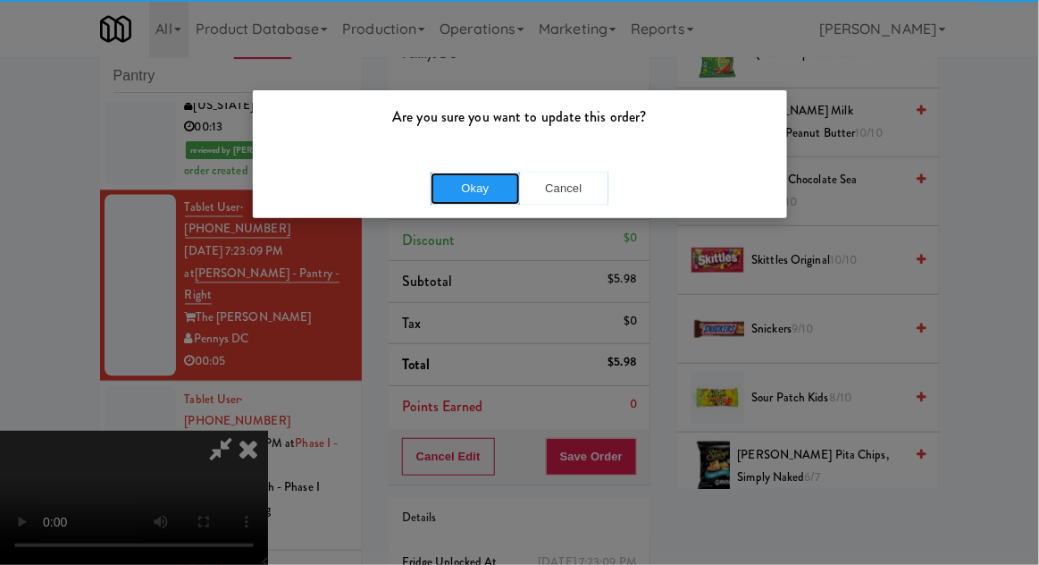
click at [453, 193] on button "Okay" at bounding box center [475, 188] width 89 height 32
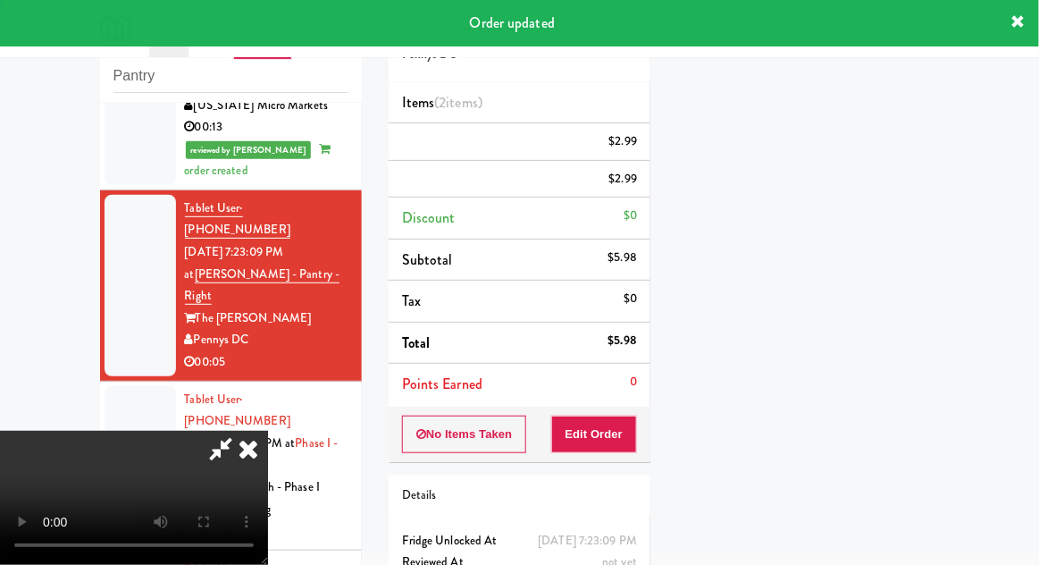
scroll to position [176, 0]
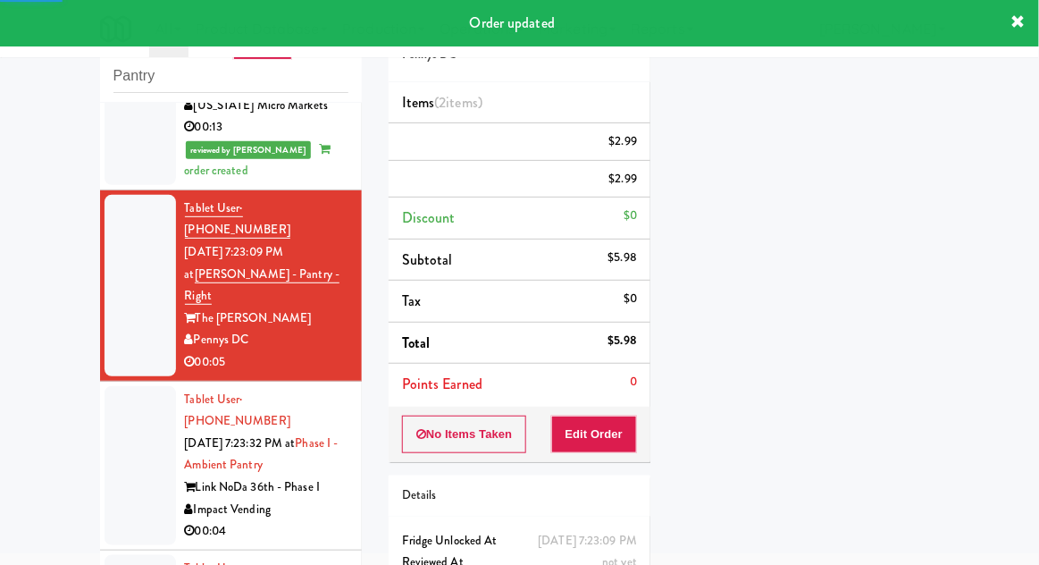
click at [124, 386] on div at bounding box center [140, 465] width 71 height 159
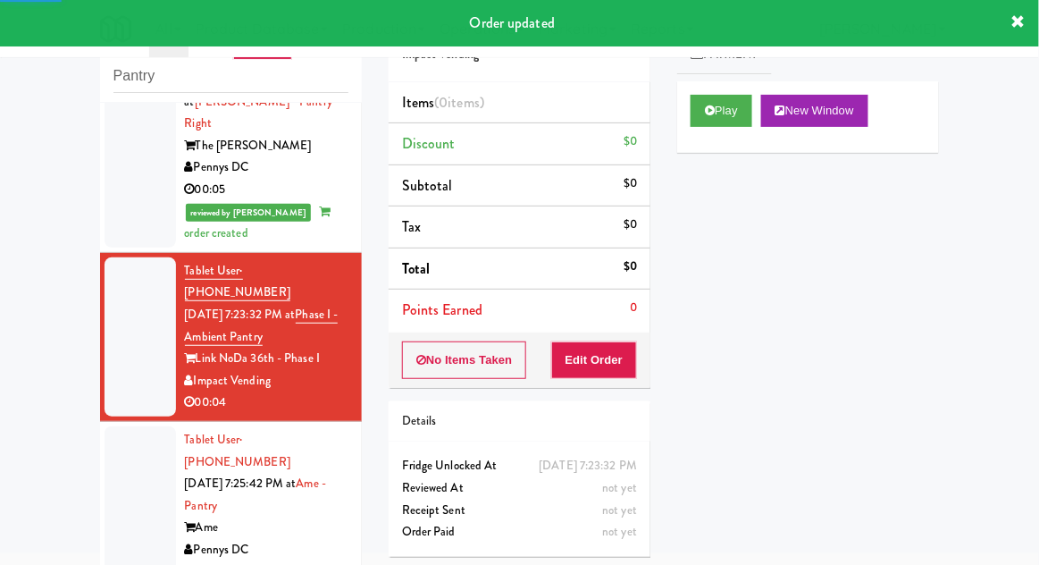
scroll to position [933, 0]
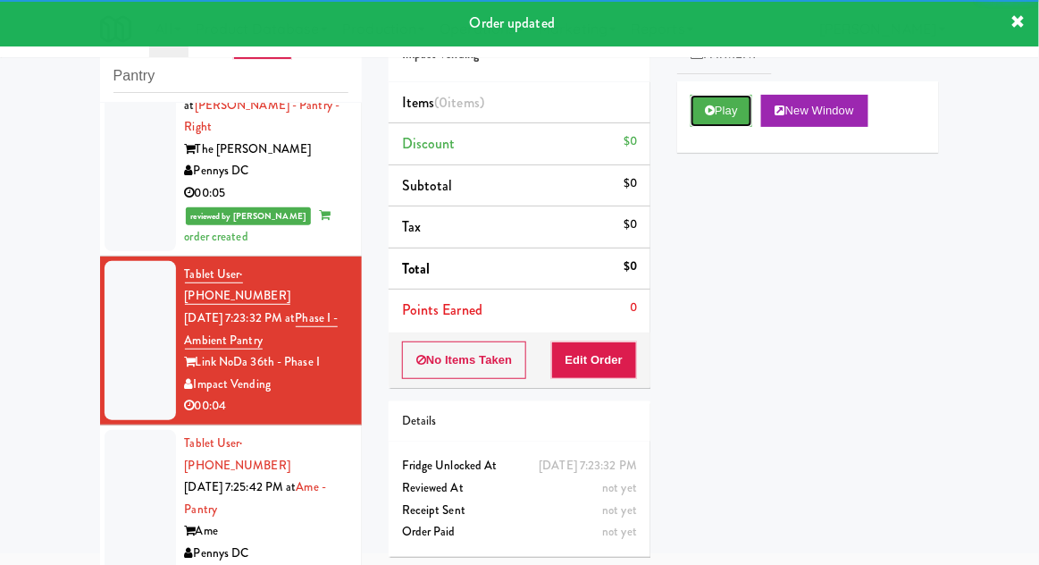
click at [740, 113] on button "Play" at bounding box center [722, 111] width 62 height 32
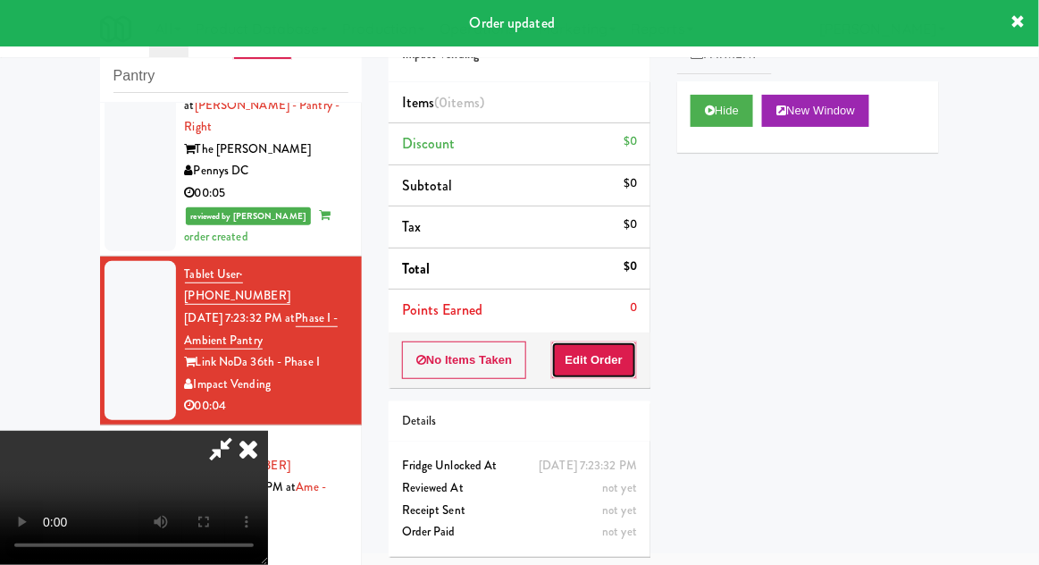
click at [609, 373] on button "Edit Order" at bounding box center [594, 360] width 87 height 38
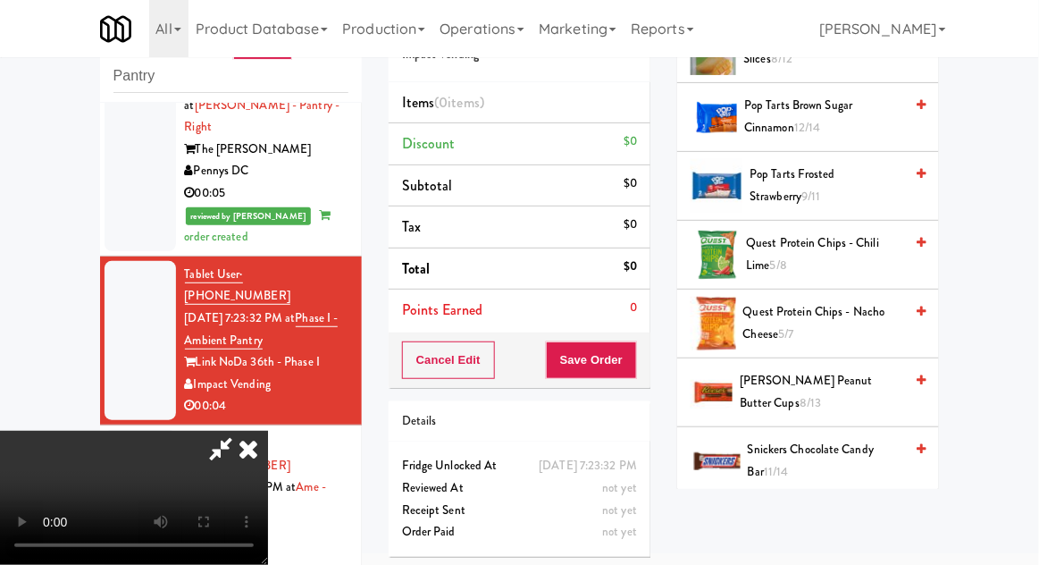
scroll to position [1016, 0]
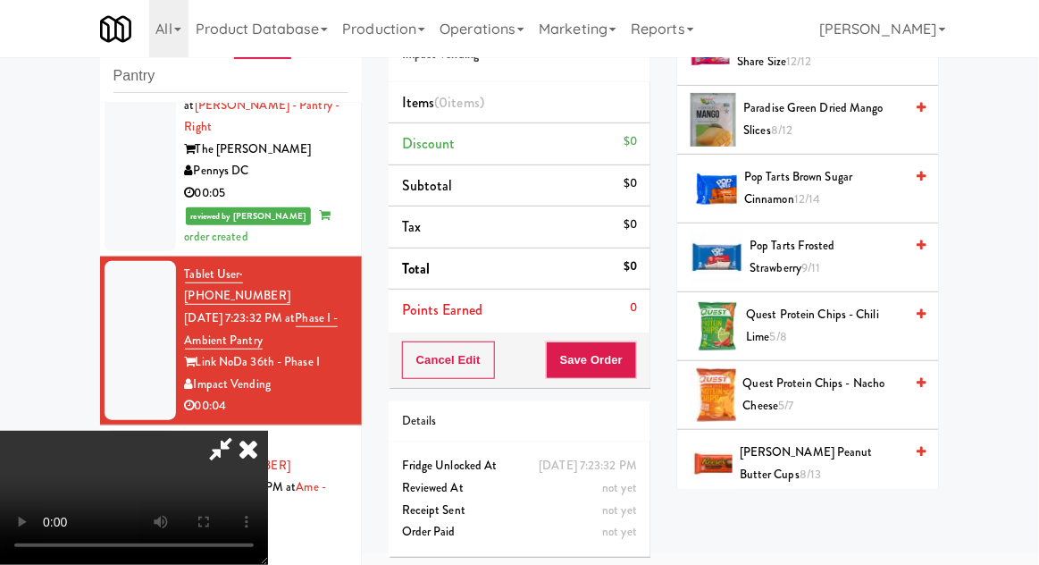
click at [827, 390] on span "Quest Protein Chips - Nacho Cheese 5/7" at bounding box center [823, 395] width 161 height 44
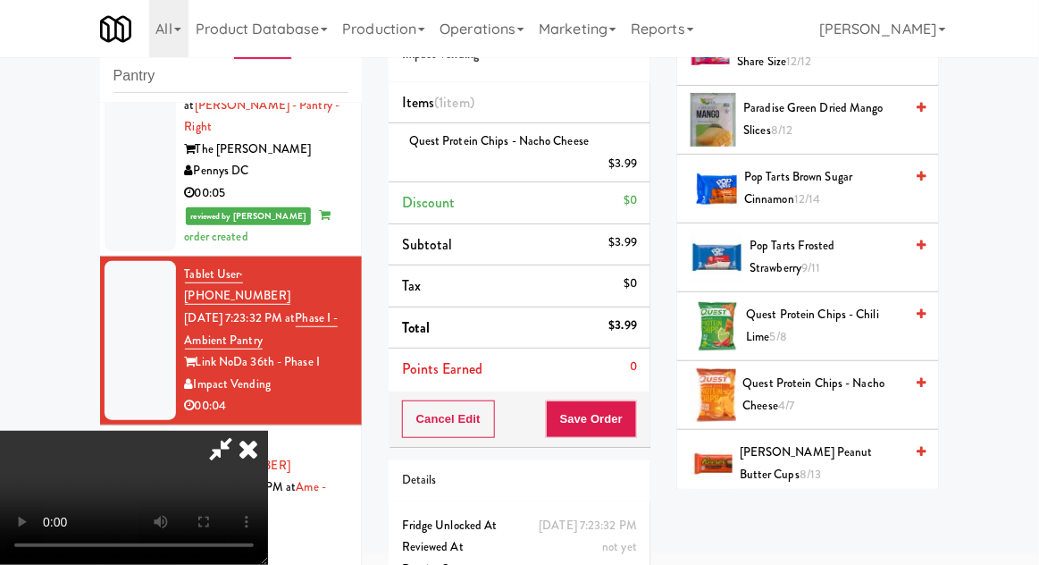
scroll to position [65, 0]
click at [634, 426] on button "Save Order" at bounding box center [591, 419] width 91 height 38
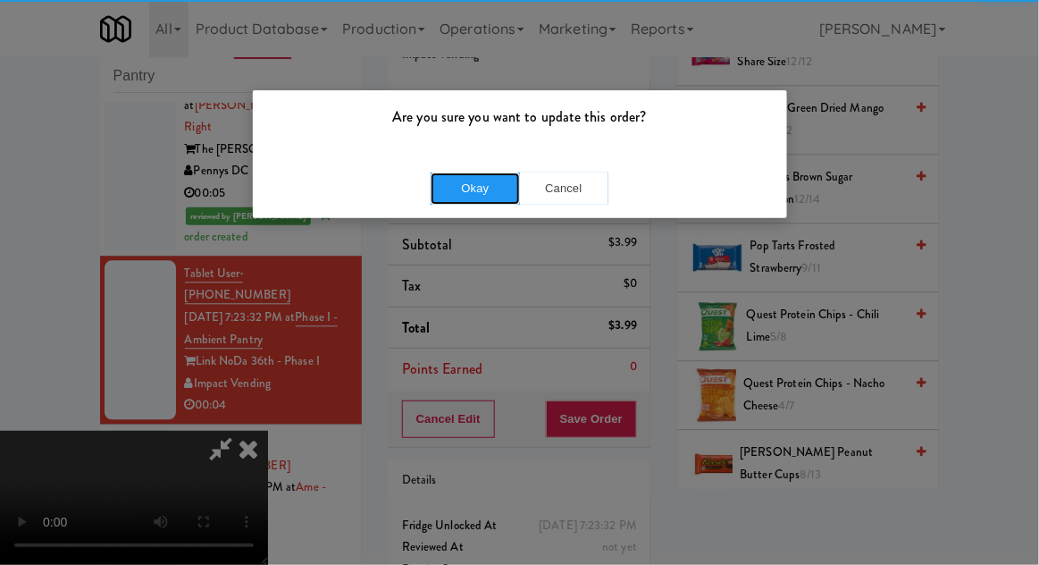
click at [447, 200] on button "Okay" at bounding box center [475, 188] width 89 height 32
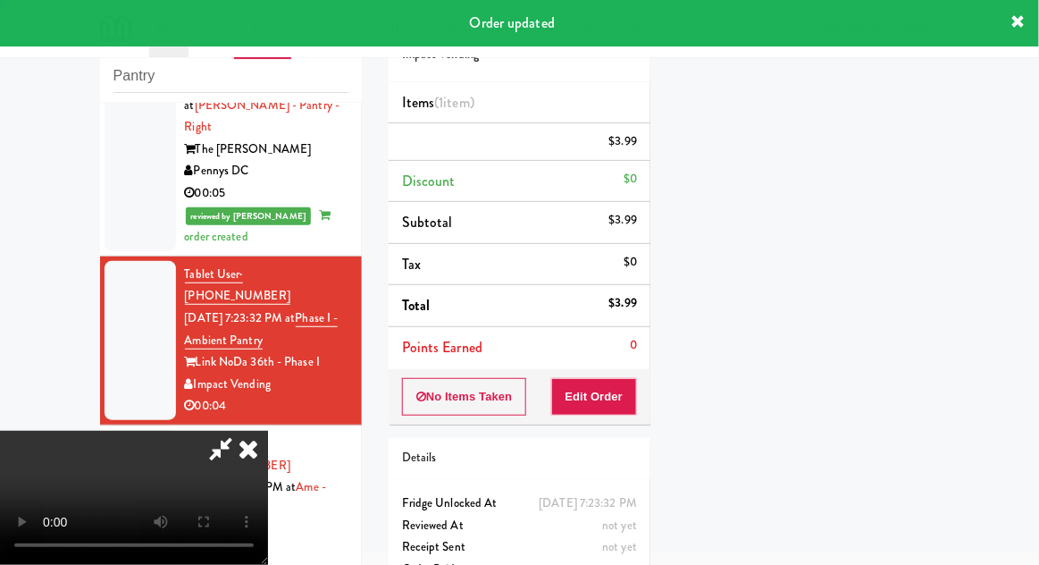
scroll to position [0, 0]
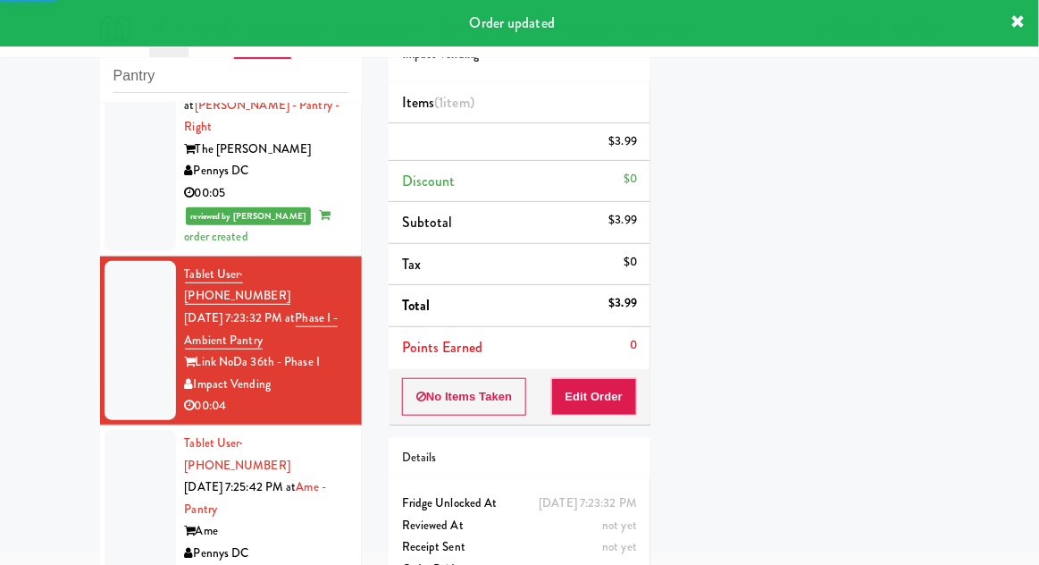
click at [100, 425] on li "Tablet User · (202) 308-9322 [DATE] 7:25:42 PM at [GEOGRAPHIC_DATA] Ame Pennys …" at bounding box center [231, 509] width 262 height 169
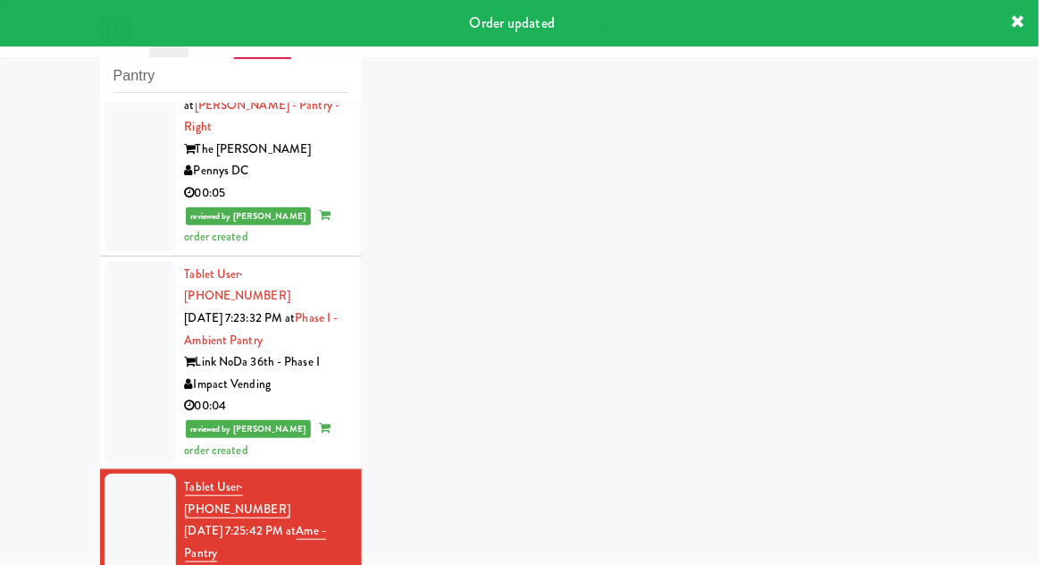
click at [118, 474] on div at bounding box center [140, 553] width 71 height 159
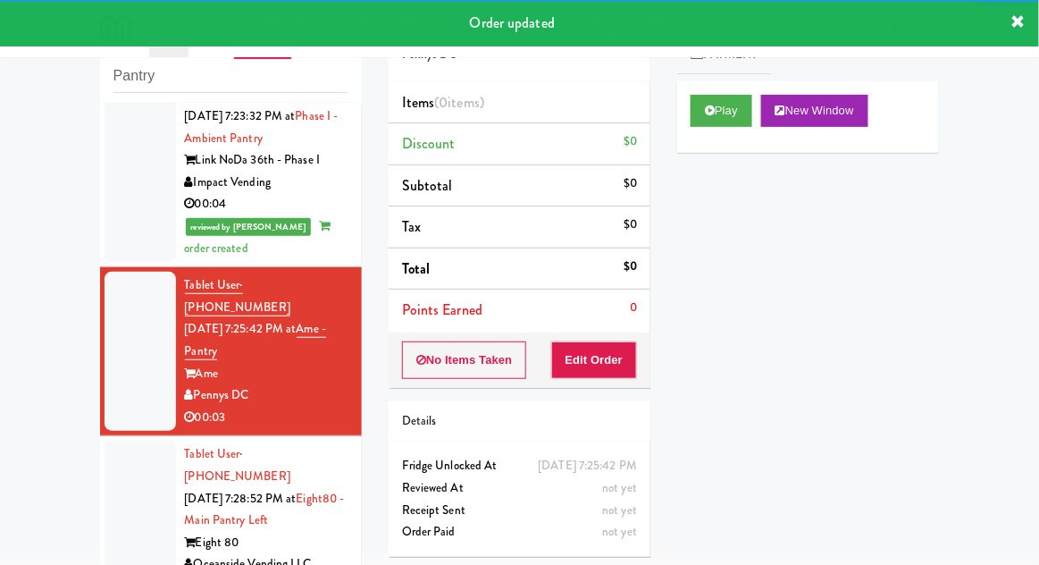
scroll to position [1154, 0]
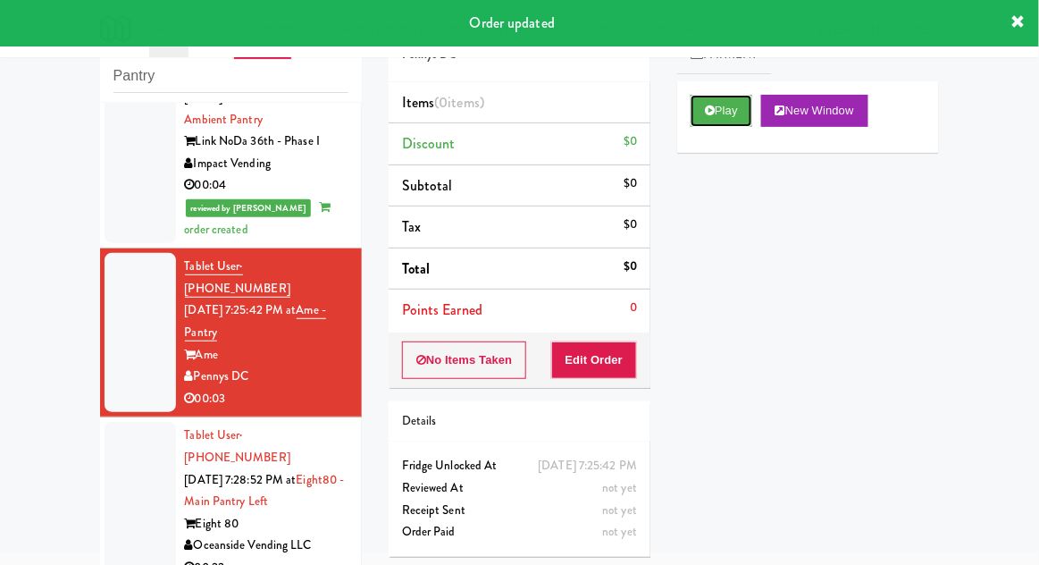
click at [721, 122] on button "Play" at bounding box center [722, 111] width 62 height 32
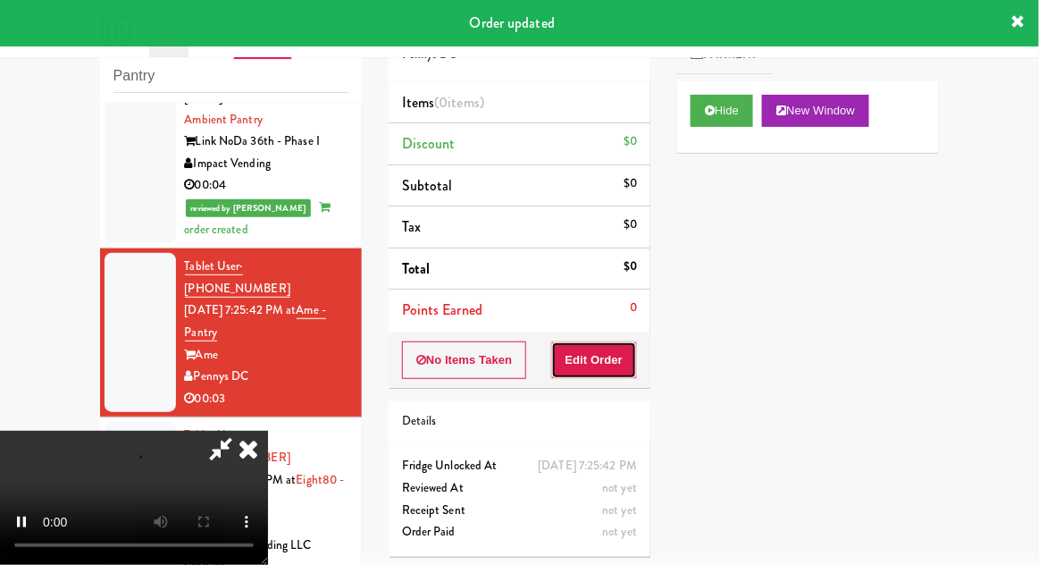
click at [614, 365] on button "Edit Order" at bounding box center [594, 360] width 87 height 38
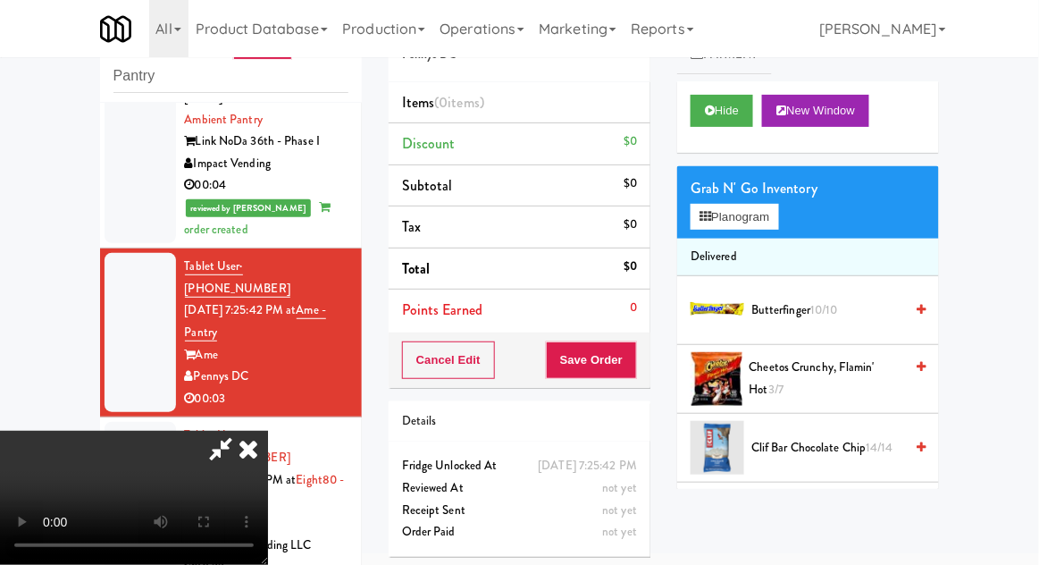
scroll to position [0, 0]
click at [760, 228] on button "Planogram" at bounding box center [735, 217] width 88 height 27
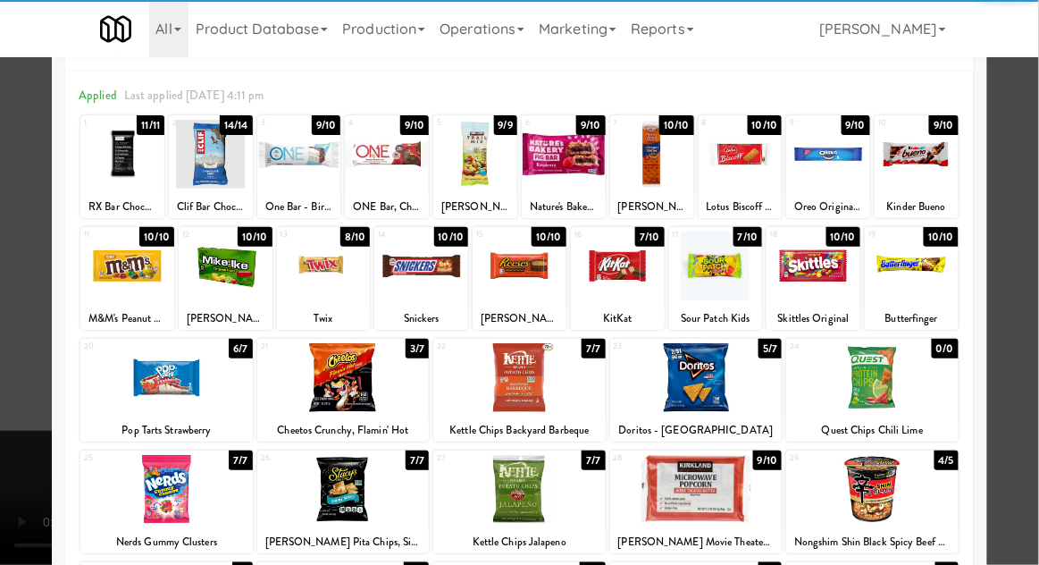
scroll to position [226, 0]
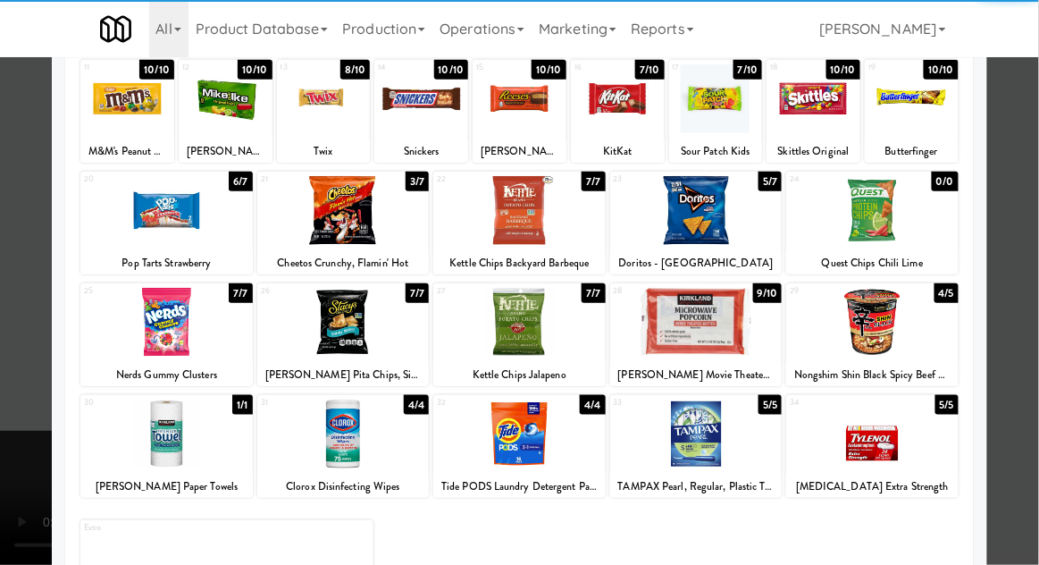
click at [301, 364] on div "[PERSON_NAME] Pita Chips, Simply Naked" at bounding box center [343, 375] width 167 height 22
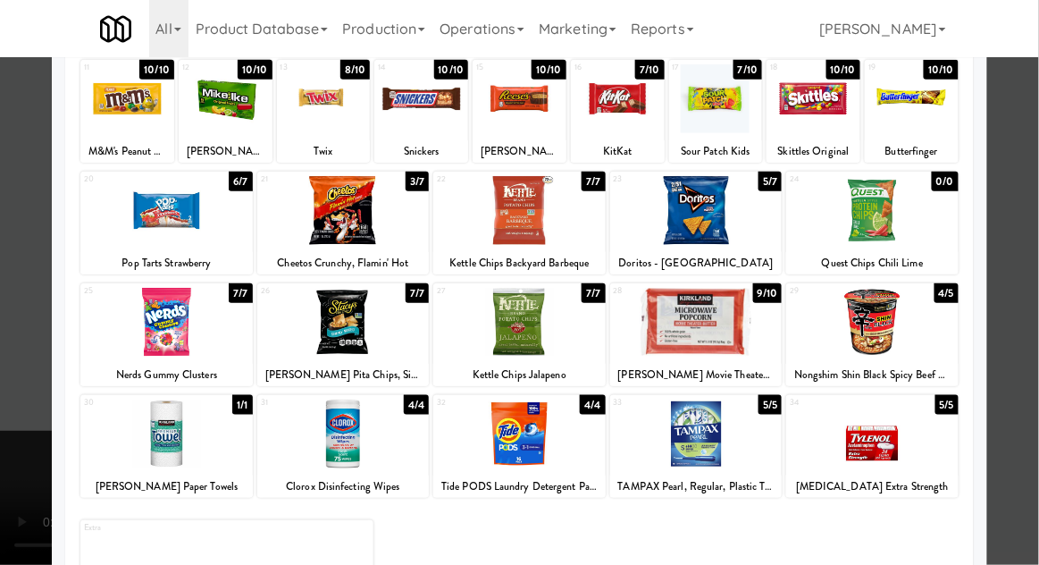
scroll to position [288, 0]
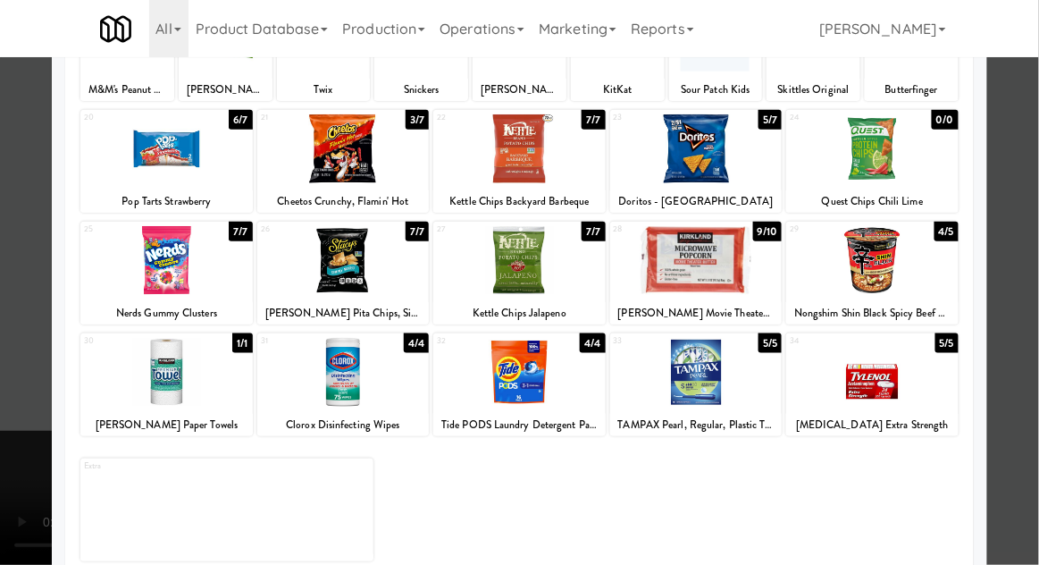
click at [306, 277] on div at bounding box center [343, 260] width 172 height 69
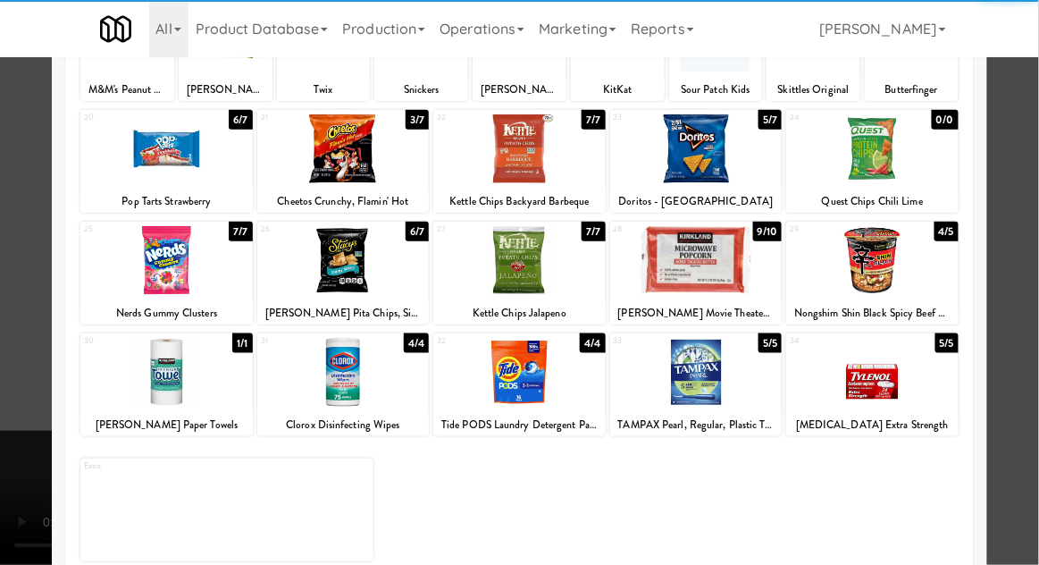
click at [1008, 268] on div at bounding box center [519, 282] width 1039 height 565
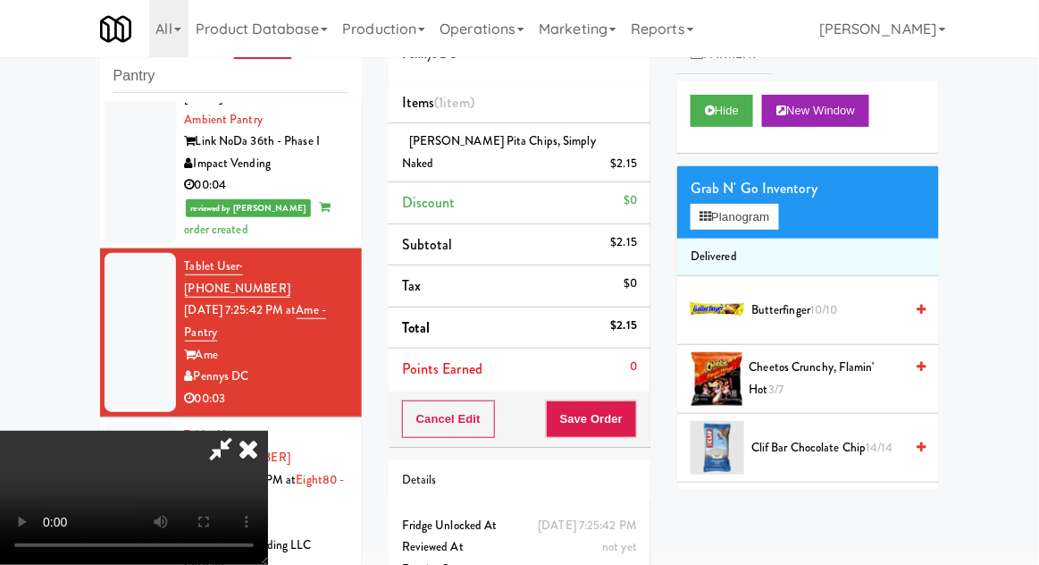
scroll to position [65, 0]
click at [634, 408] on button "Save Order" at bounding box center [591, 419] width 91 height 38
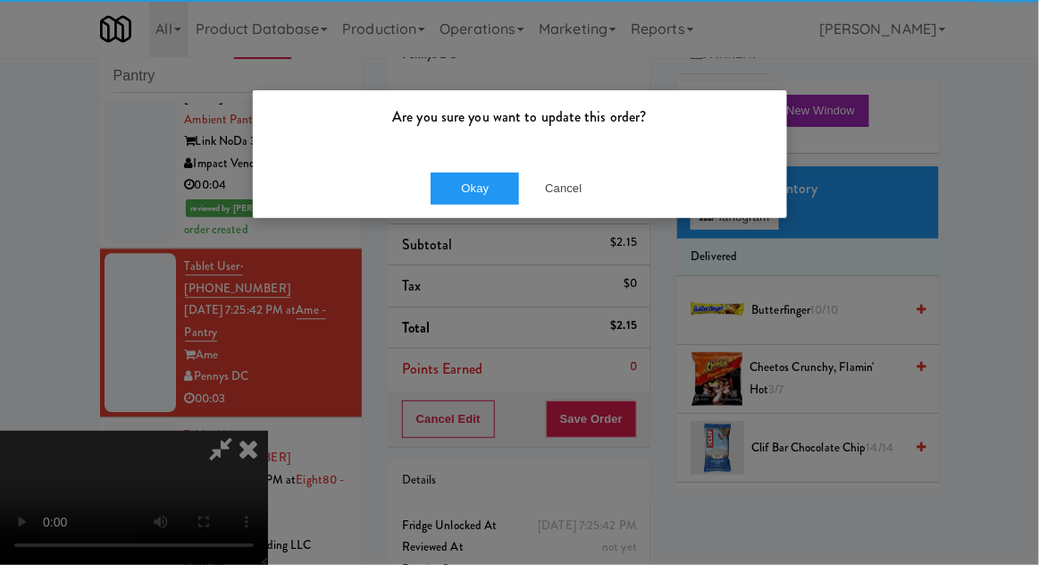
click at [458, 122] on p "Are you sure you want to update this order?" at bounding box center [520, 117] width 508 height 27
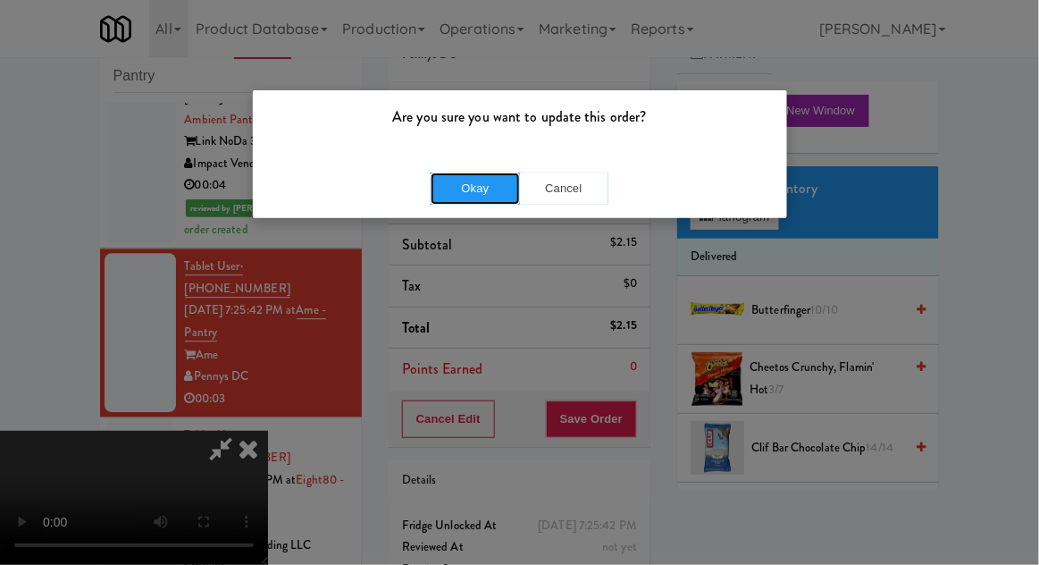
click at [462, 175] on button "Okay" at bounding box center [475, 188] width 89 height 32
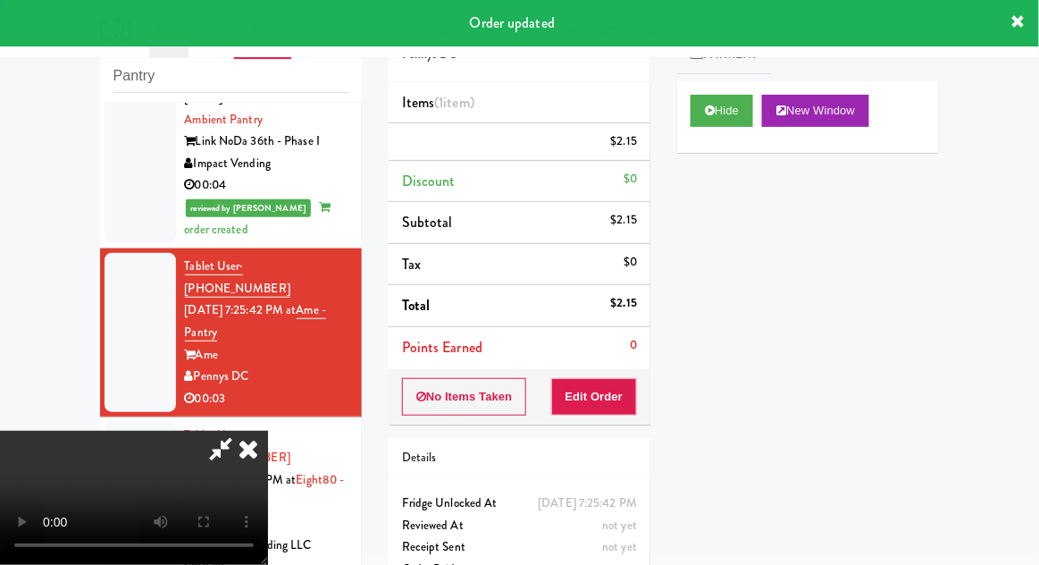
scroll to position [0, 0]
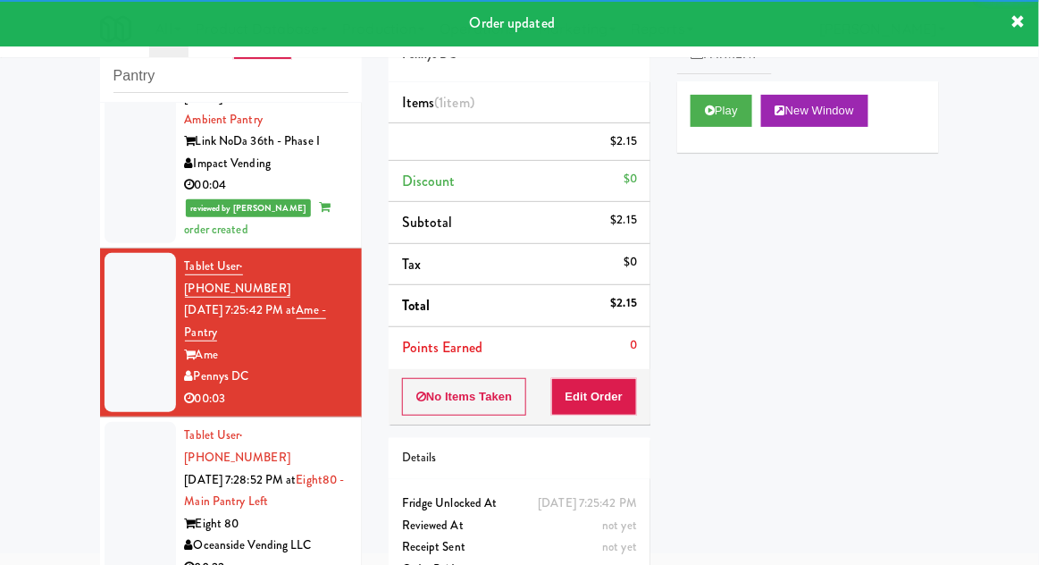
click at [115, 422] on div at bounding box center [140, 501] width 71 height 159
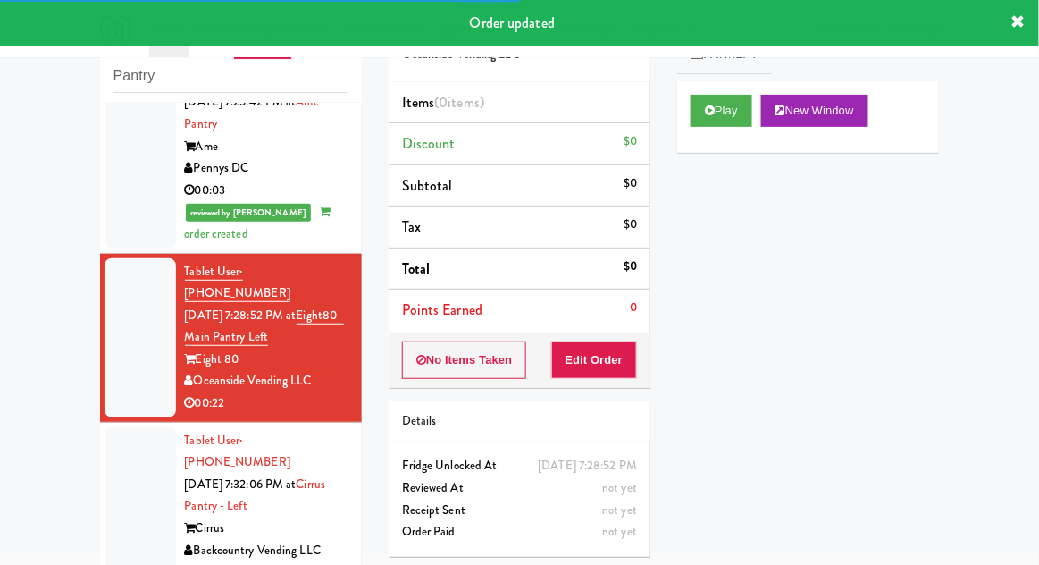
scroll to position [1362, 0]
click at [732, 121] on button "Play" at bounding box center [722, 111] width 62 height 32
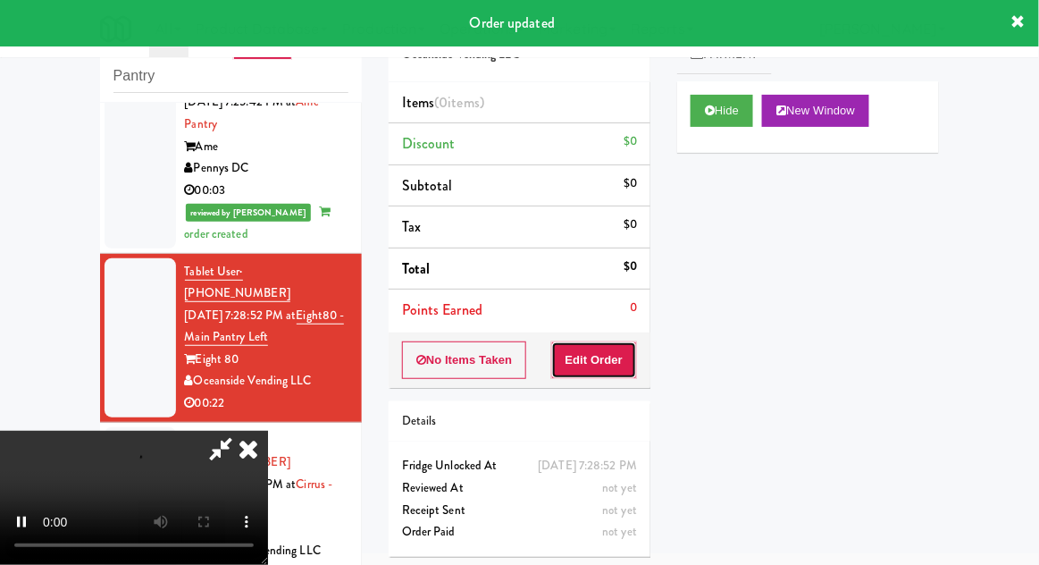
click at [611, 341] on button "Edit Order" at bounding box center [594, 360] width 87 height 38
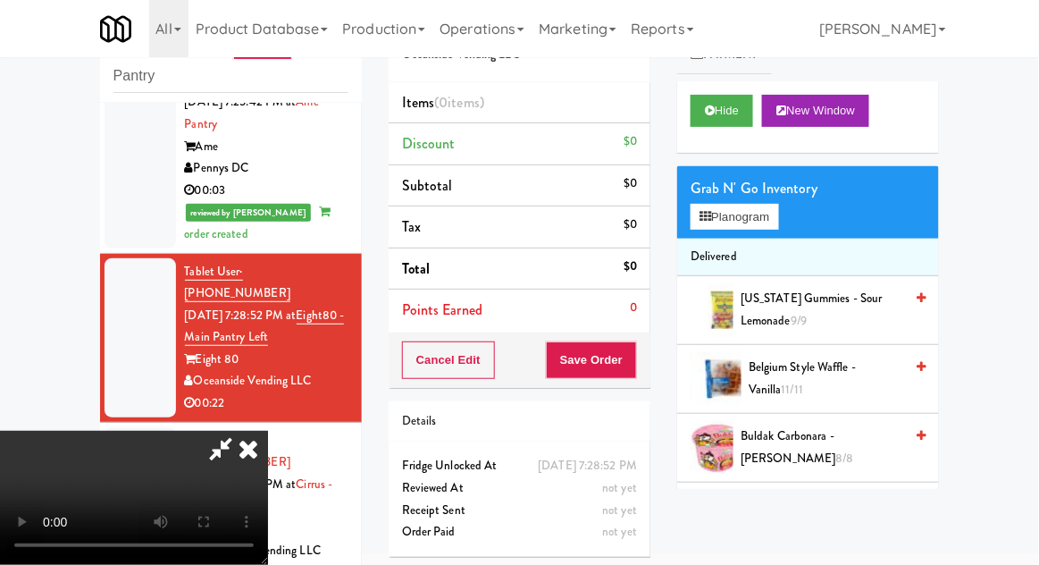
scroll to position [0, 0]
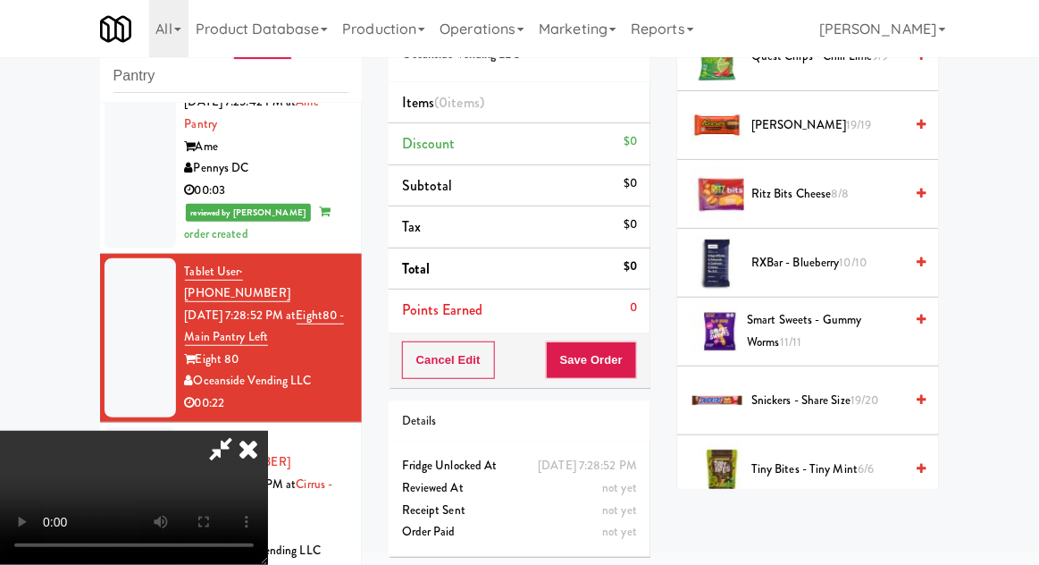
click at [871, 391] on span "19/20" at bounding box center [865, 399] width 29 height 17
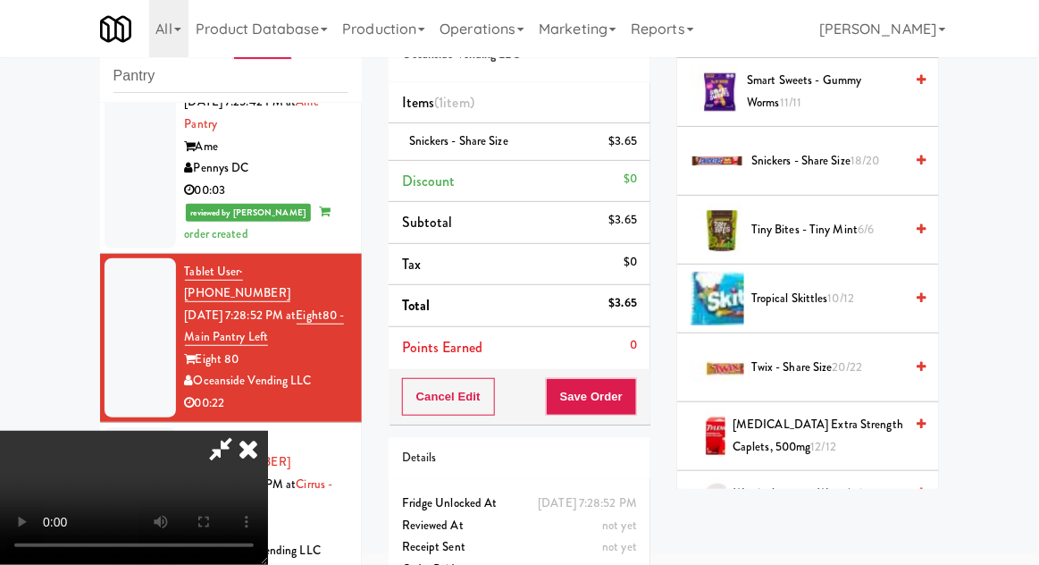
scroll to position [1936, 0]
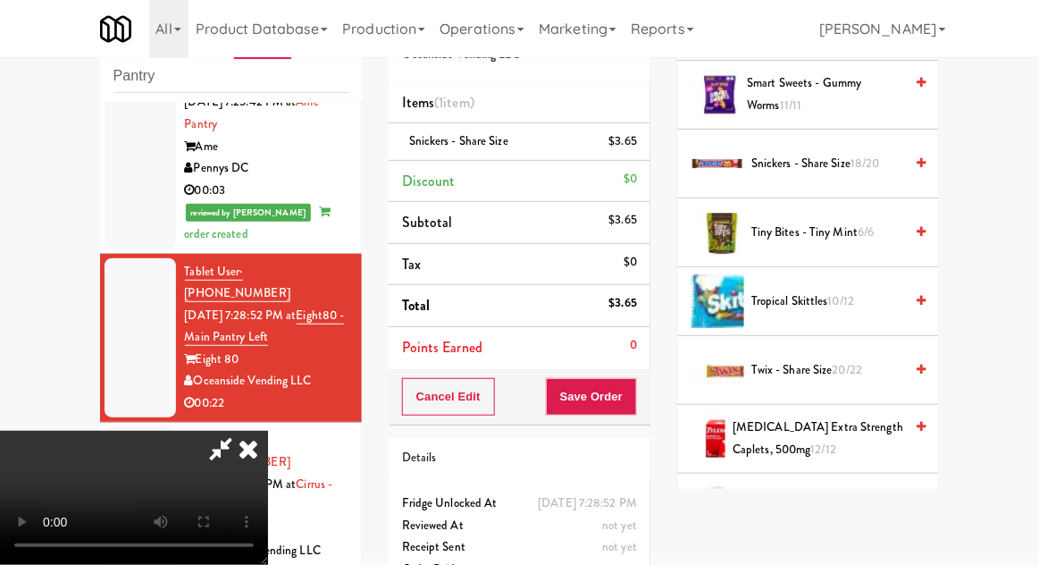
click at [854, 361] on span "20/22" at bounding box center [848, 369] width 30 height 17
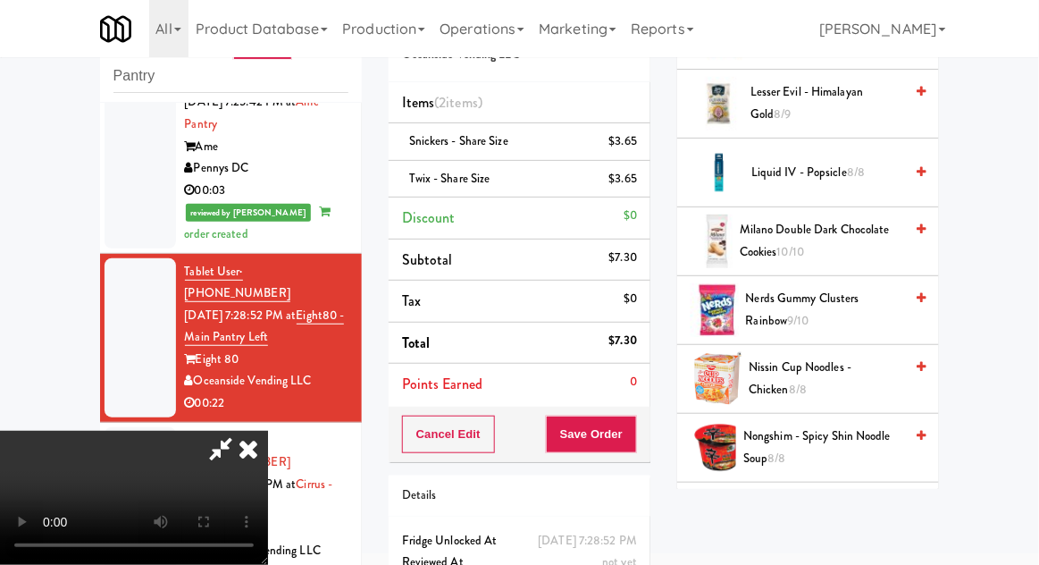
scroll to position [961, 0]
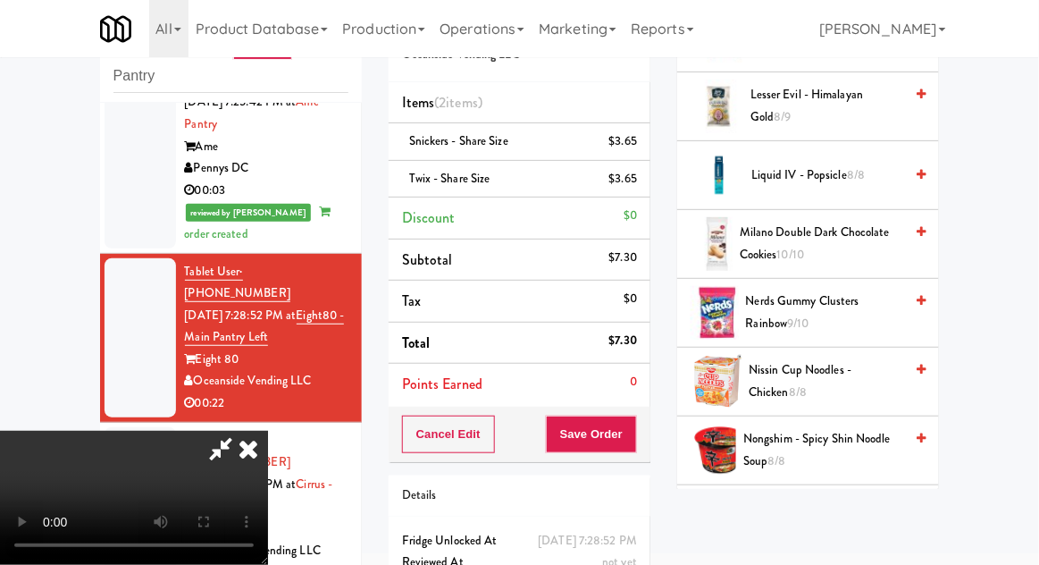
click at [851, 293] on span "Nerds Gummy Clusters Rainbow 9/10" at bounding box center [825, 312] width 158 height 44
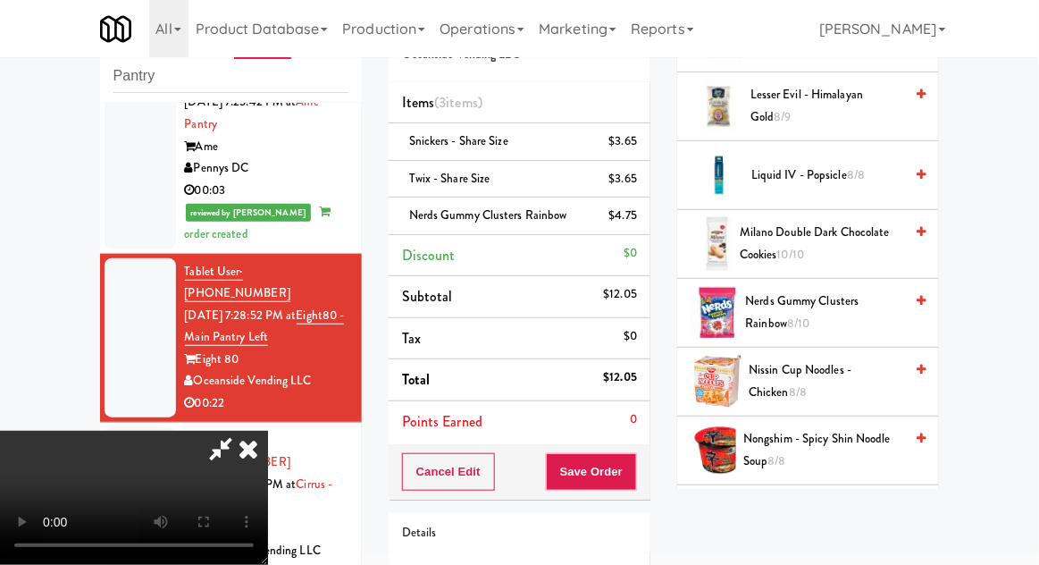
scroll to position [119, 0]
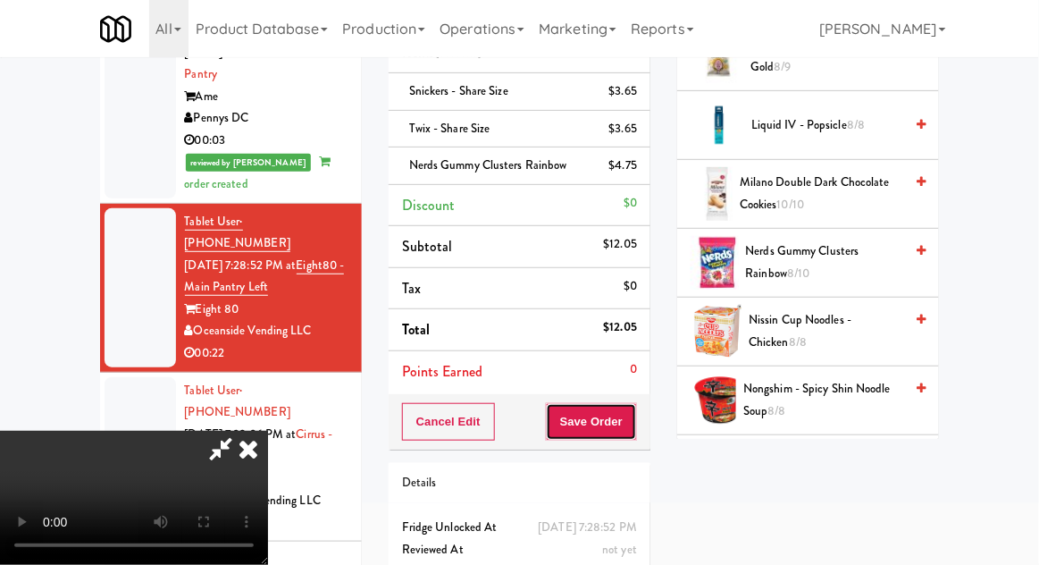
click at [634, 424] on button "Save Order" at bounding box center [591, 422] width 91 height 38
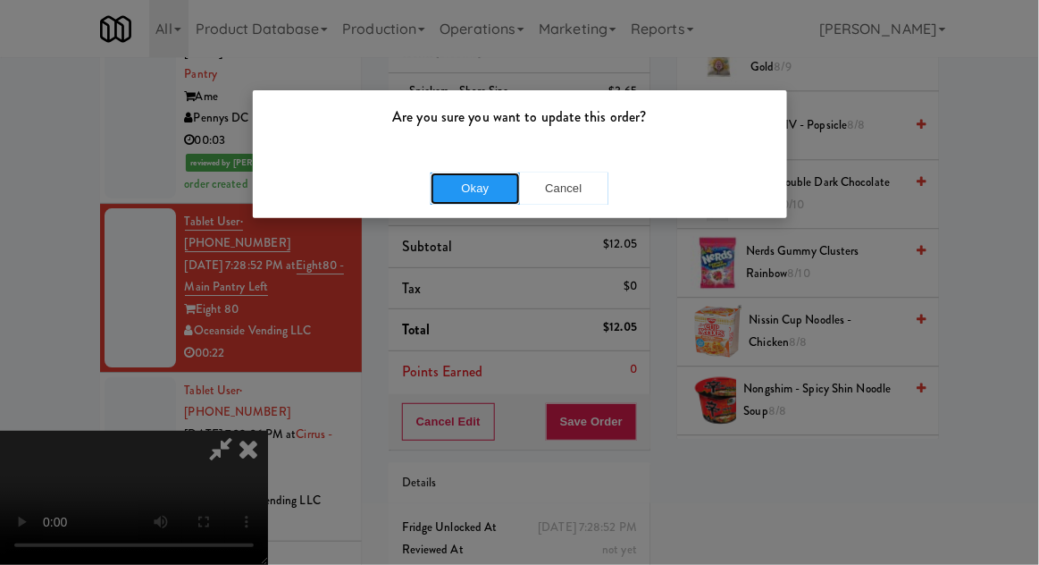
click at [436, 178] on button "Okay" at bounding box center [475, 188] width 89 height 32
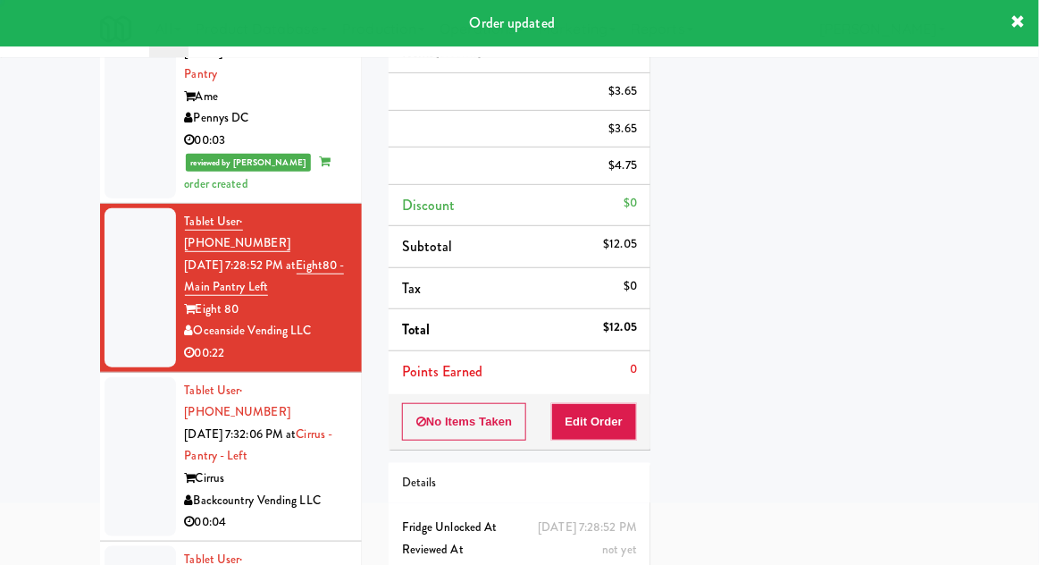
scroll to position [0, 0]
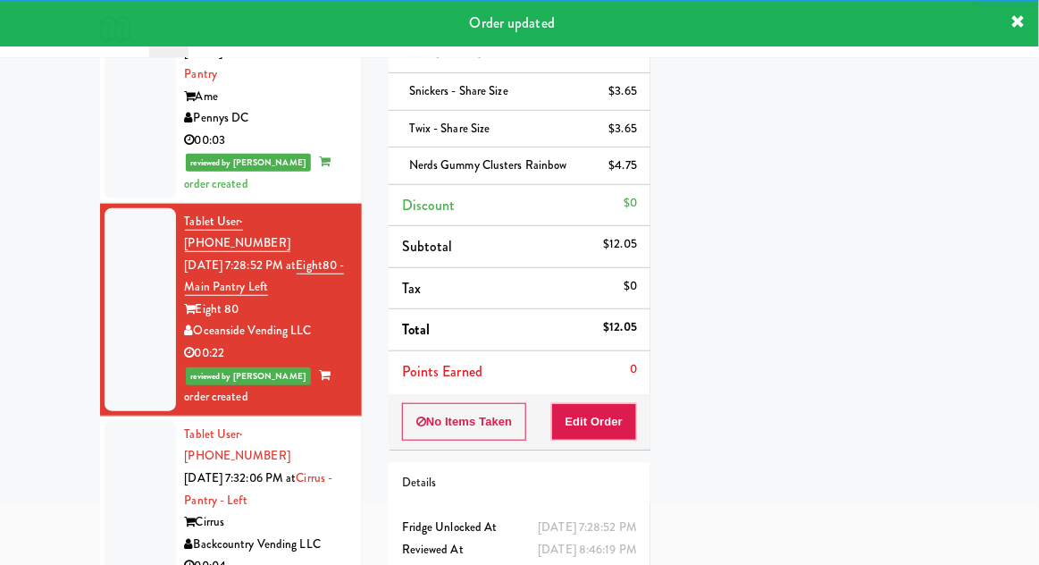
click at [110, 421] on div at bounding box center [140, 500] width 71 height 159
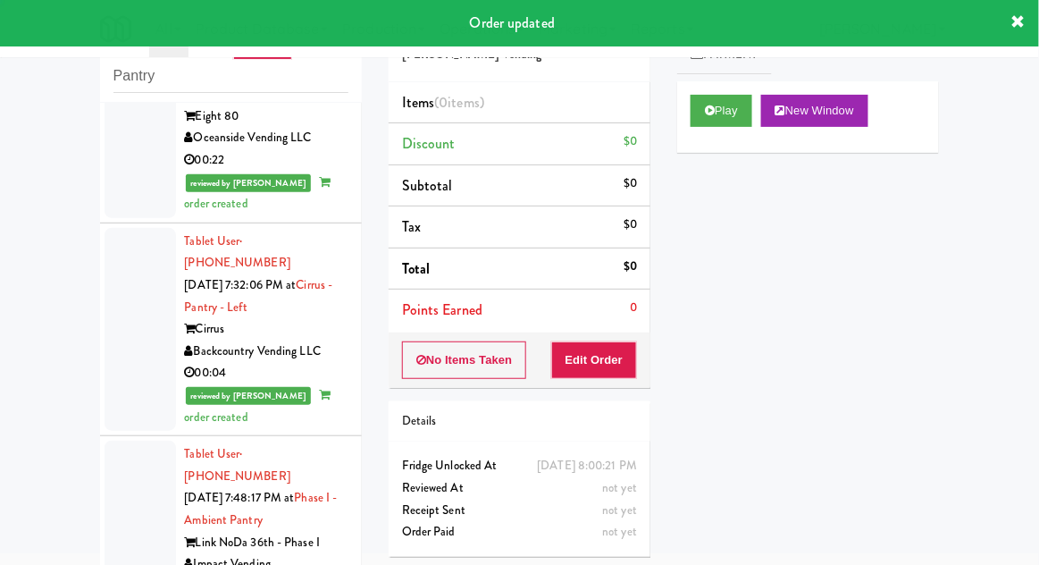
click at [115, 441] on div at bounding box center [140, 520] width 71 height 159
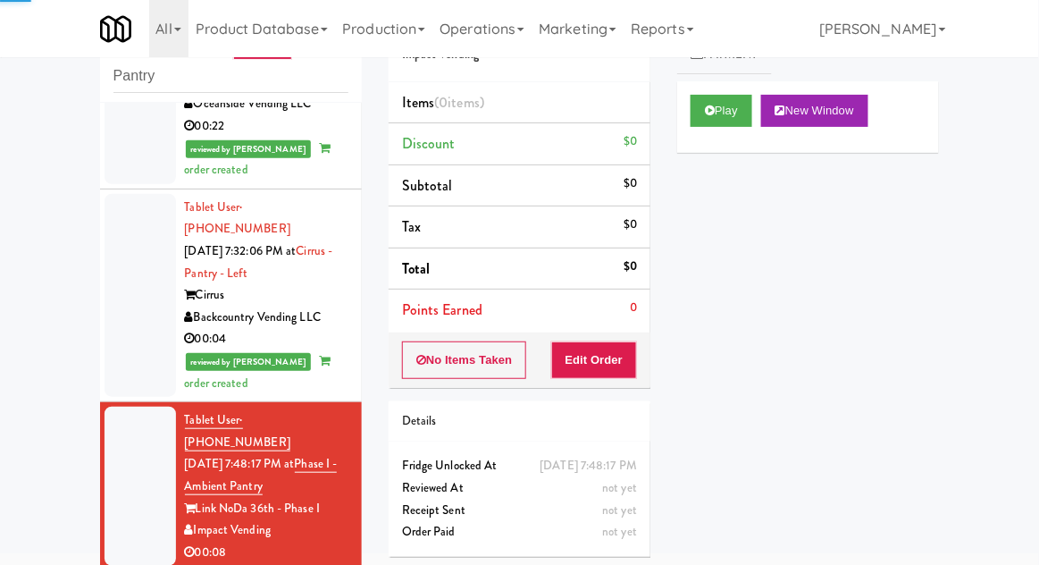
scroll to position [1682, 0]
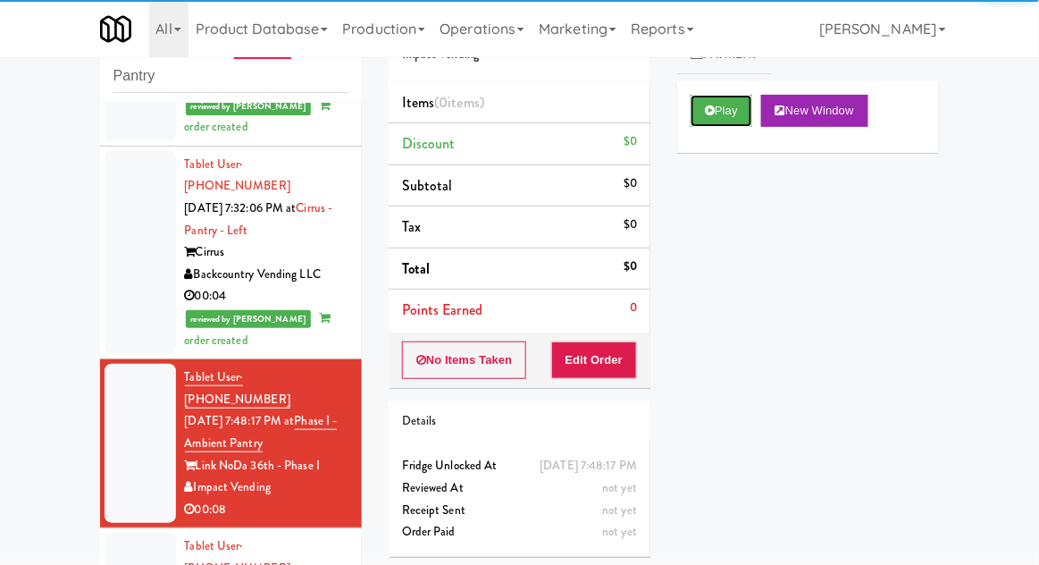
click at [723, 115] on button "Play" at bounding box center [722, 111] width 62 height 32
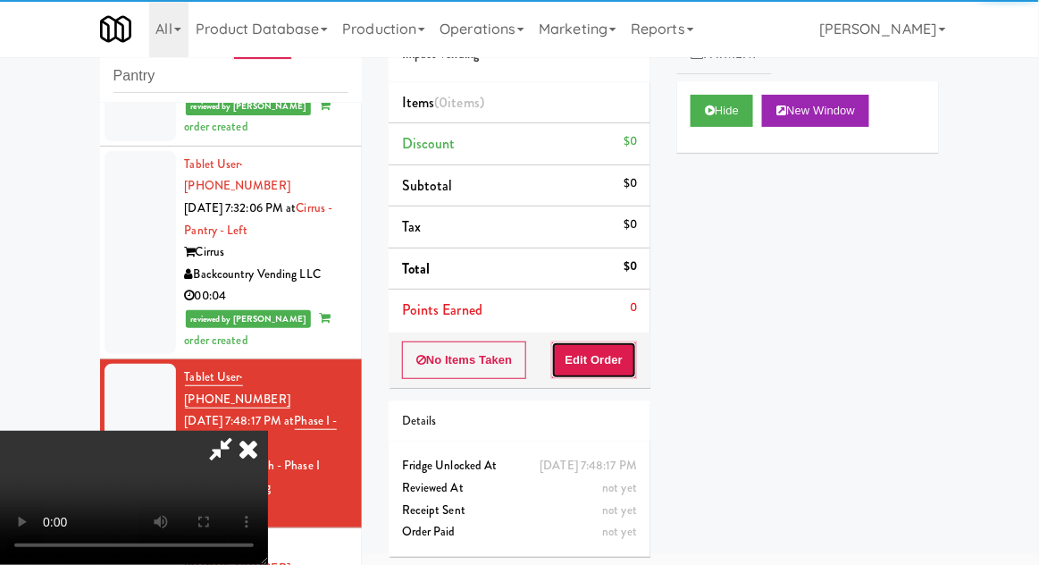
click at [606, 348] on button "Edit Order" at bounding box center [594, 360] width 87 height 38
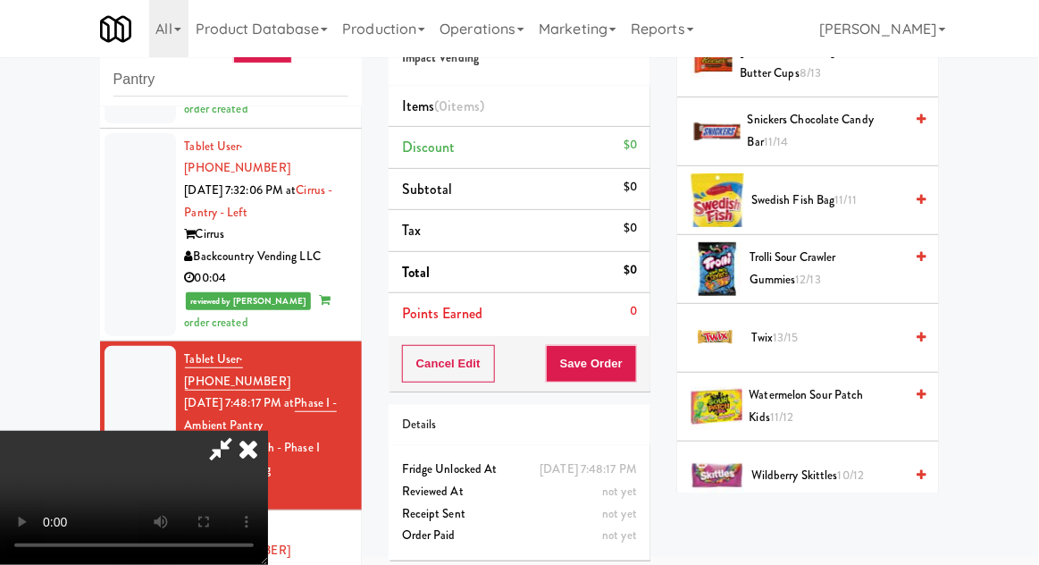
scroll to position [1423, 0]
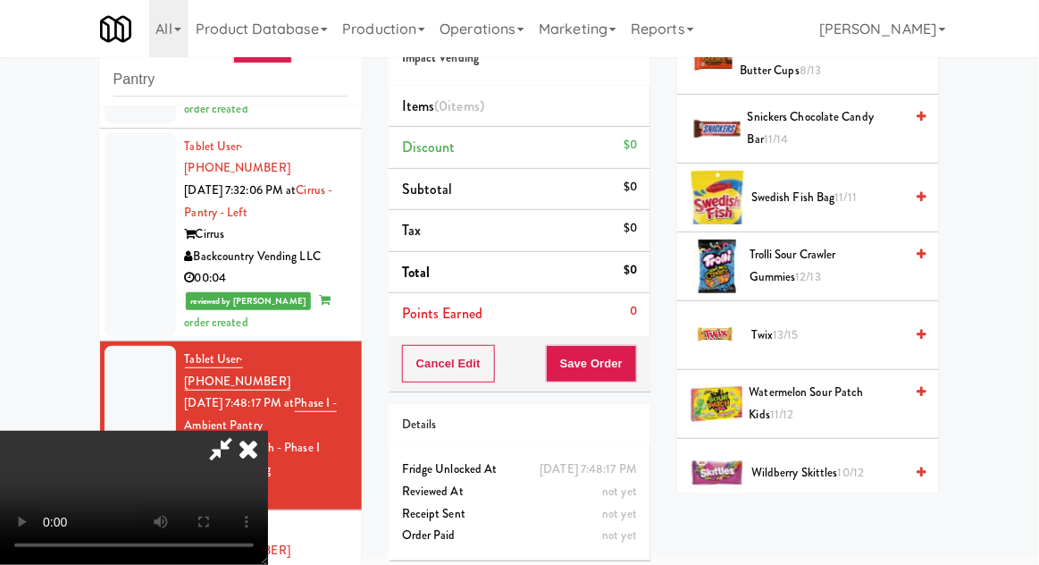
click at [797, 326] on span "13/15" at bounding box center [787, 334] width 26 height 17
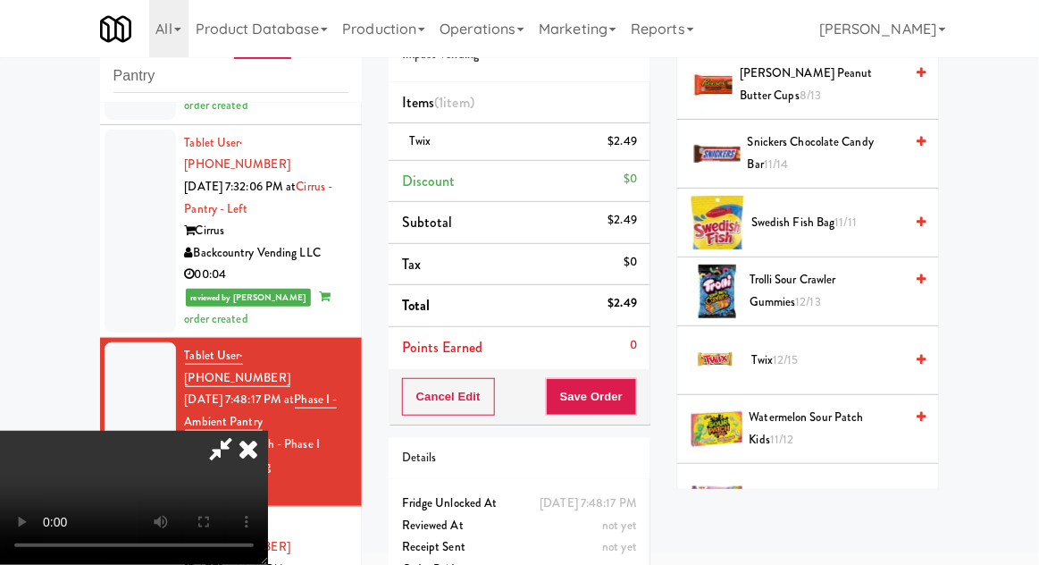
scroll to position [1370, 0]
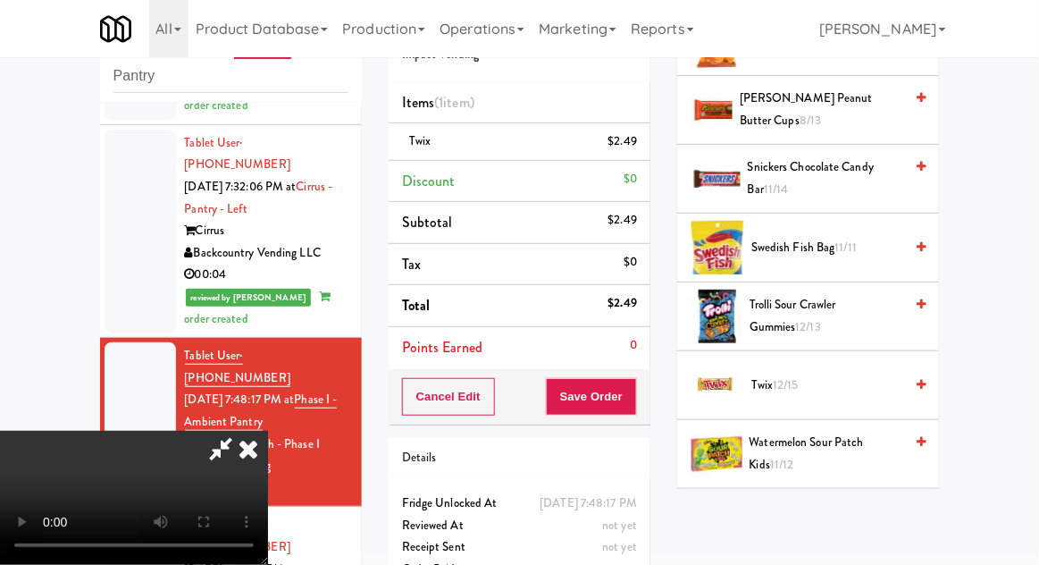
click at [843, 316] on span "Trolli Sour Crawler Gummies 12/13" at bounding box center [827, 316] width 154 height 44
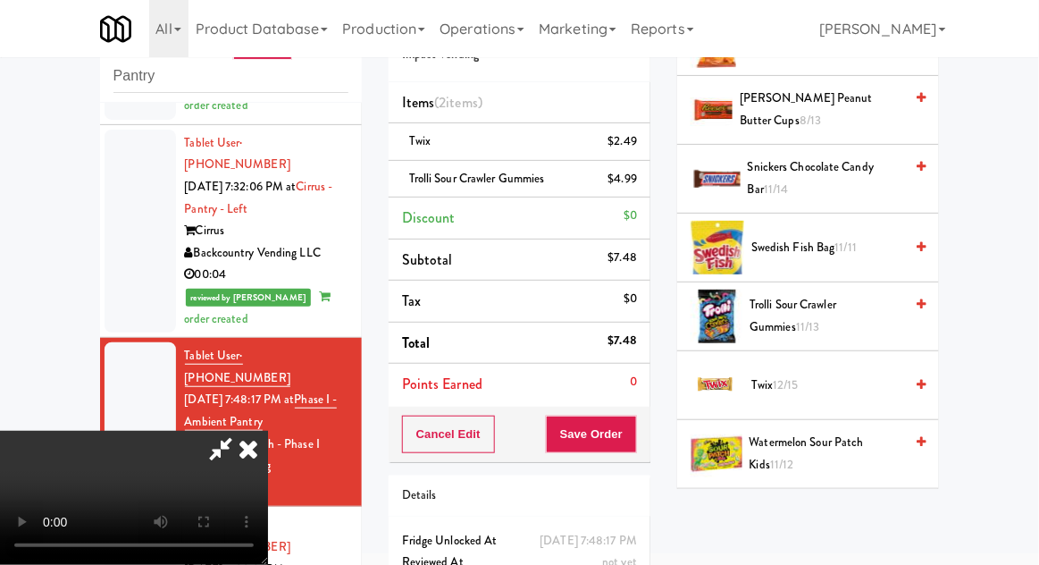
scroll to position [65, 0]
click at [634, 444] on button "Save Order" at bounding box center [591, 435] width 91 height 38
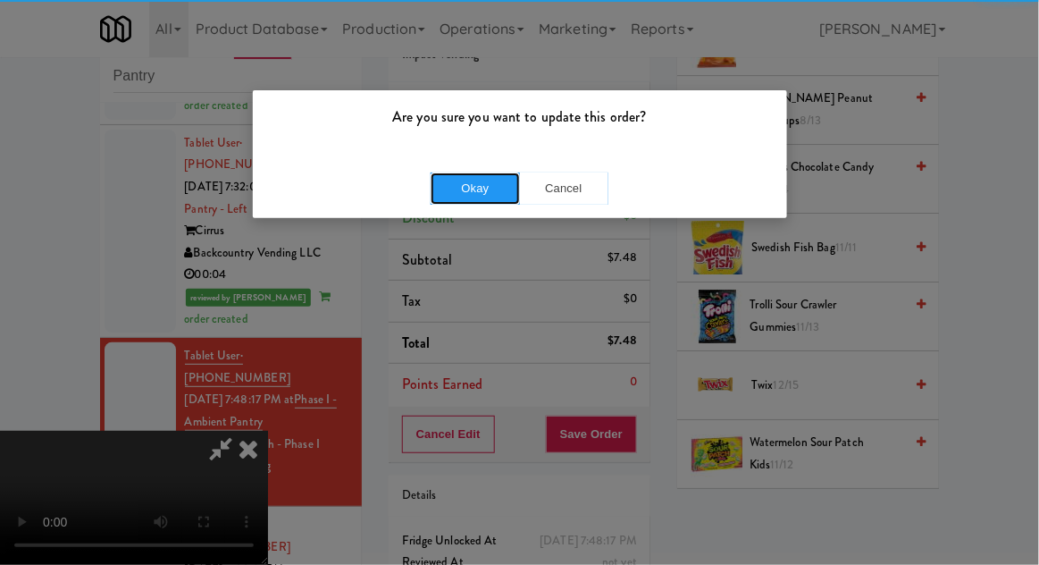
click at [463, 200] on button "Okay" at bounding box center [475, 188] width 89 height 32
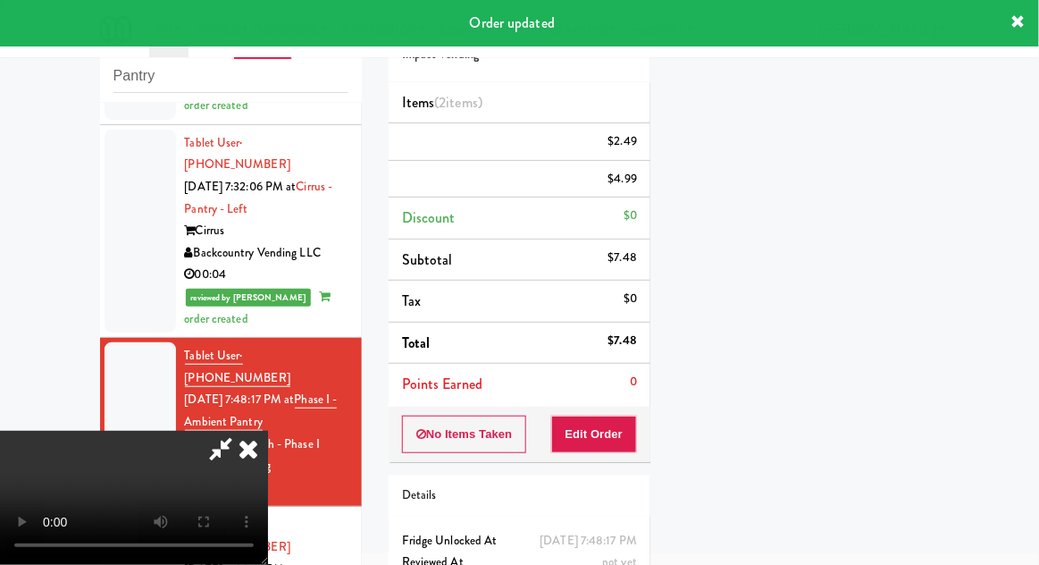
scroll to position [0, 0]
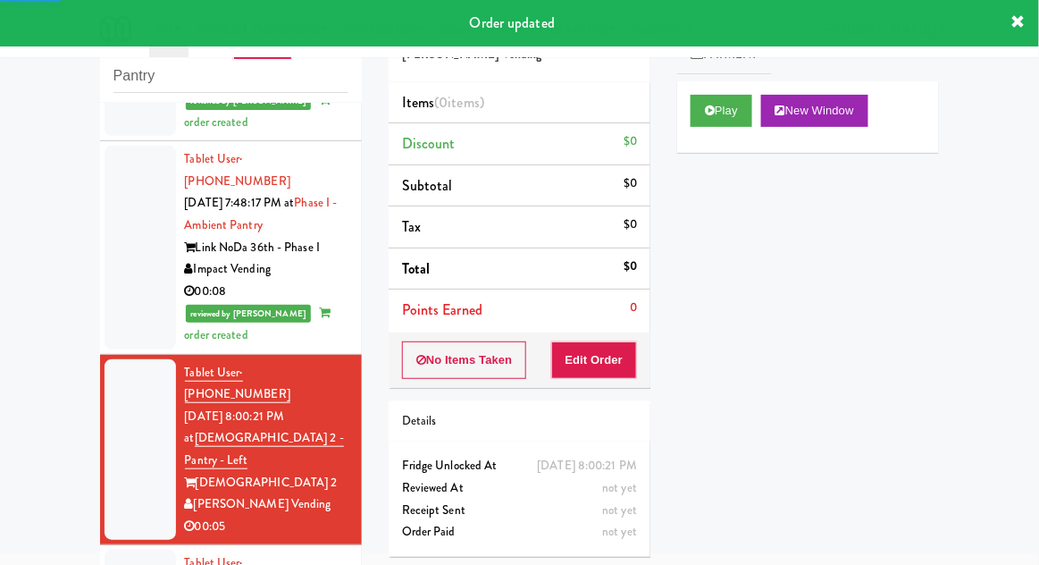
scroll to position [1900, 0]
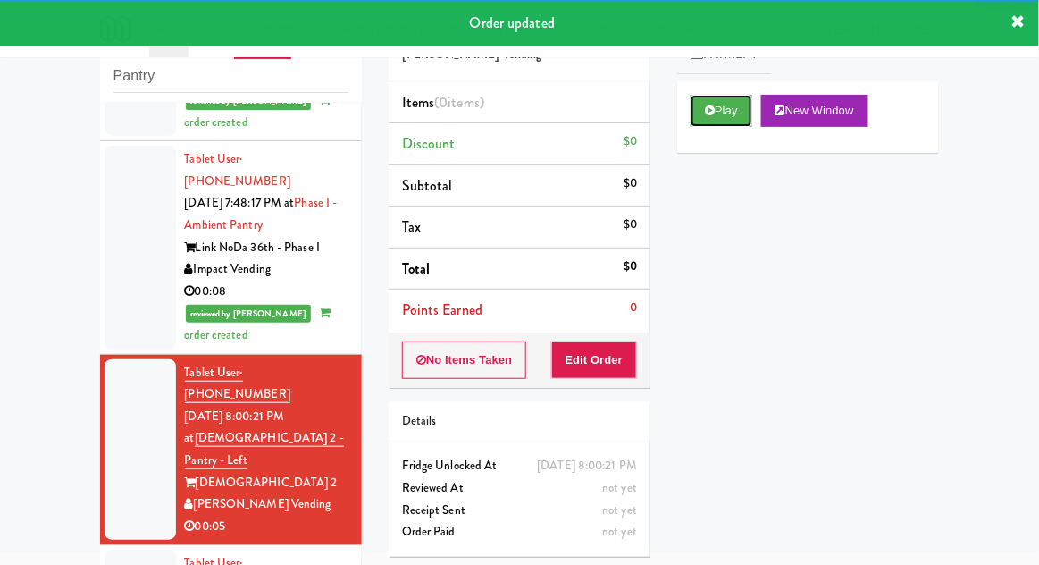
click at [734, 122] on button "Play" at bounding box center [722, 111] width 62 height 32
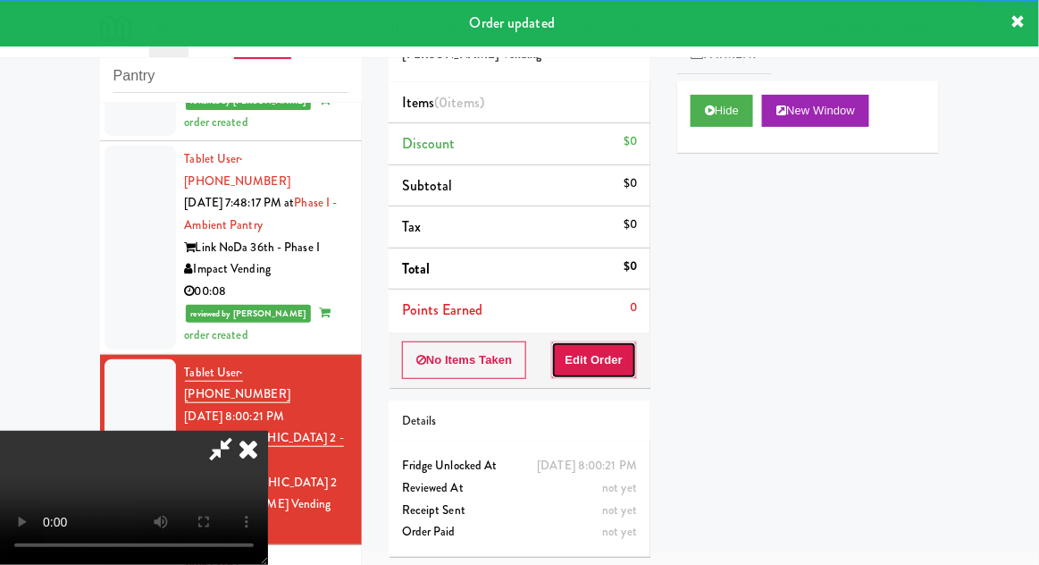
click at [614, 373] on button "Edit Order" at bounding box center [594, 360] width 87 height 38
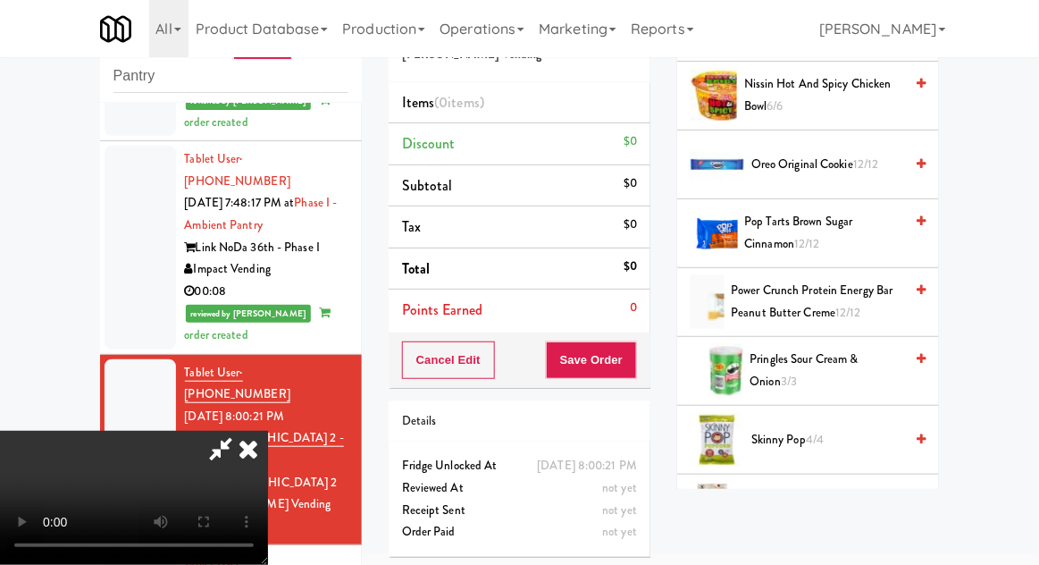
scroll to position [1262, 0]
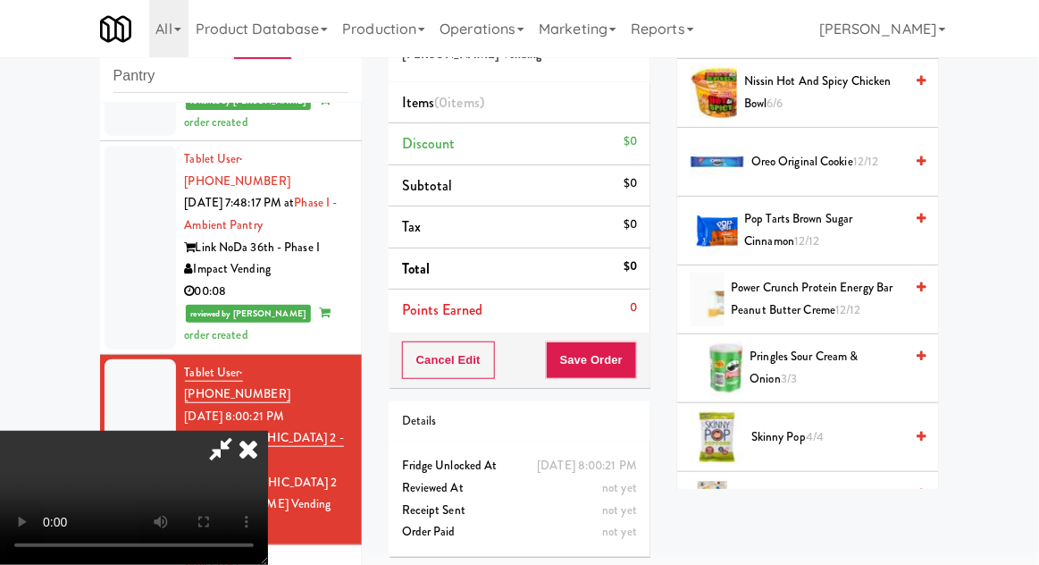
click at [823, 427] on span "Skinny Pop 4/4" at bounding box center [828, 437] width 152 height 22
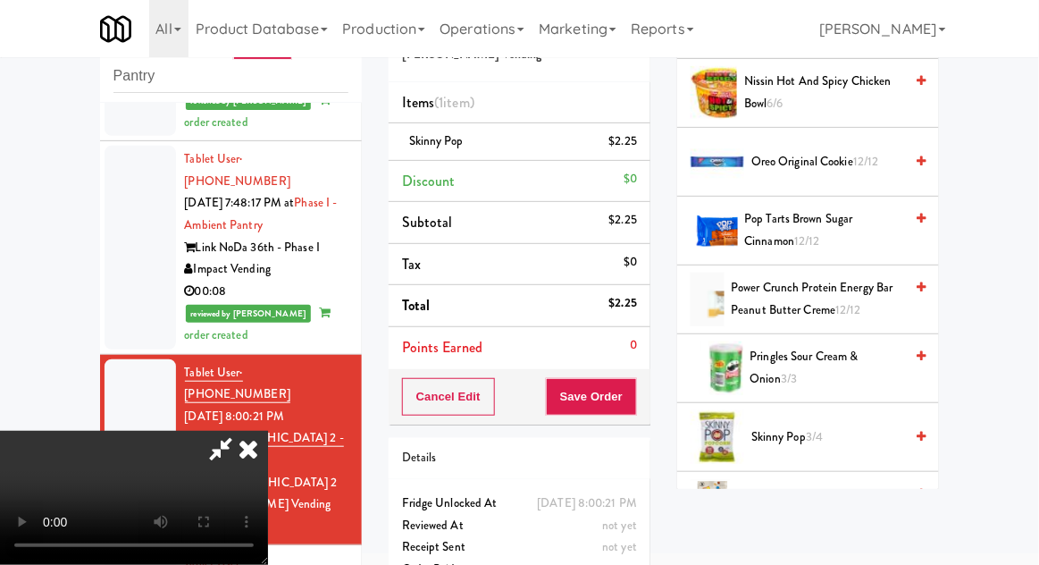
click at [641, 427] on div "Order # 553548 [PERSON_NAME] Vending Items (1 item ) Skinny Pop $2.25 Discount …" at bounding box center [519, 301] width 289 height 611
click at [635, 405] on button "Save Order" at bounding box center [591, 397] width 91 height 38
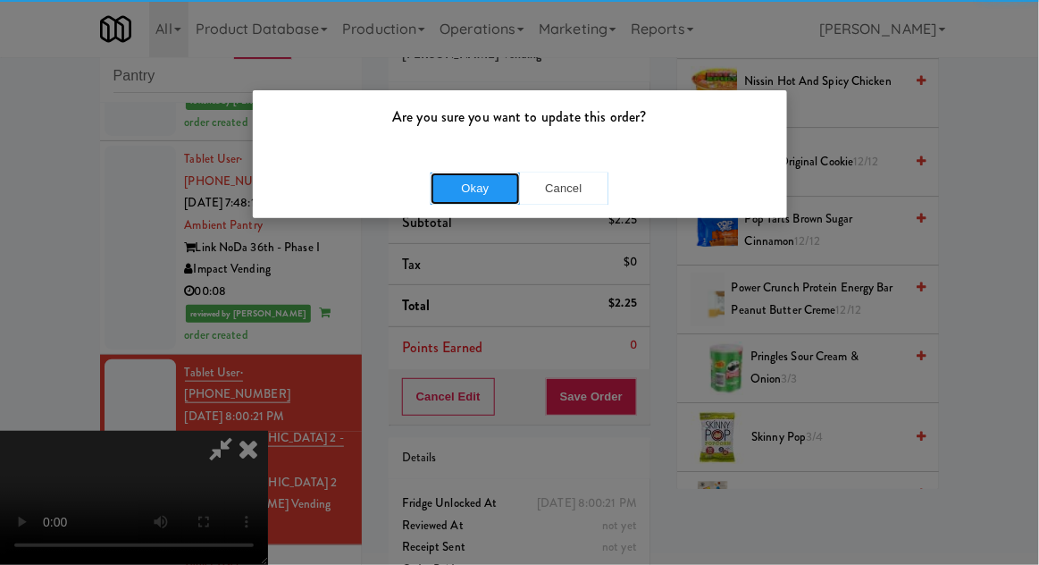
click at [460, 179] on button "Okay" at bounding box center [475, 188] width 89 height 32
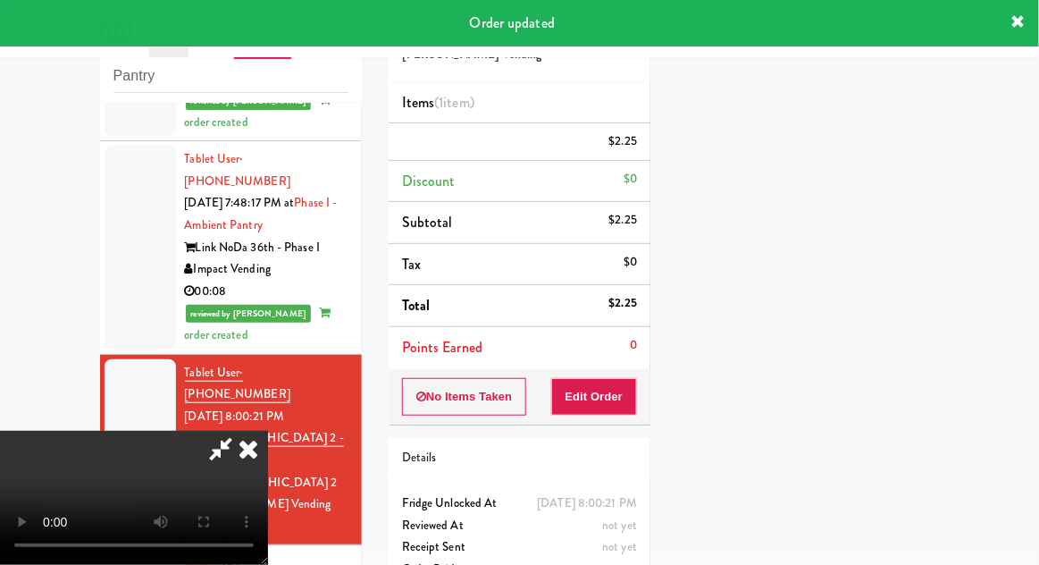
scroll to position [176, 0]
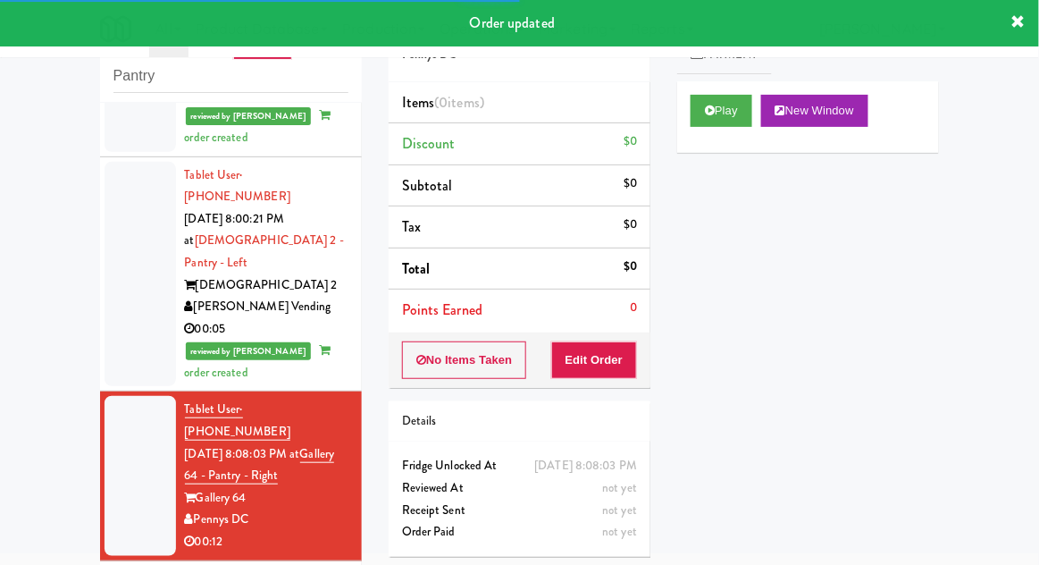
scroll to position [2100, 0]
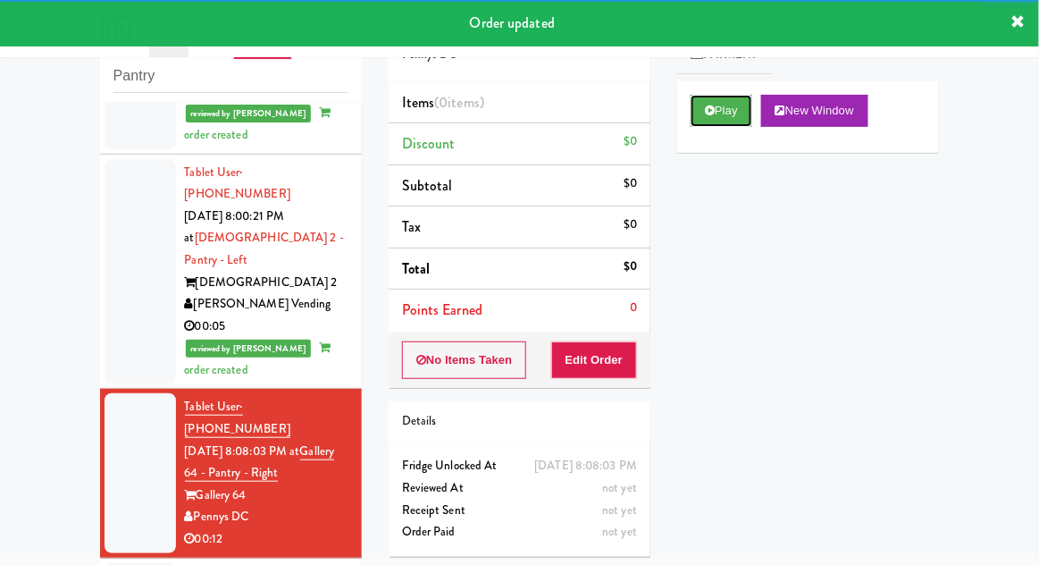
click at [719, 105] on button "Play" at bounding box center [722, 111] width 62 height 32
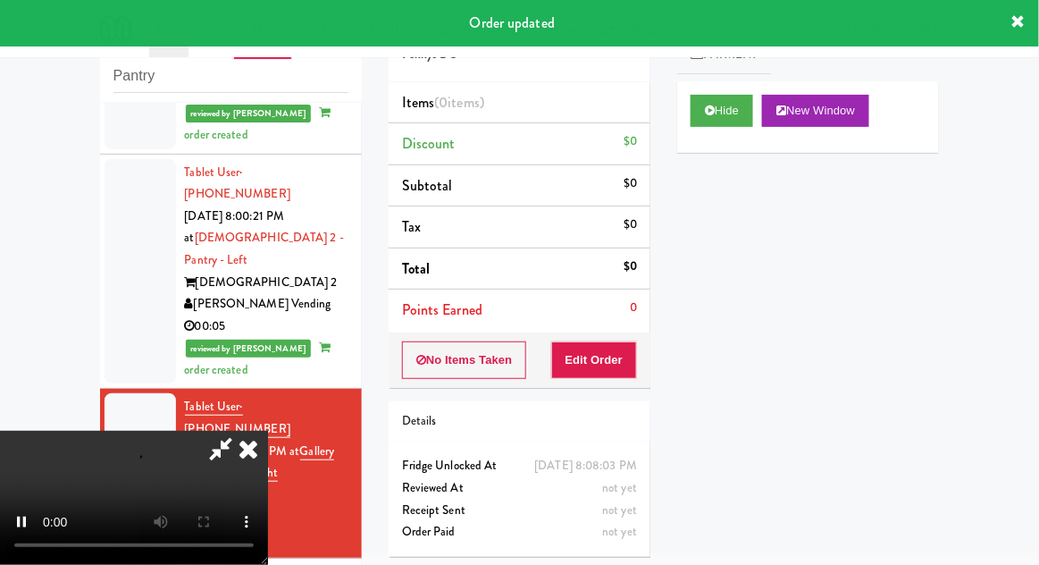
click at [610, 322] on li "Points Earned 0" at bounding box center [520, 310] width 262 height 41
click at [618, 341] on button "Edit Order" at bounding box center [594, 360] width 87 height 38
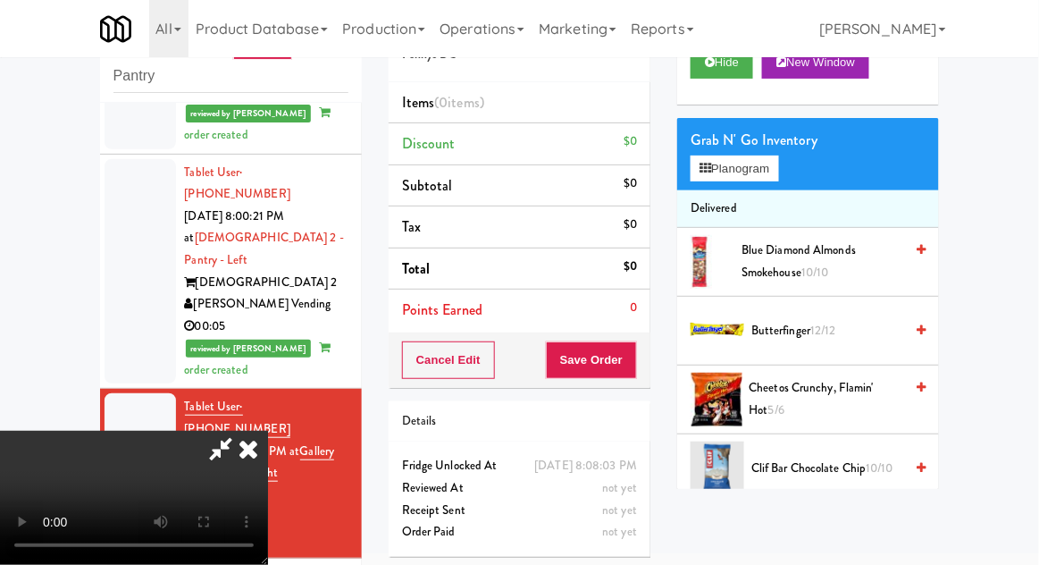
scroll to position [46, 0]
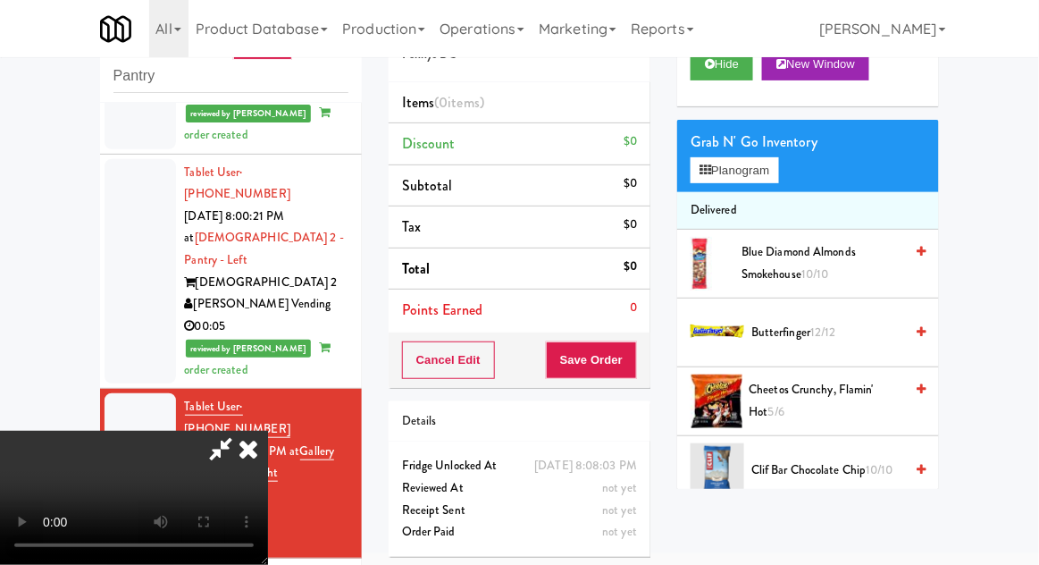
click at [855, 325] on span "Butterfinger 12/12" at bounding box center [828, 333] width 152 height 22
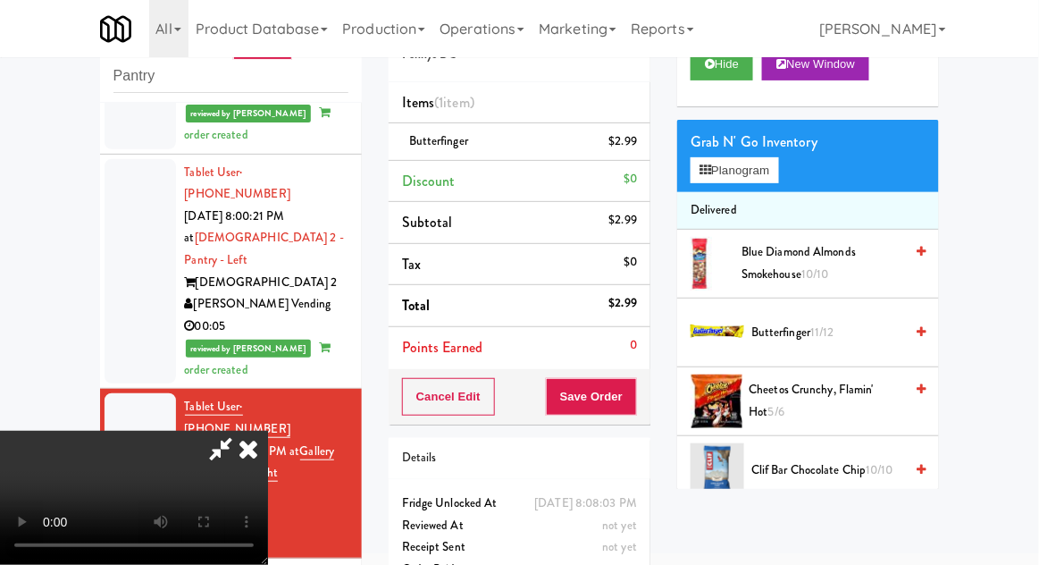
click at [827, 339] on span "11/12" at bounding box center [822, 331] width 24 height 17
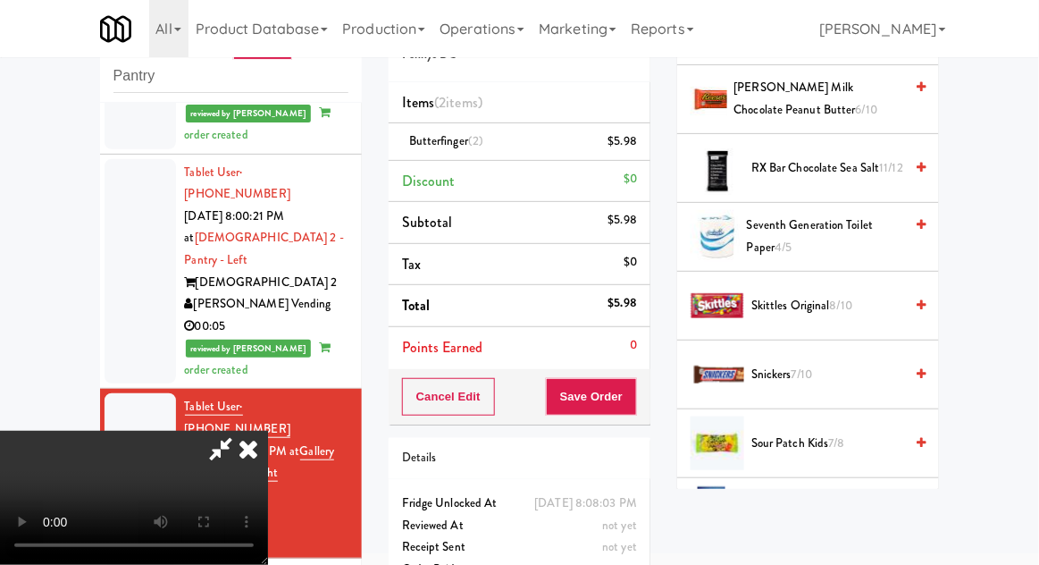
scroll to position [1871, 0]
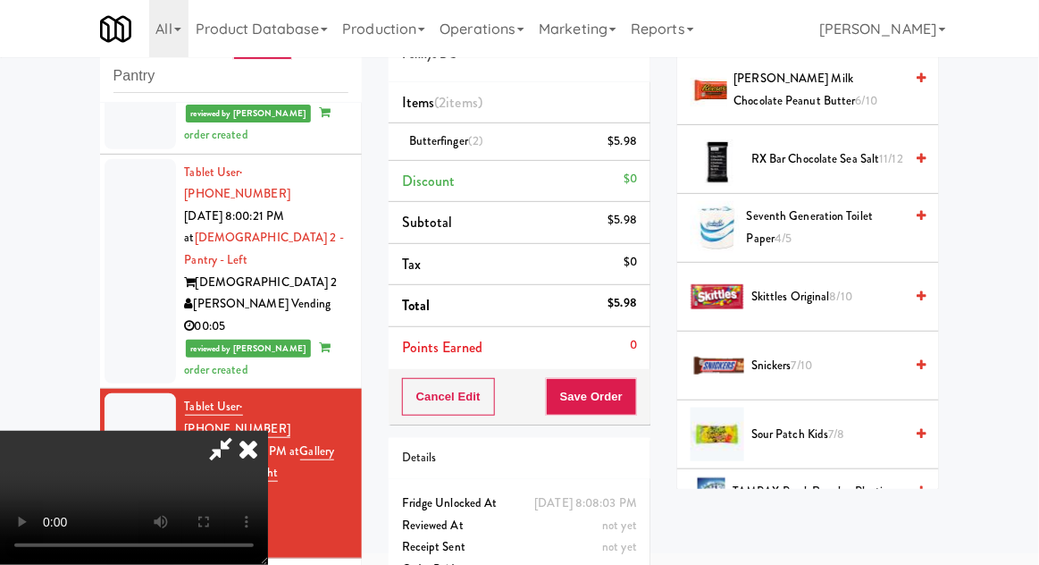
click at [847, 355] on span "Snickers 7/10" at bounding box center [828, 366] width 152 height 22
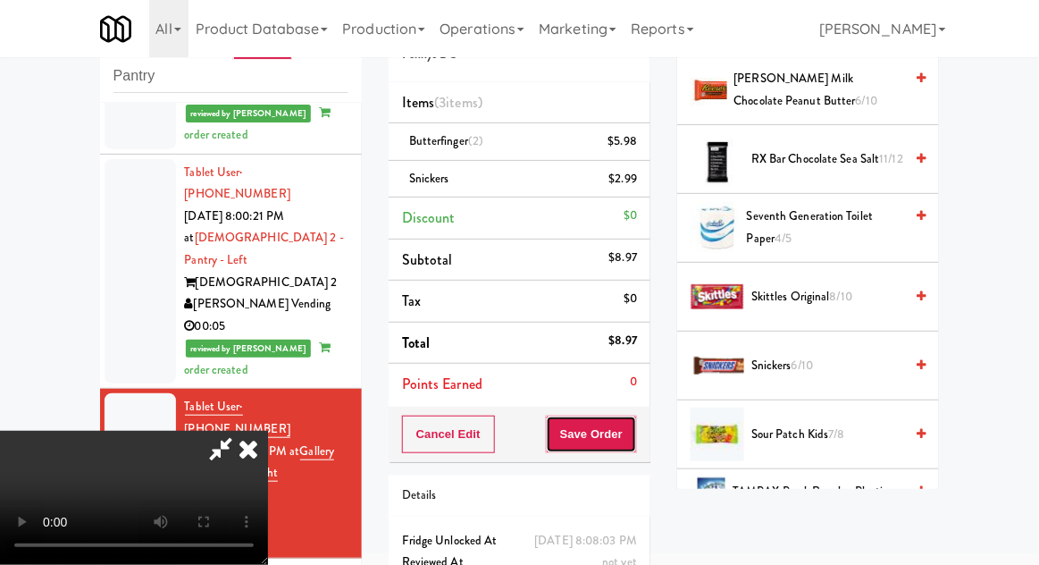
click at [635, 431] on button "Save Order" at bounding box center [591, 435] width 91 height 38
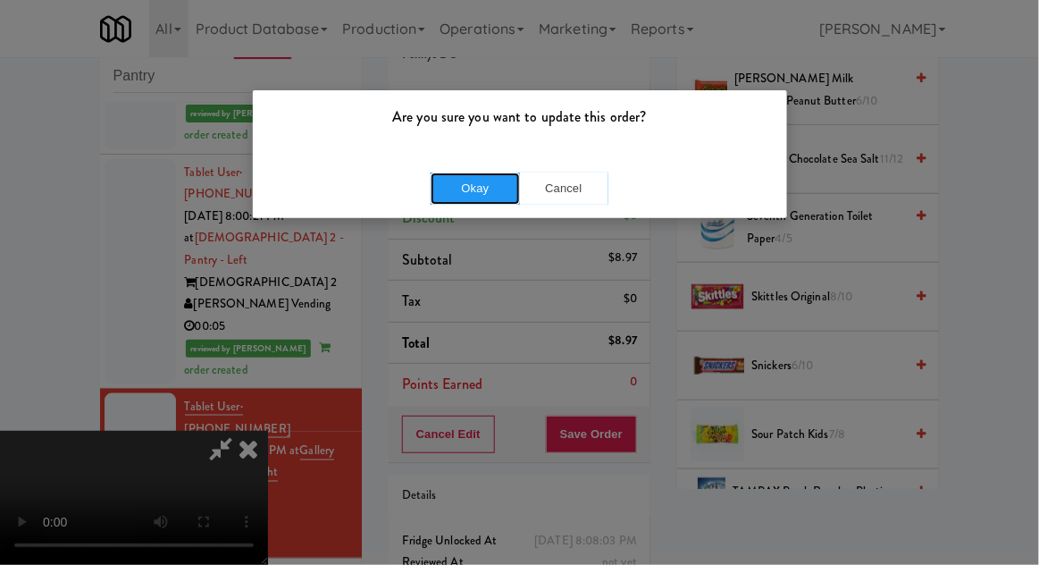
click at [441, 193] on button "Okay" at bounding box center [475, 188] width 89 height 32
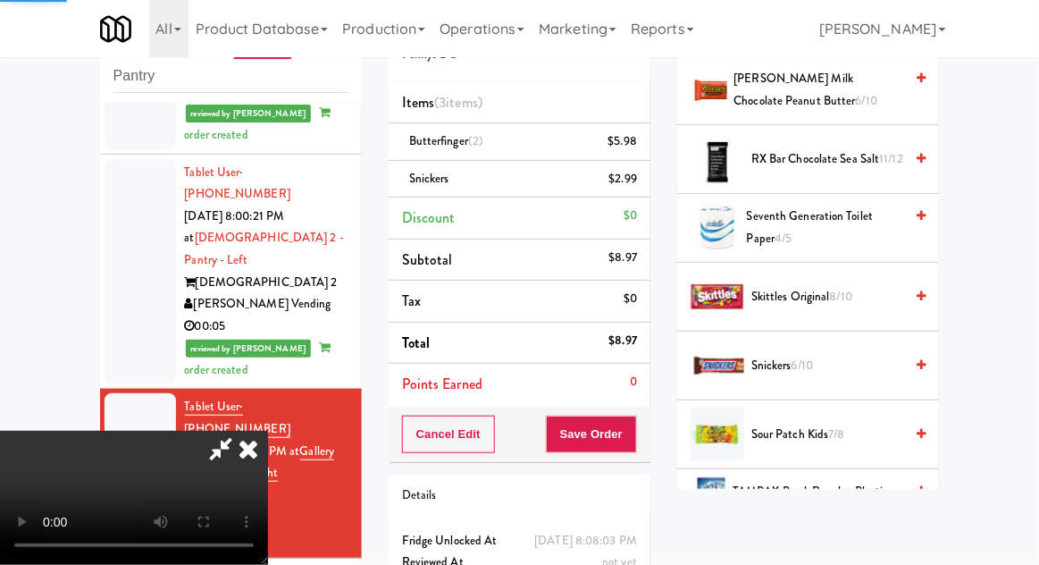
scroll to position [176, 0]
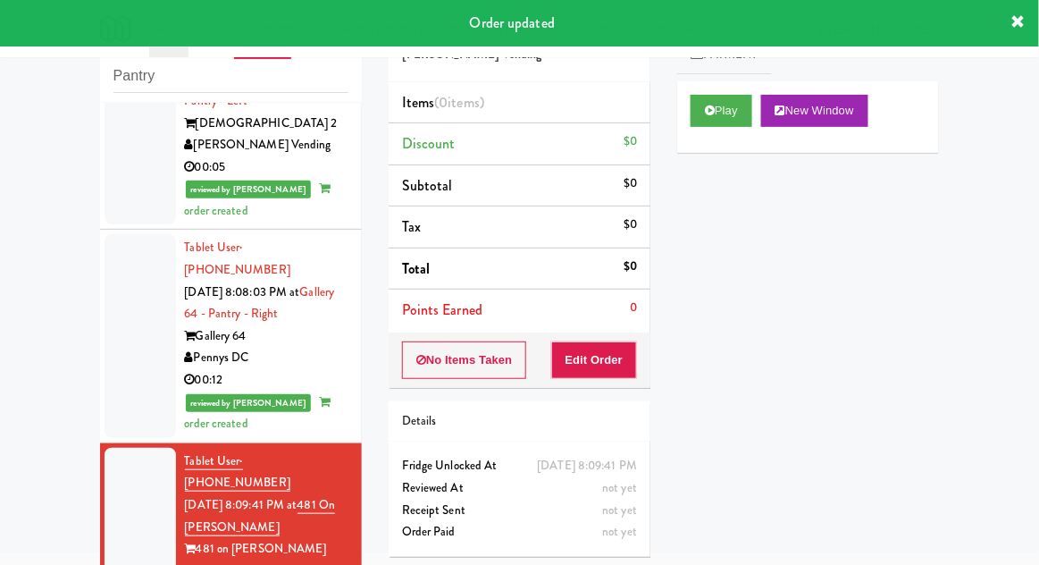
scroll to position [2291, 0]
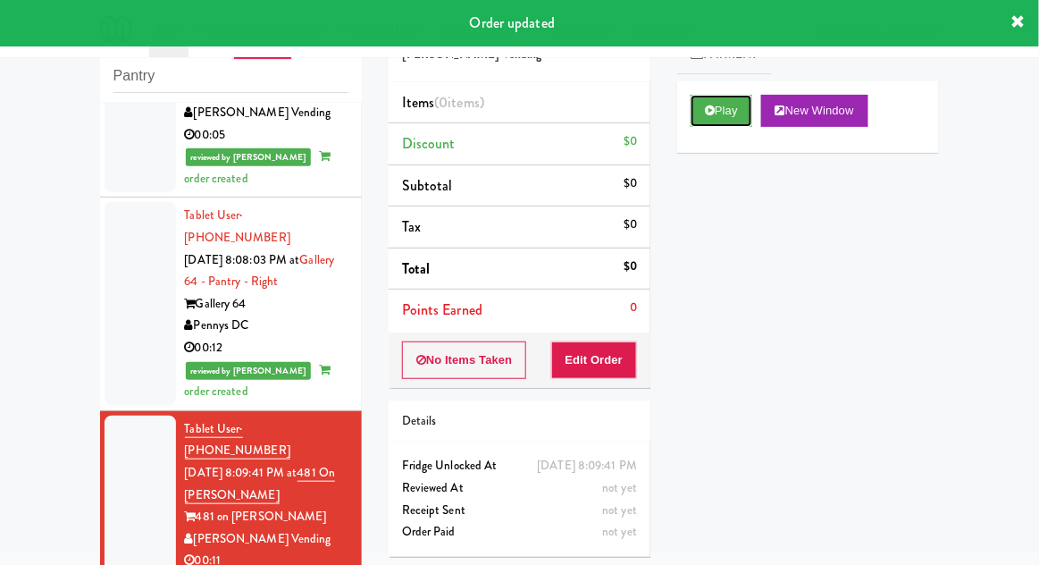
click at [722, 123] on button "Play" at bounding box center [722, 111] width 62 height 32
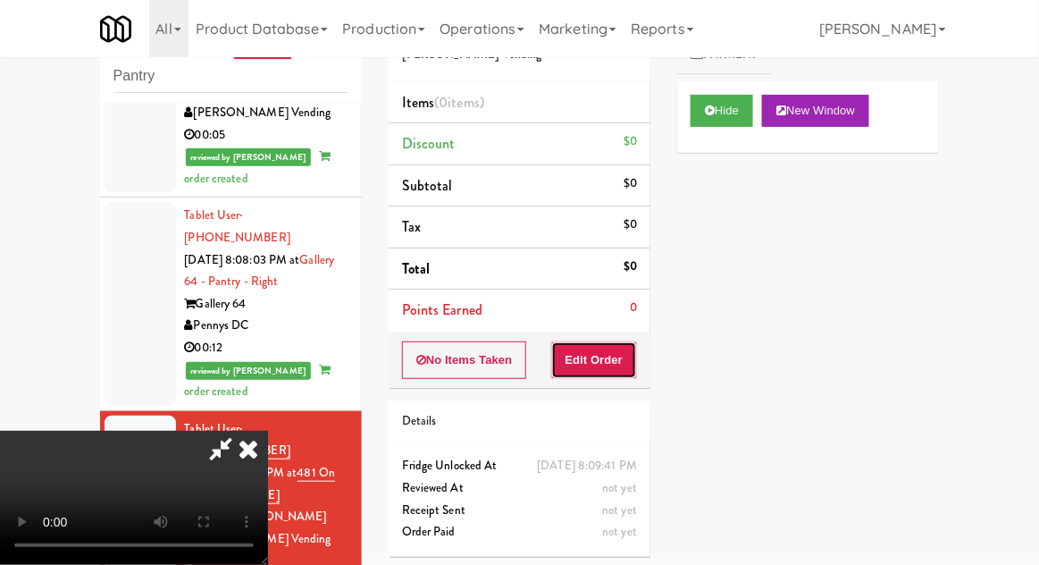
click at [599, 366] on button "Edit Order" at bounding box center [594, 360] width 87 height 38
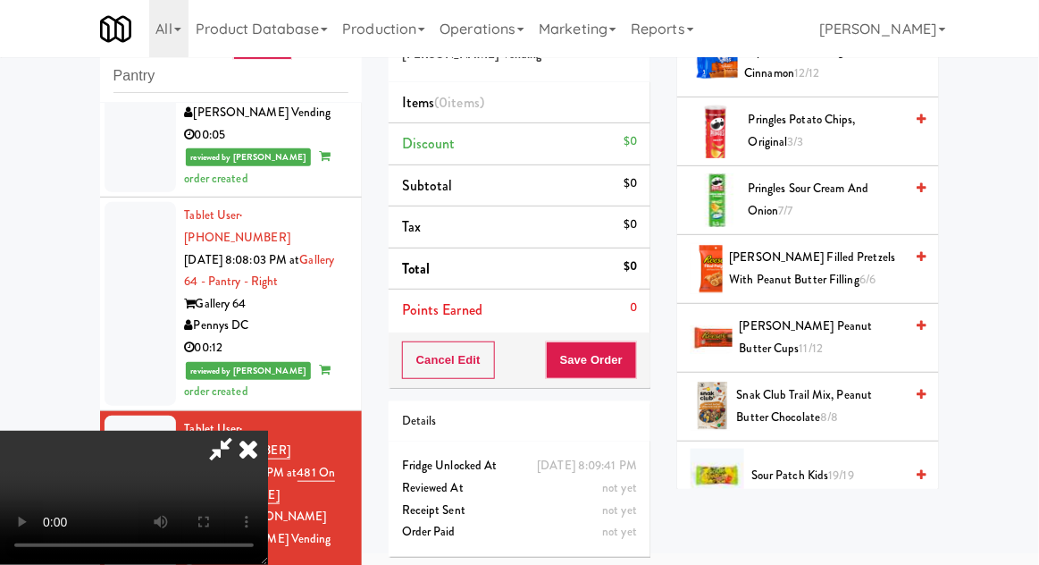
scroll to position [1827, 0]
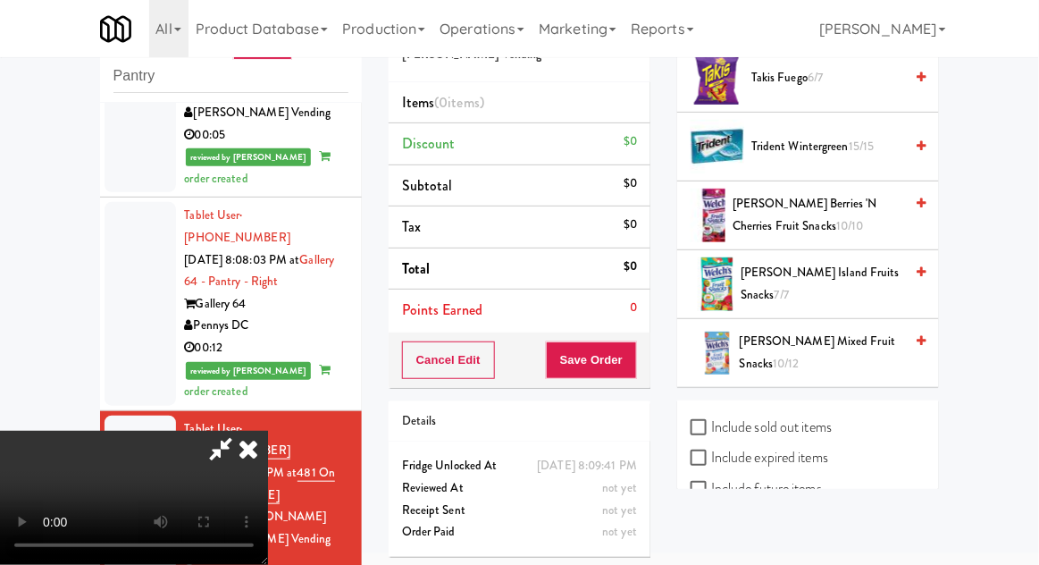
click at [841, 331] on span "[PERSON_NAME] Mixed Fruit Snacks 10/12" at bounding box center [822, 353] width 164 height 44
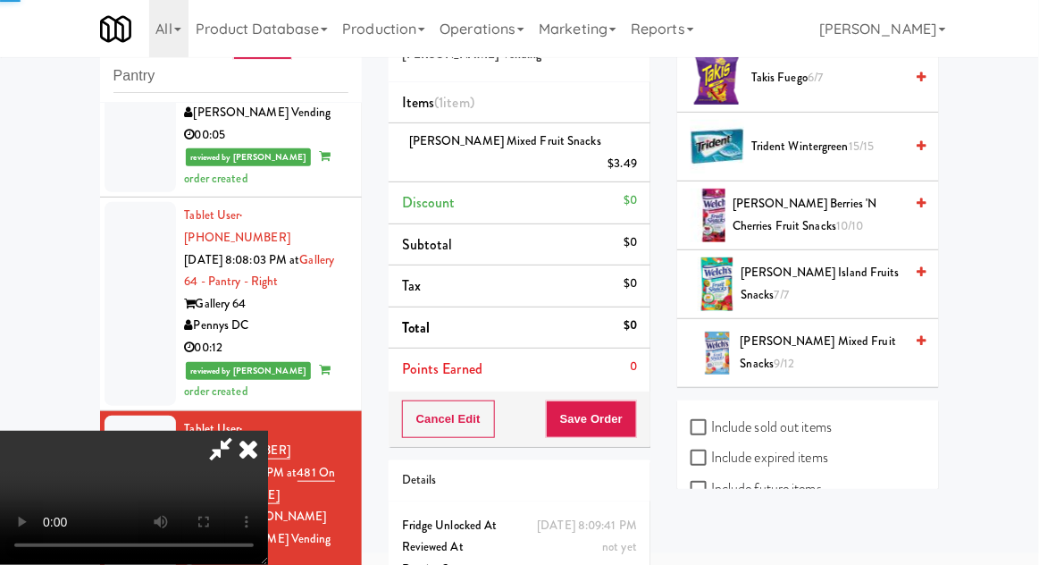
click at [830, 331] on span "[PERSON_NAME] Mixed Fruit Snacks 9/12" at bounding box center [823, 353] width 164 height 44
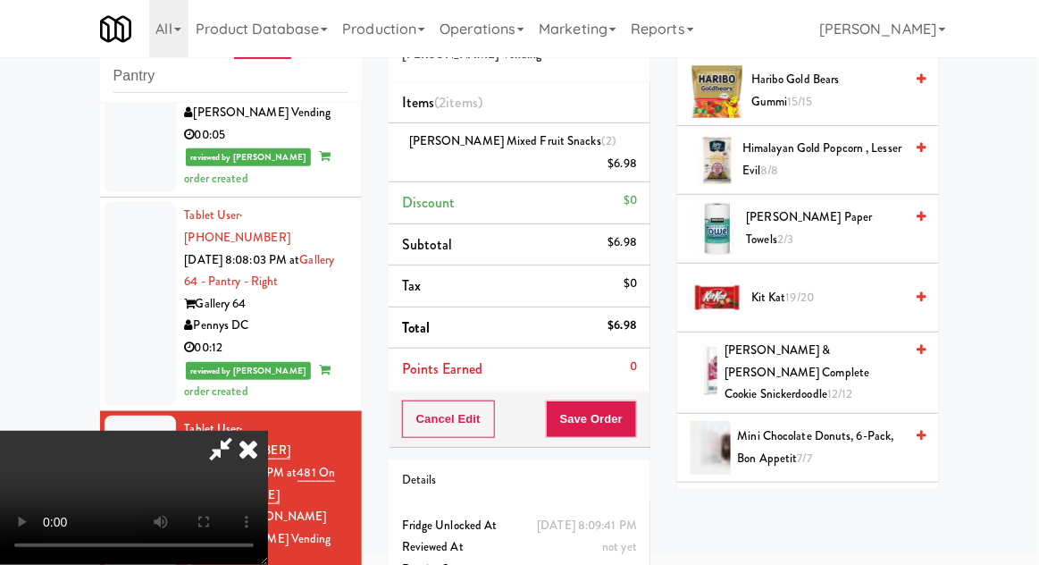
scroll to position [287, 0]
click at [815, 304] on span "19/20" at bounding box center [800, 298] width 29 height 17
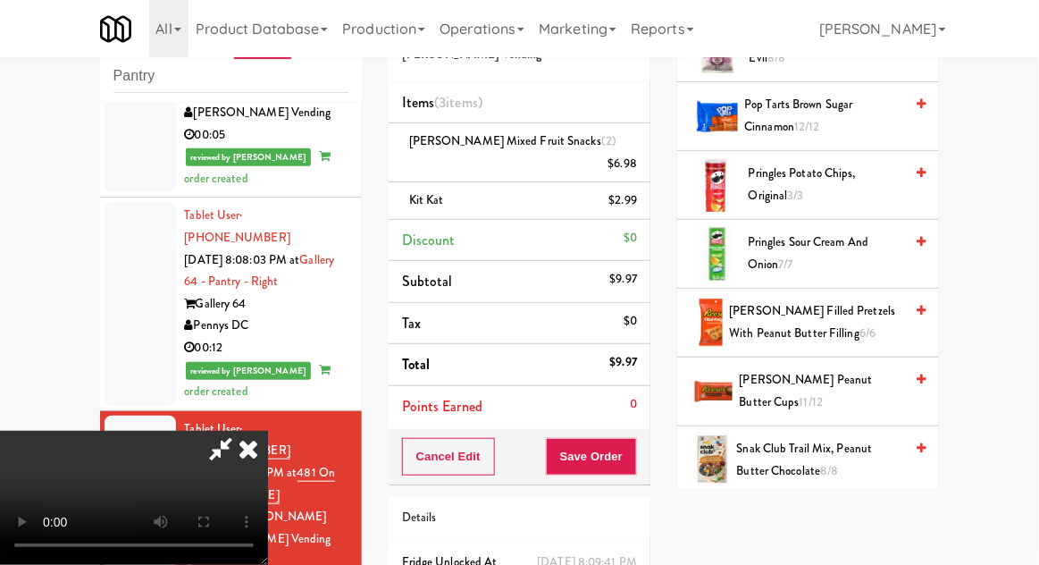
scroll to position [1214, 0]
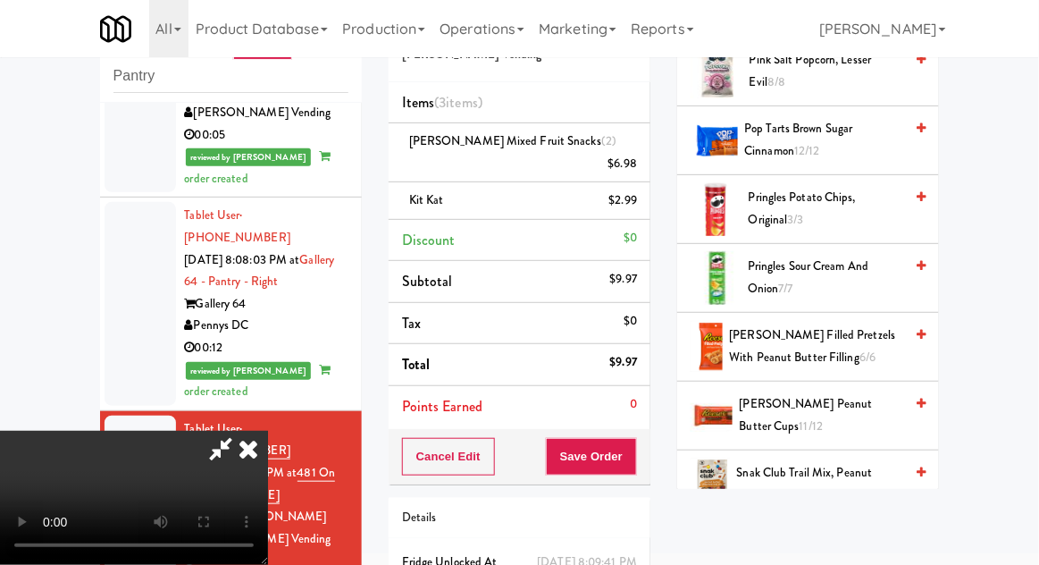
click at [835, 393] on span "[PERSON_NAME] Peanut Butter Cups 11/12" at bounding box center [822, 415] width 164 height 44
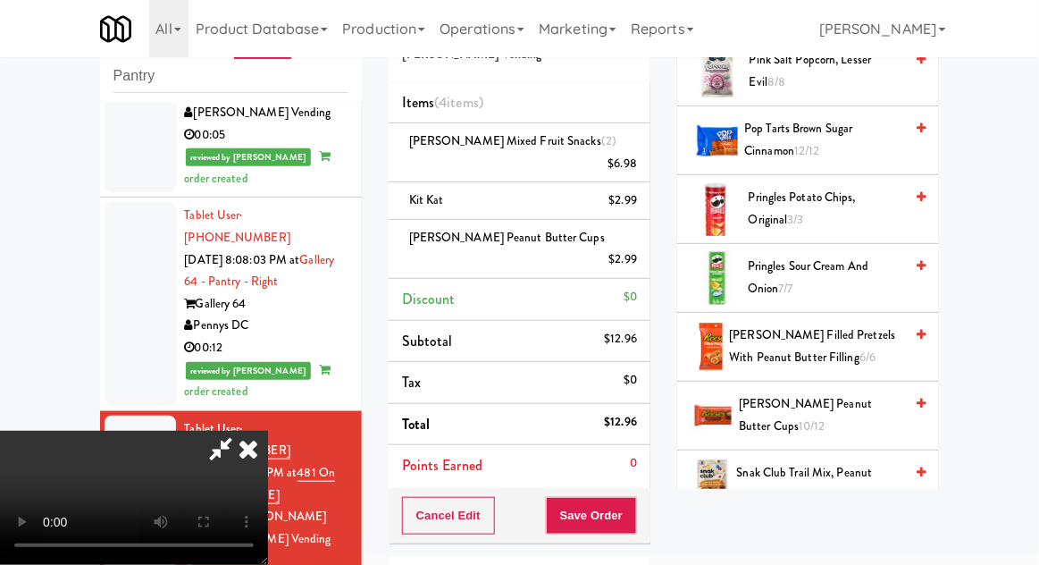
scroll to position [65, 0]
click at [634, 497] on button "Save Order" at bounding box center [591, 516] width 91 height 38
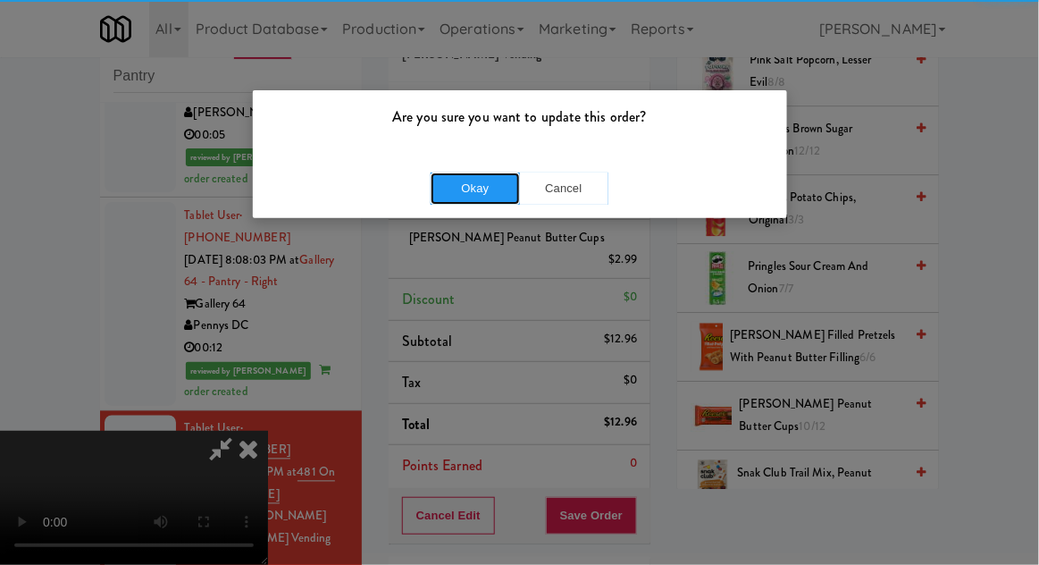
click at [461, 187] on button "Okay" at bounding box center [475, 188] width 89 height 32
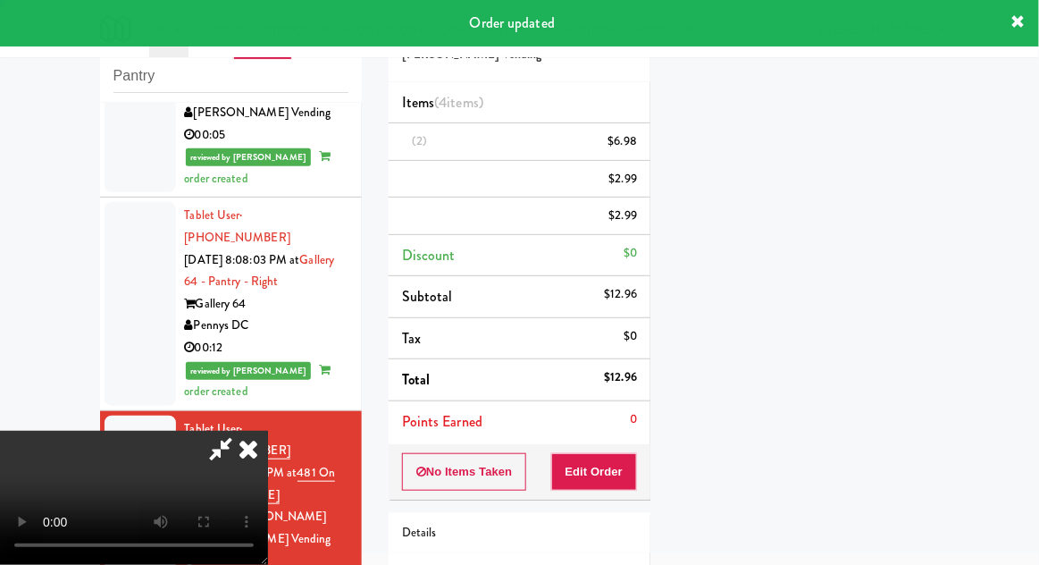
scroll to position [0, 0]
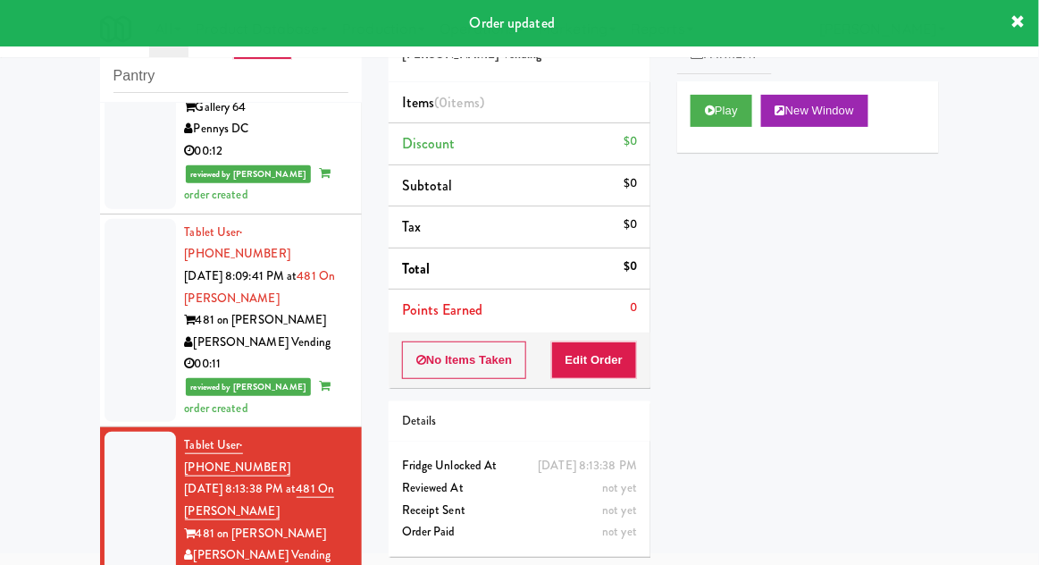
scroll to position [2498, 0]
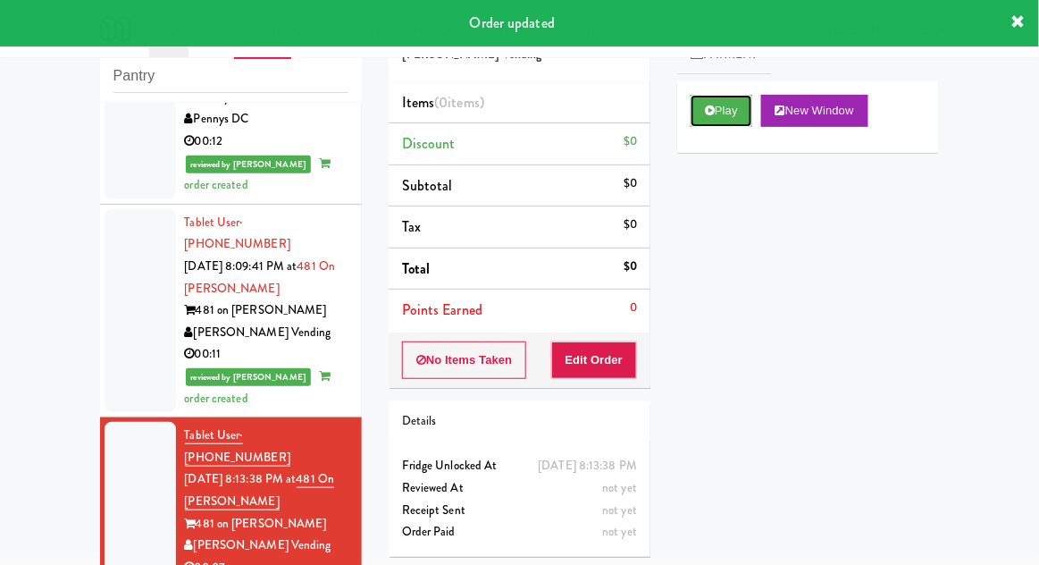
click at [717, 98] on button "Play" at bounding box center [722, 111] width 62 height 32
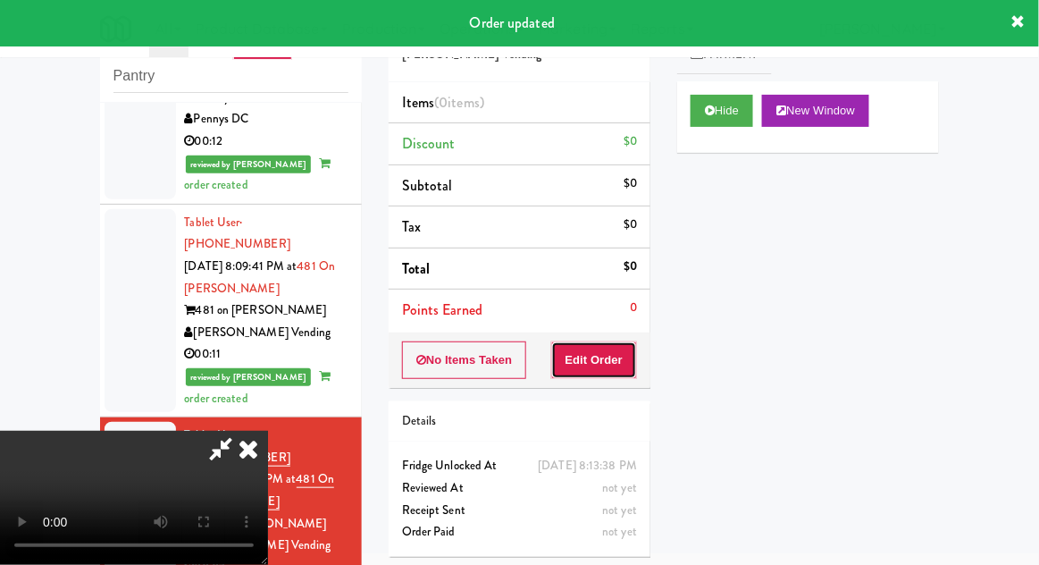
click at [598, 372] on button "Edit Order" at bounding box center [594, 360] width 87 height 38
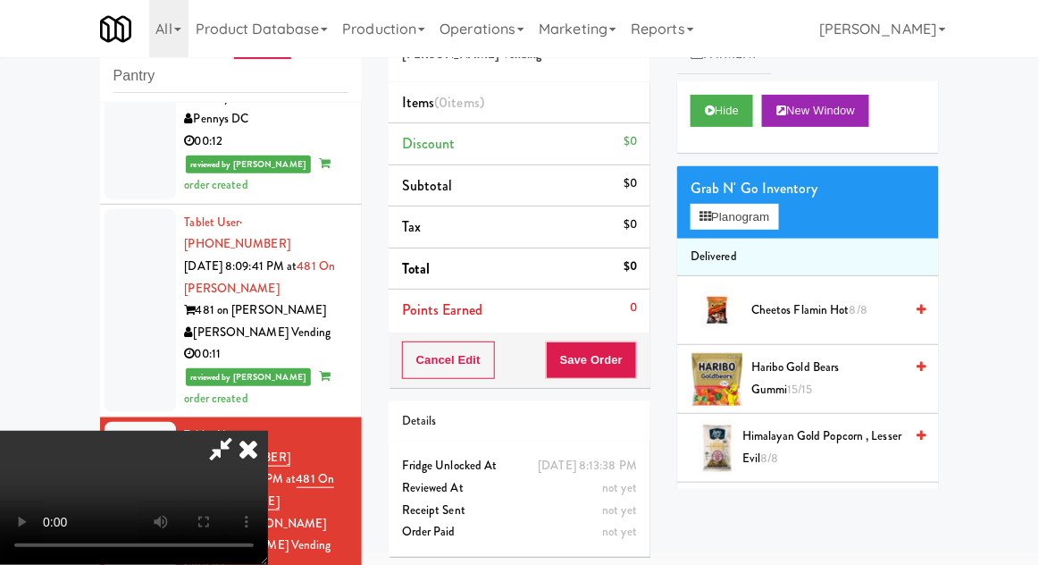
scroll to position [65, 0]
click at [774, 225] on button "Planogram" at bounding box center [735, 217] width 88 height 27
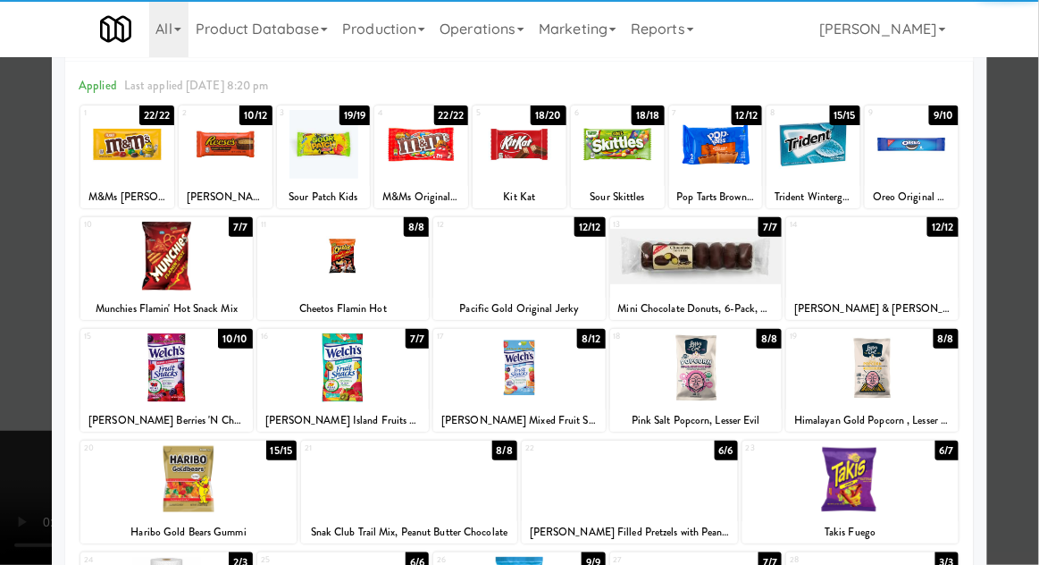
scroll to position [87, 0]
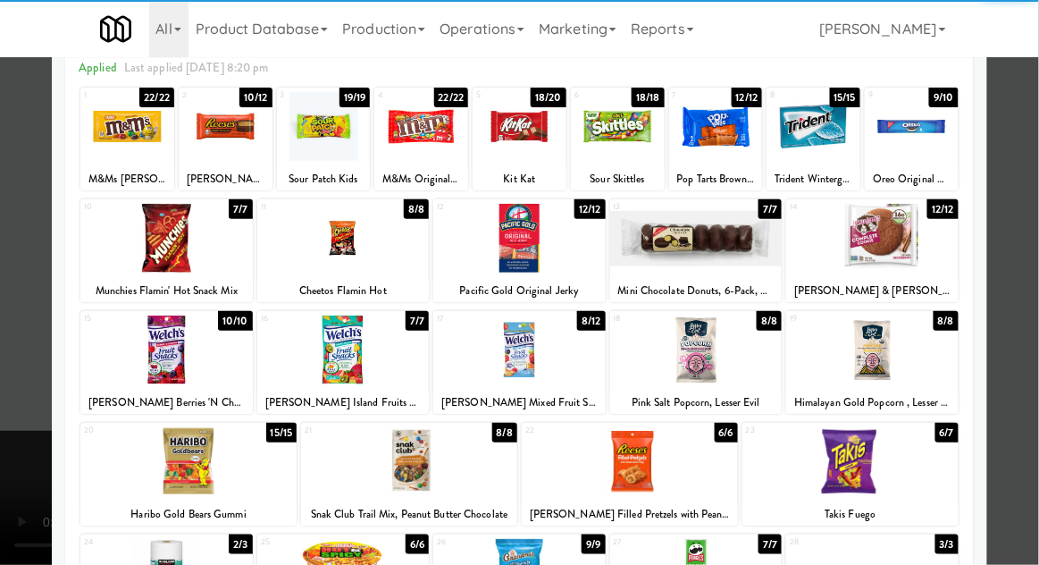
click at [356, 443] on div at bounding box center [409, 461] width 216 height 69
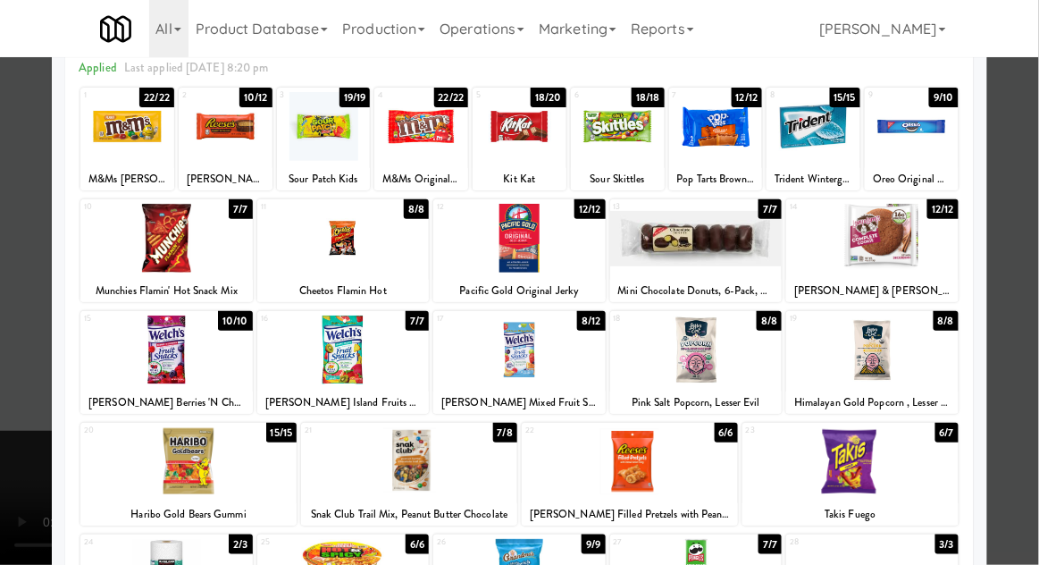
click at [1012, 381] on div at bounding box center [519, 282] width 1039 height 565
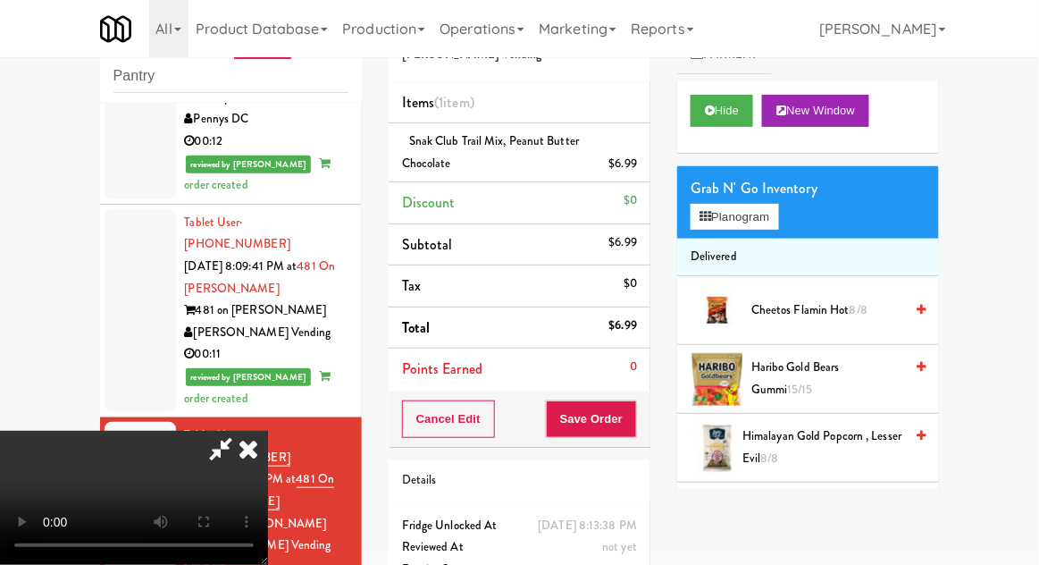
scroll to position [65, 0]
click at [634, 426] on button "Save Order" at bounding box center [591, 419] width 91 height 38
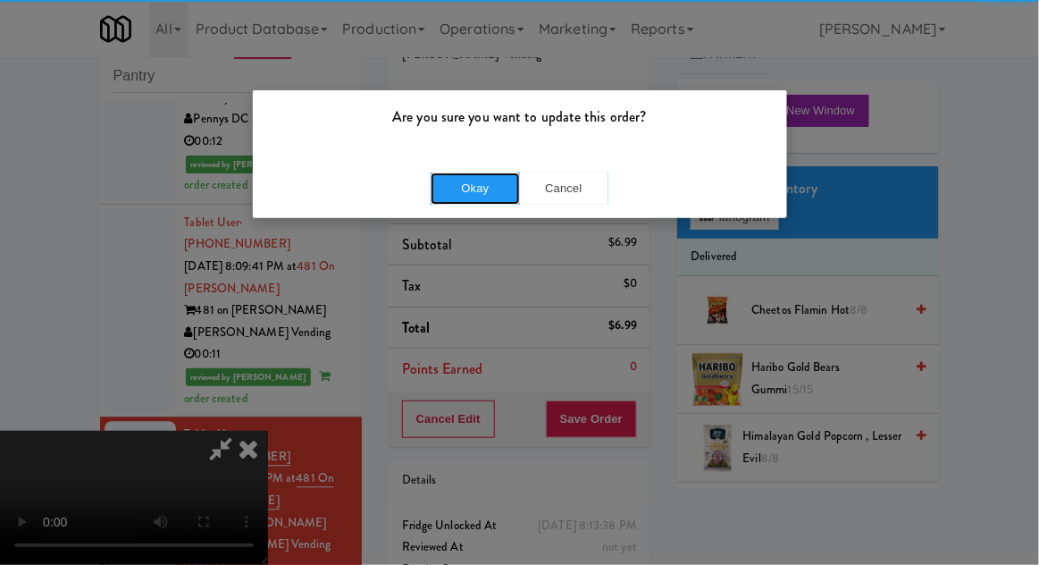
click at [433, 181] on button "Okay" at bounding box center [475, 188] width 89 height 32
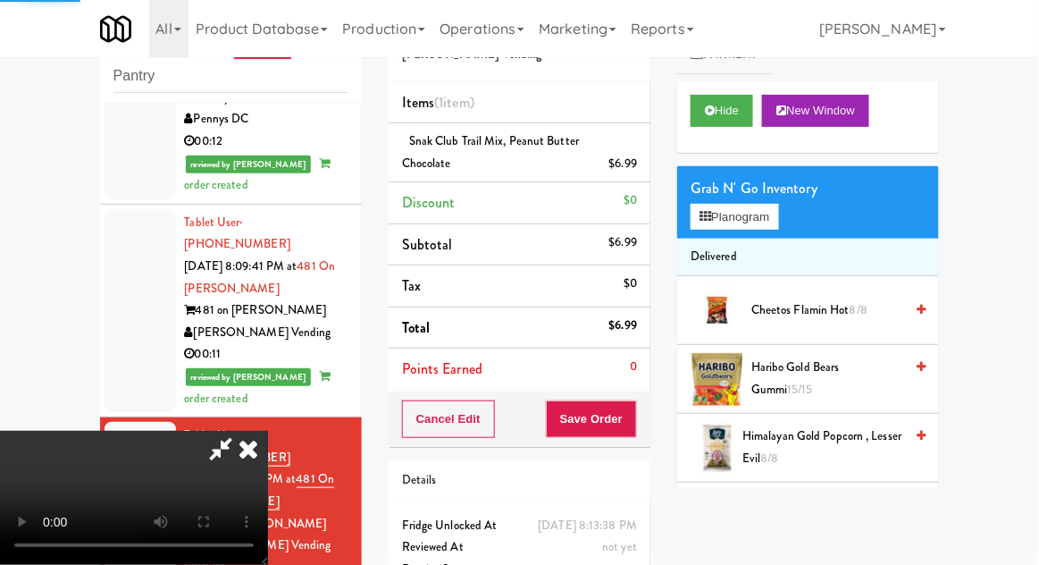
scroll to position [0, 0]
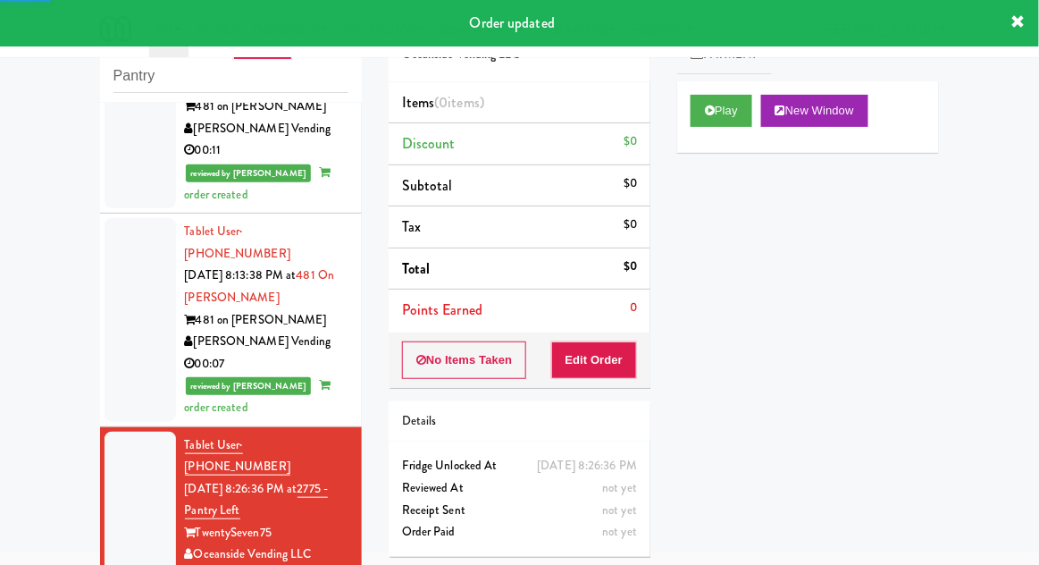
scroll to position [2695, 0]
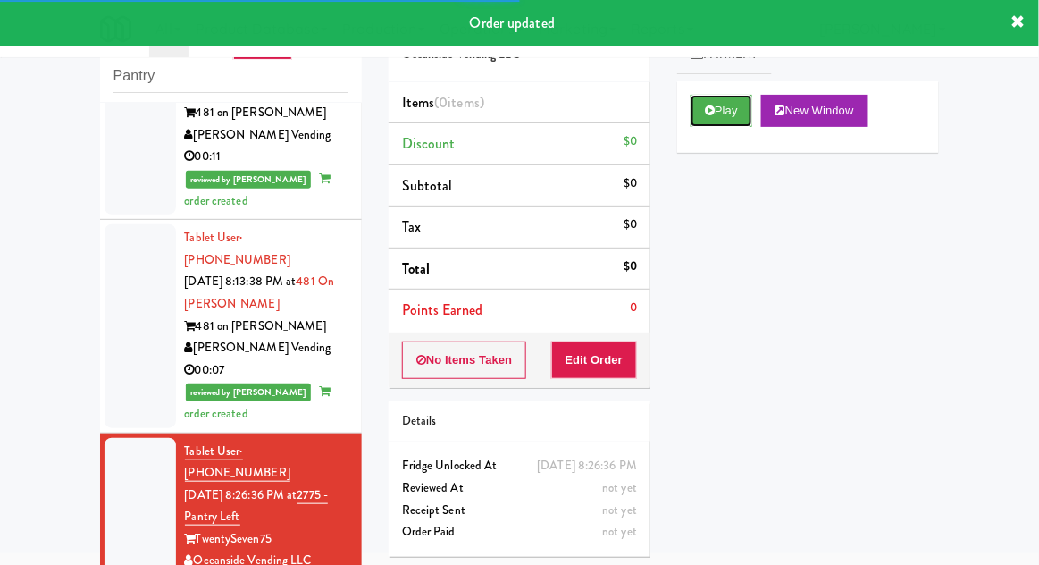
click at [734, 124] on button "Play" at bounding box center [722, 111] width 62 height 32
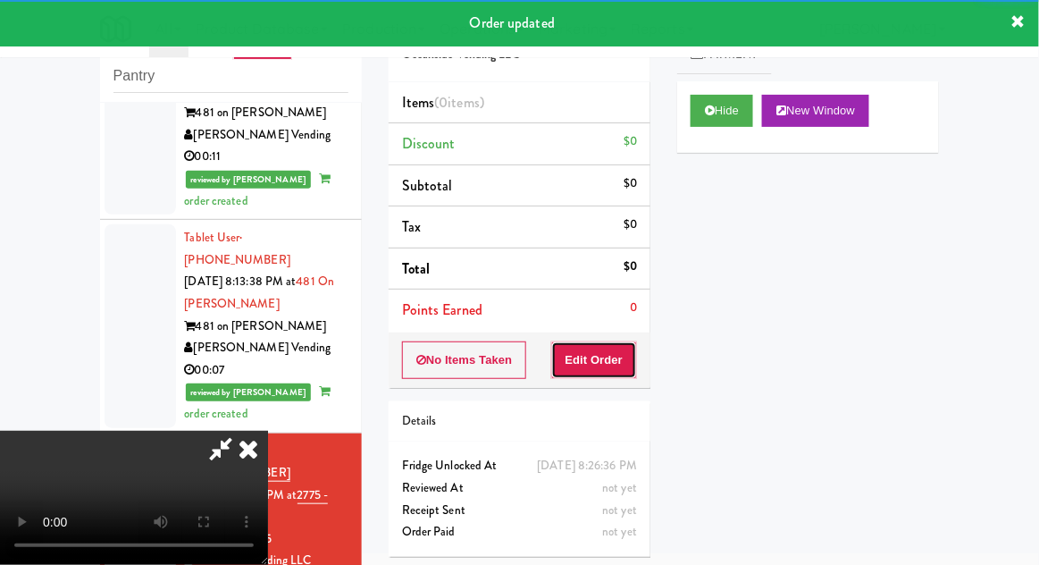
click at [609, 358] on button "Edit Order" at bounding box center [594, 360] width 87 height 38
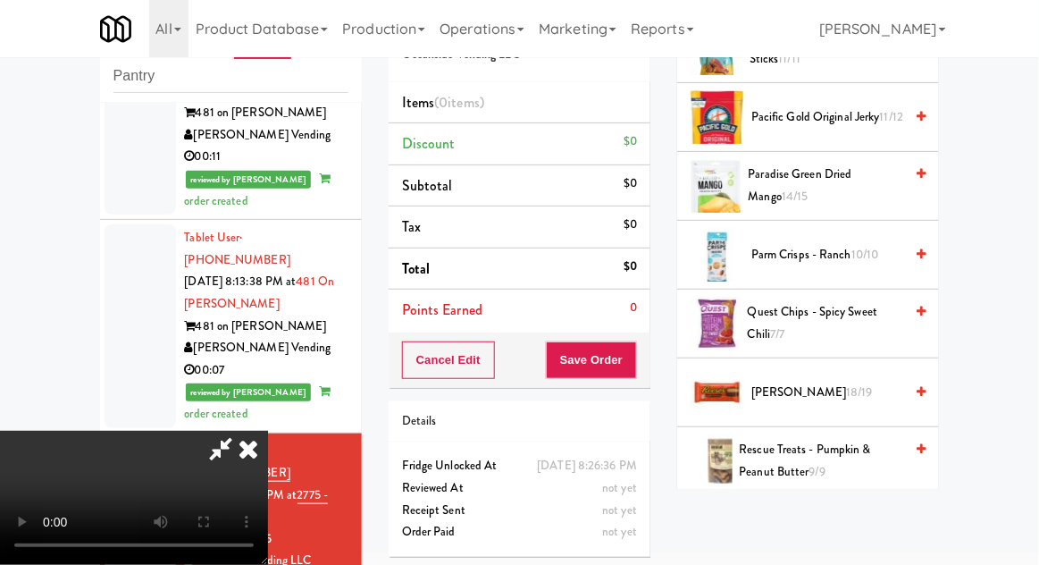
scroll to position [1348, 0]
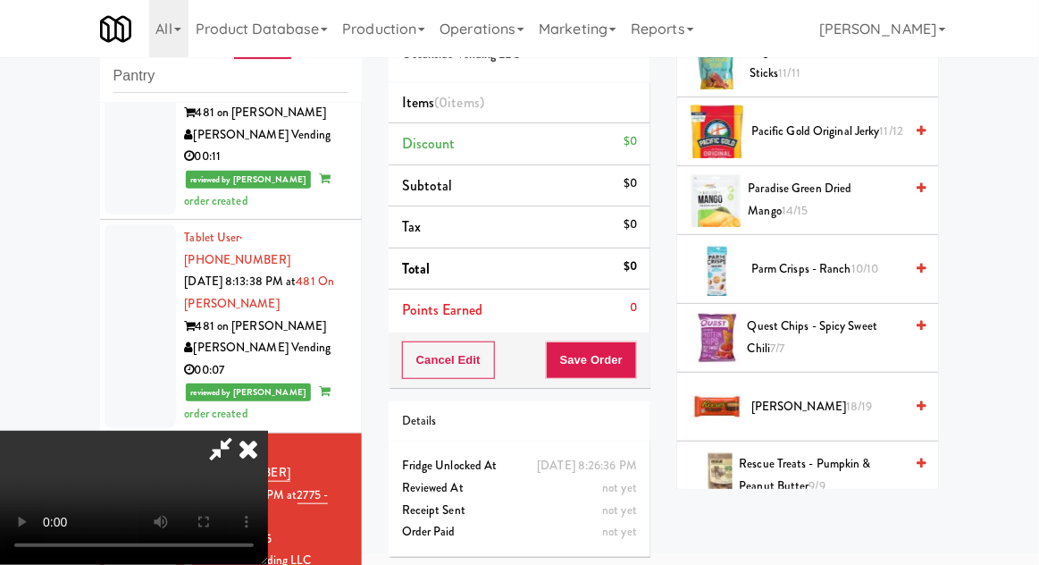
click at [822, 398] on span "[PERSON_NAME] 18/19" at bounding box center [828, 407] width 152 height 22
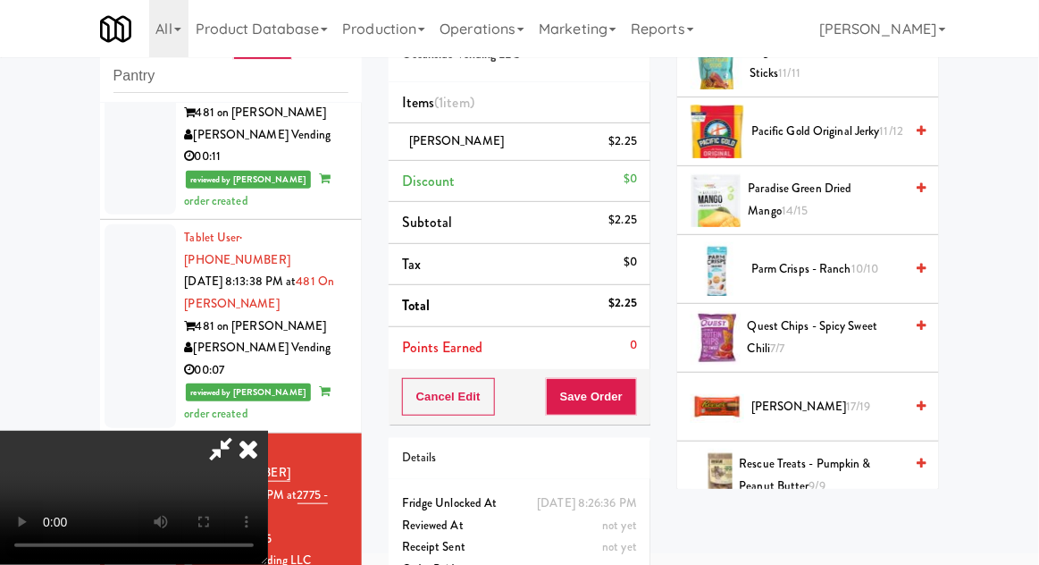
scroll to position [65, 0]
click at [634, 395] on button "Save Order" at bounding box center [591, 397] width 91 height 38
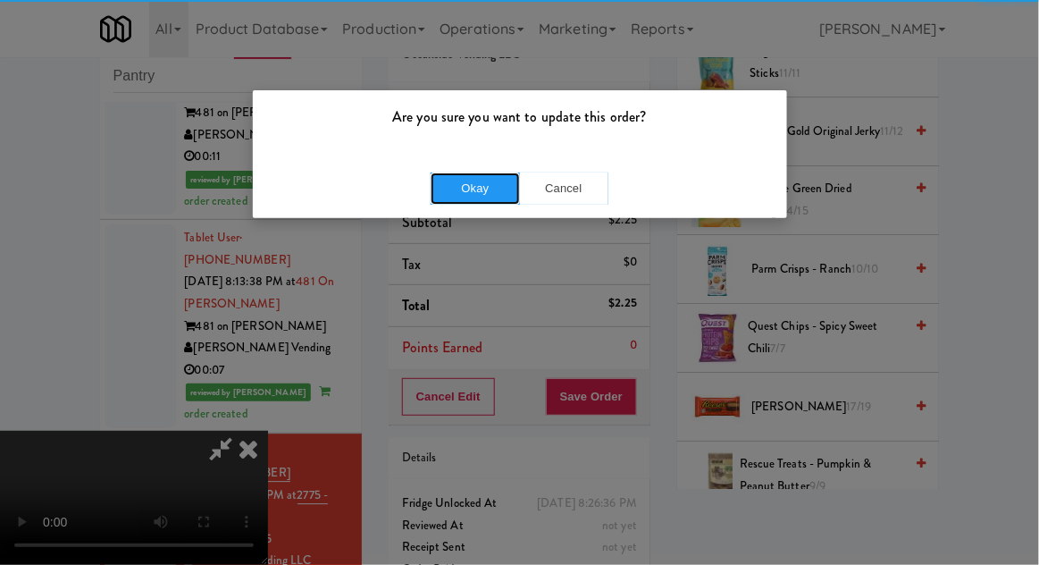
click at [433, 189] on button "Okay" at bounding box center [475, 188] width 89 height 32
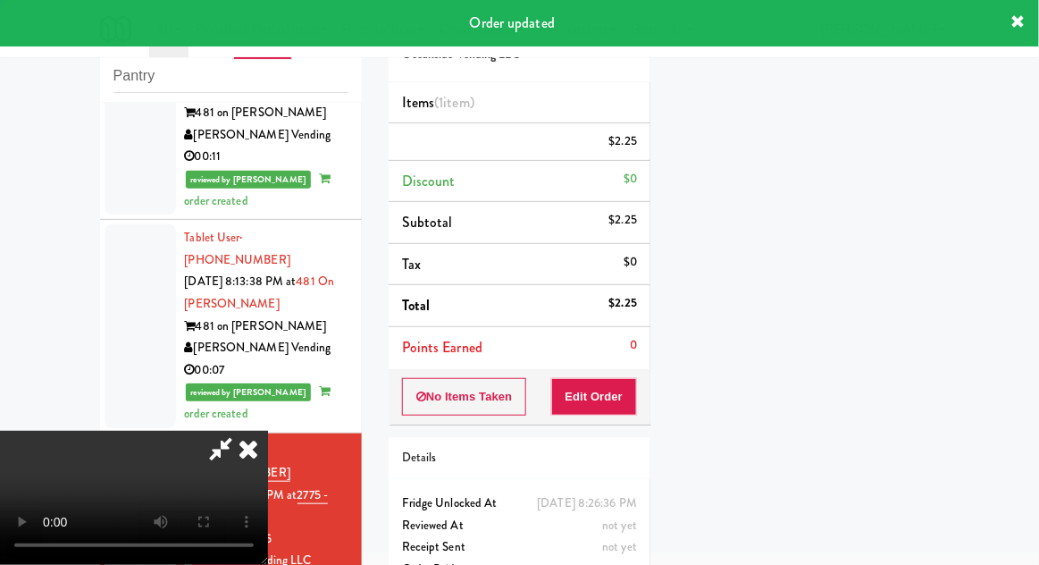
scroll to position [0, 0]
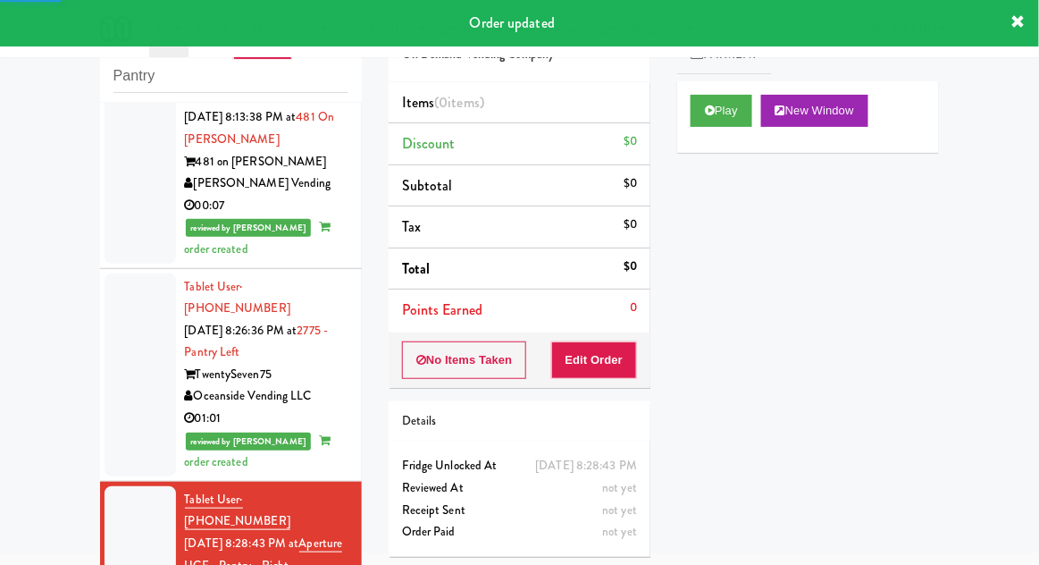
scroll to position [2870, 0]
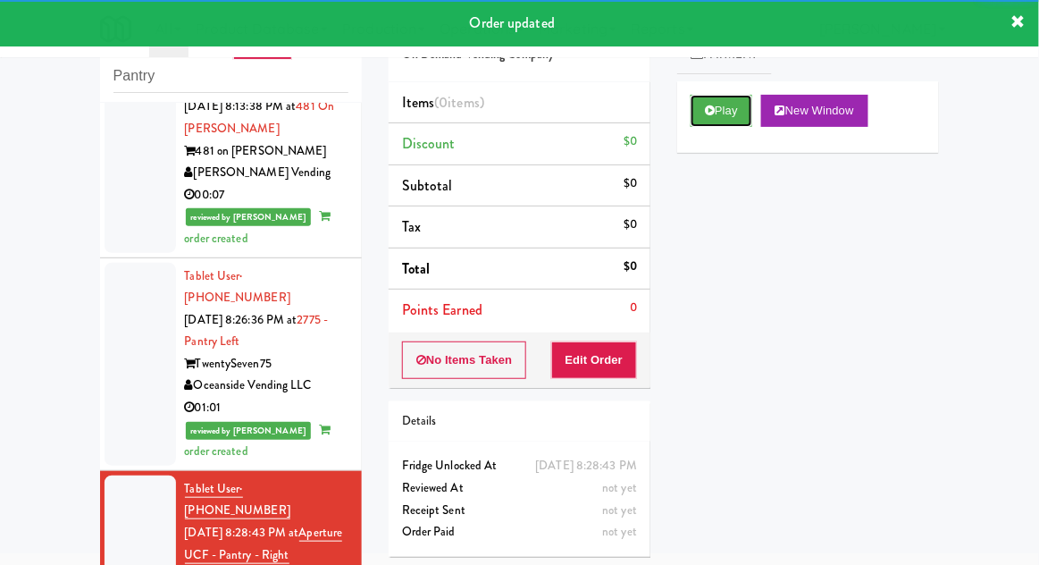
click at [721, 118] on button "Play" at bounding box center [722, 111] width 62 height 32
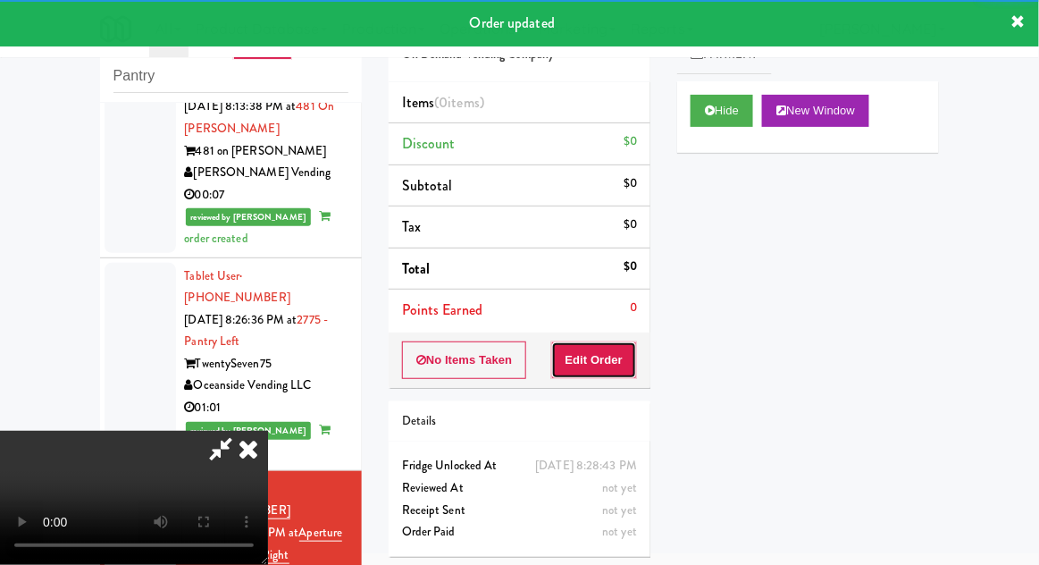
click at [603, 359] on button "Edit Order" at bounding box center [594, 360] width 87 height 38
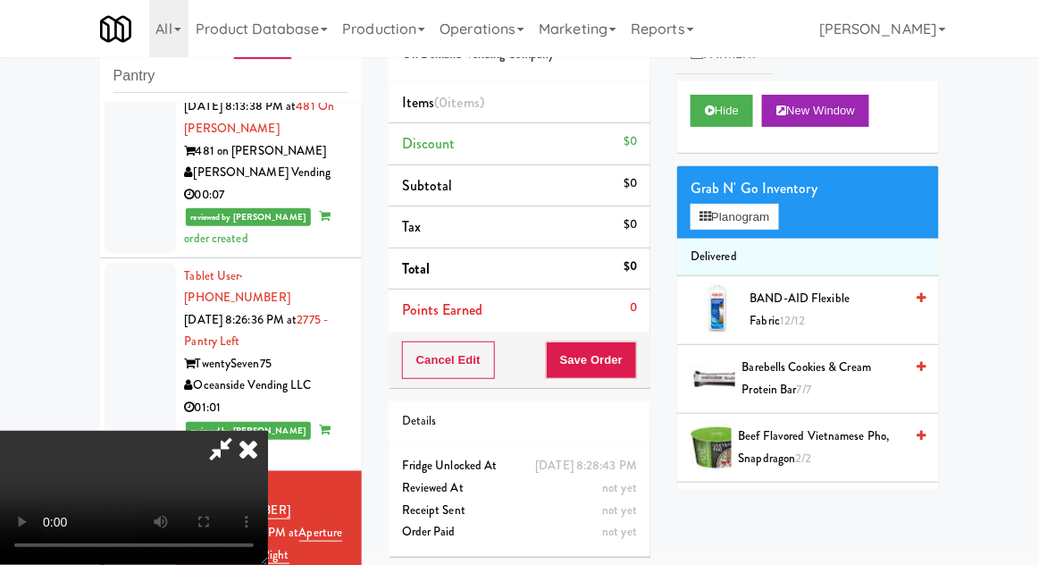
scroll to position [0, 0]
click at [761, 218] on button "Planogram" at bounding box center [735, 217] width 88 height 27
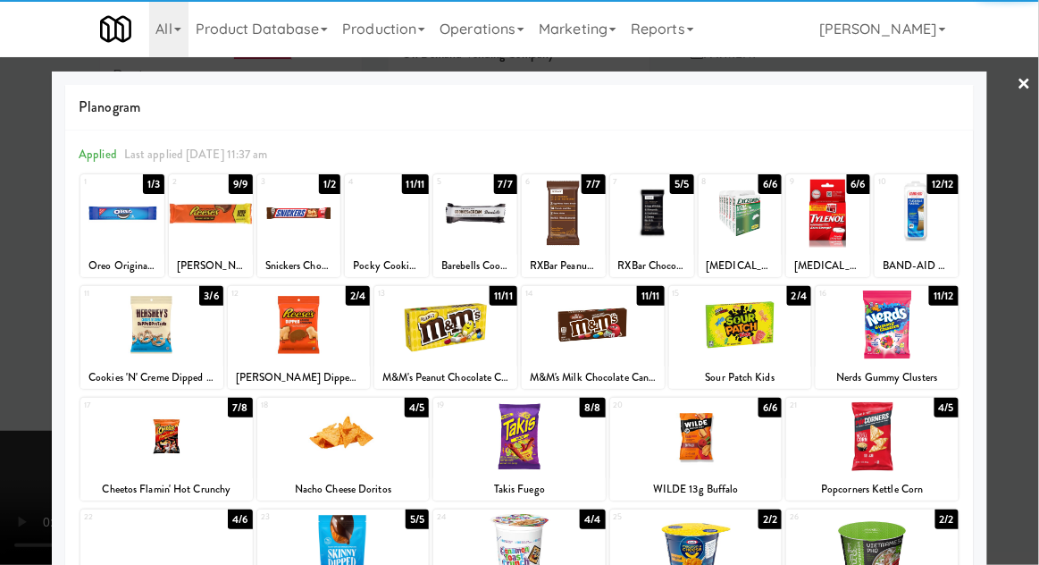
click at [898, 342] on div at bounding box center [887, 324] width 143 height 69
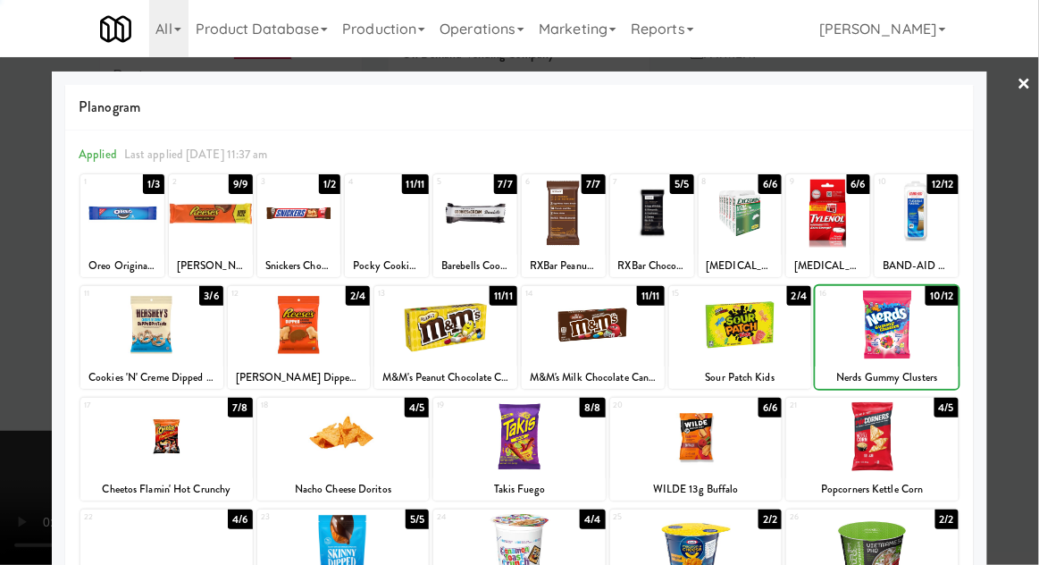
click at [1020, 332] on div at bounding box center [519, 282] width 1039 height 565
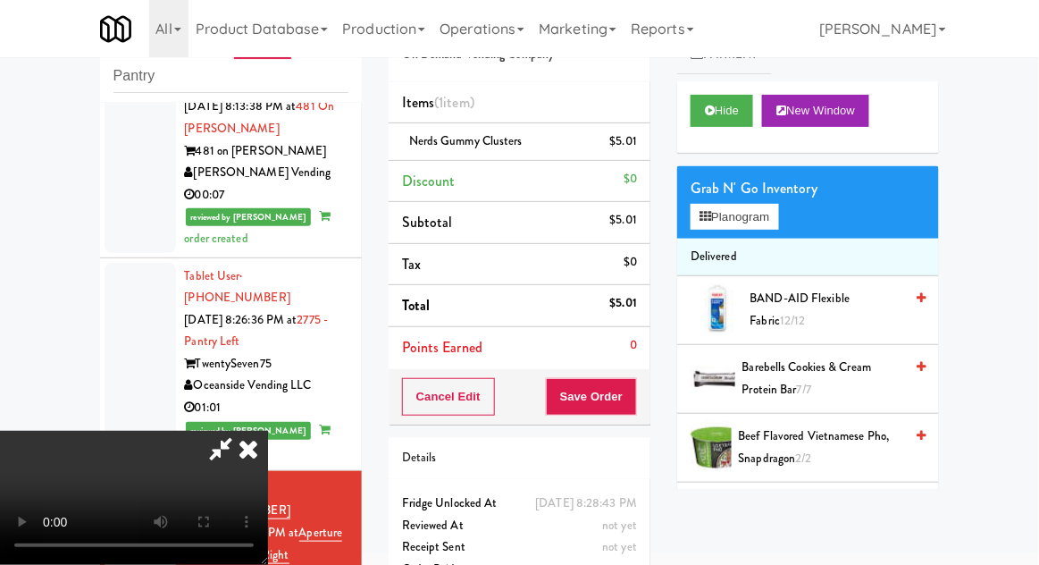
scroll to position [65, 0]
click at [634, 407] on button "Save Order" at bounding box center [591, 397] width 91 height 38
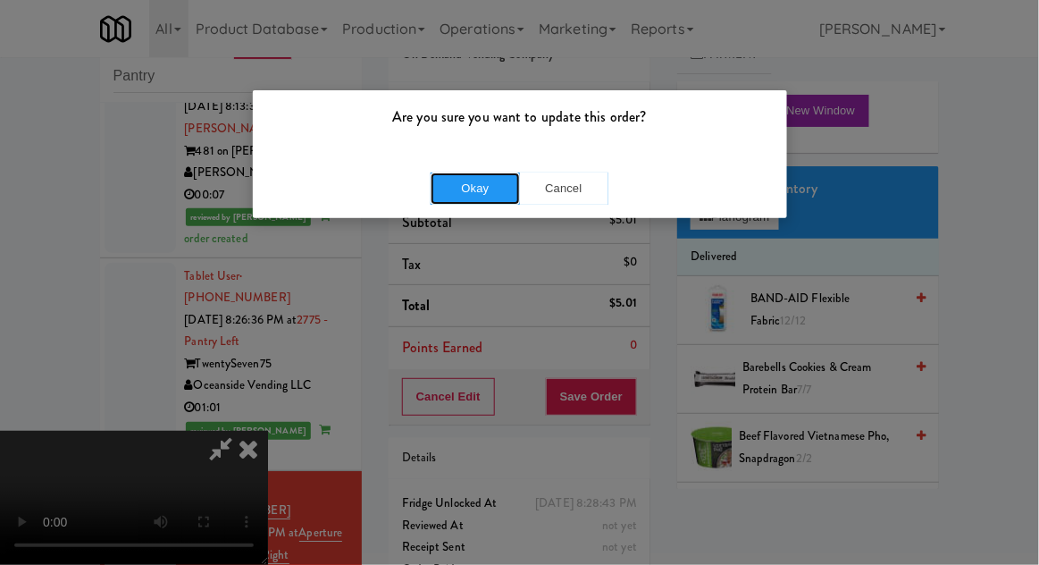
click at [449, 183] on button "Okay" at bounding box center [475, 188] width 89 height 32
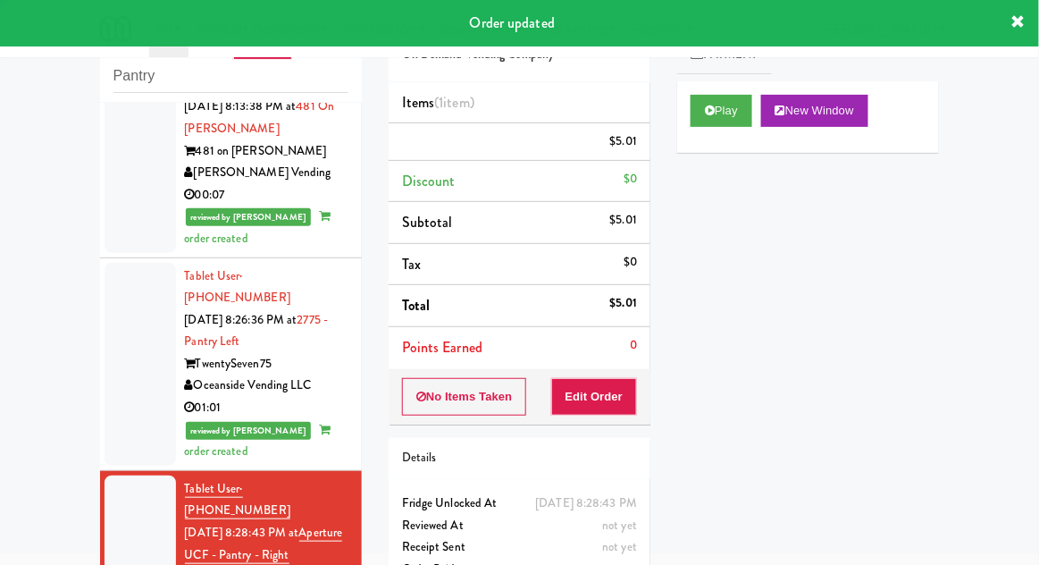
scroll to position [0, 0]
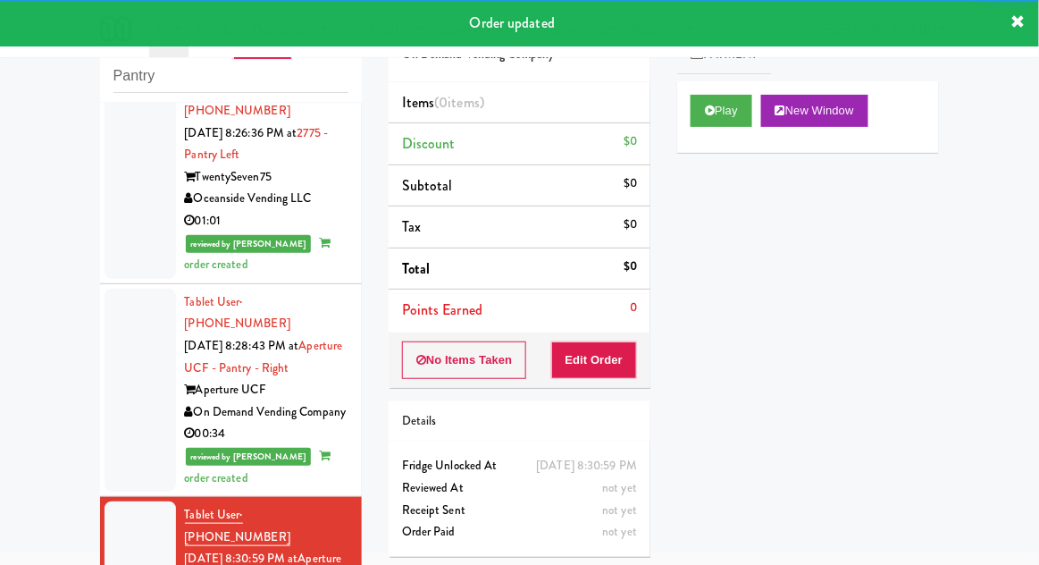
scroll to position [3060, 0]
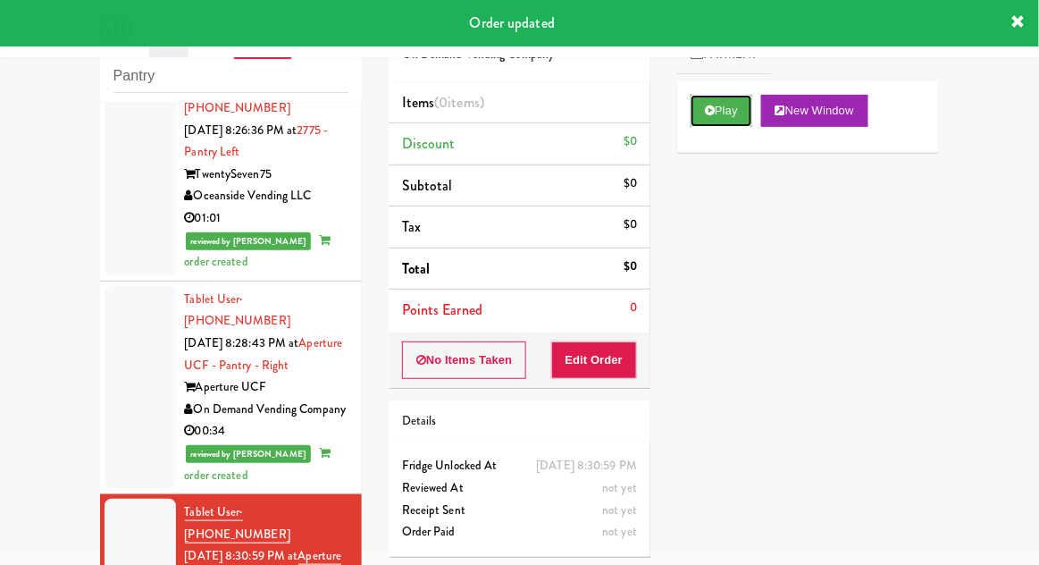
click at [747, 123] on button "Play" at bounding box center [722, 111] width 62 height 32
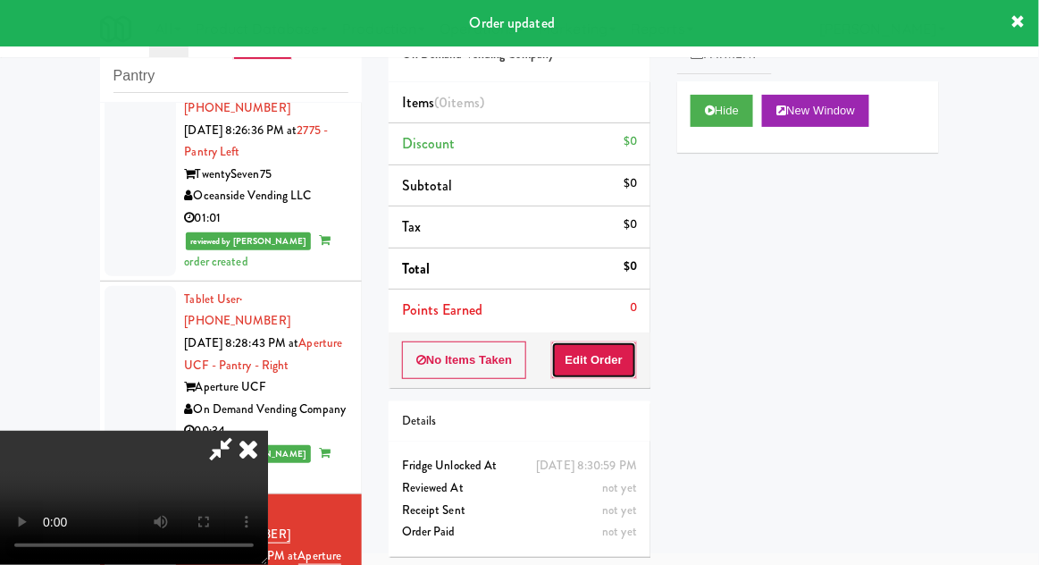
click at [611, 341] on button "Edit Order" at bounding box center [594, 360] width 87 height 38
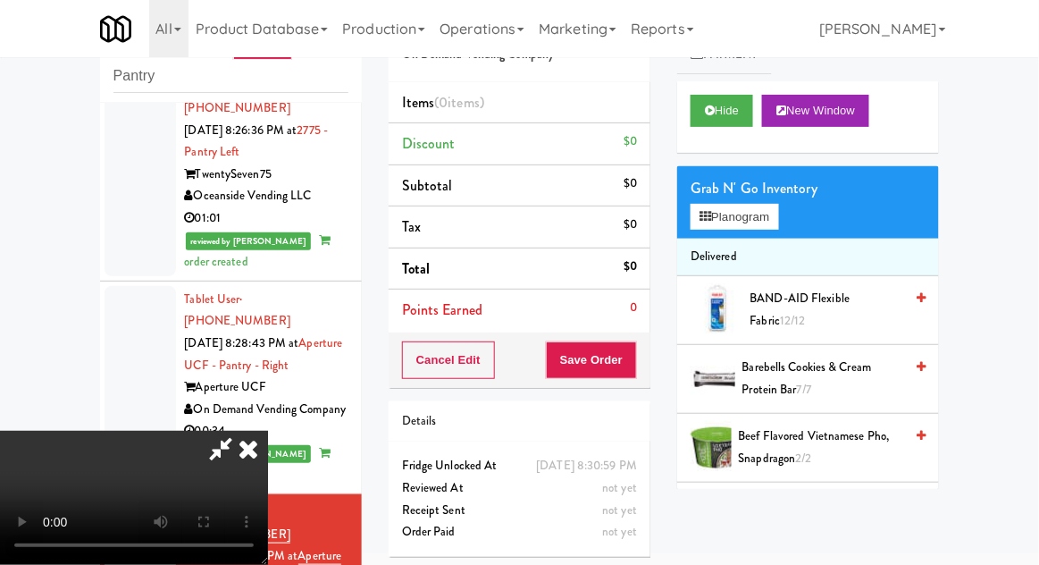
scroll to position [0, 0]
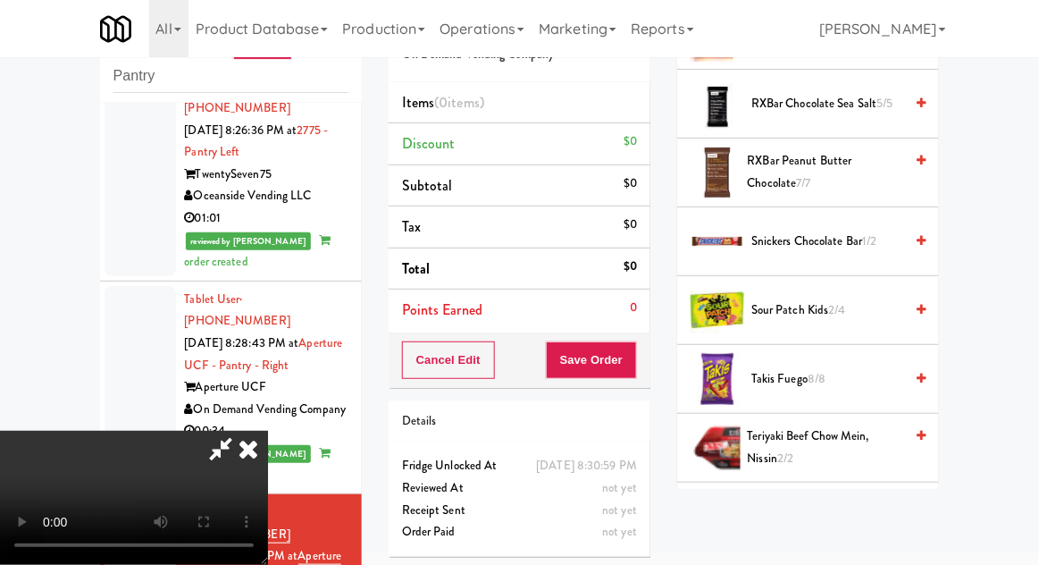
click at [819, 370] on span "8/8" at bounding box center [817, 378] width 18 height 17
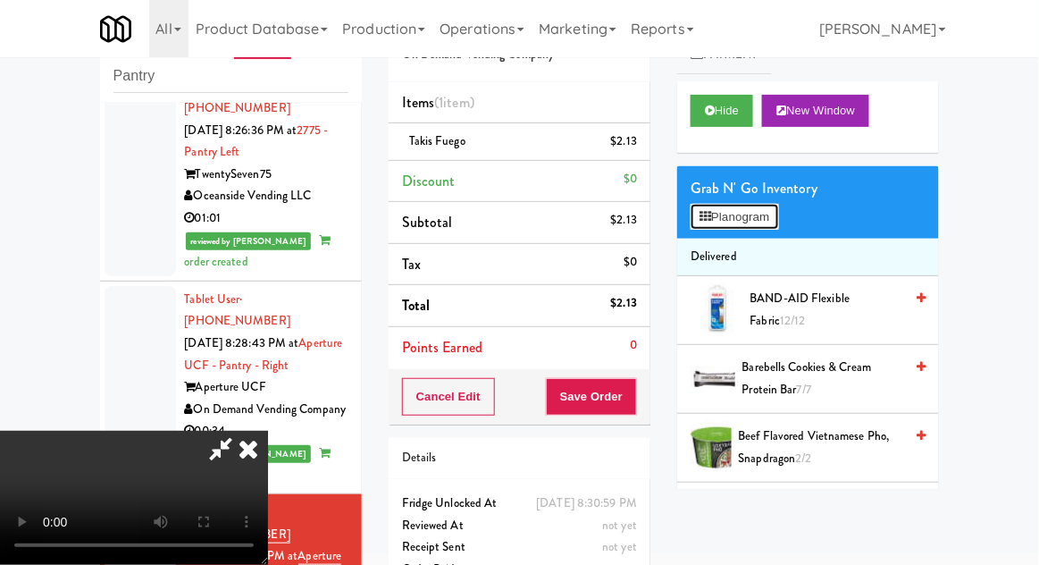
click at [758, 217] on button "Planogram" at bounding box center [735, 217] width 88 height 27
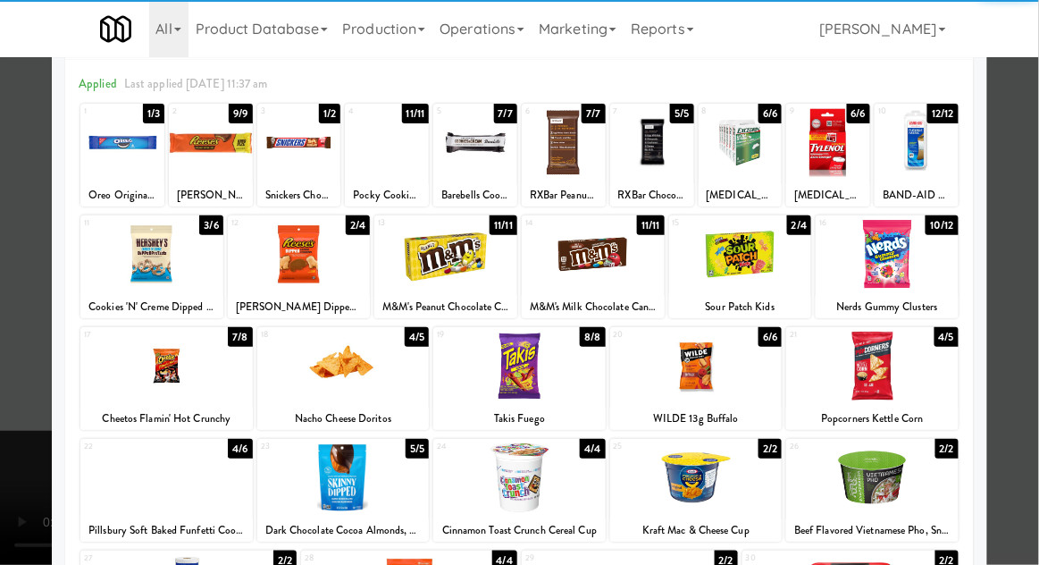
scroll to position [71, 0]
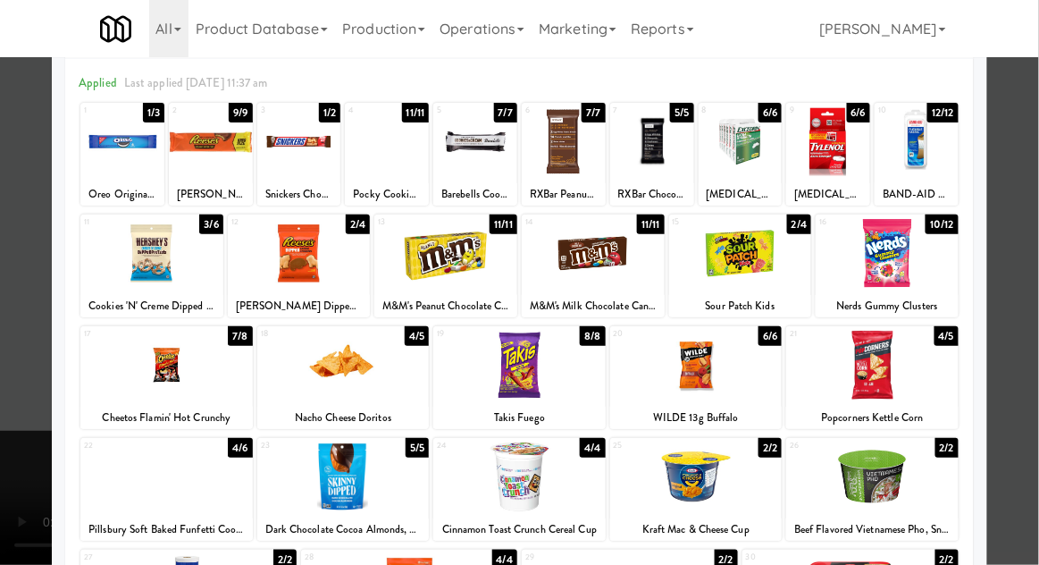
click at [1027, 407] on div at bounding box center [519, 282] width 1039 height 565
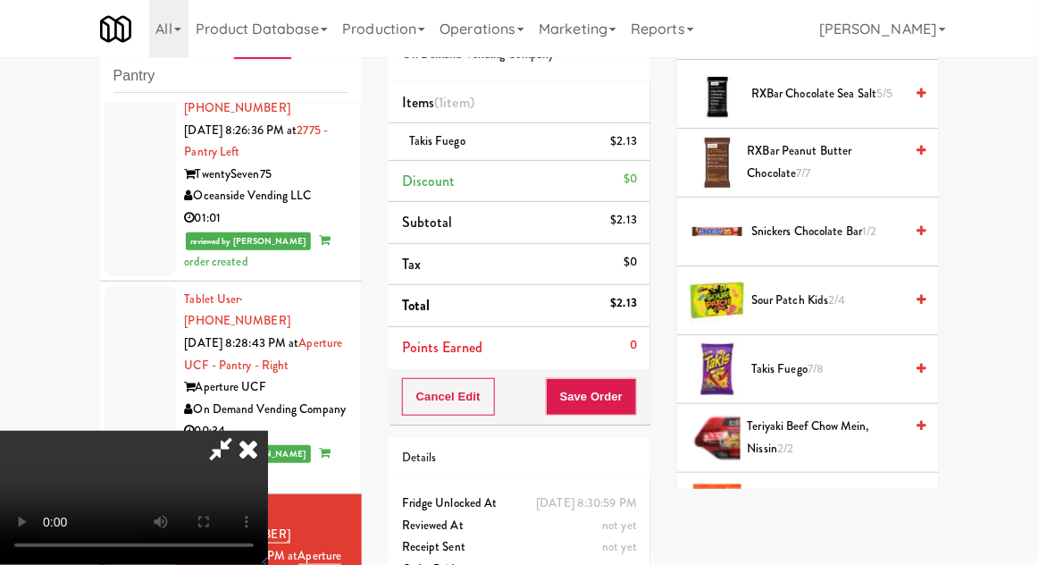
scroll to position [1643, 0]
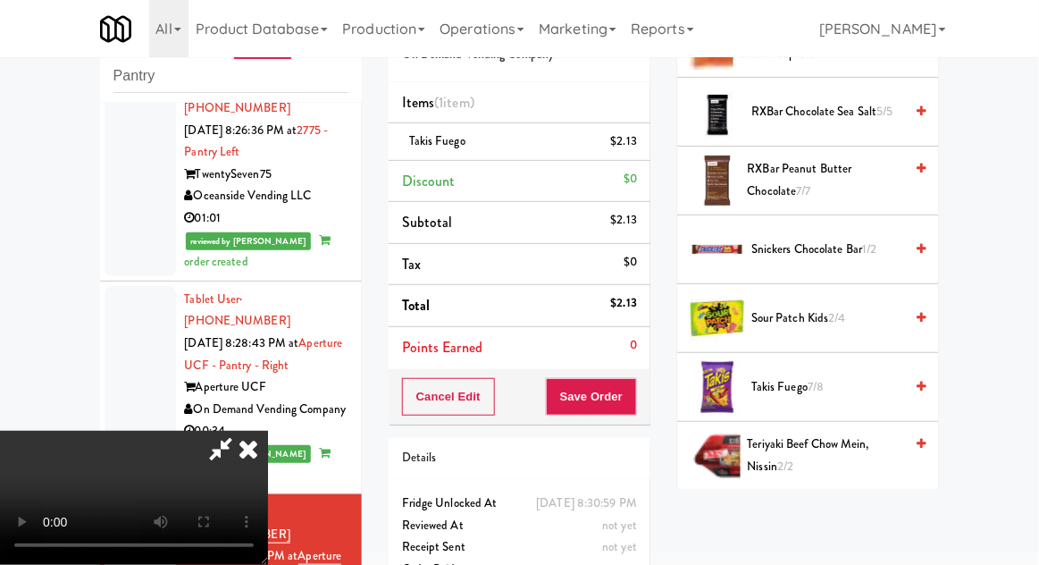
click at [860, 242] on span "Snickers Chocolate Bar 1/2" at bounding box center [828, 250] width 152 height 22
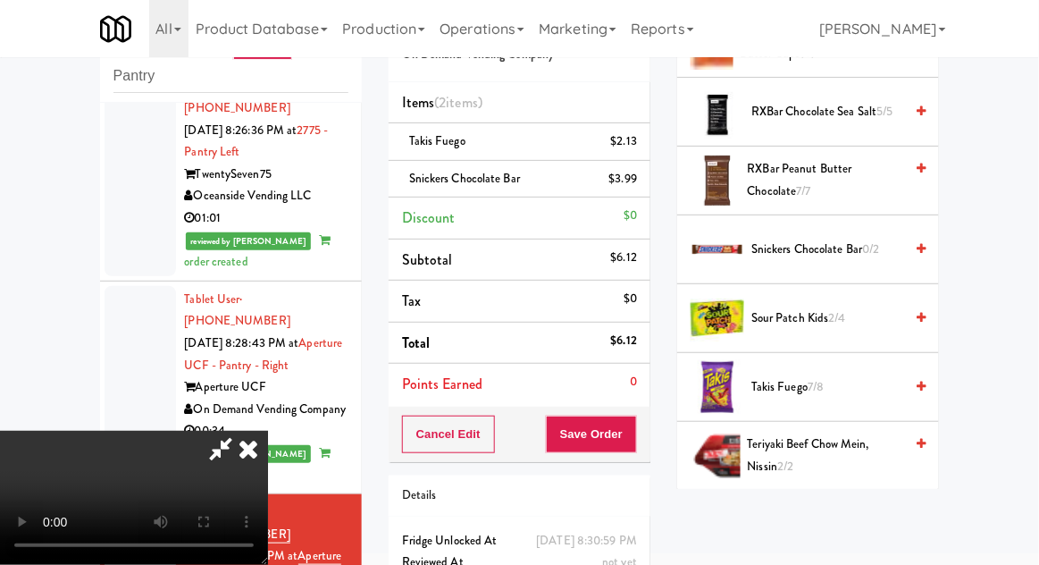
scroll to position [65, 0]
click at [629, 441] on button "Save Order" at bounding box center [591, 435] width 91 height 38
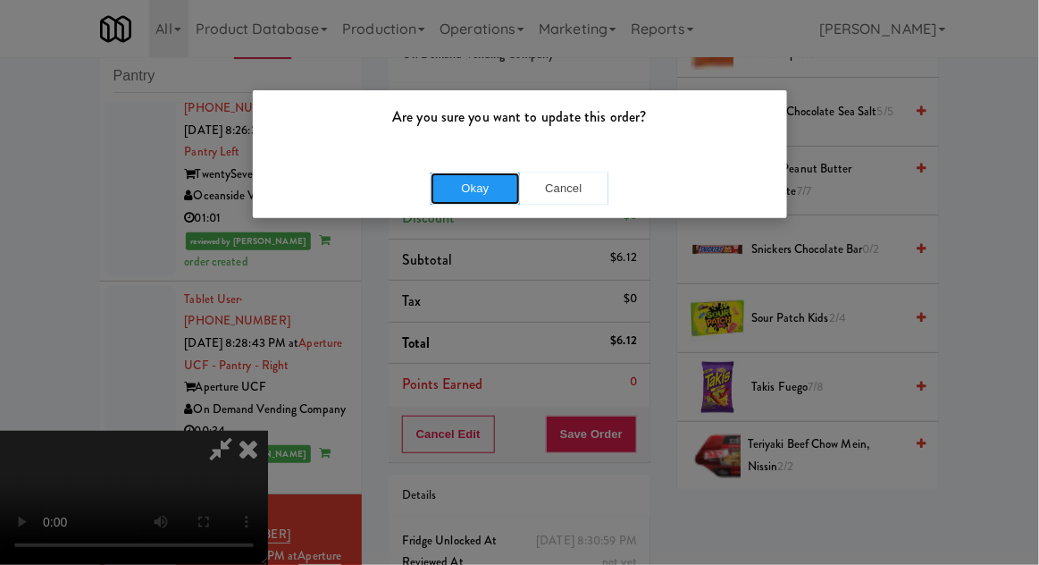
click at [470, 186] on button "Okay" at bounding box center [475, 188] width 89 height 32
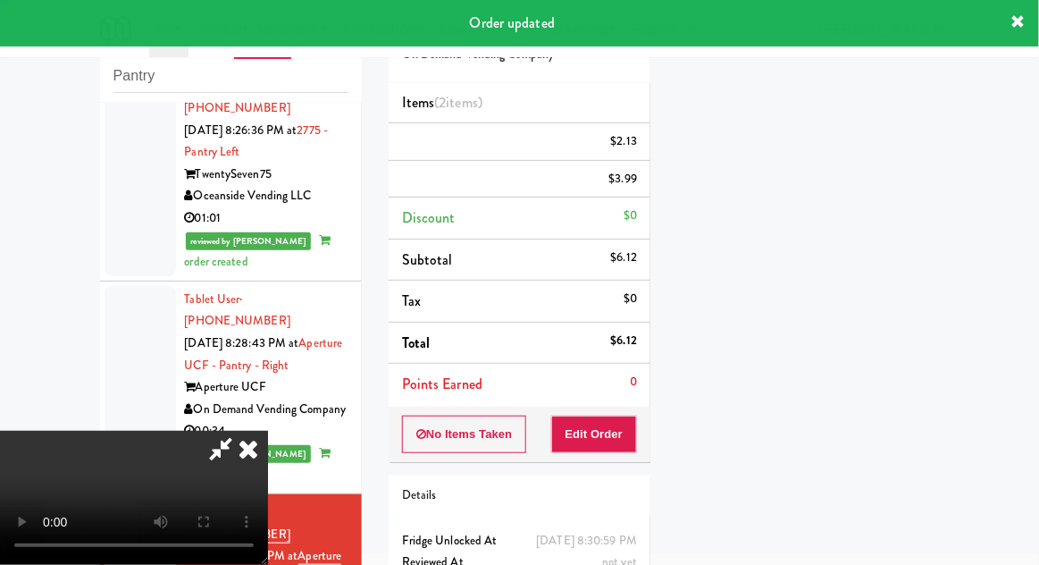
scroll to position [0, 0]
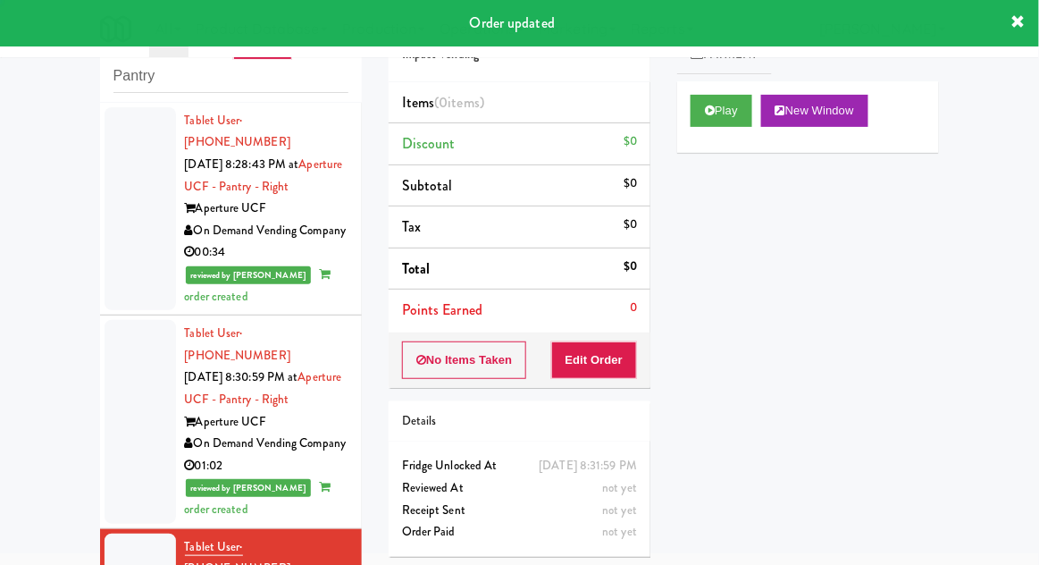
scroll to position [3443, 0]
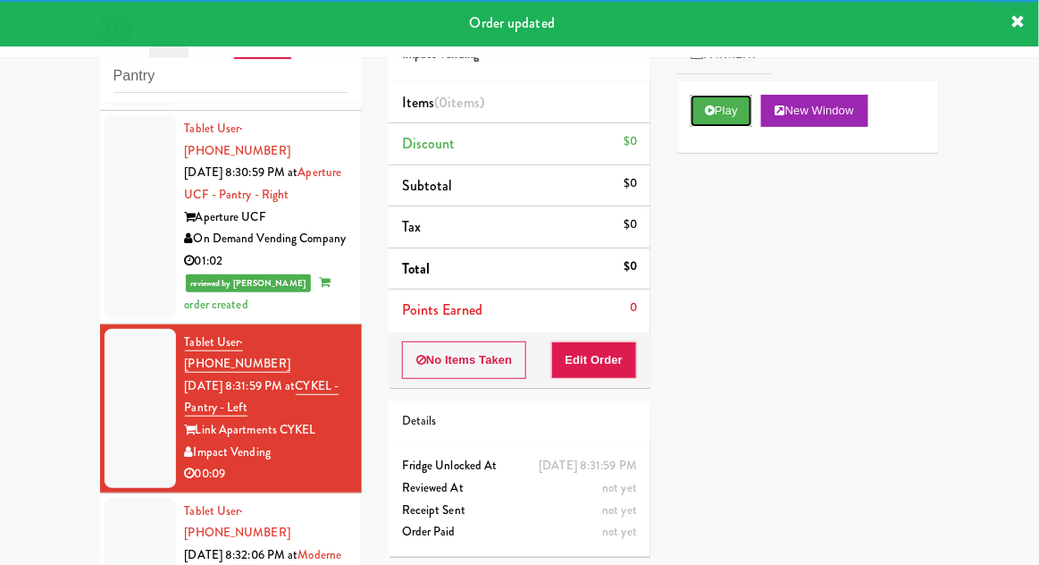
click at [738, 113] on button "Play" at bounding box center [722, 111] width 62 height 32
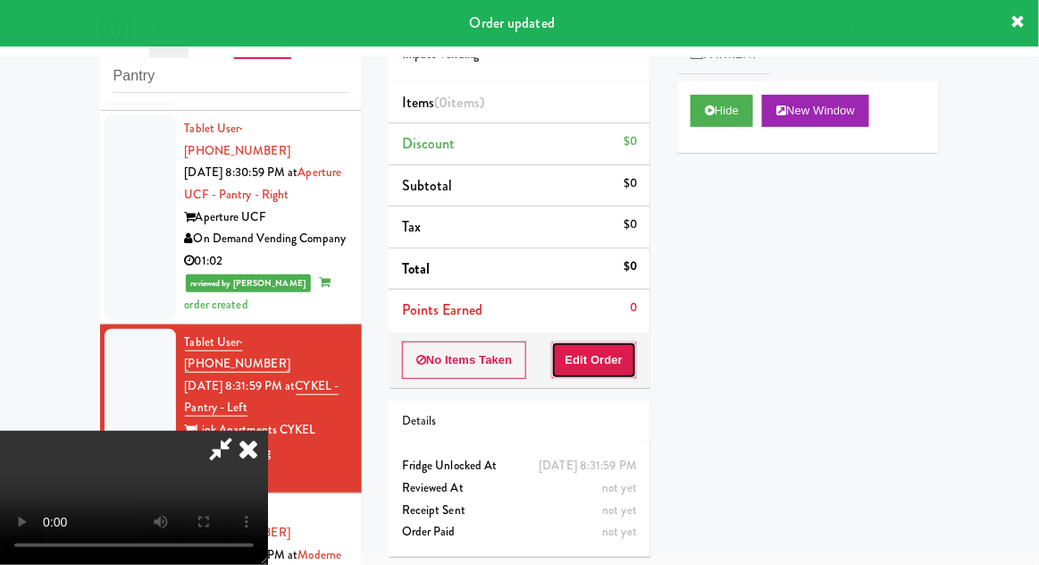
click at [617, 365] on button "Edit Order" at bounding box center [594, 360] width 87 height 38
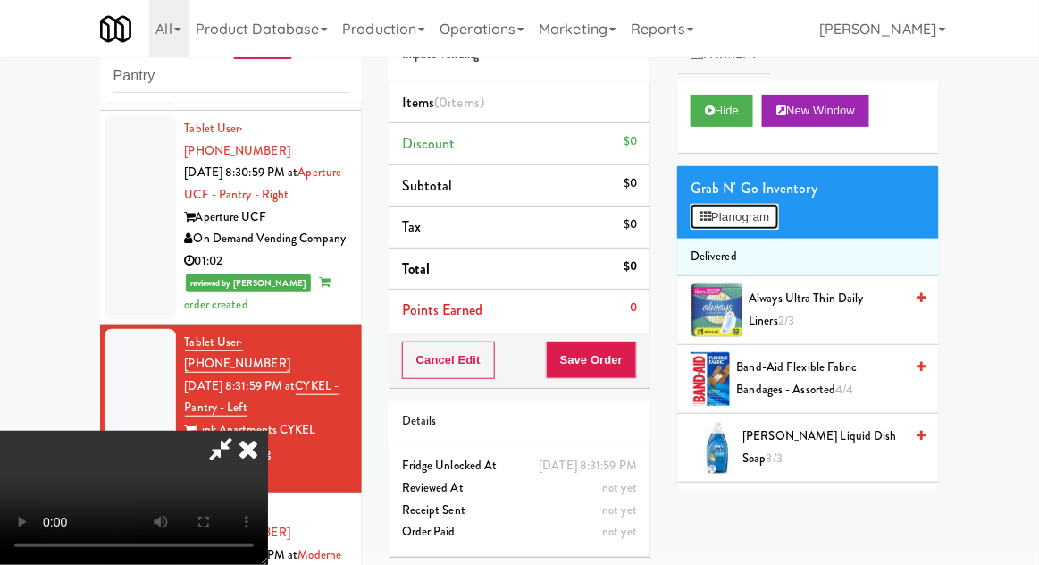
click at [752, 219] on button "Planogram" at bounding box center [735, 217] width 88 height 27
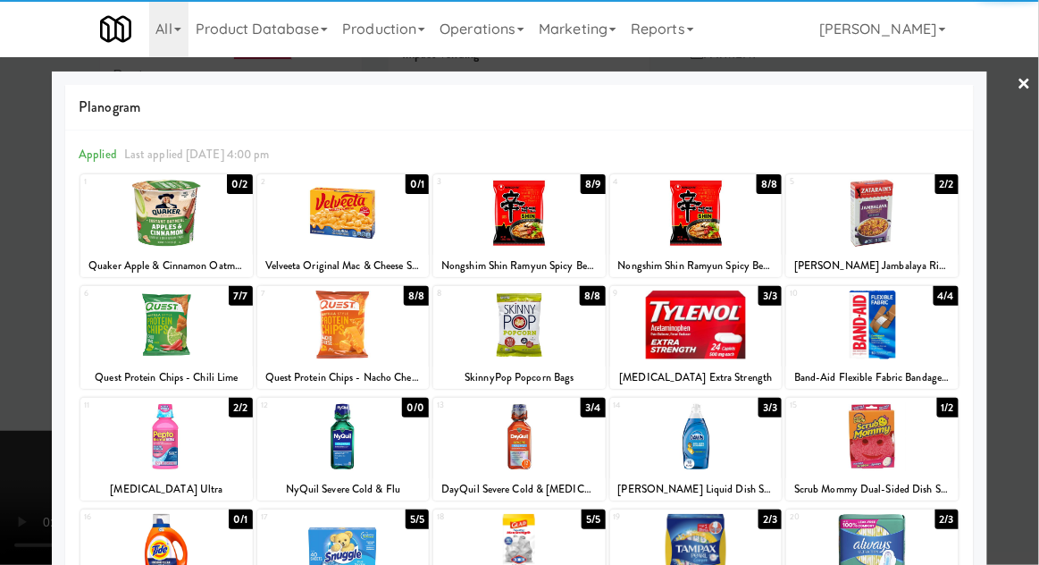
click at [472, 238] on div at bounding box center [519, 213] width 172 height 69
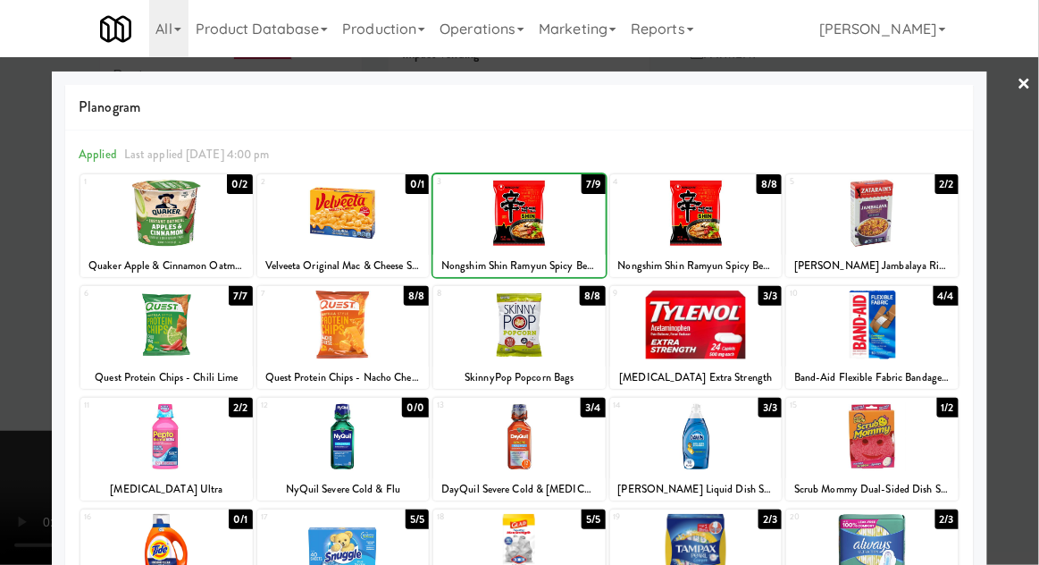
click at [469, 231] on div at bounding box center [519, 213] width 172 height 69
click at [1033, 341] on div at bounding box center [519, 282] width 1039 height 565
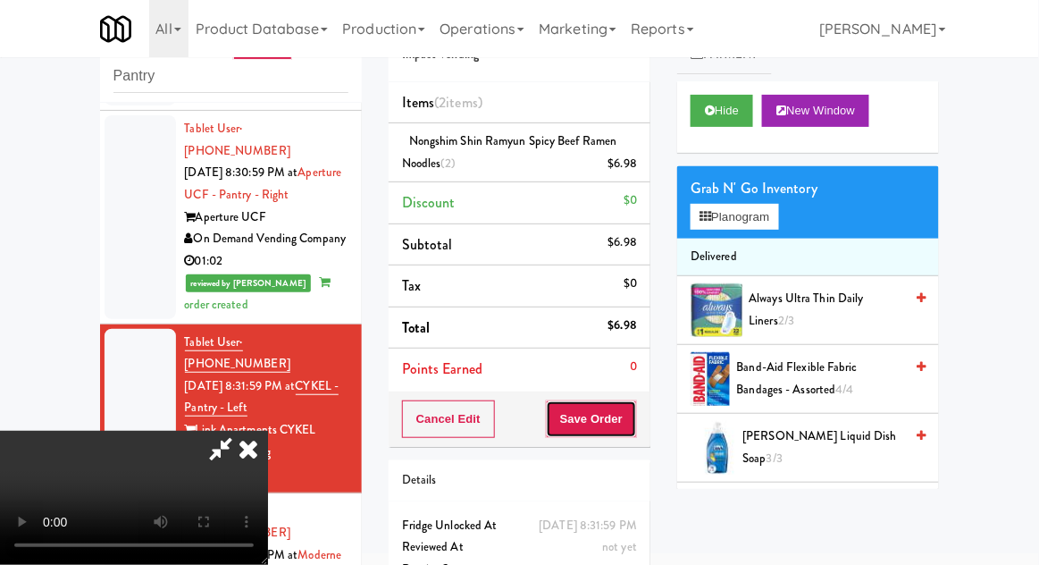
click at [631, 432] on button "Save Order" at bounding box center [591, 419] width 91 height 38
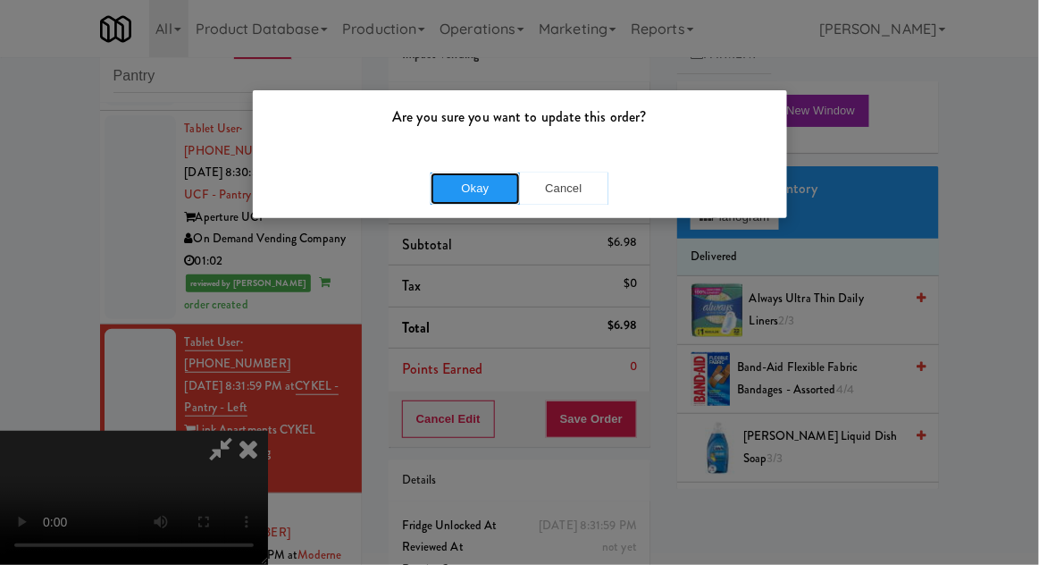
click at [453, 189] on button "Okay" at bounding box center [475, 188] width 89 height 32
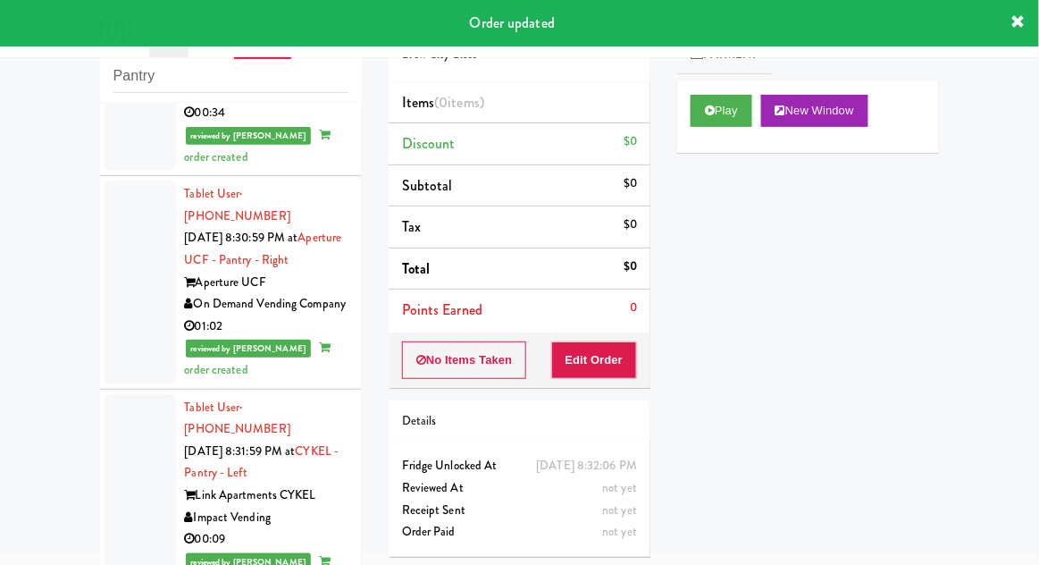
scroll to position [3487, 0]
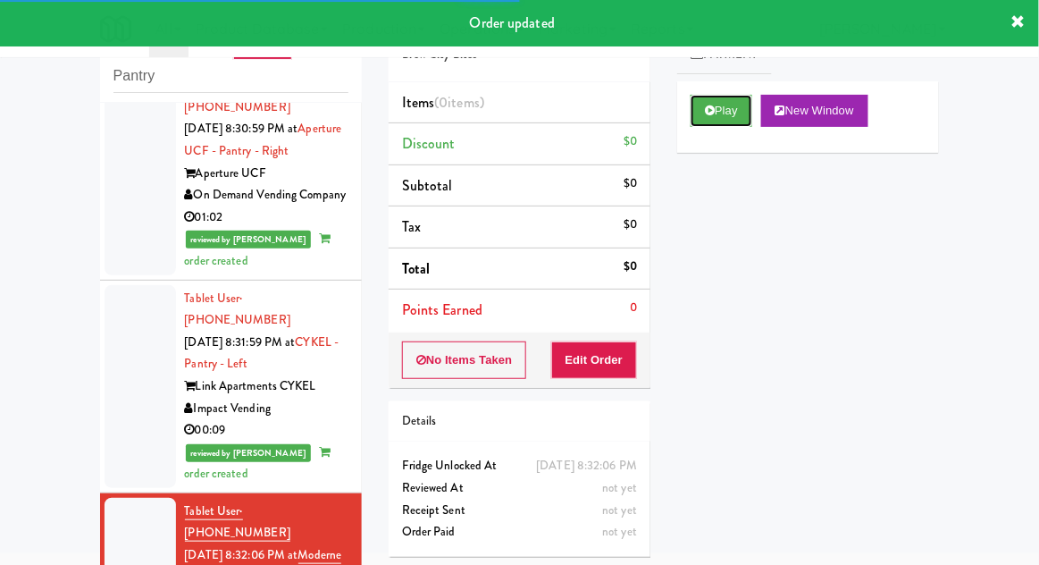
click at [736, 122] on button "Play" at bounding box center [722, 111] width 62 height 32
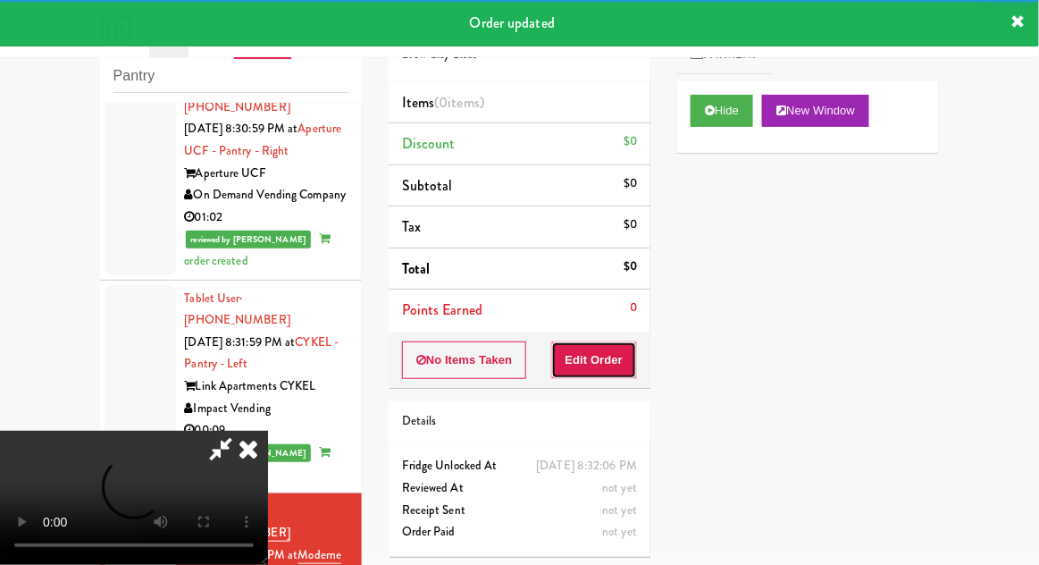
click at [618, 372] on button "Edit Order" at bounding box center [594, 360] width 87 height 38
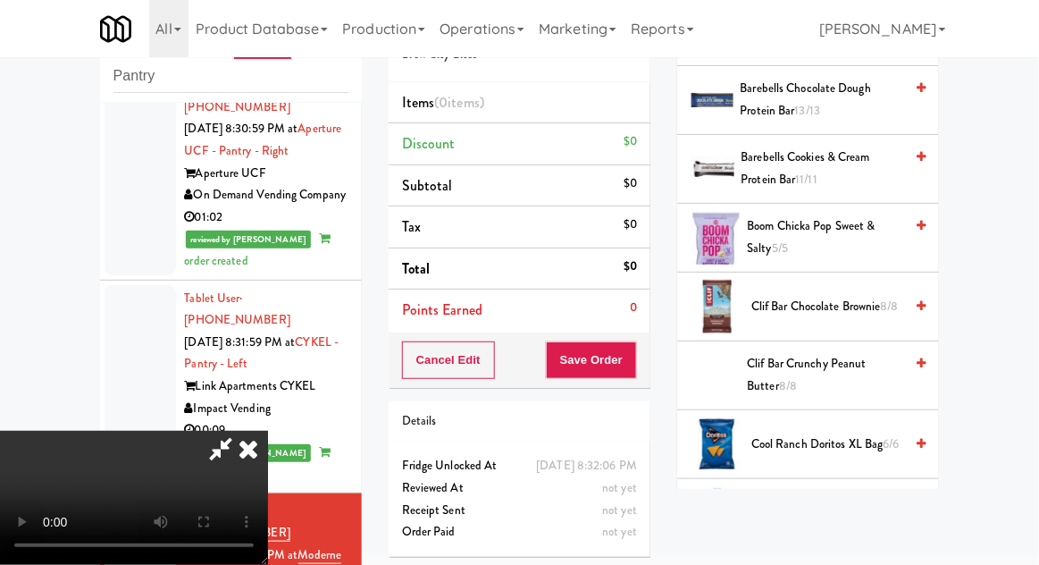
scroll to position [421, 0]
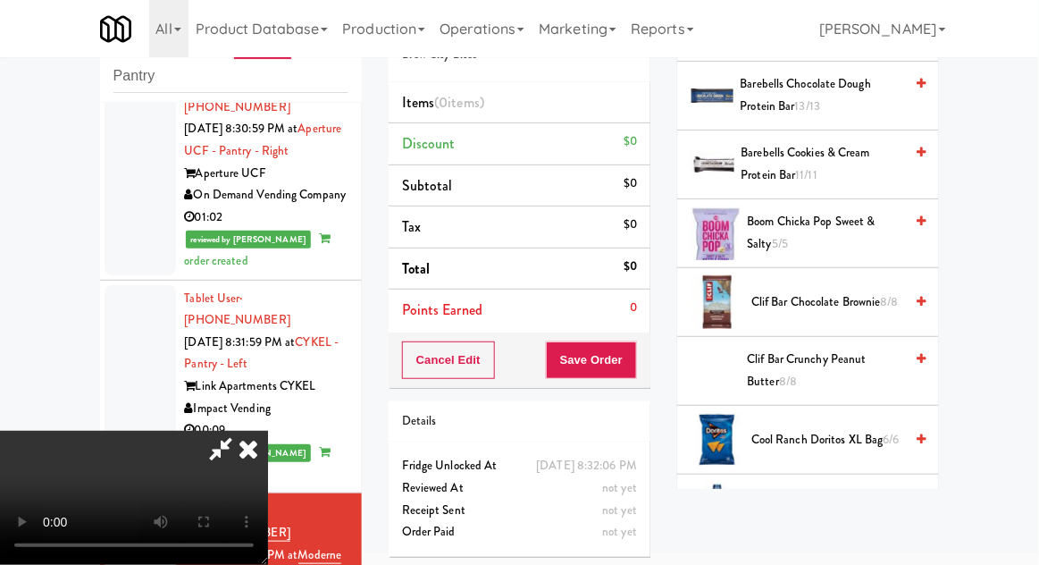
click at [856, 228] on span "Boom Chicka Pop Sweet & Salty 5/5" at bounding box center [826, 233] width 156 height 44
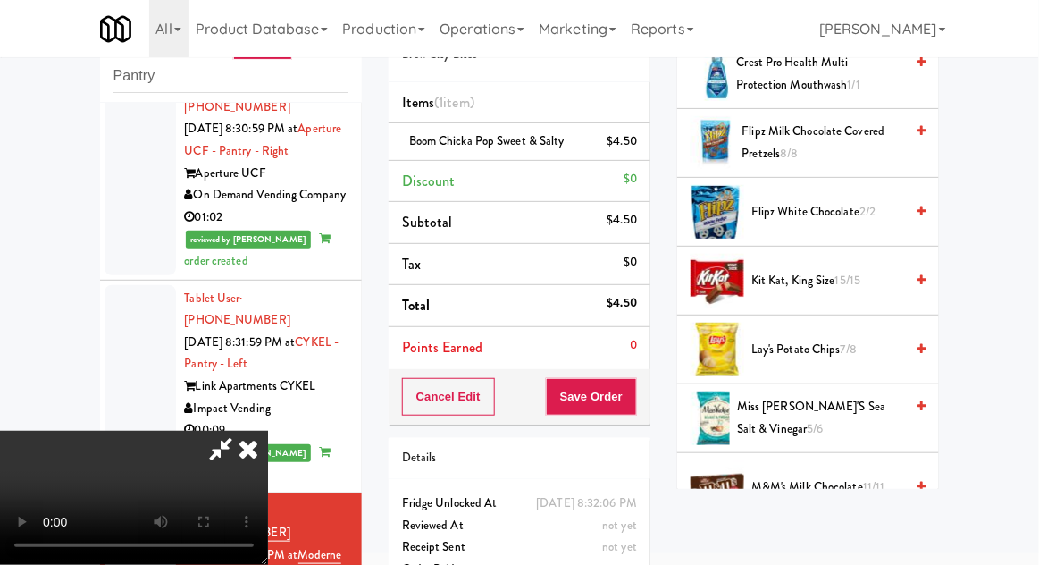
scroll to position [874, 0]
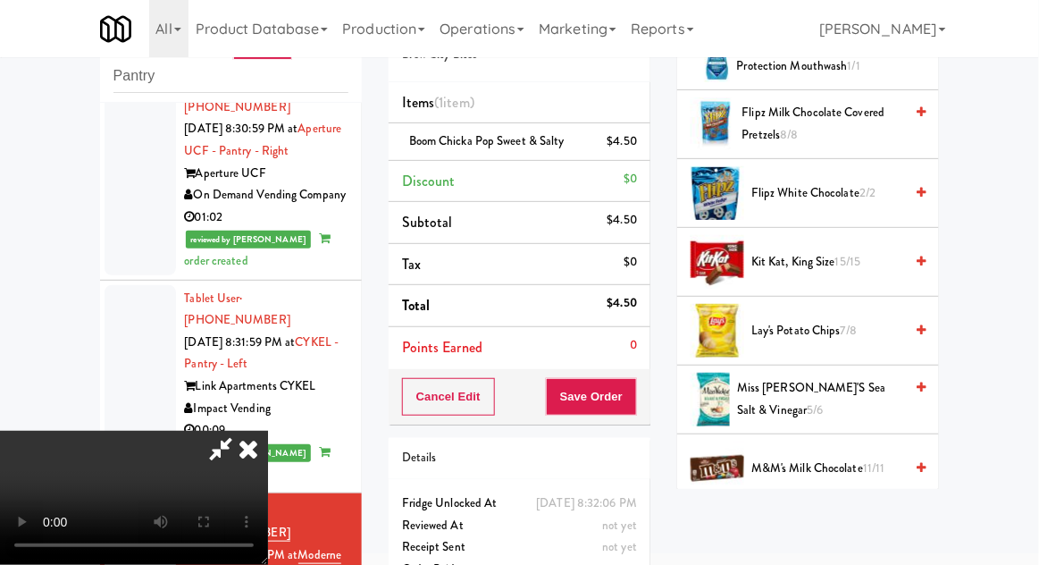
click at [840, 387] on span "Miss [PERSON_NAME]'s Sea Salt & Vinegar 5/6" at bounding box center [820, 399] width 166 height 44
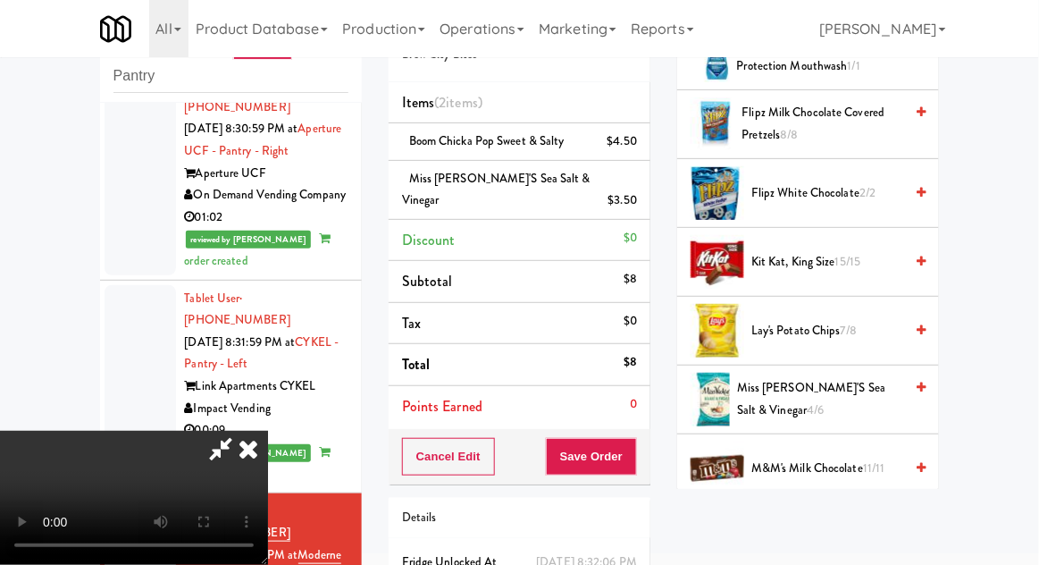
click at [833, 259] on span "Kit Kat, King Size 15/15" at bounding box center [828, 262] width 152 height 22
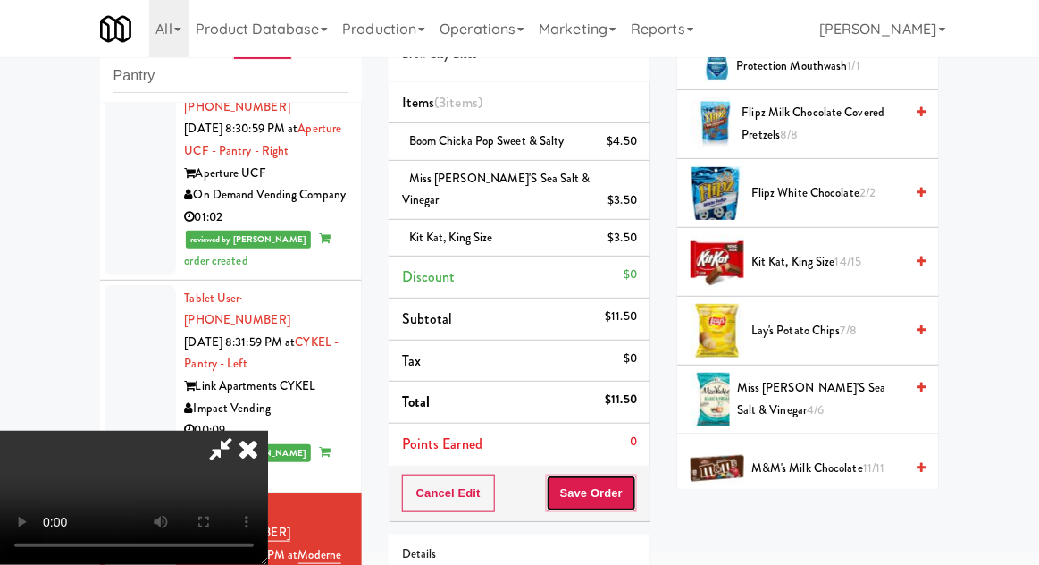
click at [634, 474] on button "Save Order" at bounding box center [591, 493] width 91 height 38
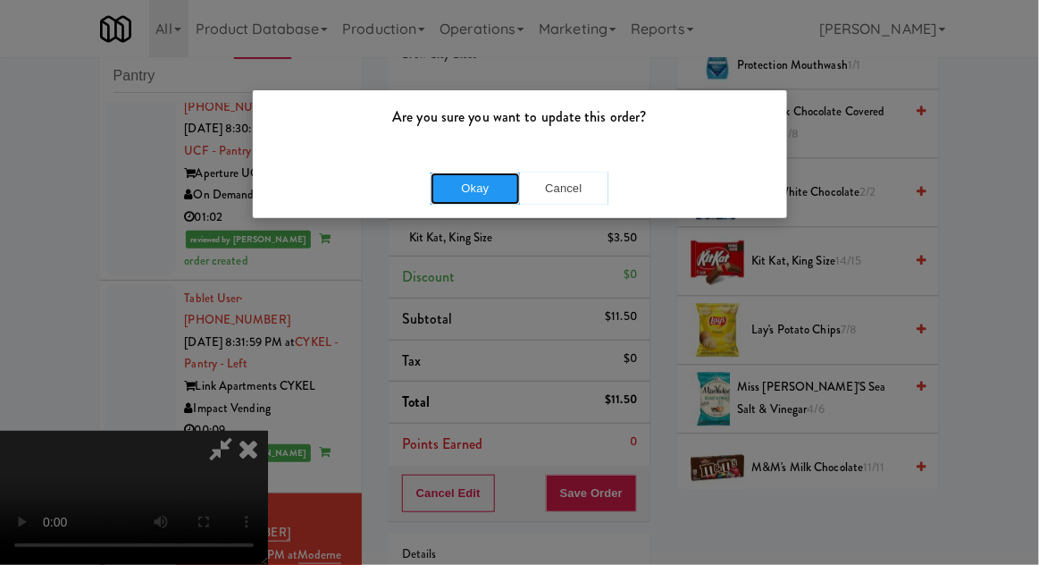
click at [451, 202] on button "Okay" at bounding box center [475, 188] width 89 height 32
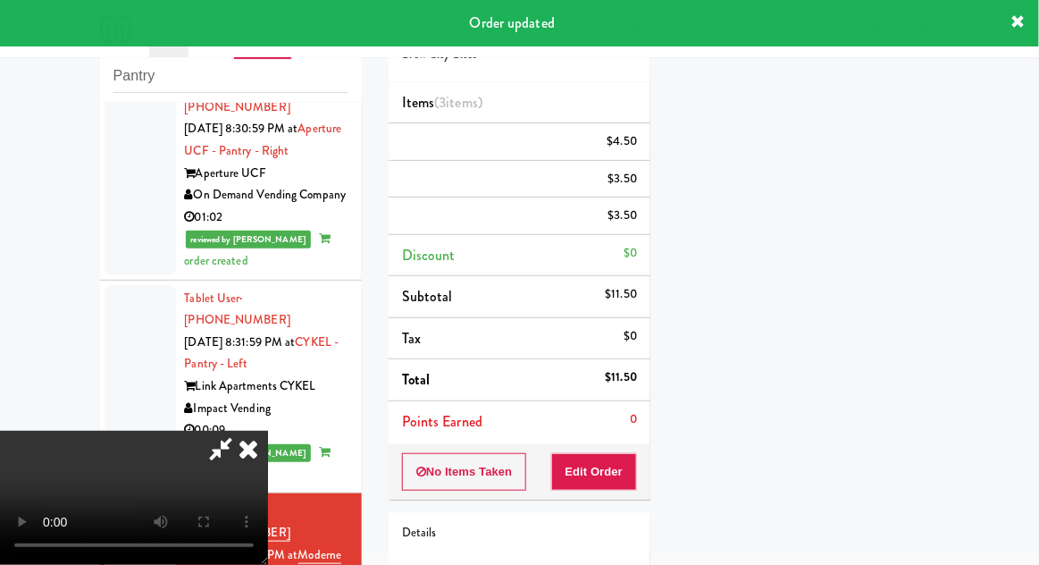
scroll to position [0, 0]
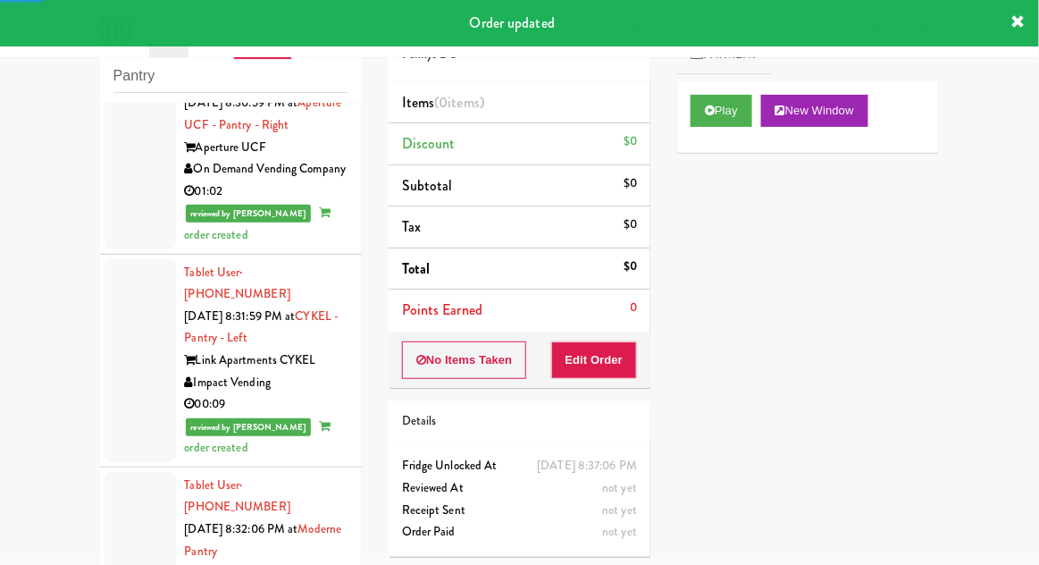
scroll to position [3531, 0]
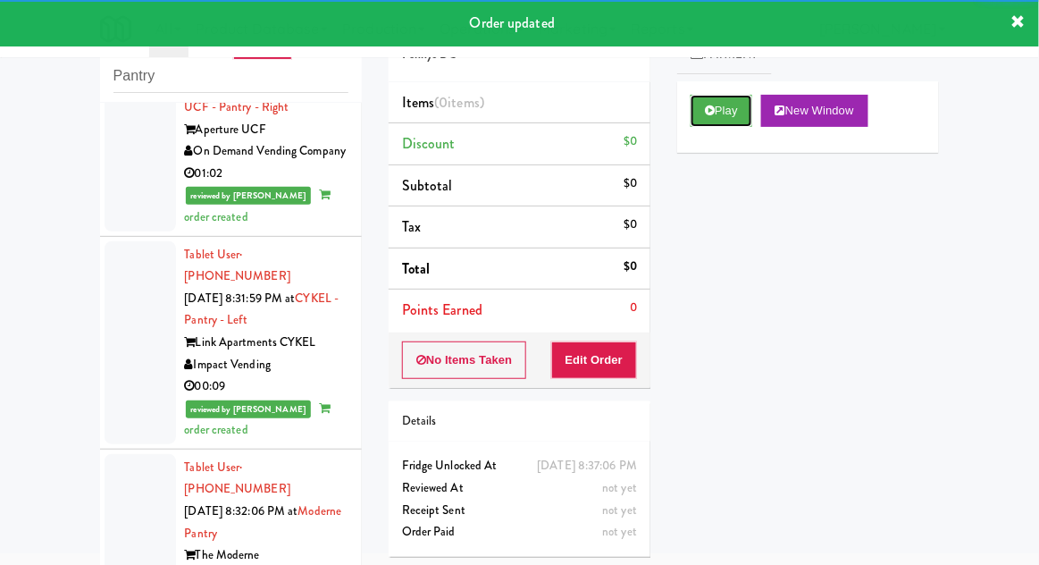
click at [742, 123] on button "Play" at bounding box center [722, 111] width 62 height 32
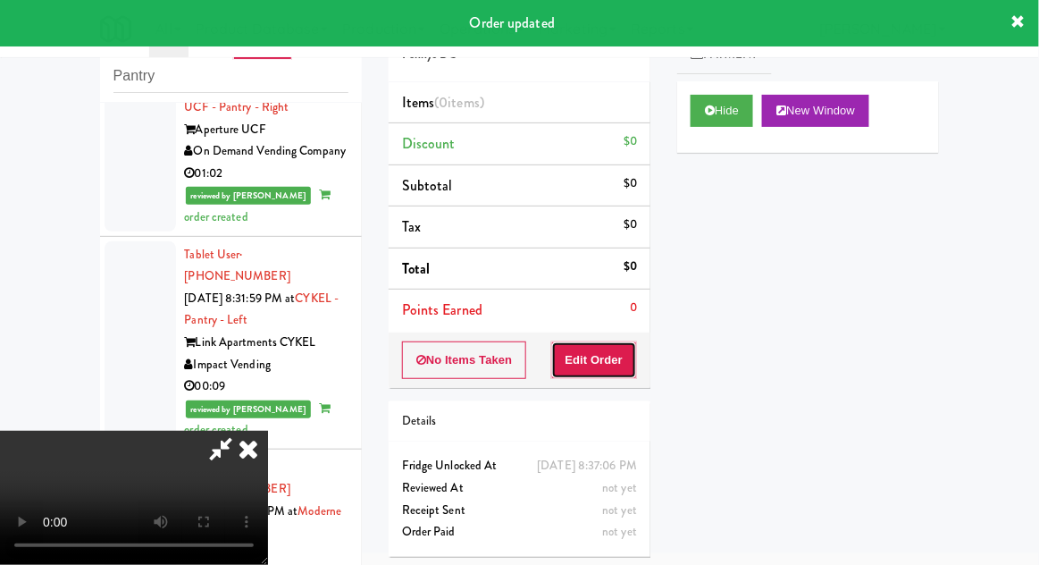
click at [615, 344] on button "Edit Order" at bounding box center [594, 360] width 87 height 38
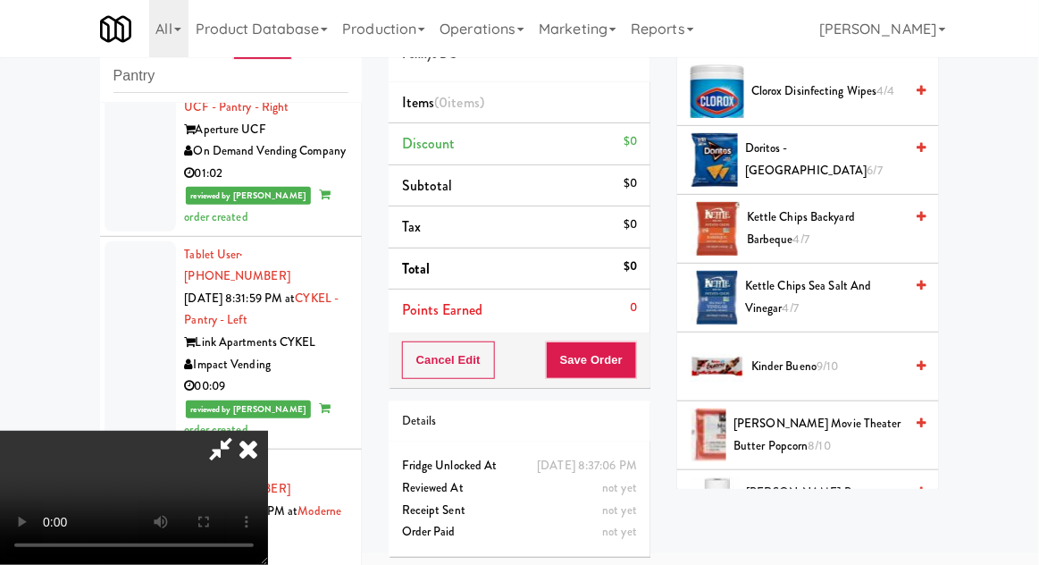
scroll to position [487, 0]
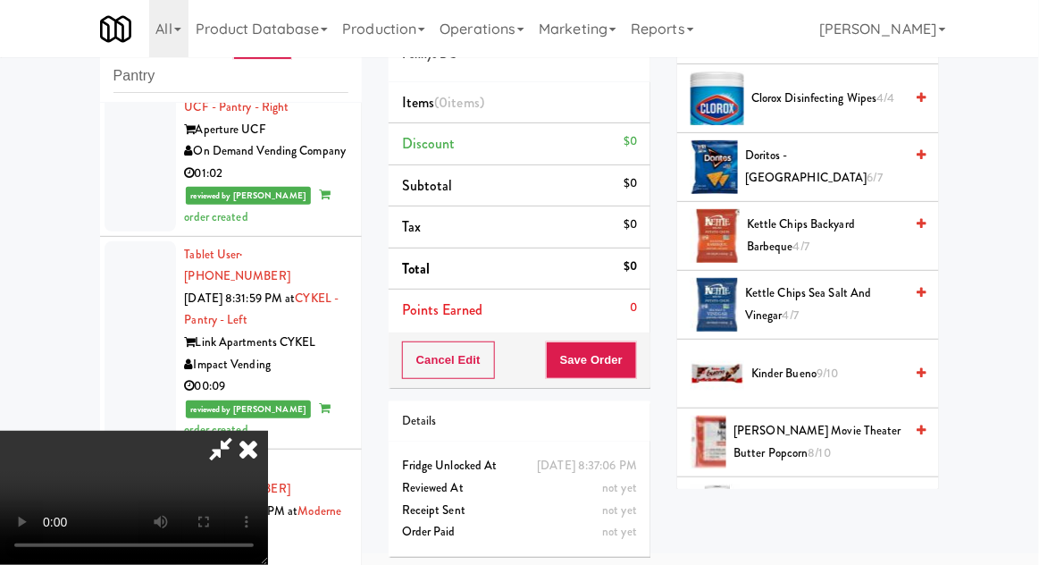
click at [840, 290] on span "Kettle Chips Sea Salt and Vinegar 4/7" at bounding box center [824, 304] width 158 height 44
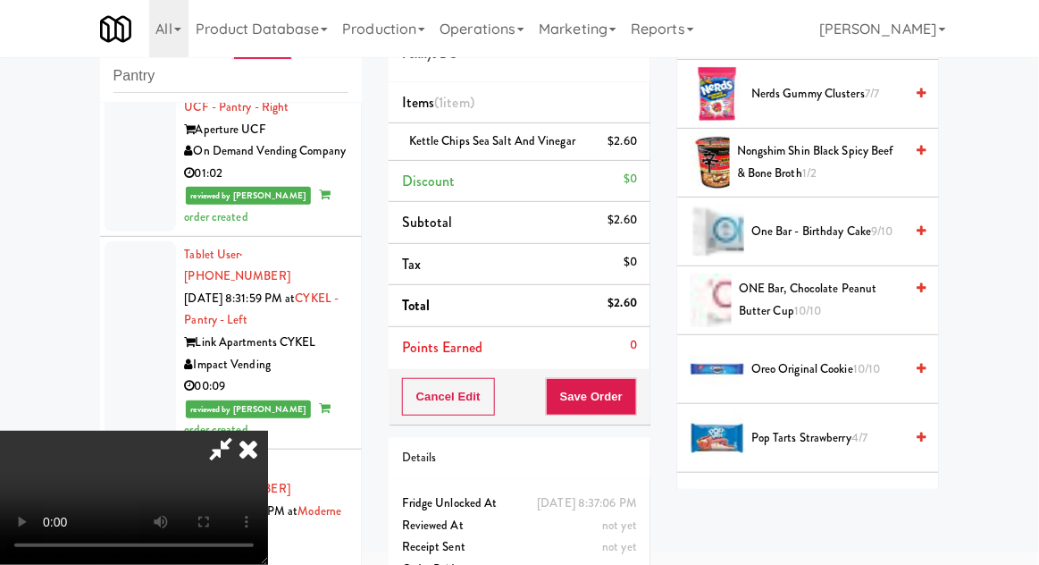
scroll to position [1351, 0]
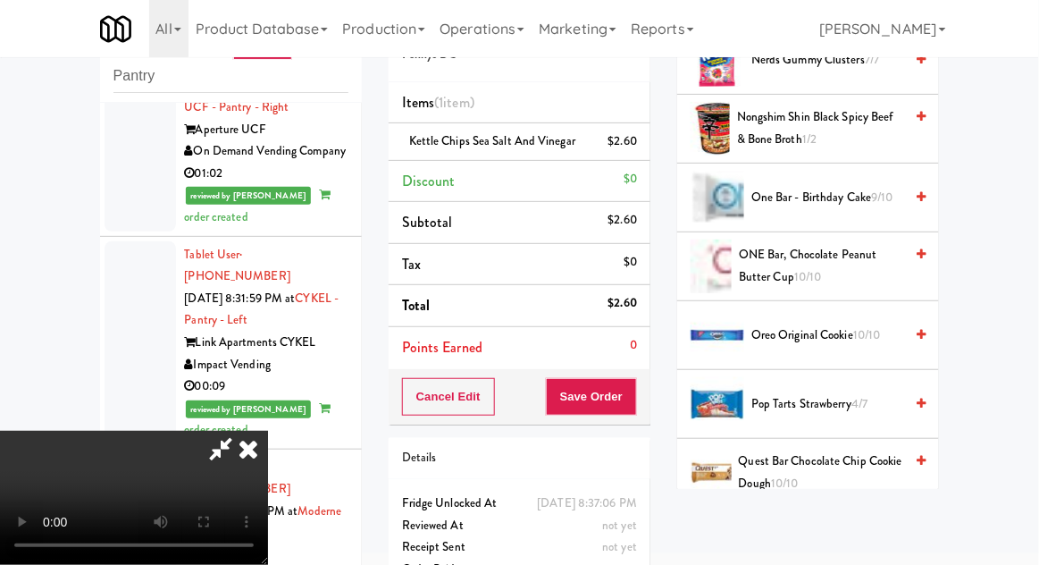
click at [851, 393] on span "Pop Tarts Strawberry 4/7" at bounding box center [828, 404] width 152 height 22
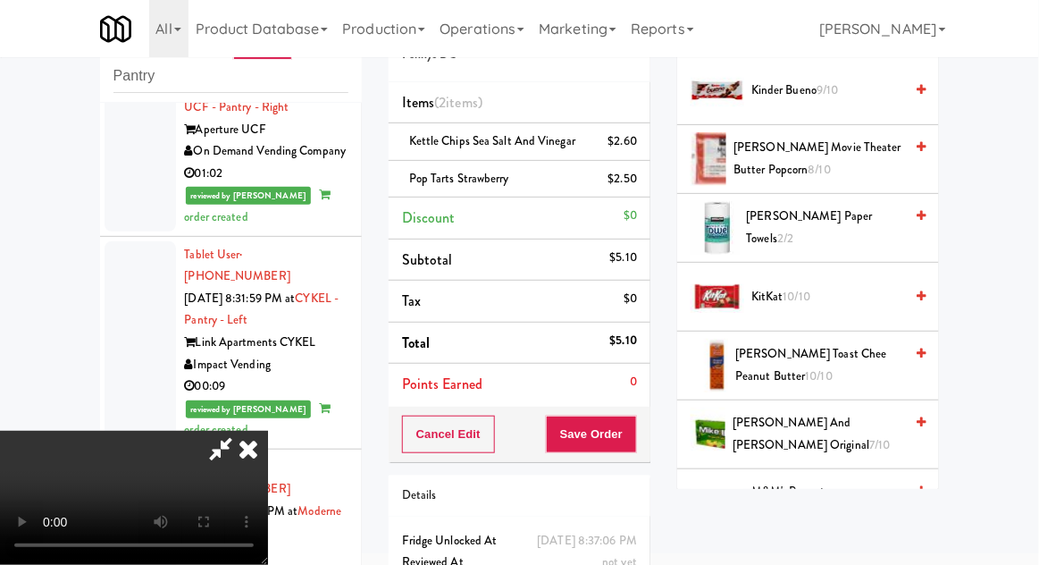
scroll to position [760, 0]
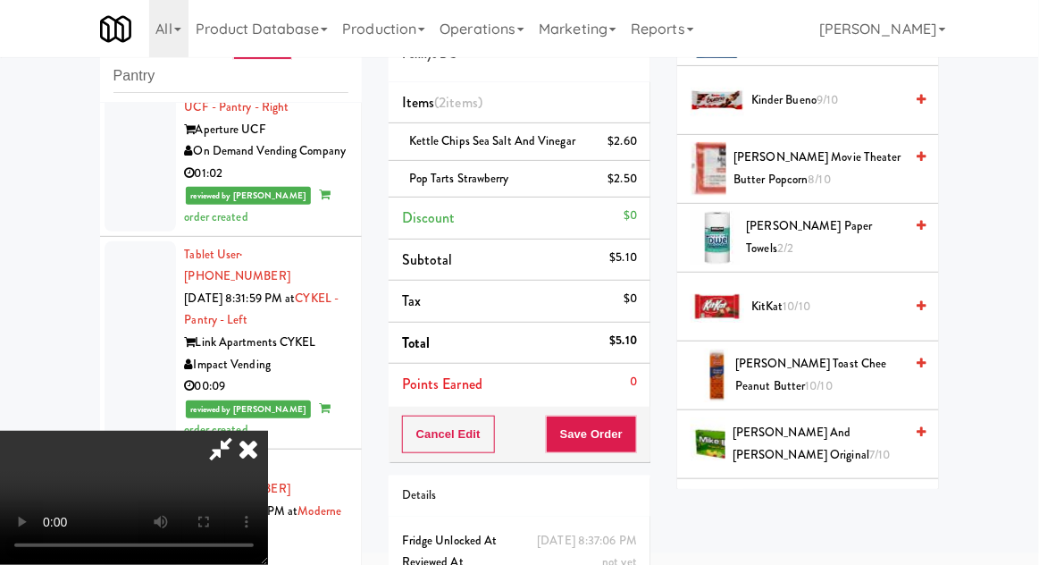
click at [845, 353] on span "[PERSON_NAME] Toast Chee Peanut Butter 10/10" at bounding box center [819, 375] width 168 height 44
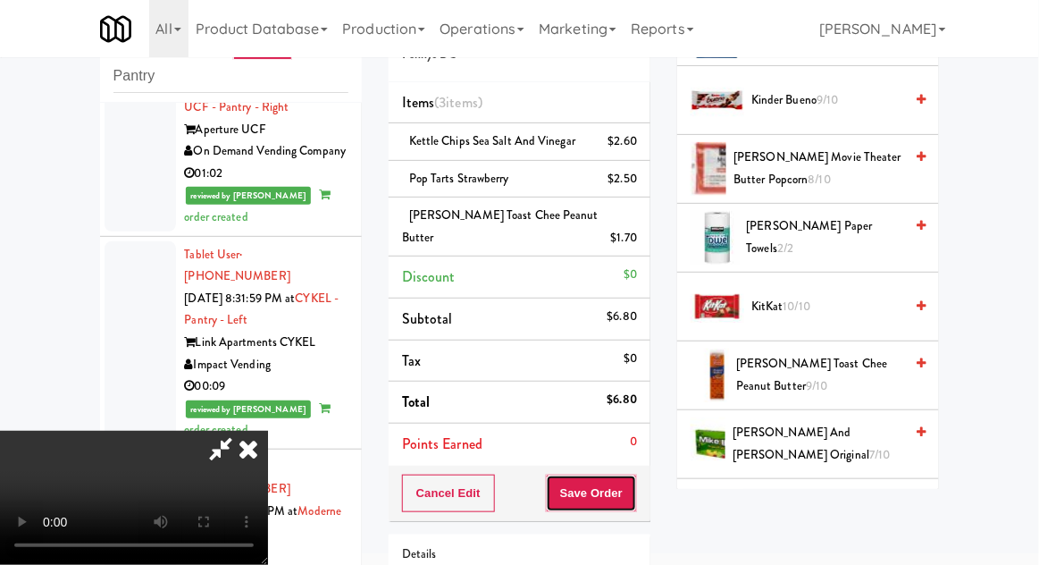
click at [636, 474] on button "Save Order" at bounding box center [591, 493] width 91 height 38
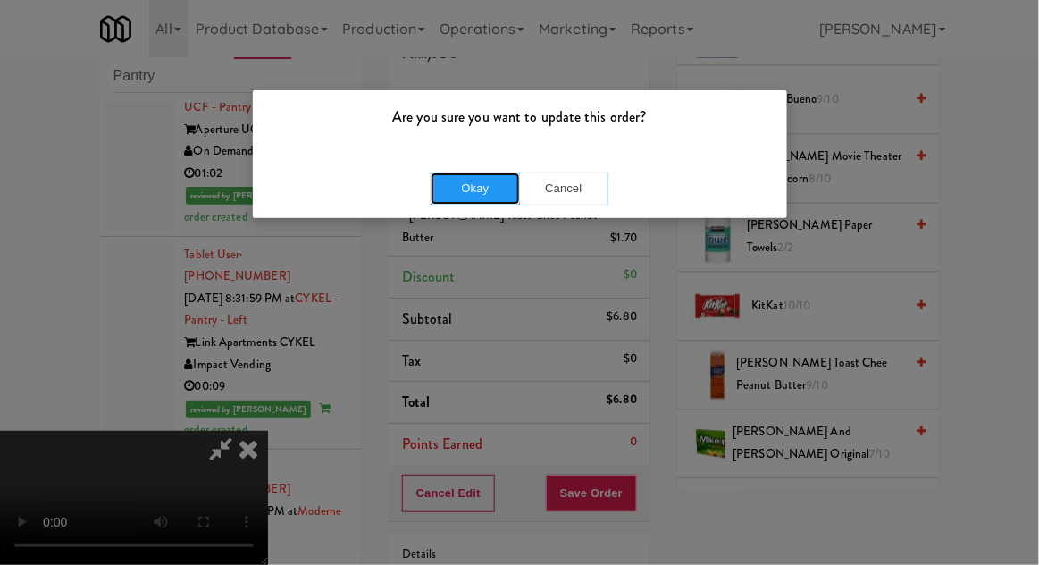
click at [444, 198] on button "Okay" at bounding box center [475, 188] width 89 height 32
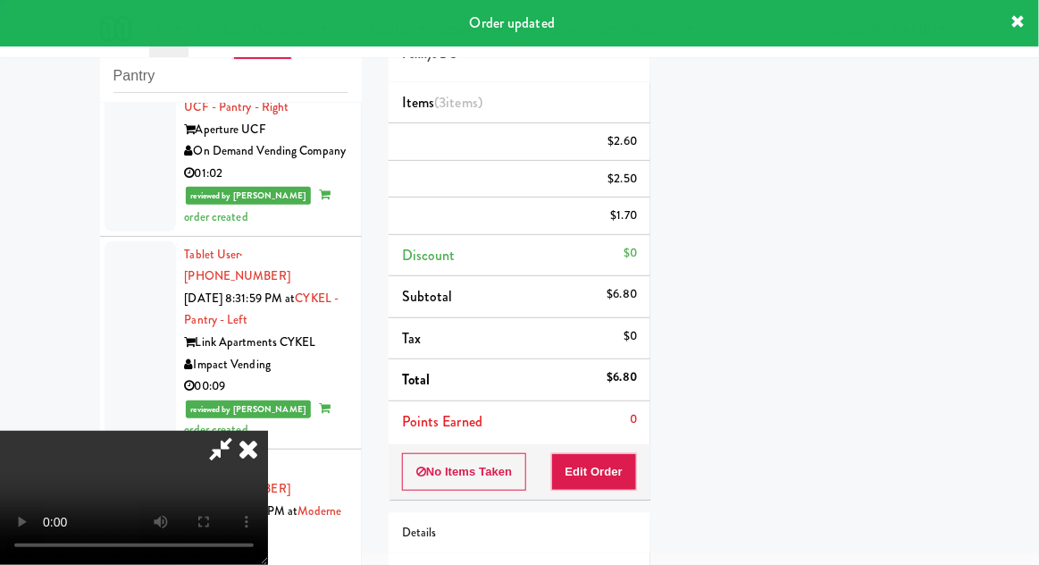
scroll to position [176, 0]
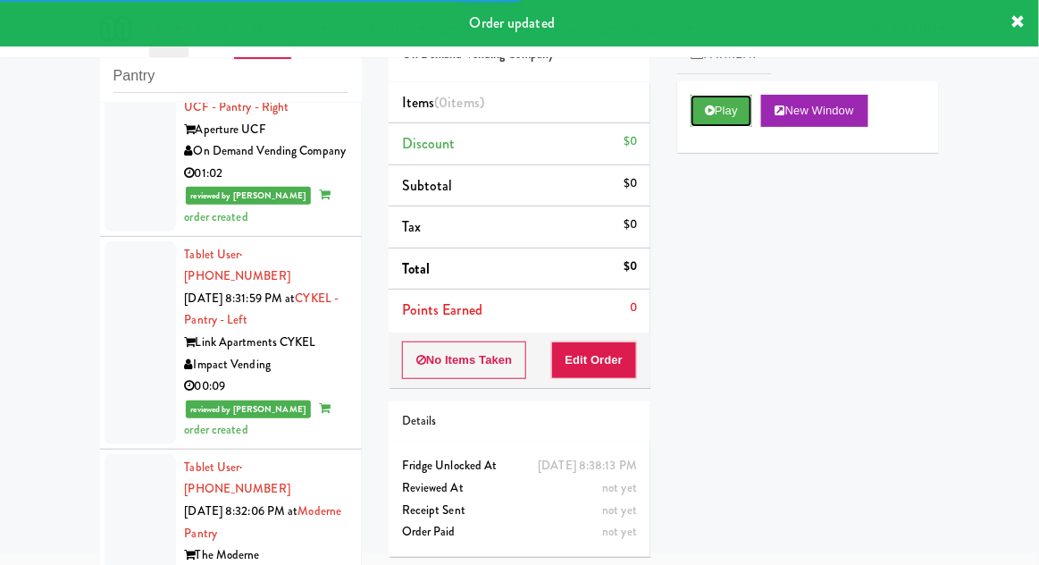
click at [741, 106] on button "Play" at bounding box center [722, 111] width 62 height 32
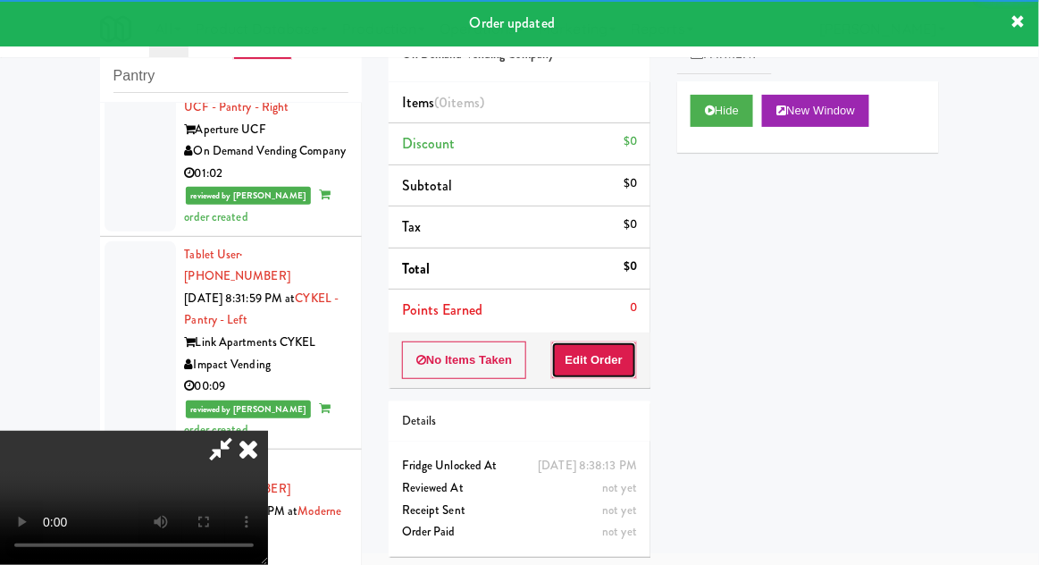
click at [616, 374] on button "Edit Order" at bounding box center [594, 360] width 87 height 38
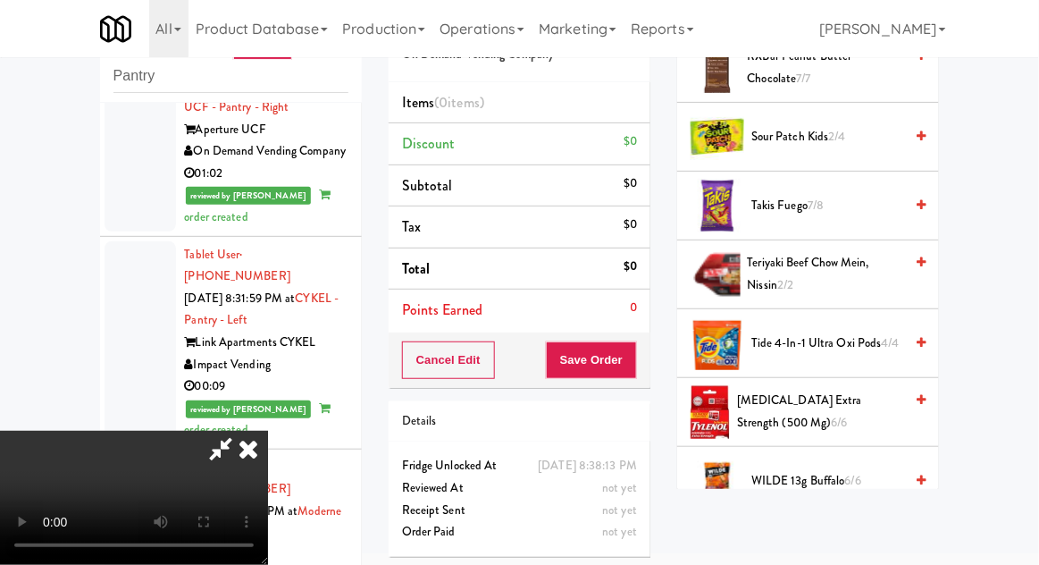
scroll to position [1752, 0]
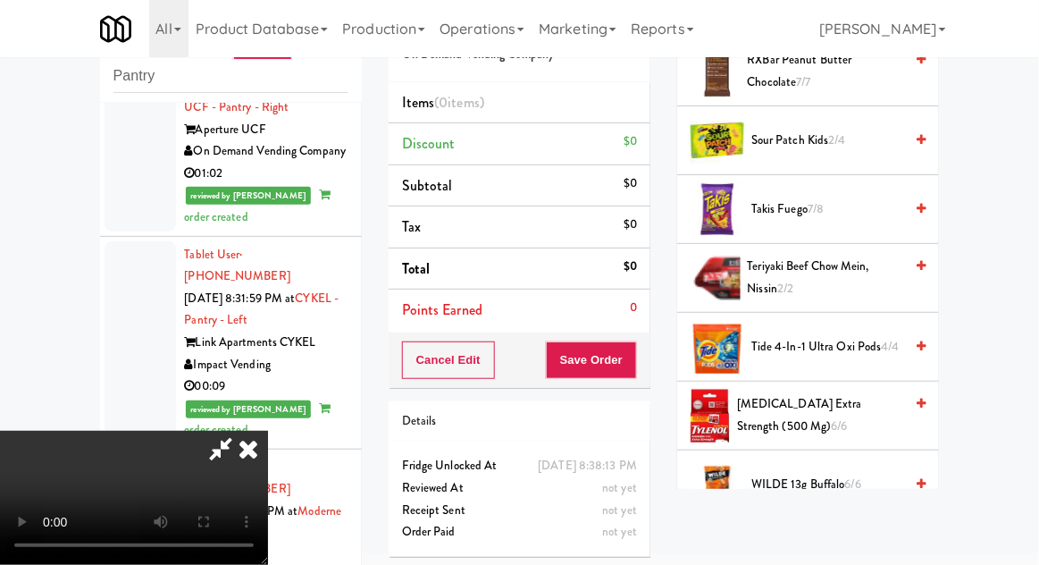
click at [869, 336] on span "Tide 4-in-1 Ultra Oxi Pods 4/4" at bounding box center [828, 347] width 152 height 22
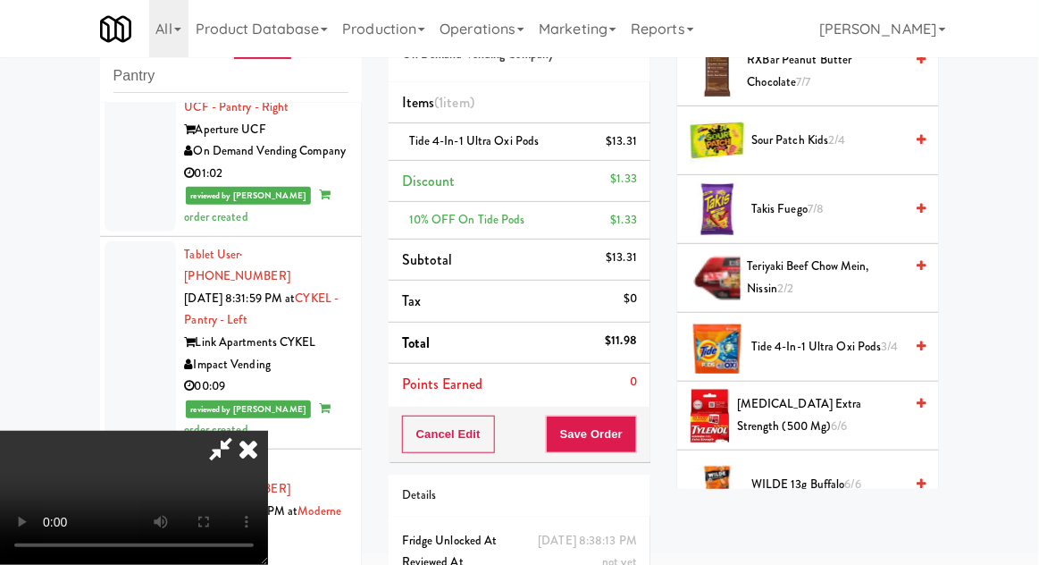
scroll to position [65, 0]
click at [629, 437] on button "Save Order" at bounding box center [591, 435] width 91 height 38
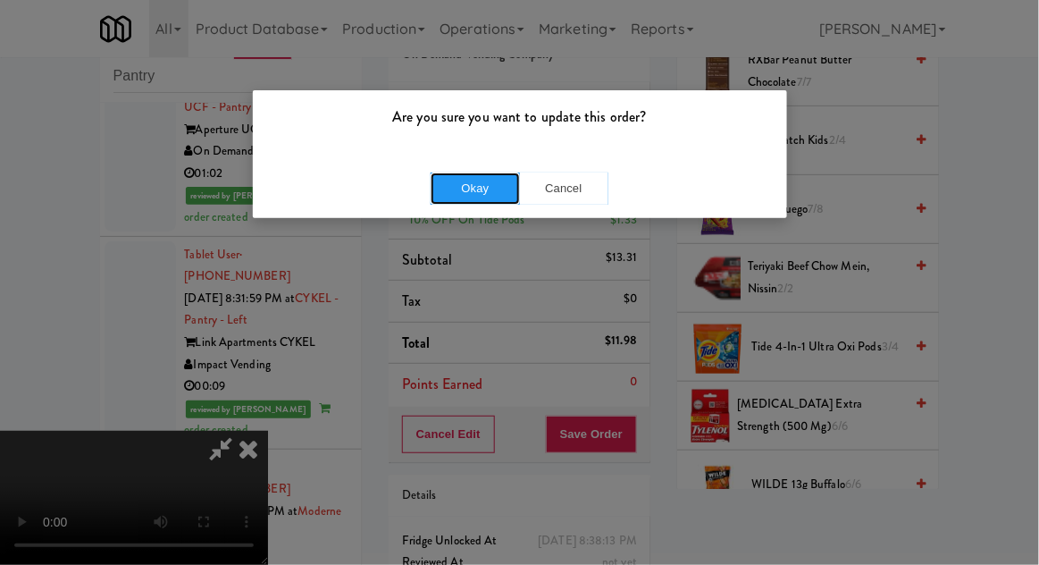
click at [472, 182] on button "Okay" at bounding box center [475, 188] width 89 height 32
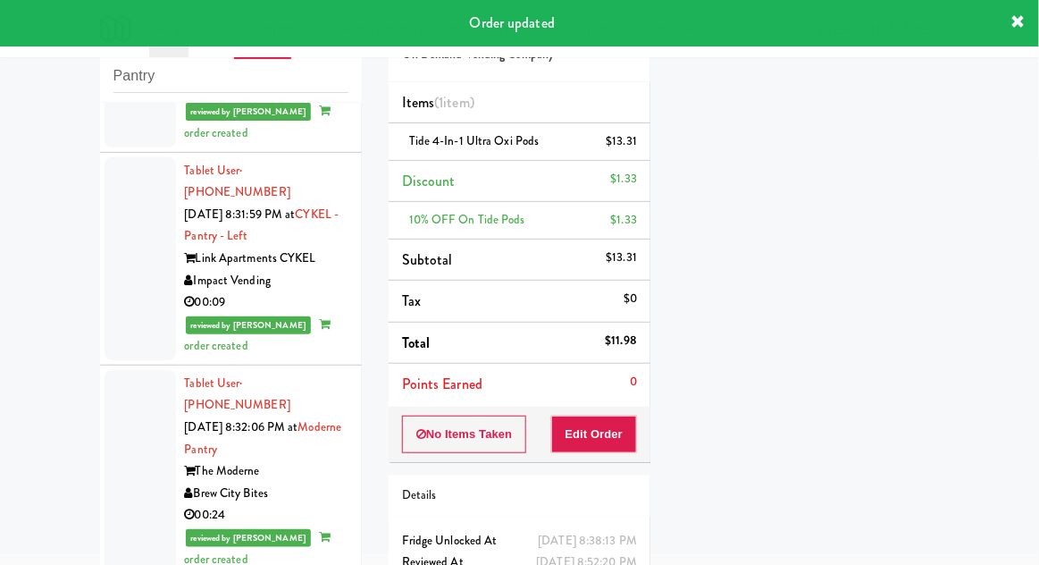
scroll to position [3619, 0]
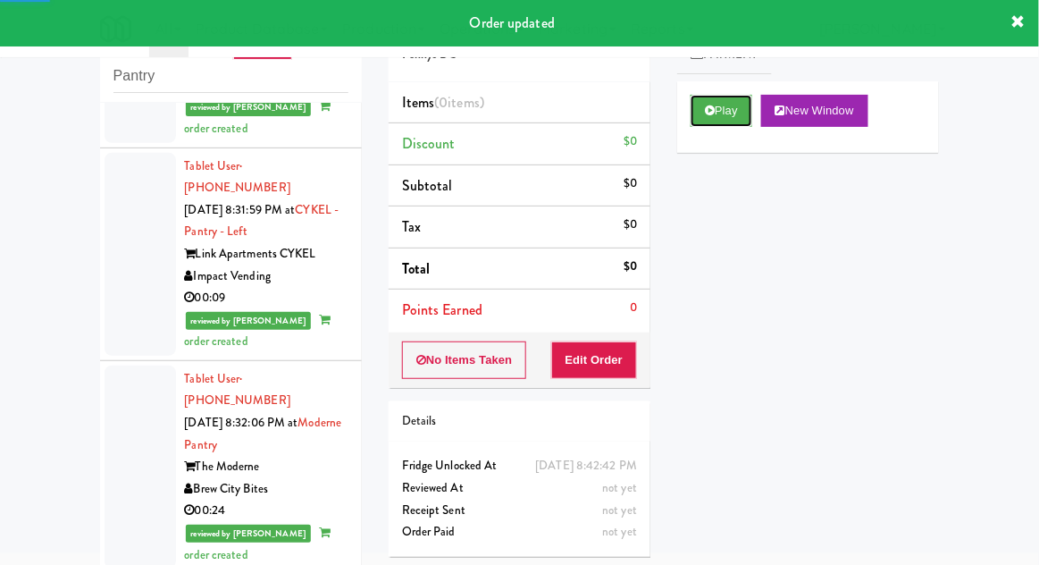
click at [743, 114] on button "Play" at bounding box center [722, 111] width 62 height 32
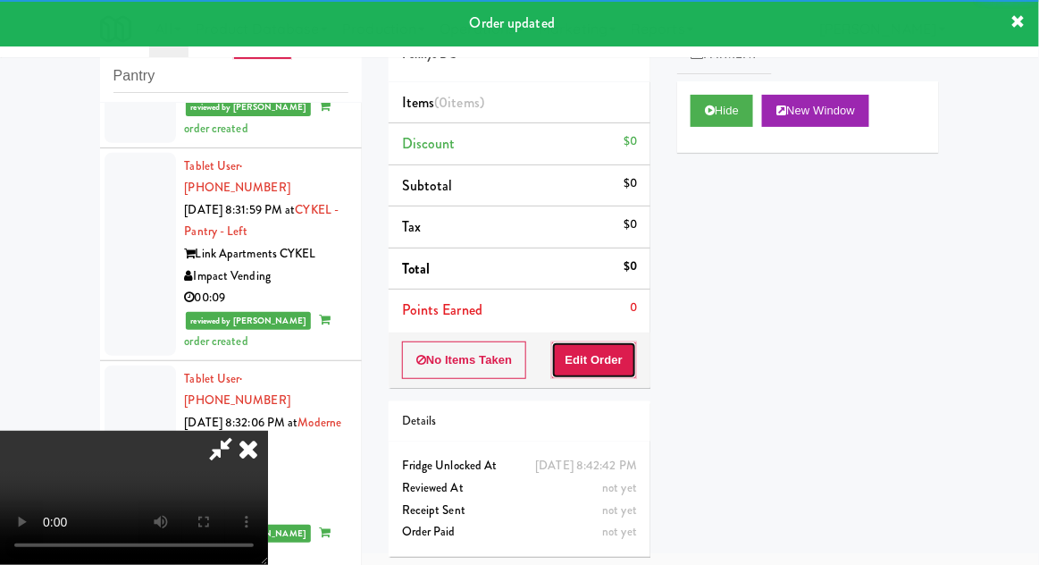
click at [617, 362] on button "Edit Order" at bounding box center [594, 360] width 87 height 38
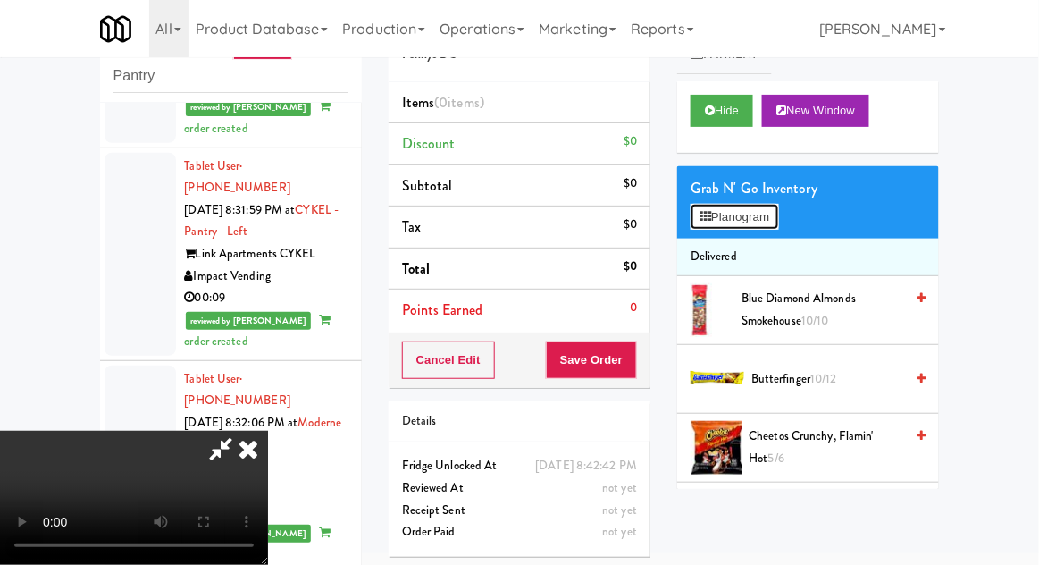
click at [773, 223] on button "Planogram" at bounding box center [735, 217] width 88 height 27
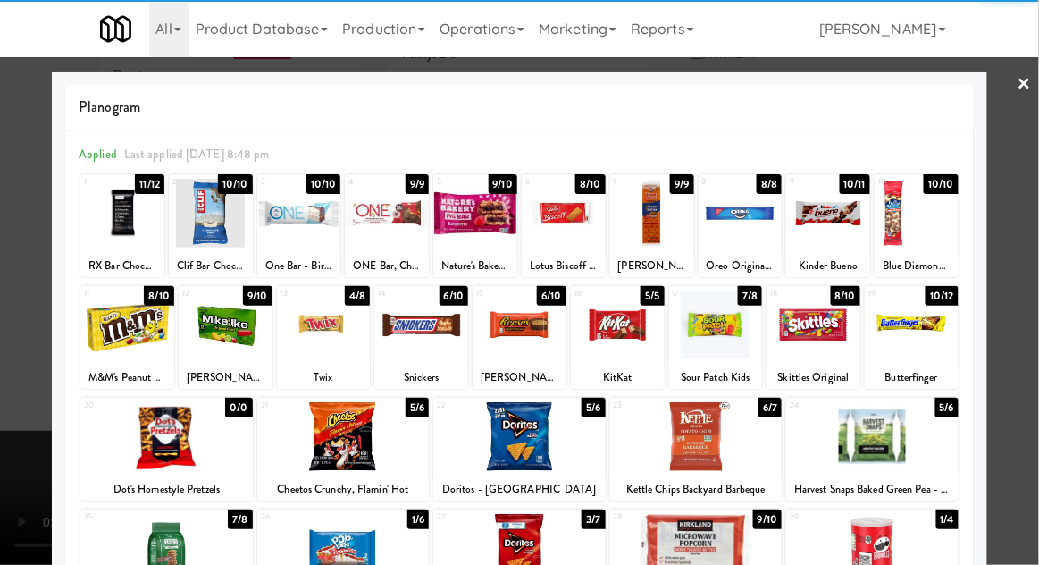
click at [726, 458] on div at bounding box center [696, 436] width 172 height 69
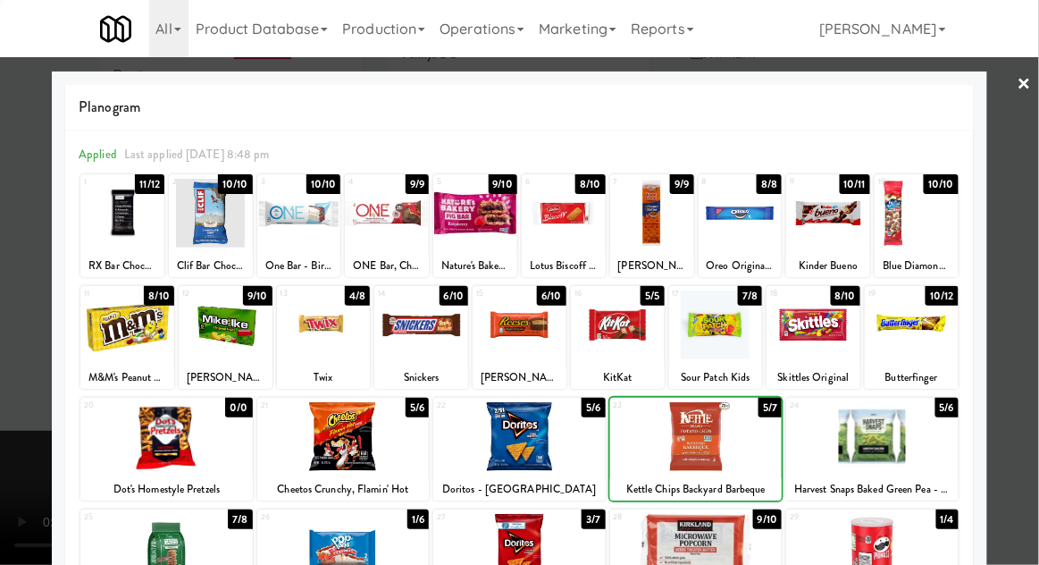
click at [1037, 383] on div at bounding box center [519, 282] width 1039 height 565
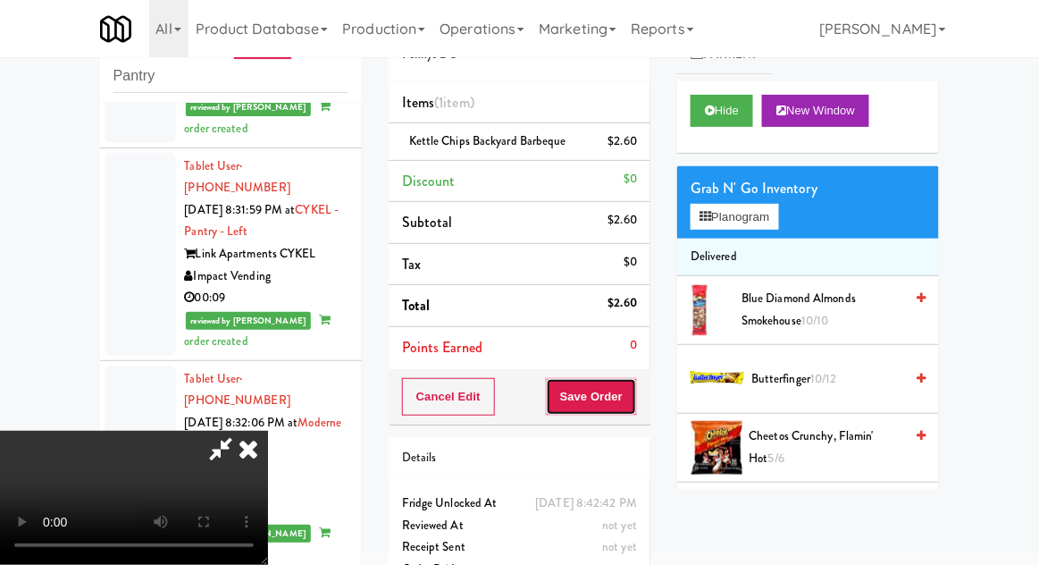
click at [634, 409] on button "Save Order" at bounding box center [591, 397] width 91 height 38
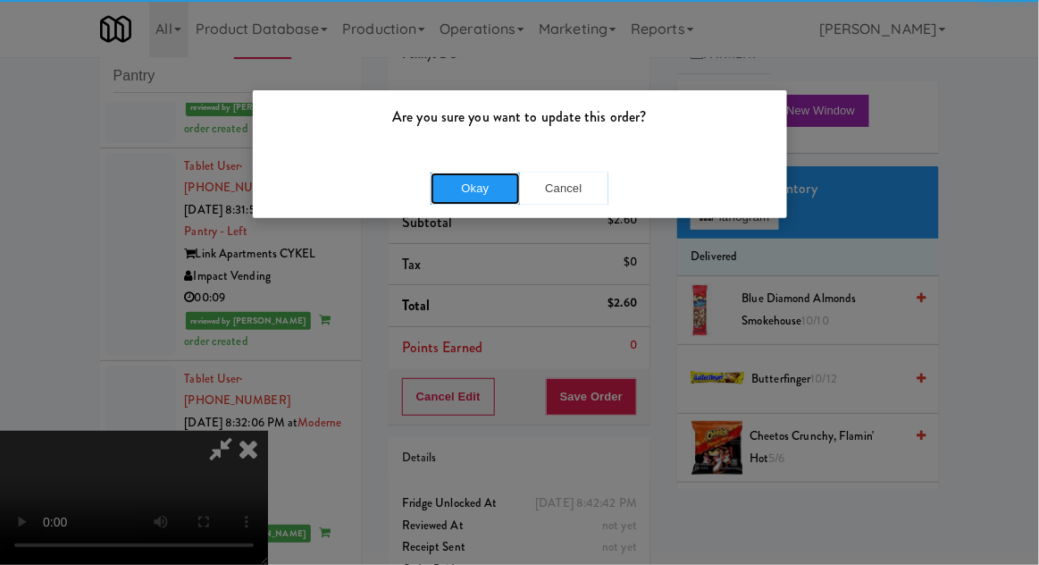
click at [450, 199] on button "Okay" at bounding box center [475, 188] width 89 height 32
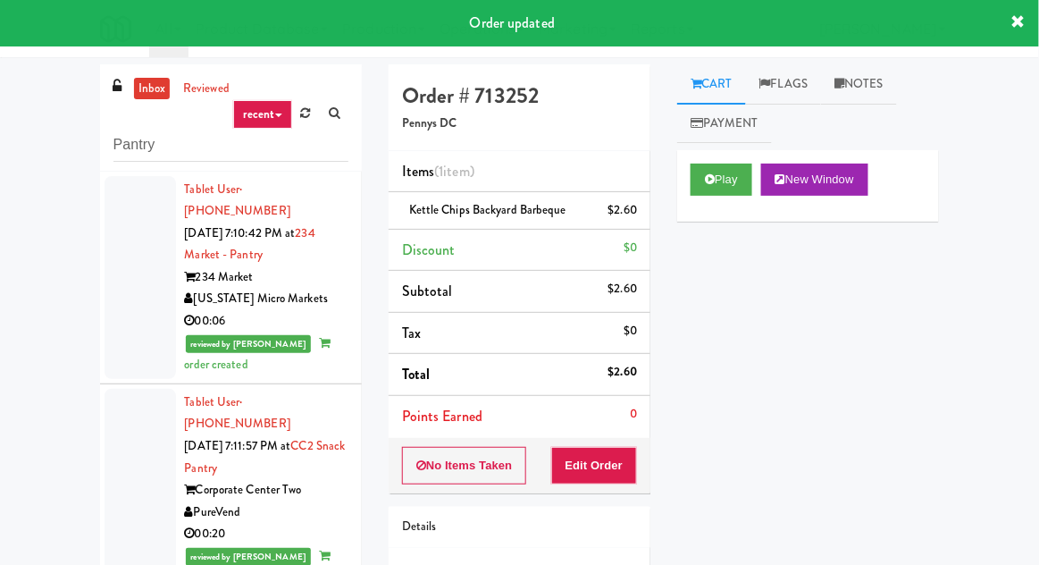
scroll to position [69, 0]
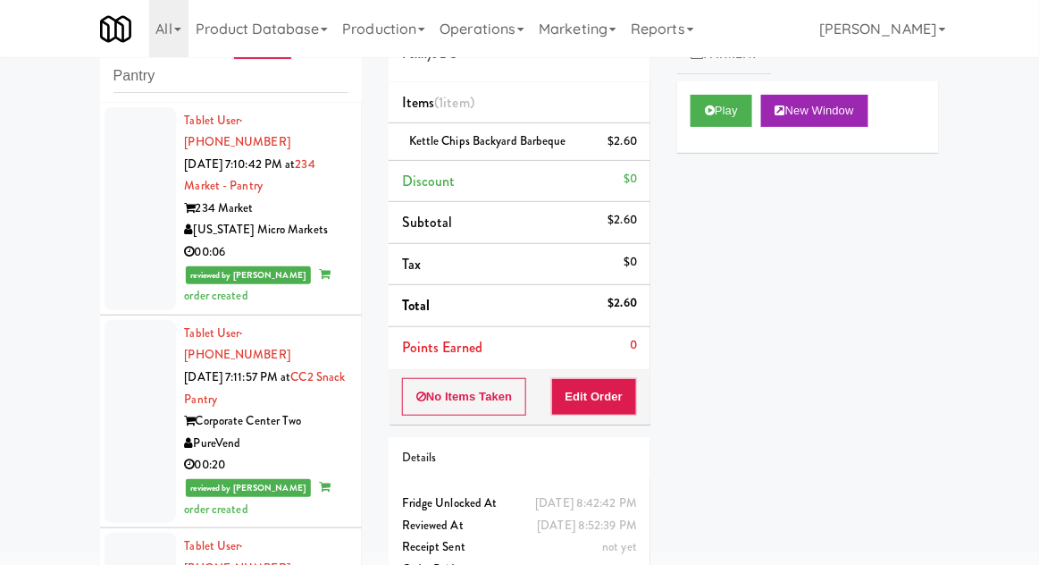
click at [142, 251] on div at bounding box center [140, 208] width 71 height 203
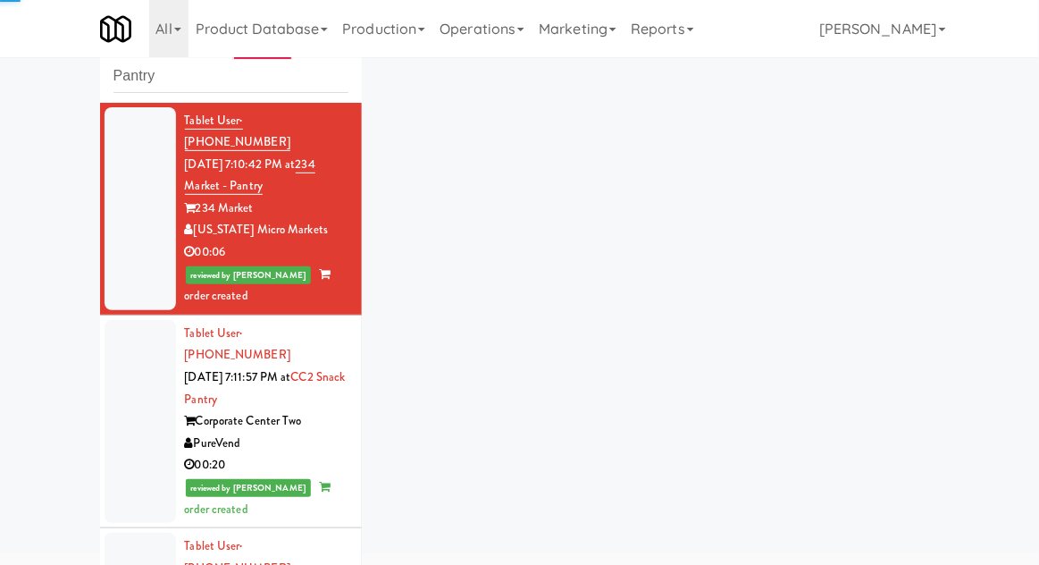
click at [135, 402] on div at bounding box center [140, 421] width 71 height 203
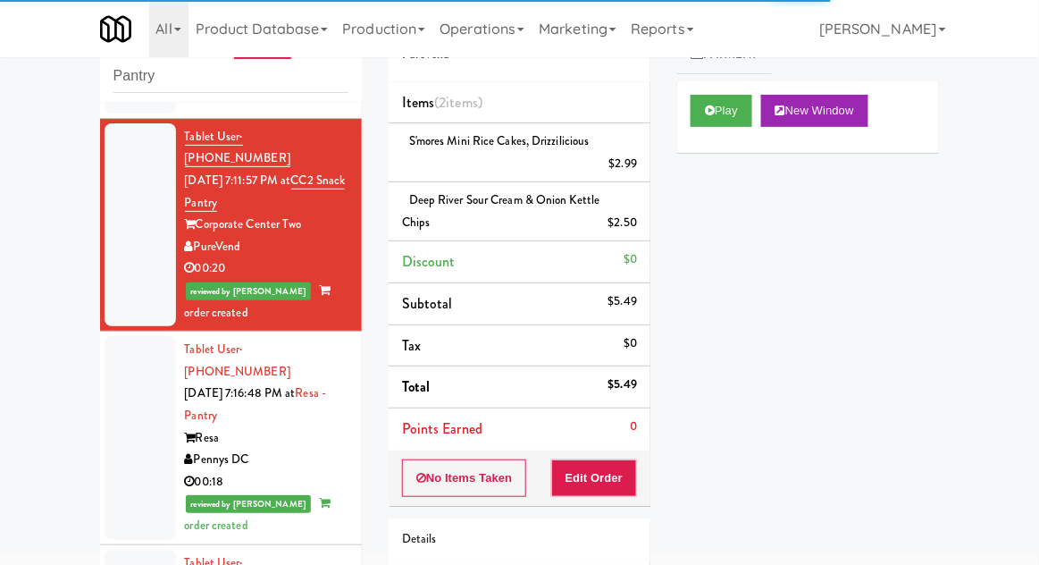
click at [130, 385] on div at bounding box center [140, 437] width 71 height 203
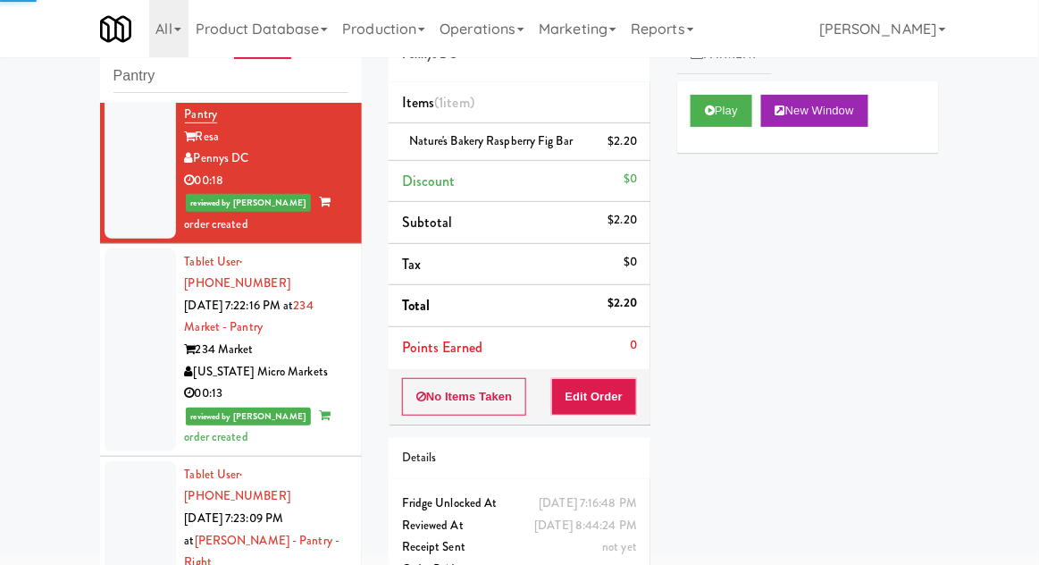
click at [123, 307] on div at bounding box center [140, 349] width 71 height 203
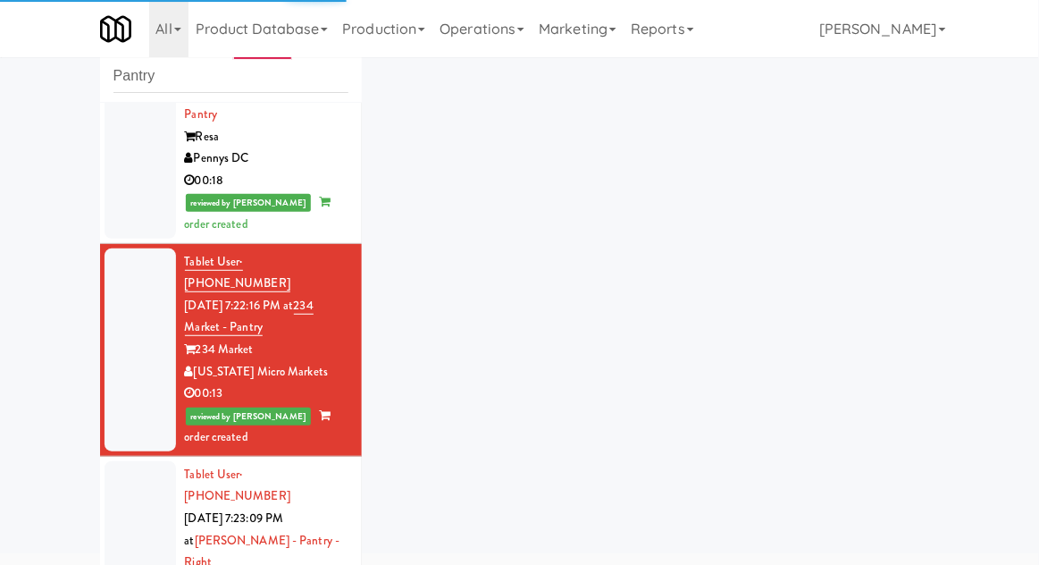
click at [120, 461] on div at bounding box center [140, 573] width 71 height 225
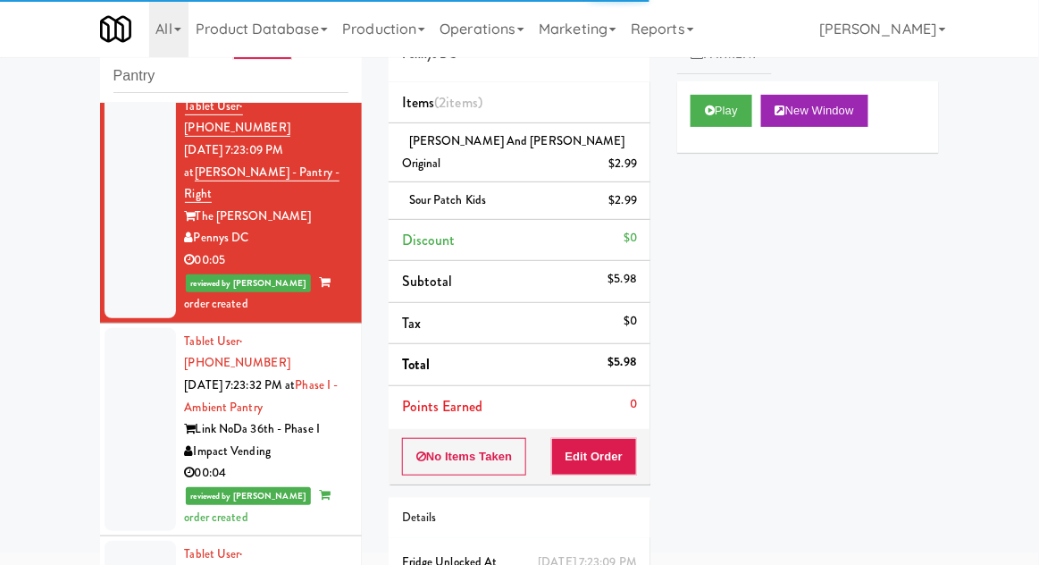
scroll to position [902, 0]
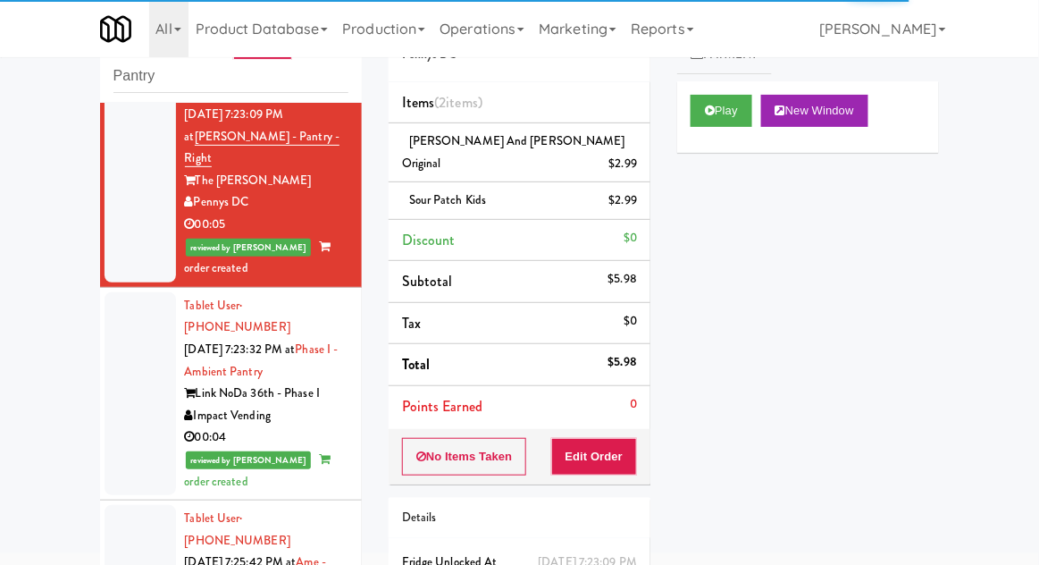
click at [115, 297] on div at bounding box center [140, 393] width 71 height 203
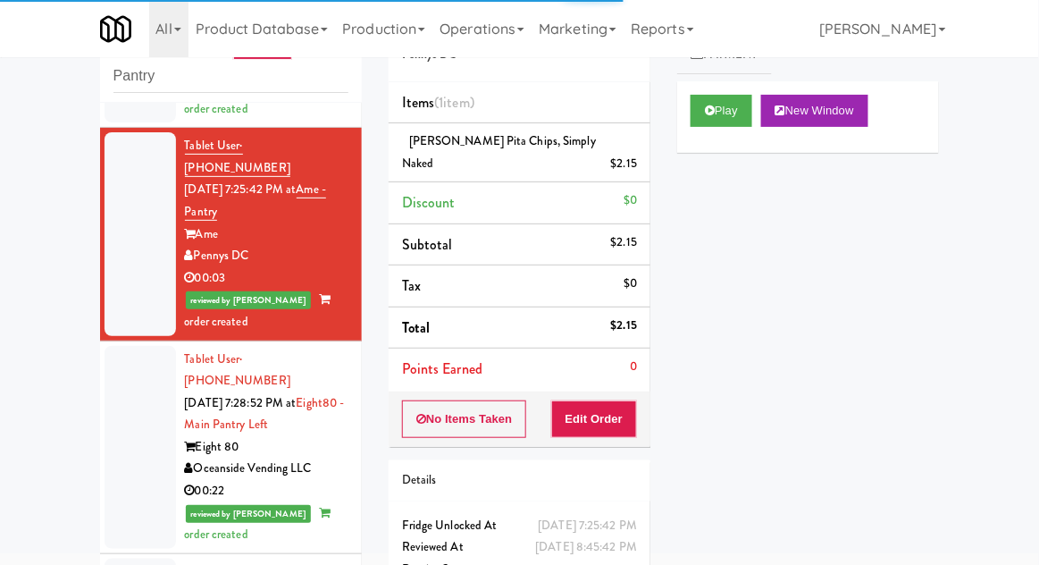
click at [117, 346] on div at bounding box center [140, 447] width 71 height 203
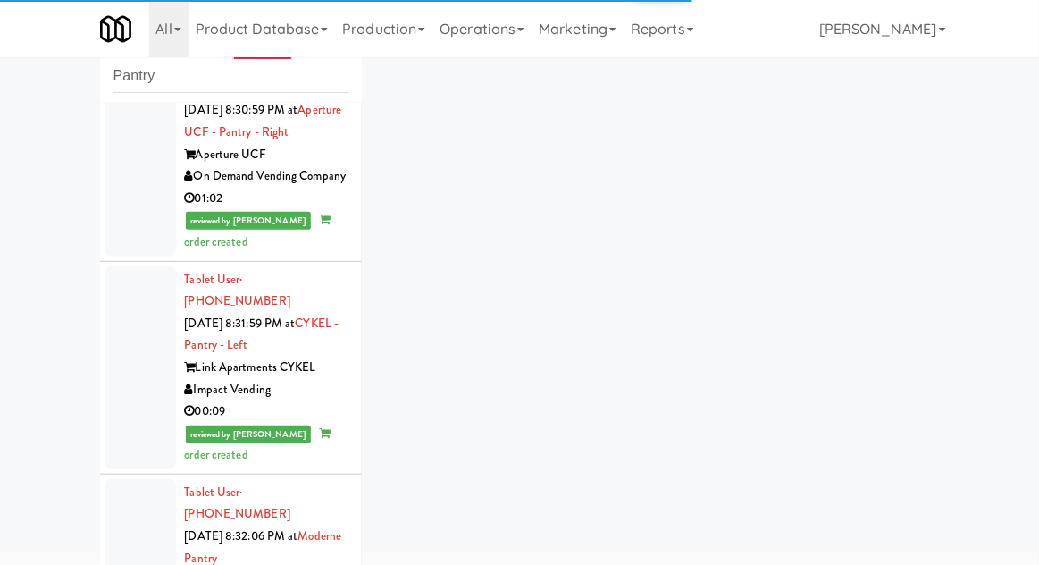
scroll to position [3663, 0]
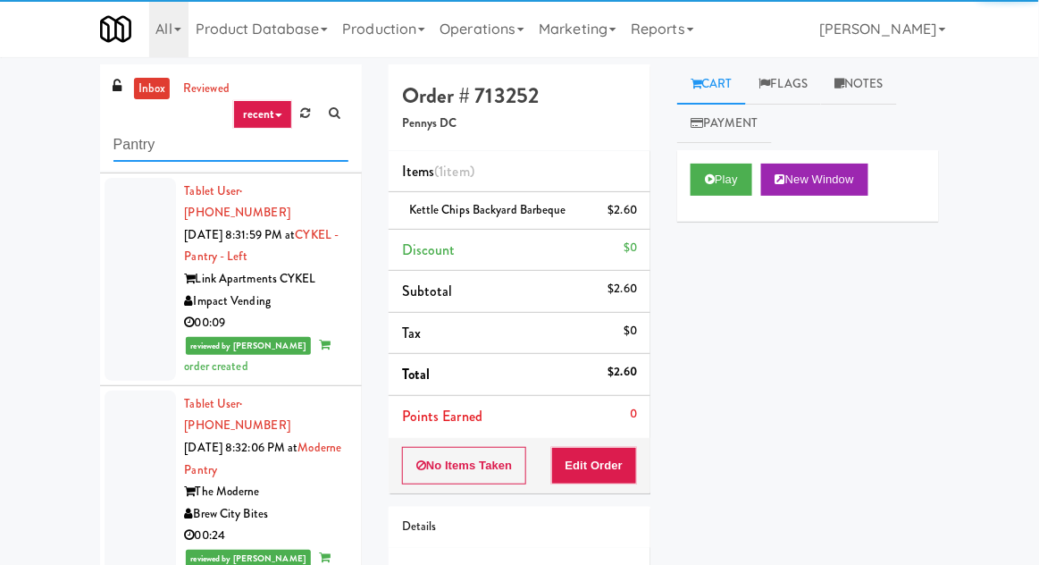
click at [135, 144] on input "Pantry" at bounding box center [230, 145] width 235 height 33
click at [126, 139] on input "Pantry" at bounding box center [230, 145] width 235 height 33
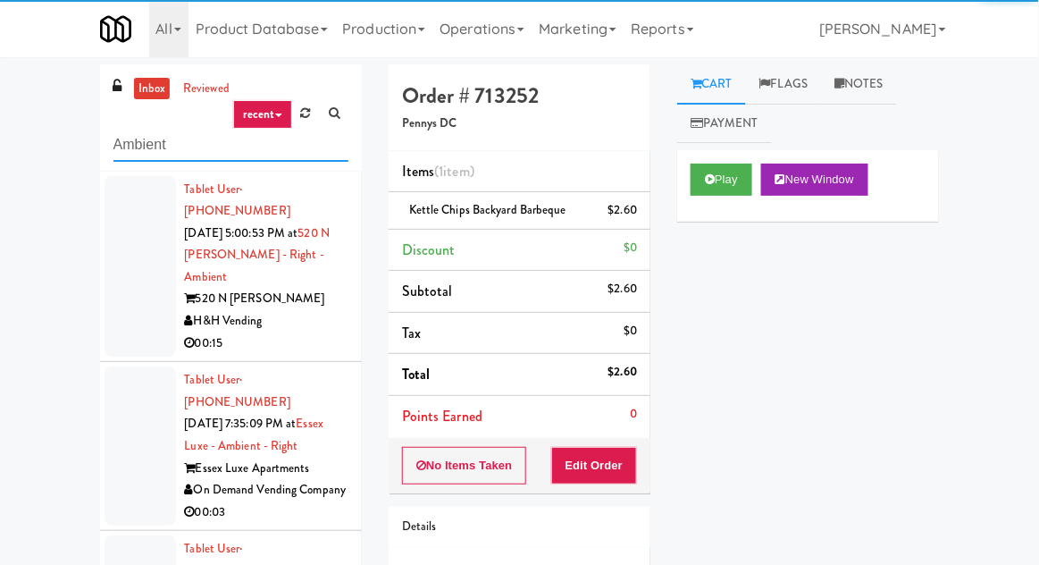
type input "Ambient"
click at [58, 155] on div "inbox reviewed recent all unclear take inventory issue suspicious failed recent…" at bounding box center [519, 392] width 1039 height 657
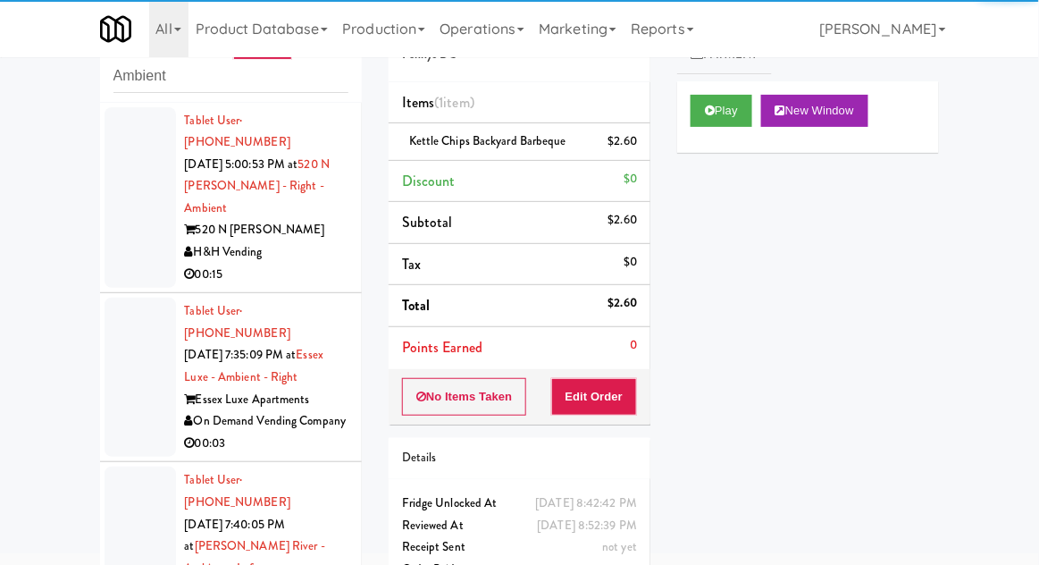
scroll to position [69, 0]
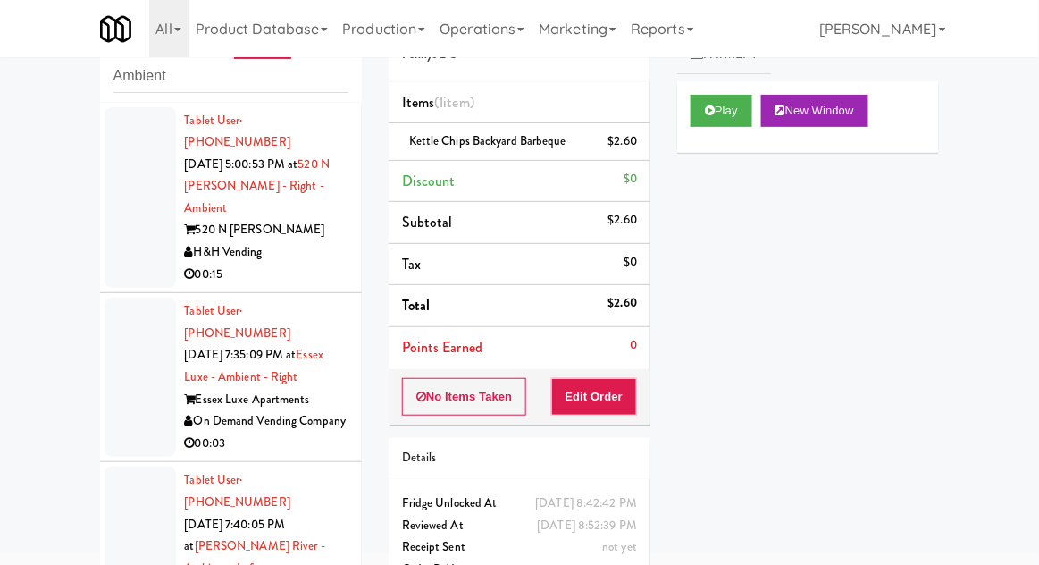
click at [113, 235] on div at bounding box center [140, 197] width 71 height 181
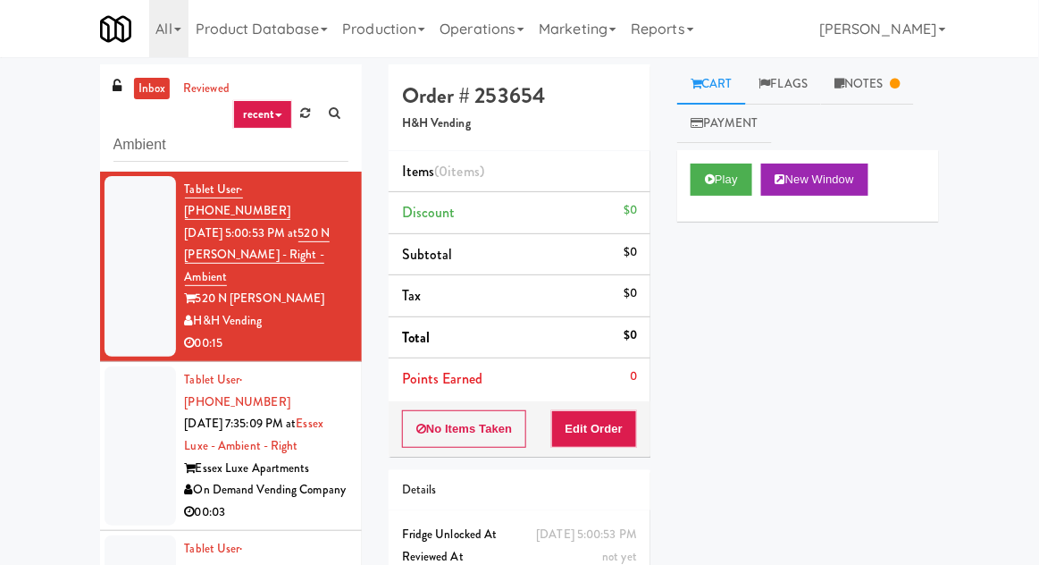
click at [875, 89] on link "Notes" at bounding box center [867, 84] width 93 height 40
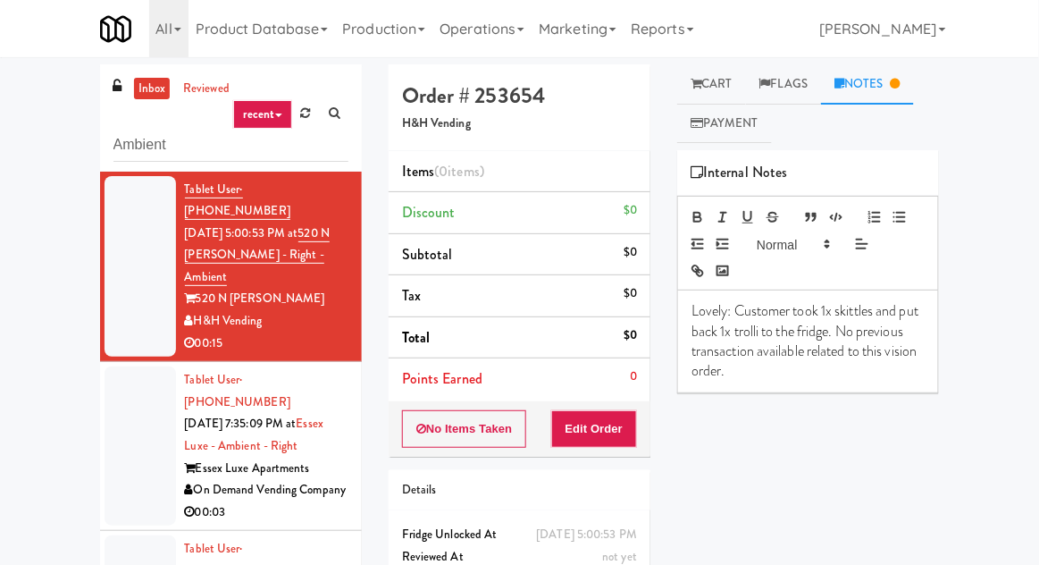
click at [718, 88] on link "Cart" at bounding box center [711, 84] width 69 height 40
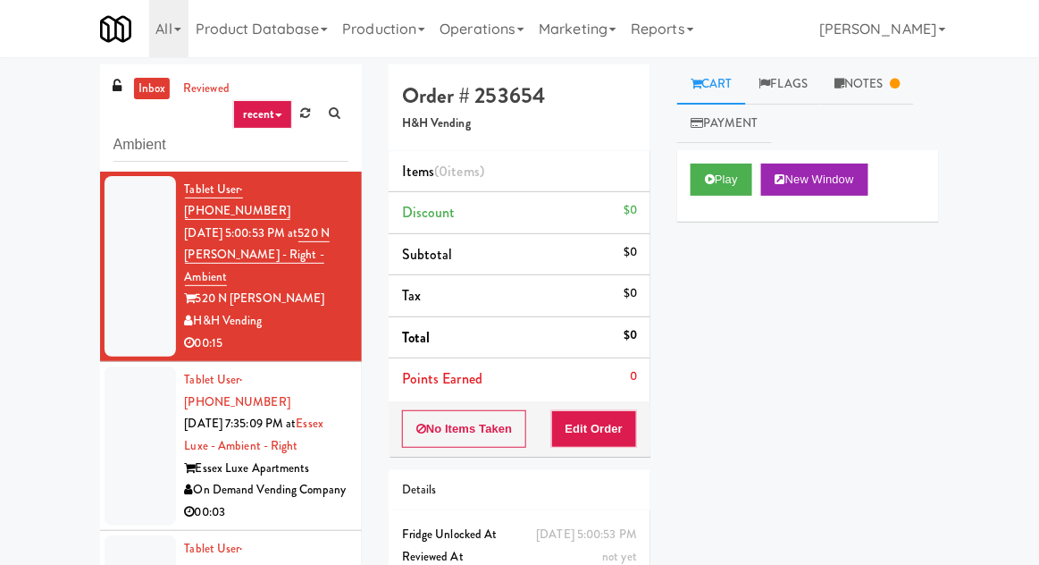
click at [124, 367] on div at bounding box center [140, 445] width 71 height 159
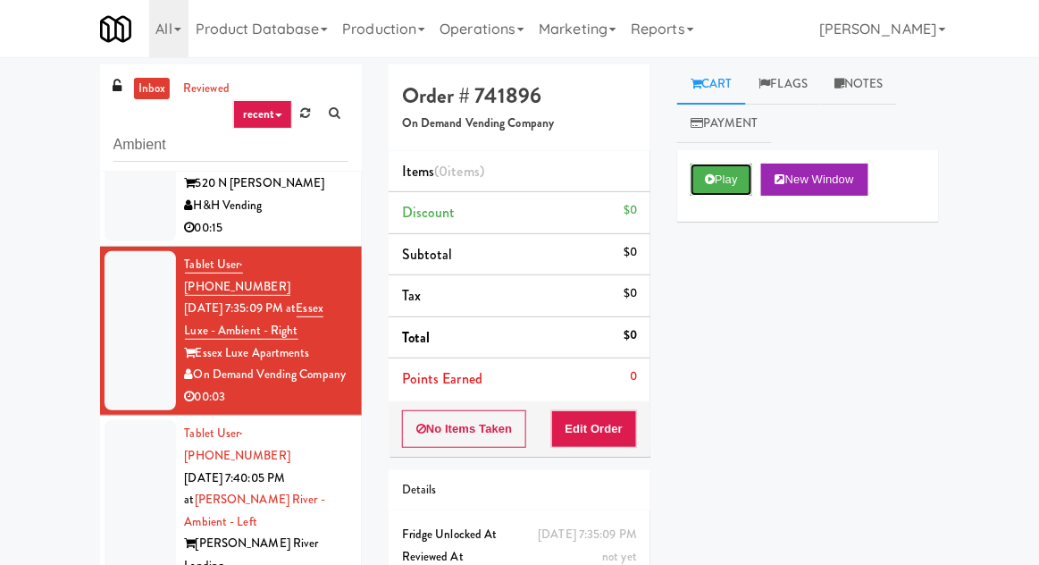
click at [738, 186] on button "Play" at bounding box center [722, 180] width 62 height 32
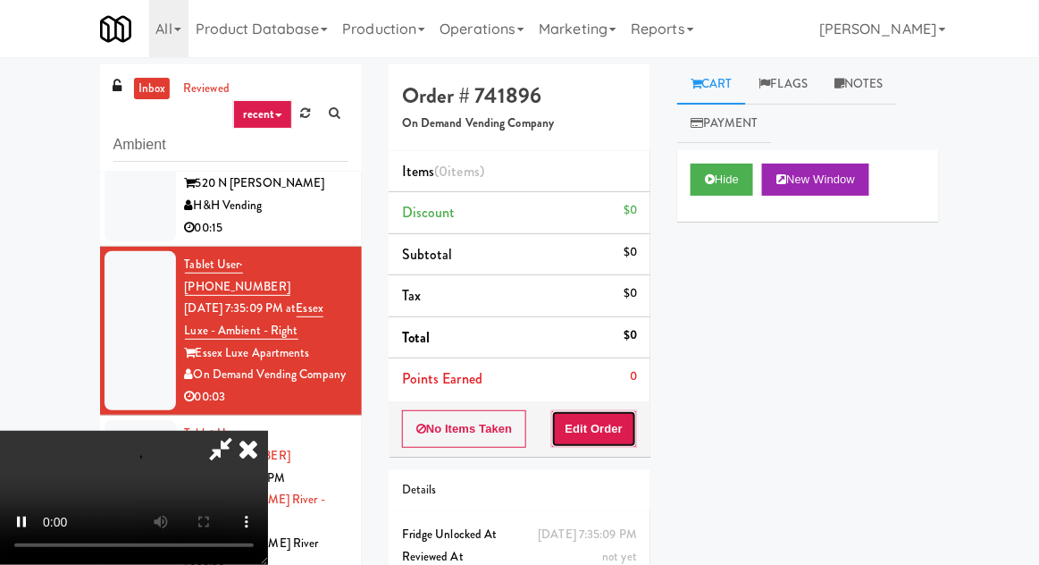
click at [602, 415] on button "Edit Order" at bounding box center [594, 429] width 87 height 38
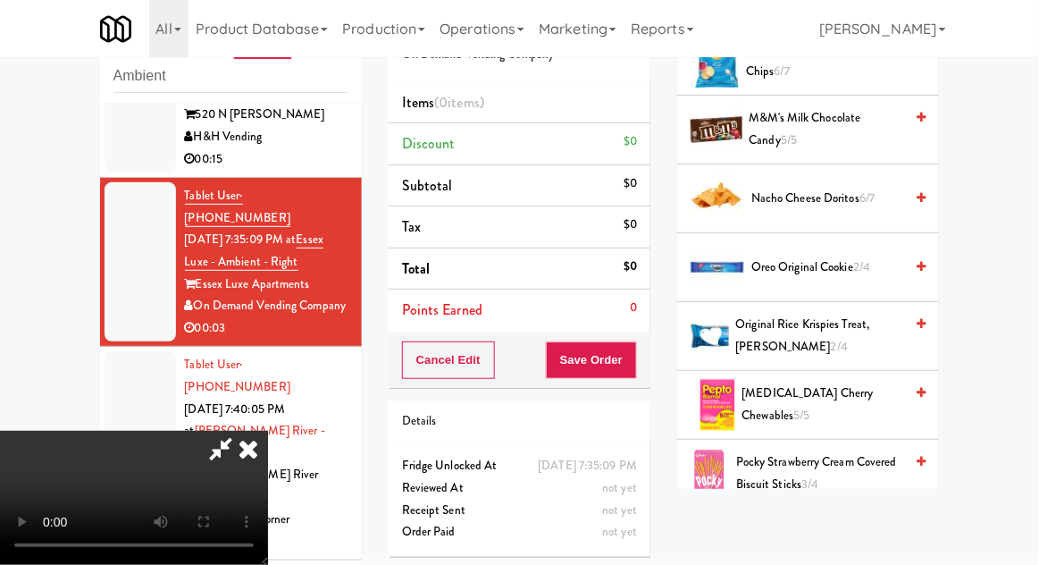
scroll to position [1056, 0]
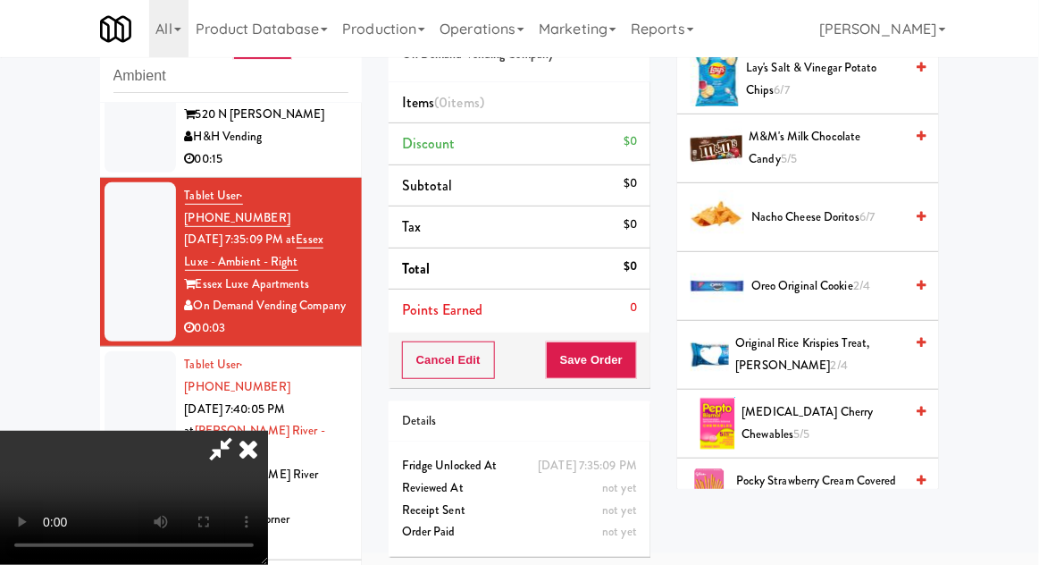
click at [836, 344] on span "Original Rice Krispies Treat, [PERSON_NAME] 2/4" at bounding box center [820, 354] width 168 height 44
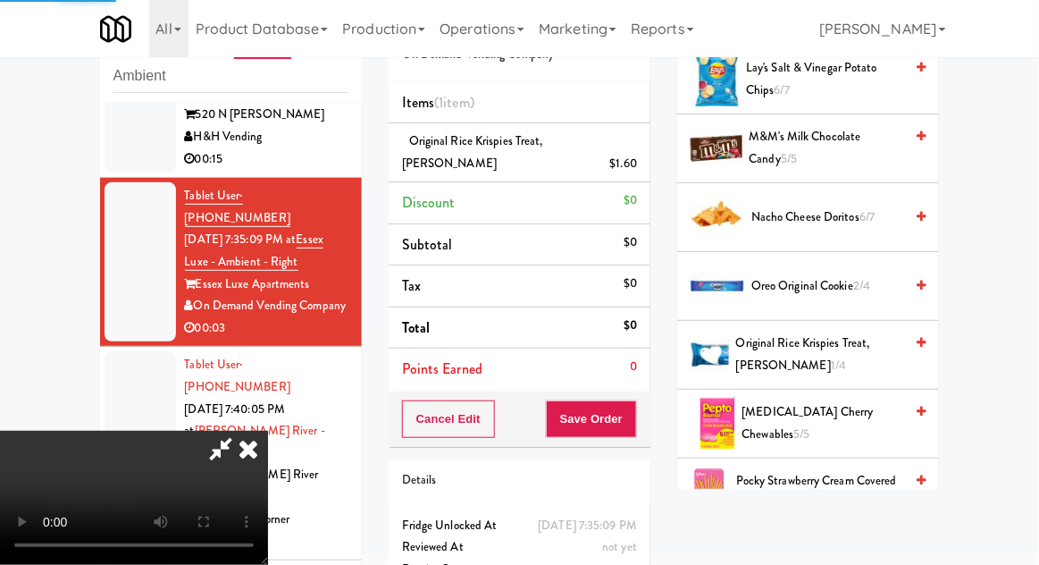
scroll to position [65, 0]
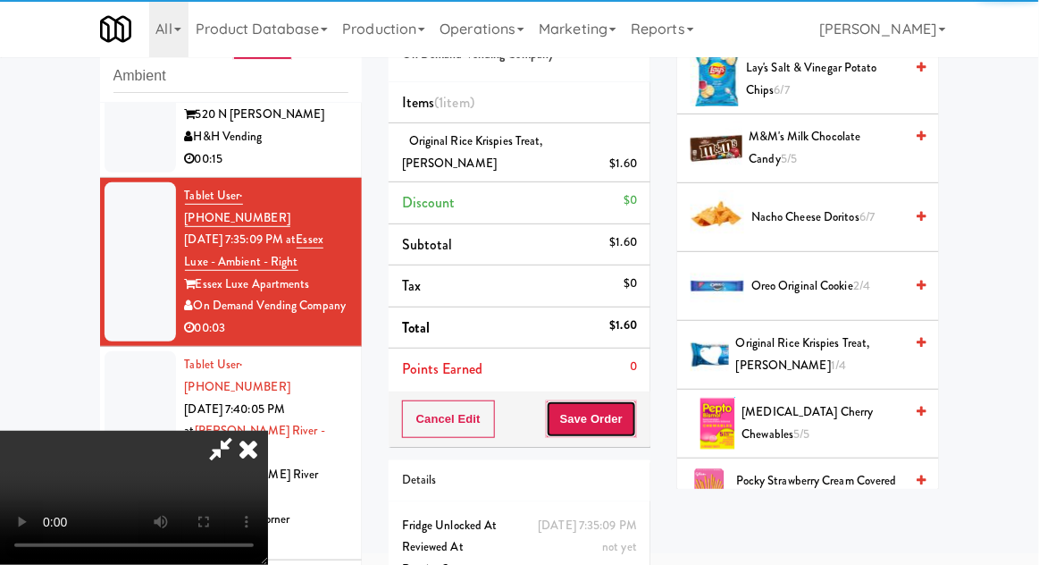
click at [637, 419] on button "Save Order" at bounding box center [591, 419] width 91 height 38
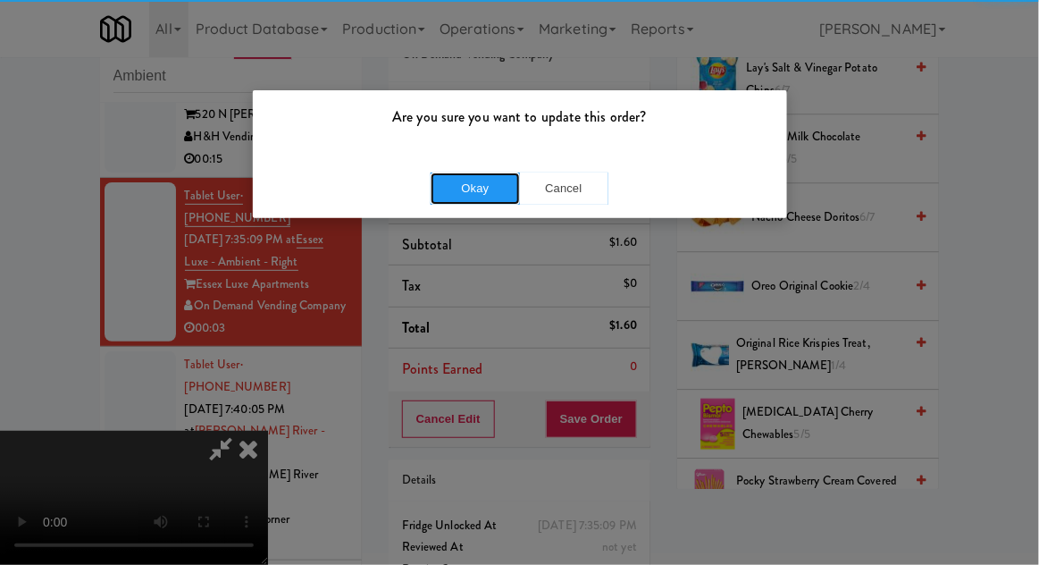
click at [451, 188] on button "Okay" at bounding box center [475, 188] width 89 height 32
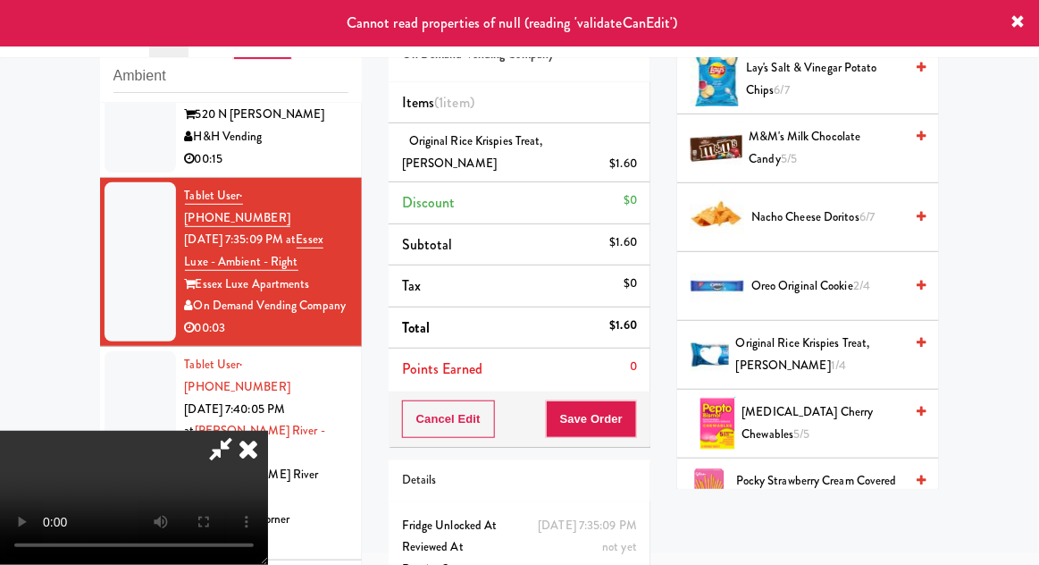
scroll to position [0, 0]
click at [268, 431] on icon at bounding box center [248, 449] width 39 height 36
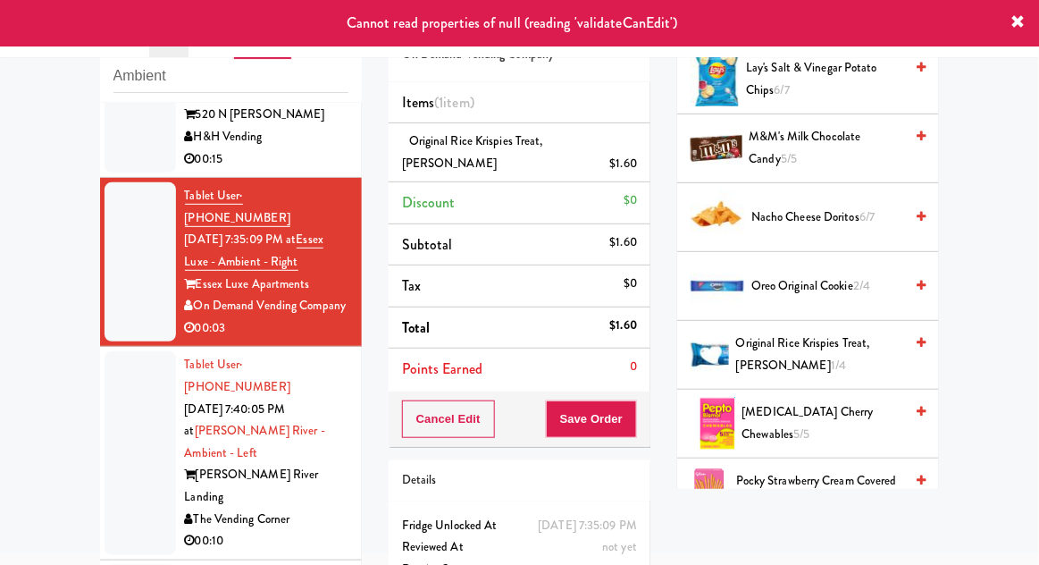
click at [142, 390] on div at bounding box center [140, 452] width 71 height 203
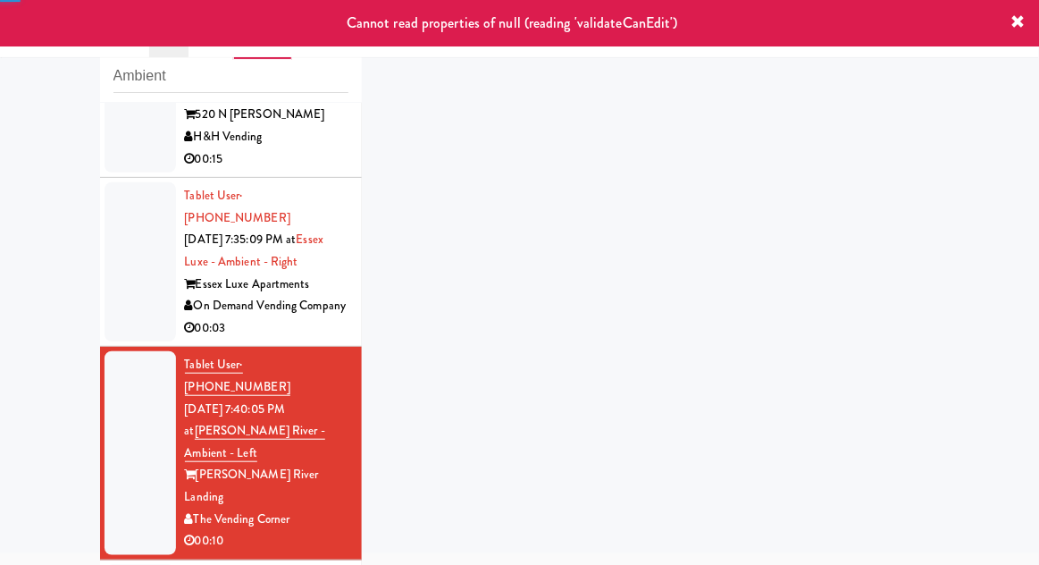
click at [151, 269] on div at bounding box center [140, 261] width 71 height 159
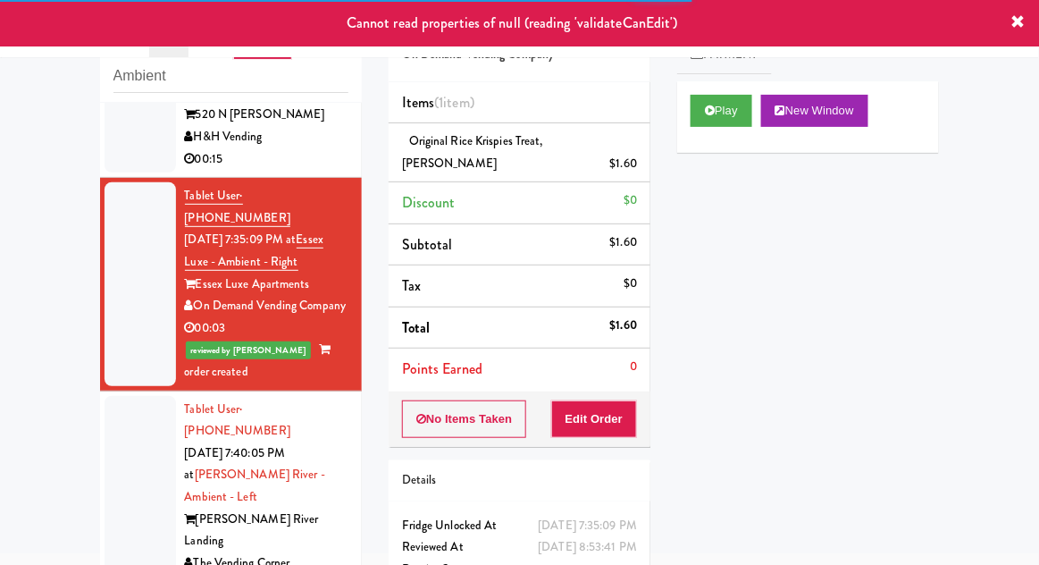
click at [121, 396] on div at bounding box center [140, 497] width 71 height 203
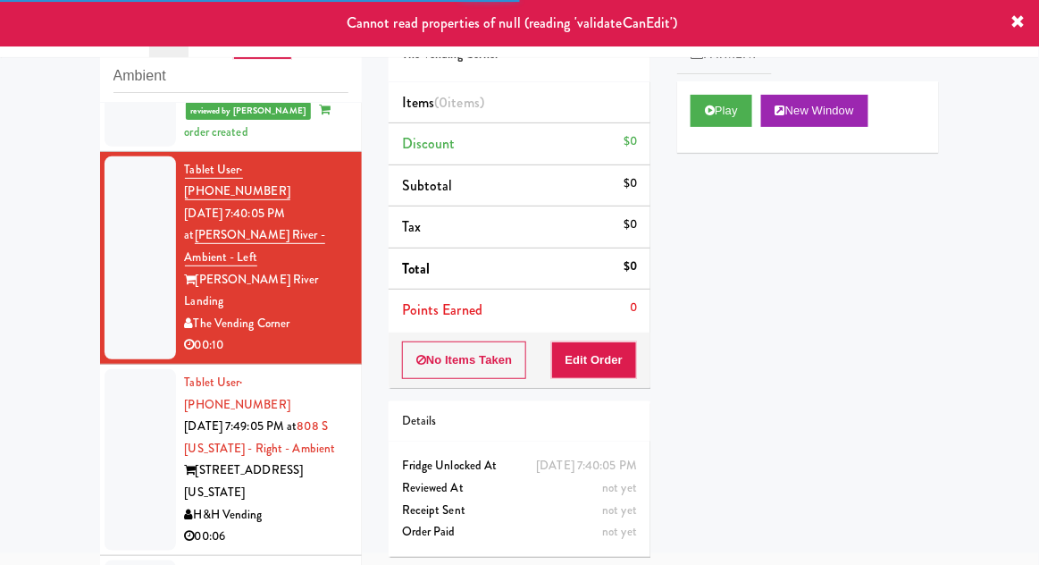
scroll to position [354, 0]
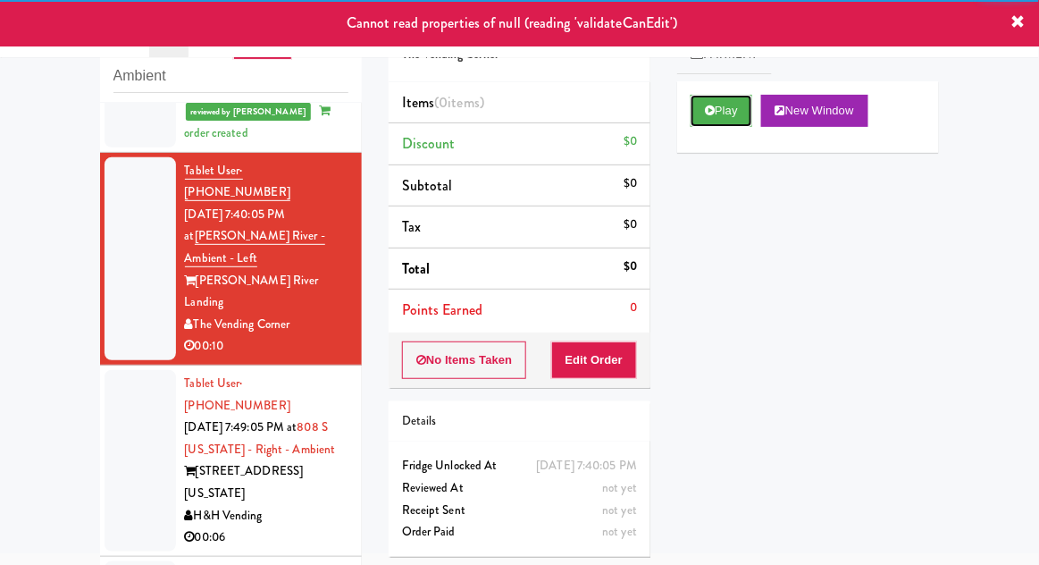
click at [713, 118] on button "Play" at bounding box center [722, 111] width 62 height 32
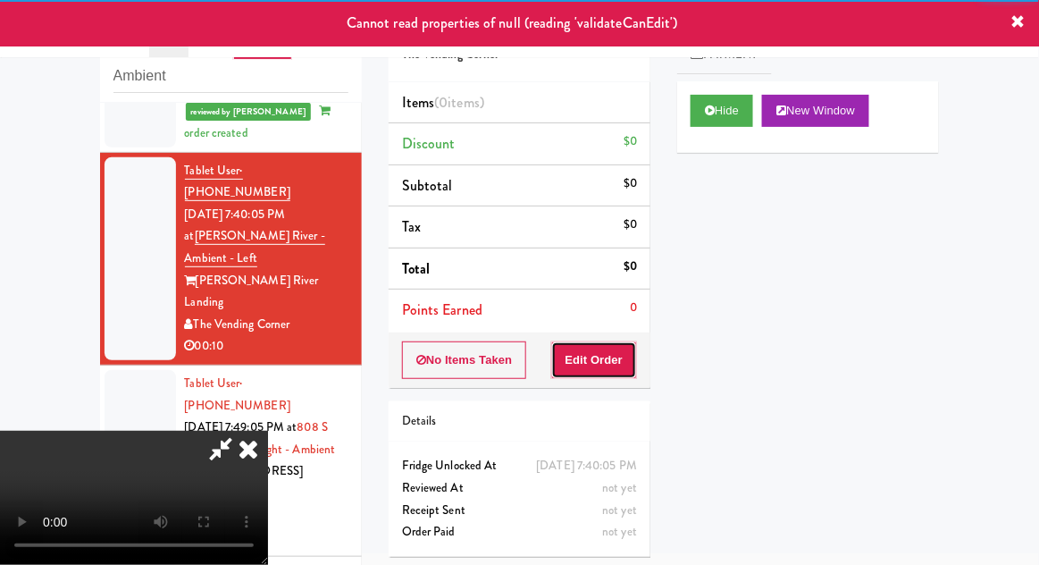
click at [613, 368] on button "Edit Order" at bounding box center [594, 360] width 87 height 38
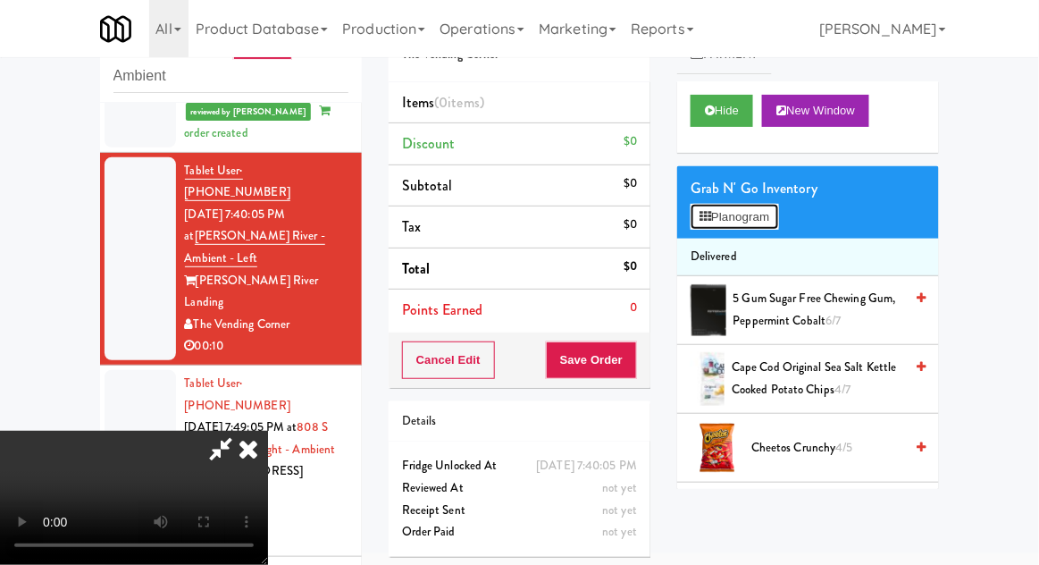
click at [774, 214] on button "Planogram" at bounding box center [735, 217] width 88 height 27
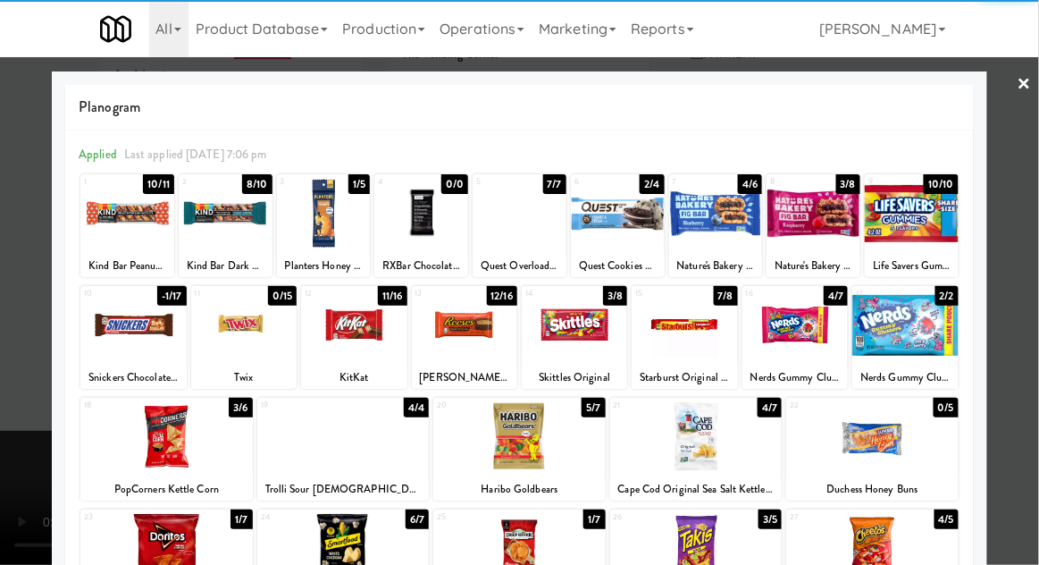
click at [585, 436] on div at bounding box center [519, 436] width 172 height 69
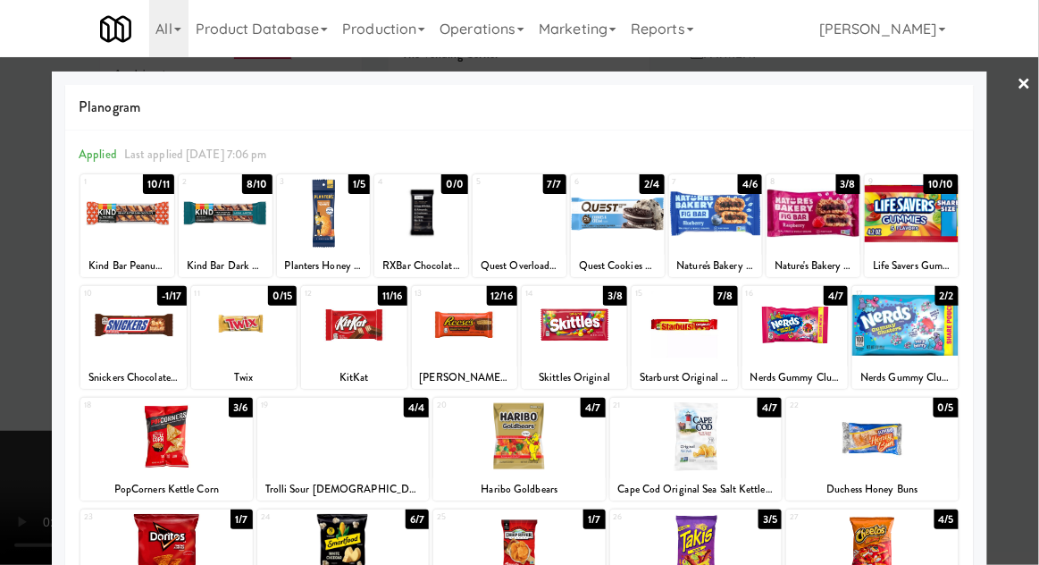
click at [1012, 348] on div at bounding box center [519, 282] width 1039 height 565
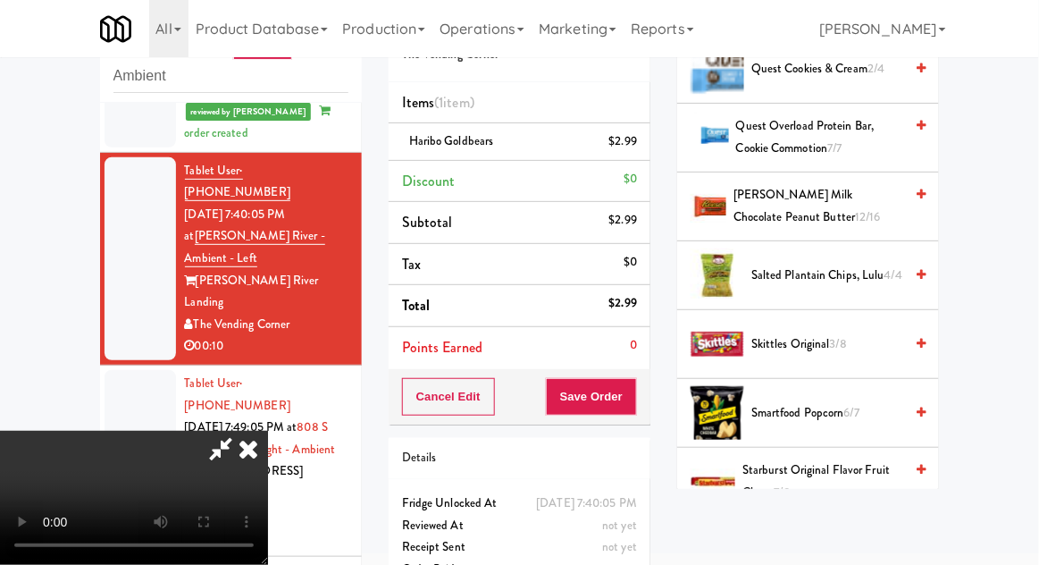
scroll to position [1554, 0]
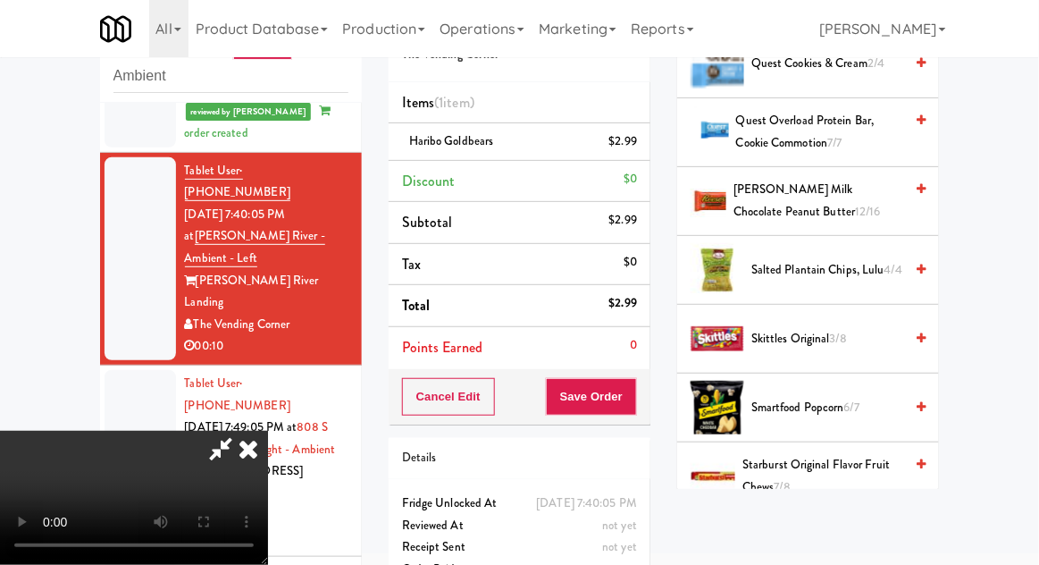
click at [830, 478] on span "Starburst Original Flavor Fruit Chews 7/8" at bounding box center [823, 476] width 161 height 44
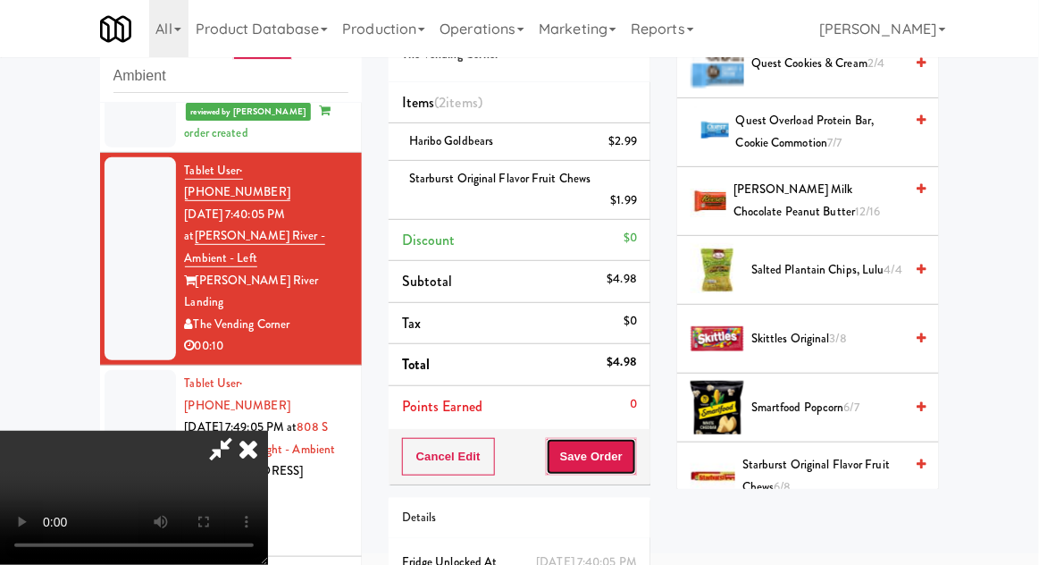
click at [636, 443] on button "Save Order" at bounding box center [591, 457] width 91 height 38
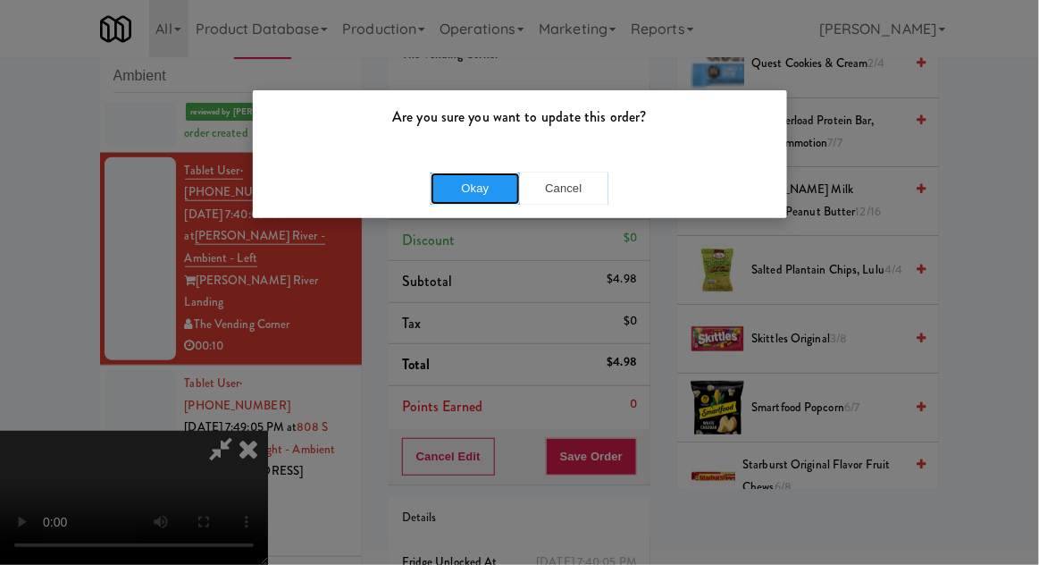
click at [438, 180] on button "Okay" at bounding box center [475, 188] width 89 height 32
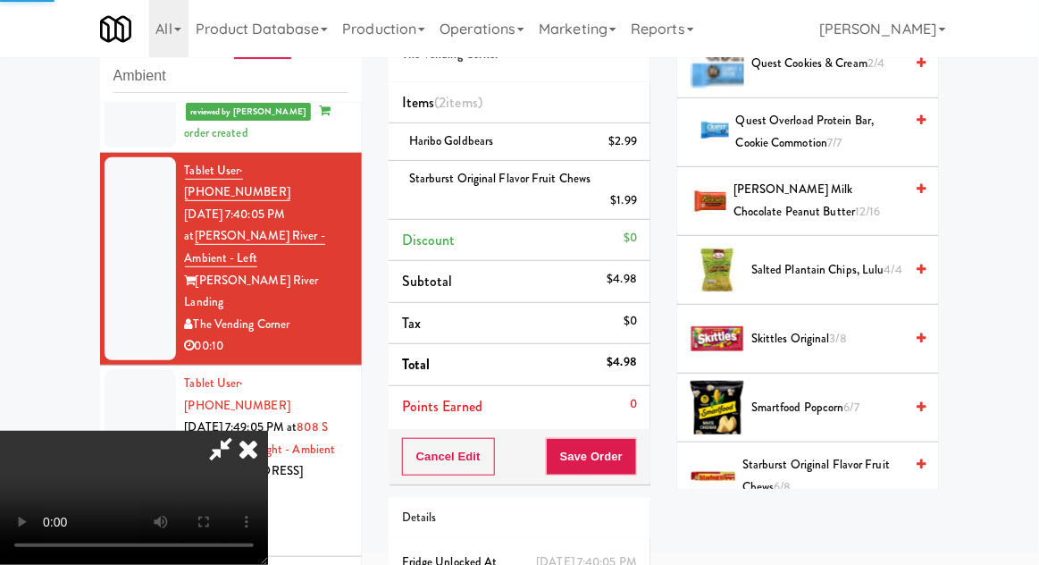
scroll to position [176, 0]
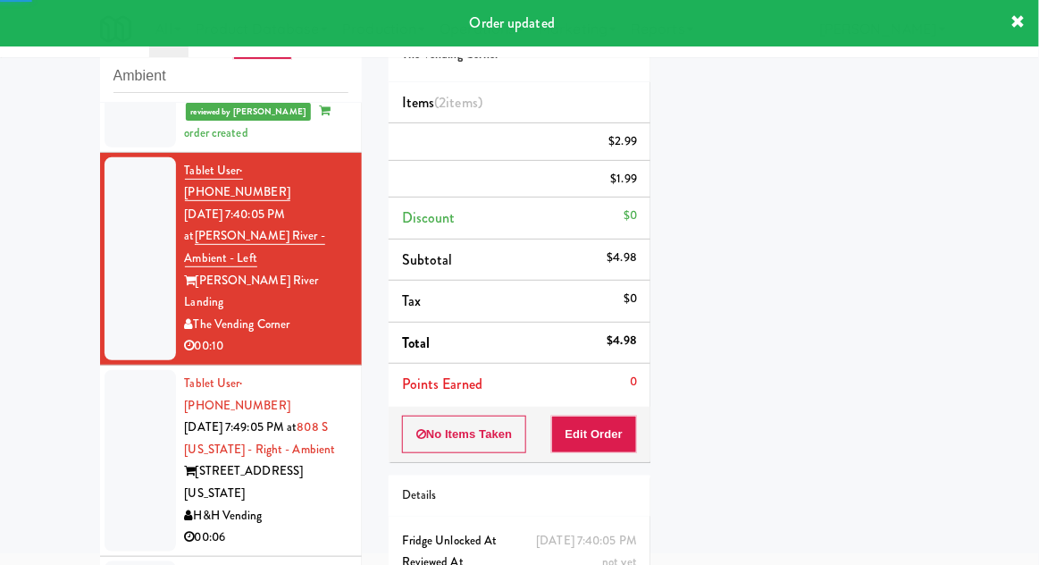
click at [106, 370] on div at bounding box center [140, 460] width 71 height 181
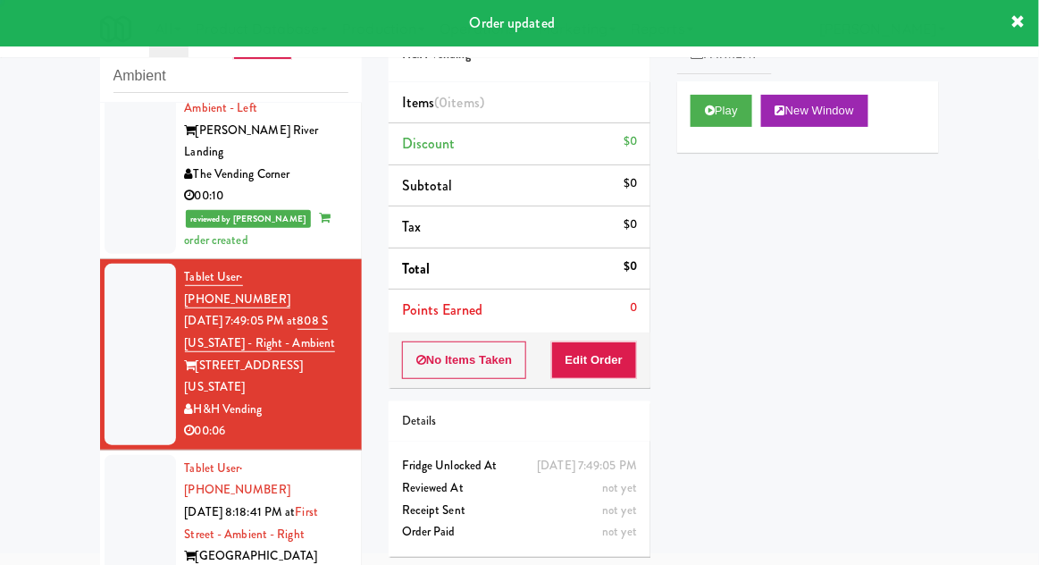
scroll to position [515, 0]
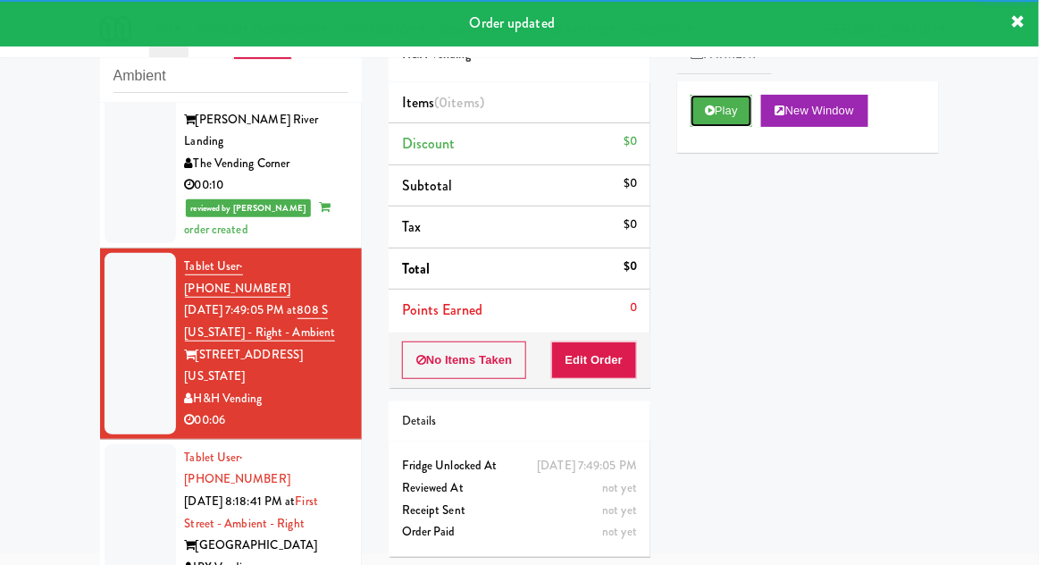
click at [742, 104] on button "Play" at bounding box center [722, 111] width 62 height 32
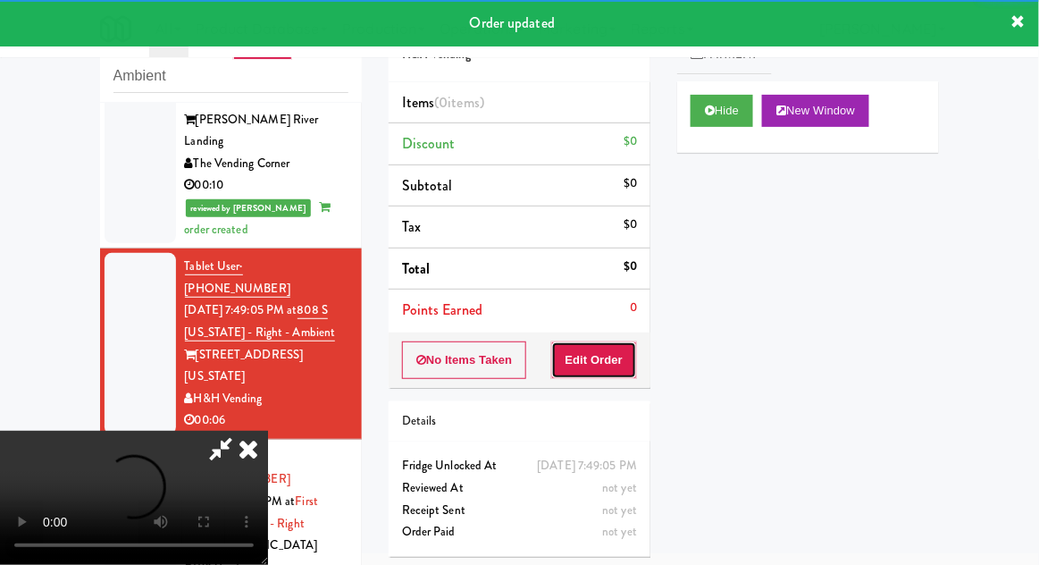
click at [609, 374] on button "Edit Order" at bounding box center [594, 360] width 87 height 38
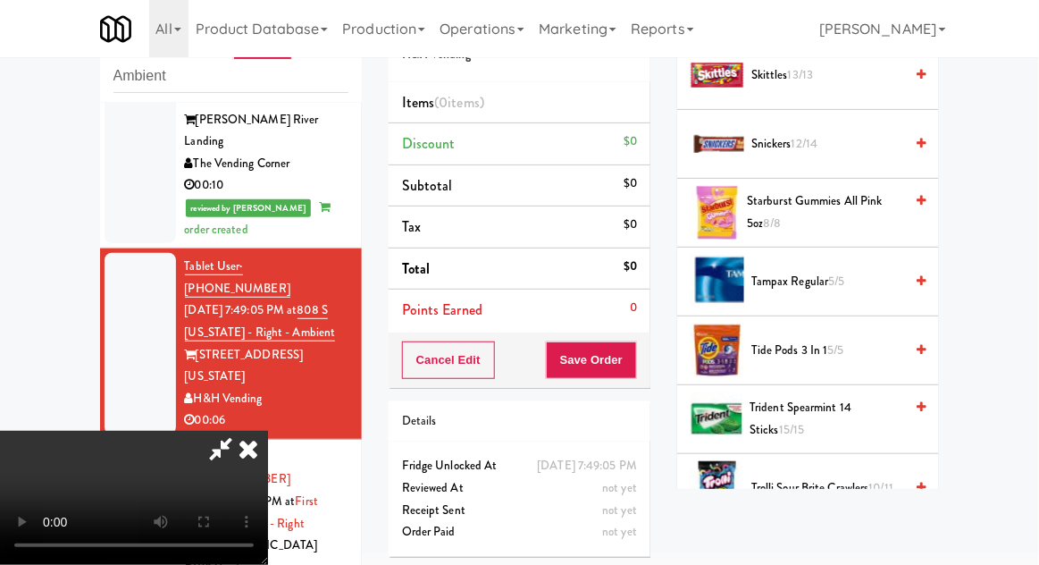
scroll to position [2034, 0]
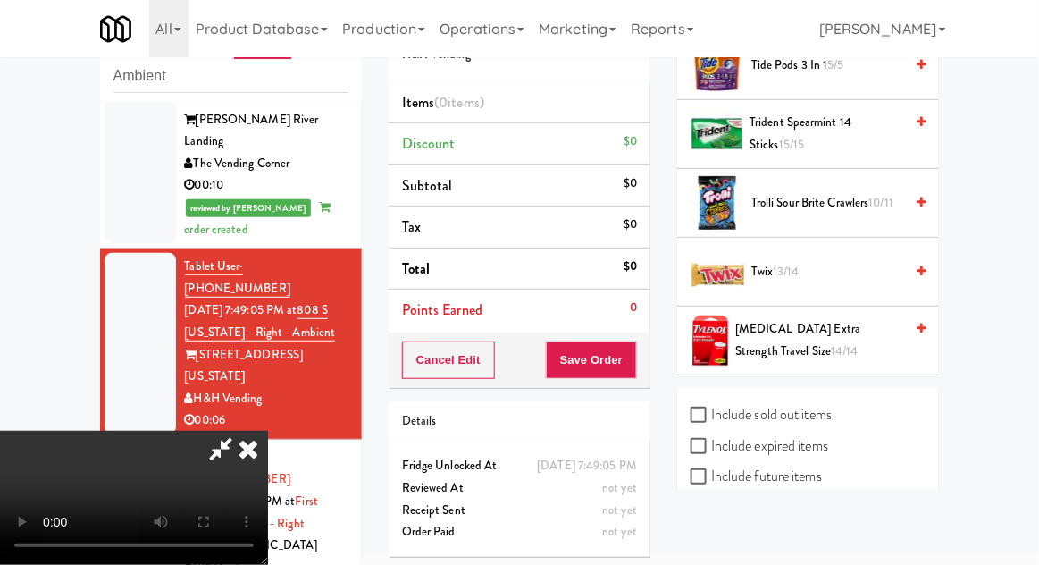
click at [818, 266] on span "Twix 13/14" at bounding box center [828, 272] width 152 height 22
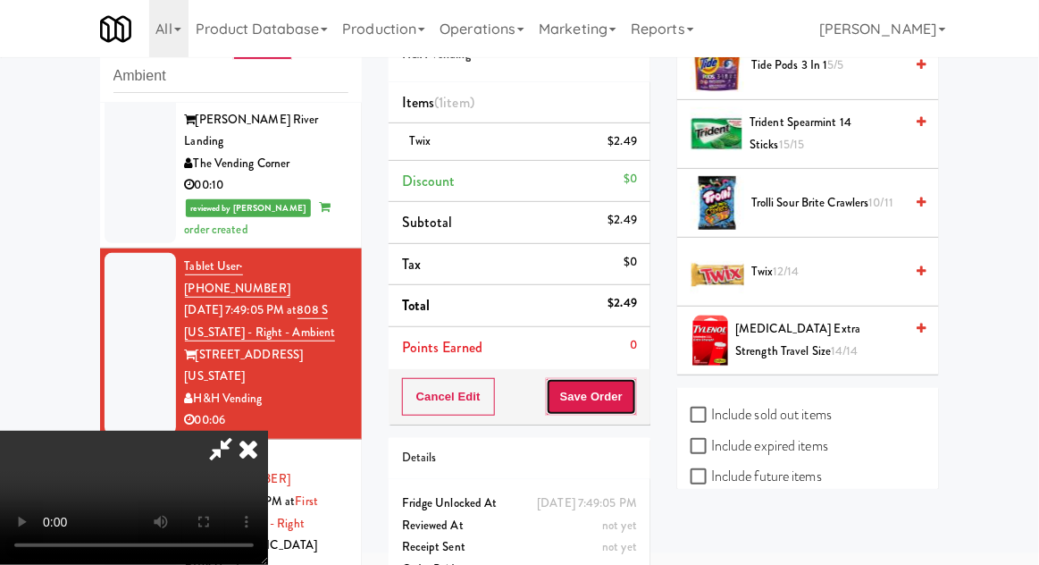
click at [633, 393] on button "Save Order" at bounding box center [591, 397] width 91 height 38
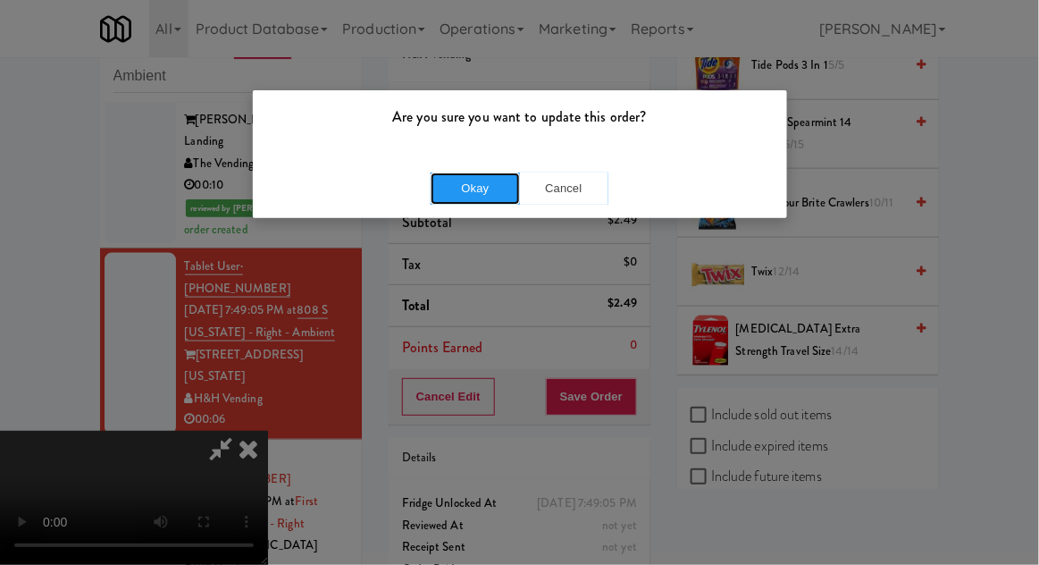
click at [462, 196] on button "Okay" at bounding box center [475, 188] width 89 height 32
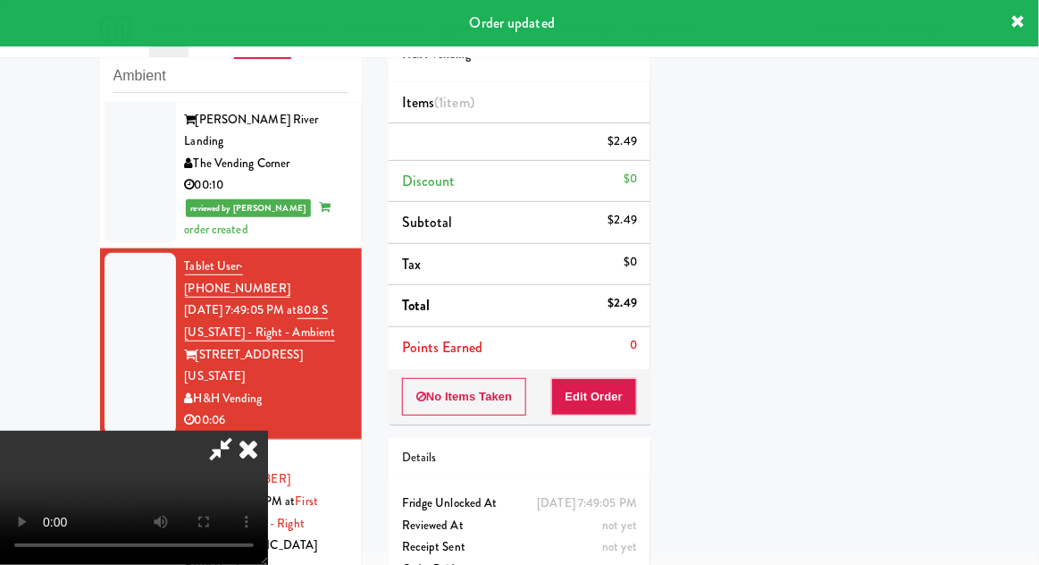
scroll to position [176, 0]
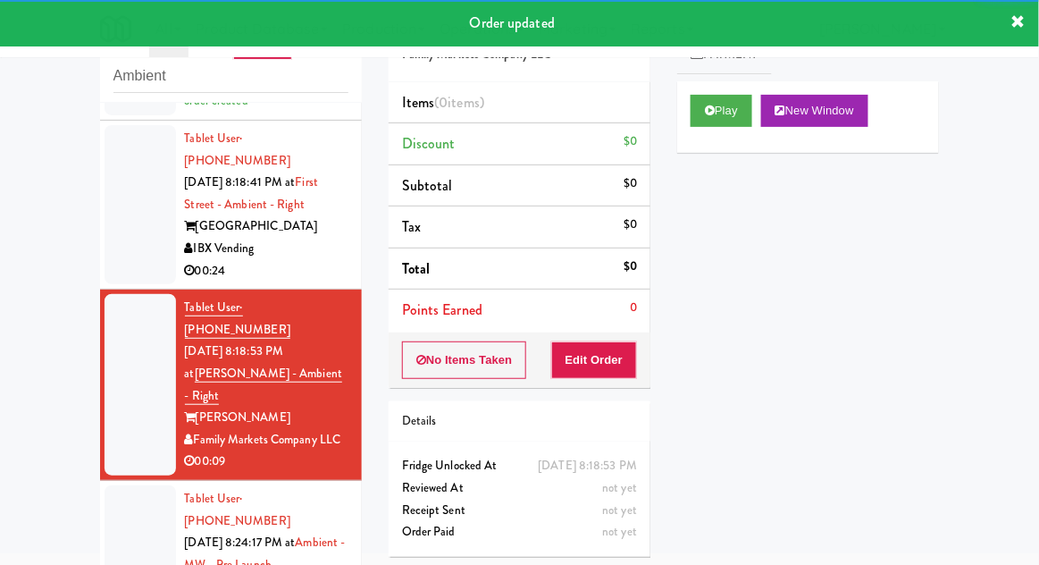
scroll to position [882, 0]
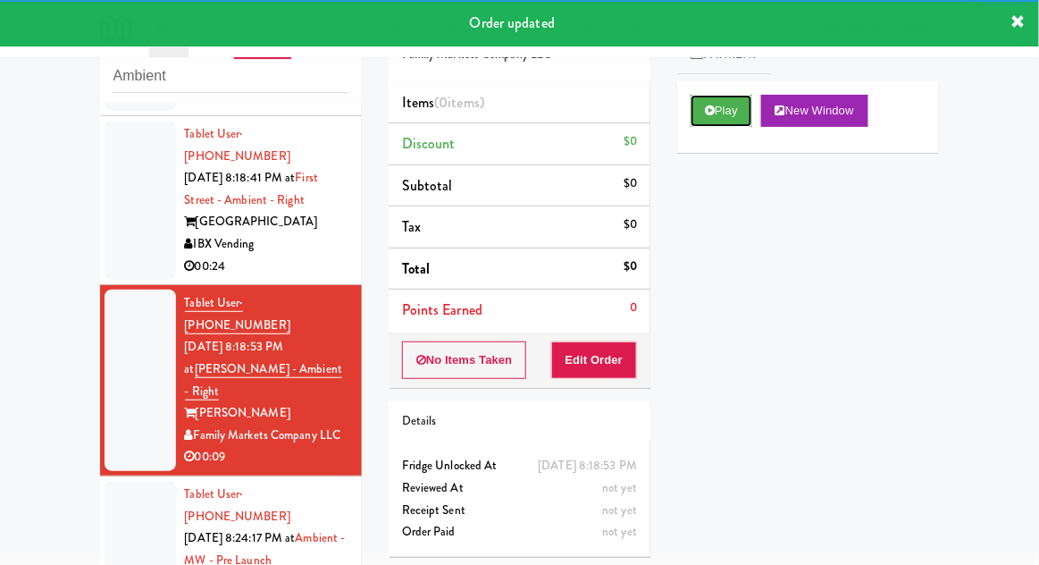
click at [737, 122] on button "Play" at bounding box center [722, 111] width 62 height 32
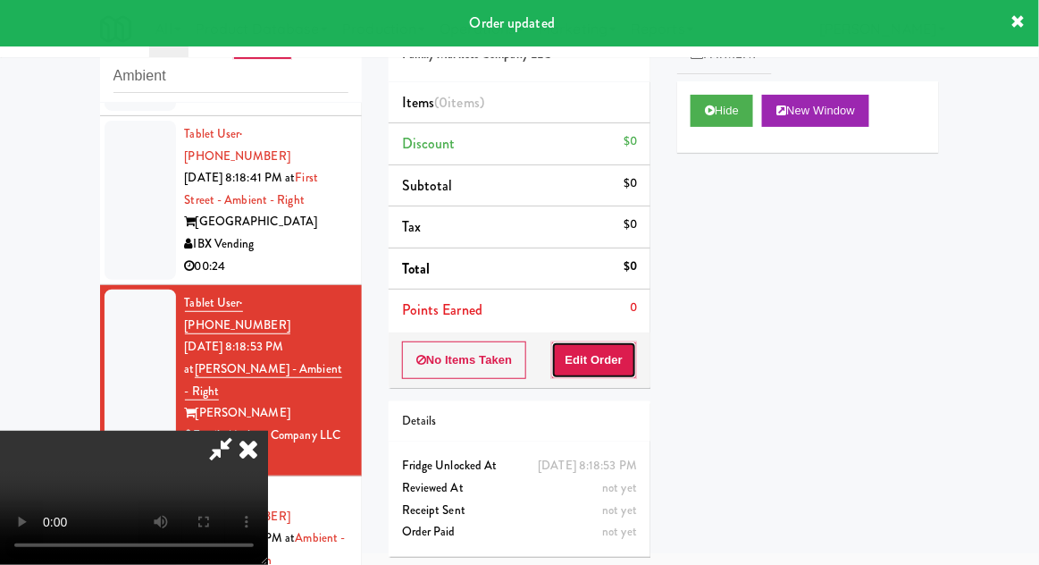
click at [622, 353] on button "Edit Order" at bounding box center [594, 360] width 87 height 38
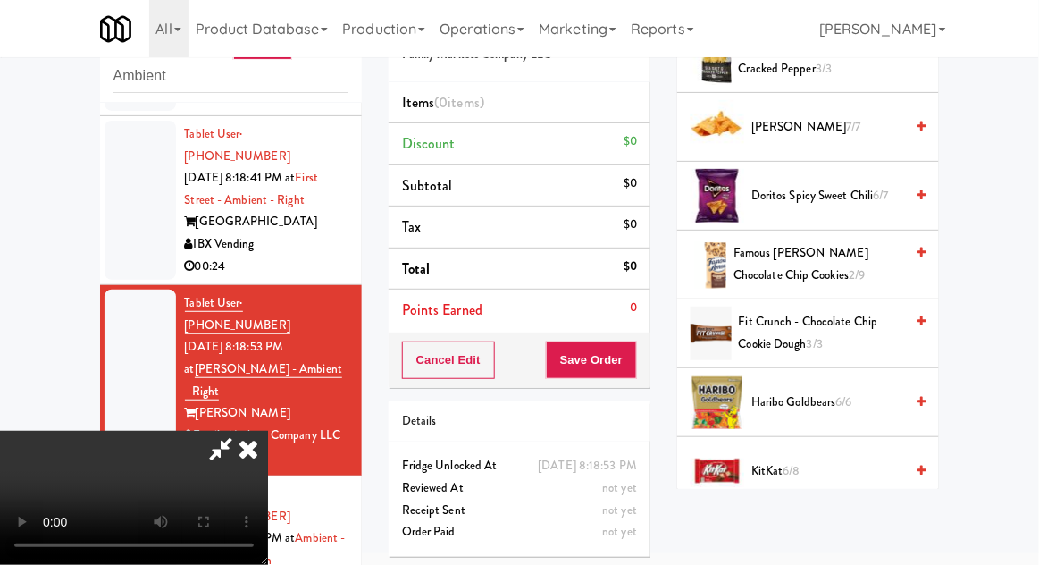
scroll to position [634, 0]
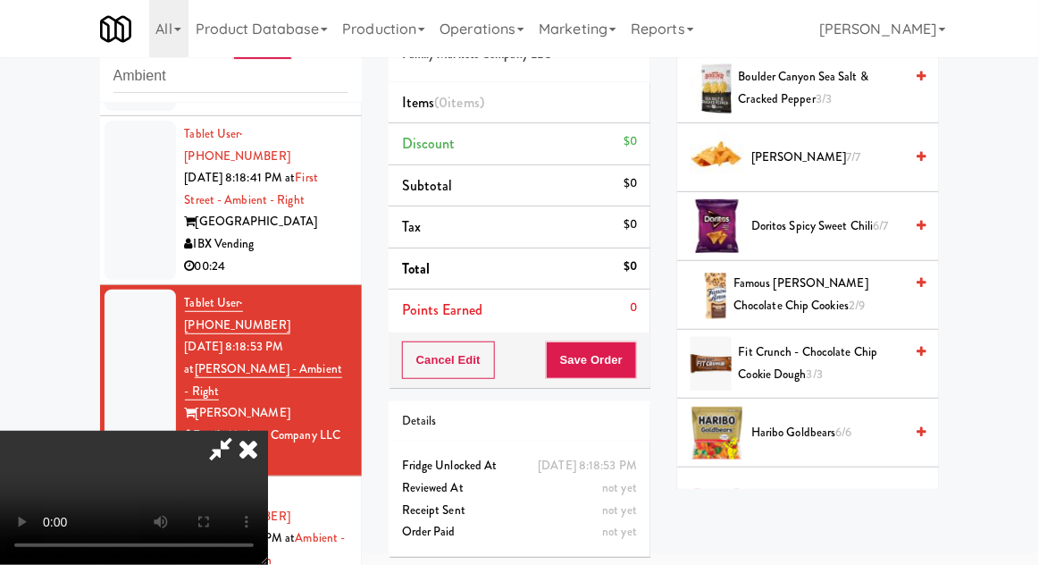
click at [840, 300] on span "Famous [PERSON_NAME] Chocolate Chip Cookies 2/9" at bounding box center [819, 295] width 170 height 44
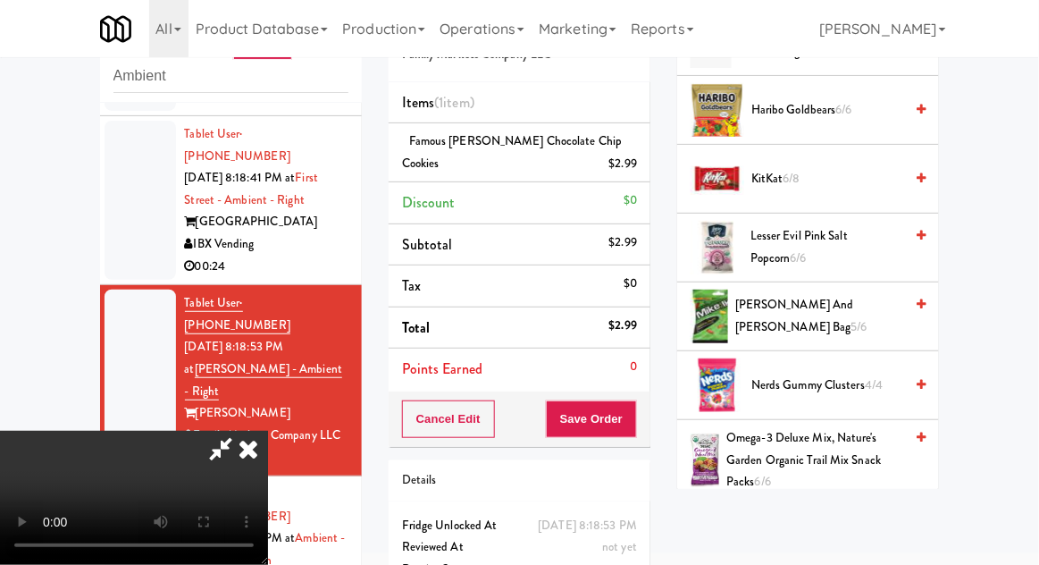
scroll to position [973, 0]
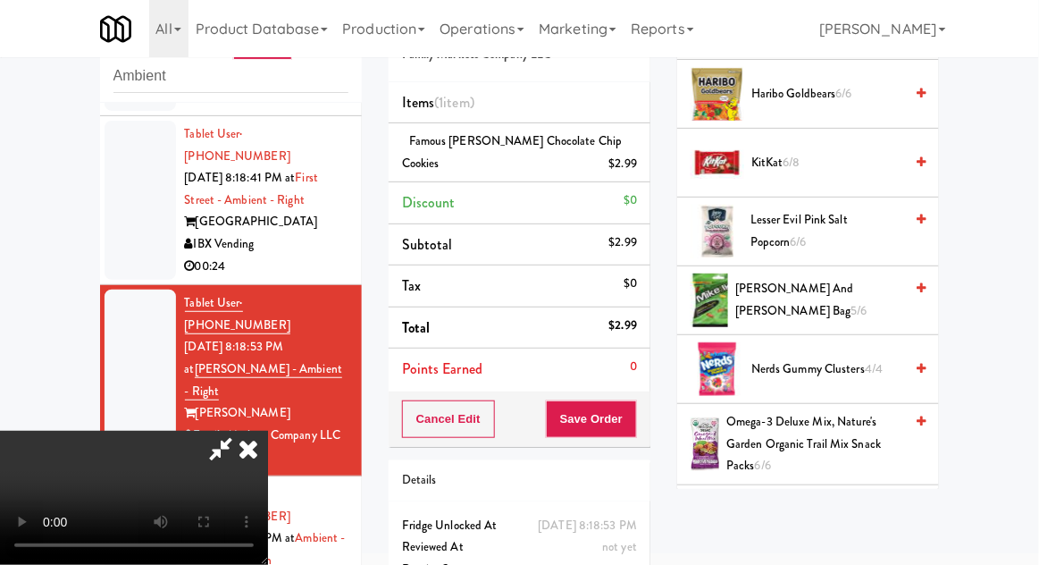
click at [862, 302] on span "5/6" at bounding box center [860, 310] width 16 height 17
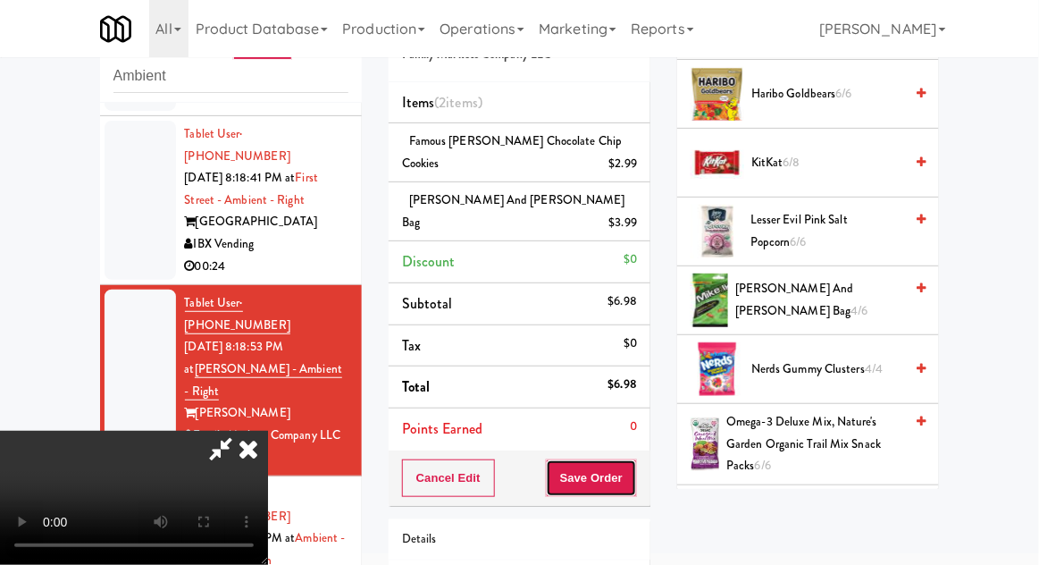
click at [634, 459] on button "Save Order" at bounding box center [591, 478] width 91 height 38
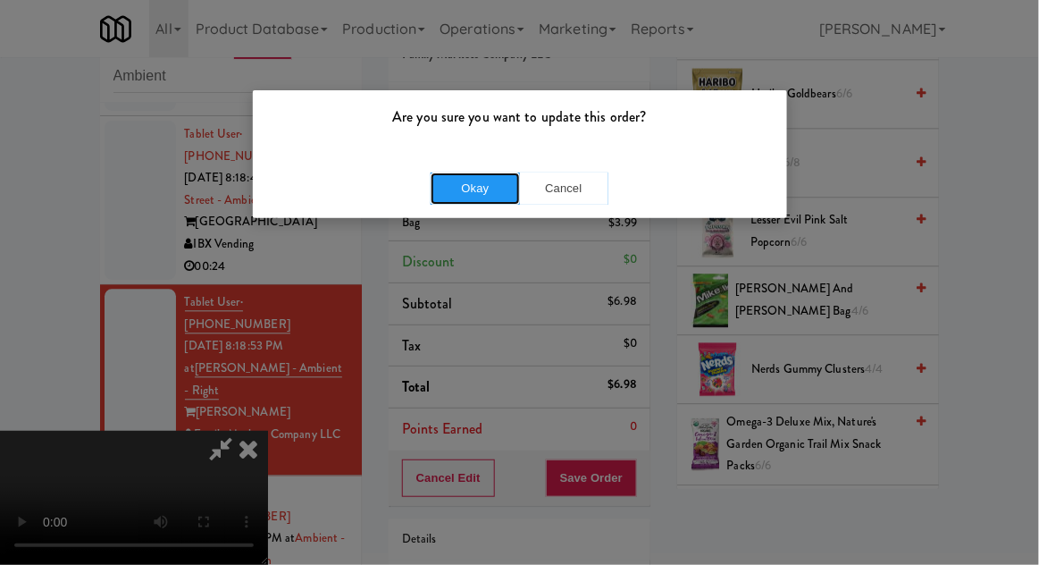
click at [455, 184] on button "Okay" at bounding box center [475, 188] width 89 height 32
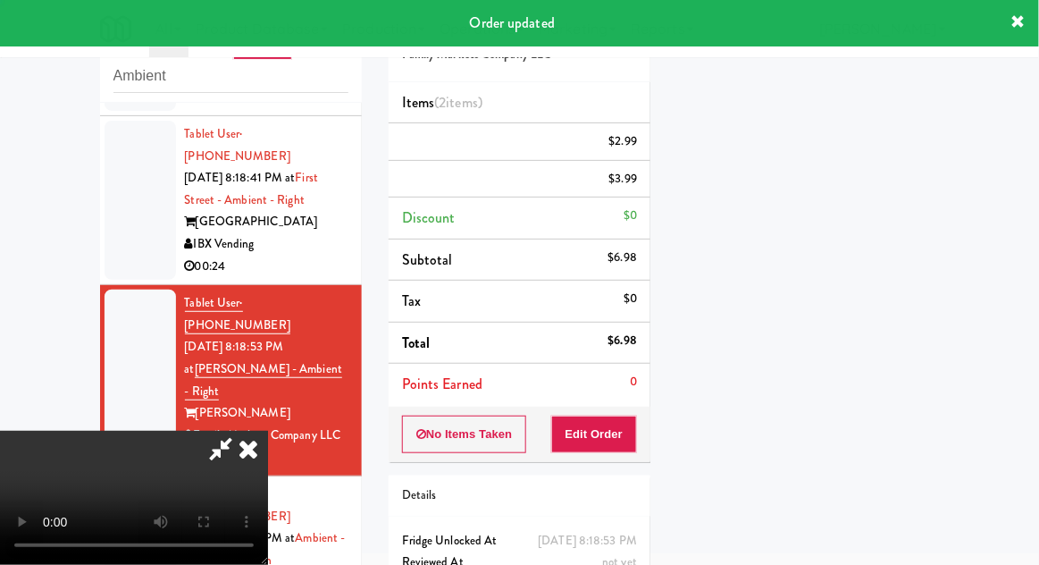
scroll to position [176, 0]
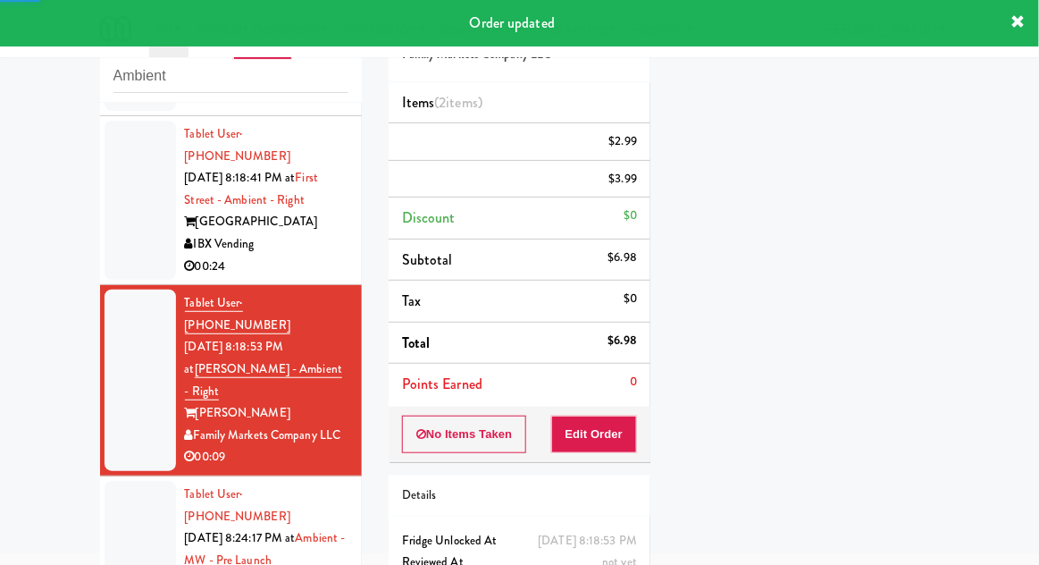
click at [123, 481] on div at bounding box center [140, 560] width 71 height 159
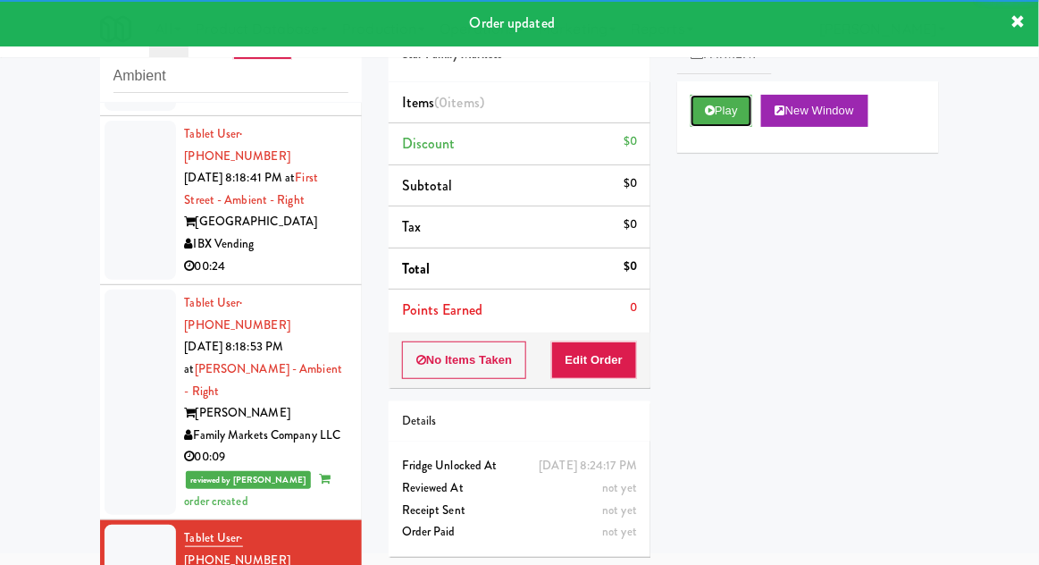
click at [744, 116] on button "Play" at bounding box center [722, 111] width 62 height 32
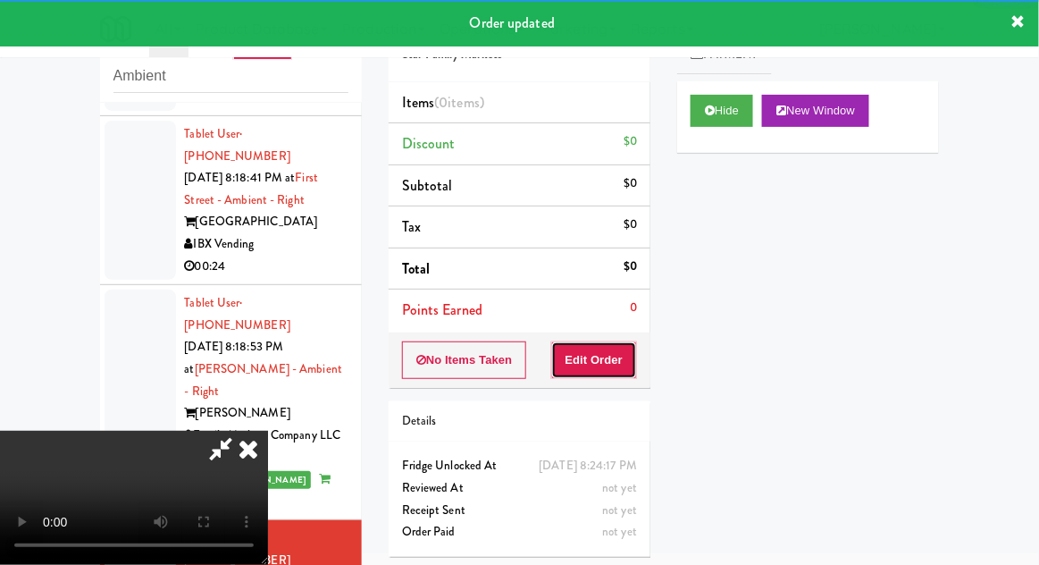
click at [602, 357] on button "Edit Order" at bounding box center [594, 360] width 87 height 38
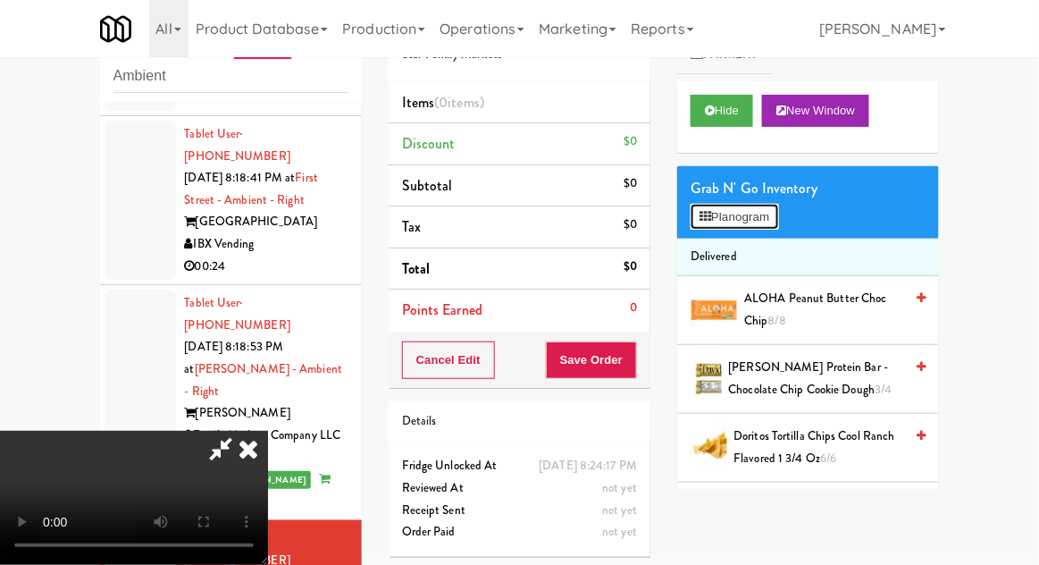
click at [767, 222] on button "Planogram" at bounding box center [735, 217] width 88 height 27
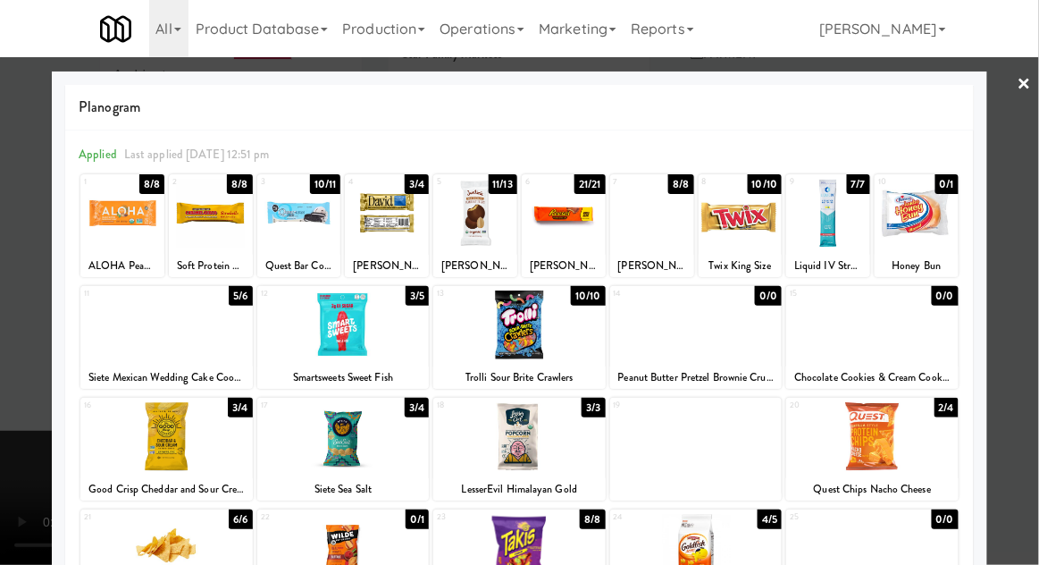
click at [1018, 361] on div at bounding box center [519, 282] width 1039 height 565
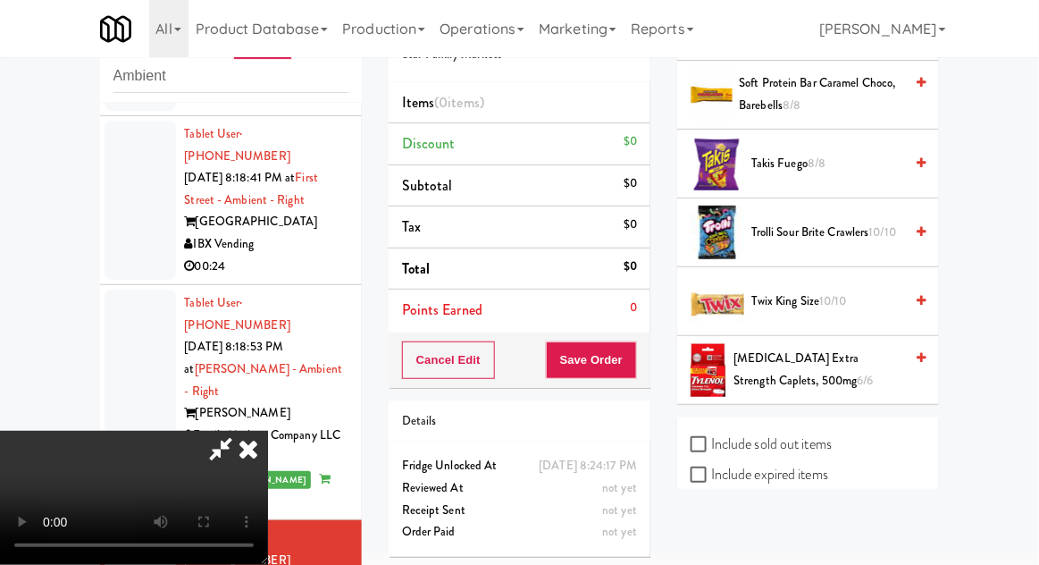
click at [827, 431] on label "Include sold out items" at bounding box center [761, 444] width 141 height 27
click at [711, 438] on input "Include sold out items" at bounding box center [701, 445] width 21 height 14
checkbox input "true"
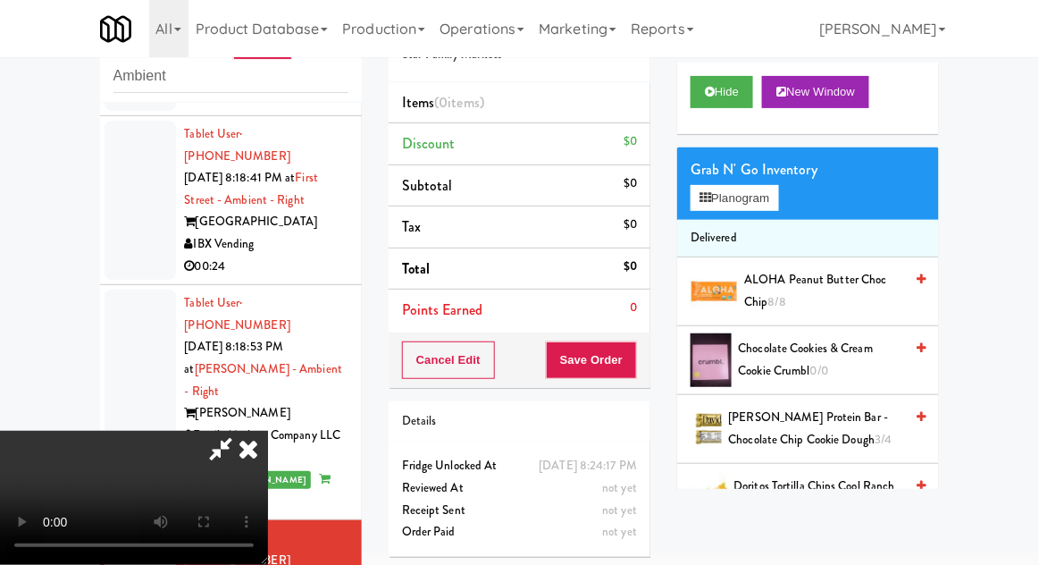
scroll to position [9, 0]
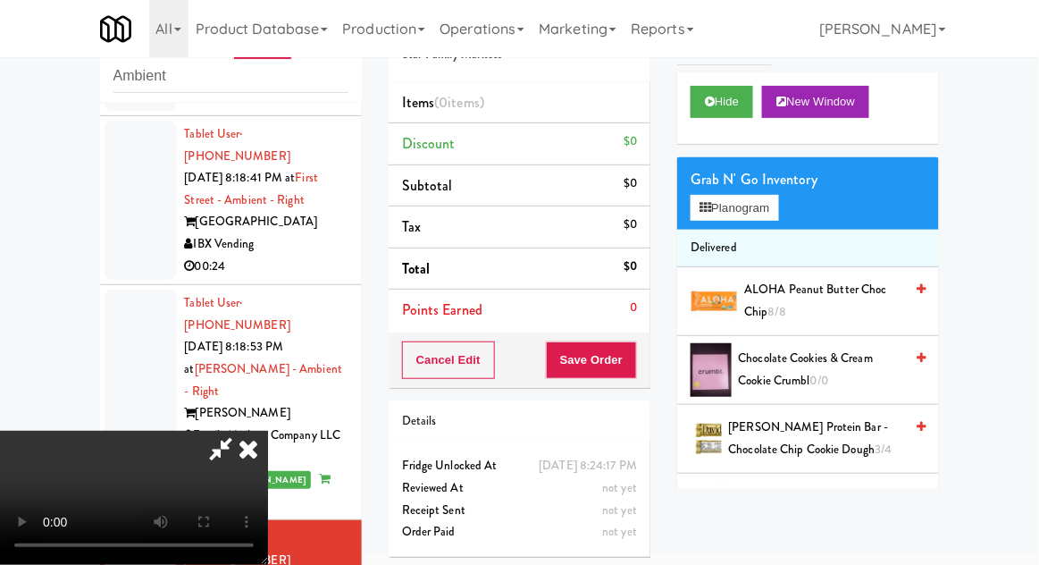
click at [840, 376] on span "Chocolate Cookies & Cream Cookie Crumbl 0/0" at bounding box center [821, 370] width 165 height 44
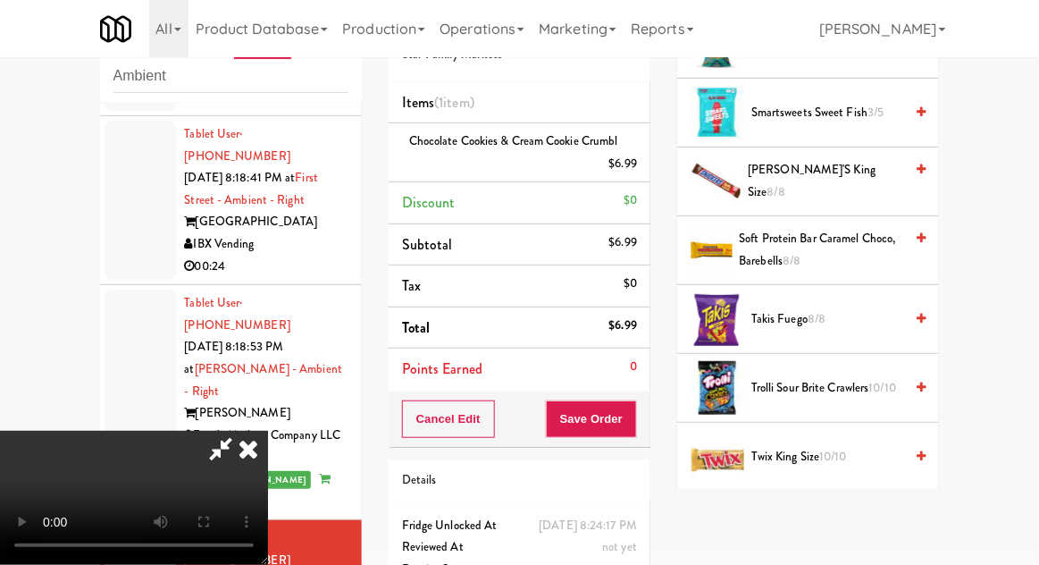
scroll to position [1650, 0]
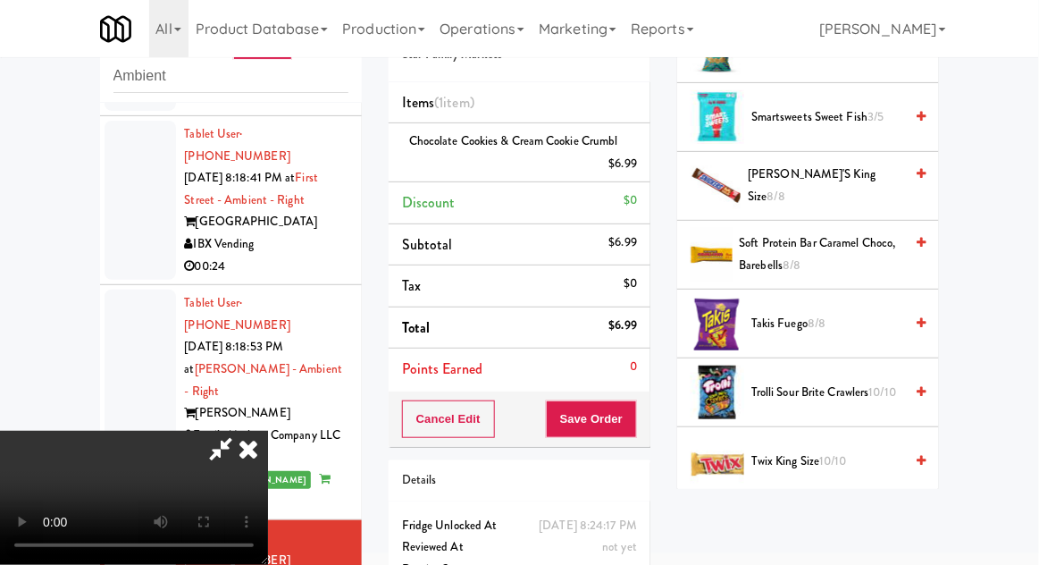
click at [878, 474] on li "Twix King Size 10/10" at bounding box center [808, 461] width 262 height 69
click at [869, 382] on span "Trolli Sour Brite Crawlers 10/10" at bounding box center [828, 393] width 152 height 22
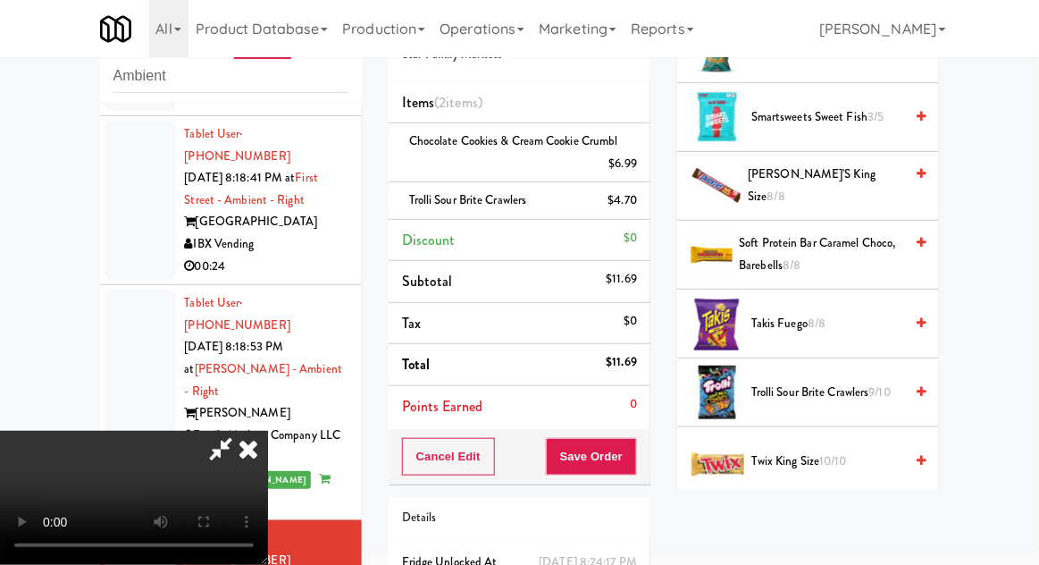
scroll to position [65, 0]
click at [633, 460] on button "Save Order" at bounding box center [591, 457] width 91 height 38
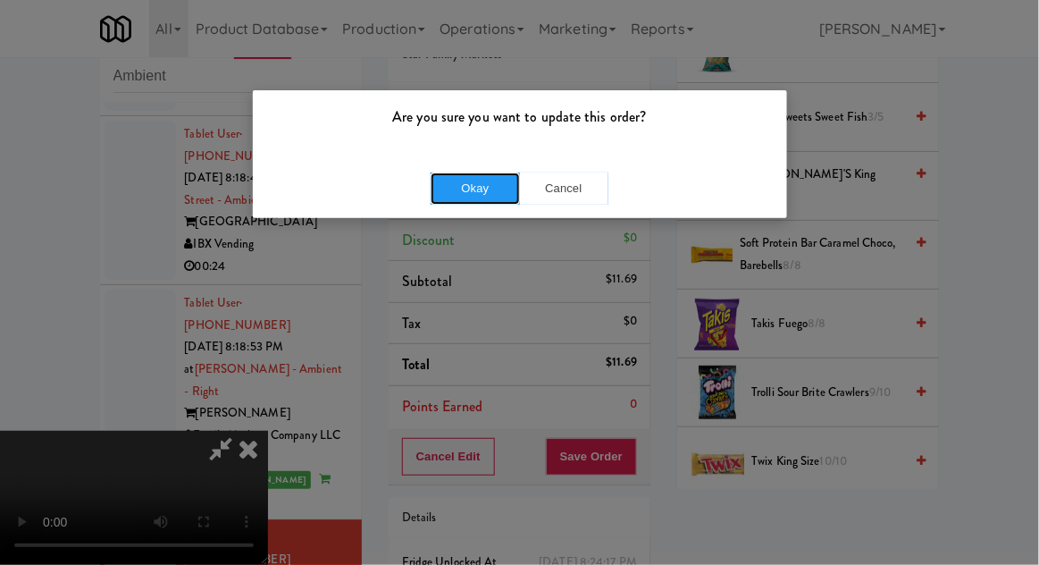
click at [462, 179] on button "Okay" at bounding box center [475, 188] width 89 height 32
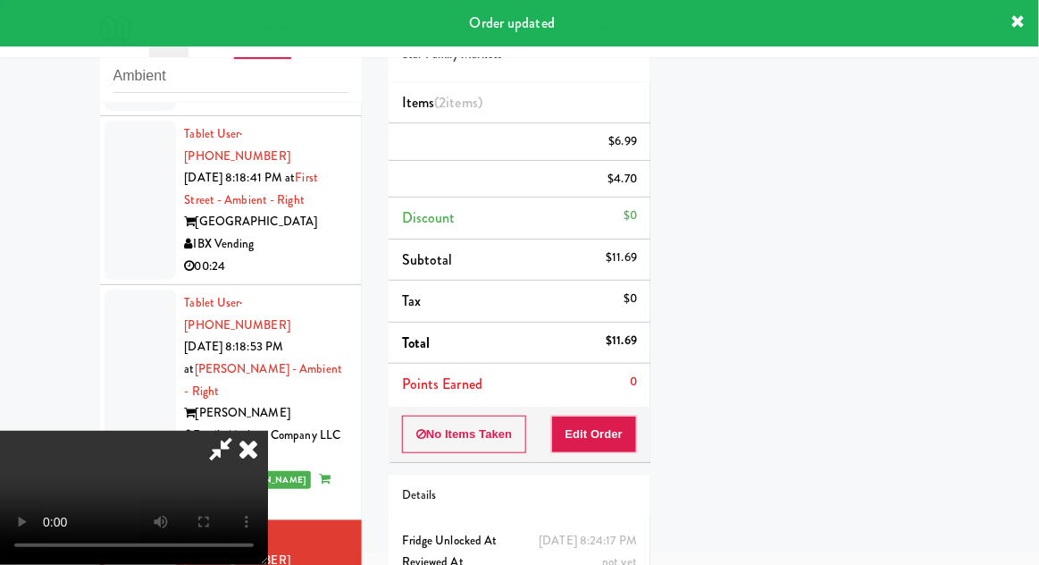
scroll to position [0, 0]
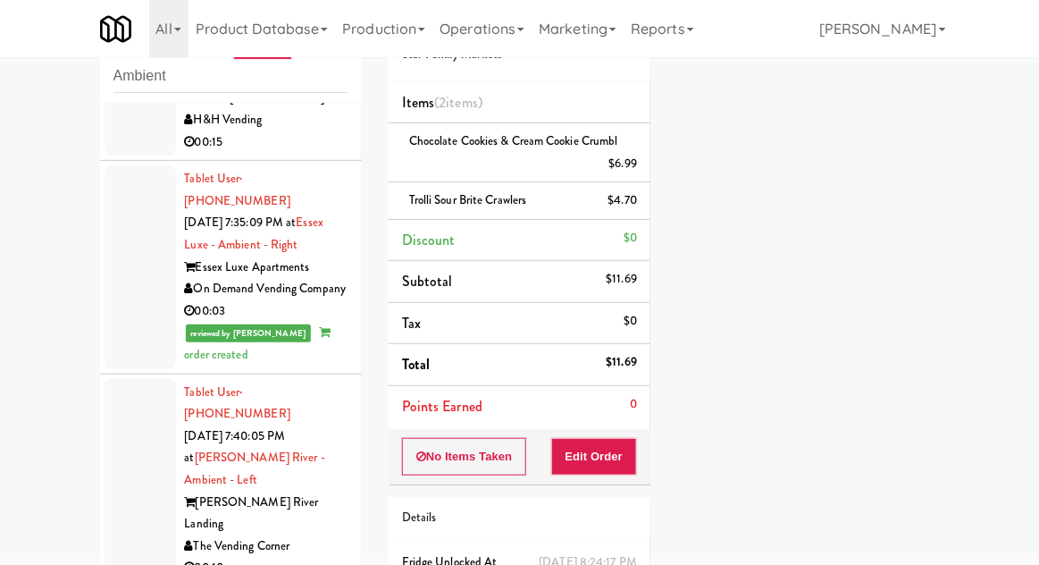
click at [122, 403] on div at bounding box center [140, 503] width 71 height 248
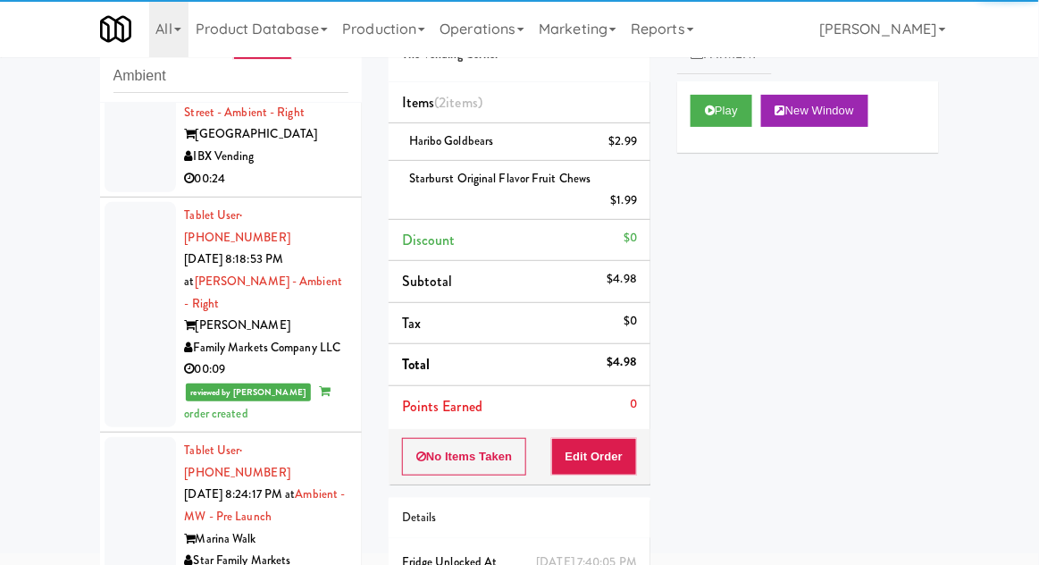
scroll to position [1015, 0]
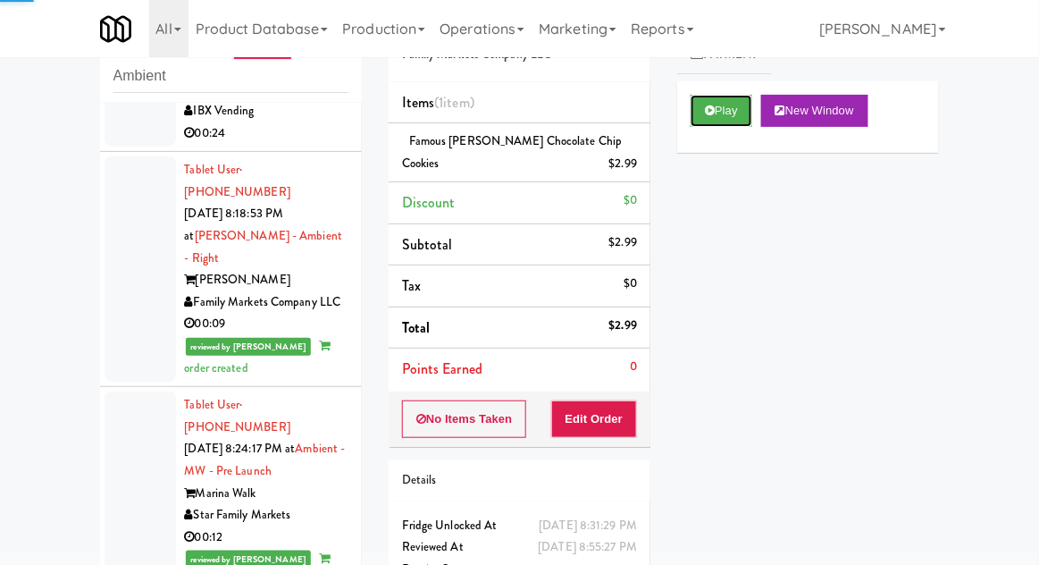
click at [734, 111] on button "Play" at bounding box center [722, 111] width 62 height 32
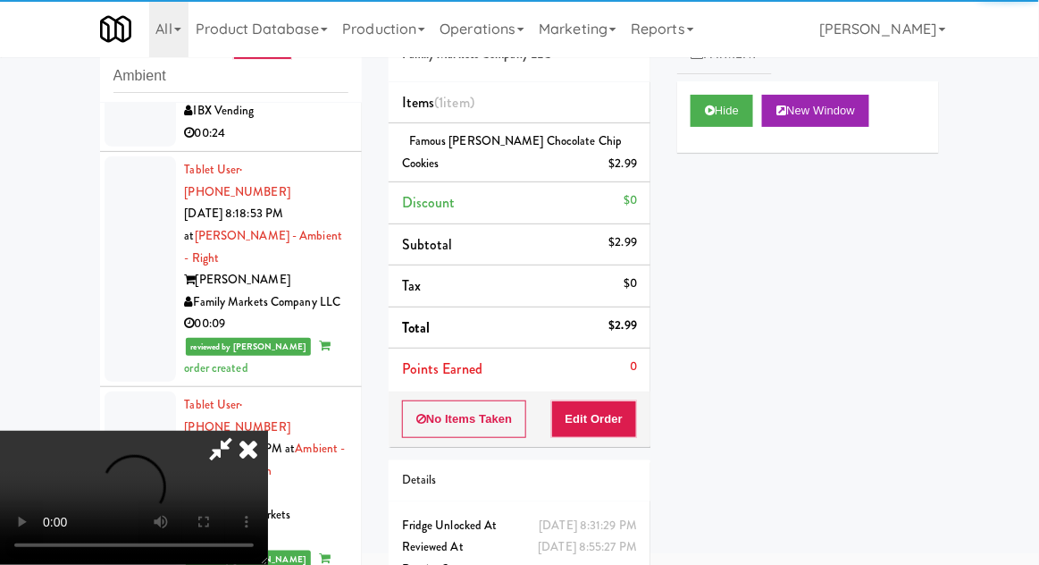
click at [254, 466] on icon at bounding box center [248, 449] width 39 height 36
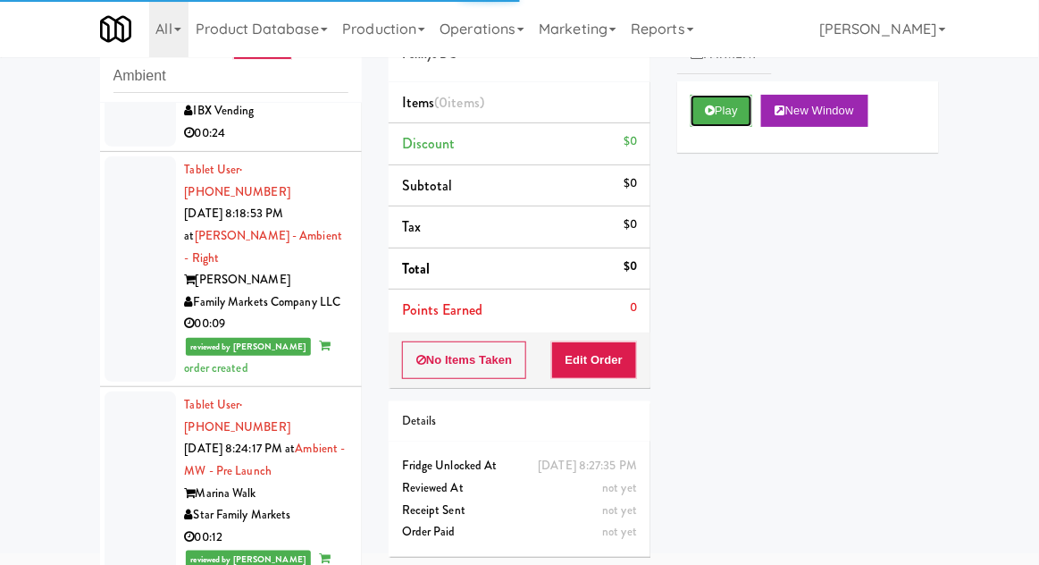
click at [721, 105] on button "Play" at bounding box center [722, 111] width 62 height 32
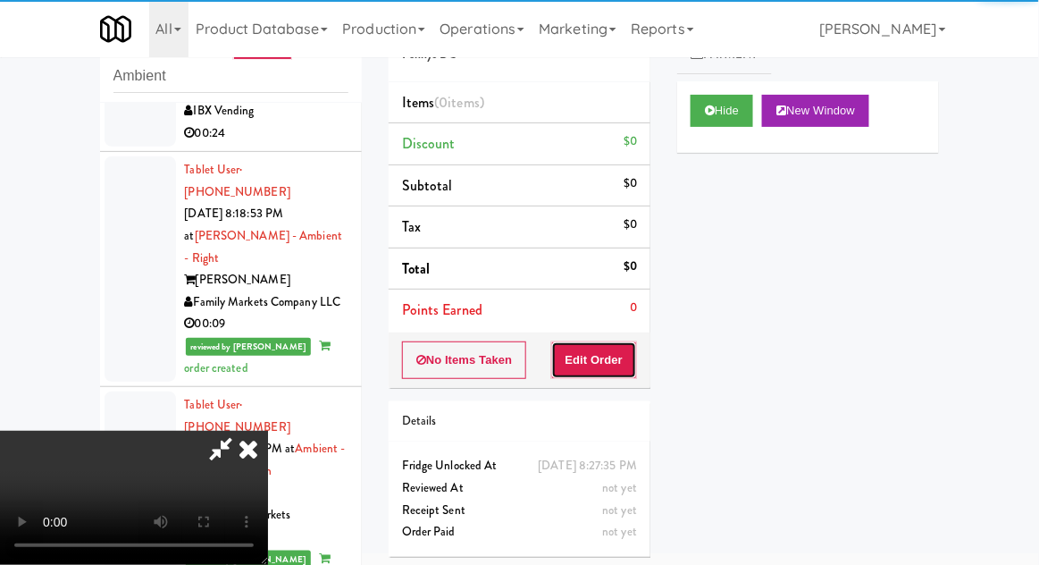
click at [614, 357] on button "Edit Order" at bounding box center [594, 360] width 87 height 38
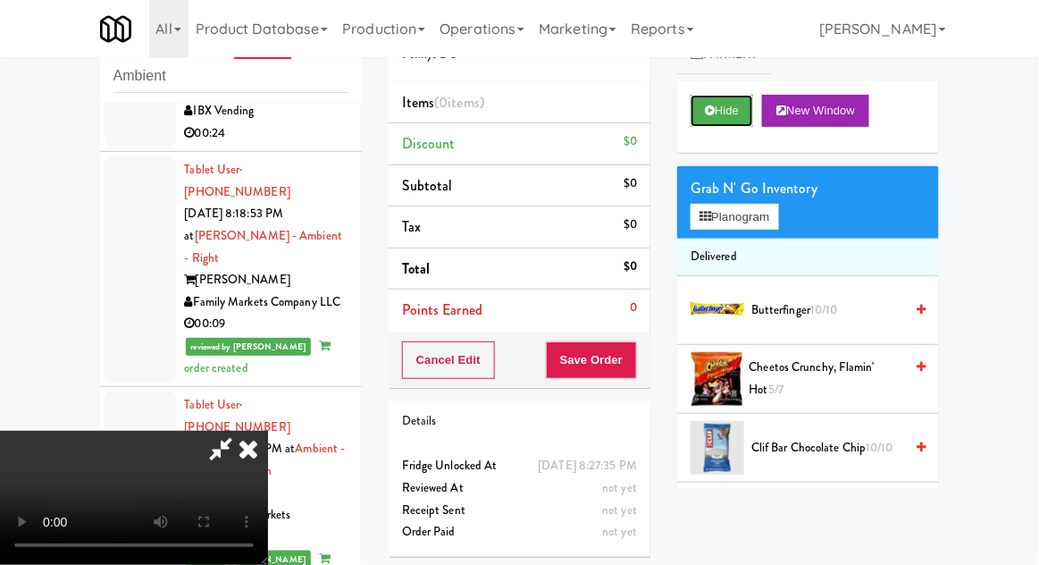
click at [739, 119] on button "Hide" at bounding box center [722, 111] width 63 height 32
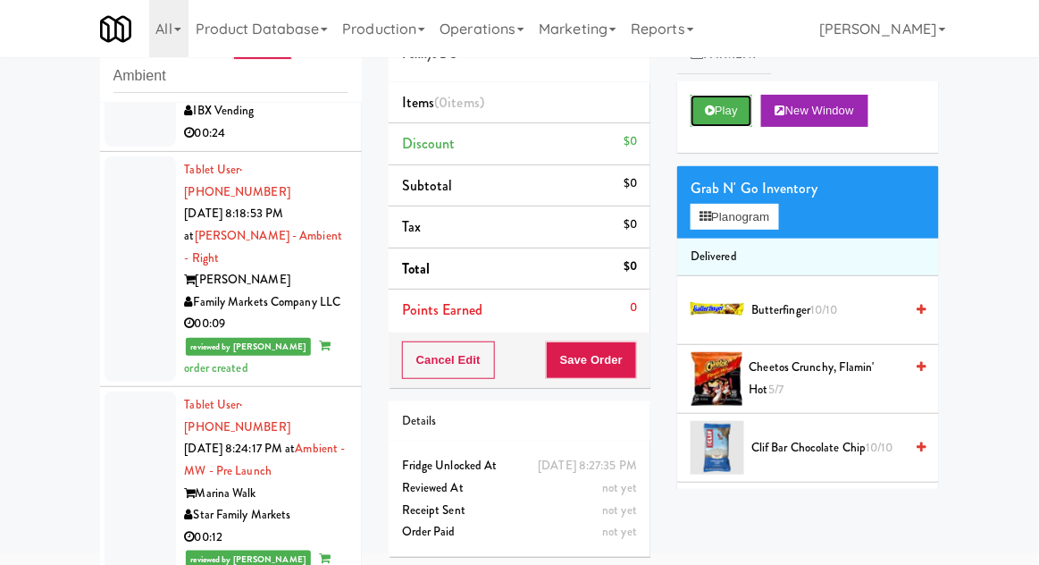
click at [741, 122] on button "Play" at bounding box center [722, 111] width 62 height 32
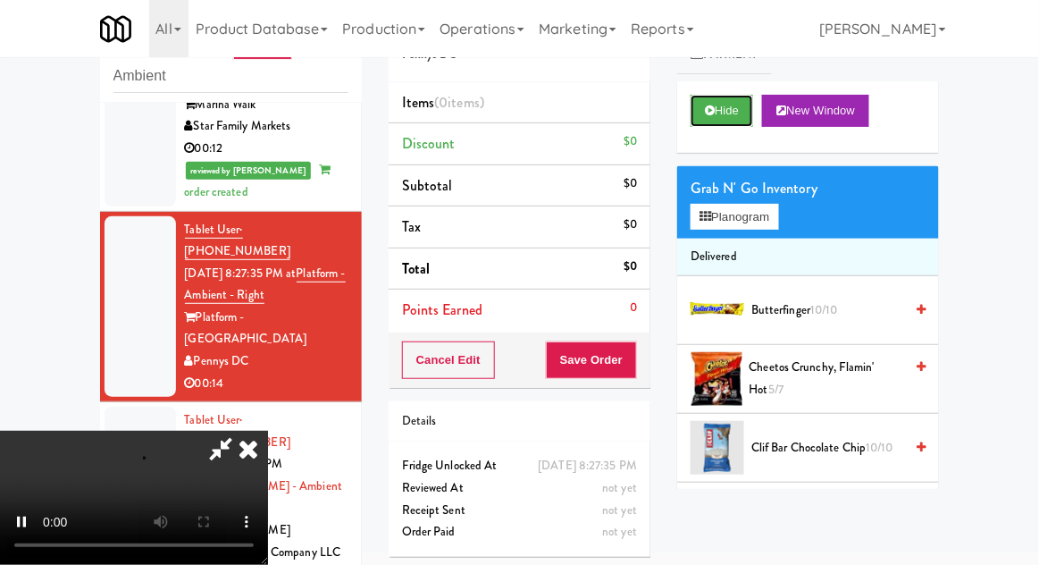
scroll to position [1405, 0]
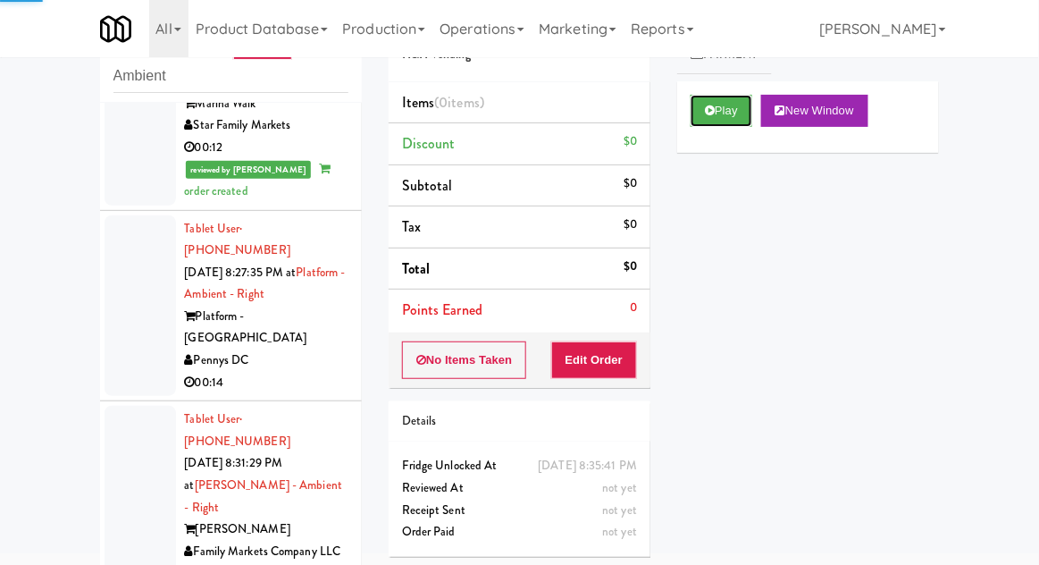
click at [740, 116] on button "Play" at bounding box center [722, 111] width 62 height 32
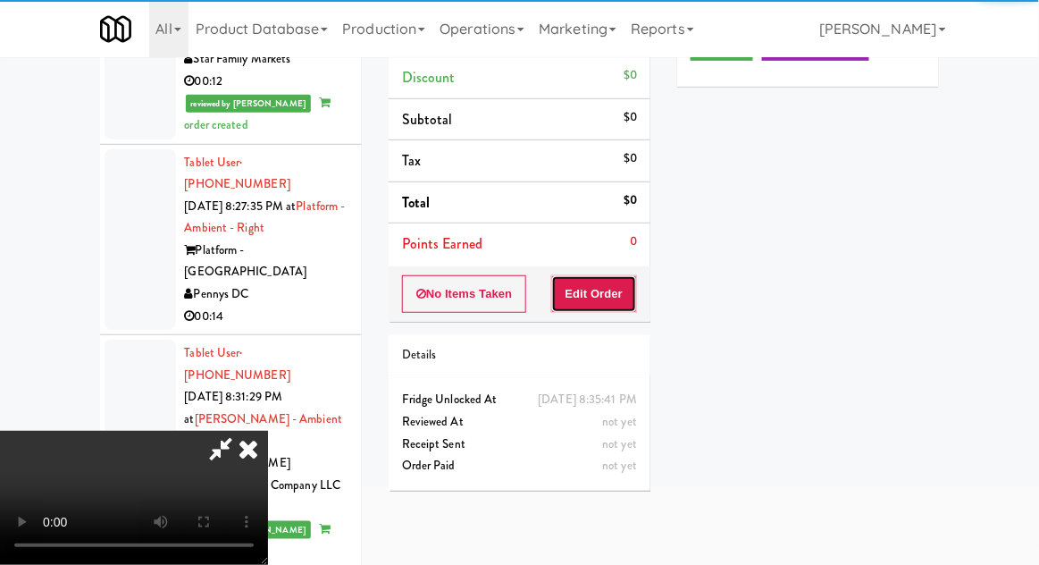
click at [605, 298] on button "Edit Order" at bounding box center [594, 294] width 87 height 38
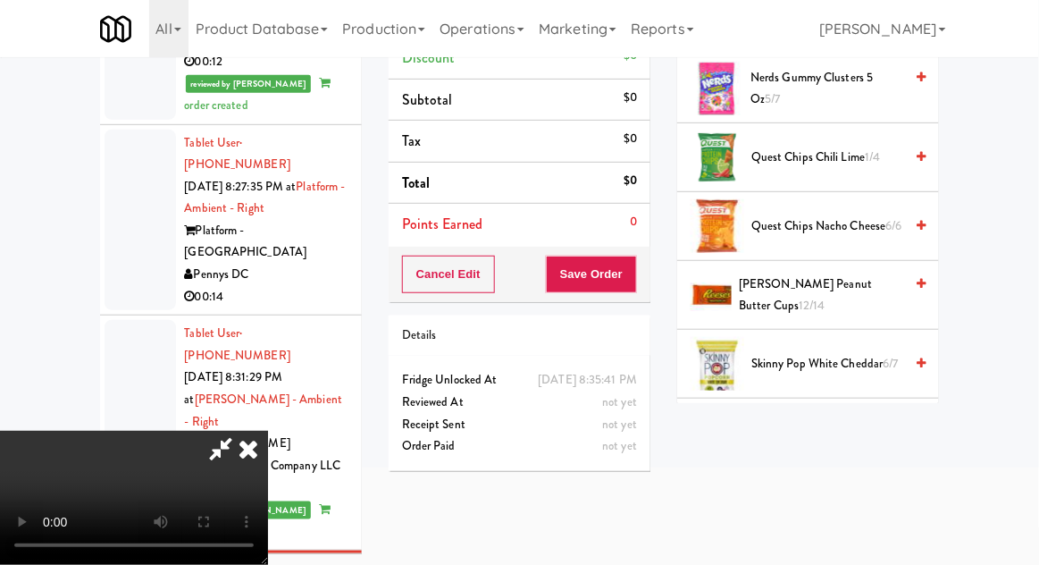
scroll to position [1483, 0]
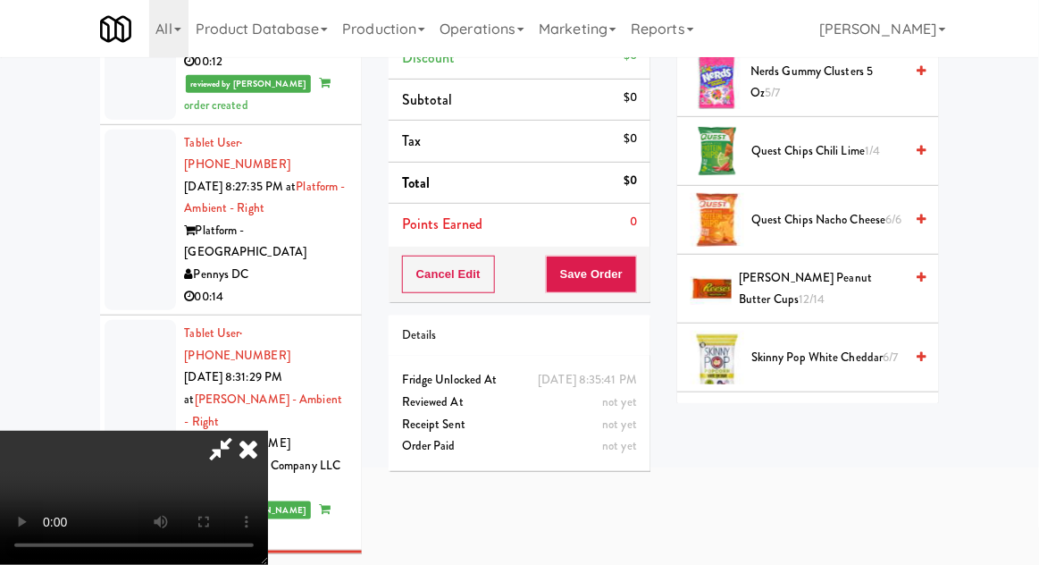
click at [852, 347] on span "Skinny Pop White Cheddar 6/7" at bounding box center [828, 358] width 152 height 22
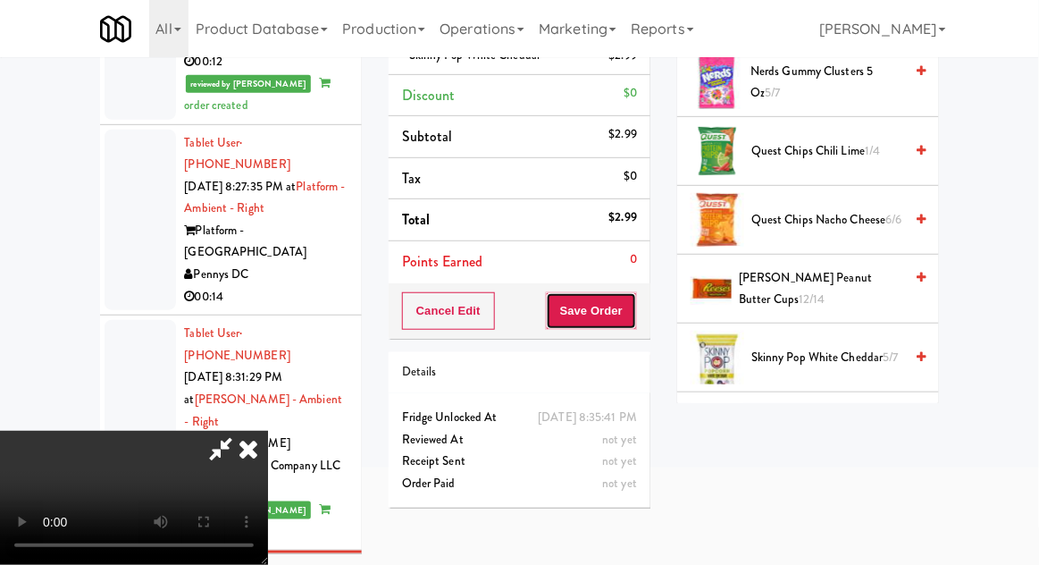
click at [631, 317] on button "Save Order" at bounding box center [591, 311] width 91 height 38
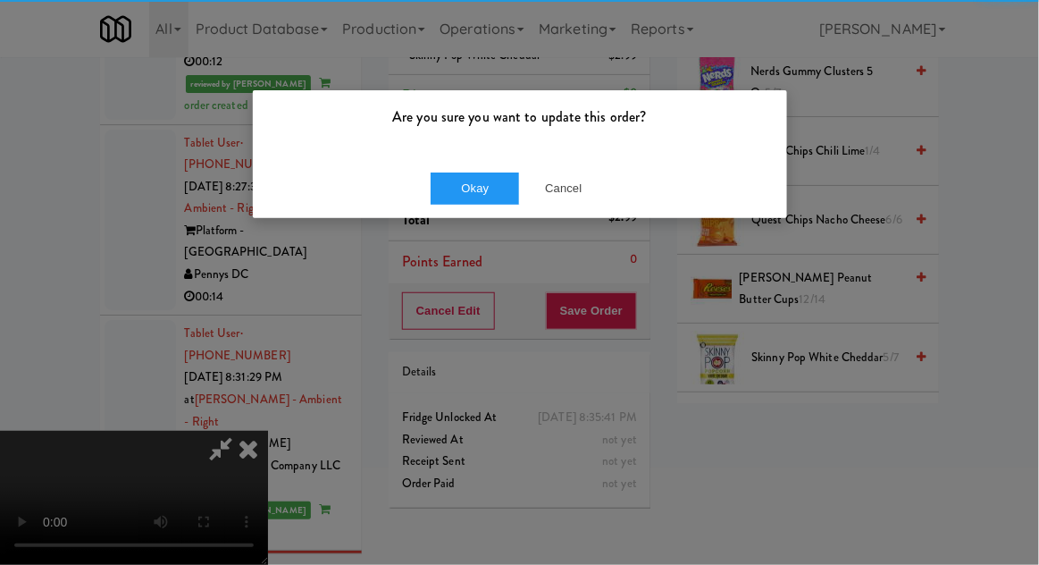
click at [486, 158] on div "Okay Cancel" at bounding box center [520, 188] width 534 height 60
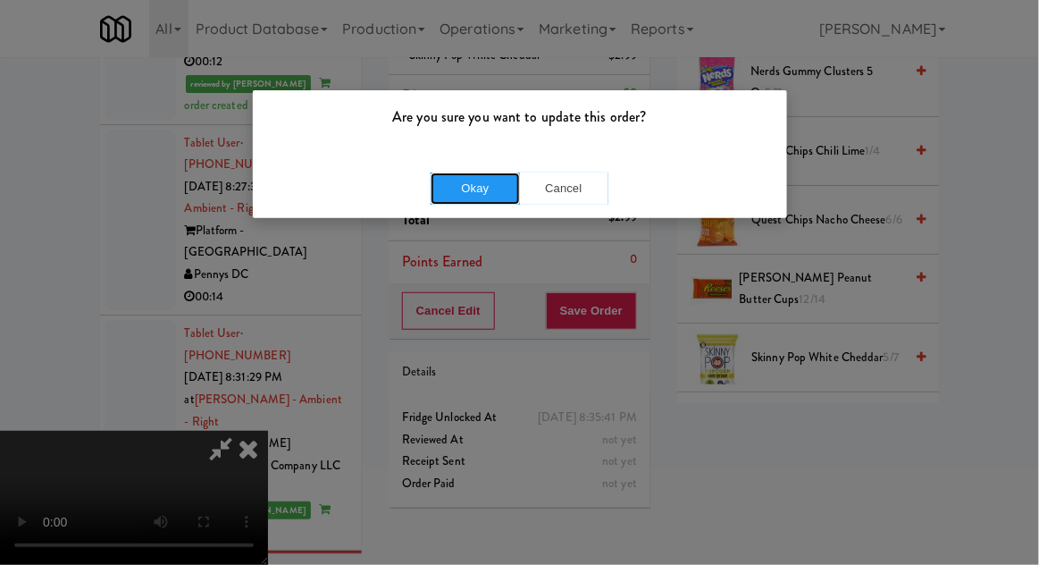
click at [476, 185] on button "Okay" at bounding box center [475, 188] width 89 height 32
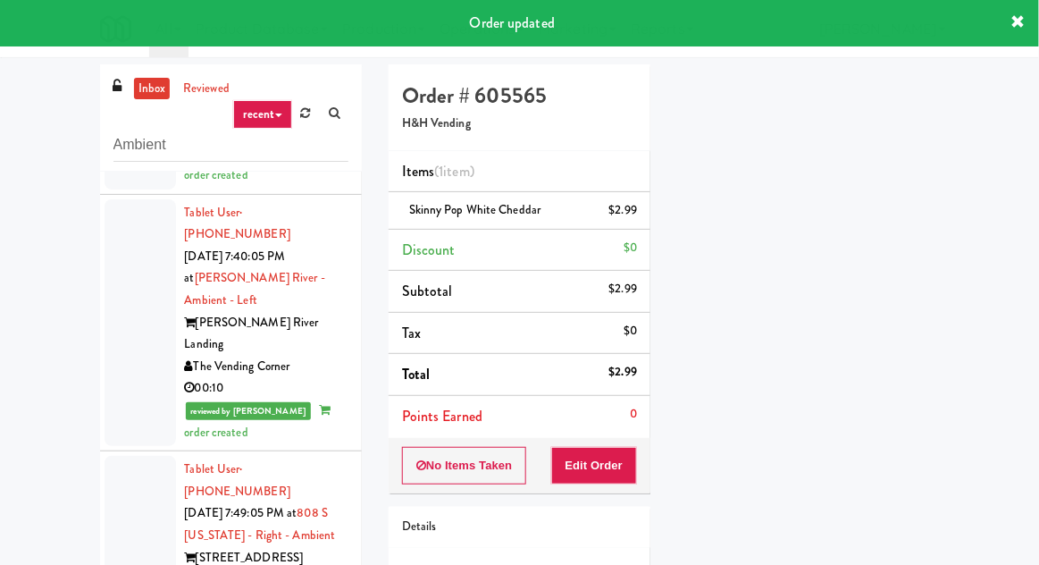
scroll to position [0, 0]
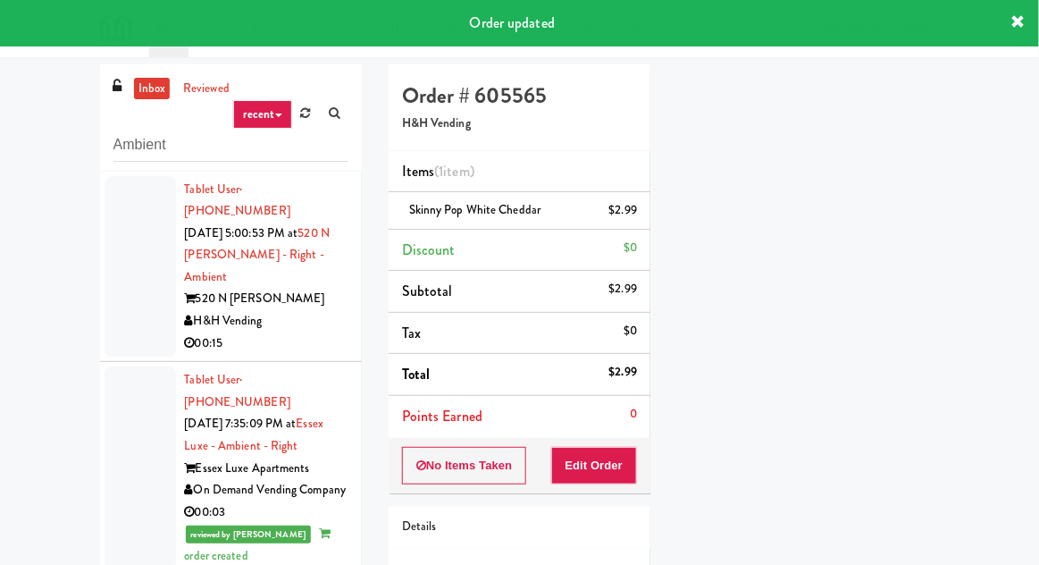
click at [138, 86] on link "inbox" at bounding box center [152, 89] width 37 height 22
